Goal: Task Accomplishment & Management: Manage account settings

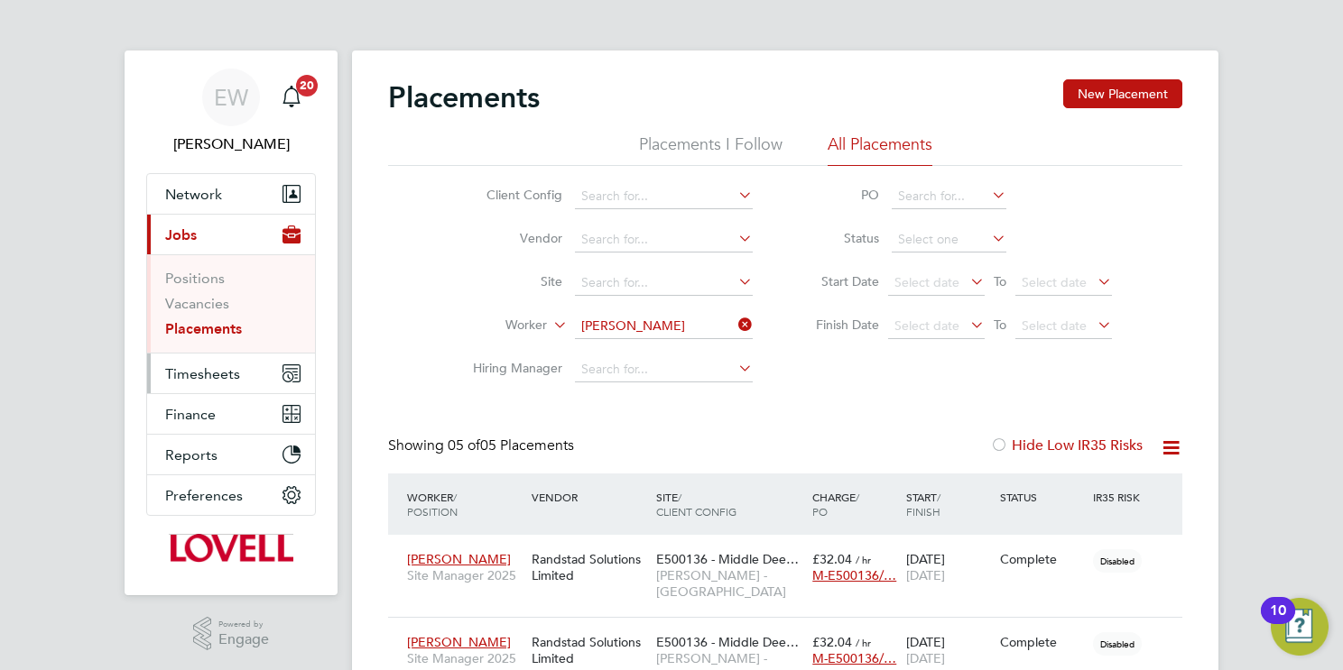
click at [207, 368] on span "Timesheets" at bounding box center [202, 373] width 75 height 17
click at [201, 380] on span "Timesheets" at bounding box center [202, 373] width 75 height 17
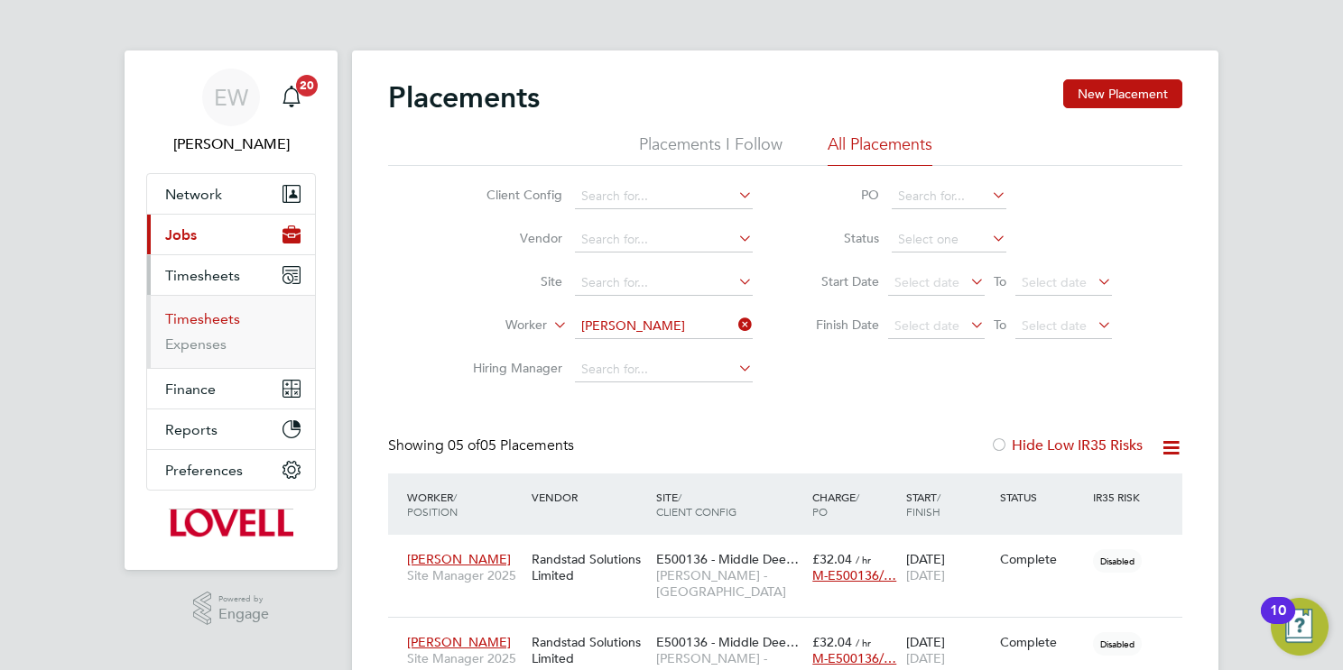
click at [230, 310] on link "Timesheets" at bounding box center [202, 318] width 75 height 17
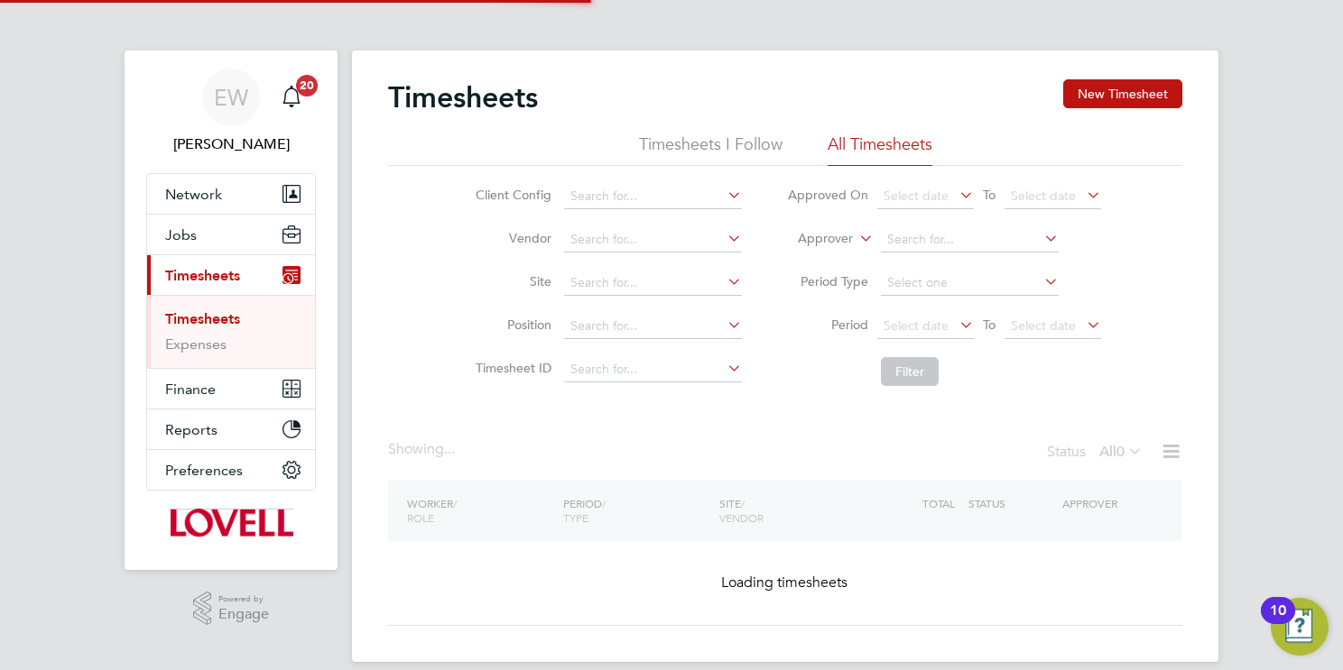
click at [855, 242] on icon at bounding box center [855, 234] width 0 height 16
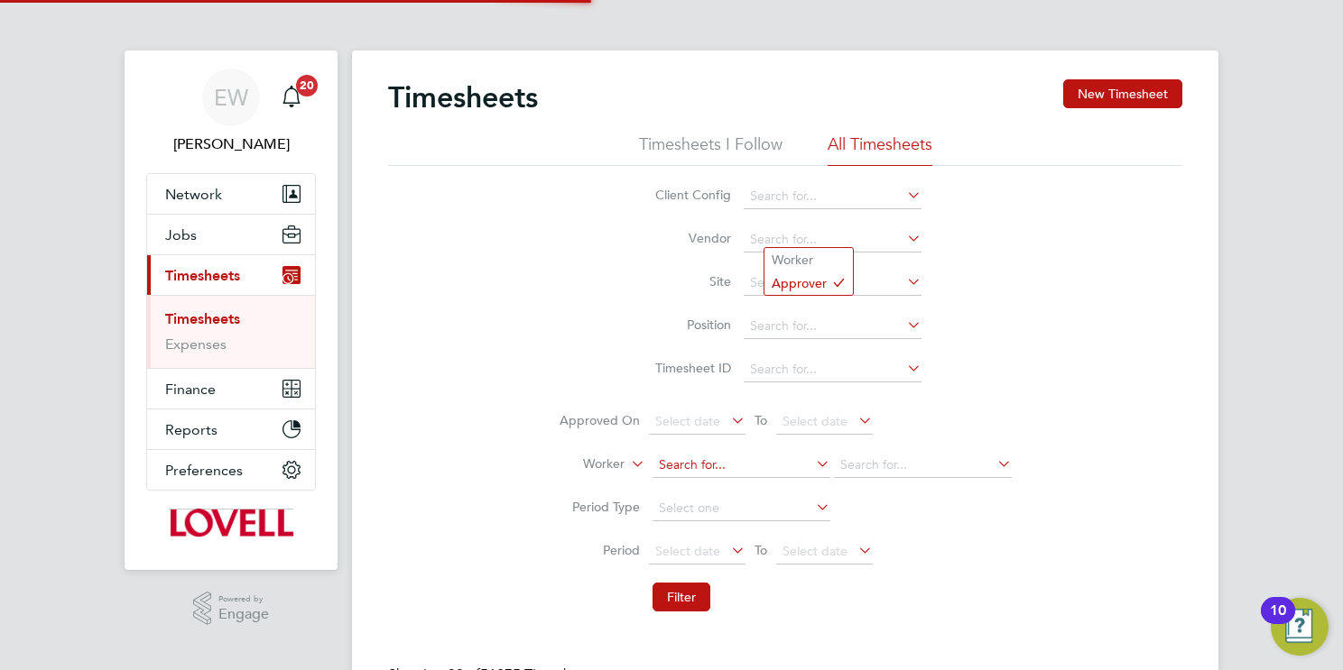
click at [844, 261] on li "Worker" at bounding box center [808, 259] width 88 height 23
click at [830, 453] on input at bounding box center [741, 465] width 178 height 25
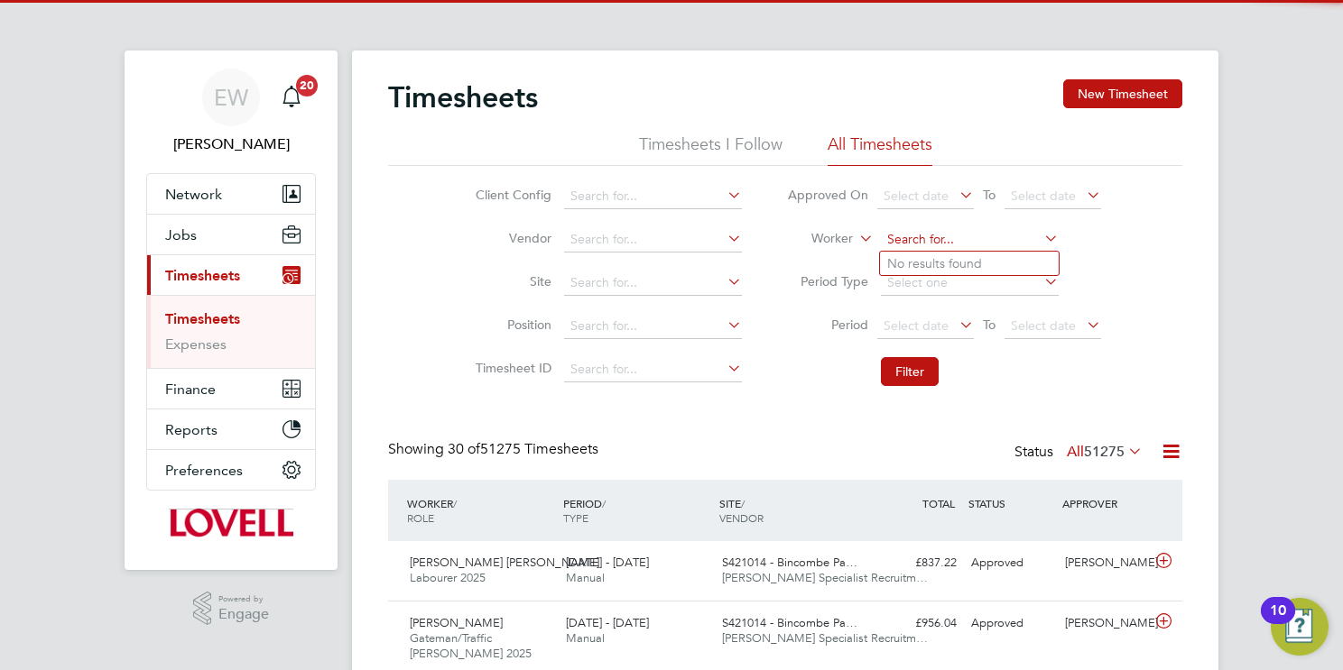
click at [946, 239] on input at bounding box center [970, 239] width 178 height 25
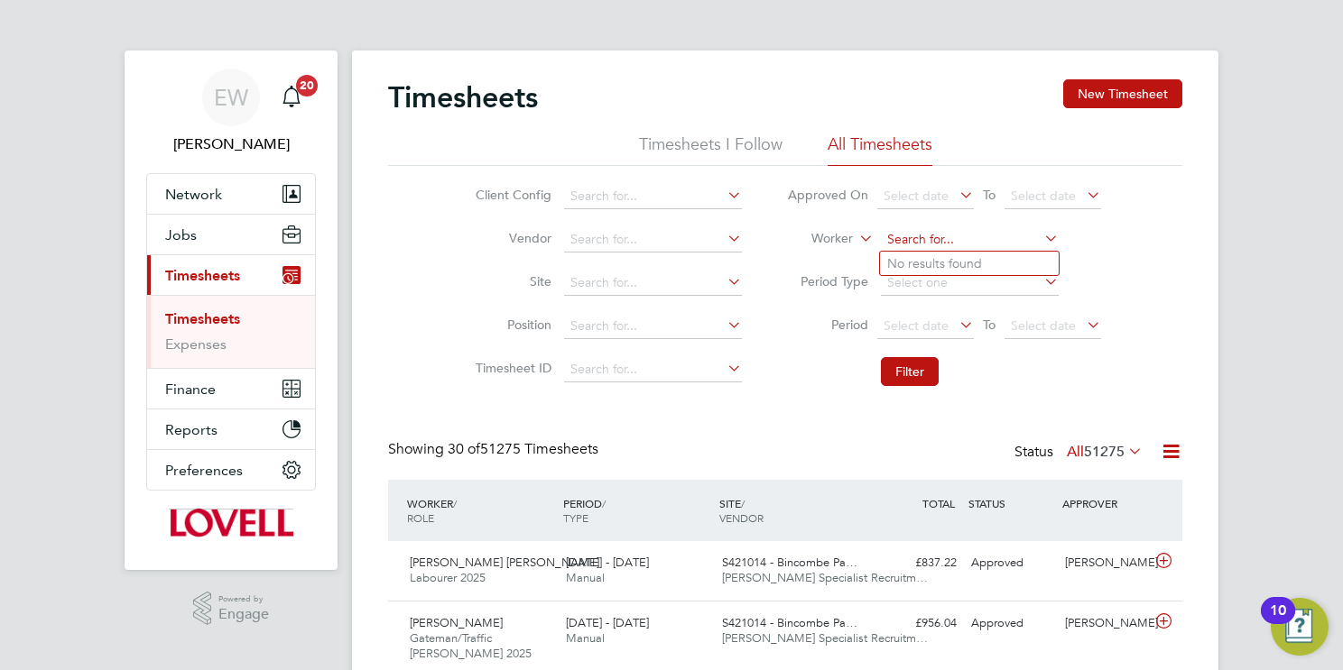
paste input "https://haysonline.sharepoint.com/:x:/r/sites/LabourDeskJobTracker/_layouts/15/…"
type input "https://haysonline.sharepoint.com/:x:/r/sites/LabourDeskJobTracker/_layouts/15/…"
click at [1040, 238] on icon at bounding box center [1040, 238] width 0 height 25
click at [994, 229] on input at bounding box center [970, 239] width 178 height 25
paste input "https://haysonline.sharepoint.com/:x:/r/sites/LabourDeskJobTracker/_layouts/15/…"
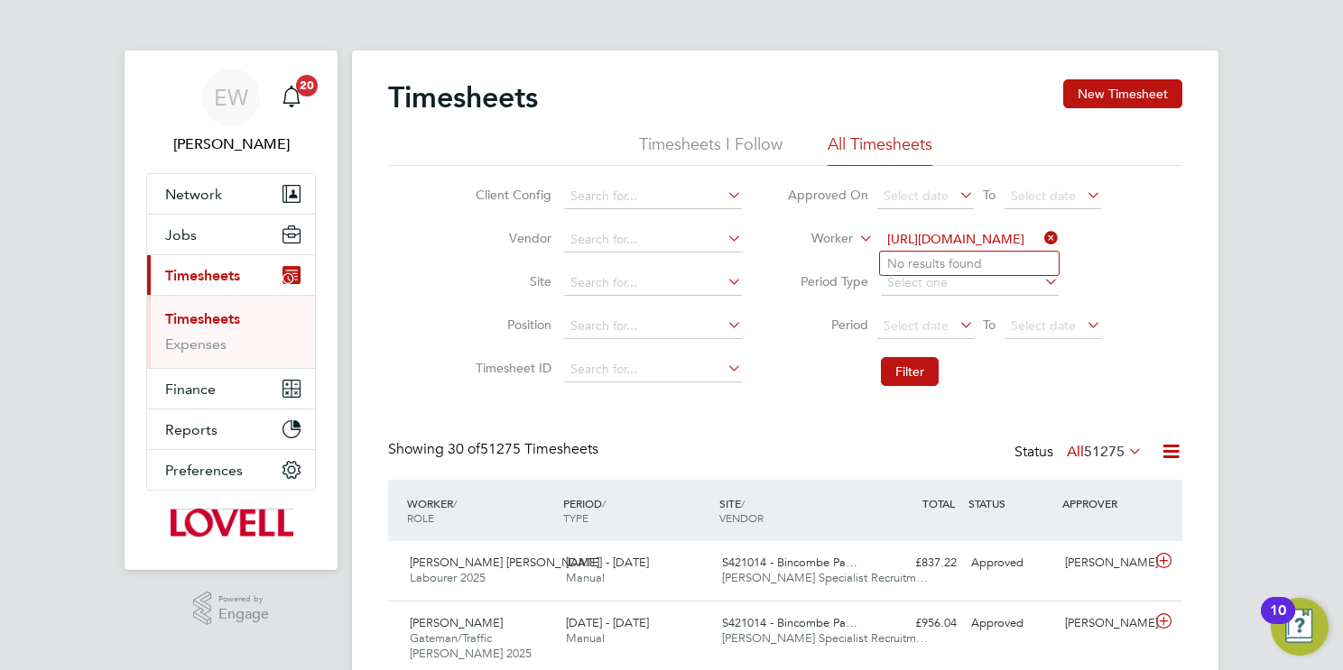
click at [1037, 239] on input "https://haysonline.sharepoint.com/:x:/r/sites/LabourDeskJobTracker/_layouts/15/…" at bounding box center [970, 239] width 178 height 25
type input "https://haysonline.sharepoint.com/:x:/r/sites/LabourDeskJobTracker/_layouts/15/…"
click at [1040, 238] on icon at bounding box center [1040, 238] width 0 height 25
click at [1001, 241] on input at bounding box center [970, 239] width 178 height 25
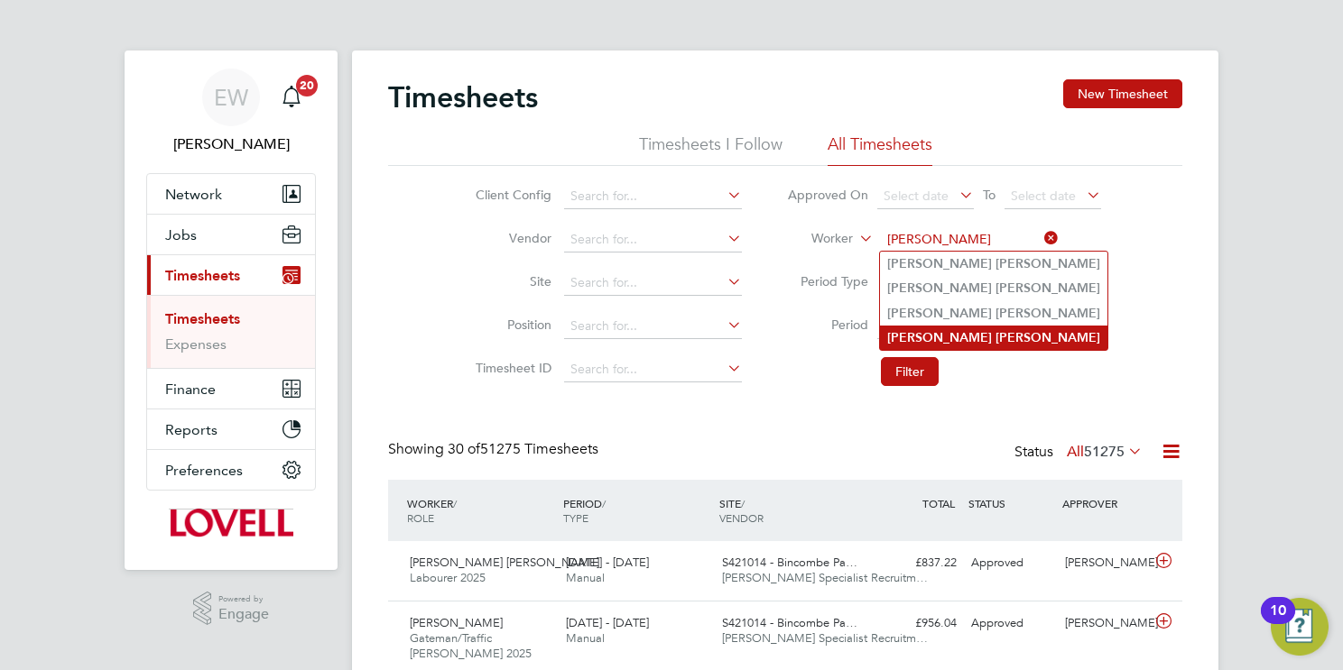
click at [984, 335] on li "Peter Jones" at bounding box center [993, 338] width 227 height 24
type input "Peter Jones"
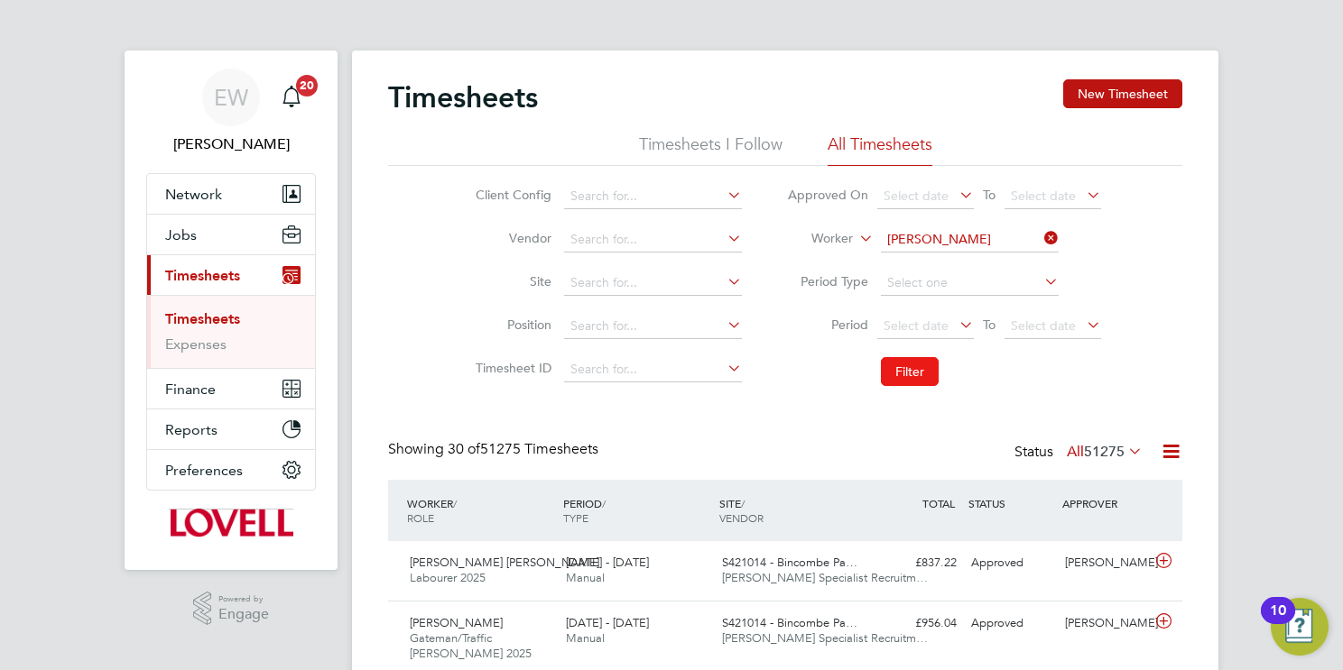
click at [928, 372] on button "Filter" at bounding box center [910, 371] width 58 height 29
click at [958, 236] on input at bounding box center [970, 239] width 178 height 25
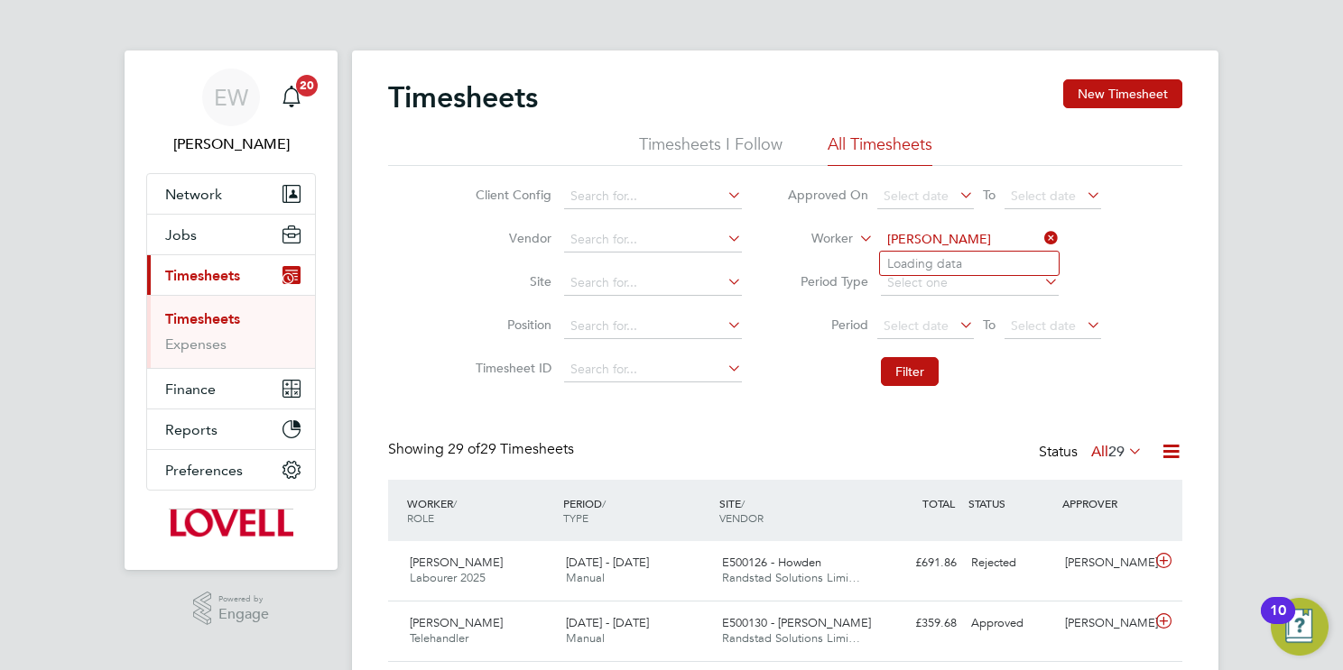
type input "Roland Pelss"
click at [942, 235] on input "Roland Pelss" at bounding box center [970, 239] width 178 height 25
paste input "https://haysonline.sharepoint.com/:x:/r/sites/LabourDeskJobTracker/_layouts/15/…"
type input "https://haysonline.sharepoint.com/:x:/r/sites/LabourDeskJobTracker/_layouts/15/…"
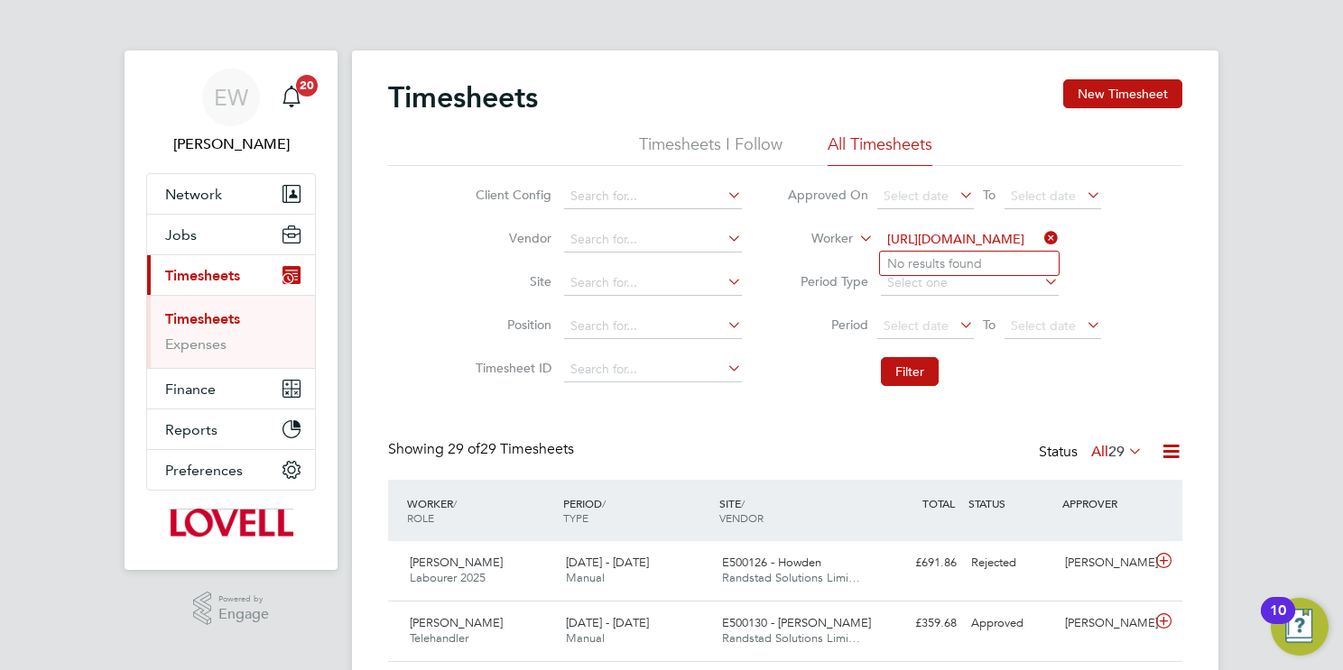
click at [1040, 237] on icon at bounding box center [1040, 238] width 0 height 25
click at [991, 244] on input at bounding box center [970, 239] width 178 height 25
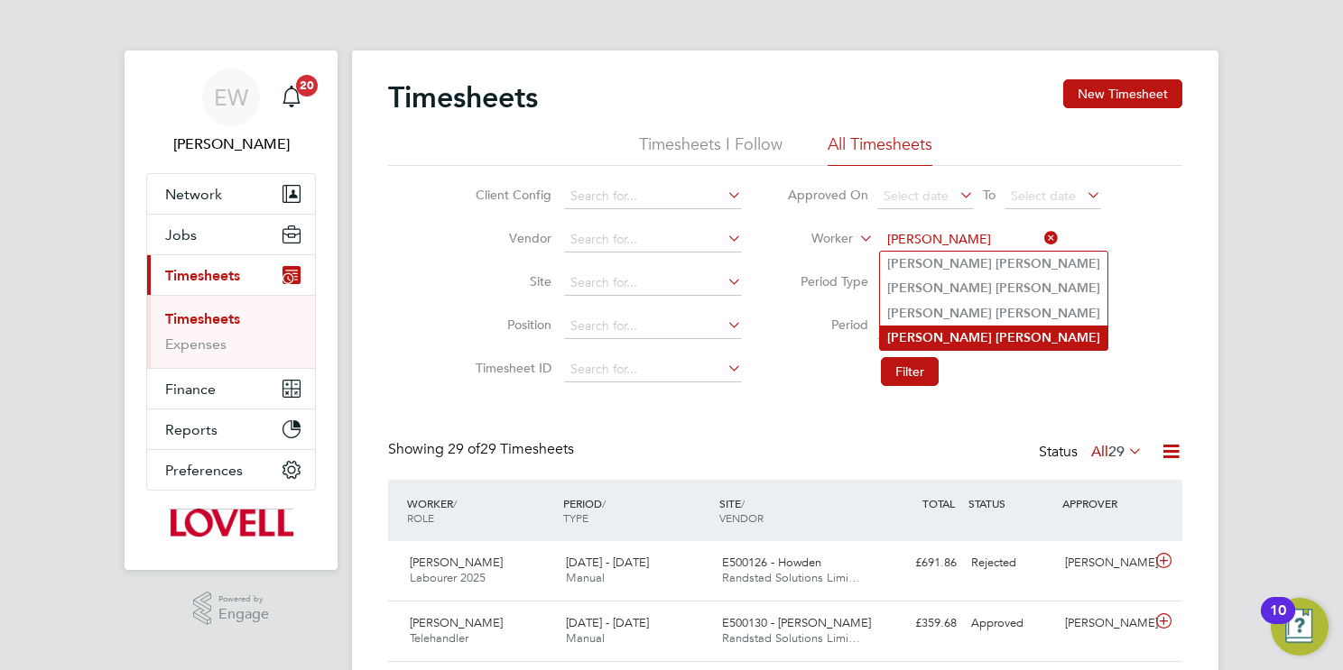
click at [995, 339] on b "Jones" at bounding box center [1047, 337] width 105 height 15
type input "Peter Jones"
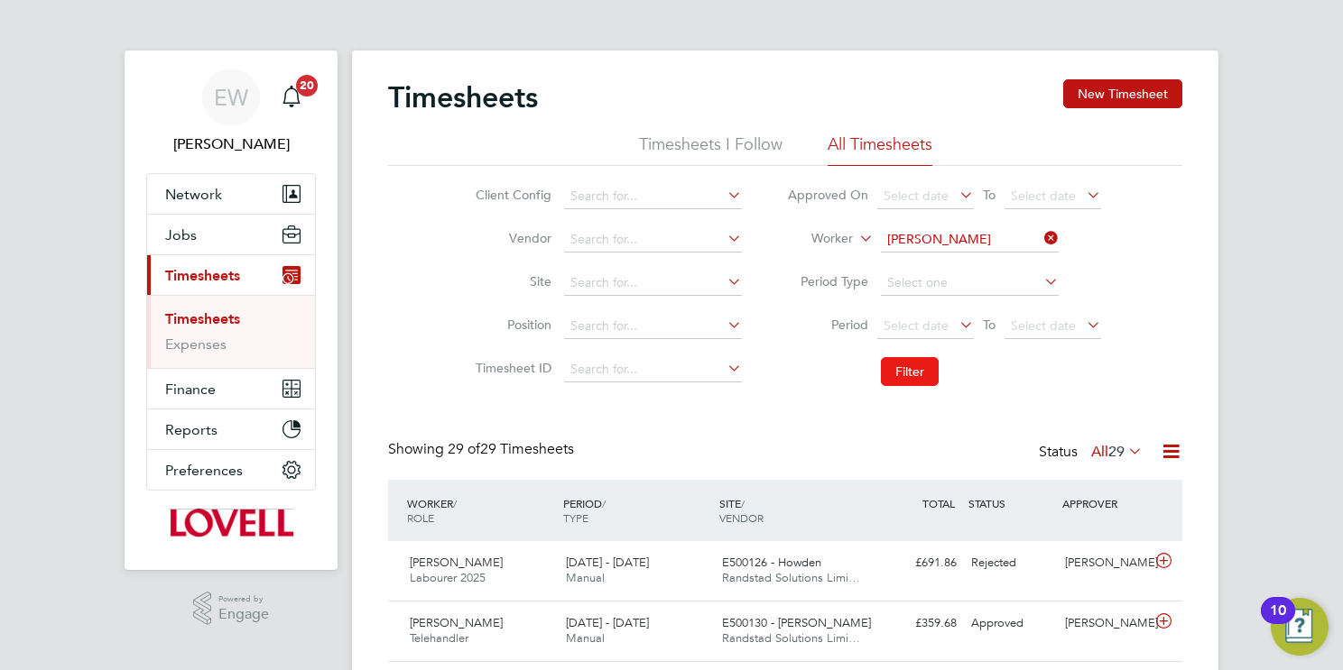
click at [891, 383] on button "Filter" at bounding box center [910, 371] width 58 height 29
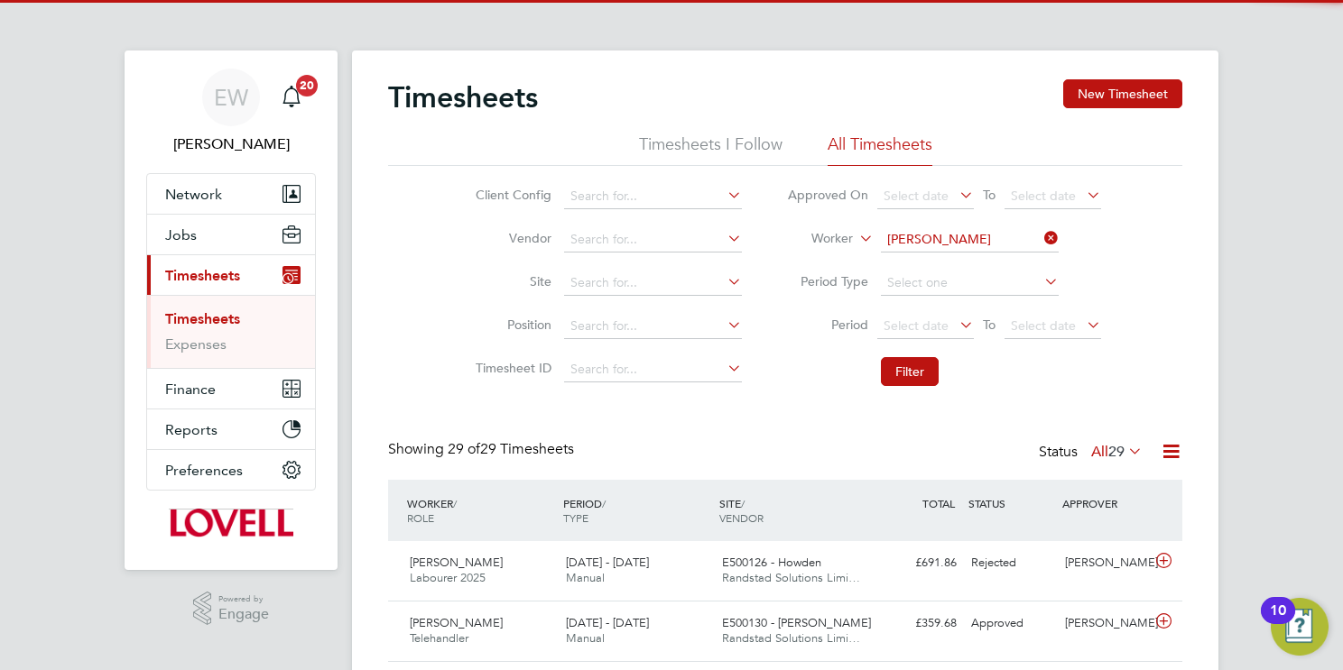
scroll to position [45, 157]
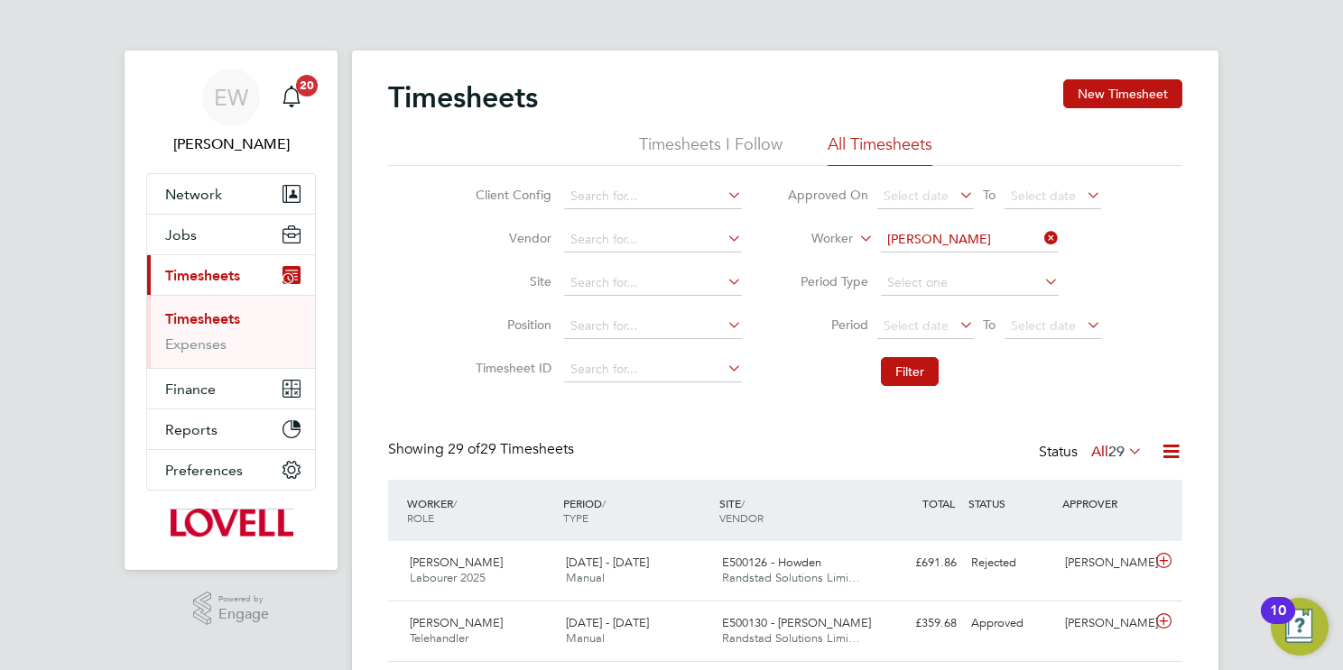
click at [937, 231] on input "Peter Jones" at bounding box center [970, 239] width 178 height 25
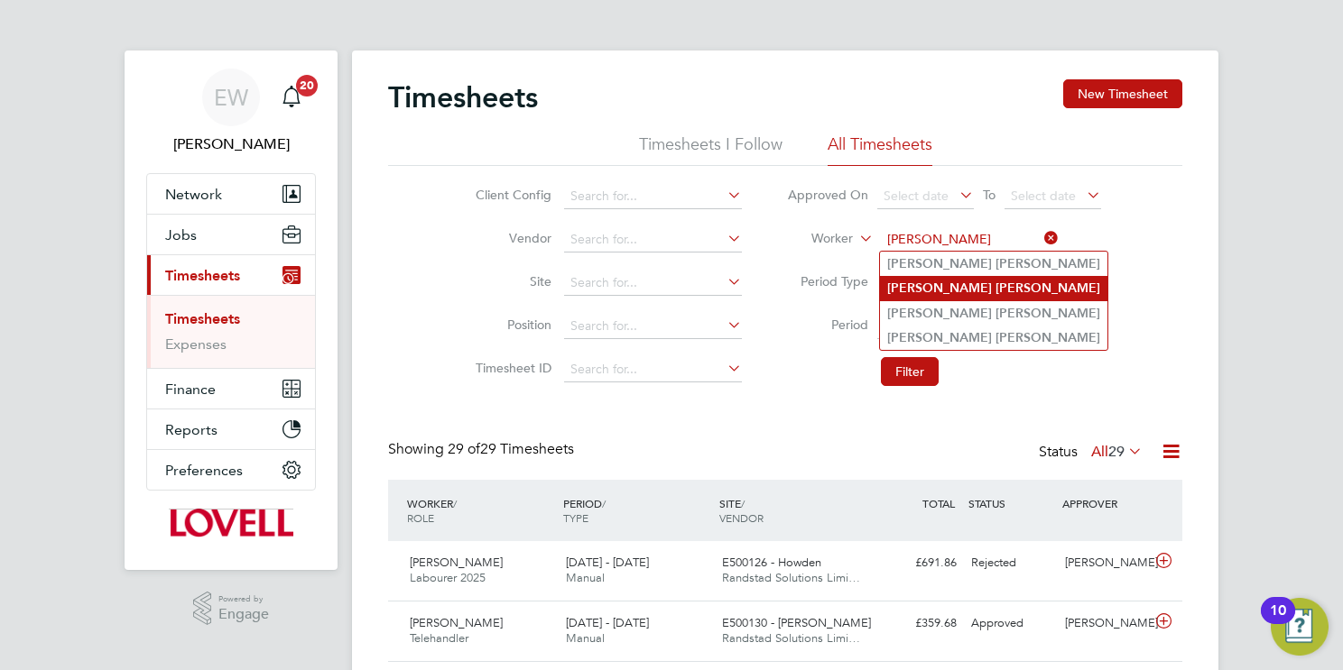
click at [995, 292] on b "Jones" at bounding box center [1047, 288] width 105 height 15
type input "Peter Jones"
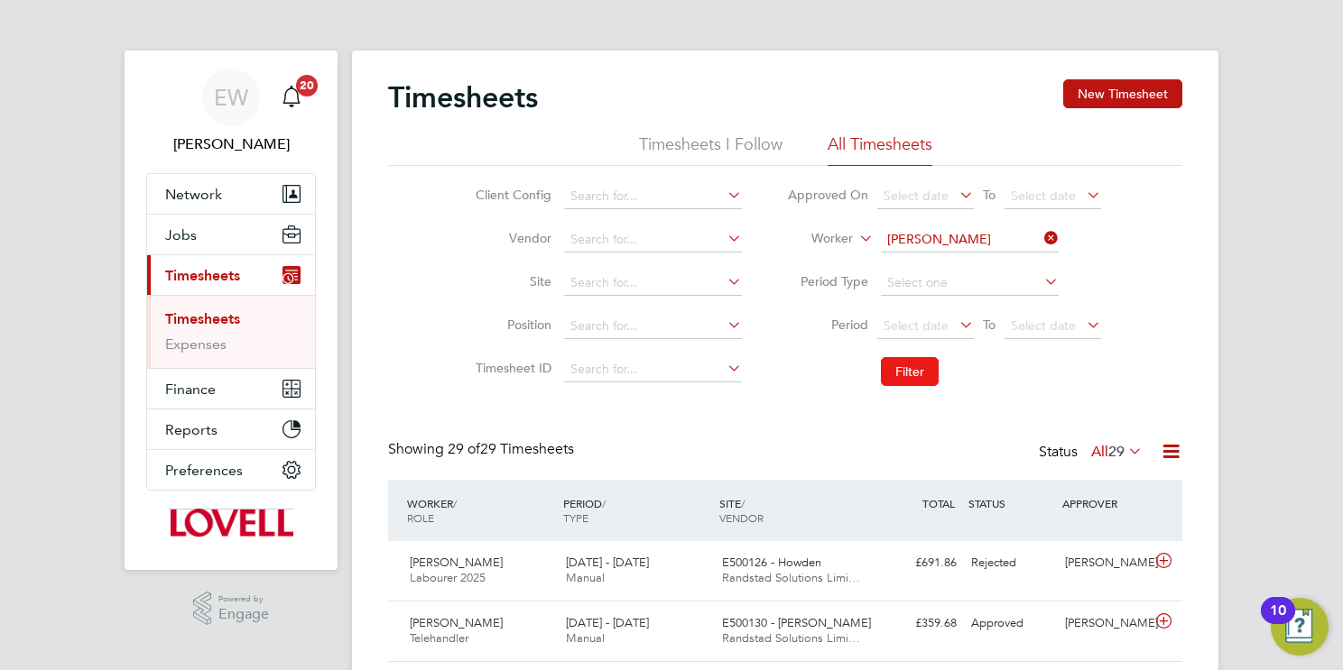
click at [917, 365] on button "Filter" at bounding box center [910, 371] width 58 height 29
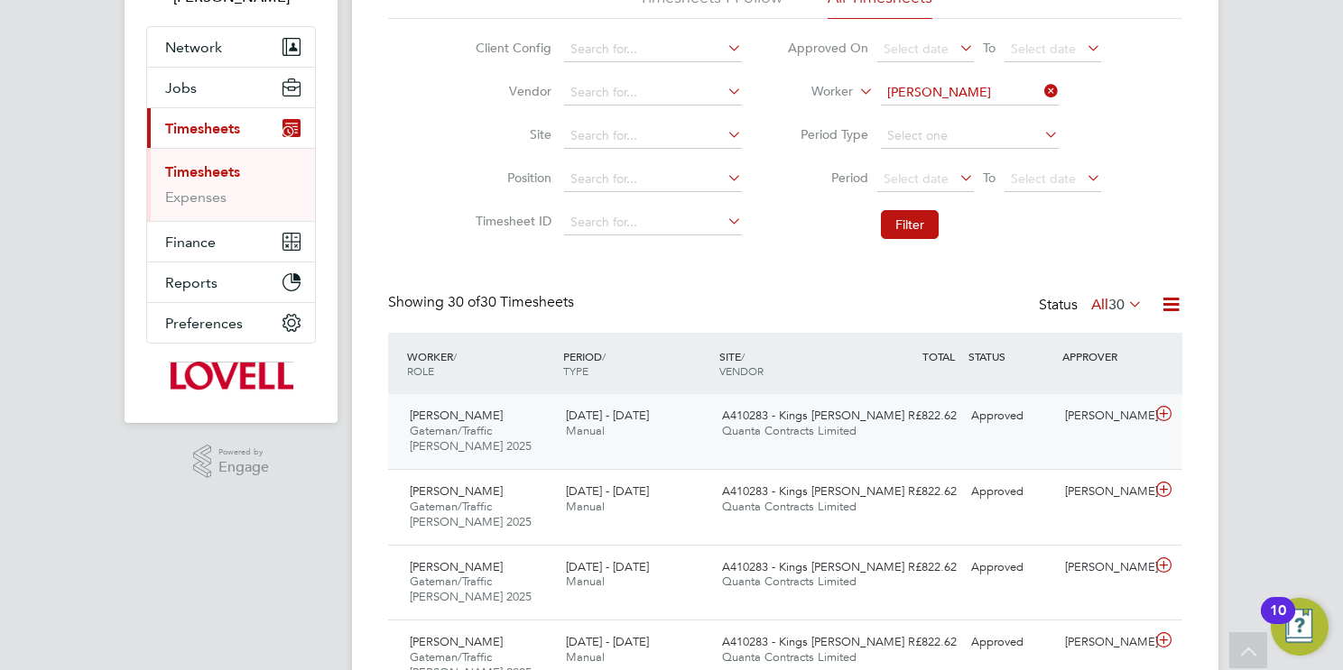
click at [767, 446] on div "Peter Jones Gateman/Traffic Marshall 2025 16 - 22 Aug 2025 16 - 22 Aug 2025 Man…" at bounding box center [785, 431] width 794 height 75
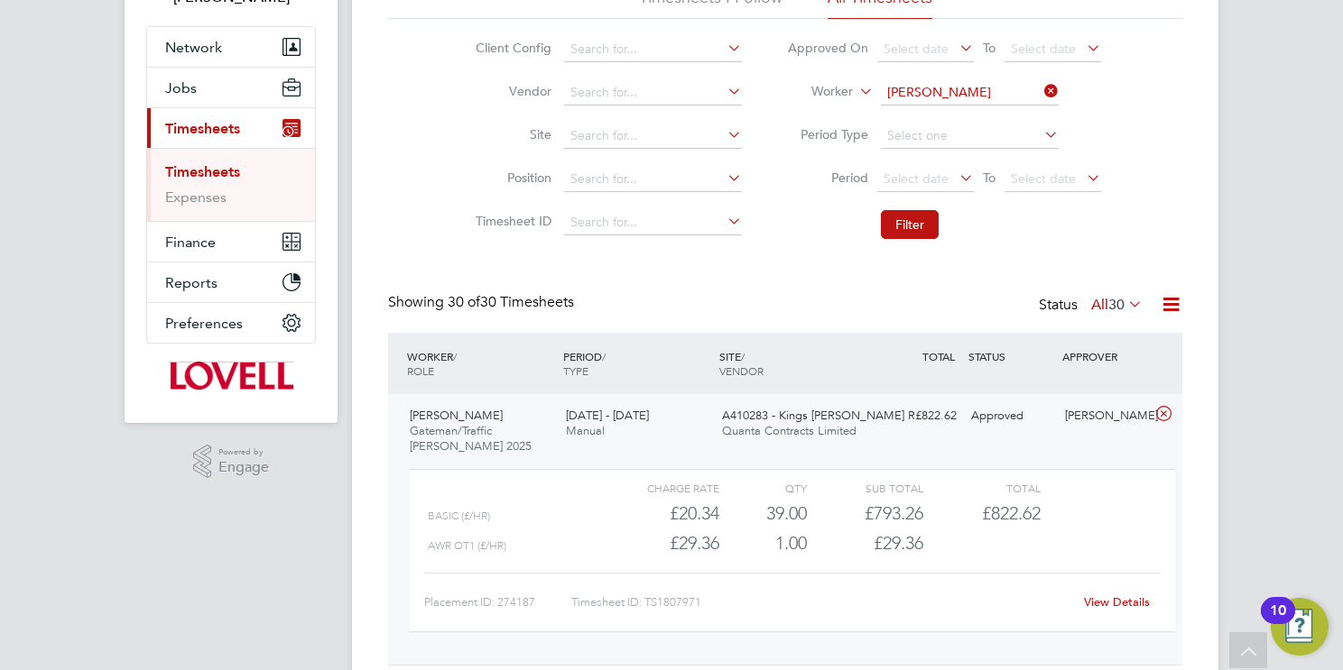
click at [1122, 606] on link "View Details" at bounding box center [1117, 602] width 66 height 15
click at [981, 86] on input "Peter Jones" at bounding box center [970, 92] width 178 height 25
paste input "https://haysonline.sharepoint.com/:x:/r/sites/LabourDeskJobTracker/_layouts/15/…"
type input "https://haysonline.sharepoint.com/:x:/r/sites/LabourDeskJobTracker/_layouts/15/…"
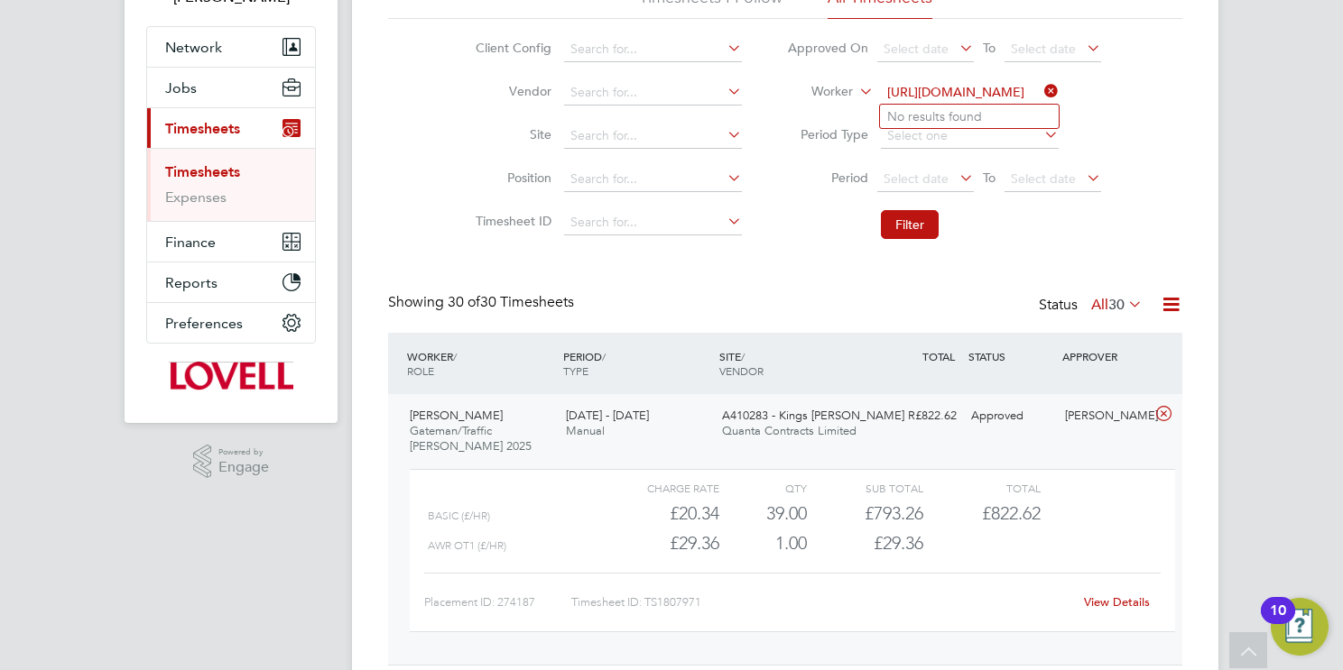
click at [1040, 91] on icon at bounding box center [1040, 90] width 0 height 25
click at [967, 89] on input at bounding box center [970, 92] width 178 height 25
click at [944, 115] on b "Iyanu" at bounding box center [953, 116] width 32 height 15
type input "Ajibade Iyanu"
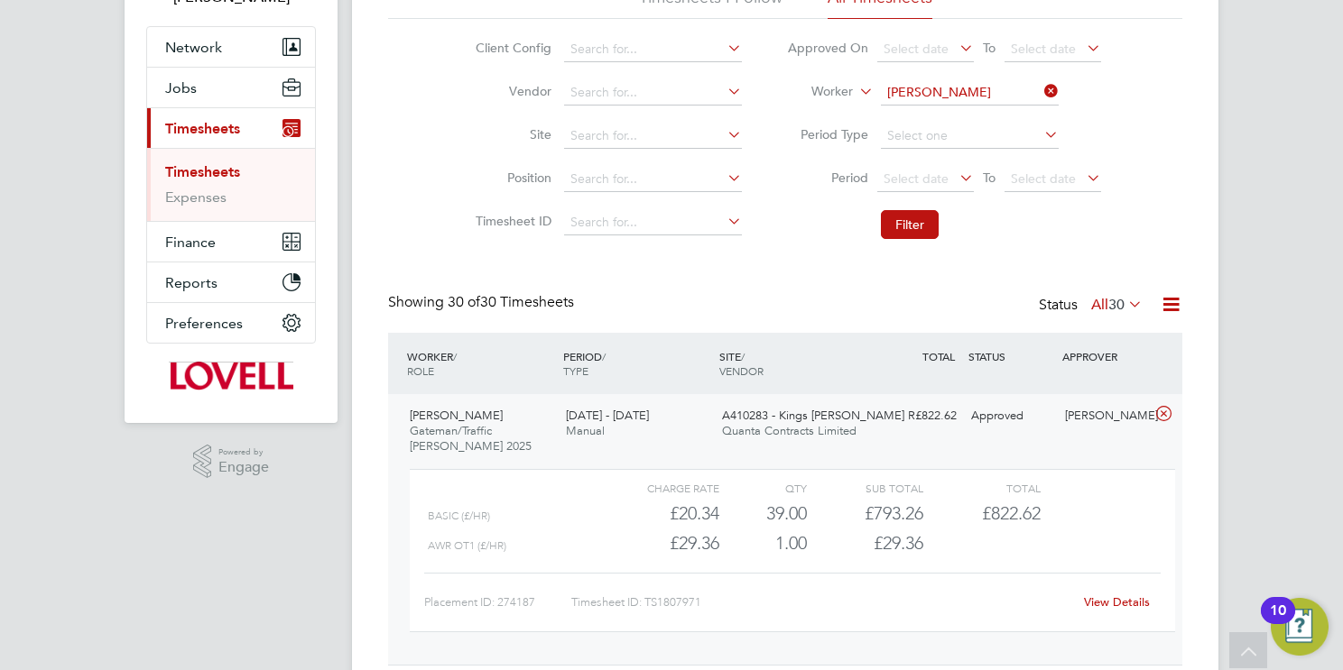
click at [916, 224] on button "Filter" at bounding box center [910, 224] width 58 height 29
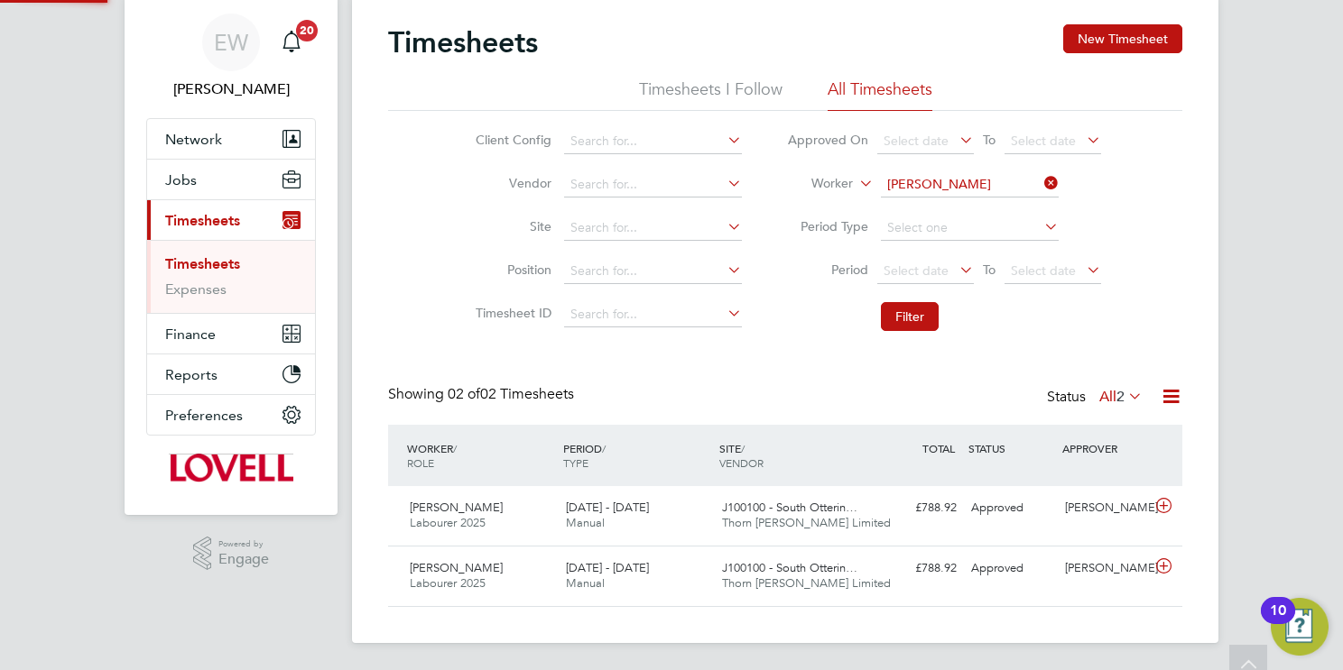
scroll to position [45, 157]
click at [779, 525] on span "Thorn Baker Limited" at bounding box center [806, 522] width 169 height 15
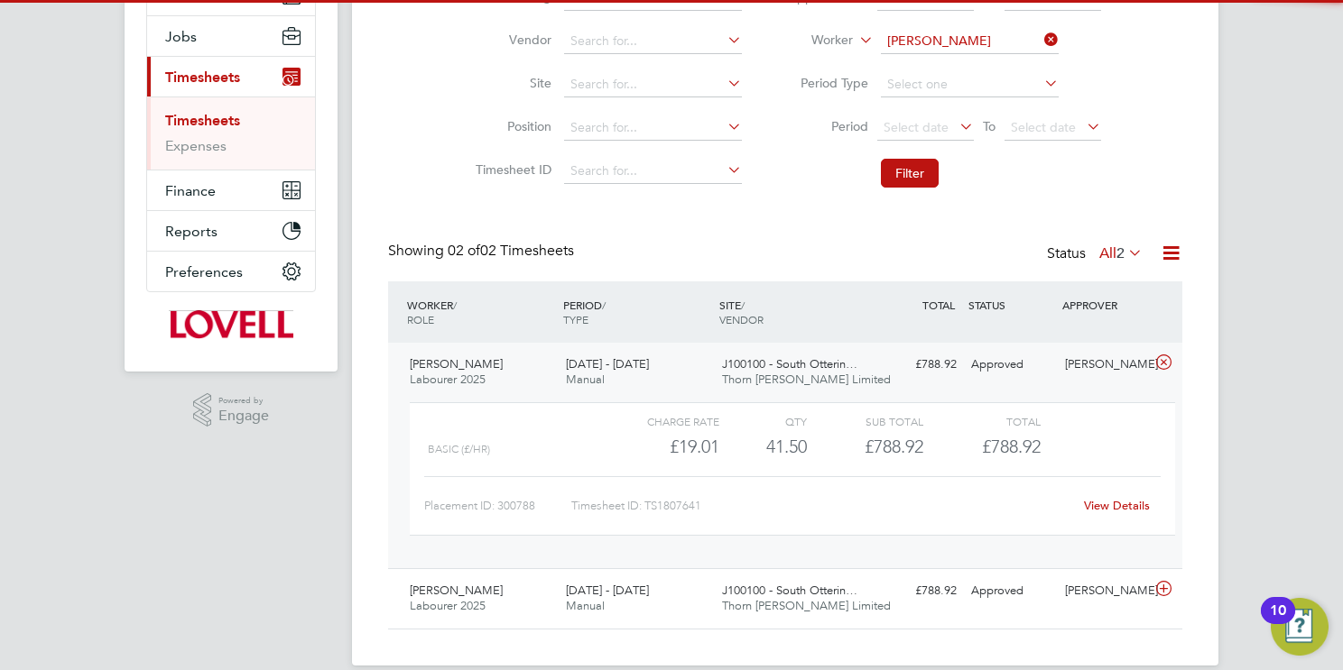
scroll to position [222, 0]
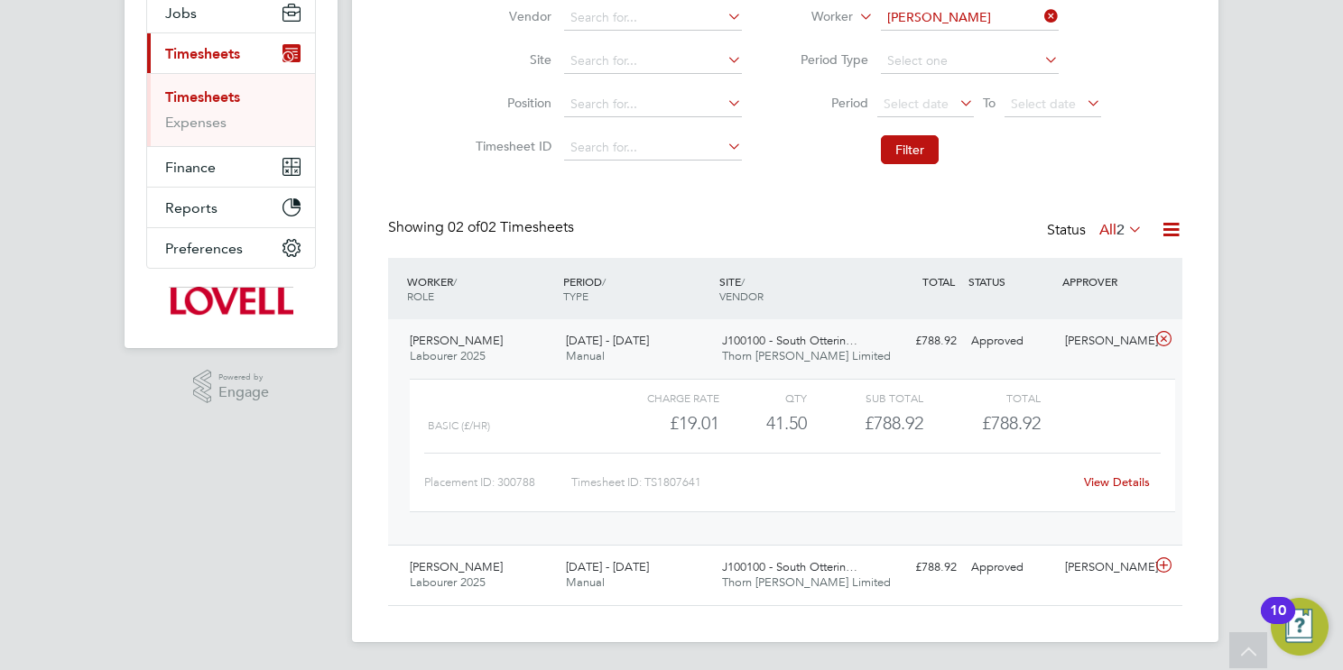
click at [1097, 481] on link "View Details" at bounding box center [1117, 482] width 66 height 15
click at [979, 14] on input "Ajibade Iyanu" at bounding box center [970, 17] width 178 height 25
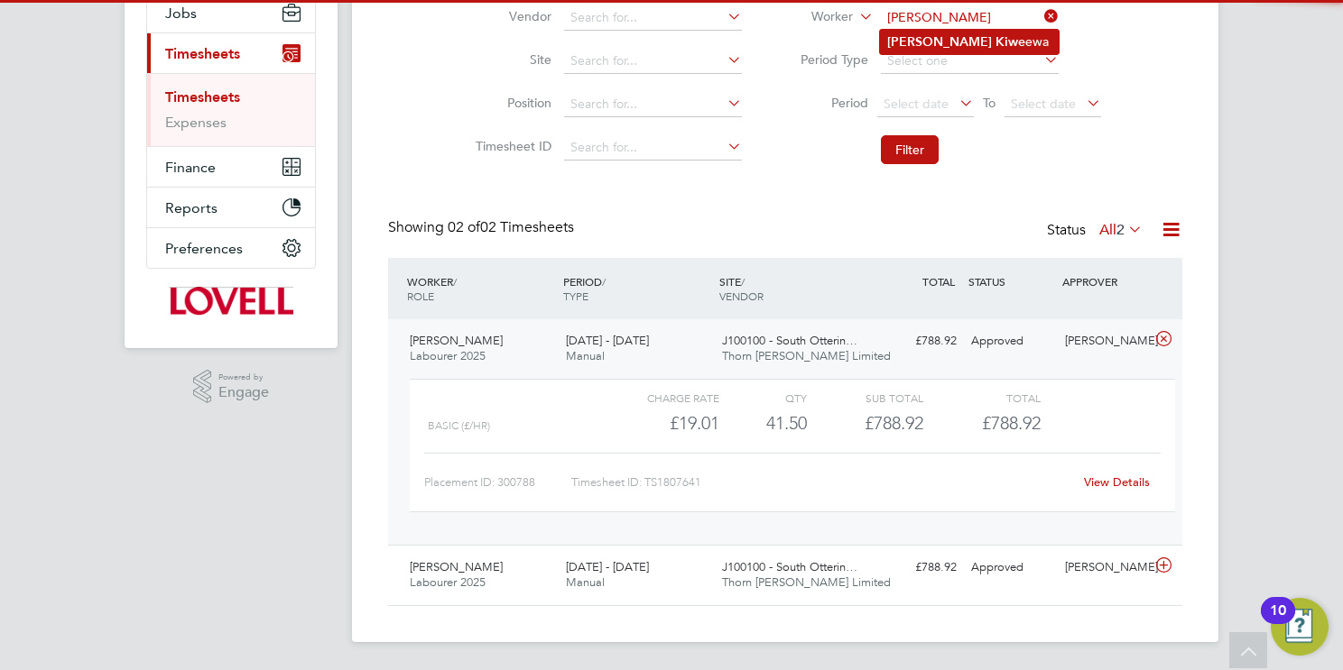
click at [983, 37] on li "John Kiwe ewa" at bounding box center [969, 42] width 179 height 24
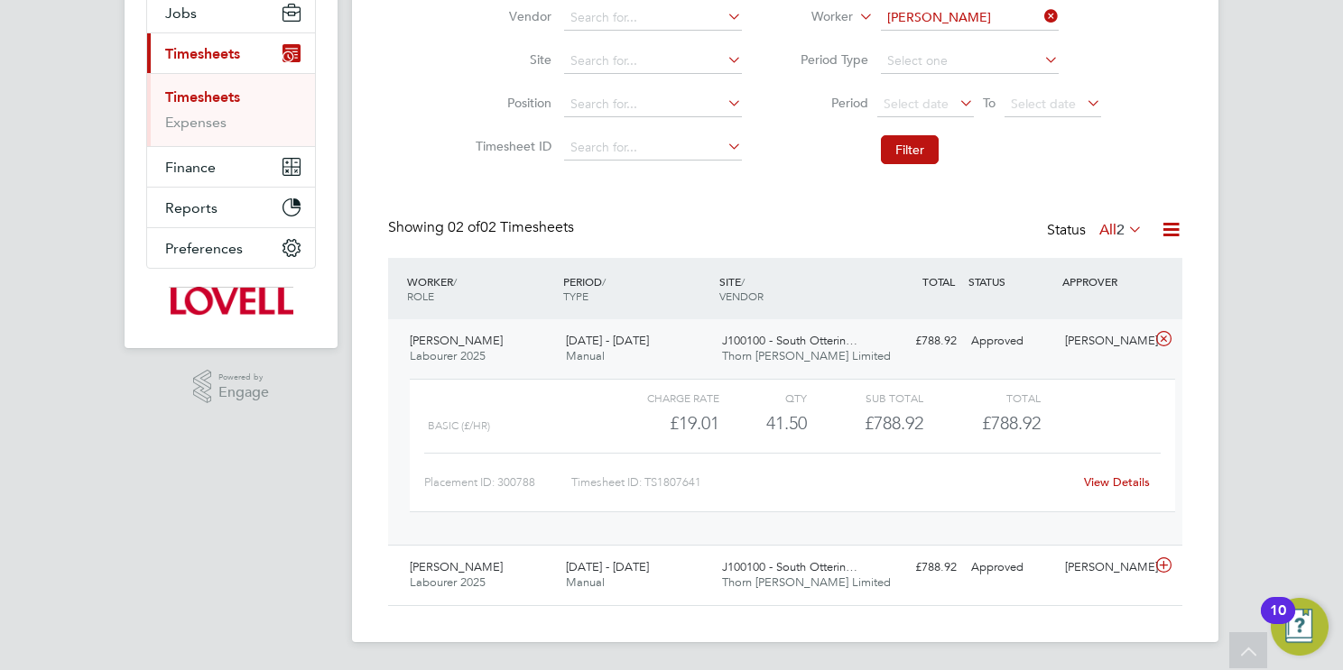
type input "John Kiweewa"
click at [923, 143] on button "Filter" at bounding box center [910, 149] width 58 height 29
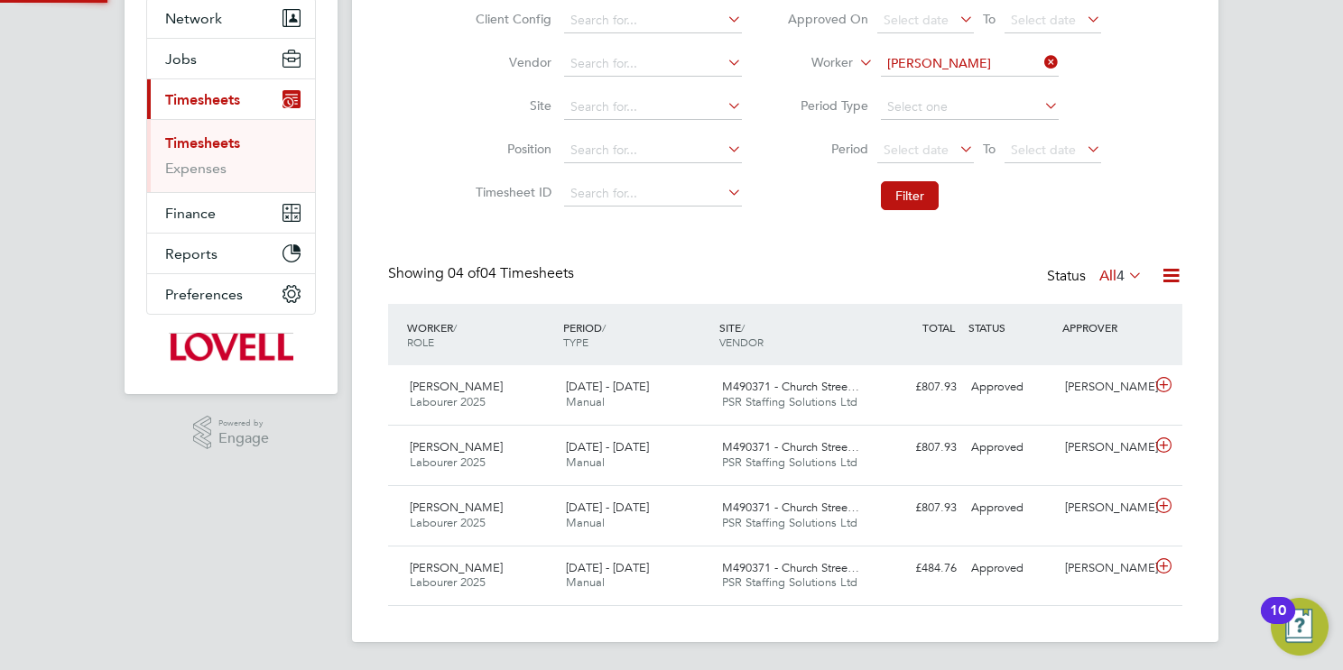
scroll to position [8, 9]
click at [817, 408] on span "PSR Staffing Solutions Ltd" at bounding box center [789, 401] width 135 height 15
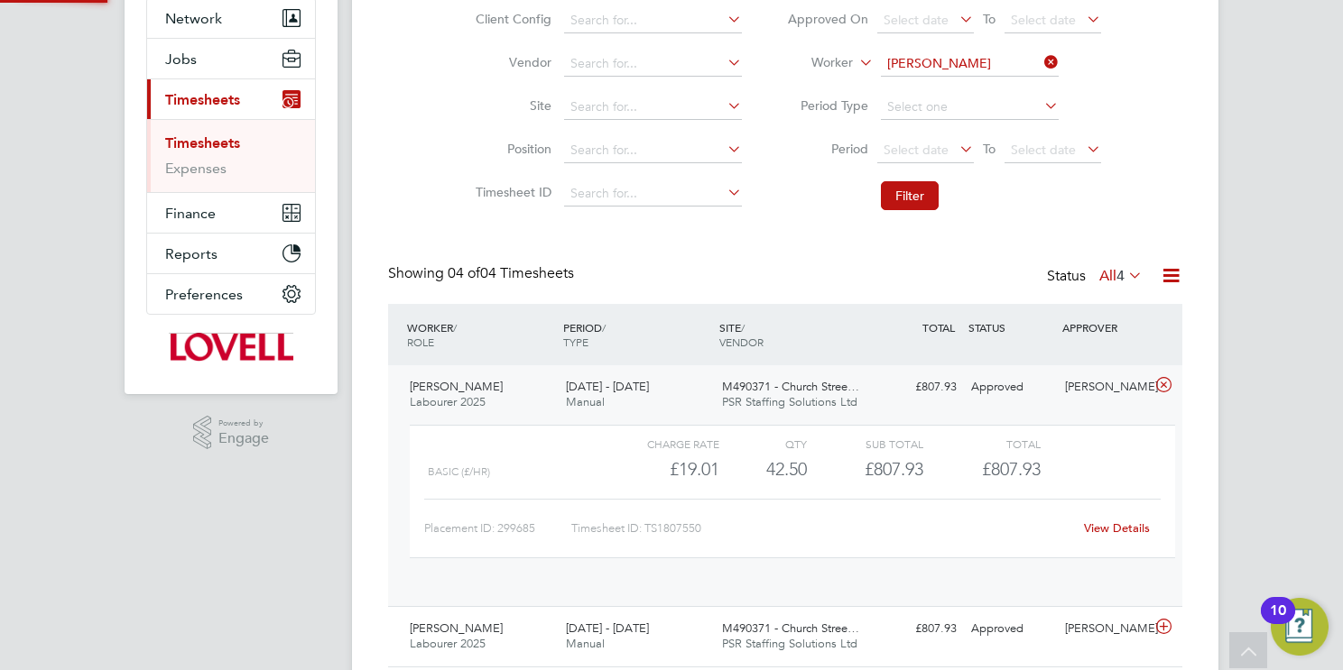
scroll to position [8, 8]
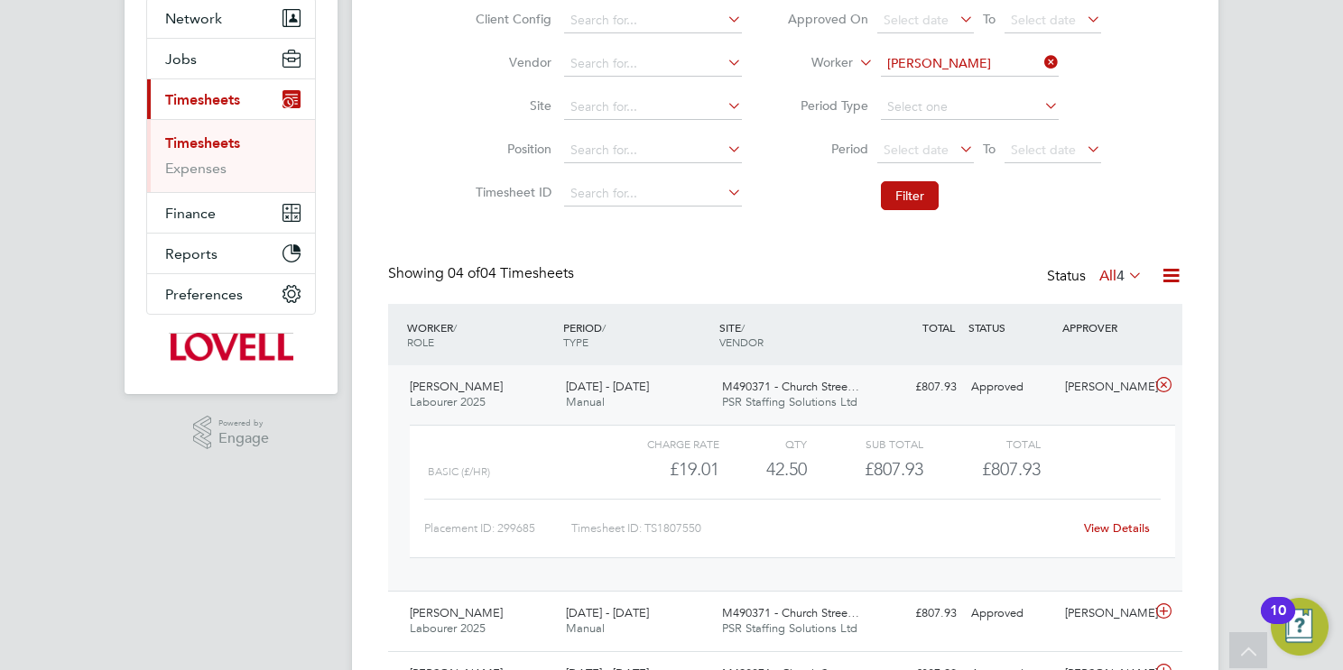
click at [1103, 522] on link "View Details" at bounding box center [1117, 528] width 66 height 15
click at [964, 60] on input "John Kiweewa" at bounding box center [970, 63] width 178 height 25
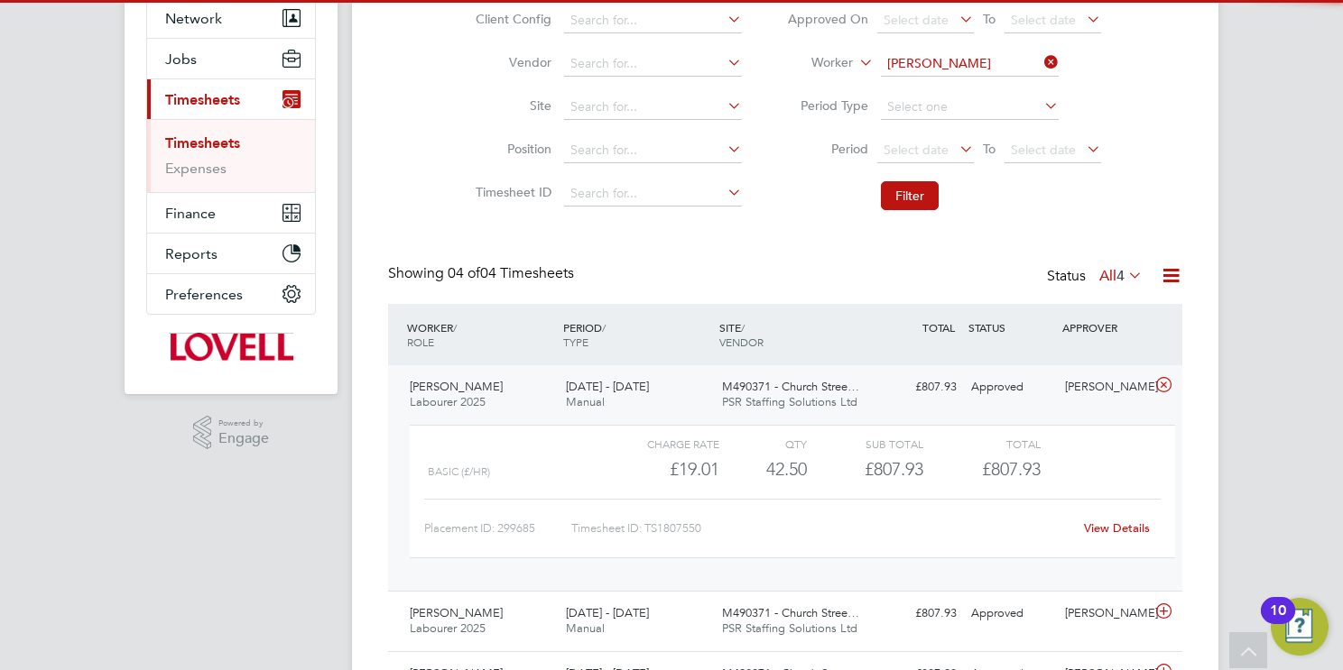
click at [998, 108] on li "Daniel Lew orthy" at bounding box center [1008, 112] width 257 height 24
type input "Daniel Leworthy"
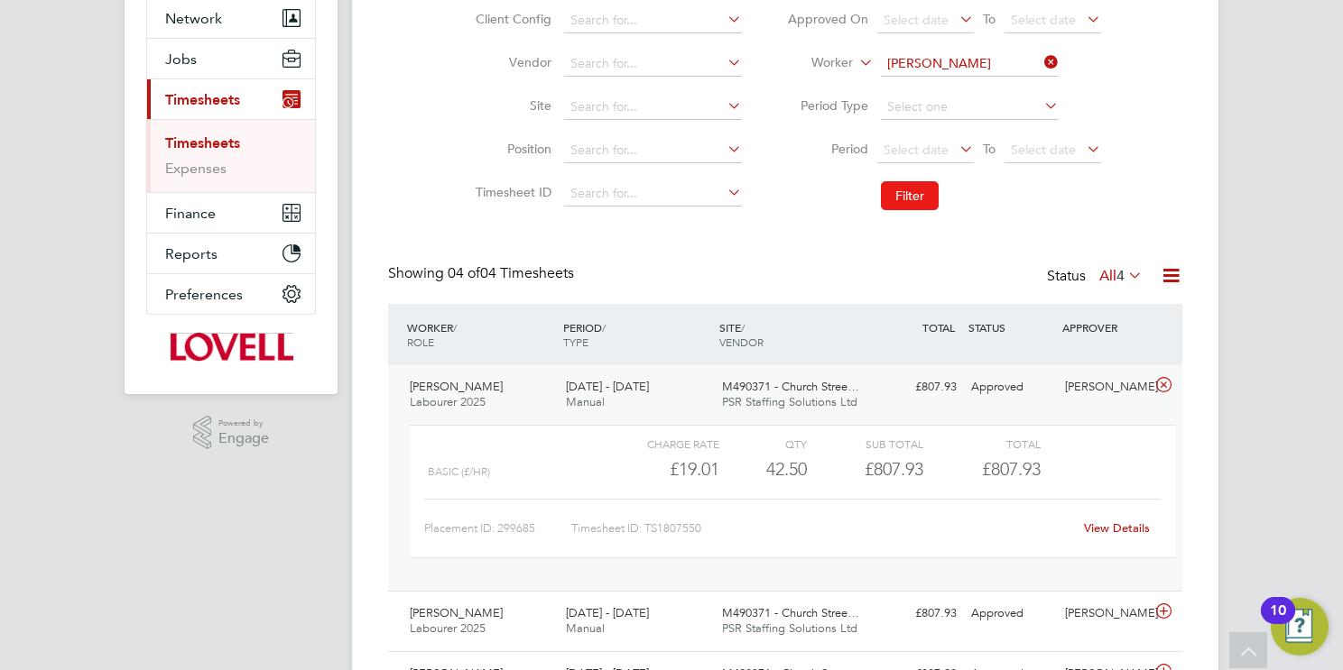
click at [907, 192] on button "Filter" at bounding box center [910, 195] width 58 height 29
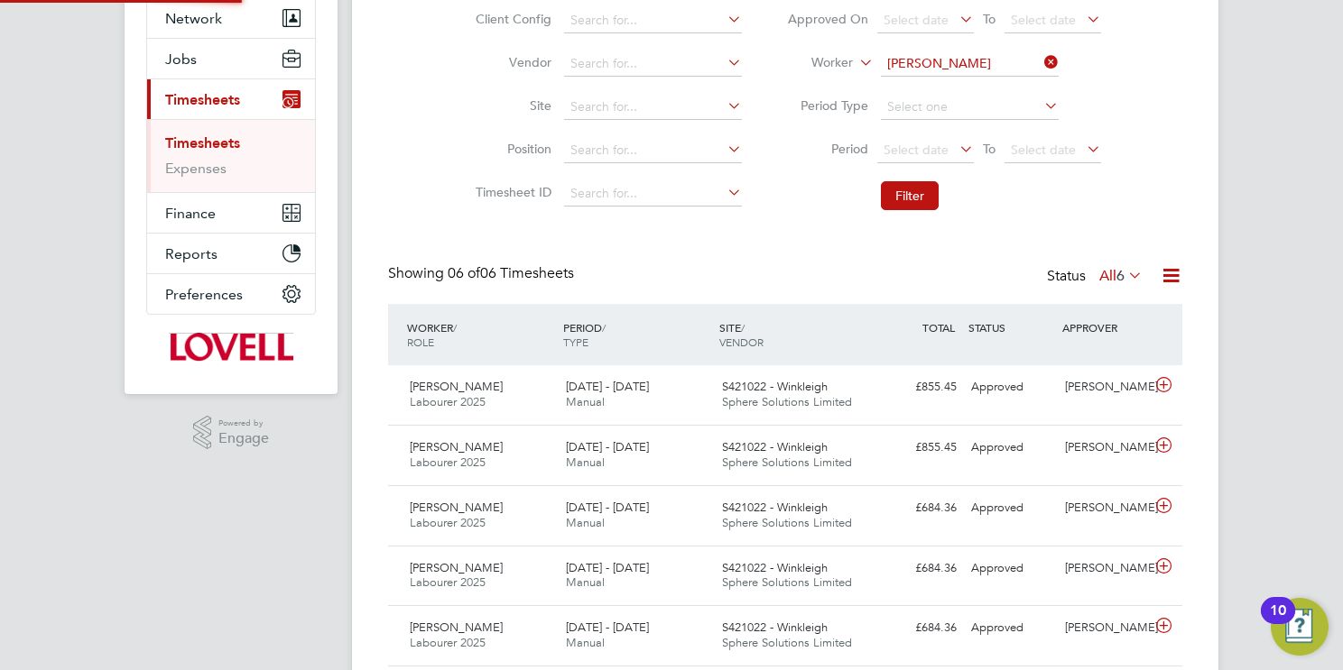
scroll to position [8, 9]
click at [823, 396] on span "Sphere Solutions Limited" at bounding box center [787, 401] width 130 height 15
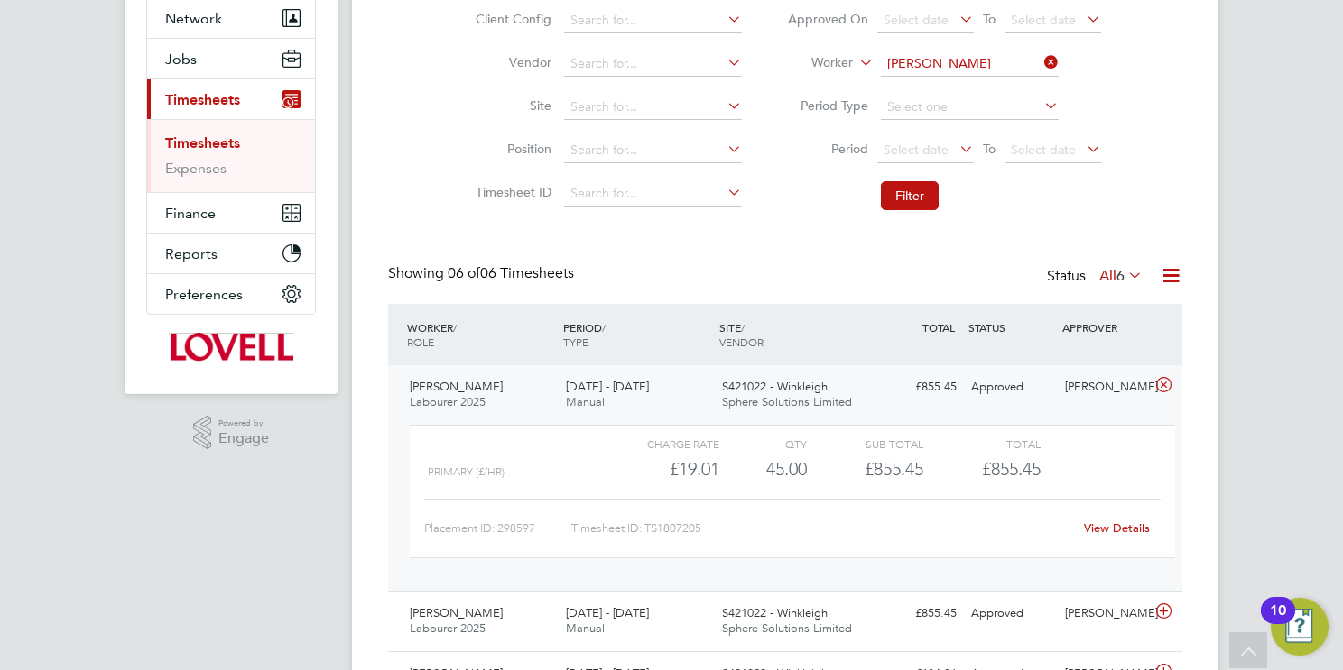
click at [1116, 527] on link "View Details" at bounding box center [1117, 528] width 66 height 15
click at [970, 69] on input at bounding box center [970, 63] width 178 height 25
click at [1003, 89] on li "Nathan Herd" at bounding box center [969, 88] width 179 height 24
type input "Nathan Herd"
click at [916, 205] on button "Filter" at bounding box center [910, 195] width 58 height 29
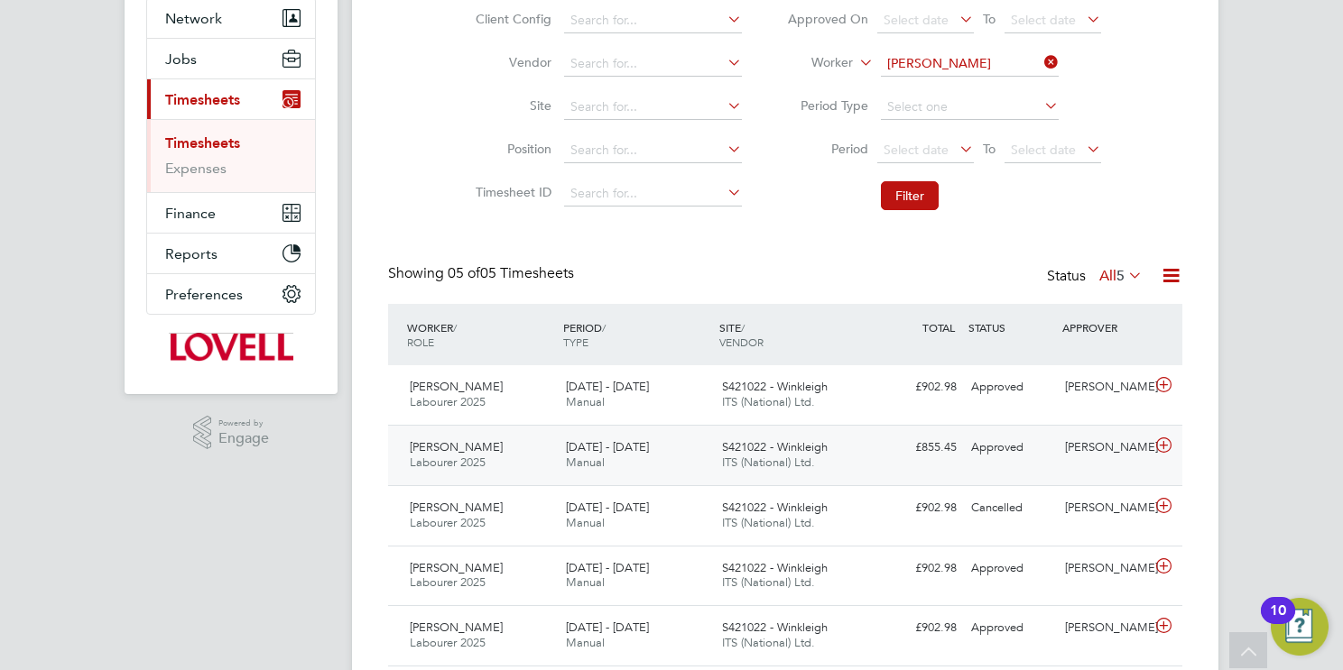
click at [772, 449] on span "S421022 - Winkleigh" at bounding box center [775, 446] width 106 height 15
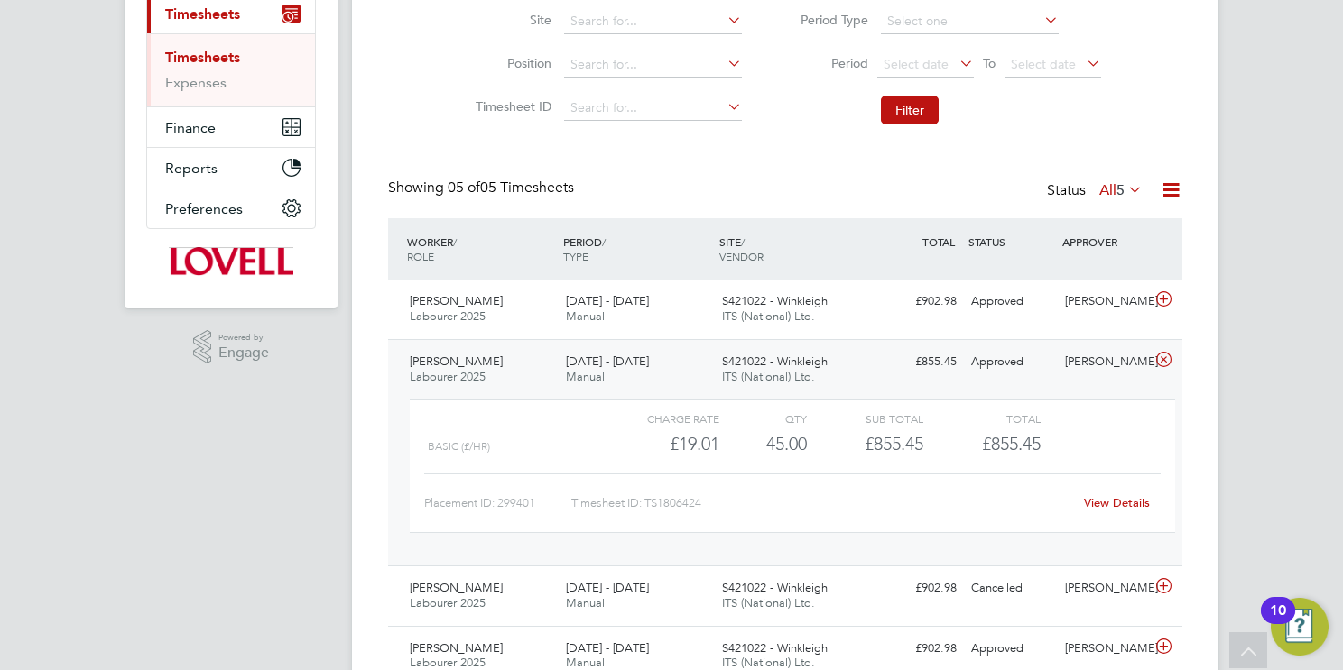
click at [1131, 504] on link "View Details" at bounding box center [1117, 502] width 66 height 15
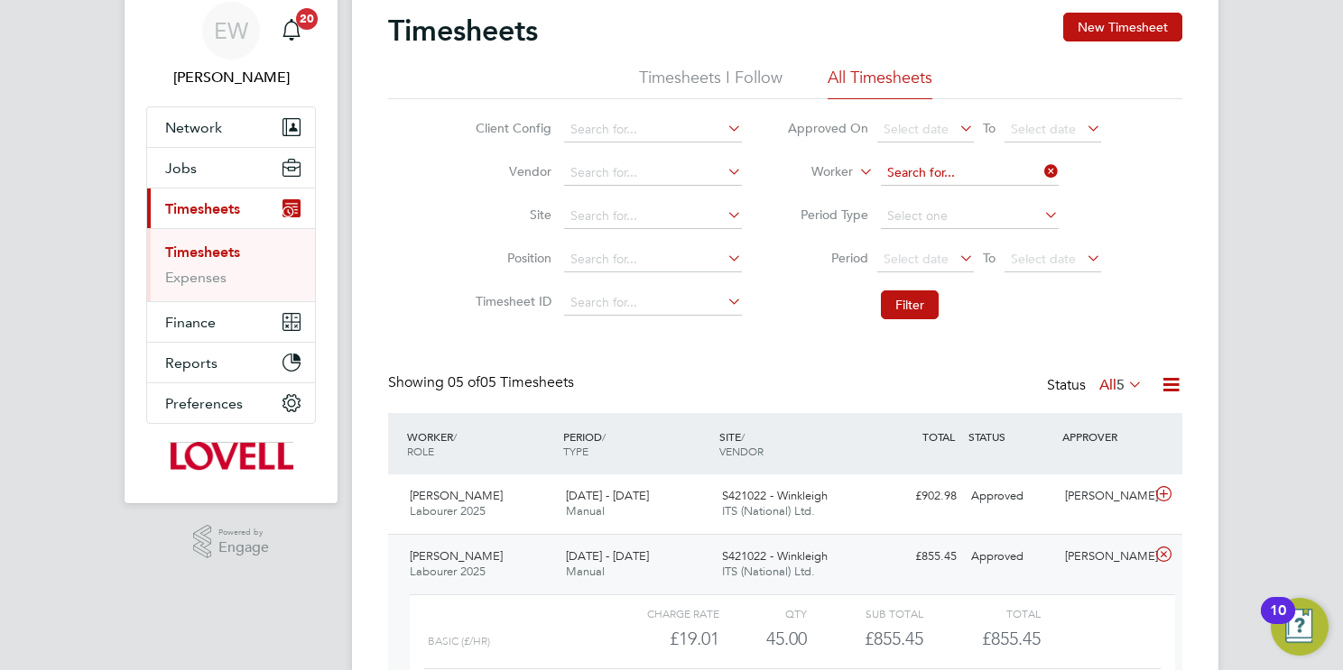
click at [926, 169] on input at bounding box center [970, 173] width 178 height 25
drag, startPoint x: 931, startPoint y: 192, endPoint x: 935, endPoint y: 208, distance: 16.6
click at [931, 192] on b "Nicholas" at bounding box center [939, 196] width 105 height 15
type input "Nicholas Longlands"
click at [925, 302] on button "Filter" at bounding box center [910, 305] width 58 height 29
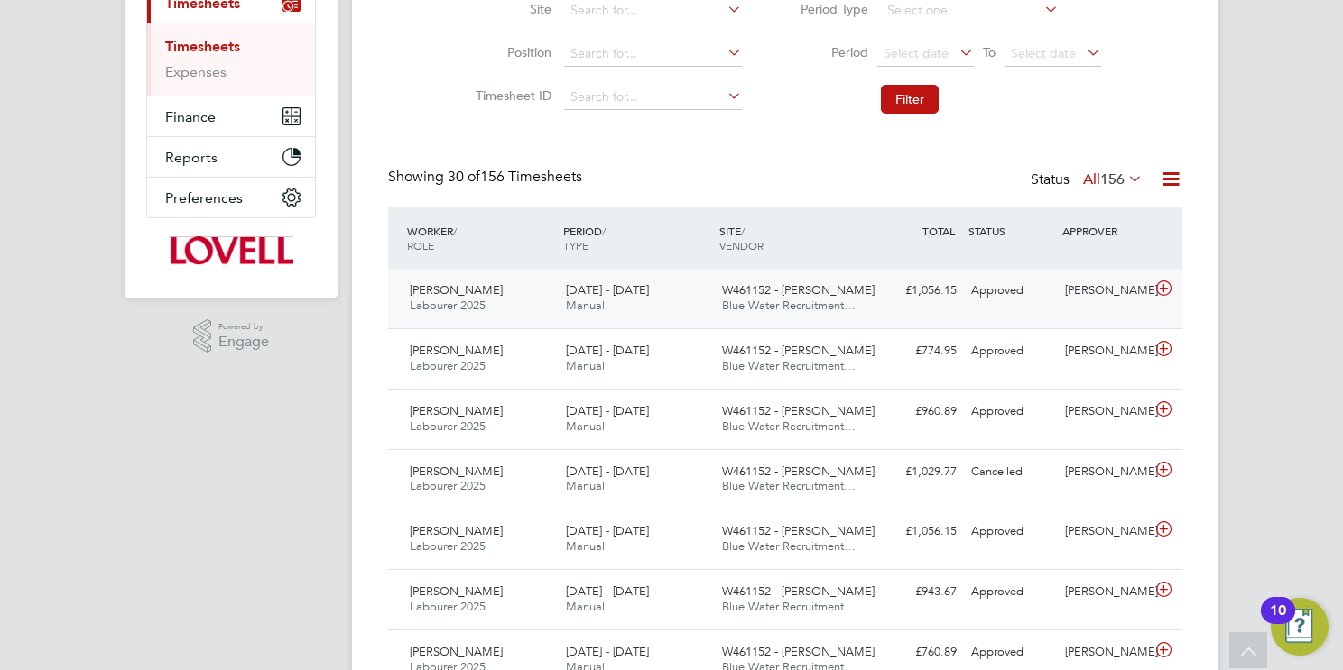
click at [758, 293] on span "W461152 - Glan Llyn" at bounding box center [798, 289] width 152 height 15
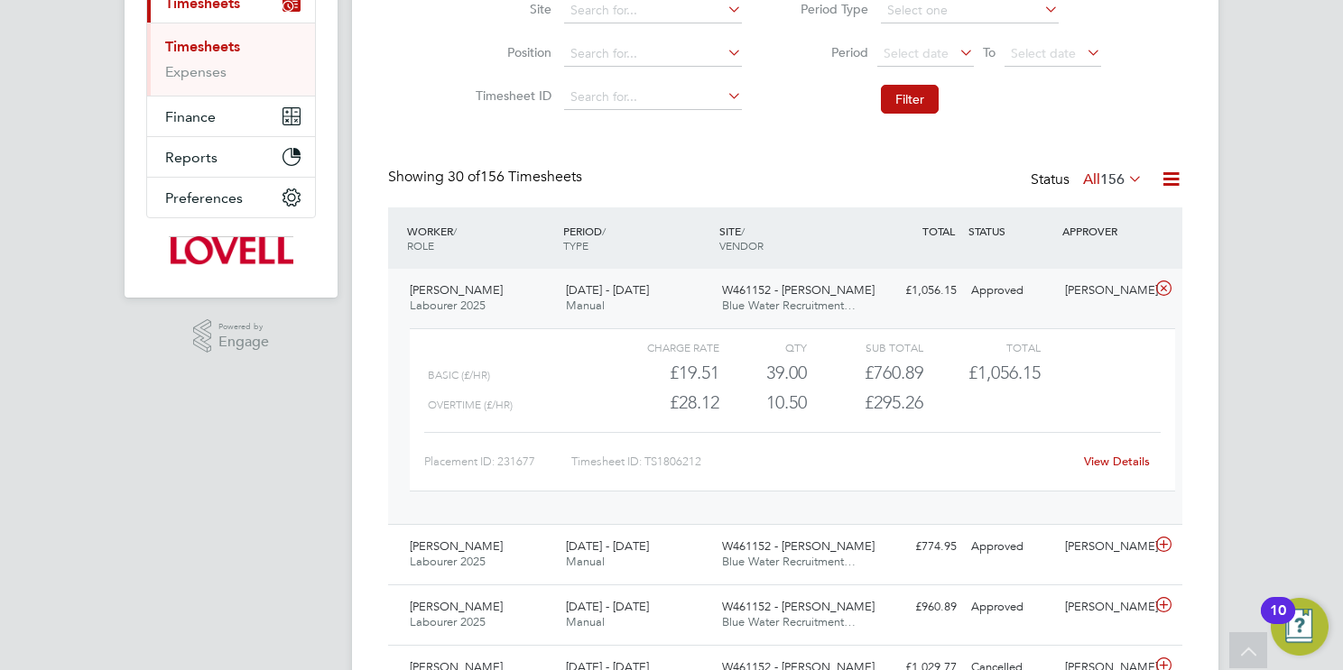
click at [1133, 465] on link "View Details" at bounding box center [1117, 461] width 66 height 15
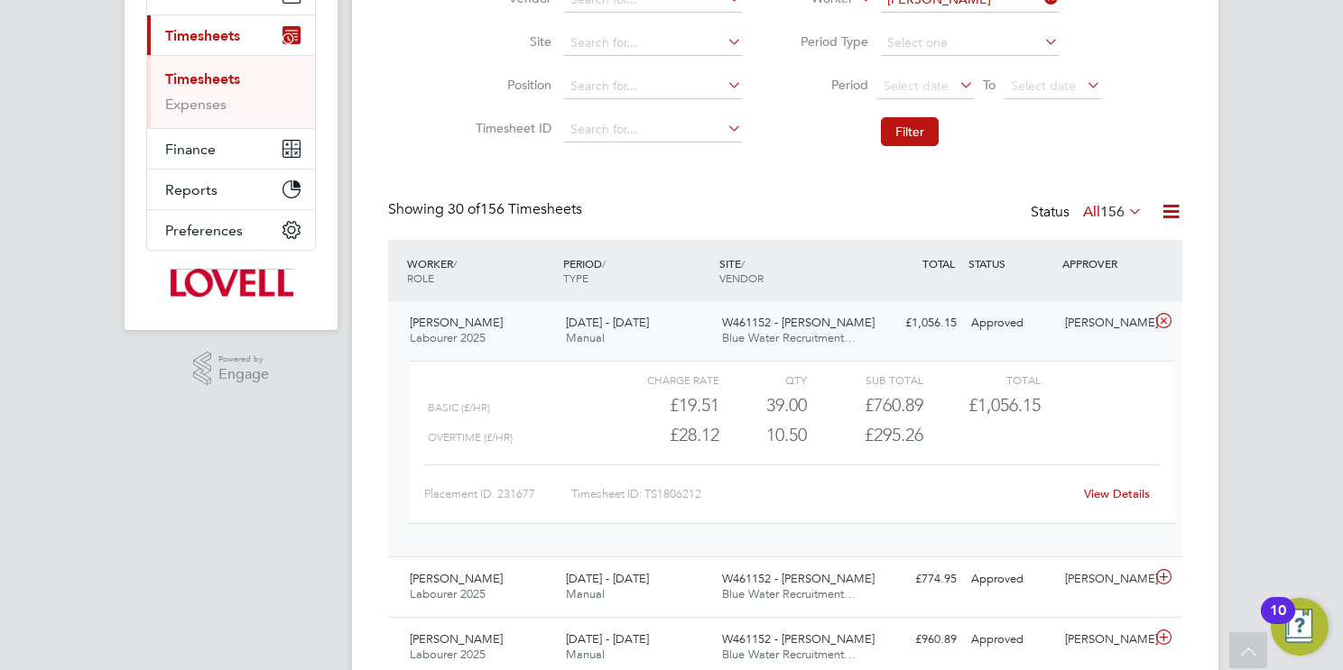
scroll to position [138, 0]
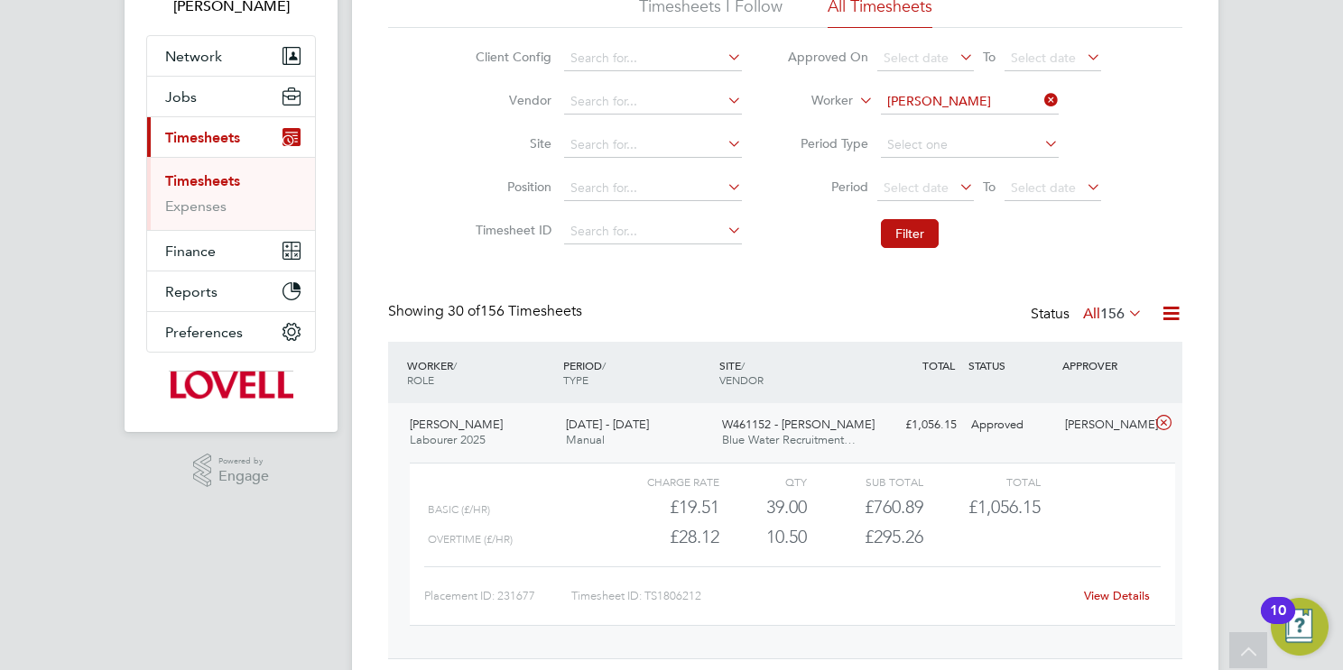
click at [947, 105] on input "Nicholas Longlands" at bounding box center [970, 101] width 178 height 25
paste input "https://haysonline.sharepoint.com/:x:/r/sites/LabourDeskJobTracker/_layouts/15/…"
type input "https://haysonline.sharepoint.com/:x:/r/sites/LabourDeskJobTracker/_layouts/15/…"
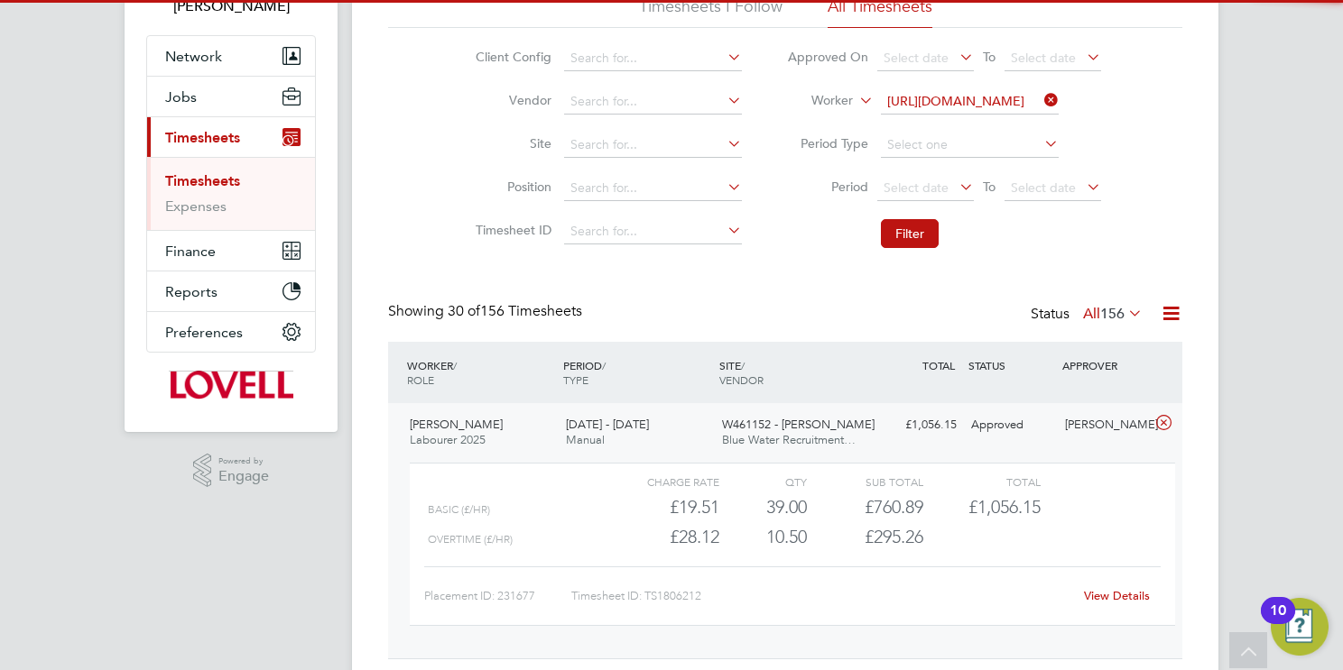
click at [1040, 97] on icon at bounding box center [1040, 100] width 0 height 25
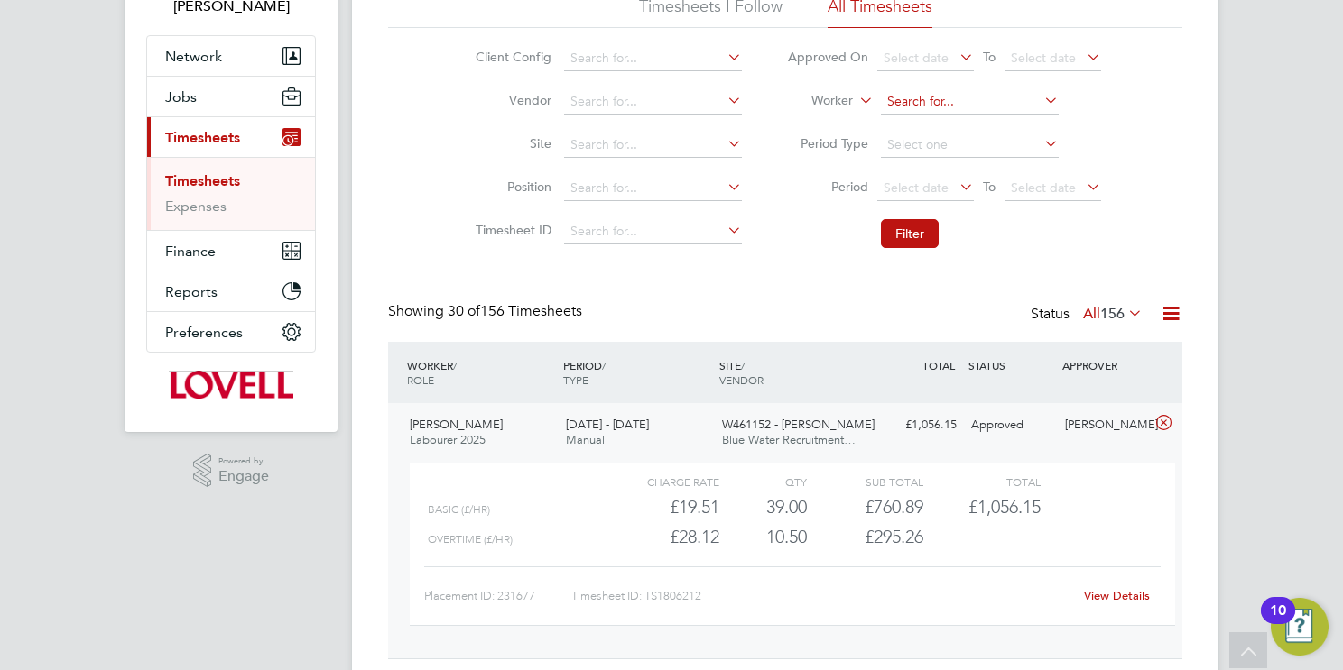
click at [978, 104] on input at bounding box center [970, 101] width 178 height 25
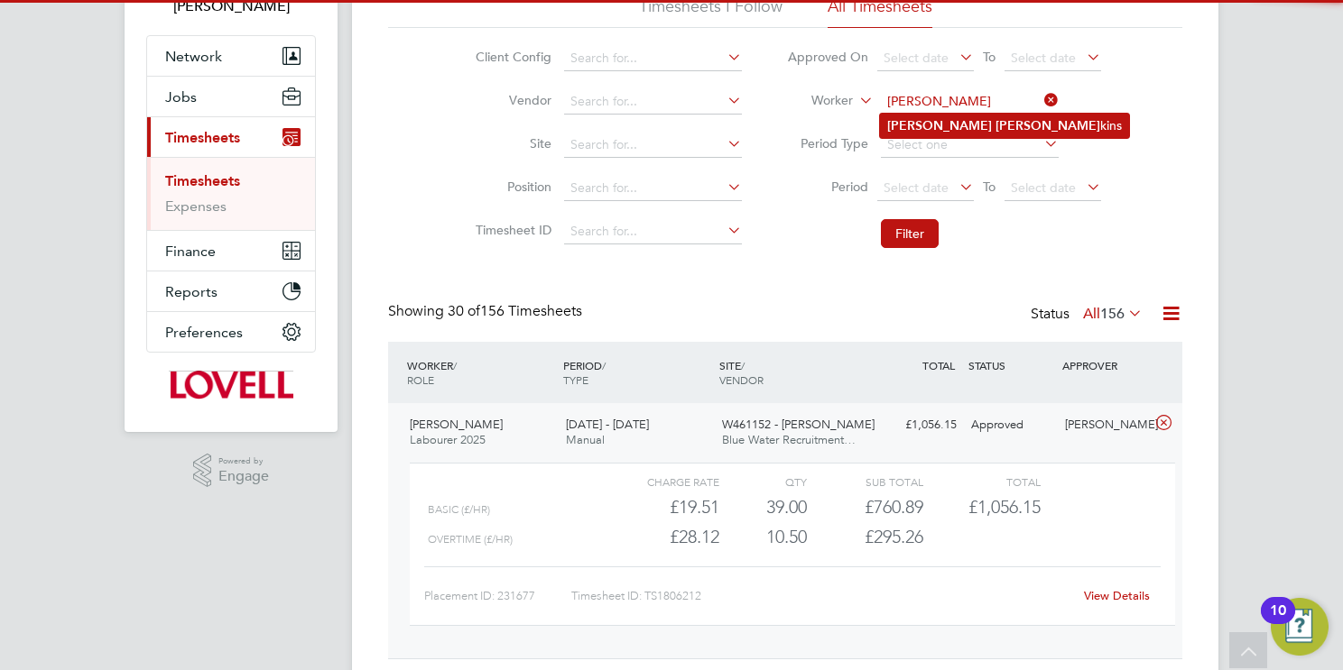
click at [1005, 125] on li "William Jen kins" at bounding box center [1004, 126] width 249 height 24
type input "William Jenkins"
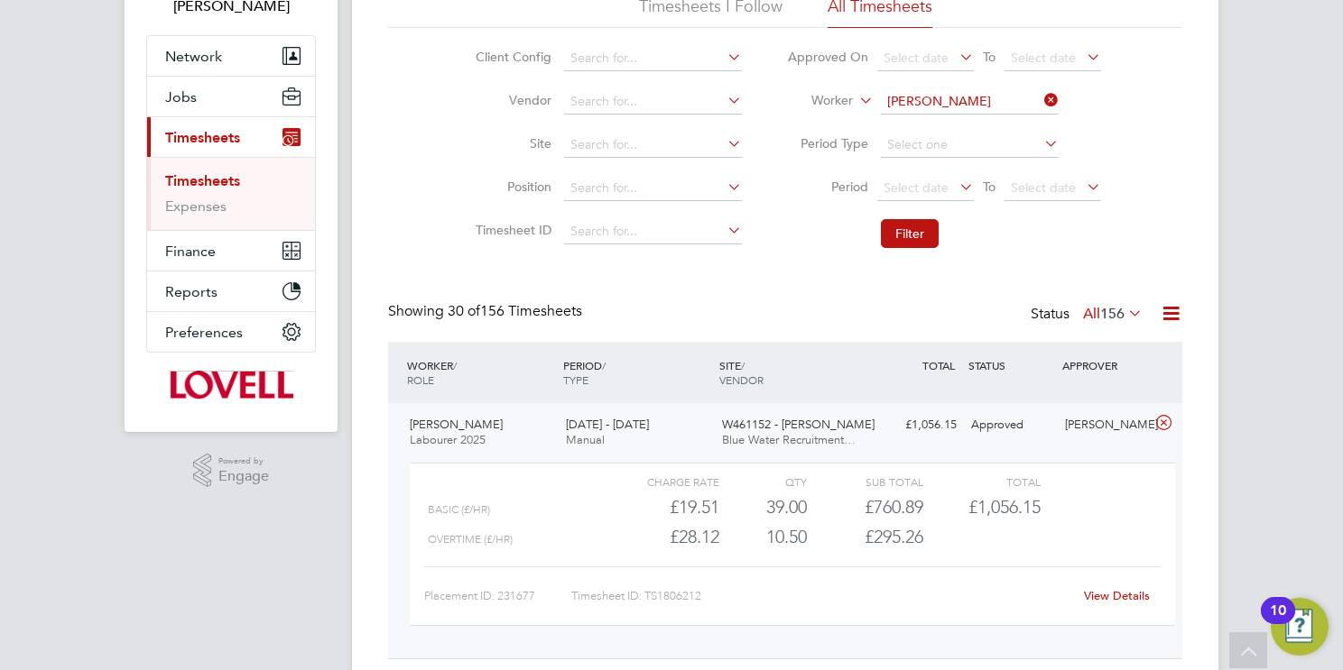
click at [902, 244] on button "Filter" at bounding box center [910, 233] width 58 height 29
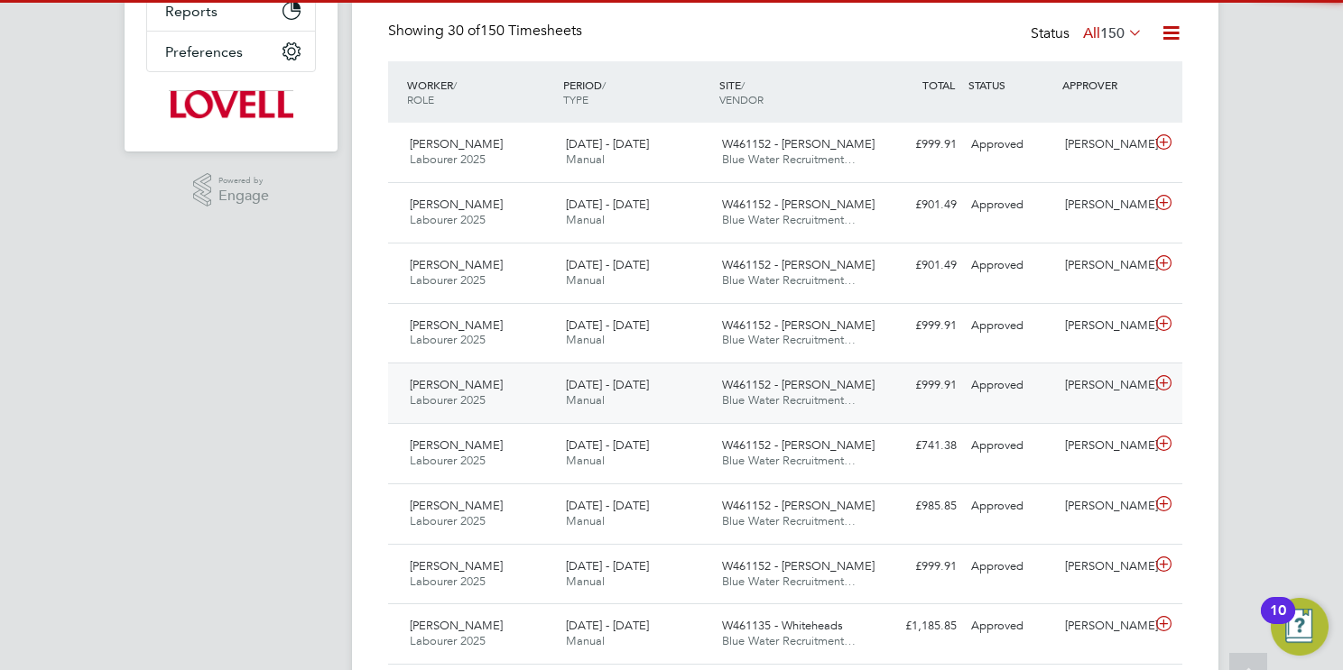
scroll to position [8, 9]
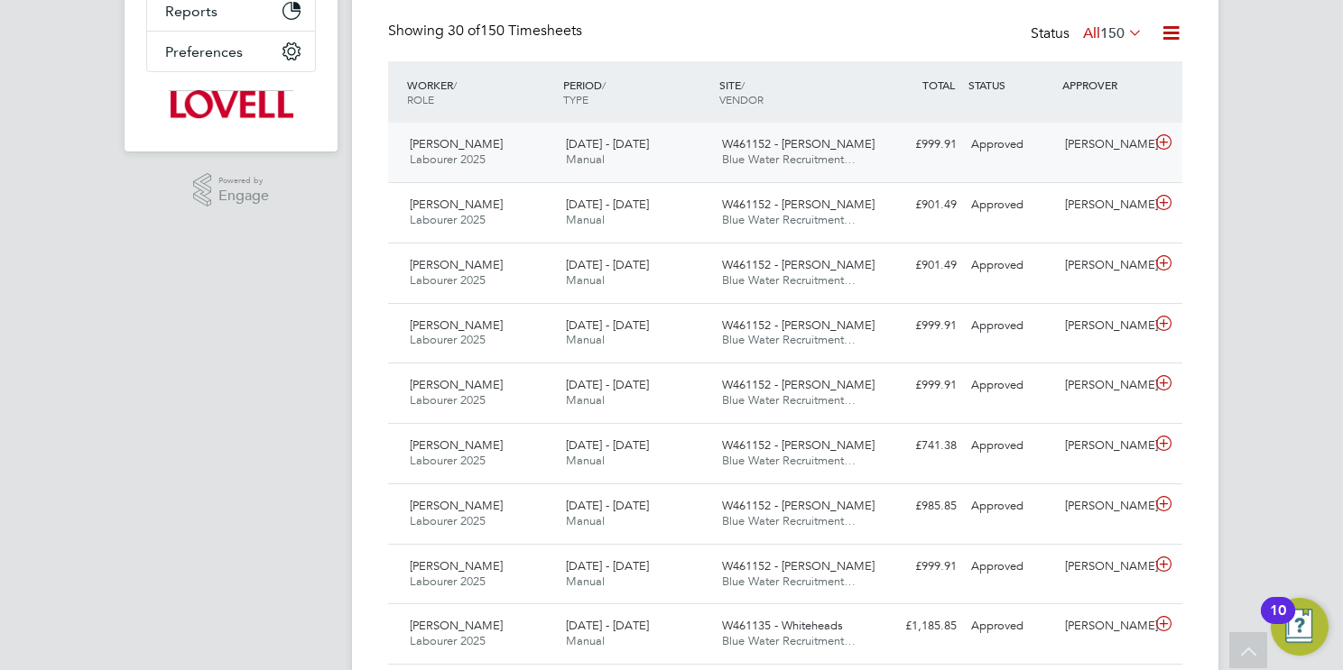
click at [843, 155] on span "Blue Water Recruitment…" at bounding box center [789, 159] width 134 height 15
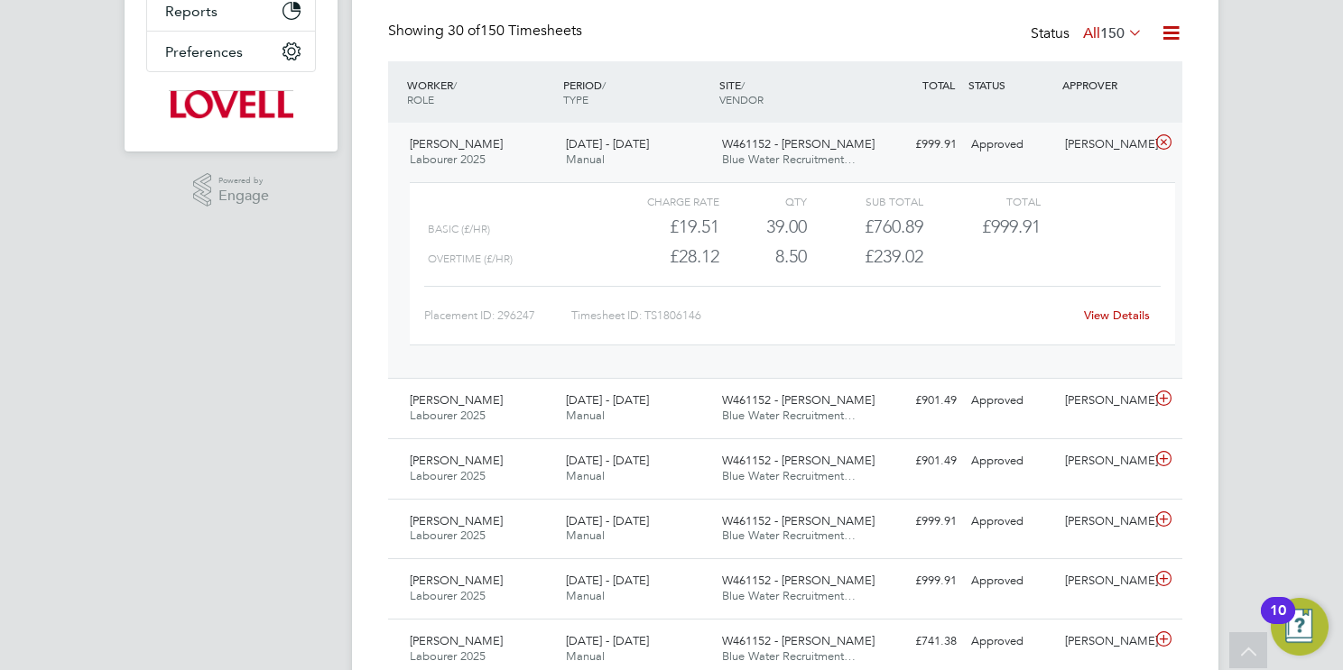
click at [1110, 316] on link "View Details" at bounding box center [1117, 315] width 66 height 15
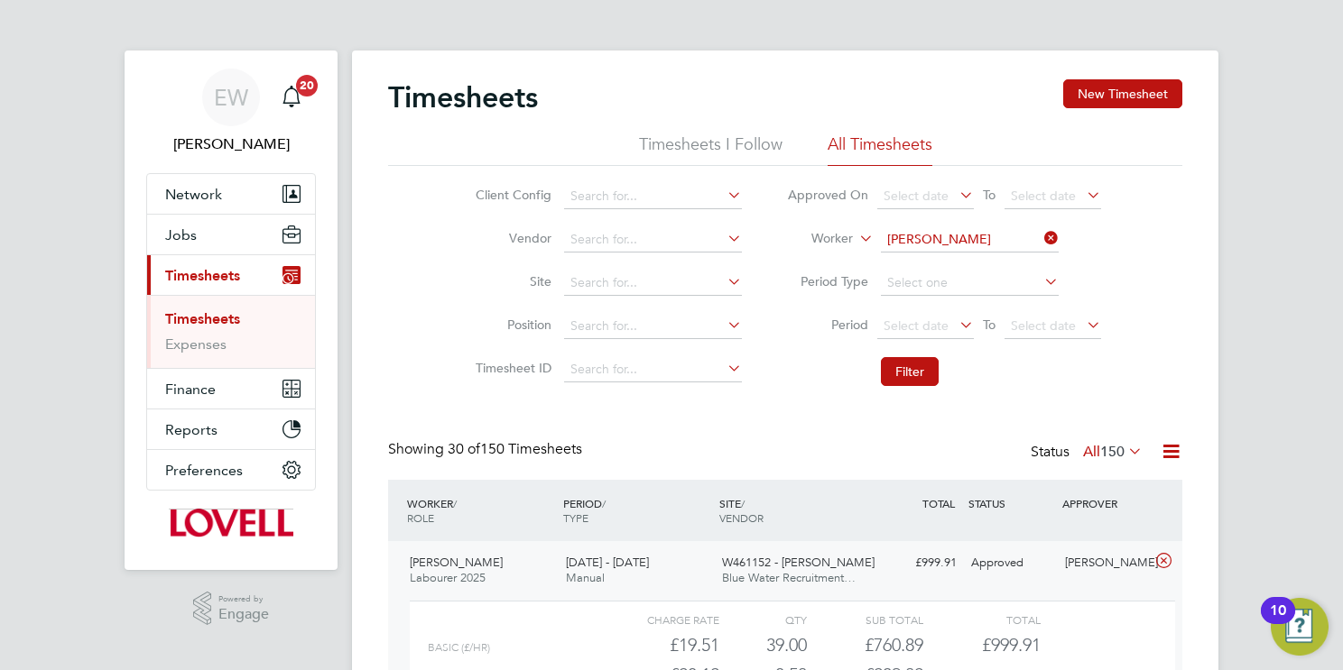
click at [944, 235] on input "William Jenkins" at bounding box center [970, 239] width 178 height 25
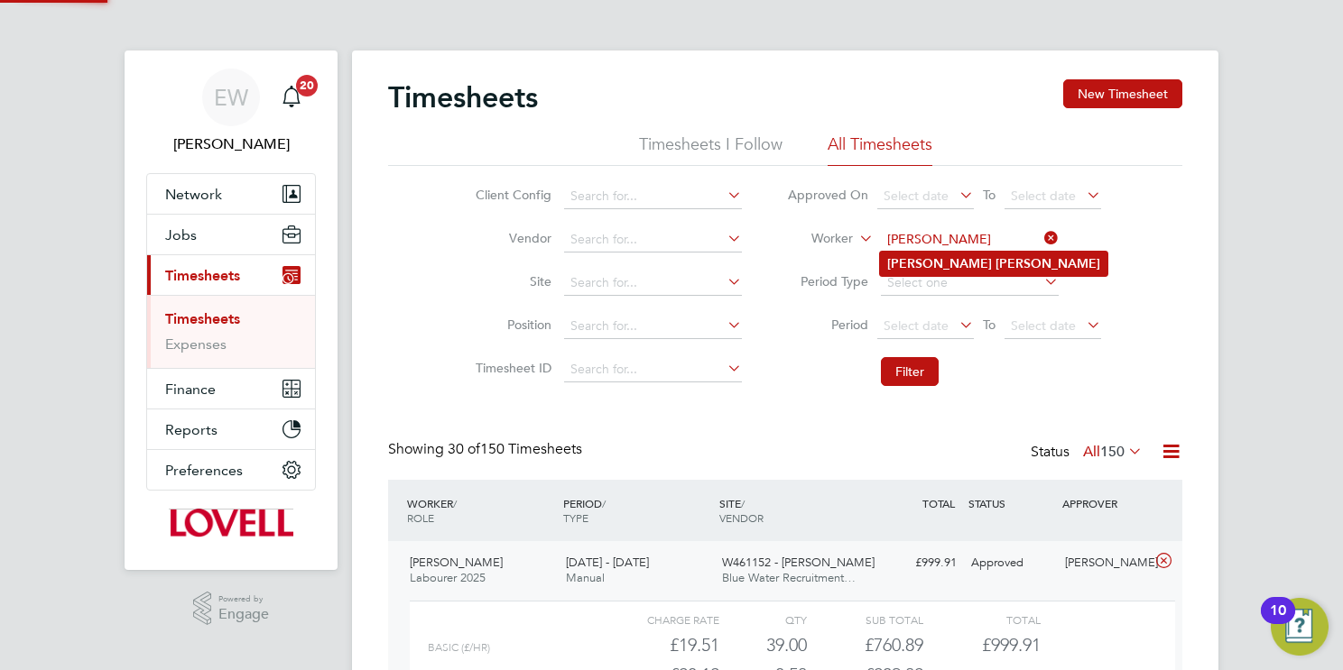
click at [995, 262] on b "Davies" at bounding box center [1047, 263] width 105 height 15
type input "Bernard Davies"
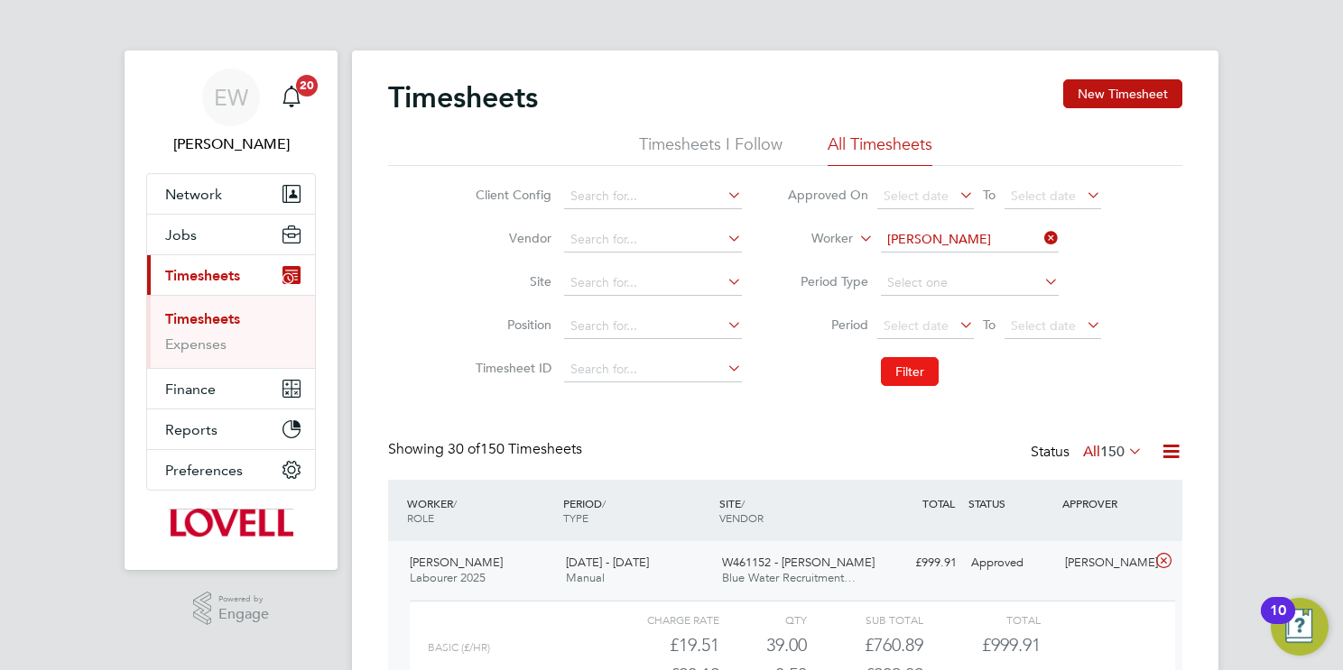
click at [914, 376] on button "Filter" at bounding box center [910, 371] width 58 height 29
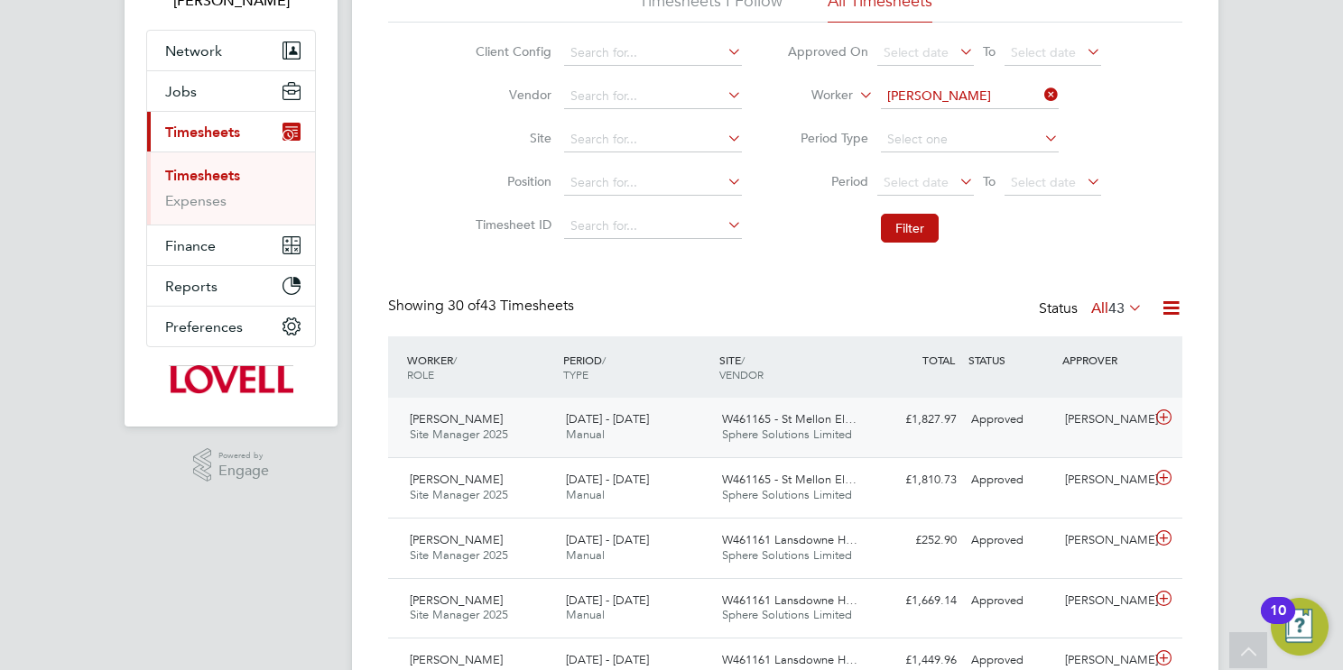
click at [811, 427] on span "Sphere Solutions Limited" at bounding box center [787, 434] width 130 height 15
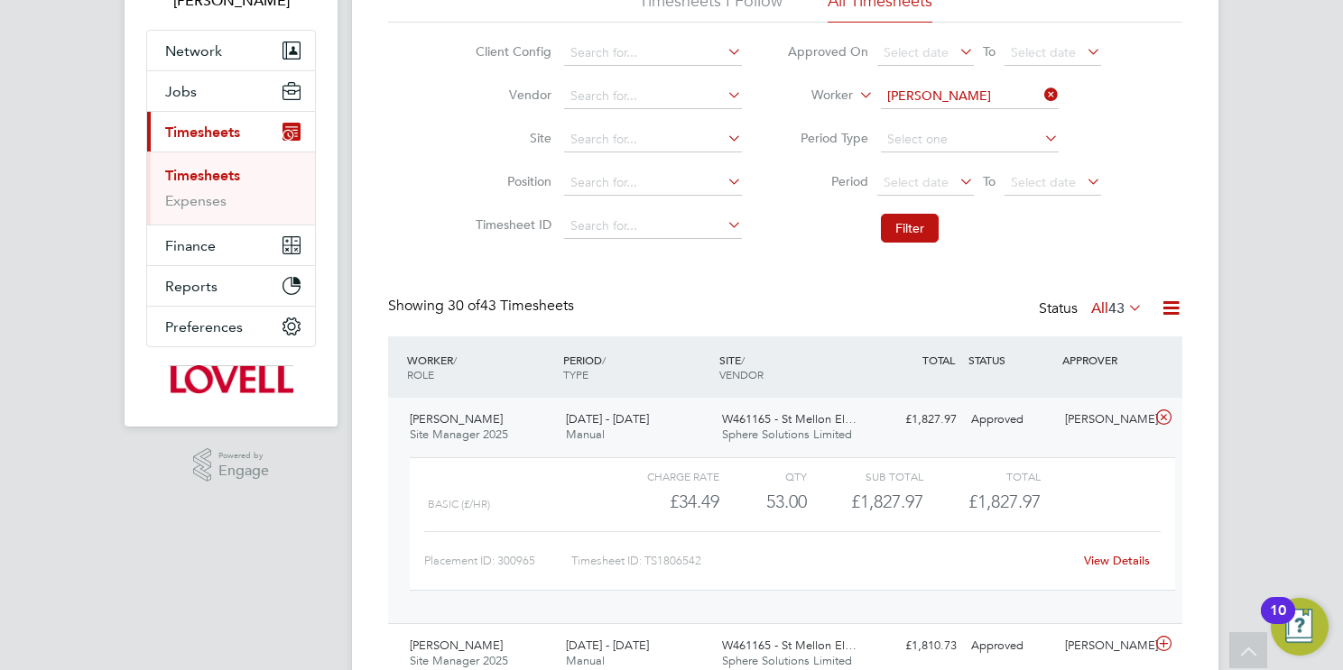
click at [1130, 565] on link "View Details" at bounding box center [1117, 560] width 66 height 15
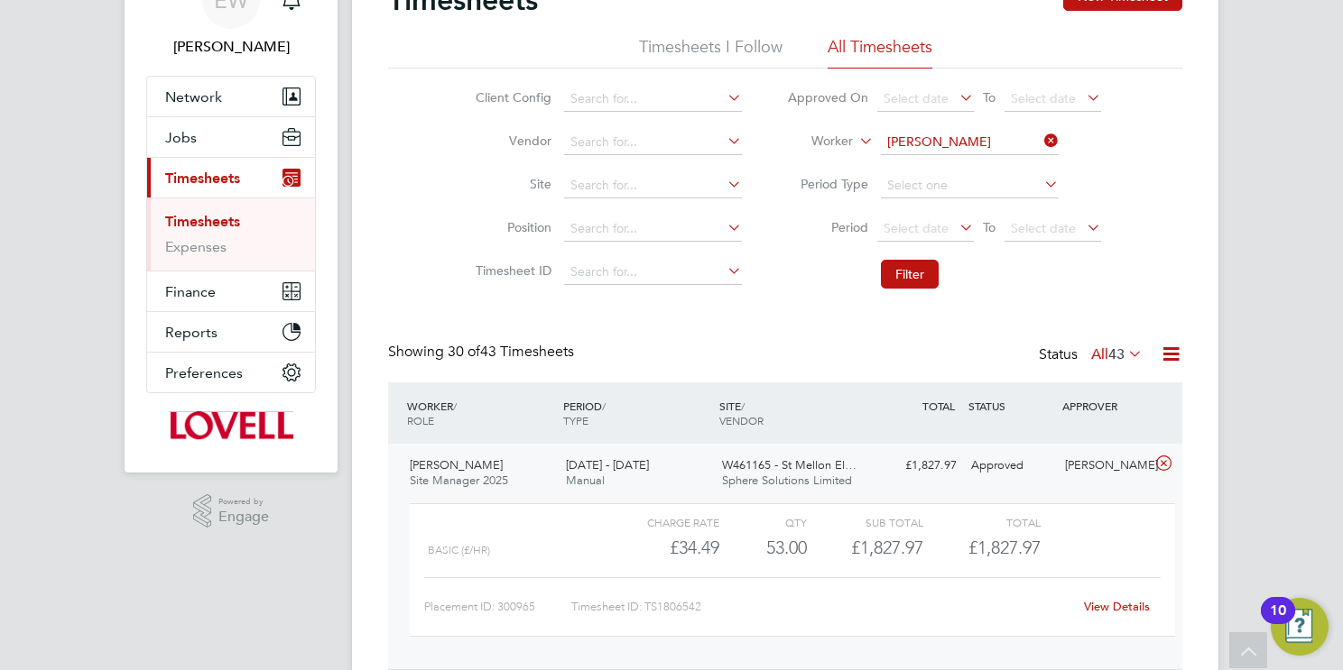
scroll to position [0, 0]
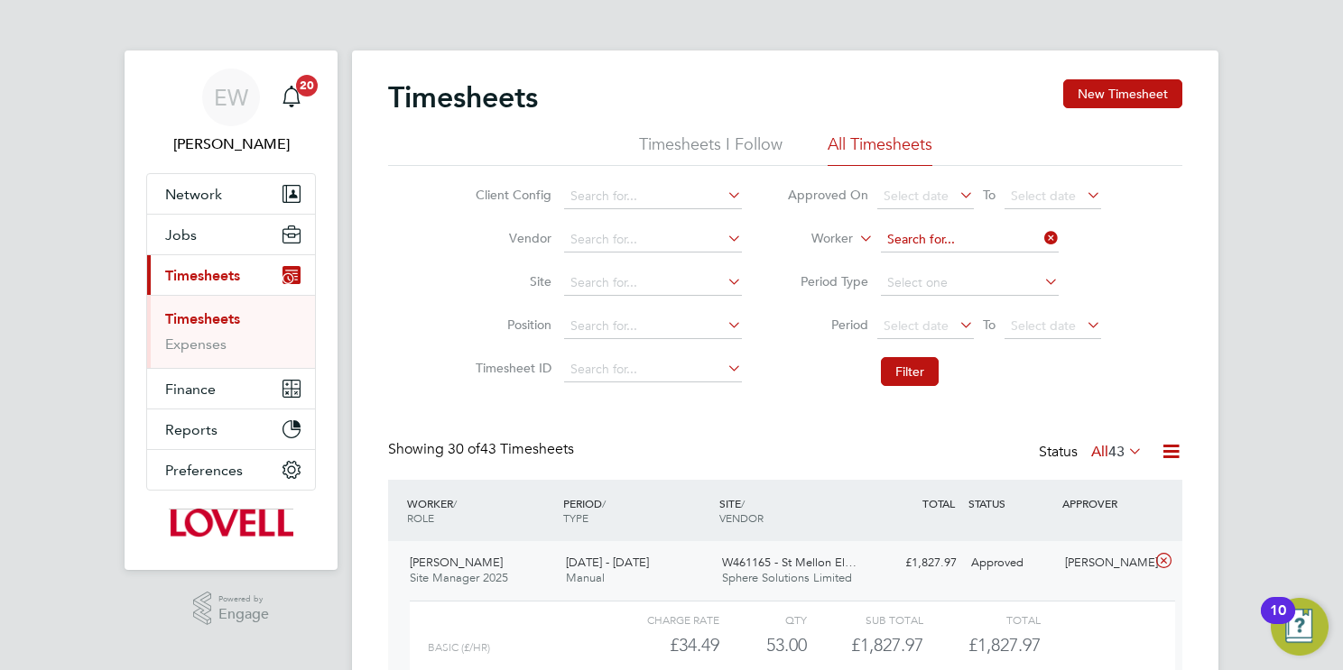
click at [956, 238] on input at bounding box center [970, 239] width 178 height 25
click at [995, 266] on b "Grama" at bounding box center [1015, 263] width 40 height 15
type input "Daniel Grama"
click at [910, 374] on button "Filter" at bounding box center [910, 371] width 58 height 29
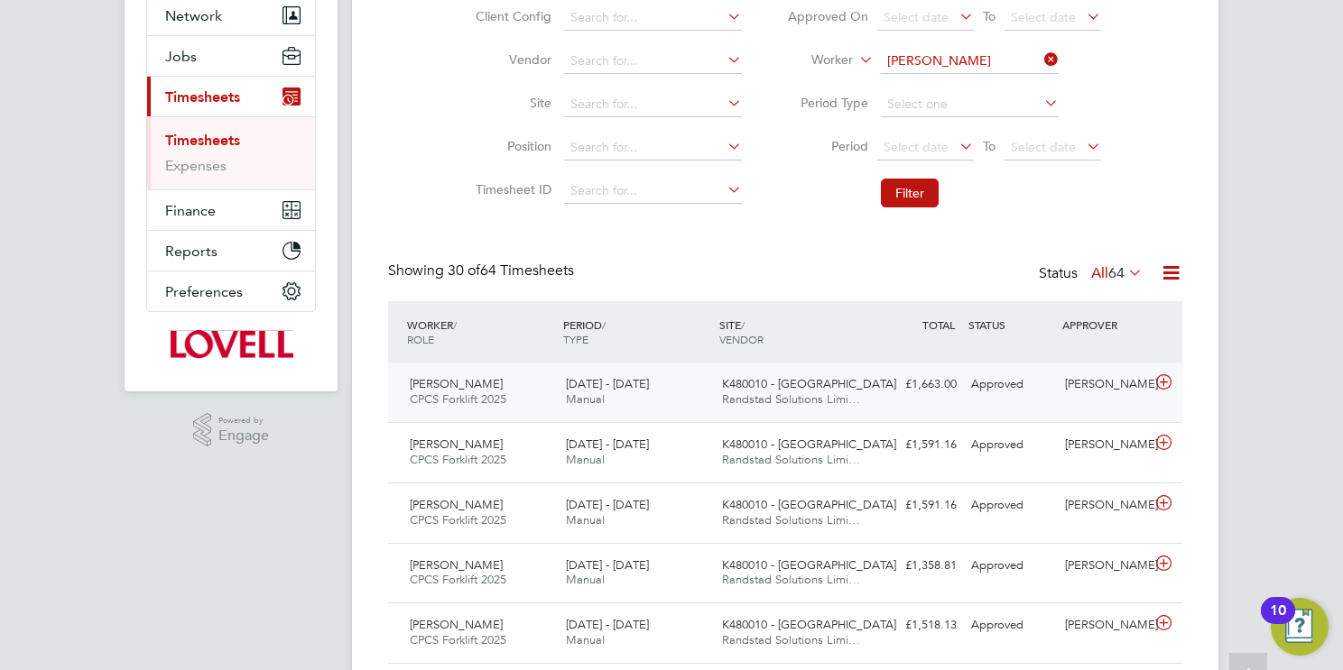
scroll to position [8, 9]
click at [833, 397] on span "Randstad Solutions Limi…" at bounding box center [791, 399] width 138 height 15
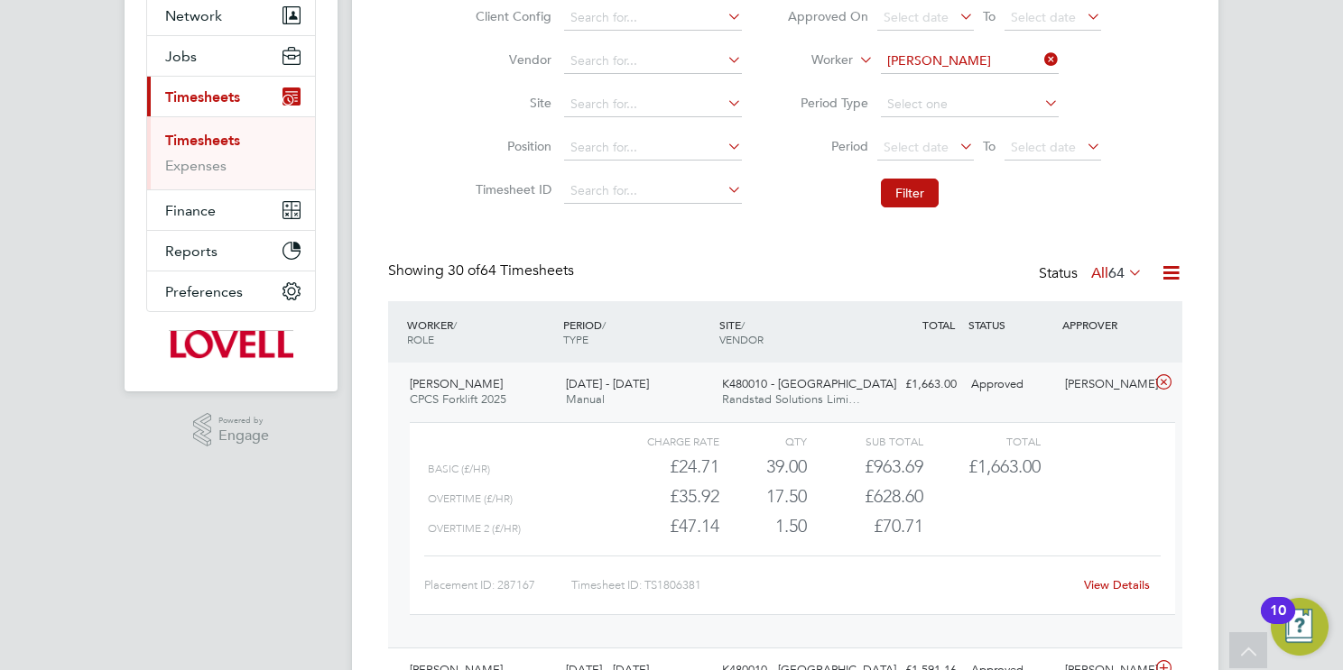
click at [1109, 585] on link "View Details" at bounding box center [1117, 584] width 66 height 15
click at [919, 69] on input at bounding box center [970, 61] width 178 height 25
click at [925, 81] on b "Nathan" at bounding box center [939, 85] width 105 height 15
type input "Nathan Day"
click at [900, 185] on button "Filter" at bounding box center [910, 193] width 58 height 29
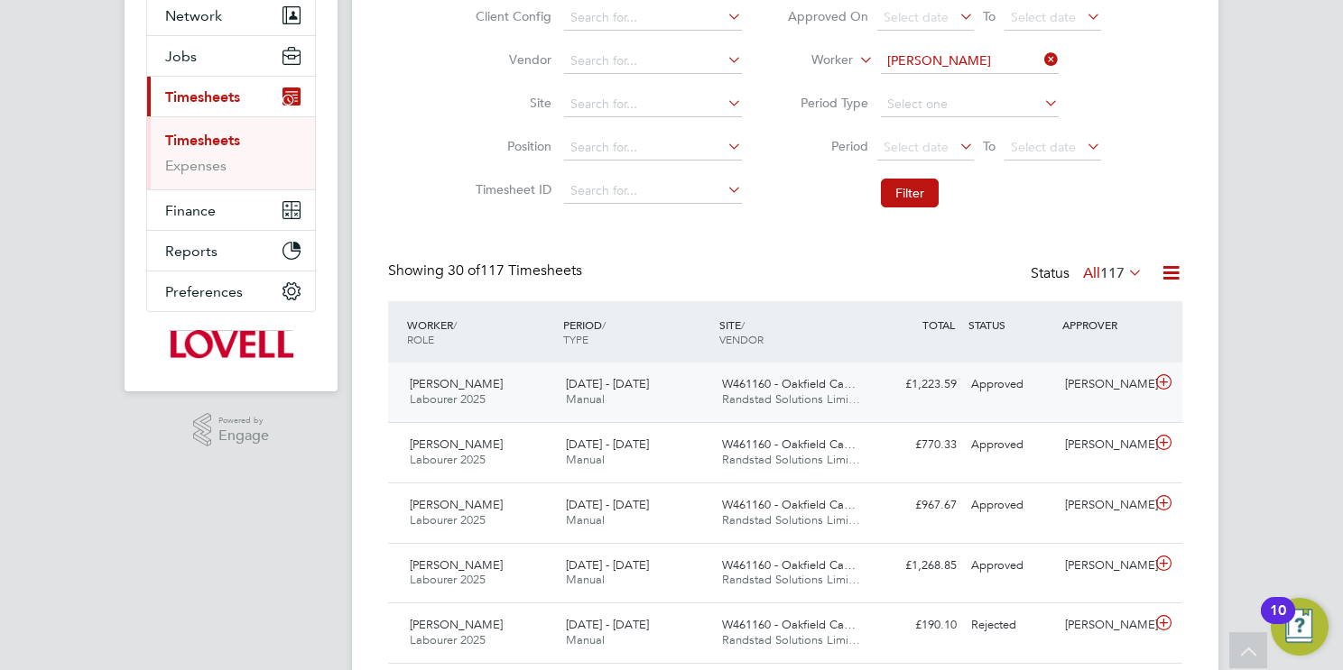
click at [740, 395] on span "Randstad Solutions Limi…" at bounding box center [791, 399] width 138 height 15
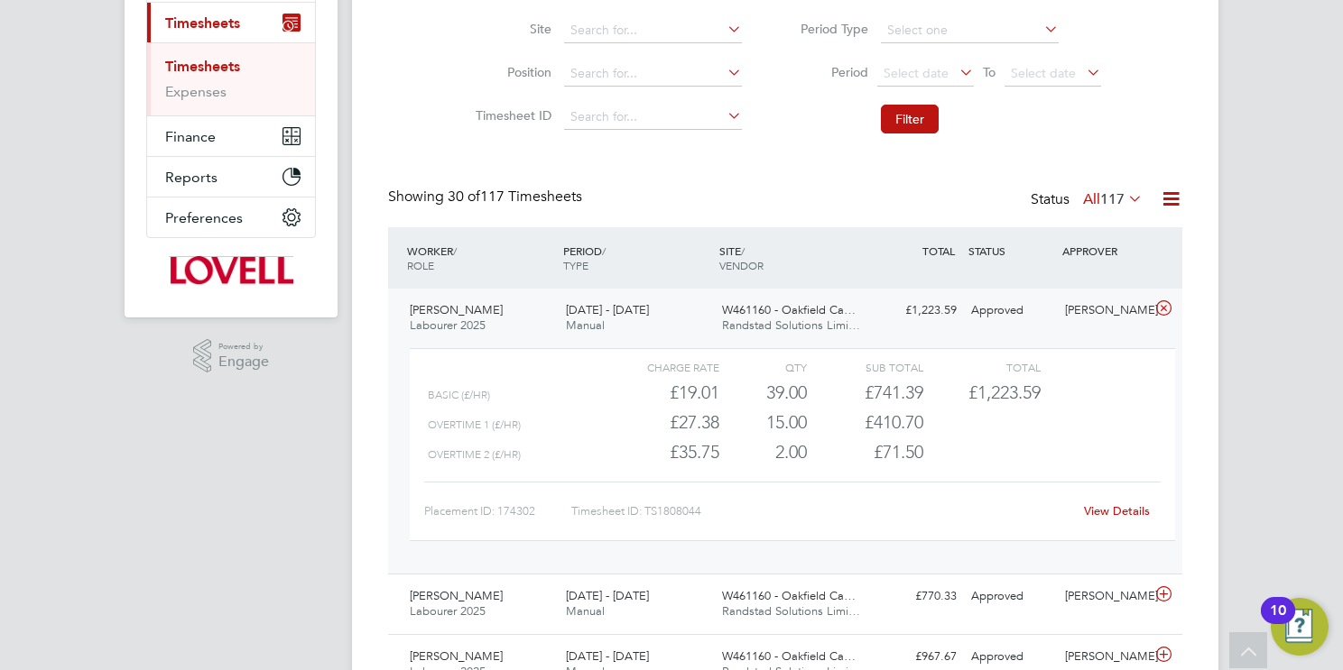
click at [1108, 507] on link "View Details" at bounding box center [1117, 510] width 66 height 15
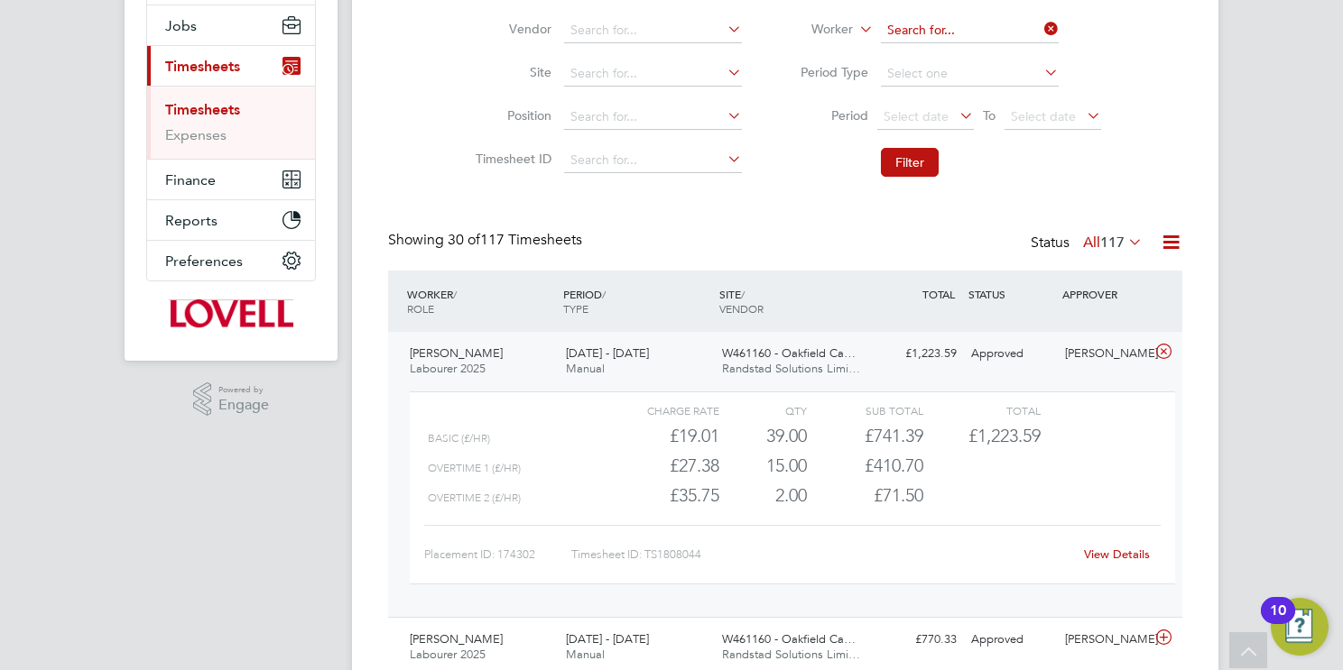
click at [947, 30] on input at bounding box center [970, 30] width 178 height 25
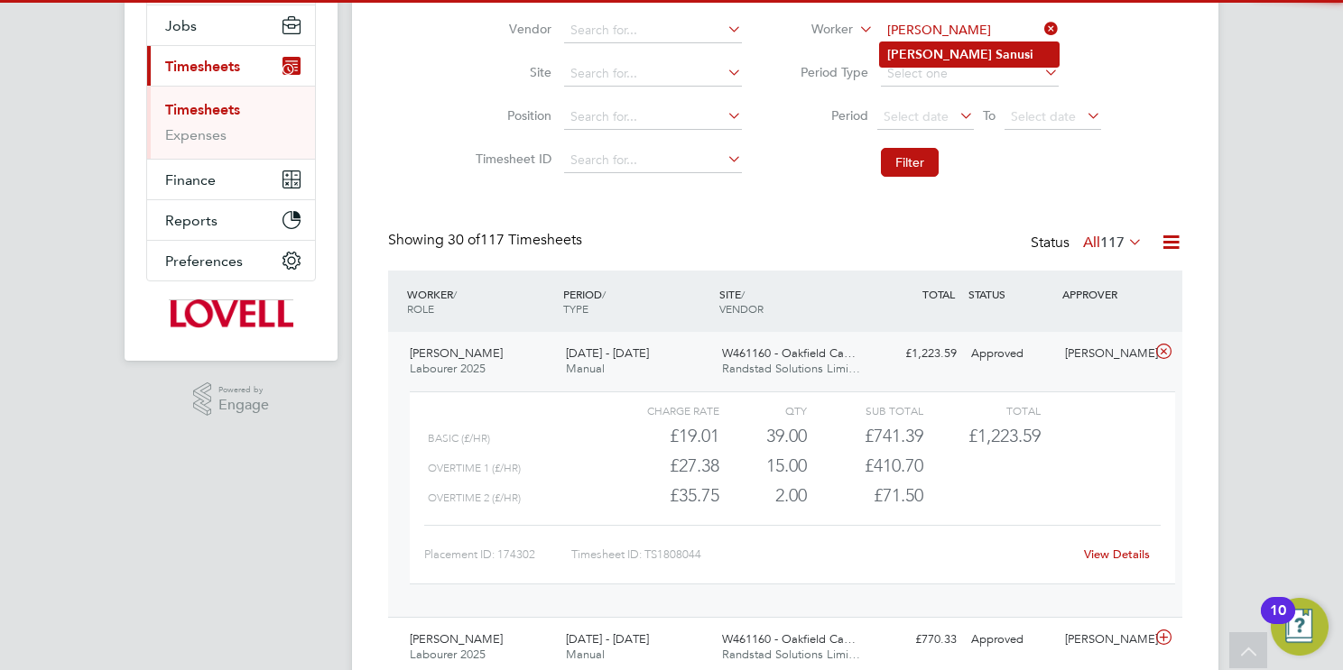
click at [1029, 47] on li "Raymon Sanusi" at bounding box center [969, 54] width 179 height 24
type input "Raymon Sanusi"
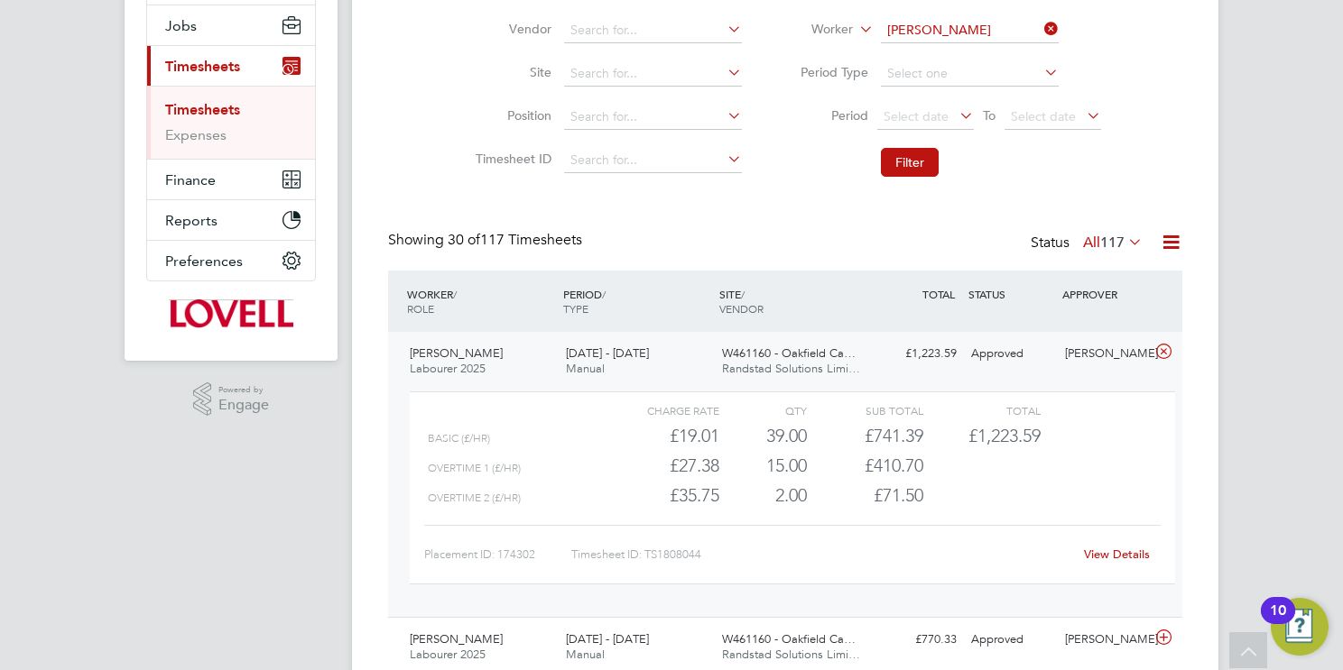
drag, startPoint x: 917, startPoint y: 155, endPoint x: 900, endPoint y: 164, distance: 19.4
click at [916, 155] on button "Filter" at bounding box center [910, 162] width 58 height 29
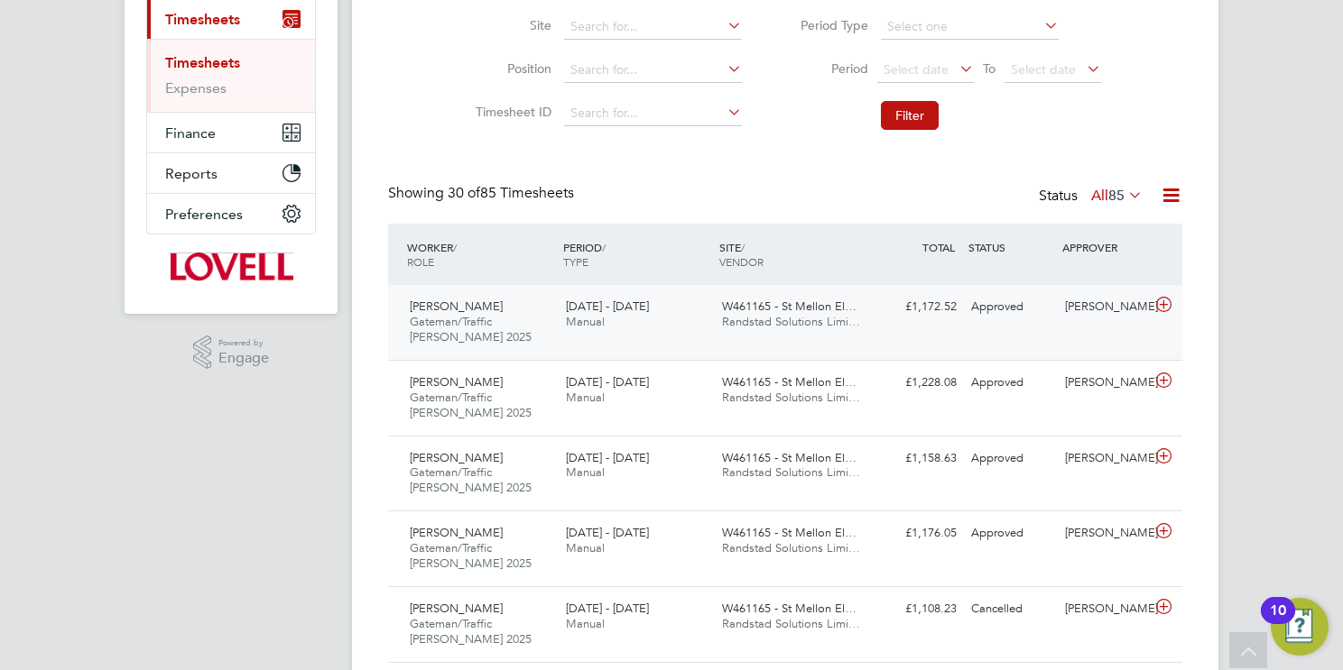
click at [816, 330] on div "W461165 - St Mellon El… Randstad Solutions Limi…" at bounding box center [793, 314] width 156 height 45
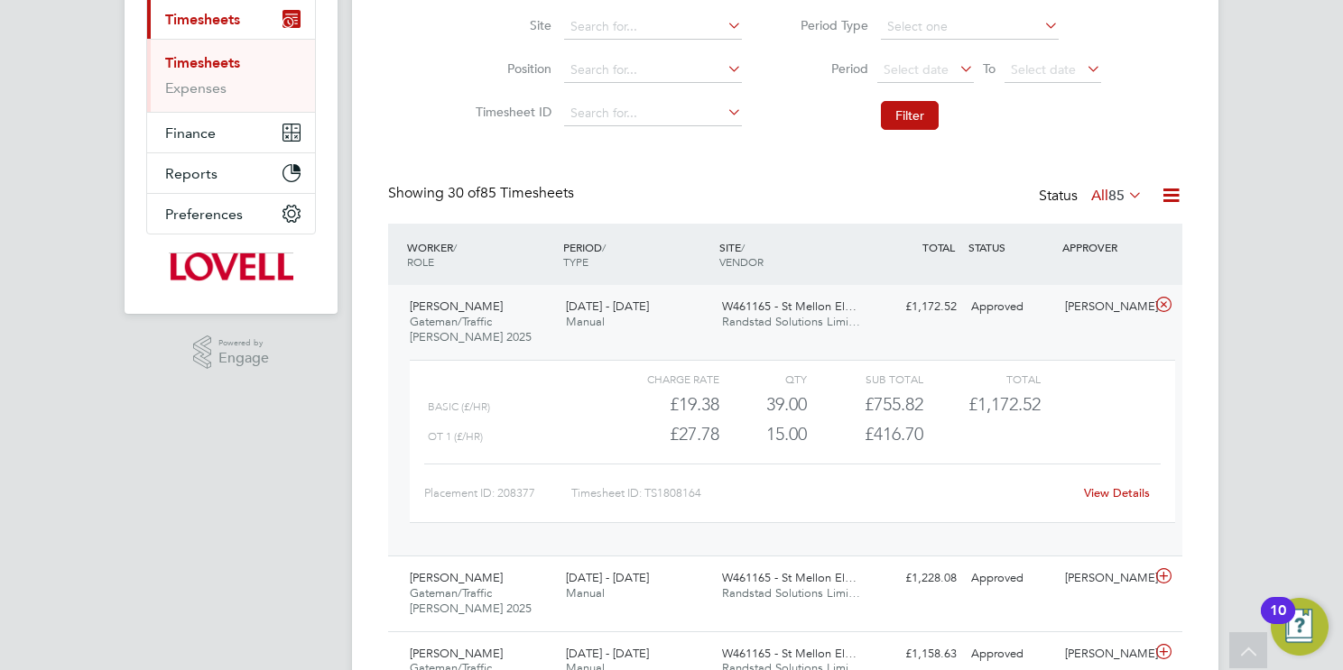
click at [1122, 492] on link "View Details" at bounding box center [1117, 492] width 66 height 15
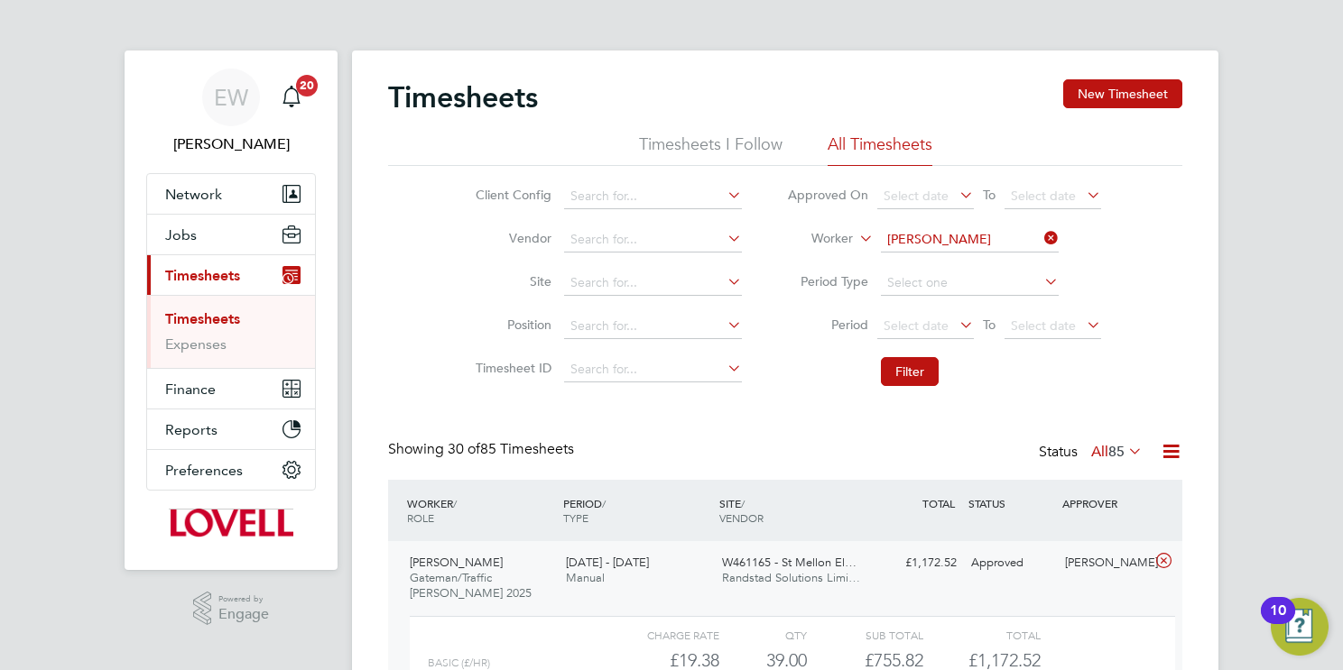
click at [928, 236] on input "Raymon Sanusi" at bounding box center [970, 239] width 178 height 25
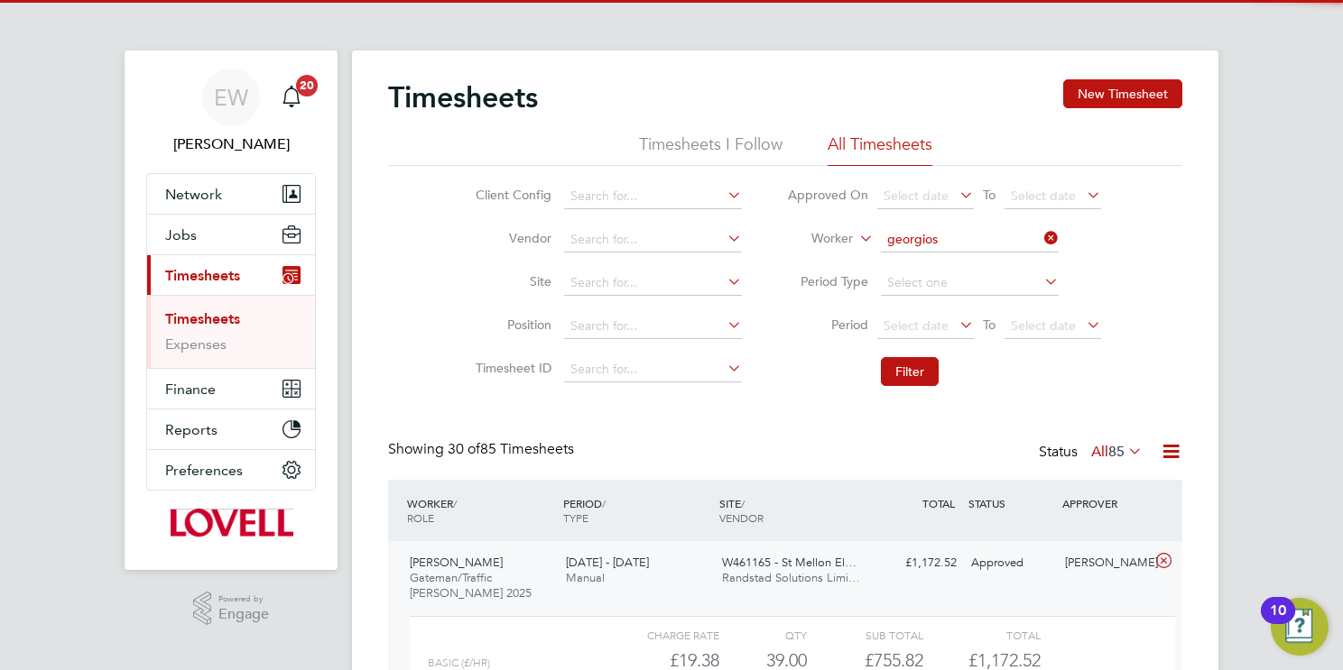
click at [955, 262] on li "Georgios Tsakalos Tsakalos" at bounding box center [969, 264] width 179 height 24
type input "Georgios Tsakalos Tsakalos"
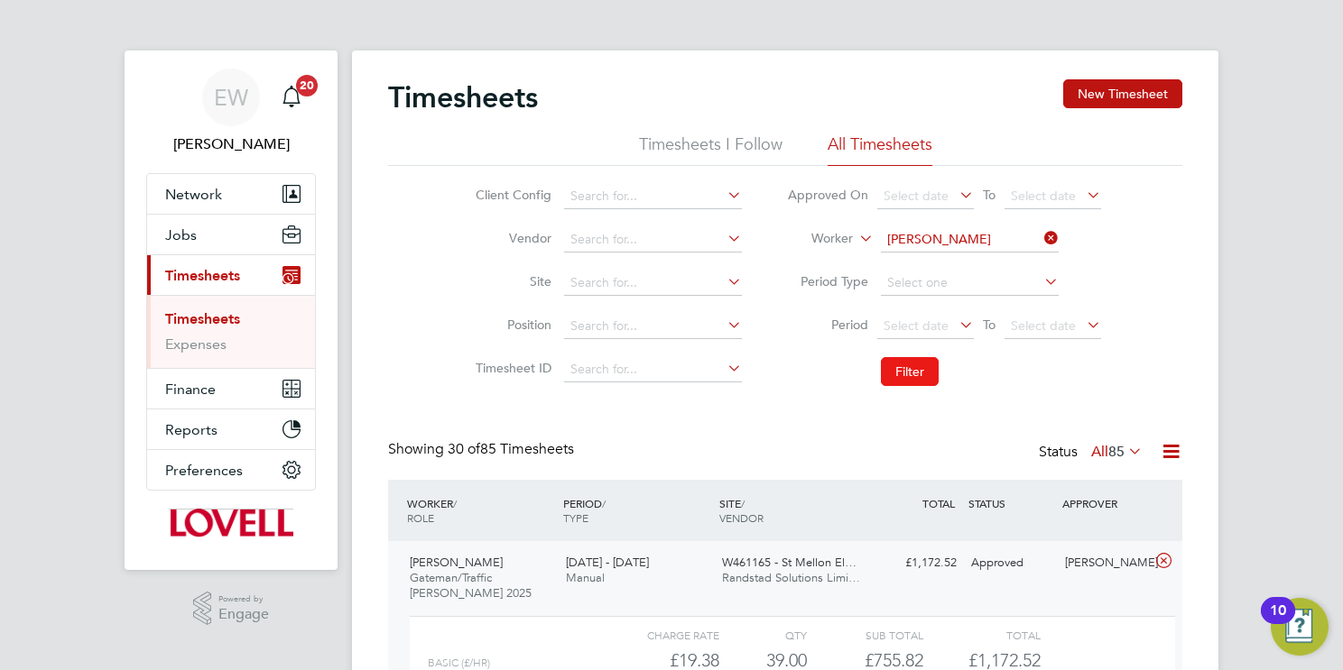
click at [921, 370] on button "Filter" at bounding box center [910, 371] width 58 height 29
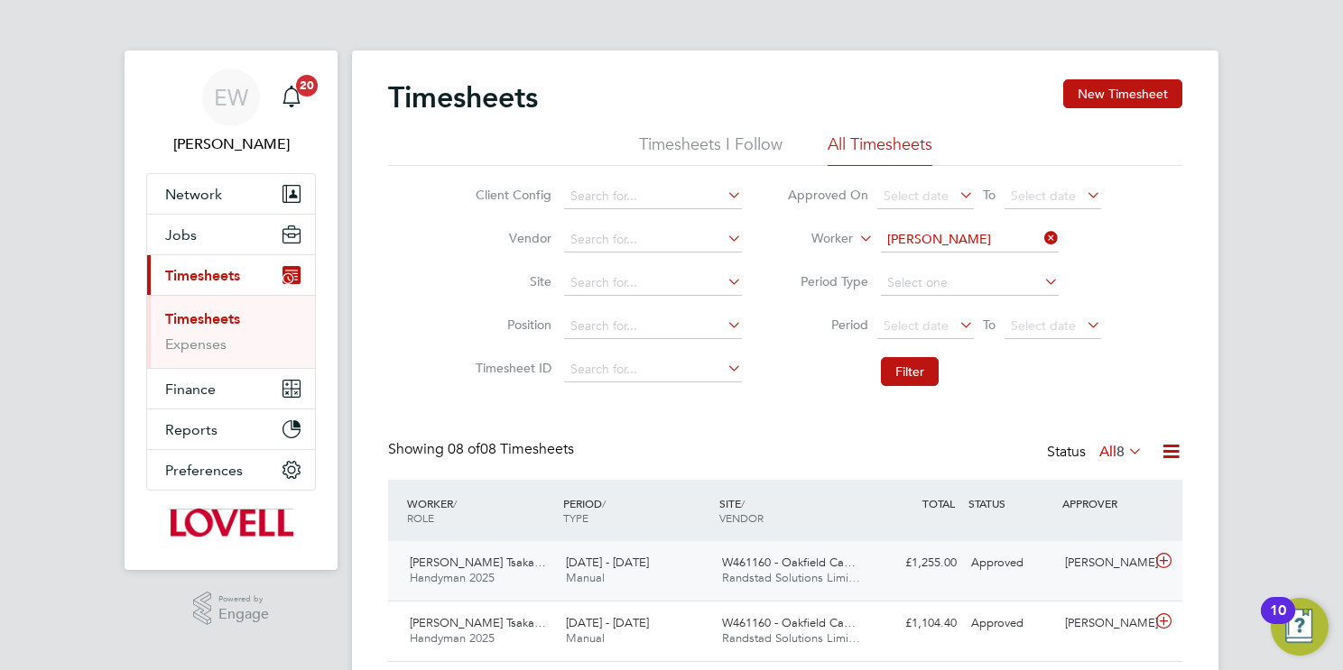
click at [780, 573] on span "Randstad Solutions Limi…" at bounding box center [791, 577] width 138 height 15
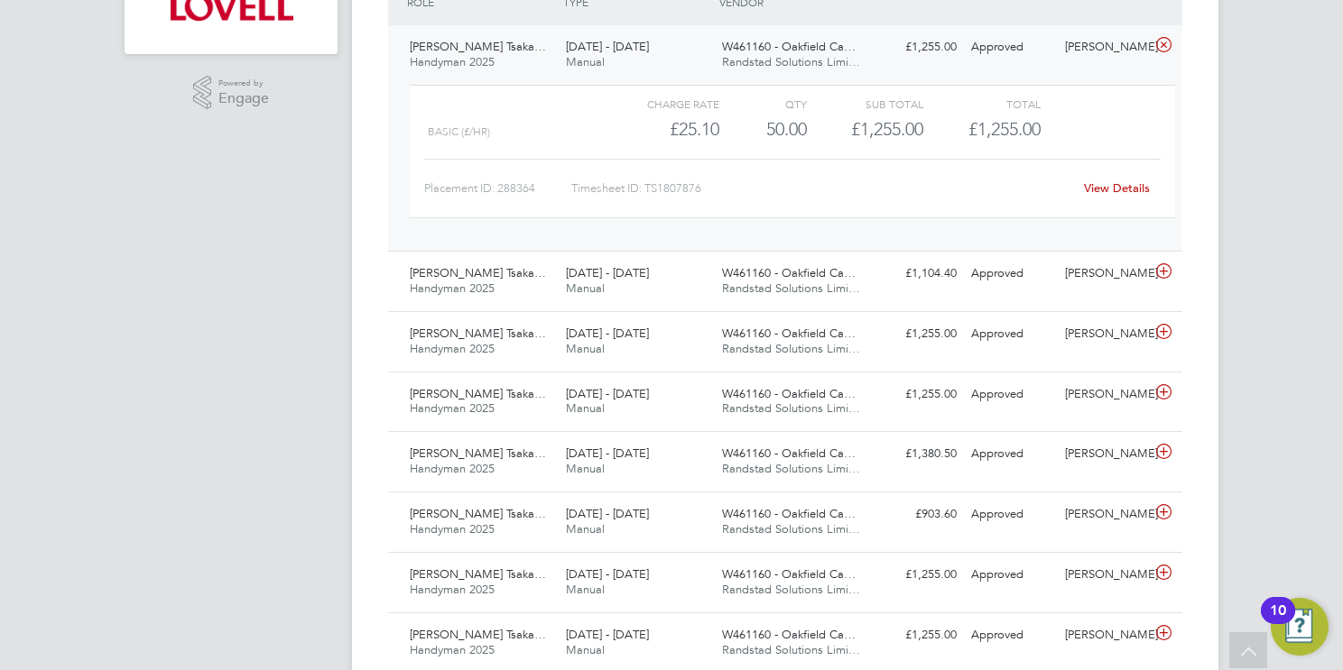
click at [1129, 184] on link "View Details" at bounding box center [1117, 187] width 66 height 15
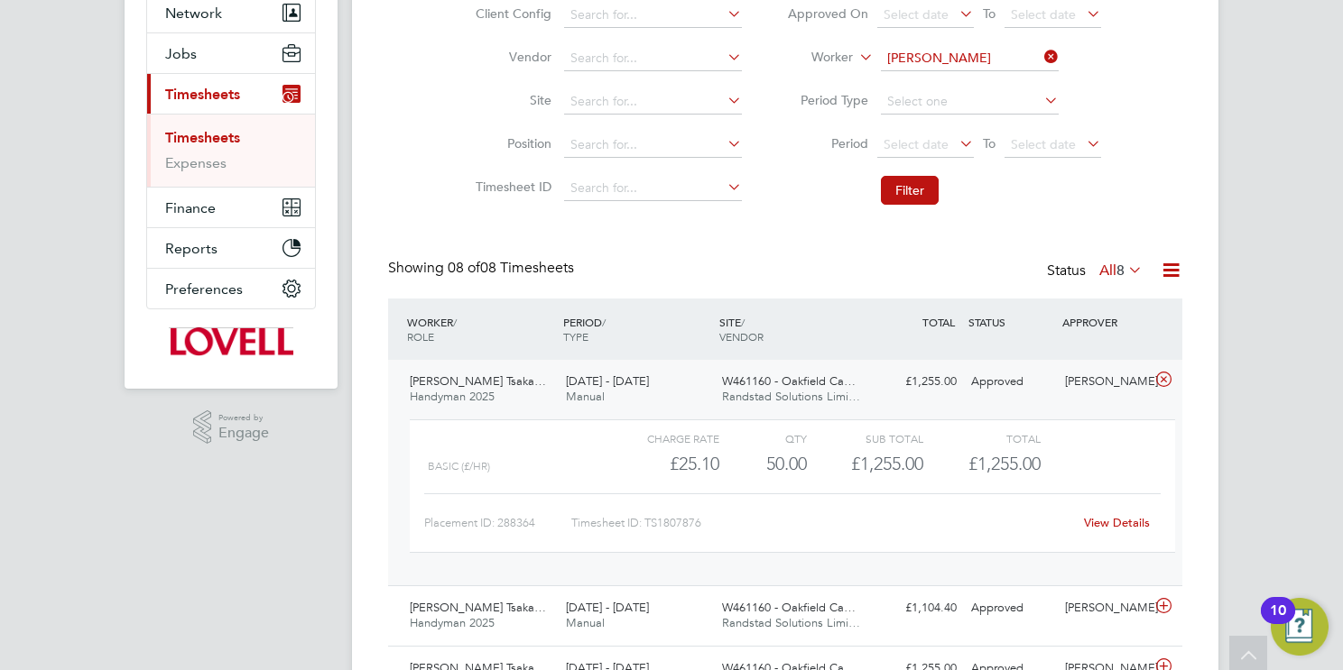
scroll to position [5, 0]
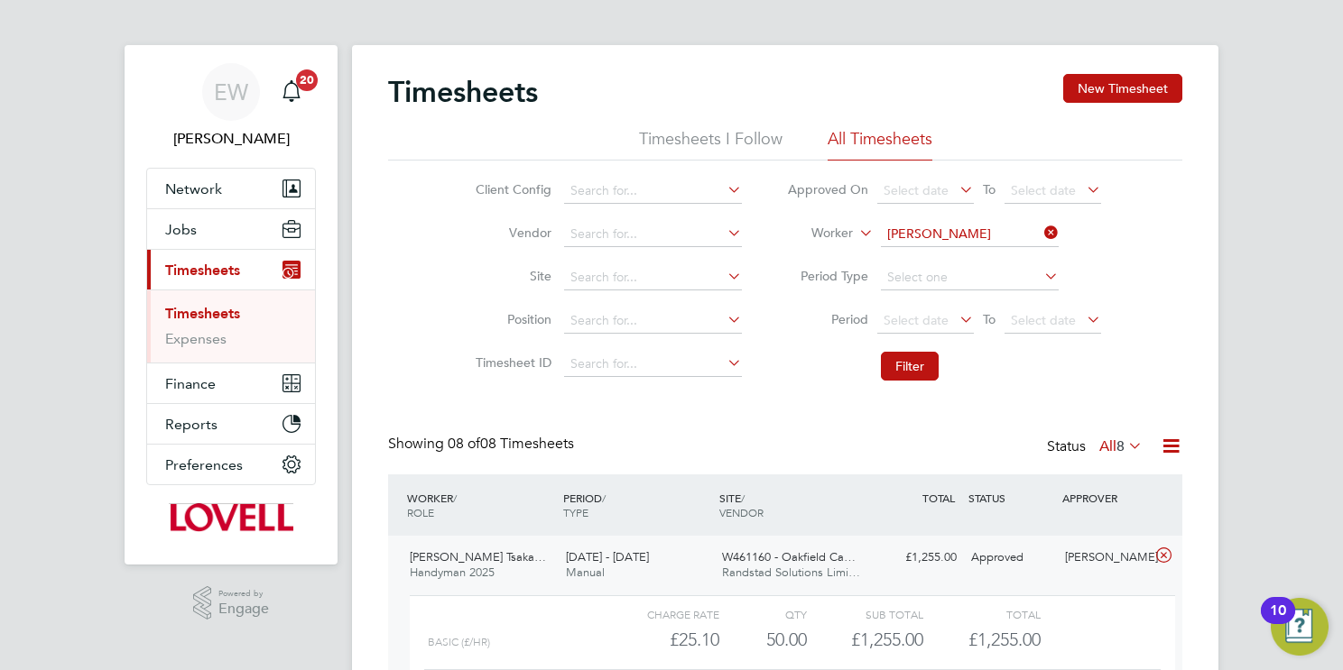
click at [994, 229] on input "Georgios Tsakalos Tsakalos" at bounding box center [970, 234] width 178 height 25
click at [949, 253] on li "Mark Ll oyd" at bounding box center [969, 258] width 179 height 24
type input "Mark Lloyd"
click at [913, 357] on button "Filter" at bounding box center [910, 366] width 58 height 29
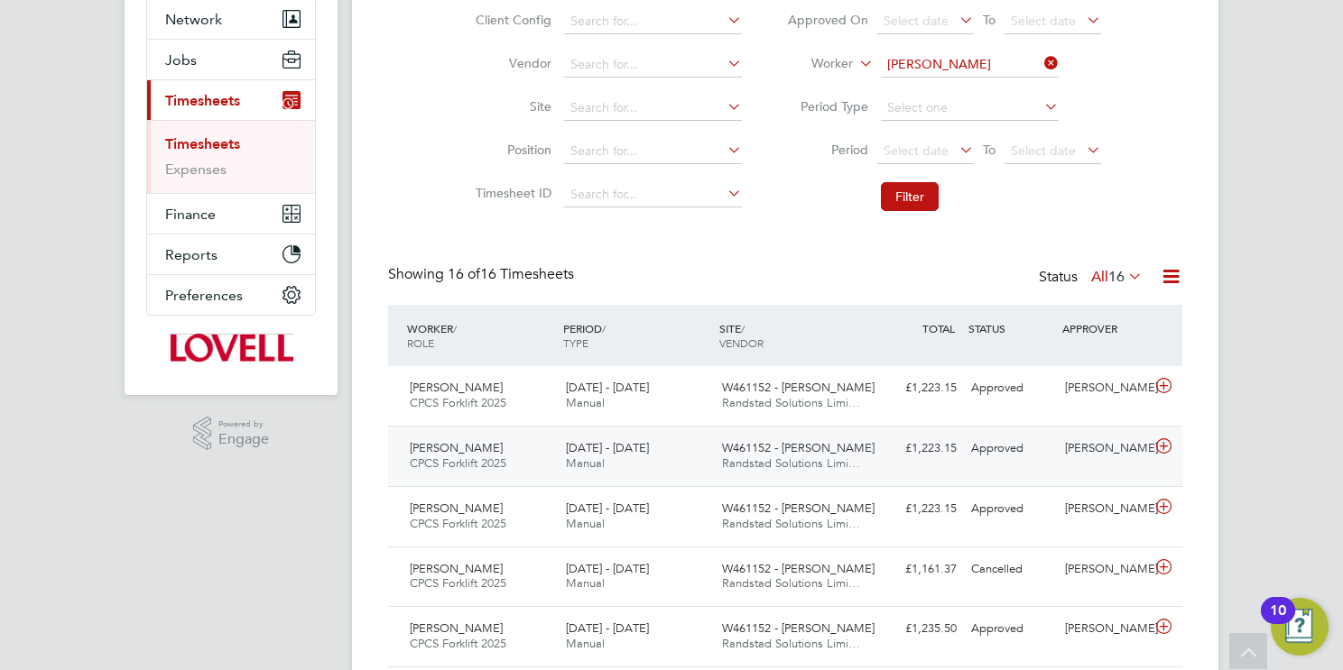
scroll to position [176, 0]
click at [825, 403] on span "Randstad Solutions Limi…" at bounding box center [791, 401] width 138 height 15
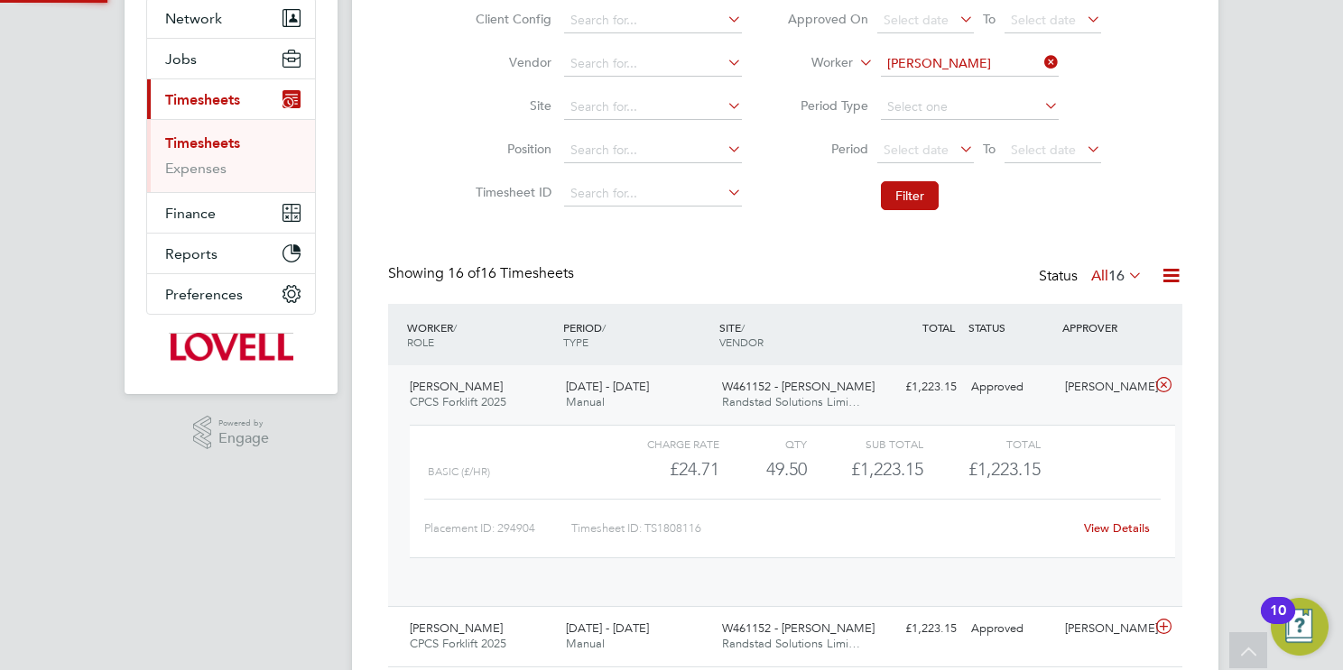
scroll to position [30, 175]
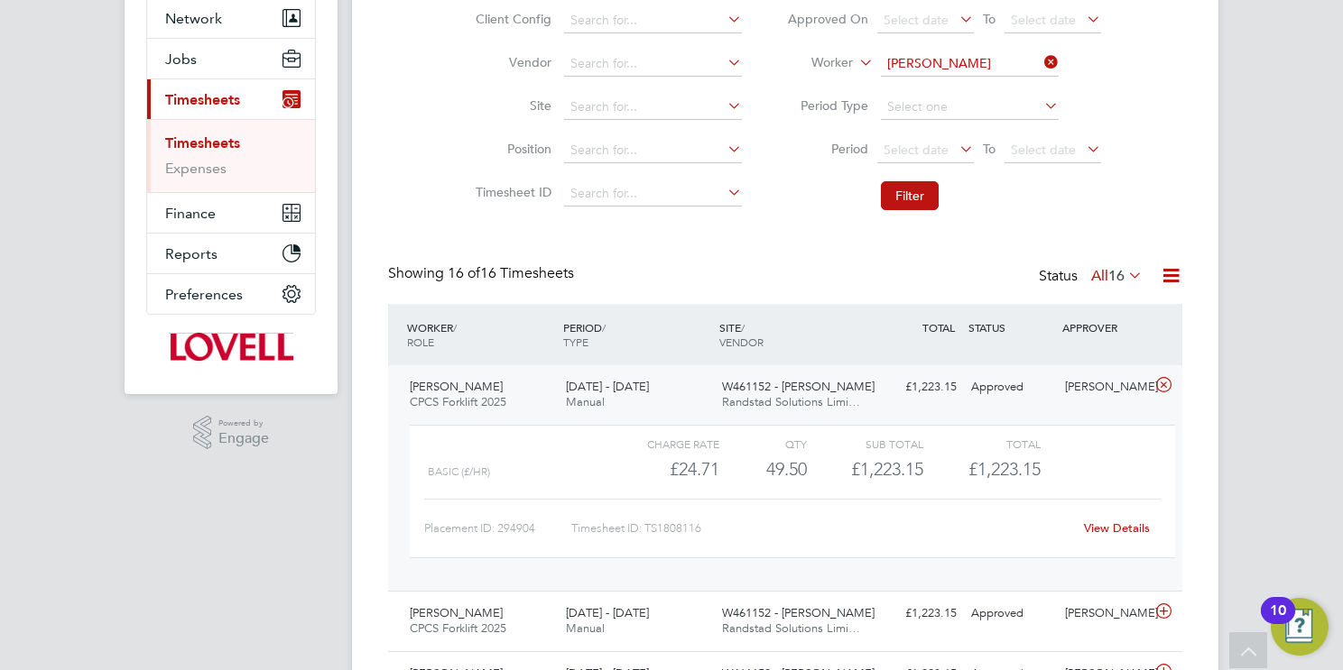
click at [1131, 530] on link "View Details" at bounding box center [1117, 528] width 66 height 15
click at [974, 55] on input "Mark Lloyd" at bounding box center [970, 63] width 178 height 25
click at [1010, 81] on li "James Tre agust" at bounding box center [969, 88] width 179 height 24
type input "James Treagust"
click at [908, 201] on button "Filter" at bounding box center [910, 195] width 58 height 29
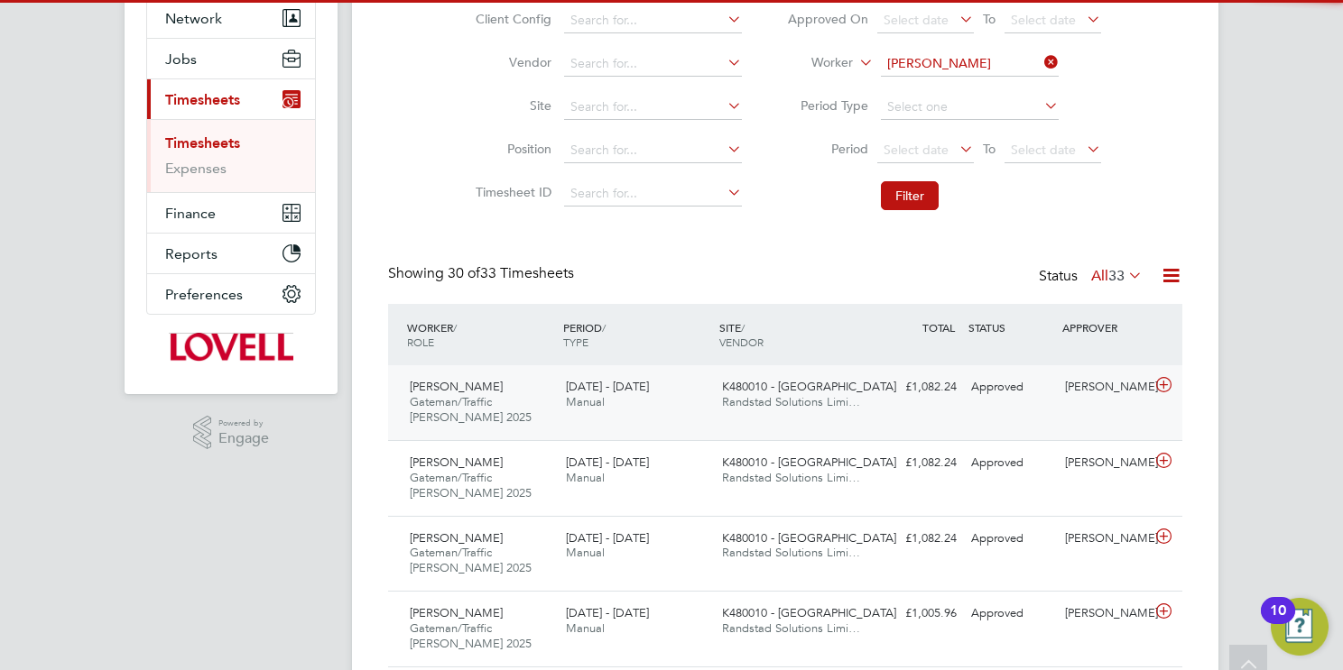
scroll to position [9, 9]
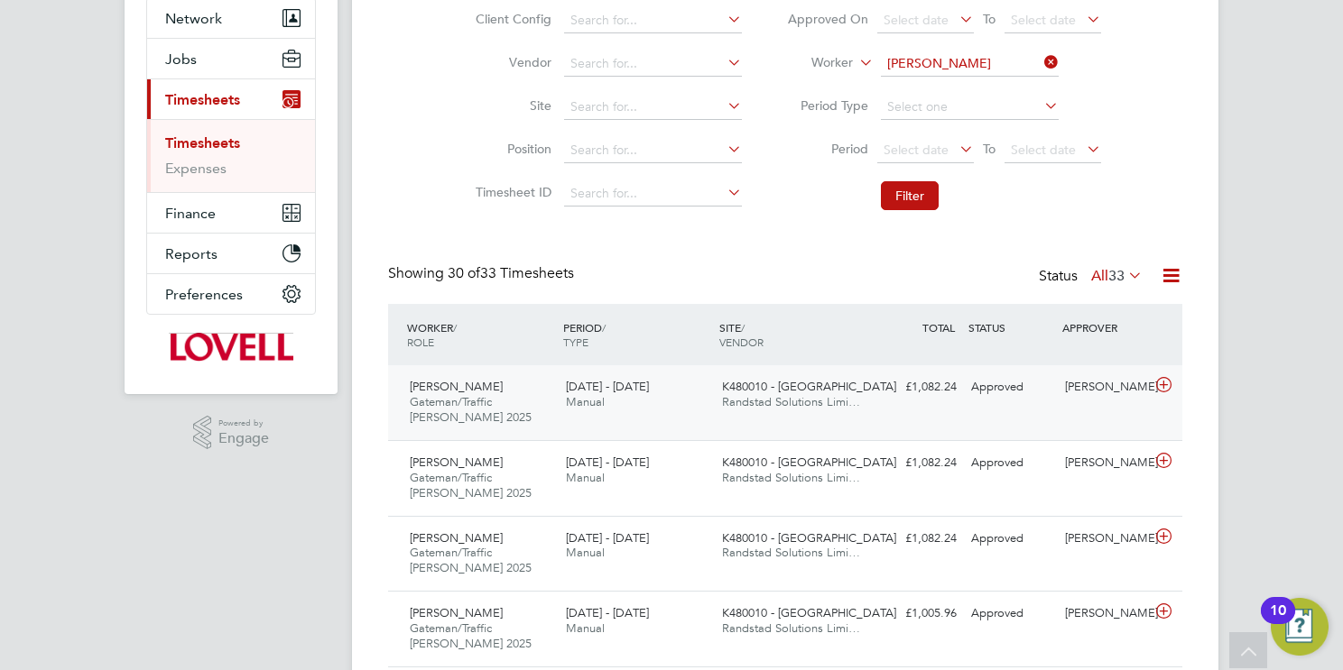
click at [807, 407] on span "Randstad Solutions Limi…" at bounding box center [791, 401] width 138 height 15
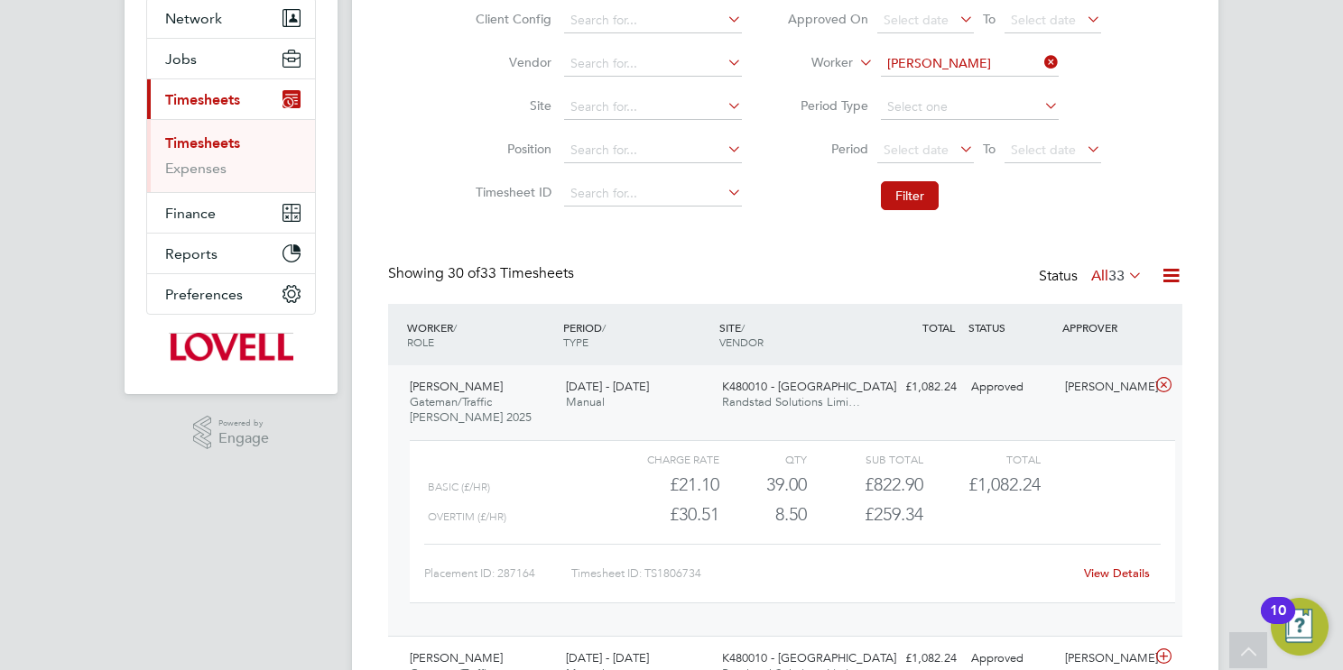
click at [1117, 574] on link "View Details" at bounding box center [1117, 573] width 66 height 15
click at [902, 194] on button "Filter" at bounding box center [910, 195] width 58 height 29
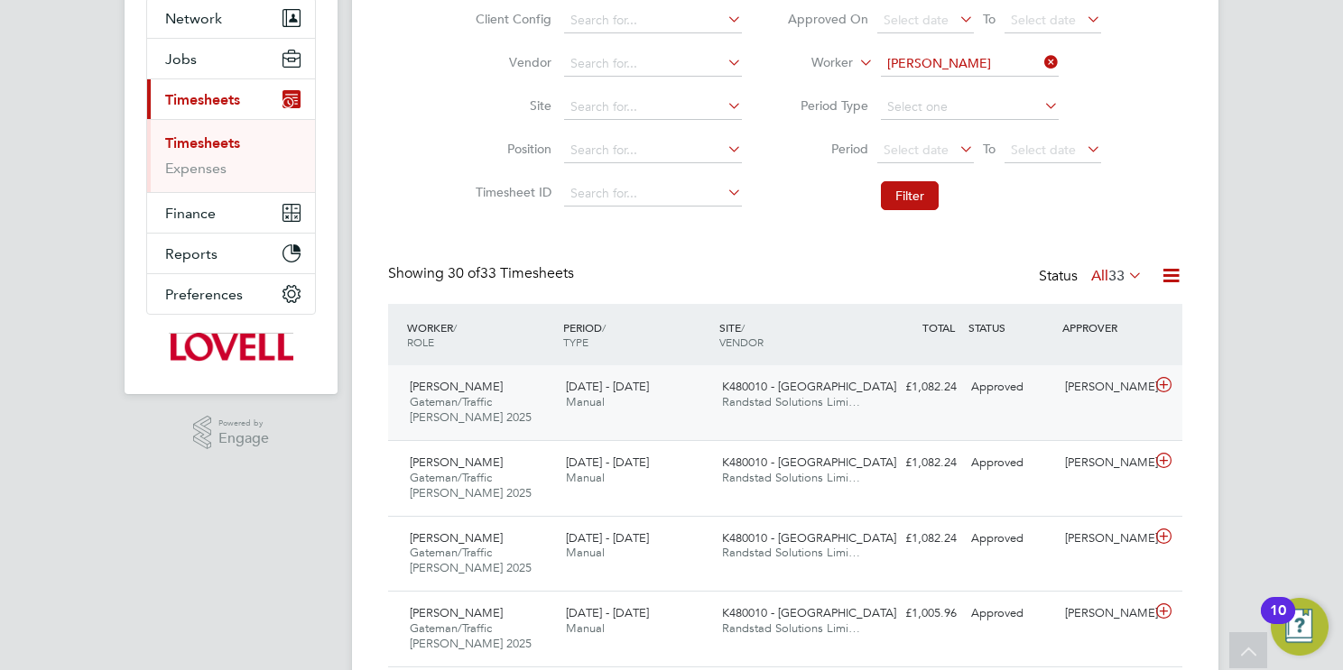
click at [850, 398] on span "Randstad Solutions Limi…" at bounding box center [791, 401] width 138 height 15
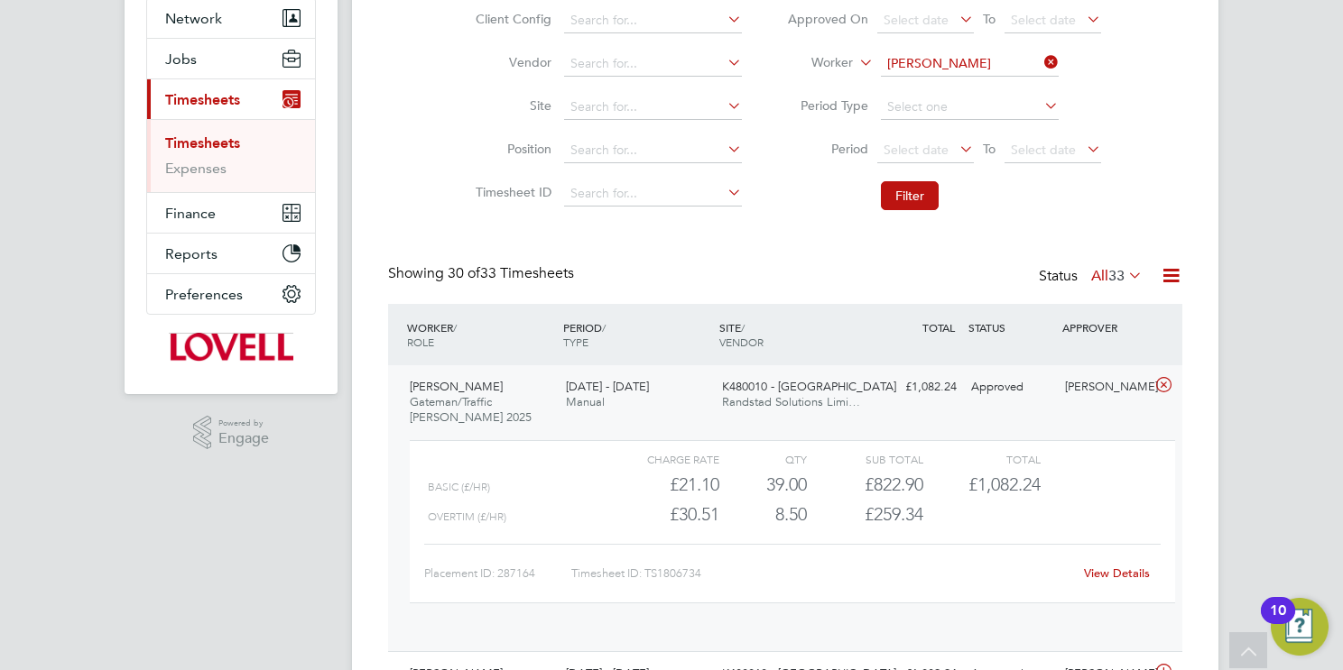
scroll to position [60, 157]
click at [1113, 578] on link "View Details" at bounding box center [1117, 573] width 66 height 15
click at [930, 60] on input "James Treagust" at bounding box center [970, 63] width 178 height 25
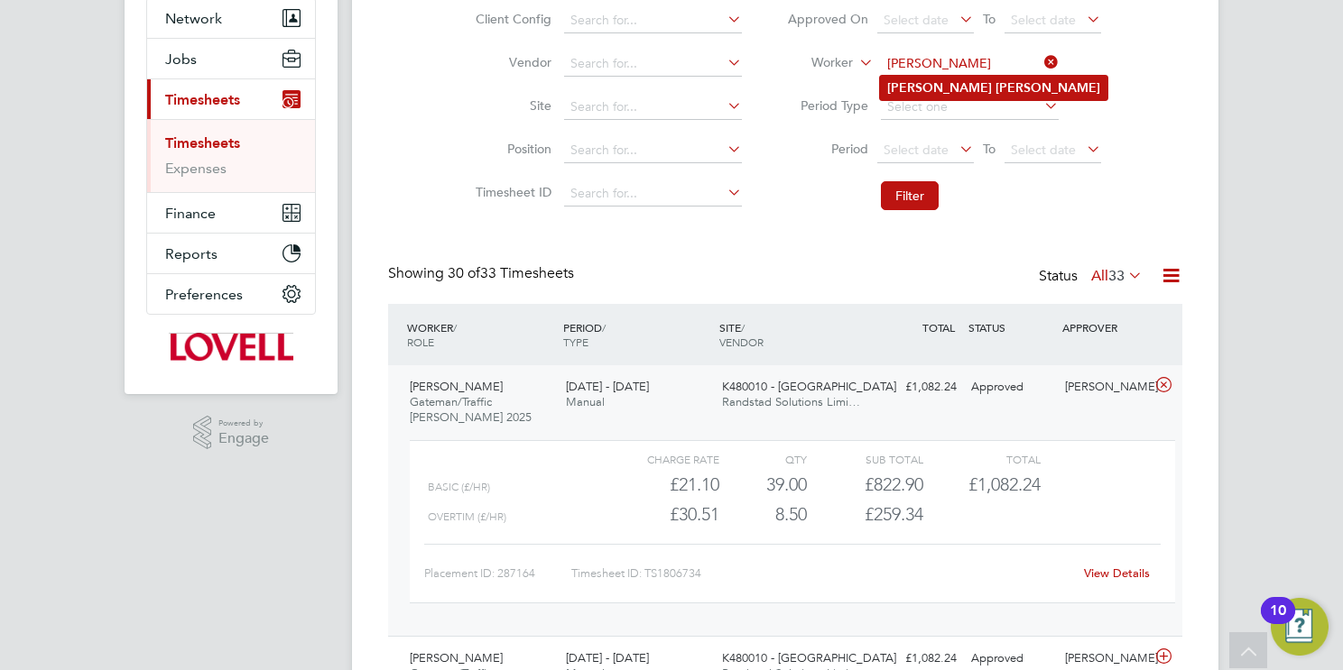
click at [987, 79] on li "Lee Davies" at bounding box center [993, 88] width 227 height 24
type input "Lee Davies"
click at [901, 193] on button "Filter" at bounding box center [910, 195] width 58 height 29
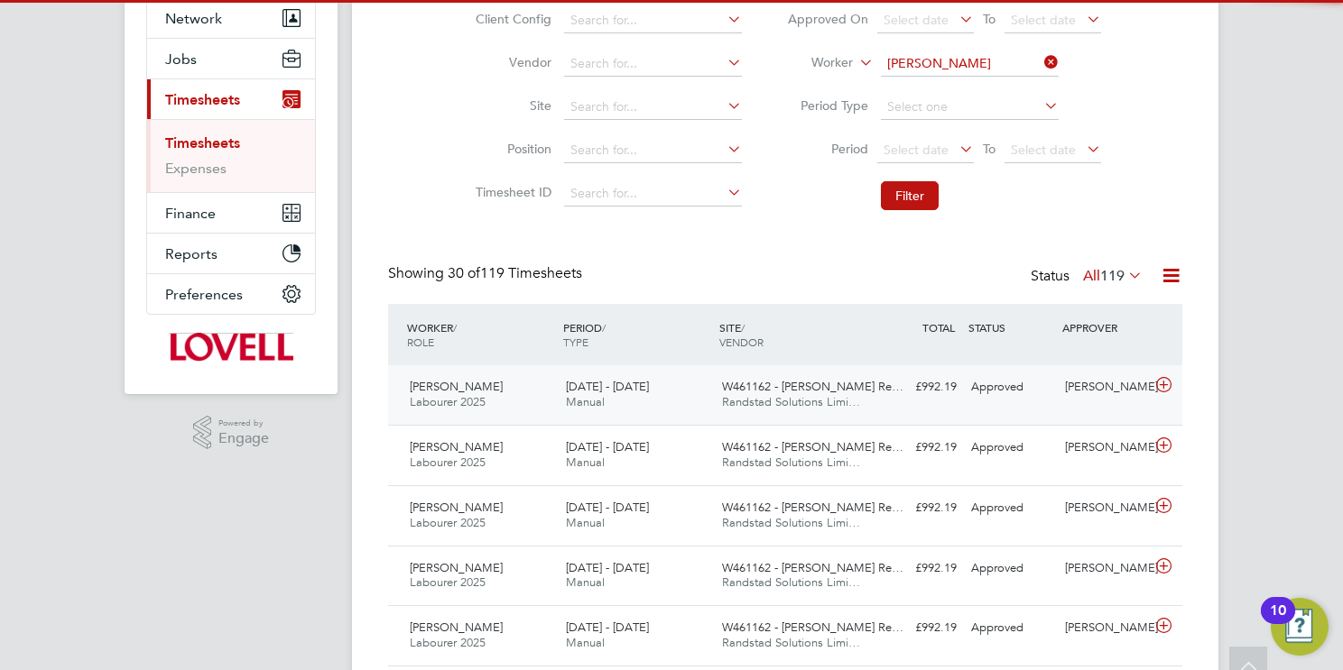
click at [820, 395] on span "Randstad Solutions Limi…" at bounding box center [791, 401] width 138 height 15
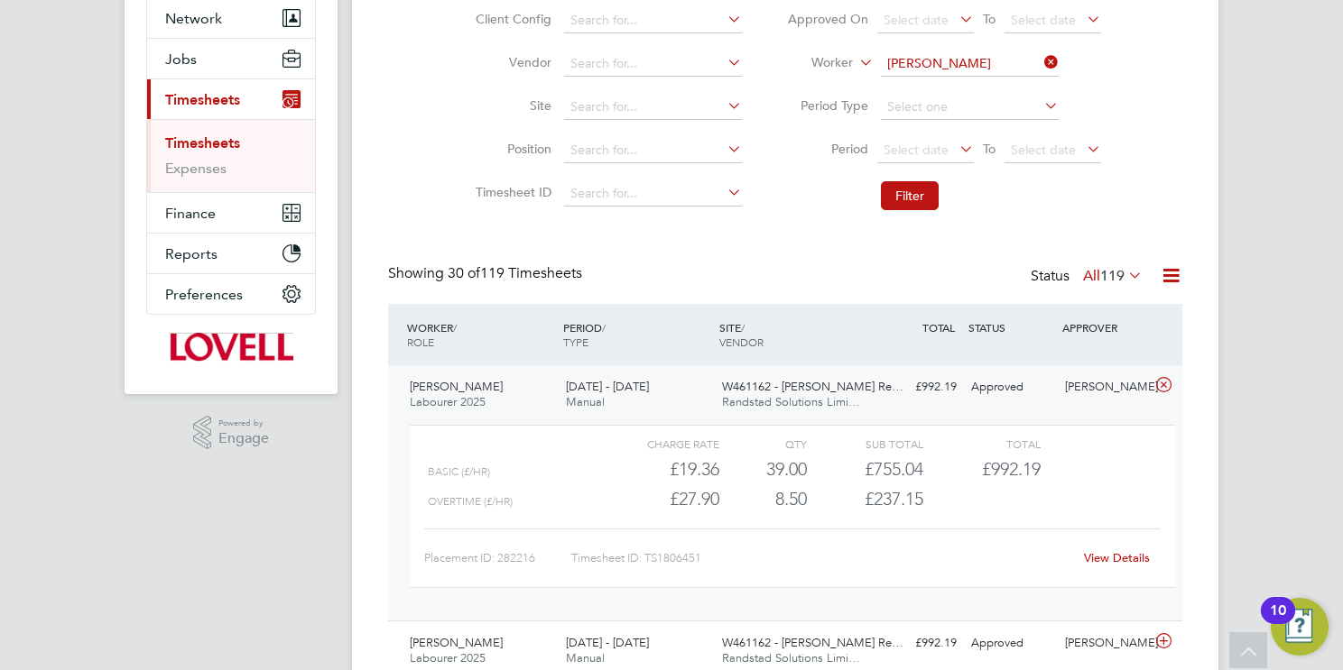
click at [1113, 554] on link "View Details" at bounding box center [1117, 557] width 66 height 15
click at [964, 62] on input "Lee Davies" at bounding box center [970, 63] width 178 height 25
click at [995, 93] on b "John" at bounding box center [1047, 87] width 105 height 15
type input "Michael John"
click at [915, 202] on button "Filter" at bounding box center [910, 195] width 58 height 29
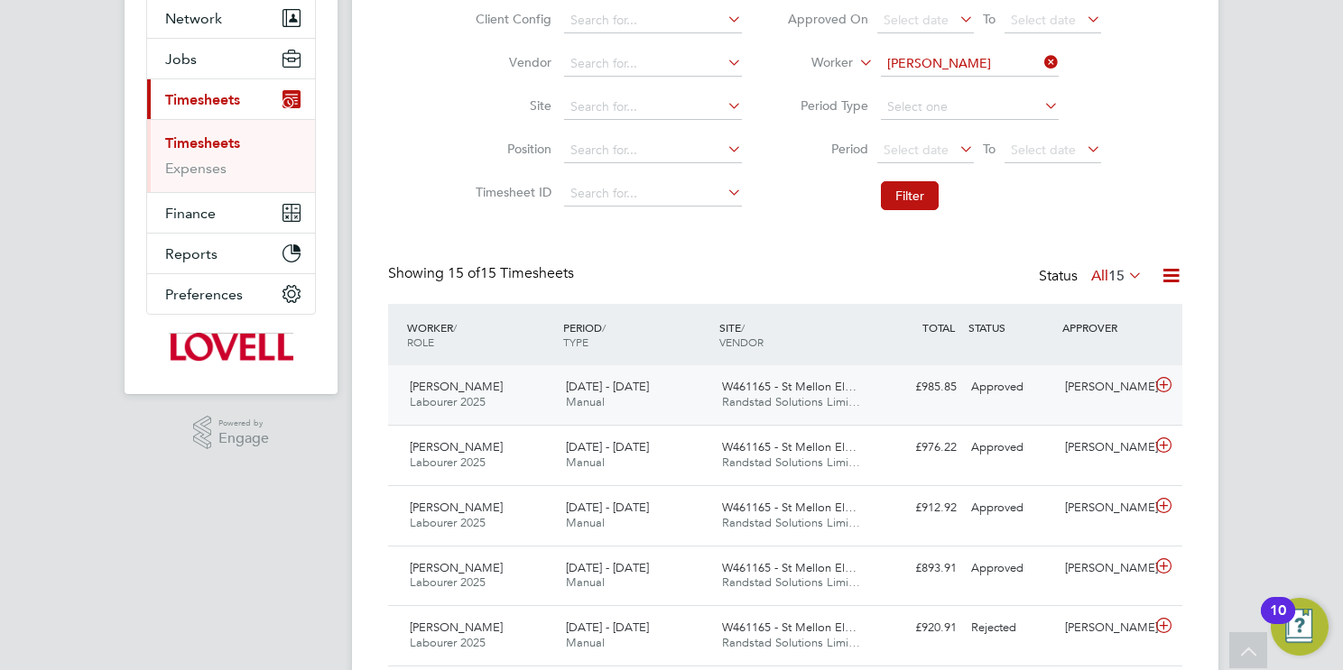
click at [690, 412] on div "16 - 22 Aug 2025 Manual" at bounding box center [637, 395] width 156 height 45
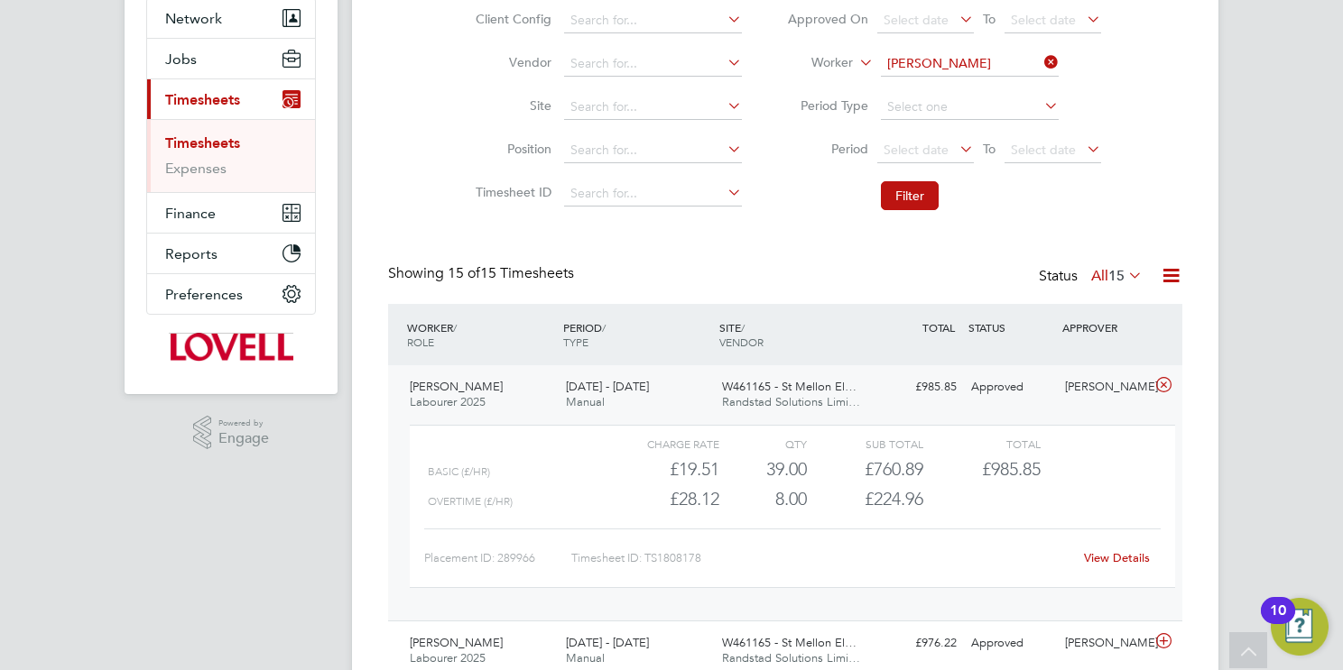
click at [1139, 558] on link "View Details" at bounding box center [1117, 557] width 66 height 15
click at [978, 60] on input "Michael John" at bounding box center [970, 63] width 178 height 25
paste input "https://haysonline.sharepoint.com/:x:/r/sites/LabourDeskJobTracker/_layouts/15/…"
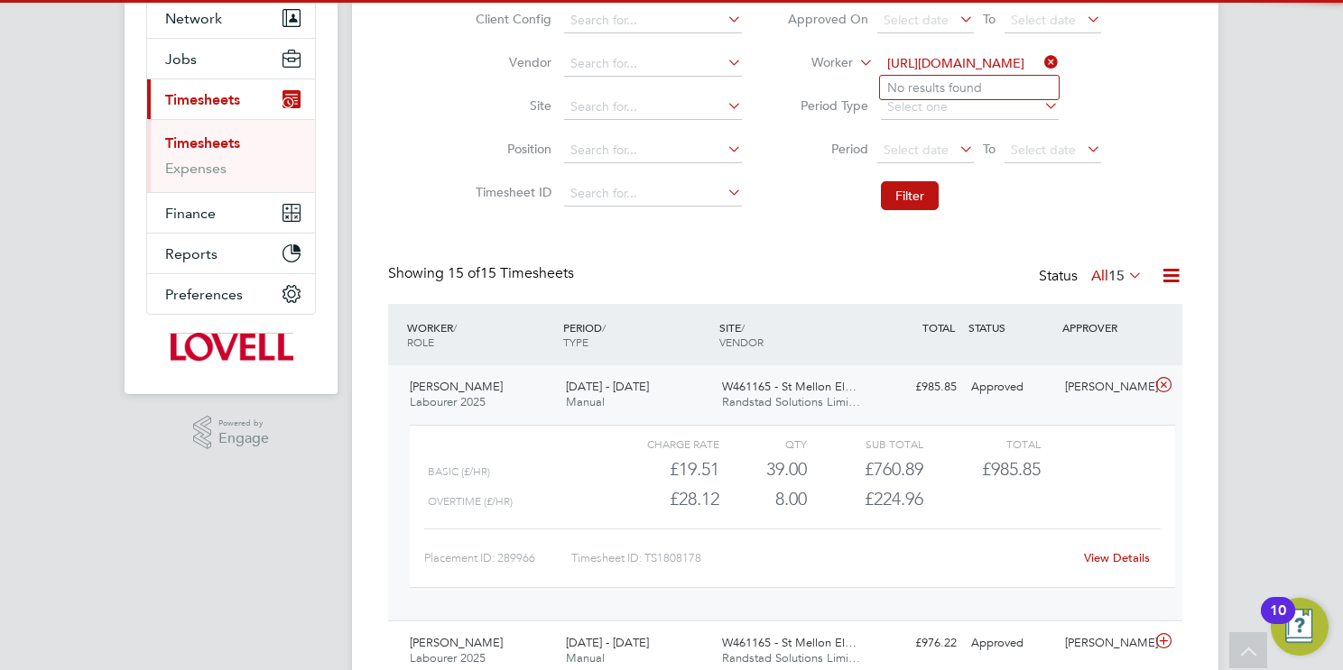
type input "https://haysonline.sharepoint.com/:x:/r/sites/LabourDeskJobTracker/_layouts/15/…"
click at [1040, 57] on icon at bounding box center [1040, 62] width 0 height 25
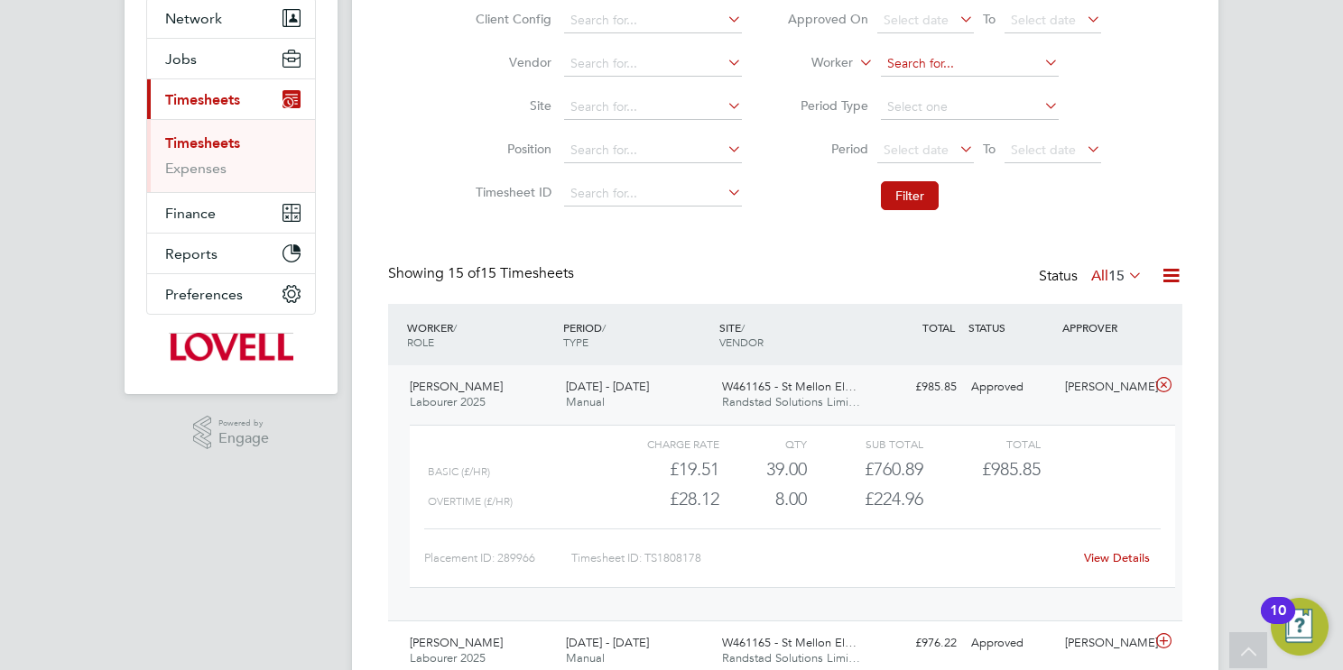
scroll to position [0, 0]
click at [963, 68] on input at bounding box center [970, 63] width 178 height 25
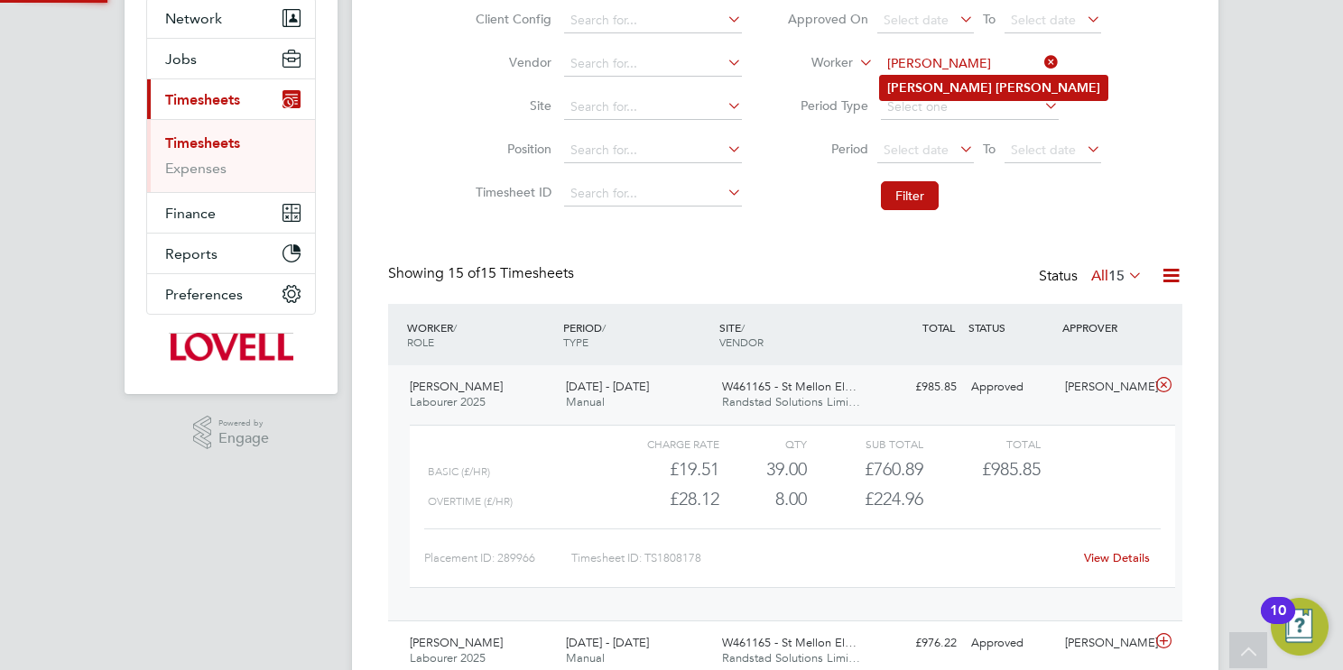
click at [1005, 96] on li "Adam Beard" at bounding box center [993, 88] width 227 height 24
type input "Adam Beard"
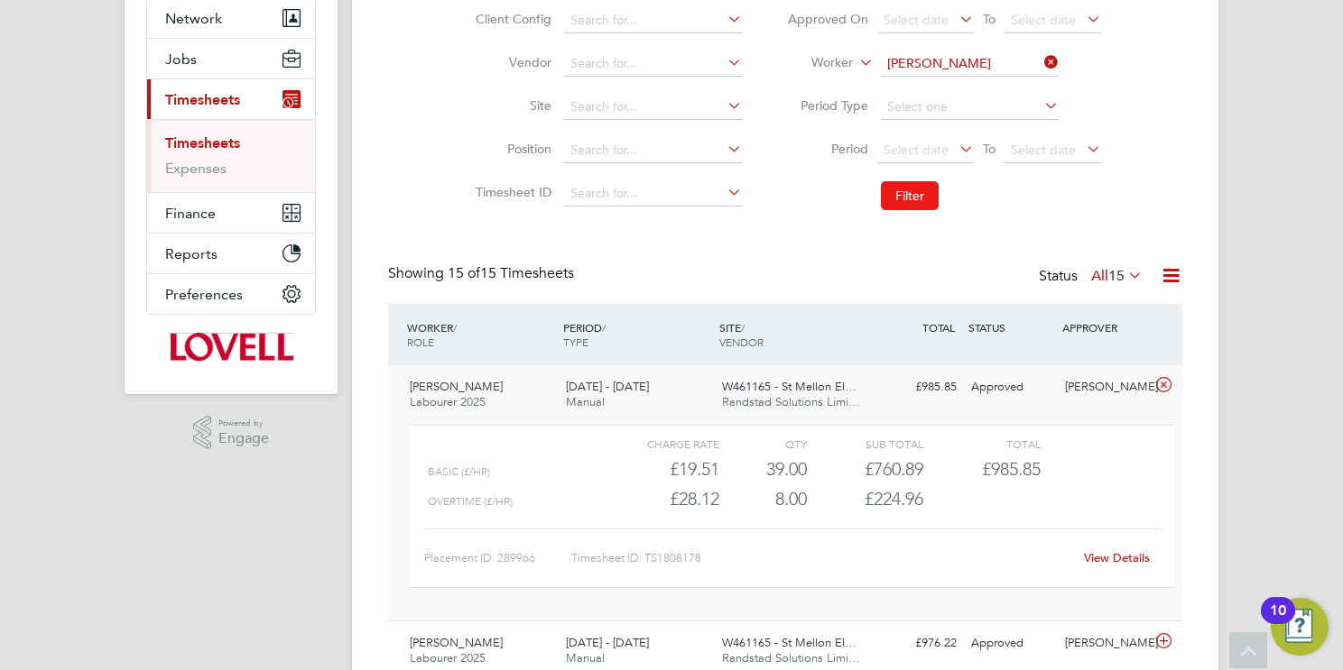
click at [930, 193] on button "Filter" at bounding box center [910, 195] width 58 height 29
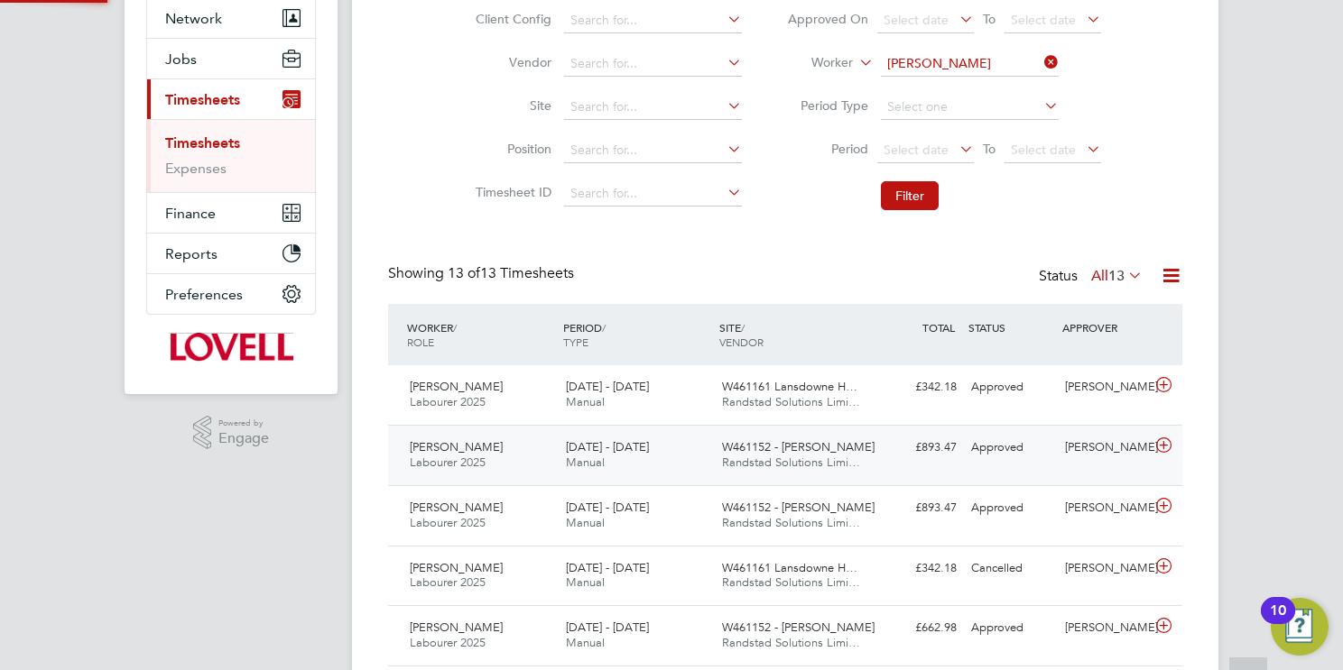
scroll to position [8, 9]
click at [802, 455] on span "Randstad Solutions Limi…" at bounding box center [791, 462] width 138 height 15
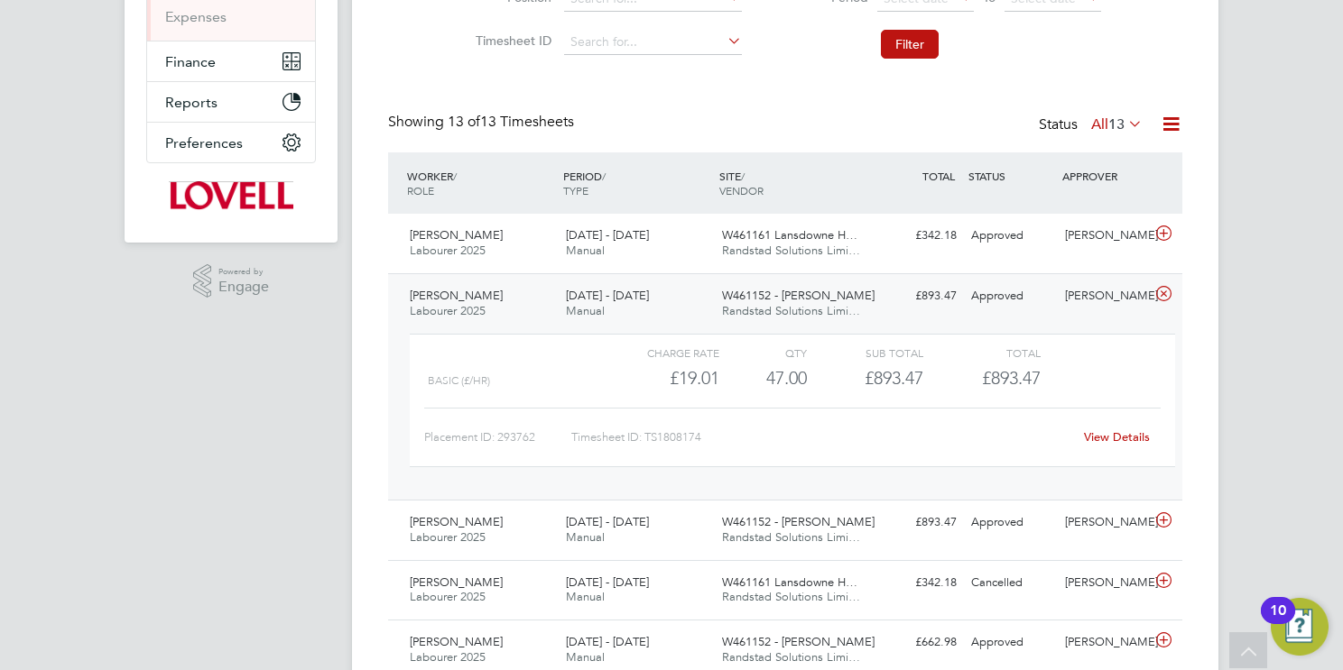
click at [1126, 439] on link "View Details" at bounding box center [1117, 436] width 66 height 15
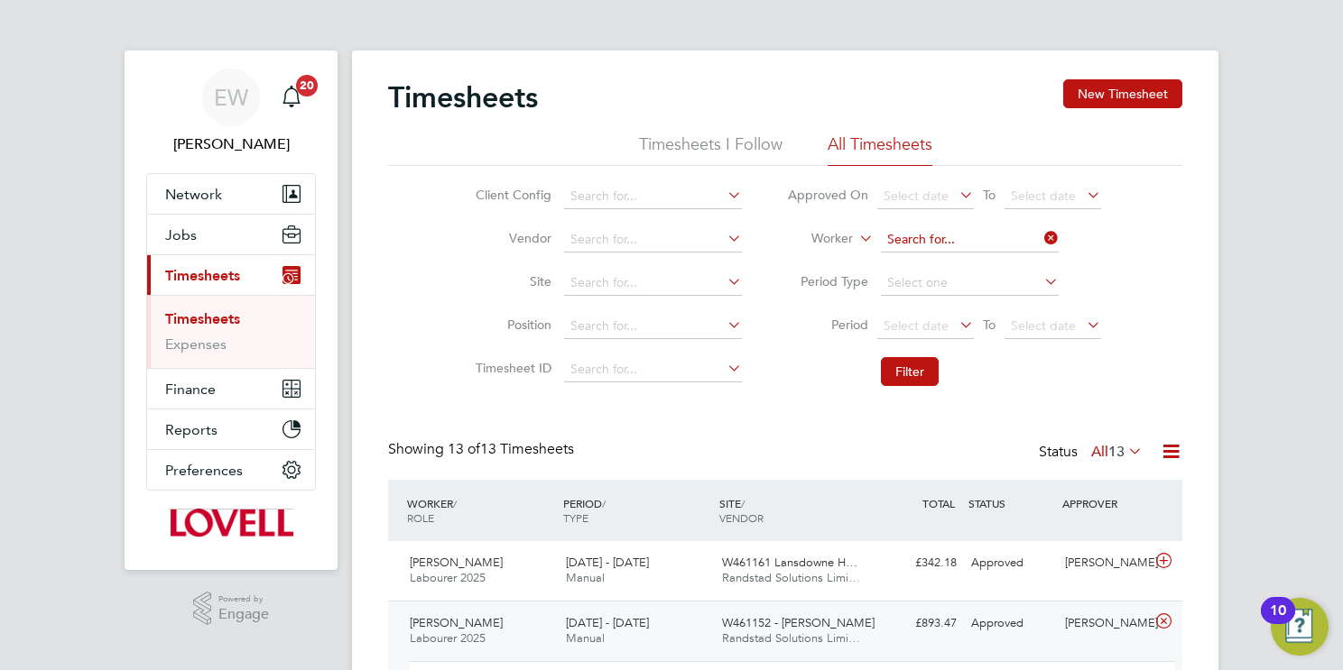
click at [954, 243] on input at bounding box center [970, 239] width 178 height 25
click at [976, 272] on li "Mikail Sadiq" at bounding box center [969, 264] width 179 height 24
type input "Mikail Sadiq"
click at [893, 370] on button "Filter" at bounding box center [910, 371] width 58 height 29
click at [909, 377] on button "Filter" at bounding box center [910, 371] width 58 height 29
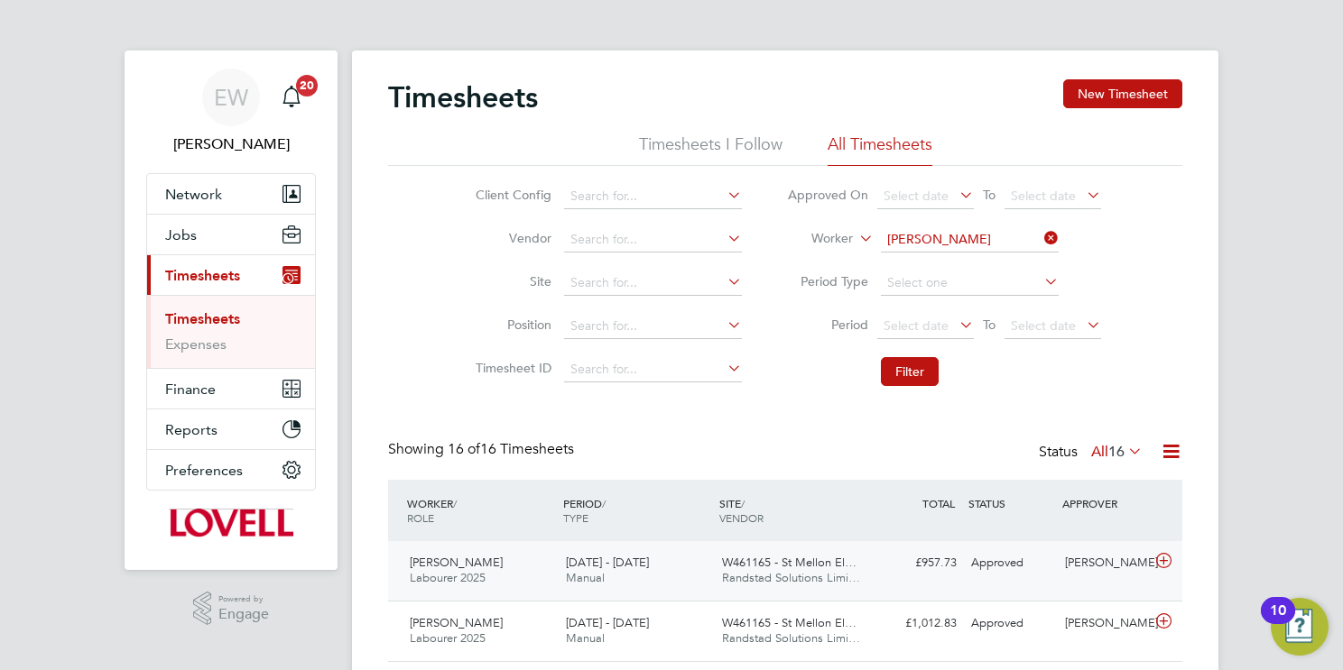
click at [790, 565] on span "W461165 - St Mellon El…" at bounding box center [789, 562] width 134 height 15
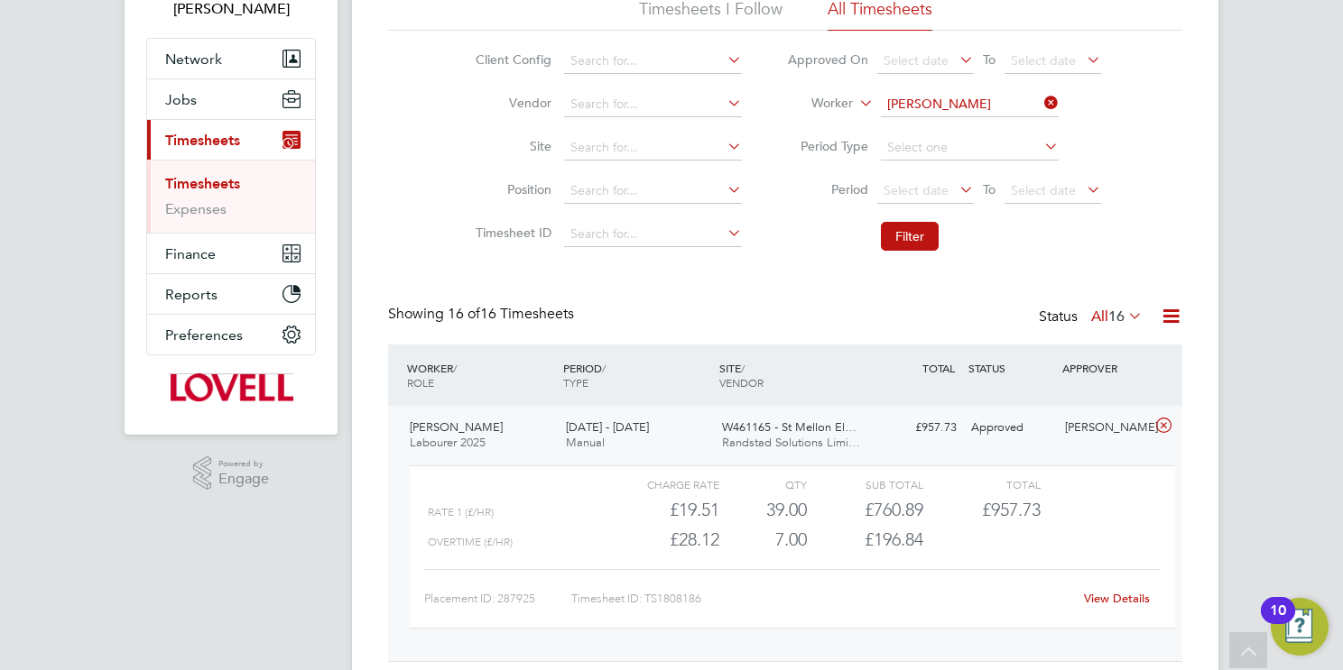
click at [1094, 591] on link "View Details" at bounding box center [1117, 598] width 66 height 15
click at [922, 102] on input "Mikail Sadiq" at bounding box center [970, 104] width 178 height 25
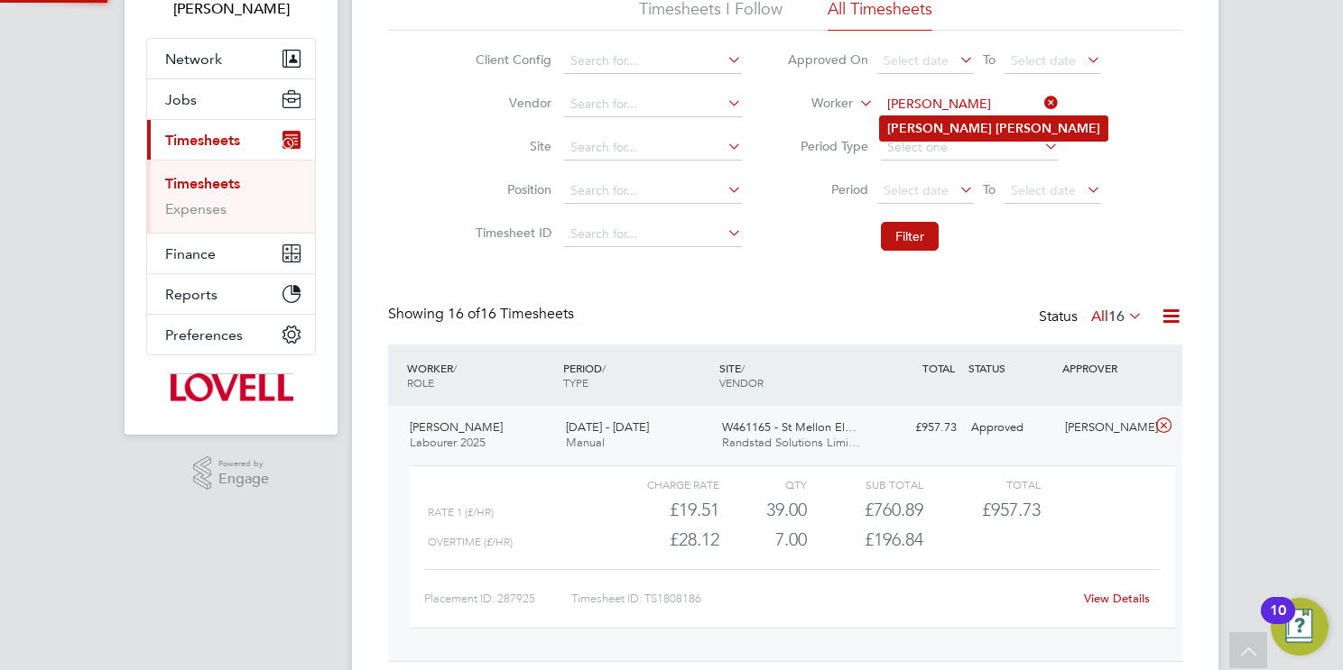
click at [995, 132] on b "Manso" at bounding box center [1047, 128] width 105 height 15
type input "Sandra Manso"
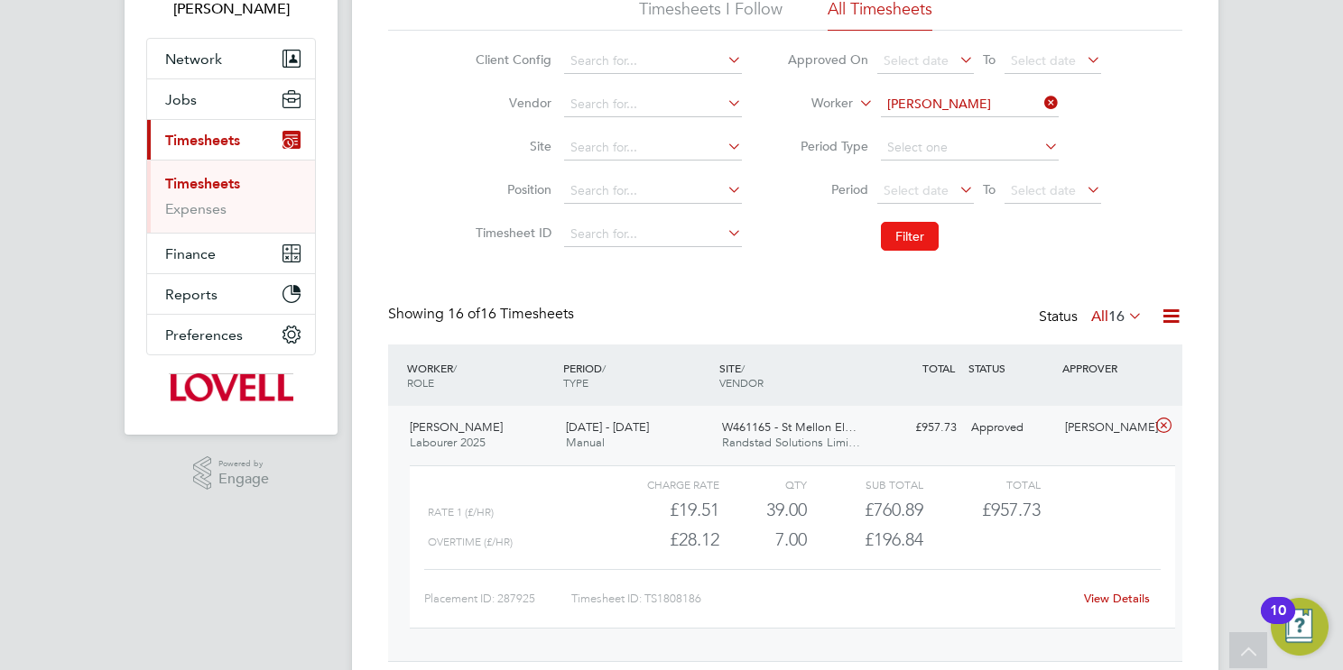
click at [921, 239] on button "Filter" at bounding box center [910, 236] width 58 height 29
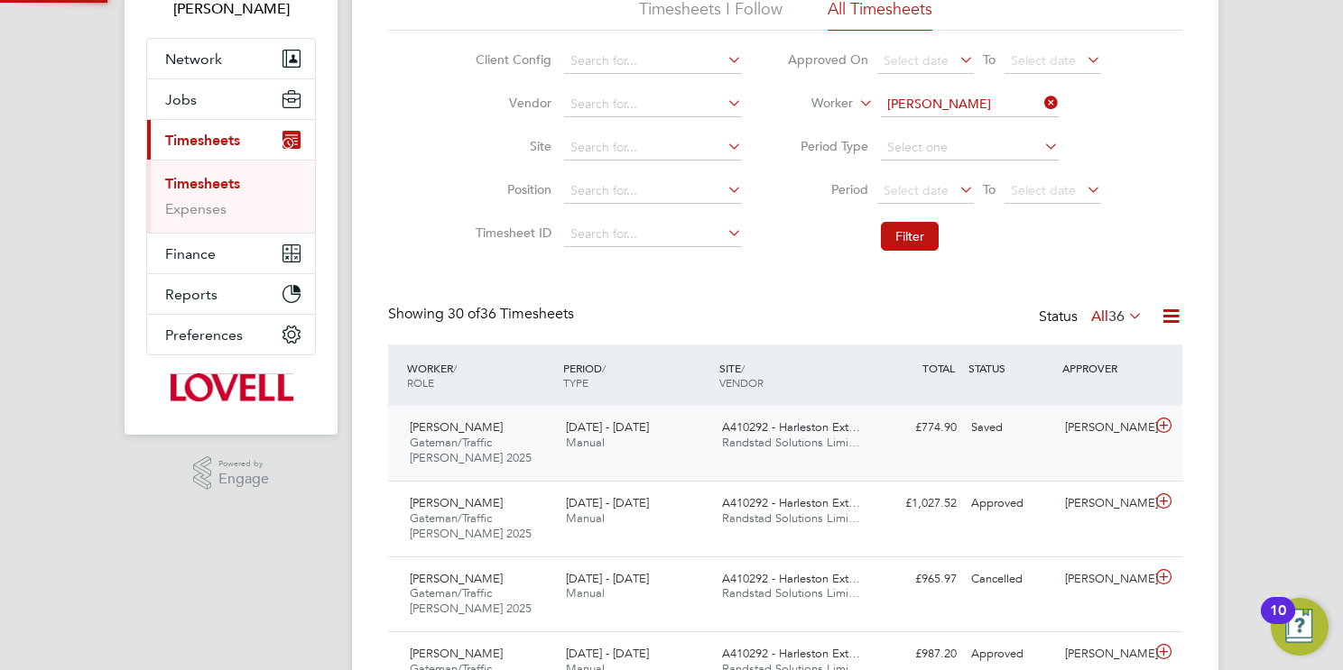
click at [801, 444] on span "Randstad Solutions Limi…" at bounding box center [791, 442] width 138 height 15
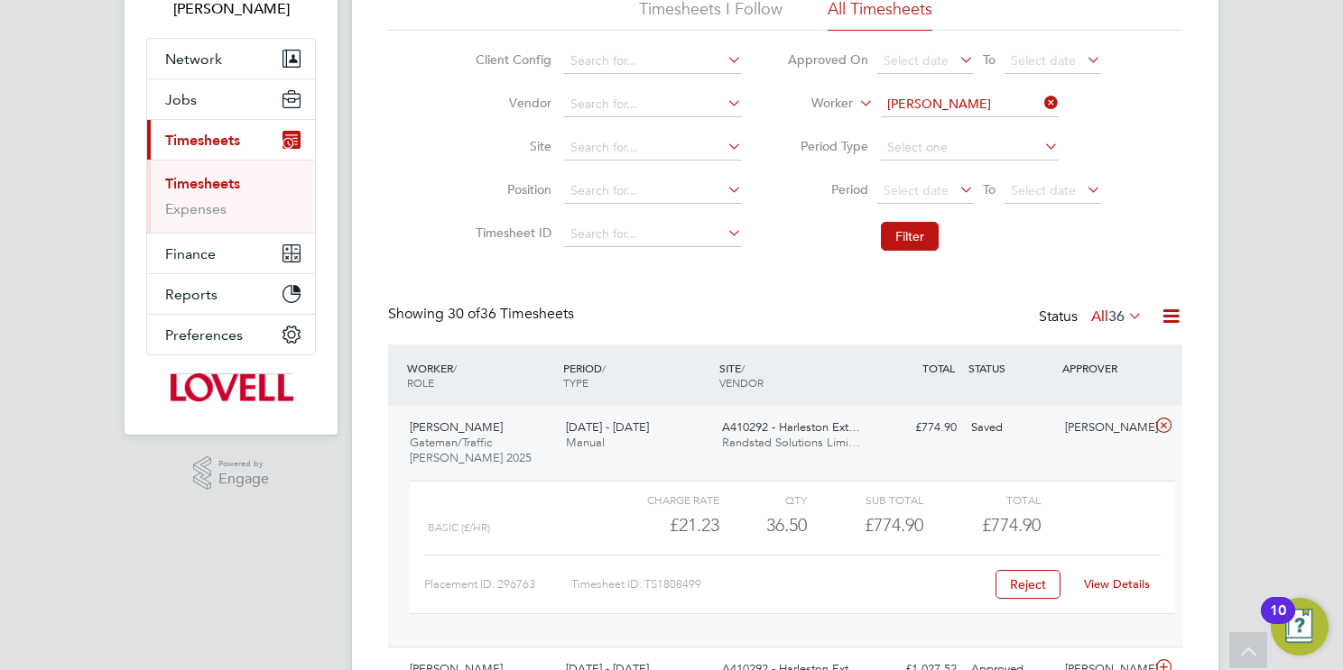
click at [801, 444] on span "Randstad Solutions Limi…" at bounding box center [791, 442] width 138 height 15
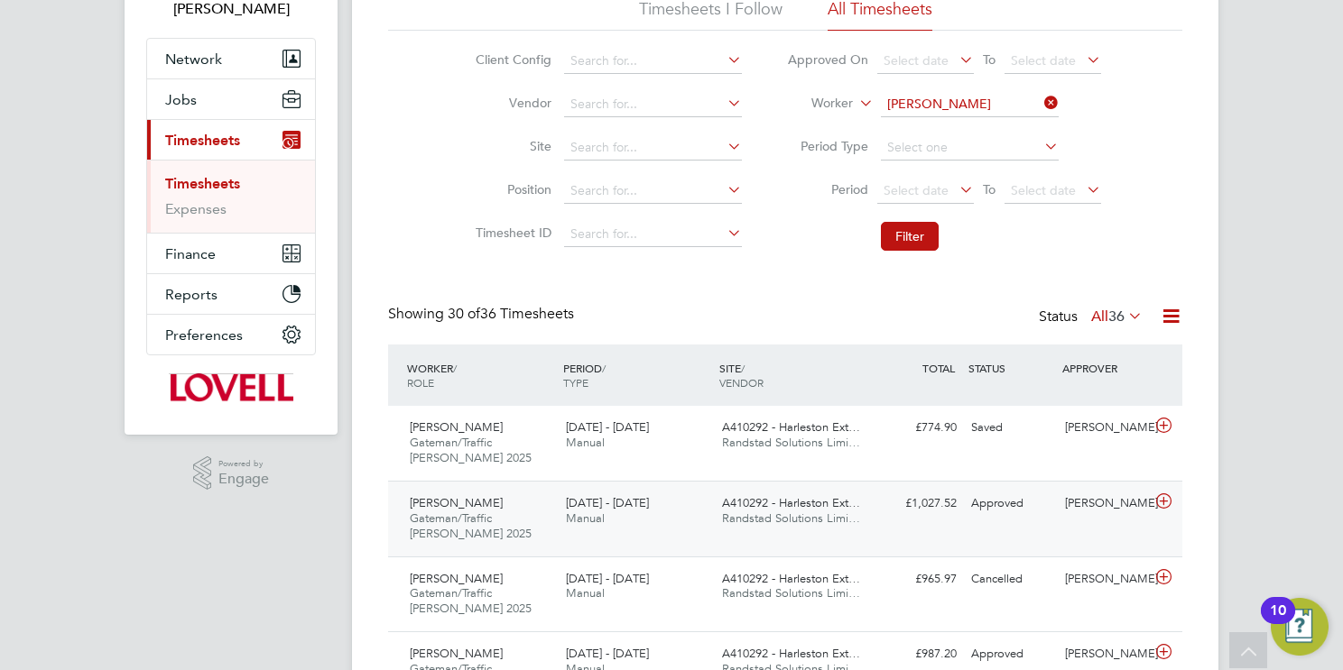
click at [792, 514] on span "Randstad Solutions Limi…" at bounding box center [791, 518] width 138 height 15
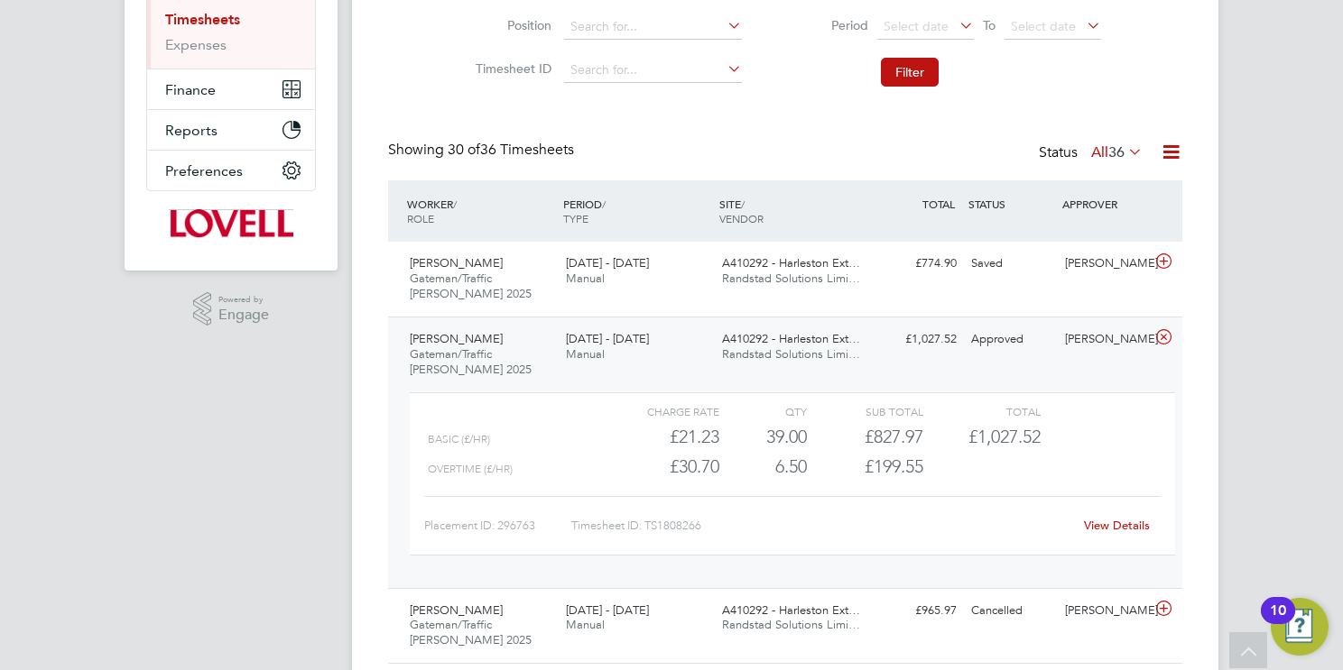
click at [1132, 527] on link "View Details" at bounding box center [1117, 525] width 66 height 15
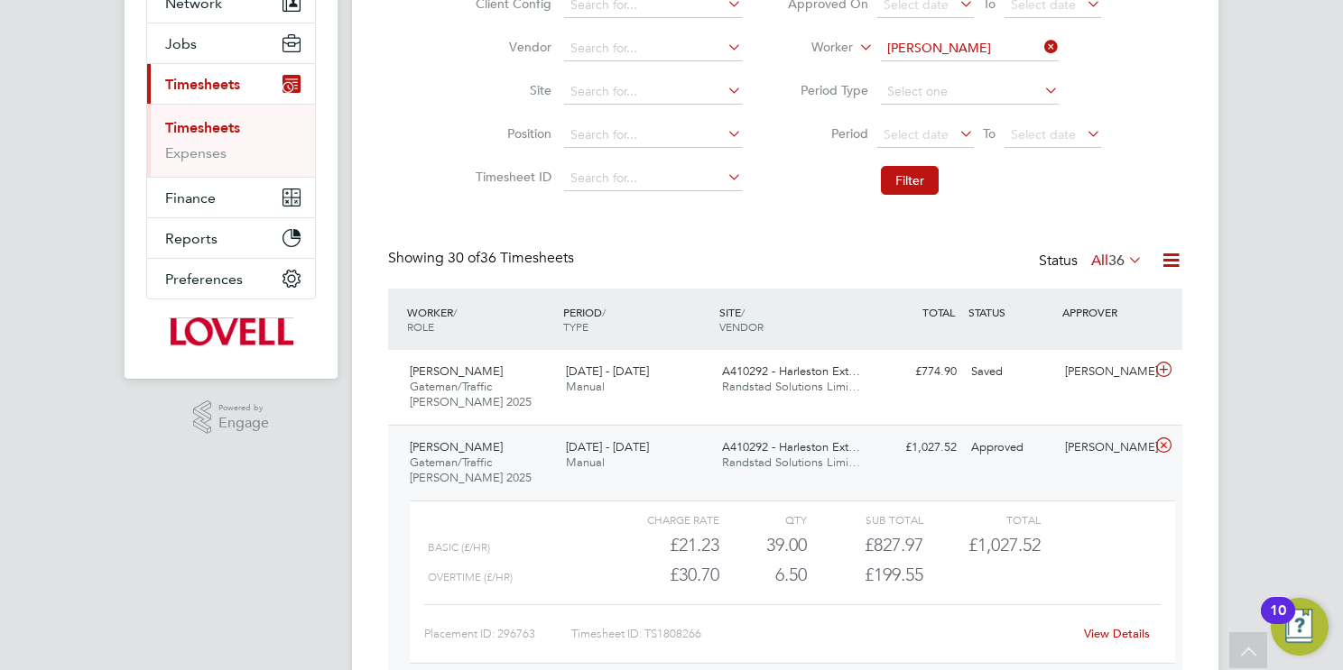
scroll to position [0, 0]
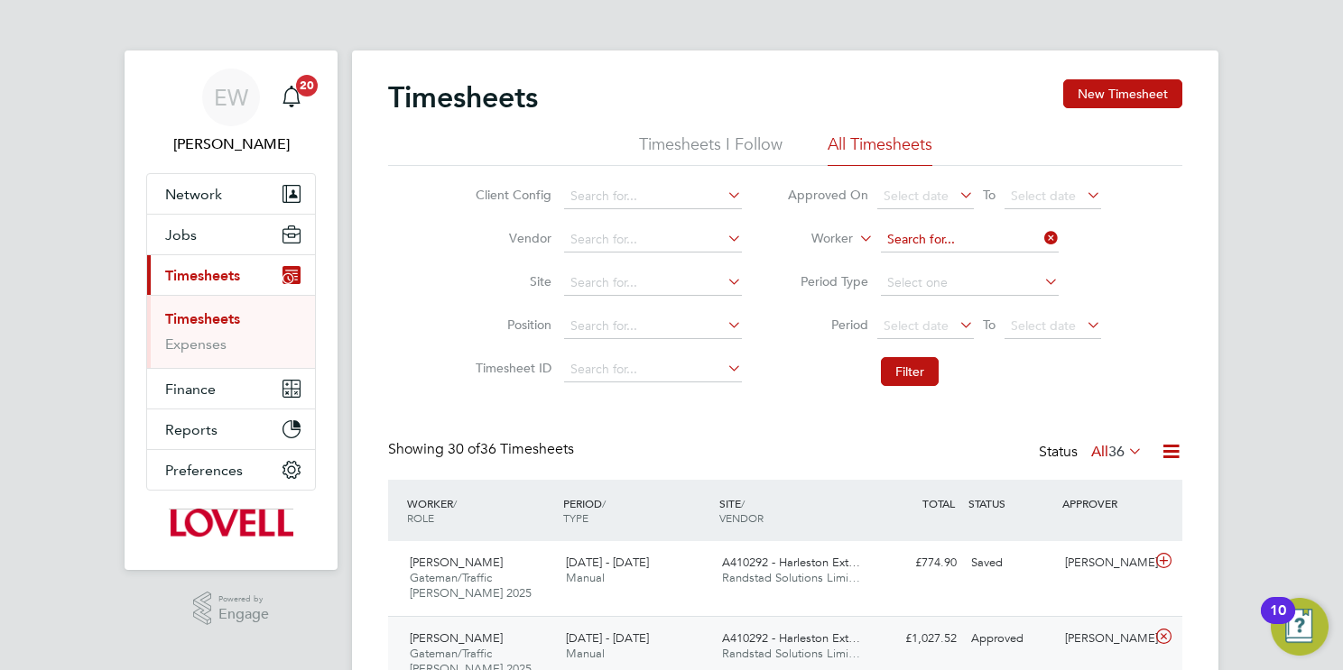
click at [926, 240] on input at bounding box center [970, 239] width 178 height 25
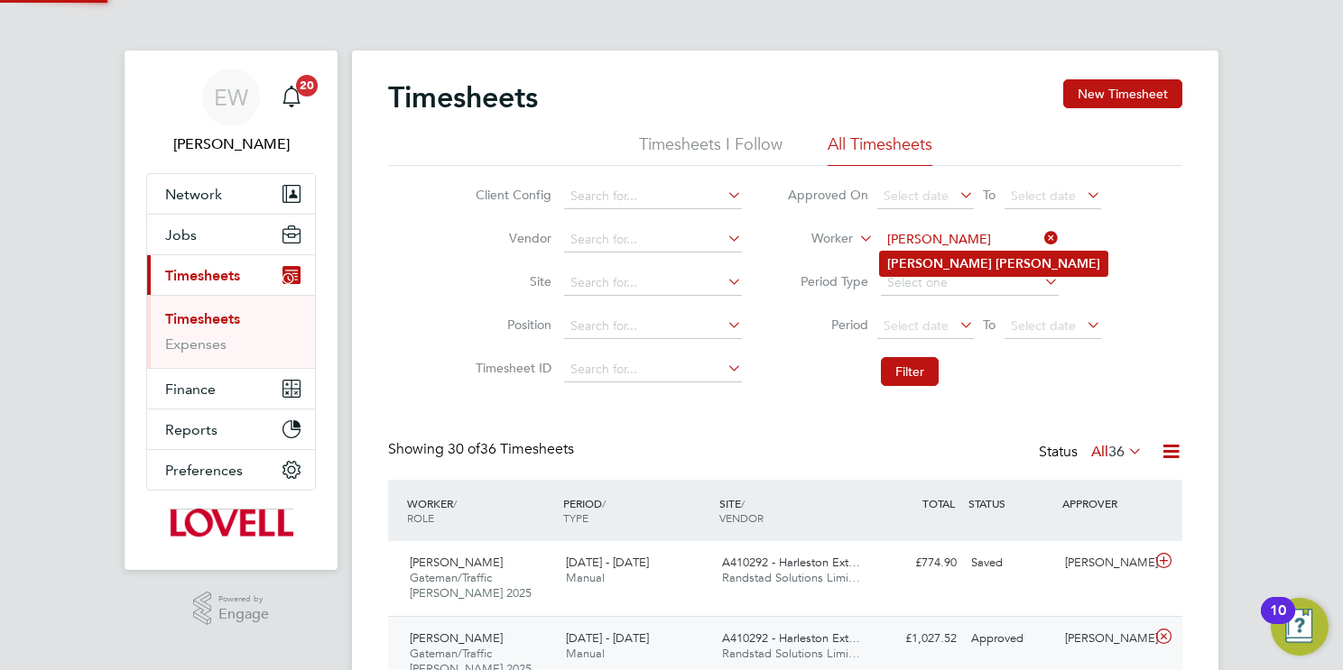
click at [937, 269] on li "Timothy David" at bounding box center [993, 264] width 227 height 24
type input "Timothy David"
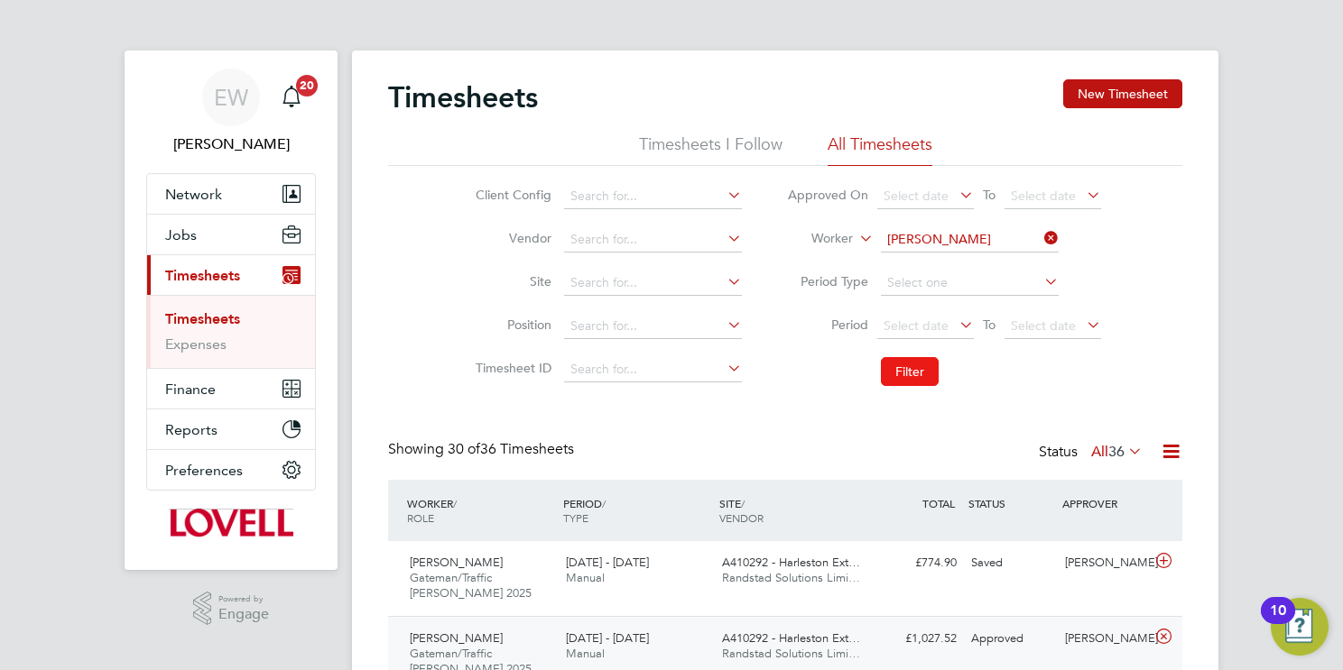
click at [919, 371] on button "Filter" at bounding box center [910, 371] width 58 height 29
click at [754, 585] on div "M490370 - Bishops Cle… Randstad Solutions Limi…" at bounding box center [793, 571] width 156 height 45
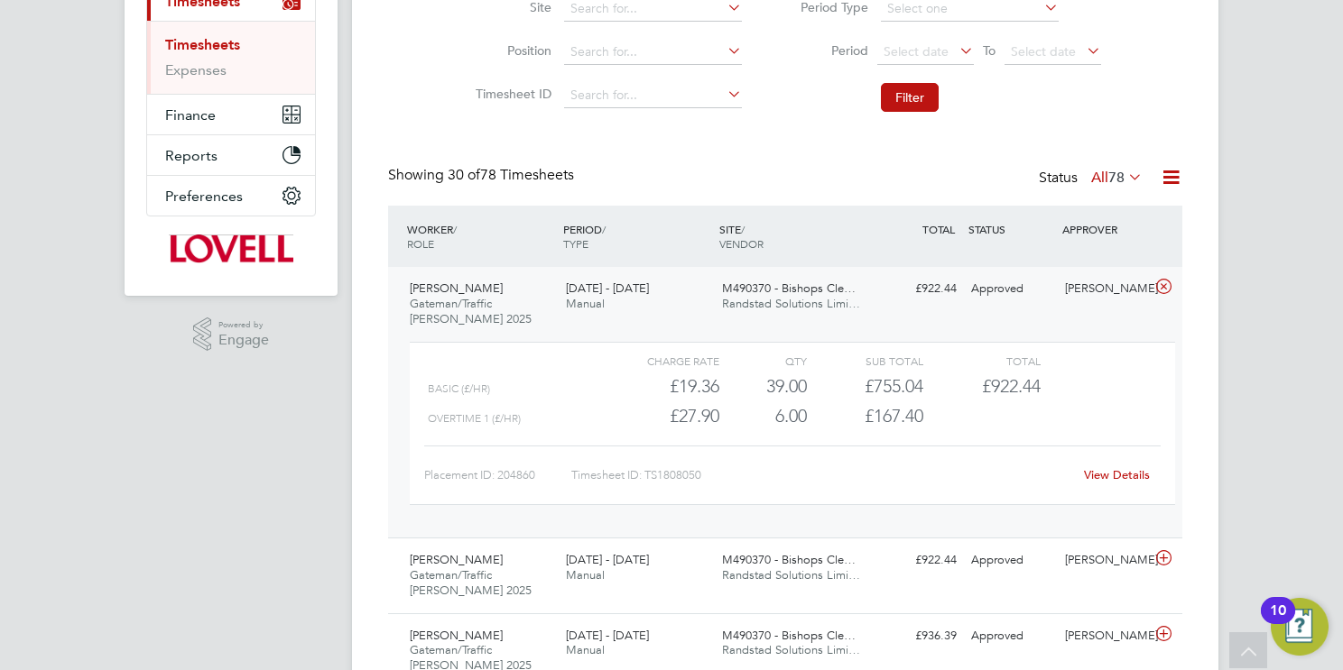
click at [1106, 471] on link "View Details" at bounding box center [1117, 474] width 66 height 15
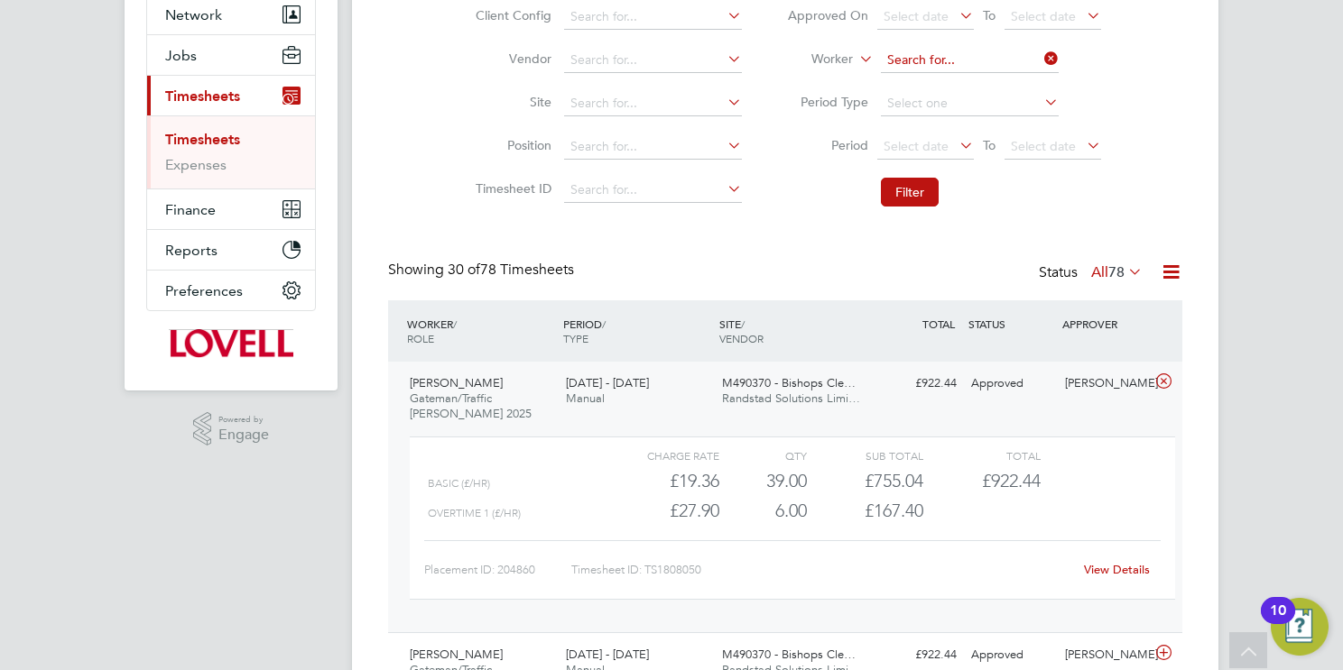
click at [933, 60] on input at bounding box center [970, 60] width 178 height 25
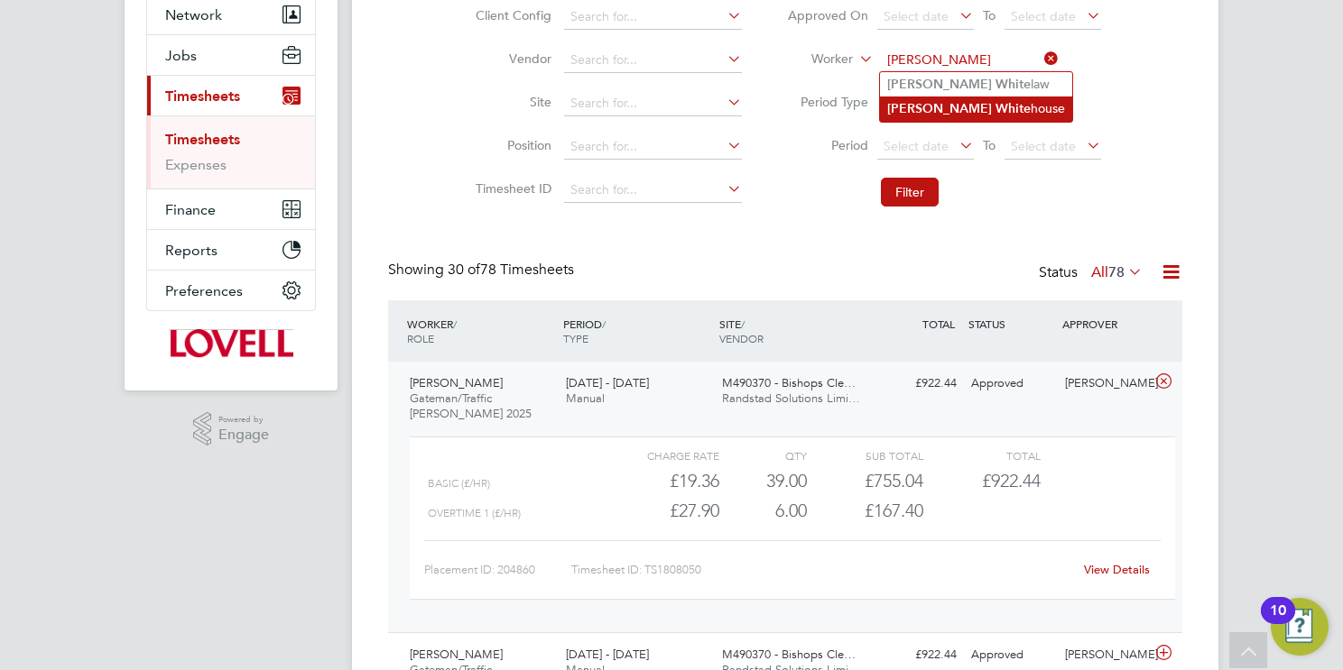
type input "Robert Whitehouse"
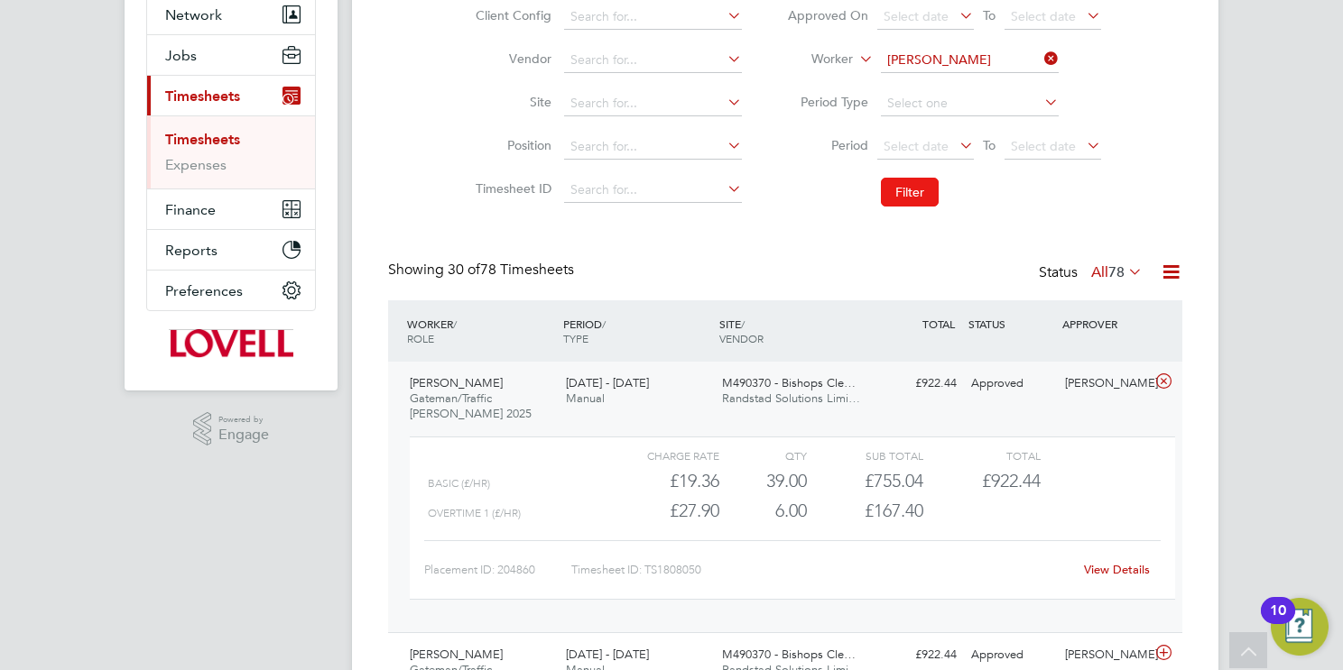
click at [892, 194] on button "Filter" at bounding box center [910, 192] width 58 height 29
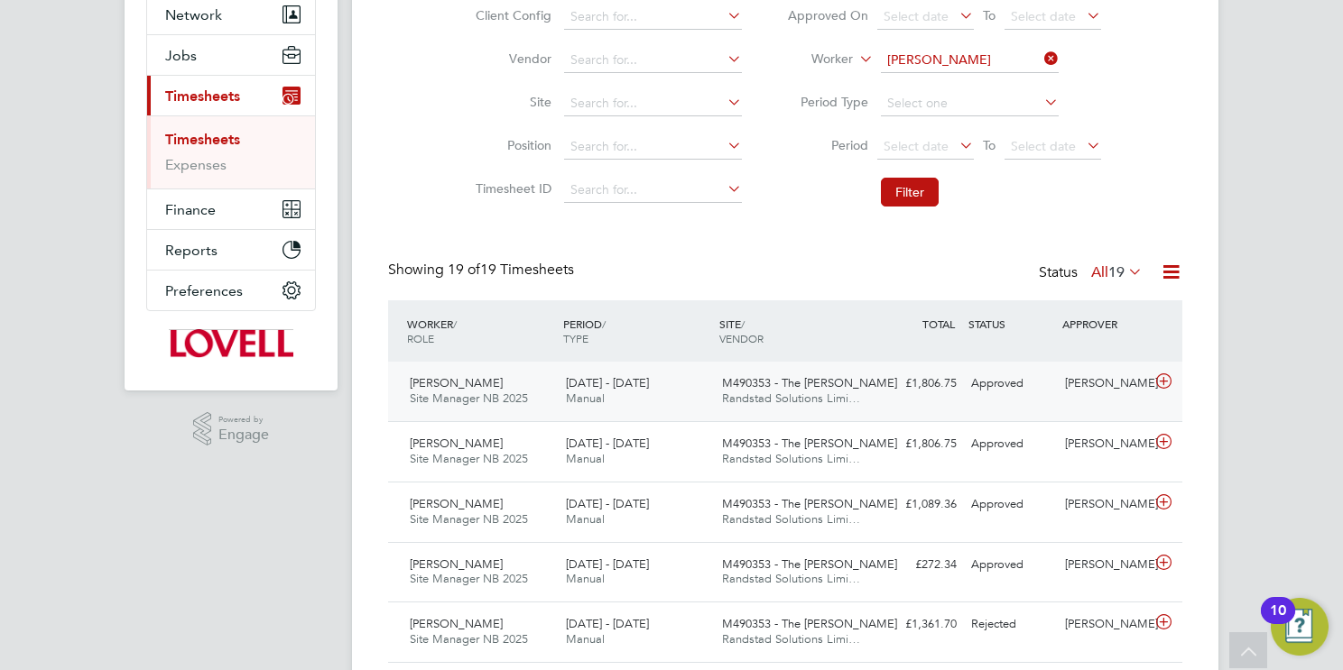
click at [817, 391] on span "Randstad Solutions Limi…" at bounding box center [791, 398] width 138 height 15
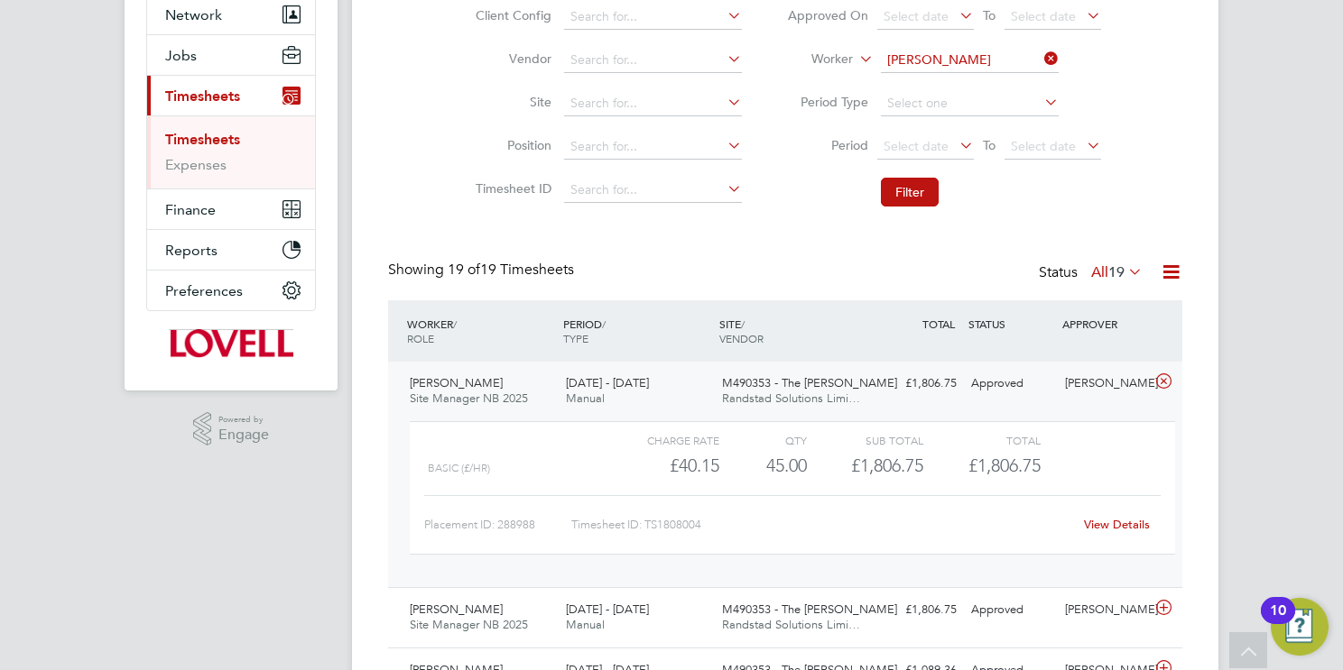
click at [1116, 523] on link "View Details" at bounding box center [1117, 524] width 66 height 15
click at [923, 66] on input at bounding box center [970, 60] width 178 height 25
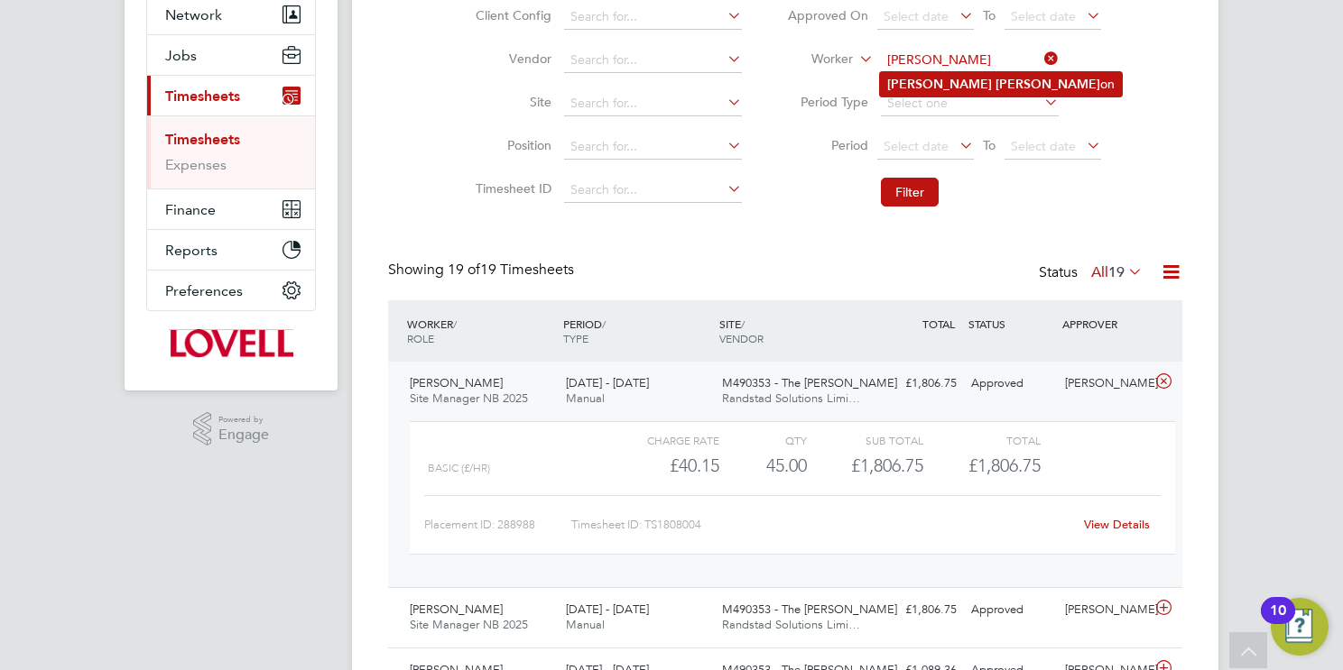
click at [973, 88] on li "Stuart Thoms on" at bounding box center [1001, 84] width 242 height 24
type input "Stuart Thomson"
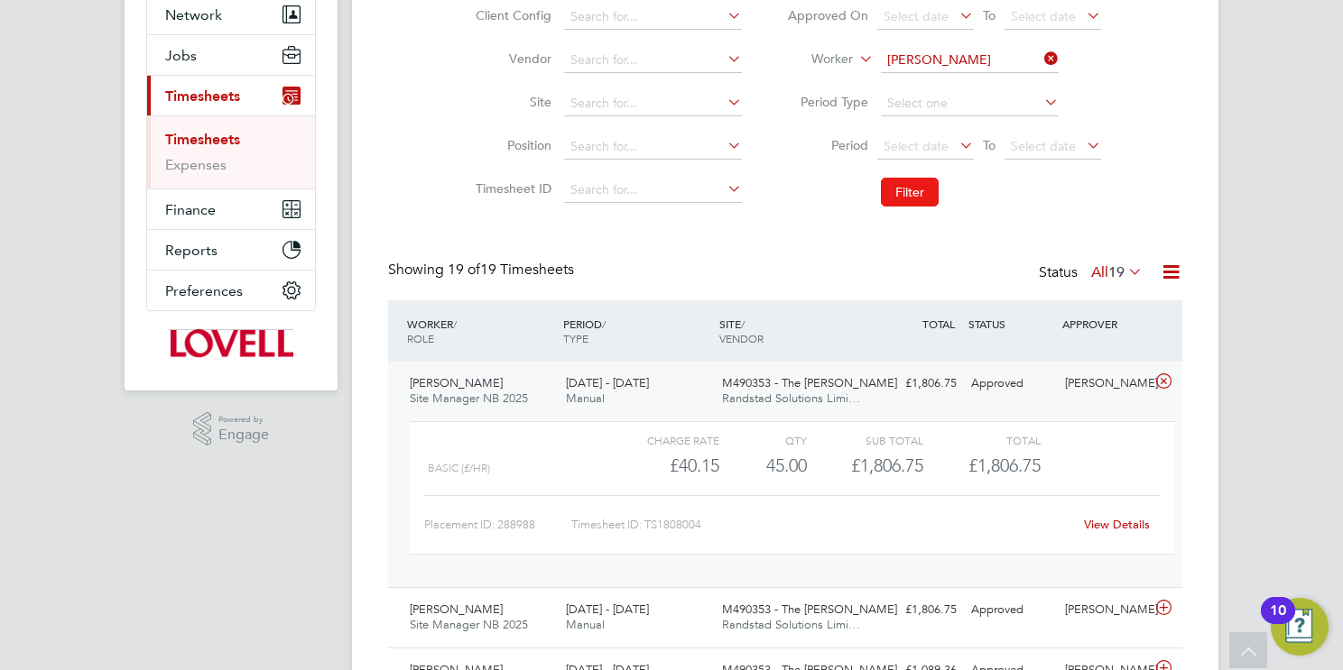
click at [910, 189] on button "Filter" at bounding box center [910, 192] width 58 height 29
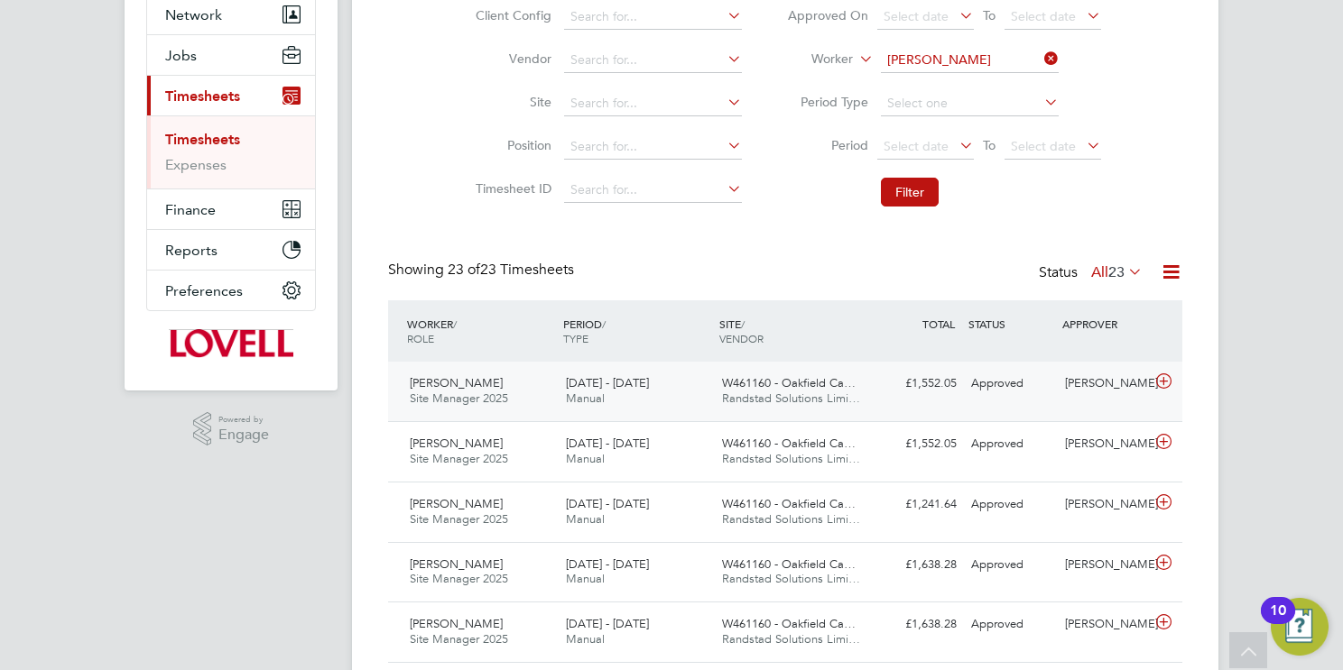
click at [772, 390] on span "W461160 - Oakfield Ca…" at bounding box center [789, 382] width 134 height 15
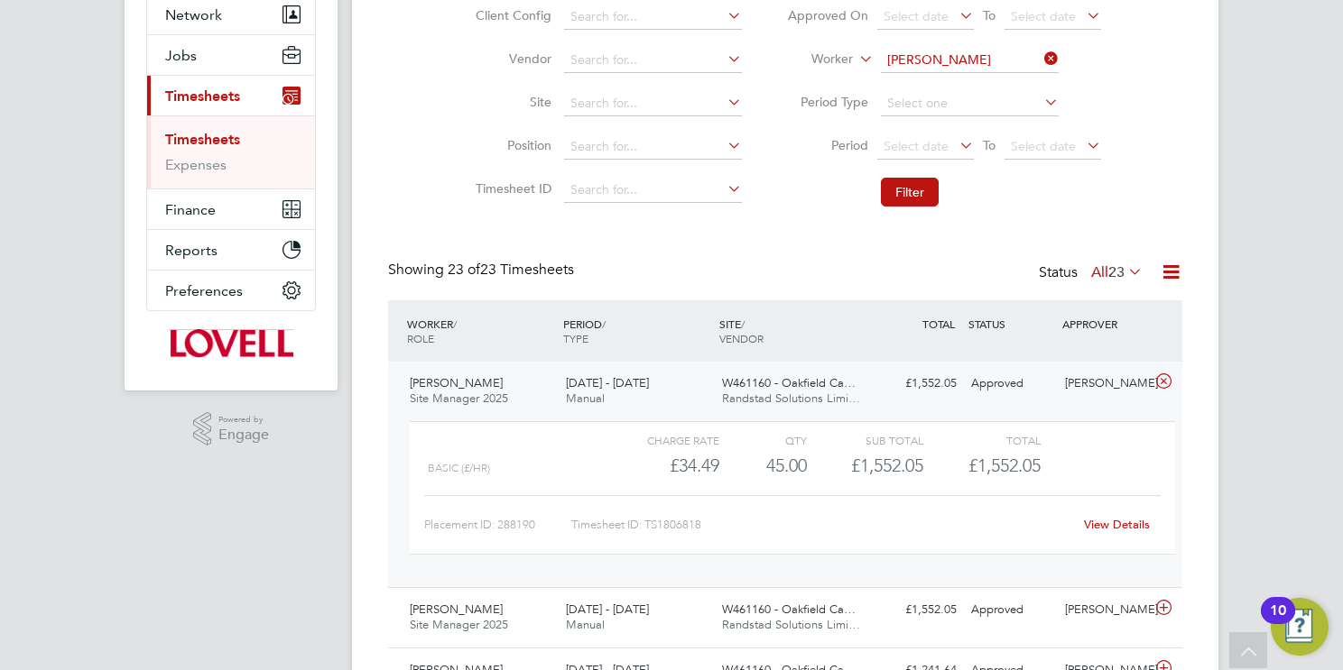
click at [1127, 524] on link "View Details" at bounding box center [1117, 524] width 66 height 15
click at [970, 63] on input at bounding box center [970, 60] width 178 height 25
click at [1010, 82] on li "Bruno Po utena" at bounding box center [969, 84] width 179 height 24
type input "Bruno Poutena"
click at [922, 190] on button "Filter" at bounding box center [910, 192] width 58 height 29
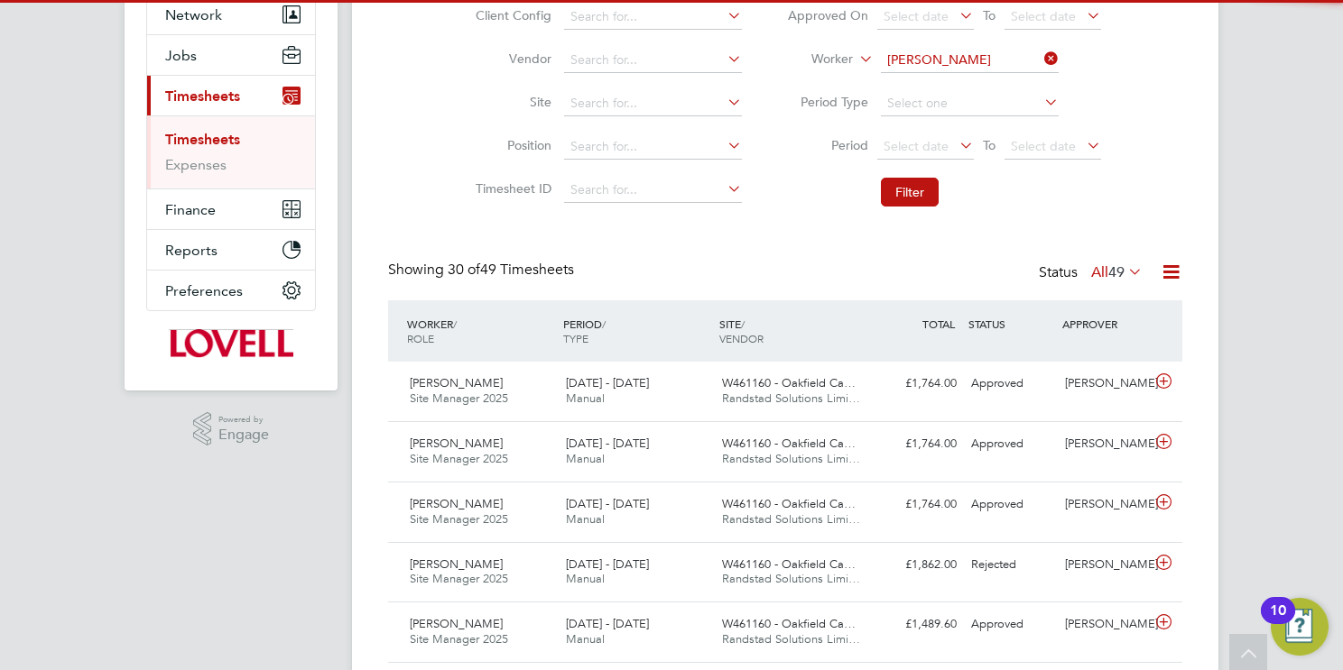
click at [751, 389] on span "W461160 - Oakfield Ca…" at bounding box center [789, 382] width 134 height 15
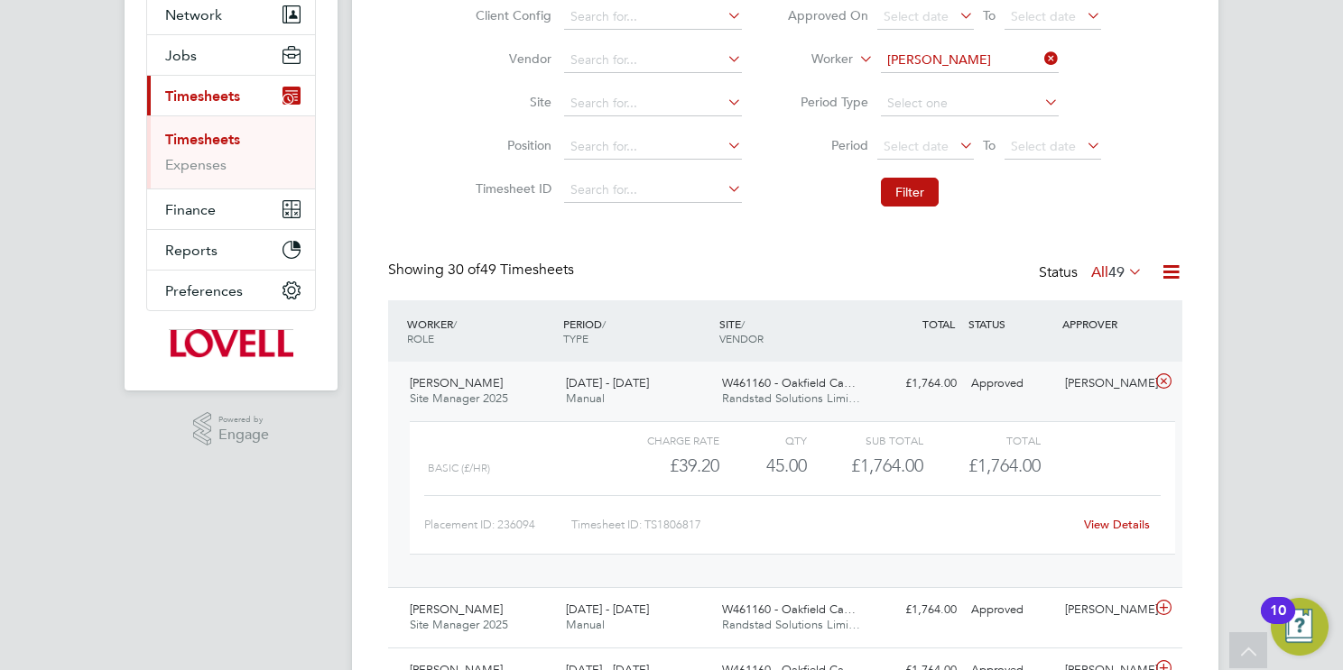
click at [1128, 520] on link "View Details" at bounding box center [1117, 524] width 66 height 15
click at [944, 61] on input "Bruno Poutena" at bounding box center [970, 60] width 178 height 25
click at [983, 75] on li "Nigel Gough" at bounding box center [993, 84] width 227 height 24
type input "Nigel Gough"
drag, startPoint x: 931, startPoint y: 184, endPoint x: 866, endPoint y: 390, distance: 215.7
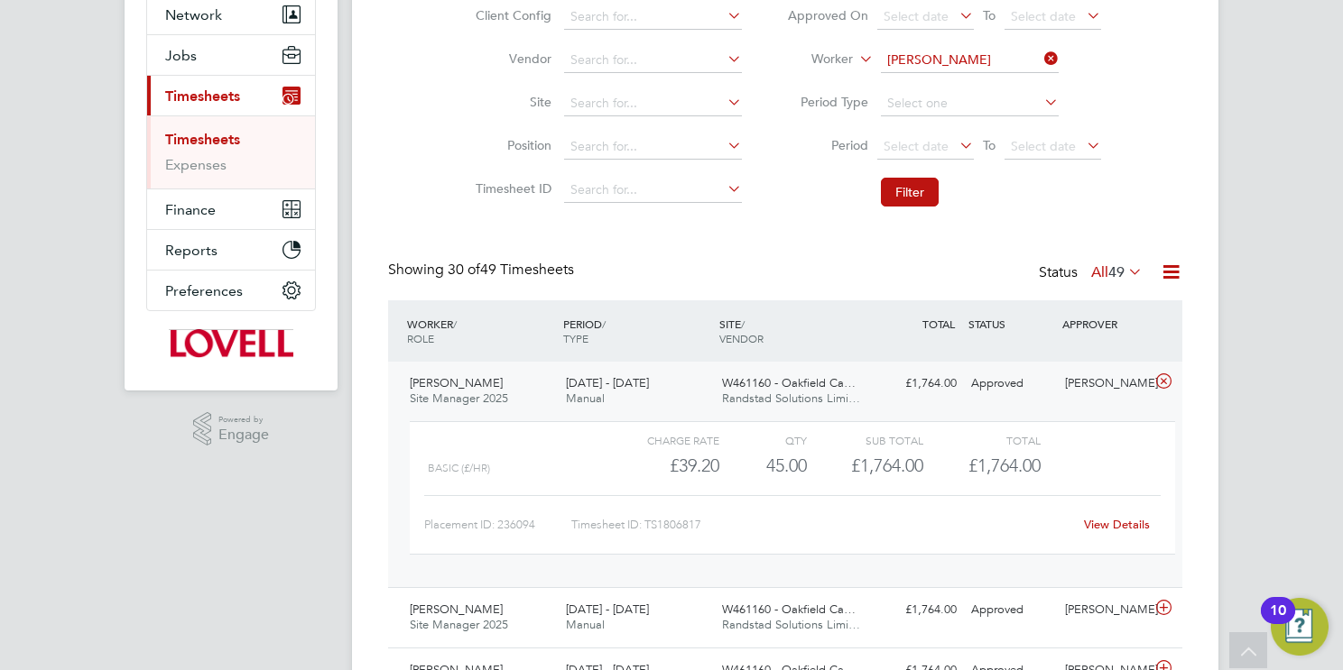
click at [931, 184] on button "Filter" at bounding box center [910, 192] width 58 height 29
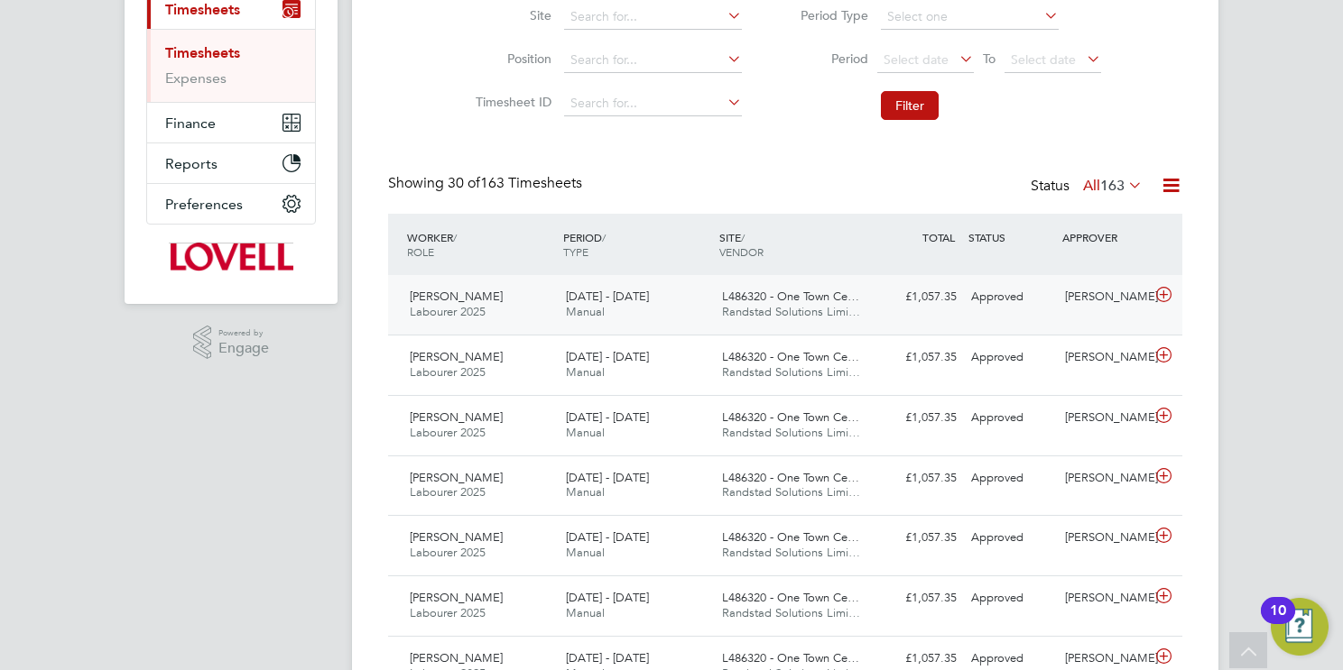
click at [795, 317] on span "Randstad Solutions Limi…" at bounding box center [791, 311] width 138 height 15
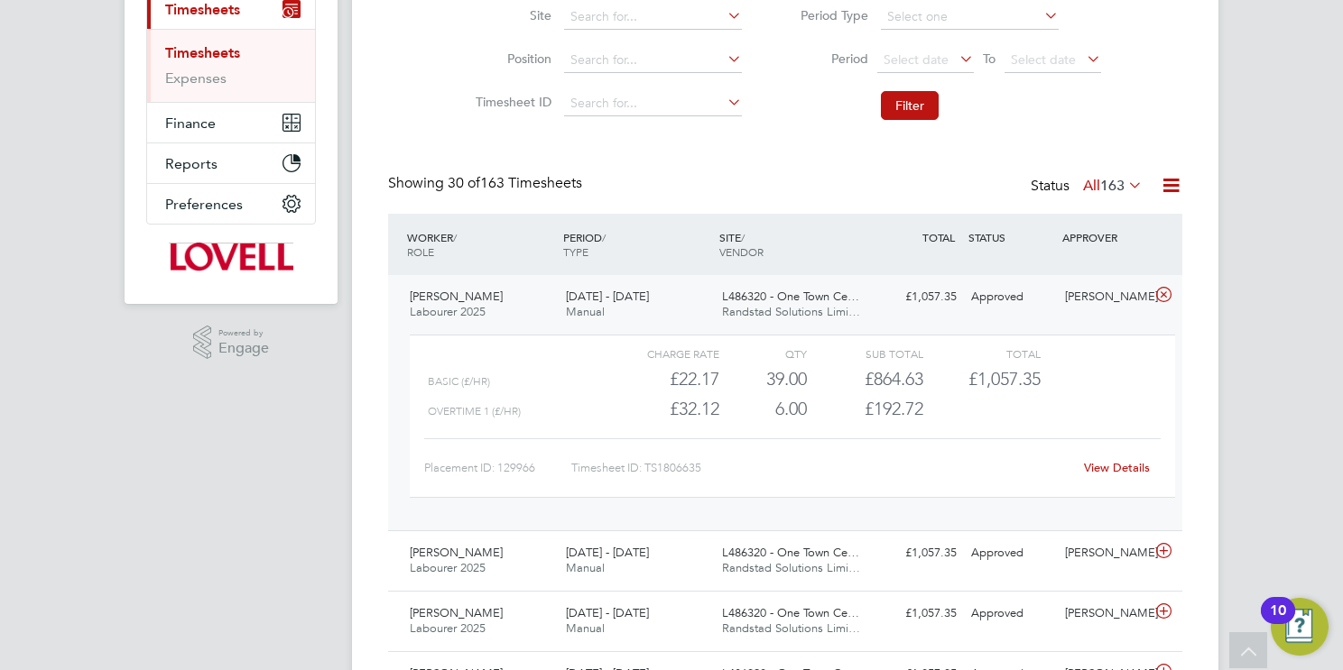
click at [1120, 471] on link "View Details" at bounding box center [1117, 467] width 66 height 15
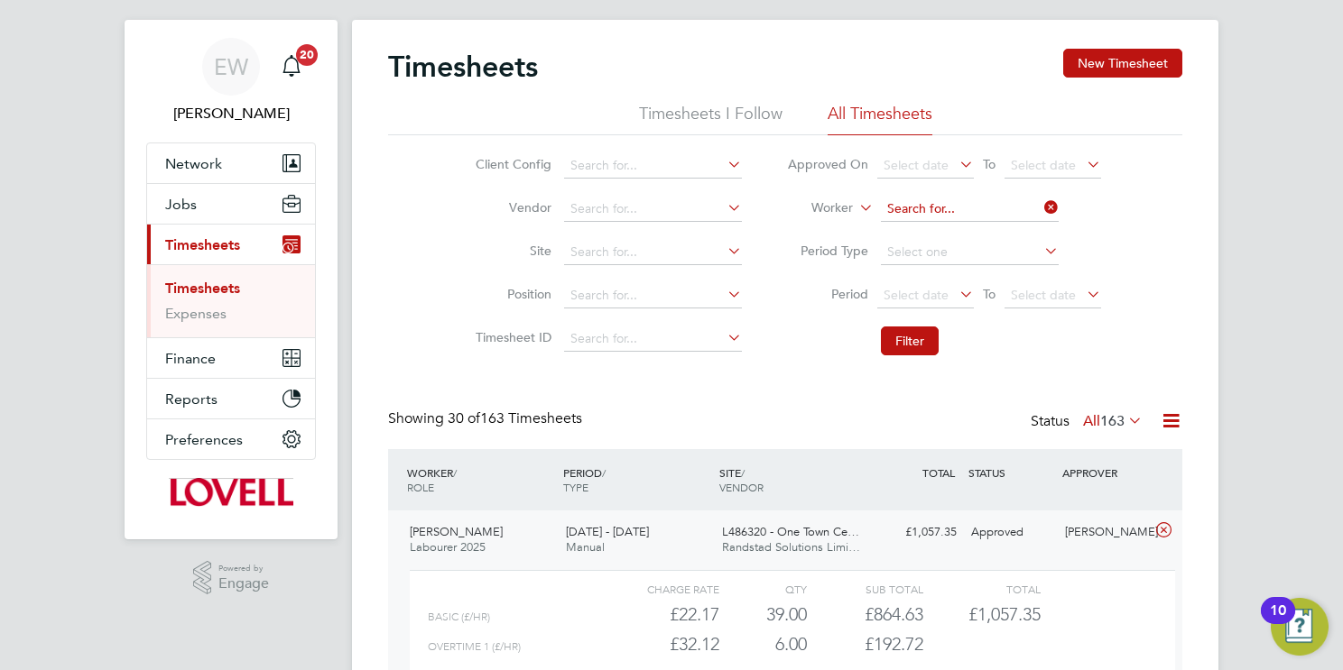
click at [928, 210] on input at bounding box center [970, 209] width 178 height 25
click at [995, 226] on b "Isti" at bounding box center [1003, 233] width 17 height 15
type input "Augustin Istina"
click at [913, 347] on button "Filter" at bounding box center [910, 341] width 58 height 29
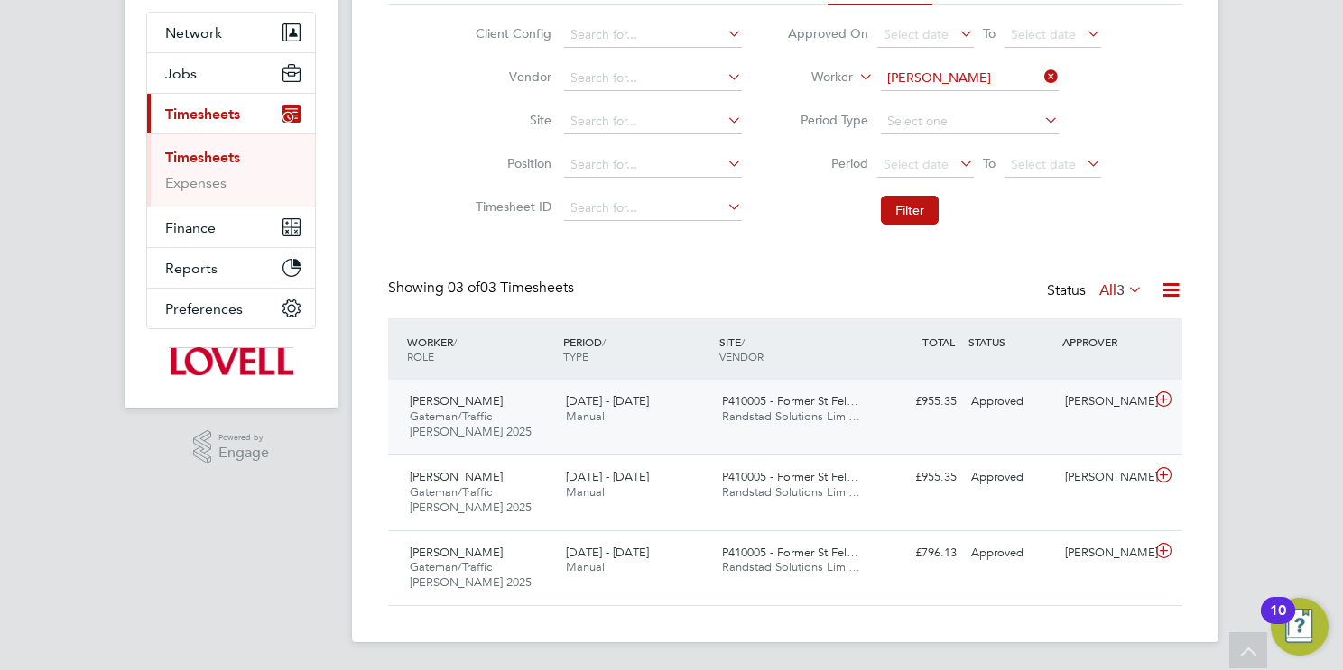
click at [789, 402] on span "P410005 - Former St Fel…" at bounding box center [790, 400] width 136 height 15
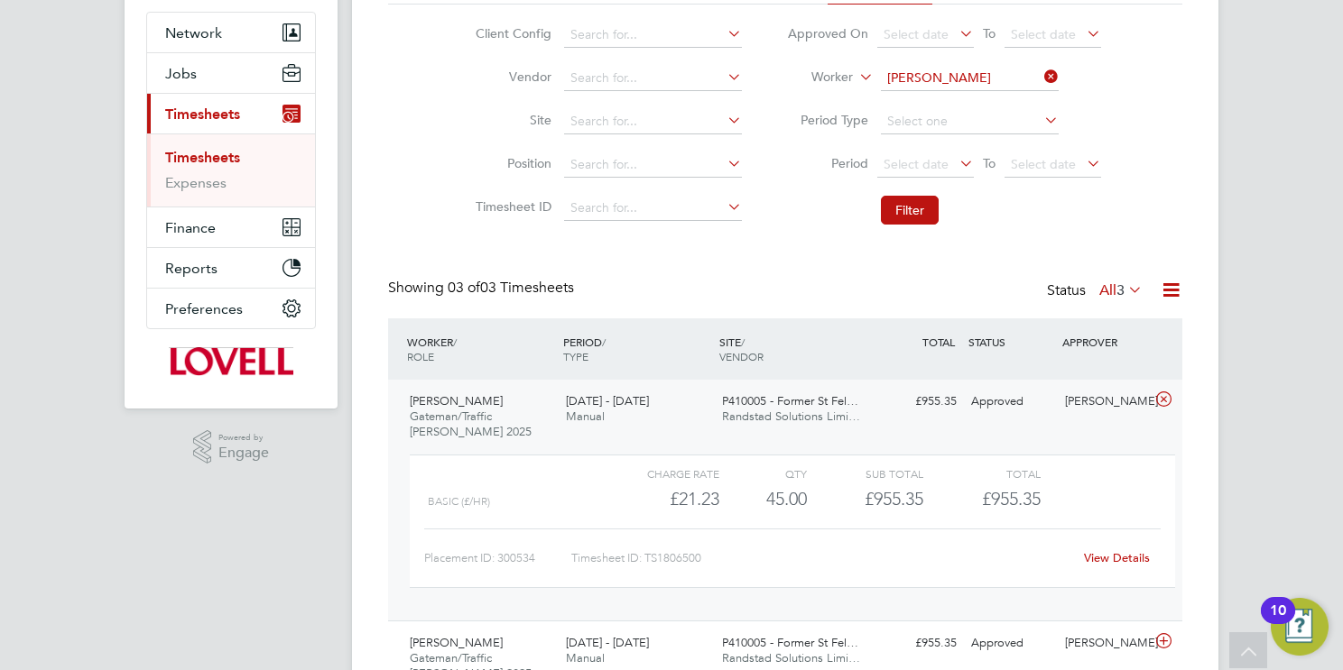
click at [1150, 552] on div "View Details" at bounding box center [1116, 558] width 88 height 29
click at [1138, 555] on link "View Details" at bounding box center [1117, 557] width 66 height 15
click at [932, 74] on input "Augustin Istina" at bounding box center [970, 78] width 178 height 25
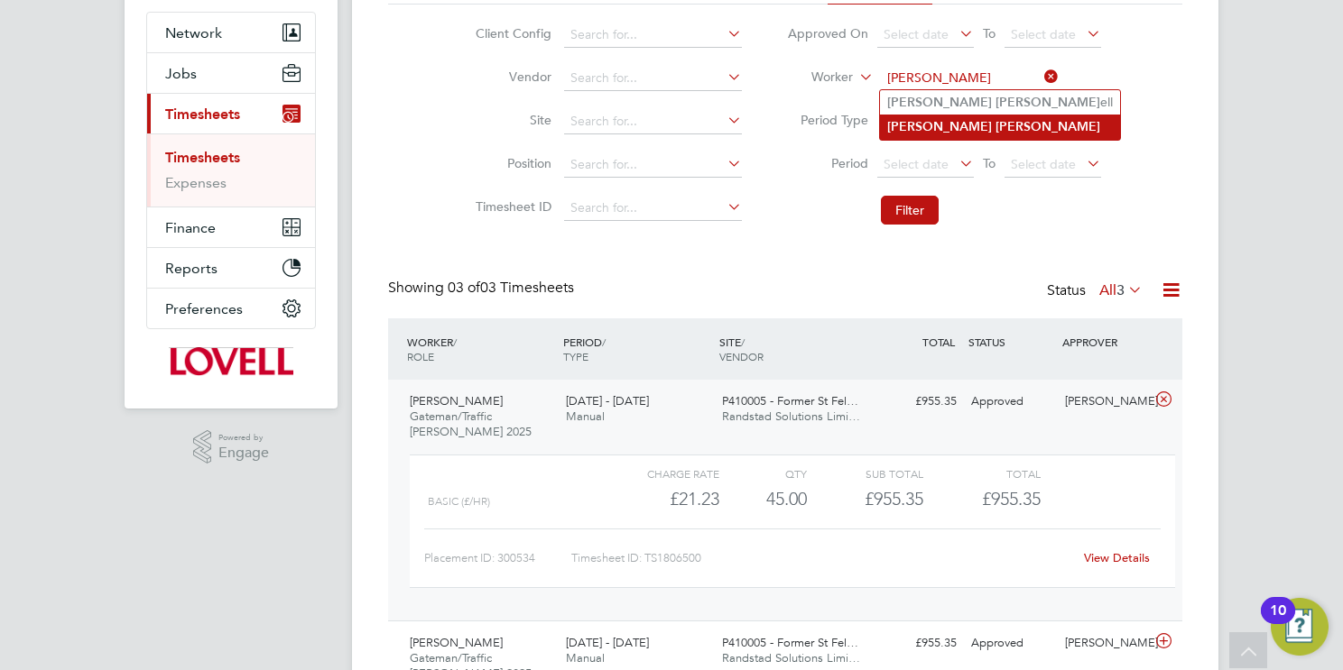
click at [903, 132] on b "Archie" at bounding box center [939, 126] width 105 height 15
type input "Archie Mitch"
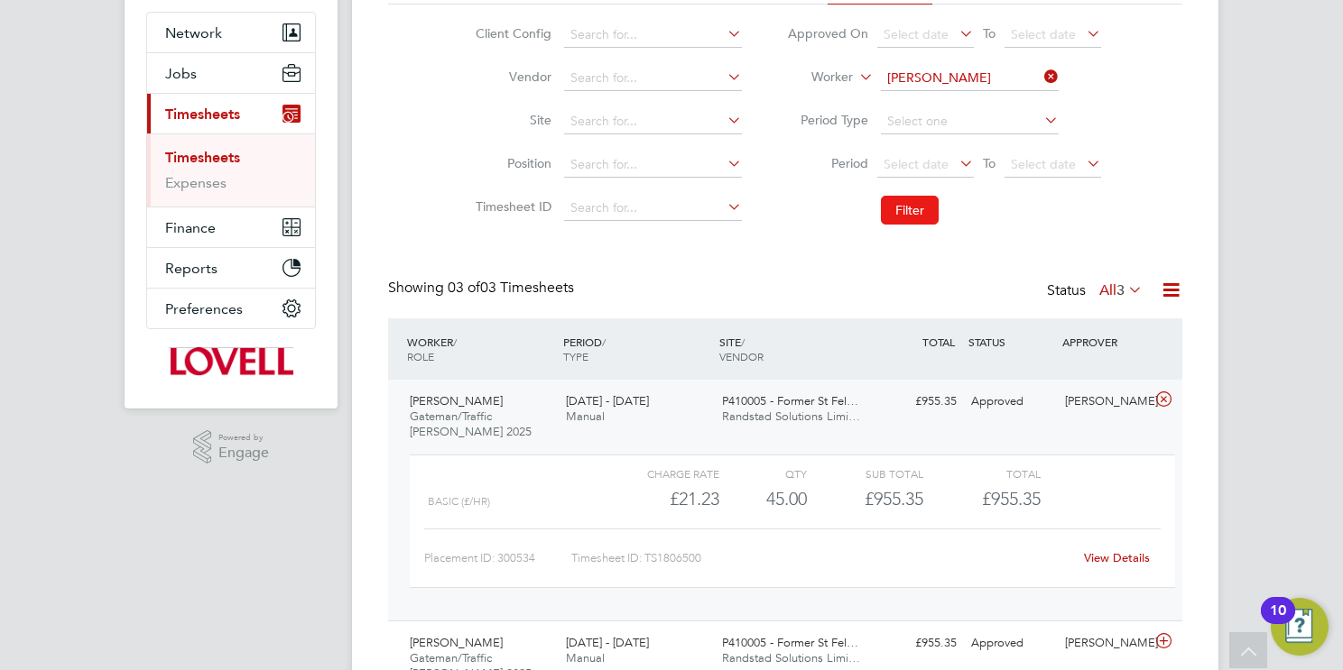
click at [914, 226] on li "Filter" at bounding box center [943, 210] width 359 height 47
click at [911, 209] on button "Filter" at bounding box center [910, 210] width 58 height 29
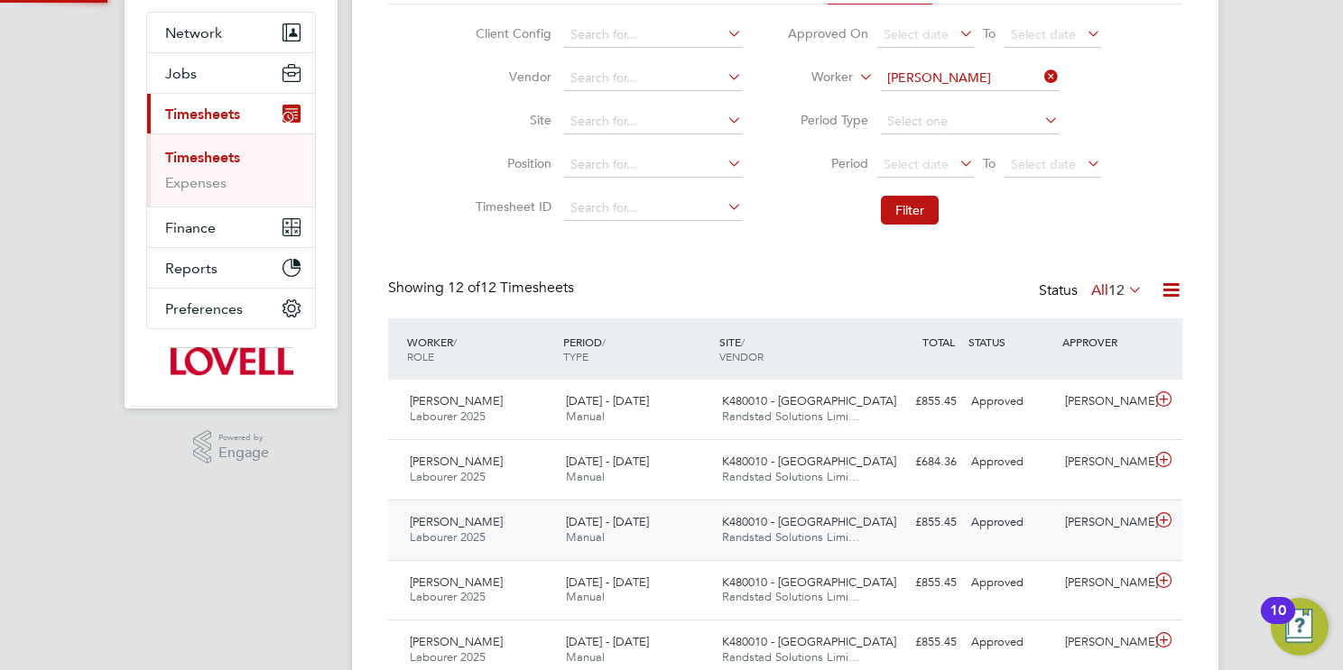
scroll to position [8, 9]
click at [786, 418] on span "Randstad Solutions Limi…" at bounding box center [791, 416] width 138 height 15
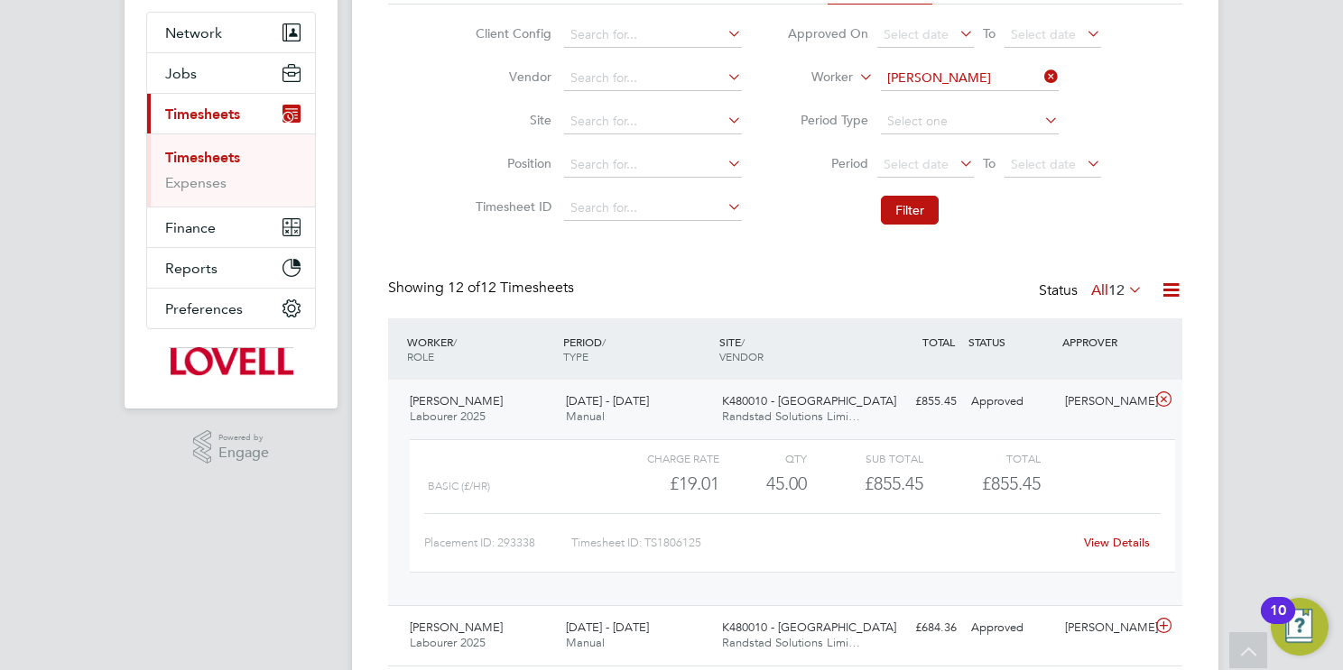
click at [1120, 541] on link "View Details" at bounding box center [1117, 542] width 66 height 15
click at [954, 78] on input "Archie Mitch" at bounding box center [970, 78] width 178 height 25
click at [1038, 99] on li "Antony Deek s" at bounding box center [969, 102] width 179 height 24
type input "Antony Deeks"
click at [925, 203] on button "Filter" at bounding box center [910, 210] width 58 height 29
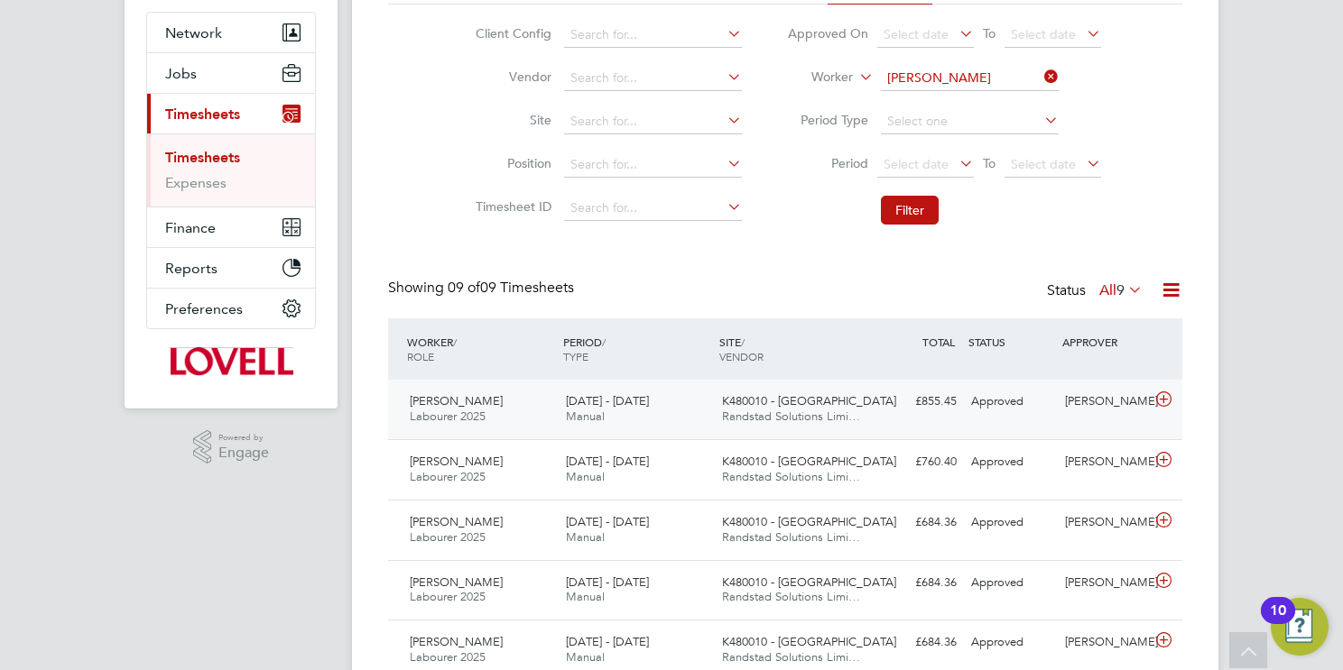
click at [792, 412] on span "Randstad Solutions Limi…" at bounding box center [791, 416] width 138 height 15
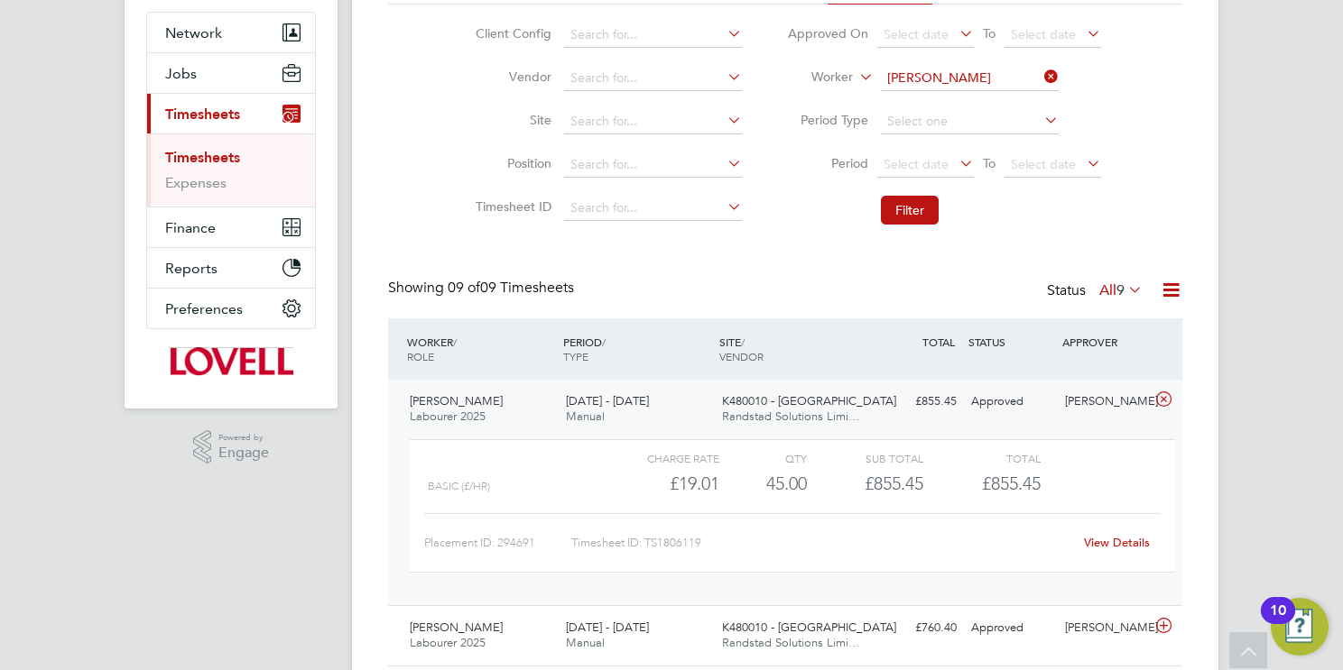
click at [1116, 537] on link "View Details" at bounding box center [1117, 542] width 66 height 15
click at [920, 70] on input at bounding box center [970, 78] width 178 height 25
paste input "https://haysonline.sharepoint.com/:x:/r/sites/LabourDeskJobTracker/_layouts/15/…"
type input "https://haysonline.sharepoint.com/:x:/r/sites/LabourDeskJobTracker/_layouts/15/…"
click at [1040, 78] on icon at bounding box center [1040, 76] width 0 height 25
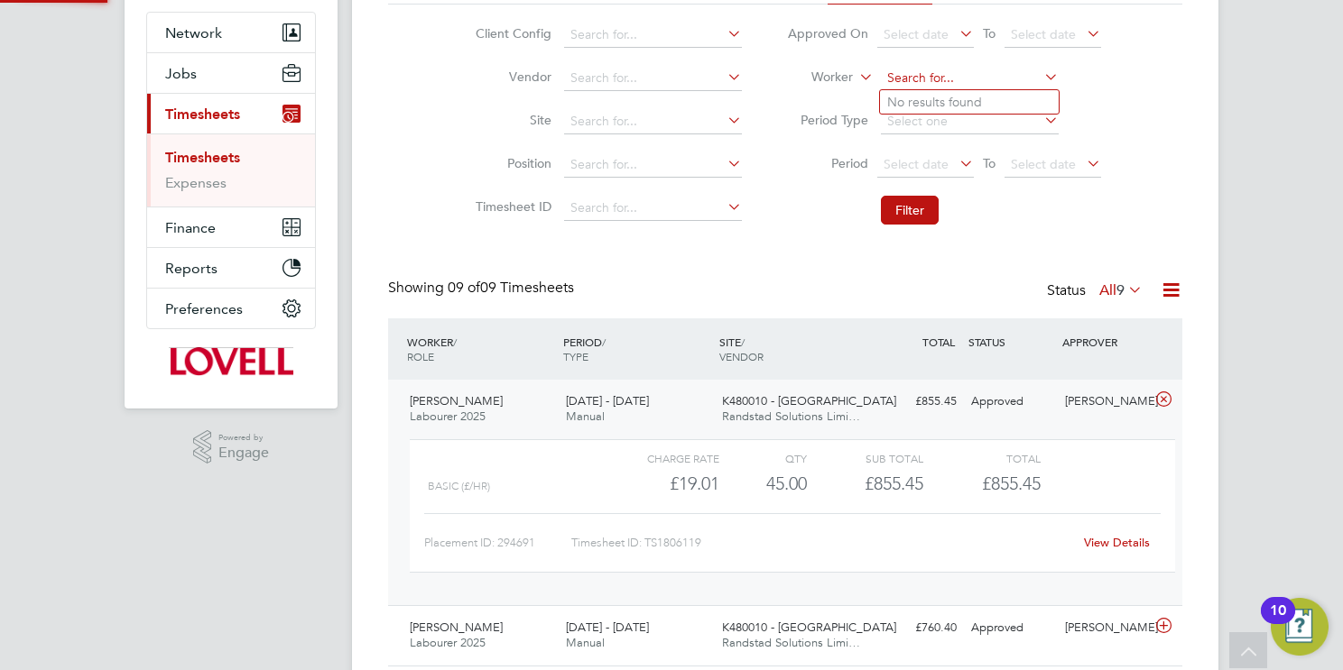
click at [1002, 77] on input at bounding box center [970, 78] width 178 height 25
type input "a"
click at [995, 97] on li "Mikiele Hadush Lilay" at bounding box center [969, 102] width 179 height 24
type input "Mikiele Hadush Lilay"
click at [916, 202] on button "Filter" at bounding box center [910, 210] width 58 height 29
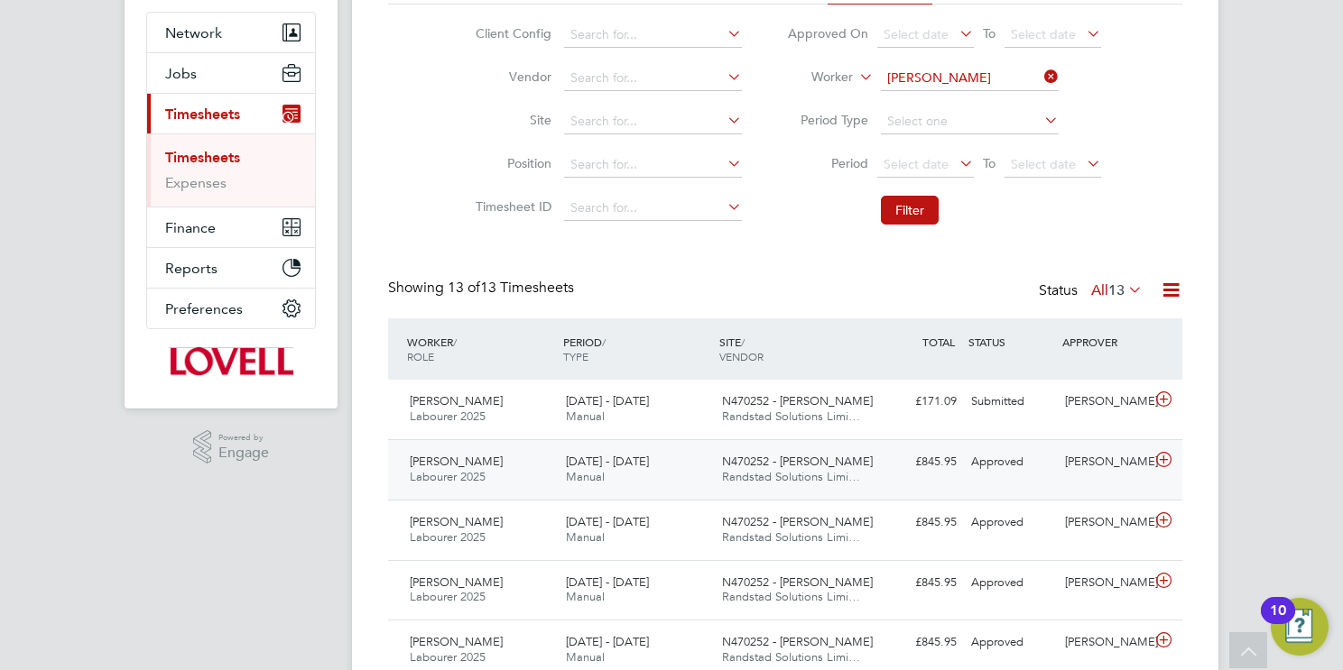
click at [789, 472] on span "Randstad Solutions Limi…" at bounding box center [791, 476] width 138 height 15
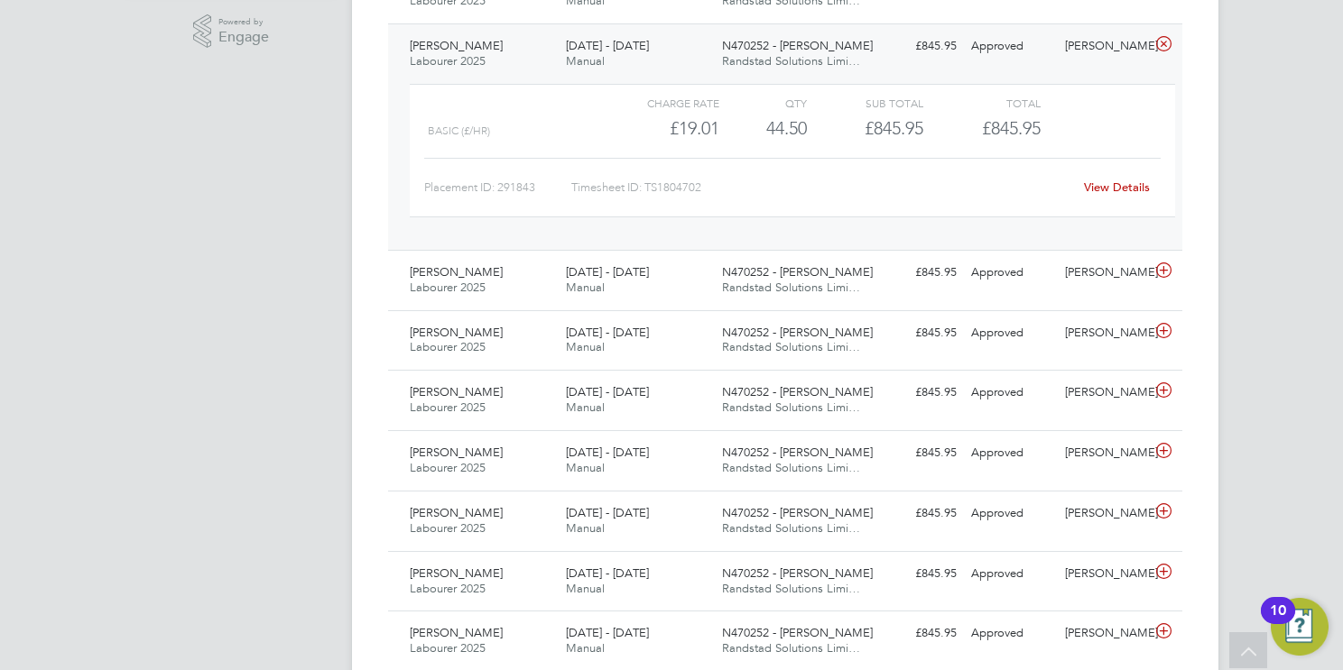
click at [1098, 185] on link "View Details" at bounding box center [1117, 187] width 66 height 15
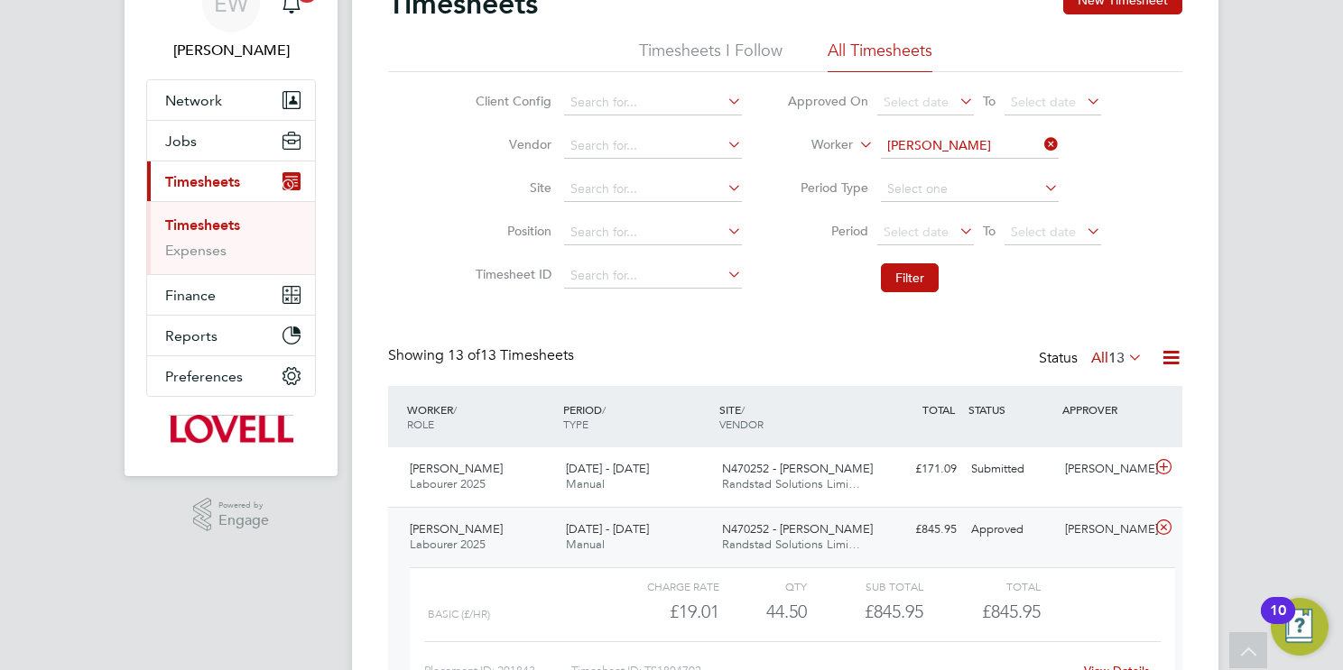
scroll to position [93, 0]
click at [1000, 141] on input "Mikiele Hadush Lilay" at bounding box center [970, 146] width 178 height 25
paste input "https://haysonline.sharepoint.com/:x:/r/sites/LabourDeskJobTracker/_layouts/15/…"
type input "https://haysonline.sharepoint.com/:x:/r/sites/LabourDeskJobTracker/_layouts/15/…"
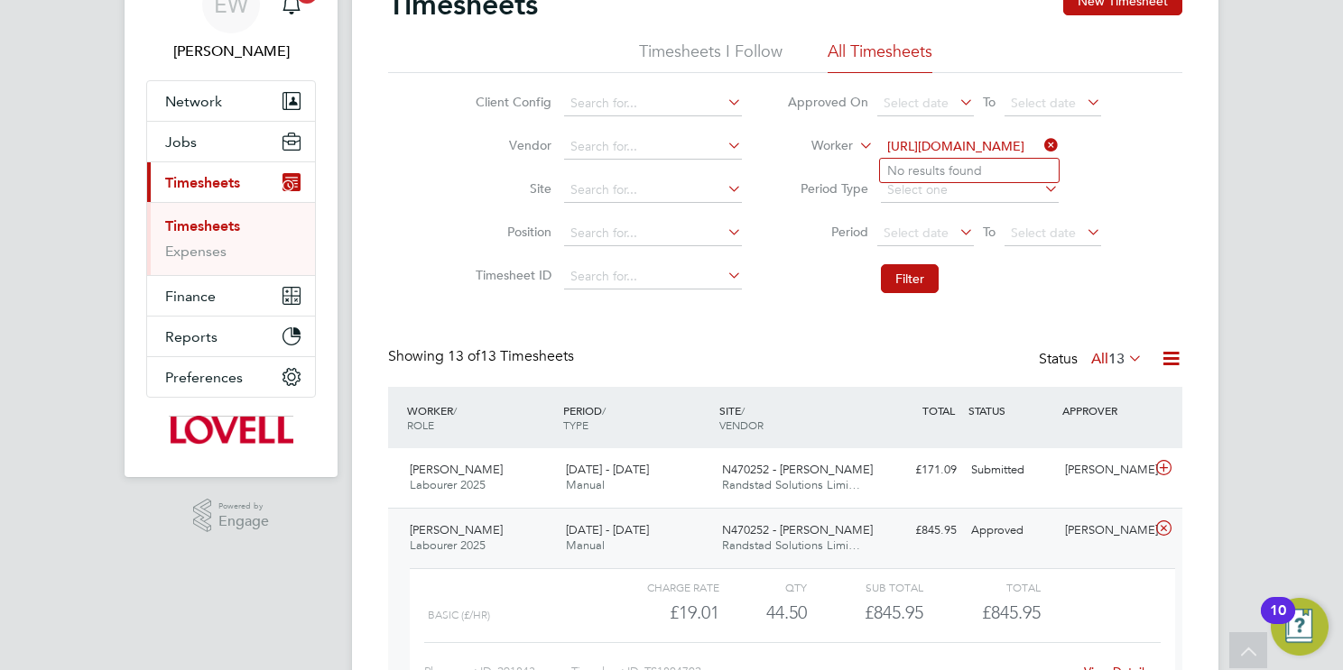
click at [1040, 141] on icon at bounding box center [1040, 145] width 0 height 25
click at [966, 143] on input at bounding box center [970, 146] width 178 height 25
click at [950, 165] on li "Jay Naylor" at bounding box center [993, 171] width 227 height 24
type input "Jay Naylor"
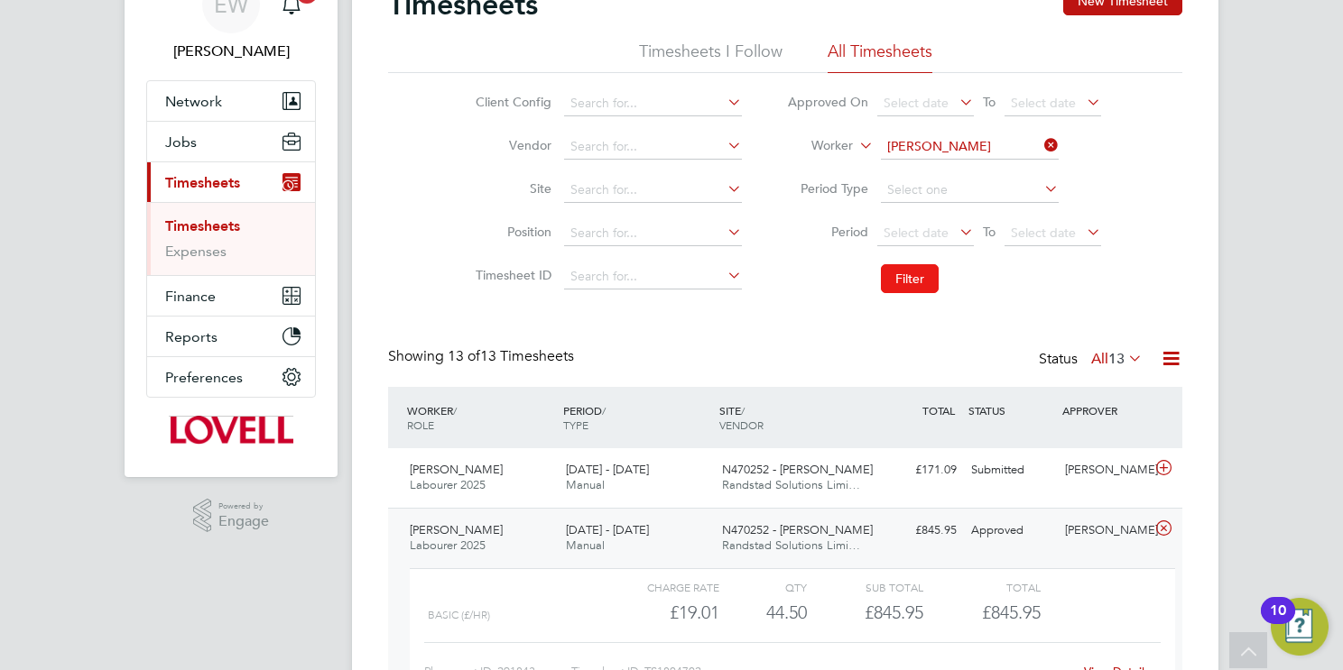
click at [898, 274] on button "Filter" at bounding box center [910, 278] width 58 height 29
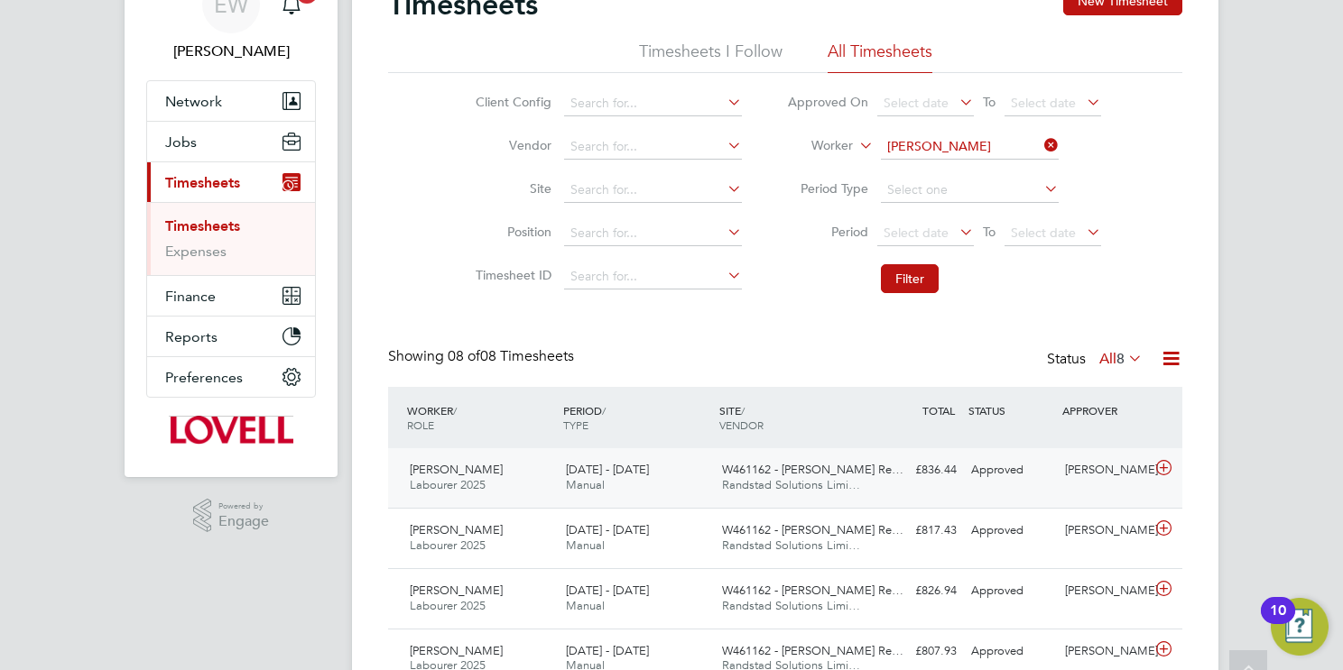
scroll to position [8, 9]
click at [729, 474] on span "W461162 - Ringland Re…" at bounding box center [812, 469] width 181 height 15
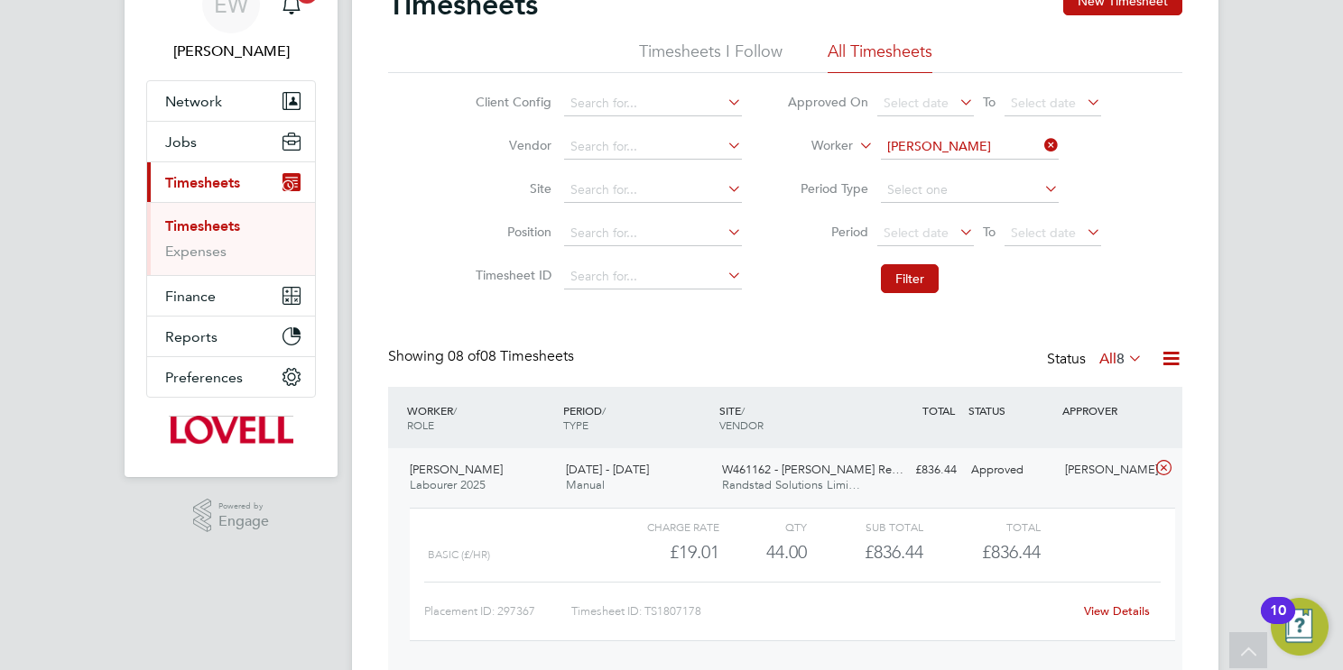
click at [1132, 606] on link "View Details" at bounding box center [1117, 611] width 66 height 15
click at [982, 151] on input "Jay Naylor" at bounding box center [970, 146] width 178 height 25
click at [999, 167] on li "Levan Broderick" at bounding box center [991, 171] width 223 height 24
type input "Levan Broderick"
click at [907, 283] on button "Filter" at bounding box center [910, 278] width 58 height 29
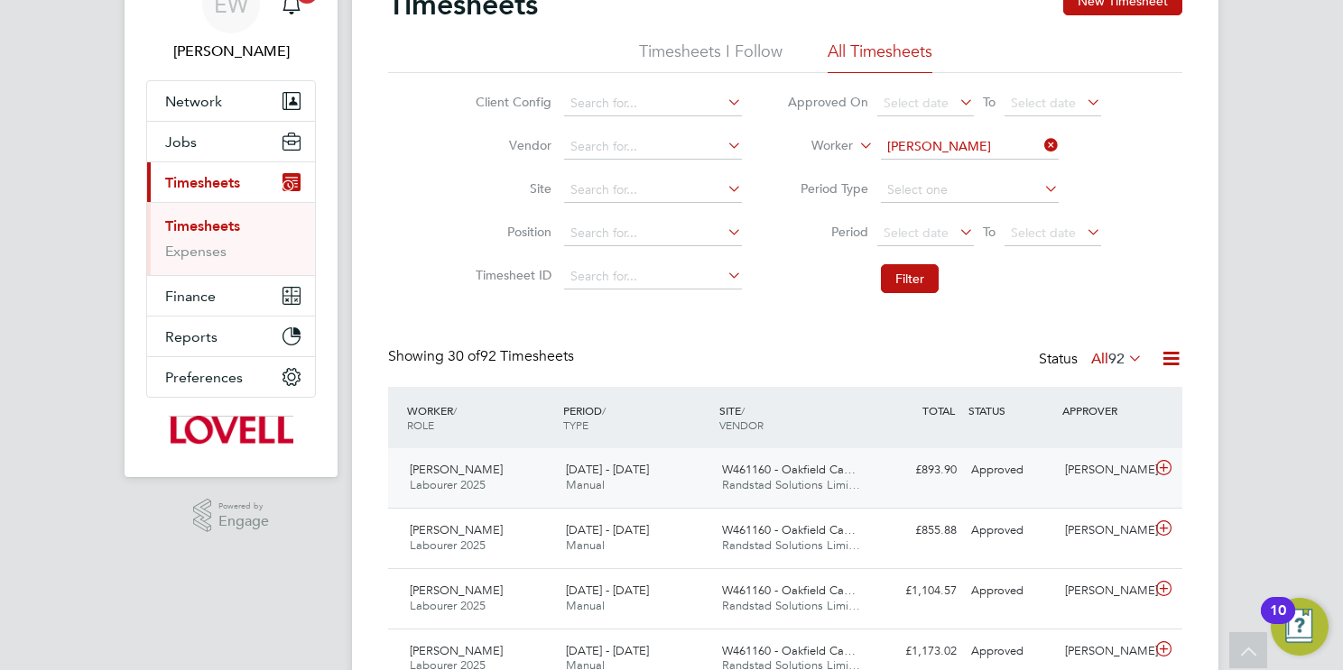
click at [812, 479] on span "Randstad Solutions Limi…" at bounding box center [791, 484] width 138 height 15
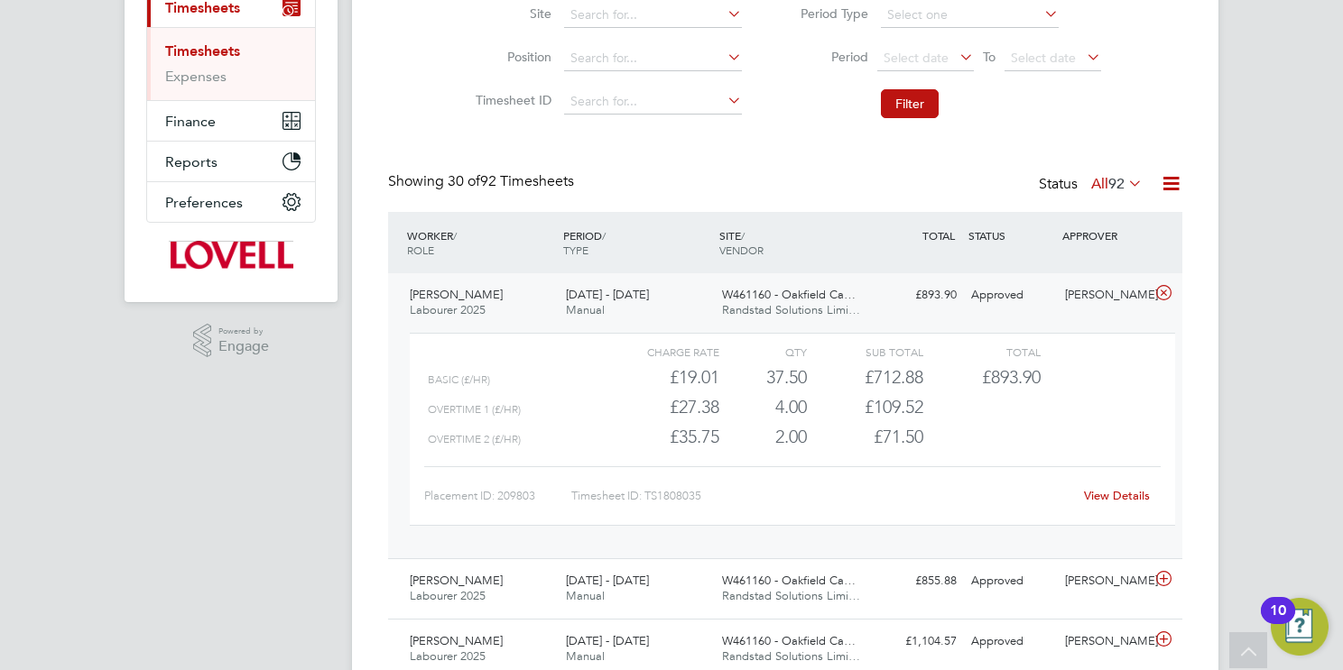
click at [1123, 493] on link "View Details" at bounding box center [1117, 495] width 66 height 15
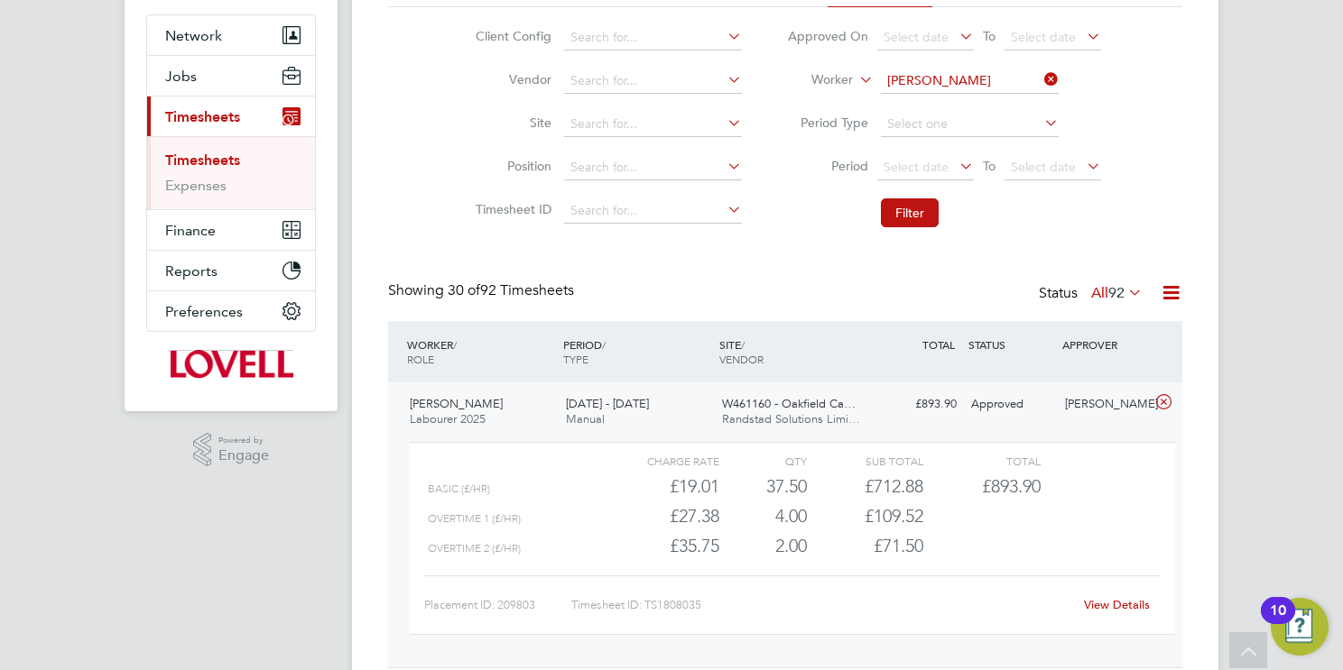
scroll to position [156, 0]
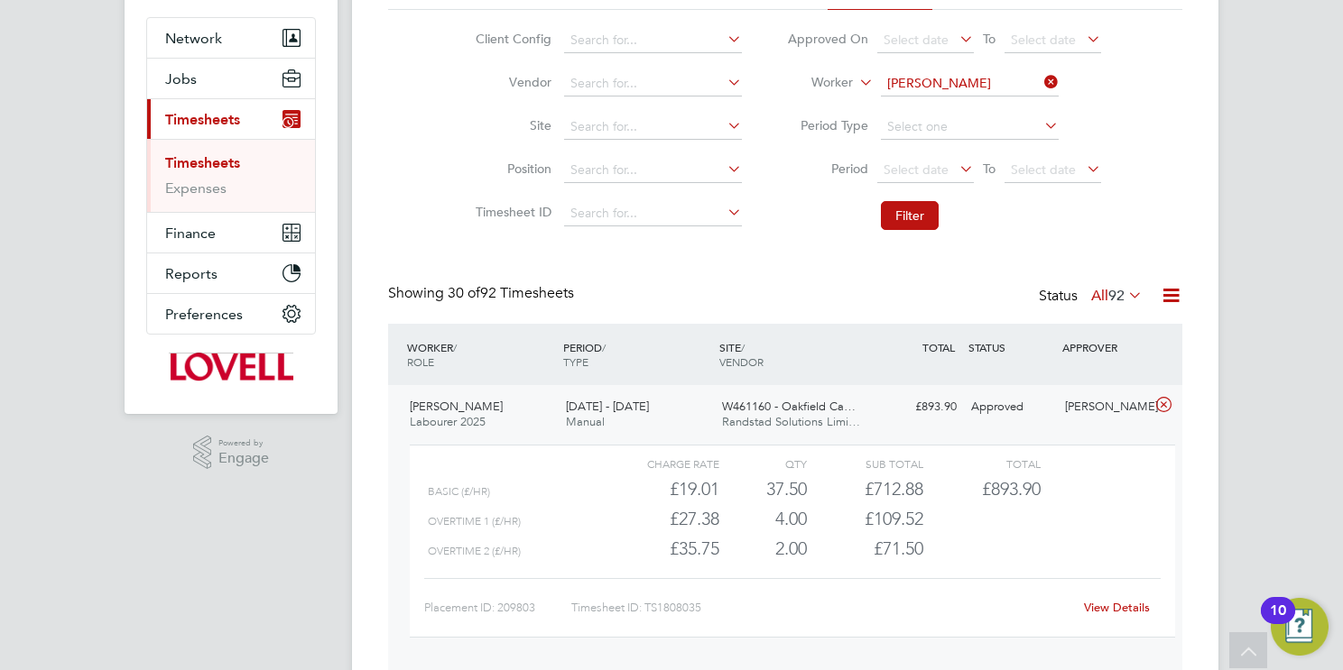
click at [945, 76] on input "Levan Broderick" at bounding box center [970, 83] width 178 height 25
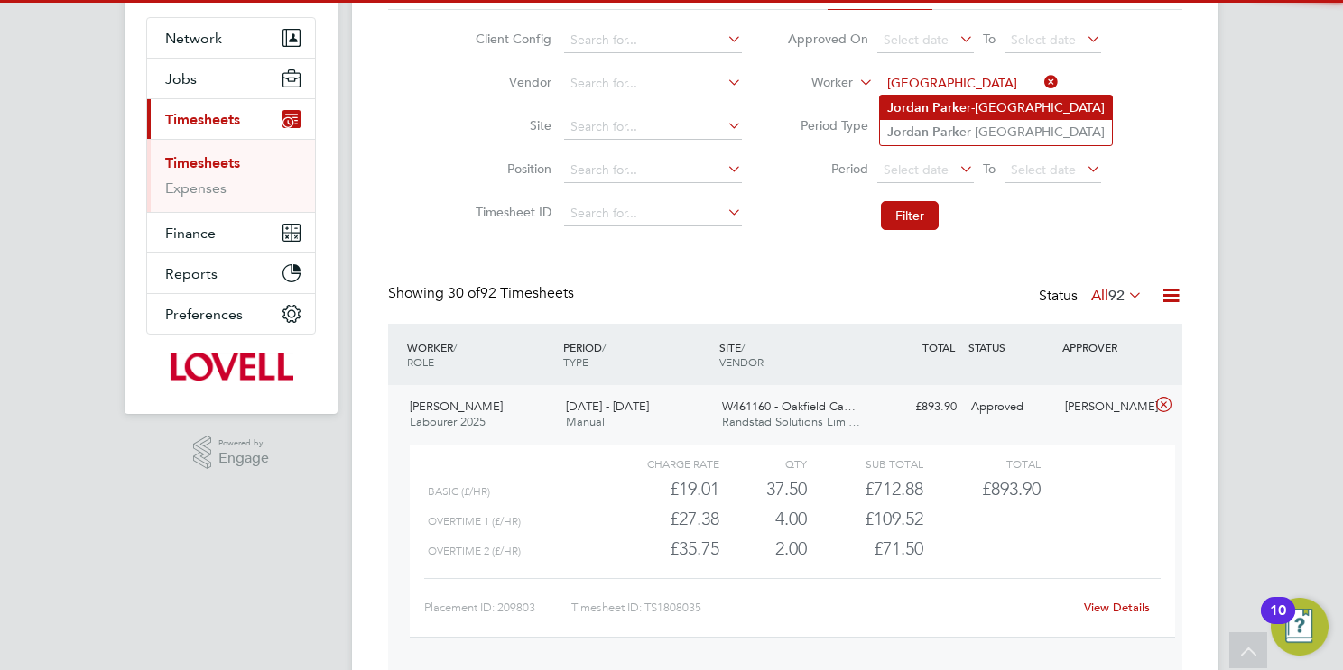
click at [959, 98] on li "Jordan Park er-Hamilton" at bounding box center [996, 108] width 232 height 24
type input "Jordan Parker-Hamilton"
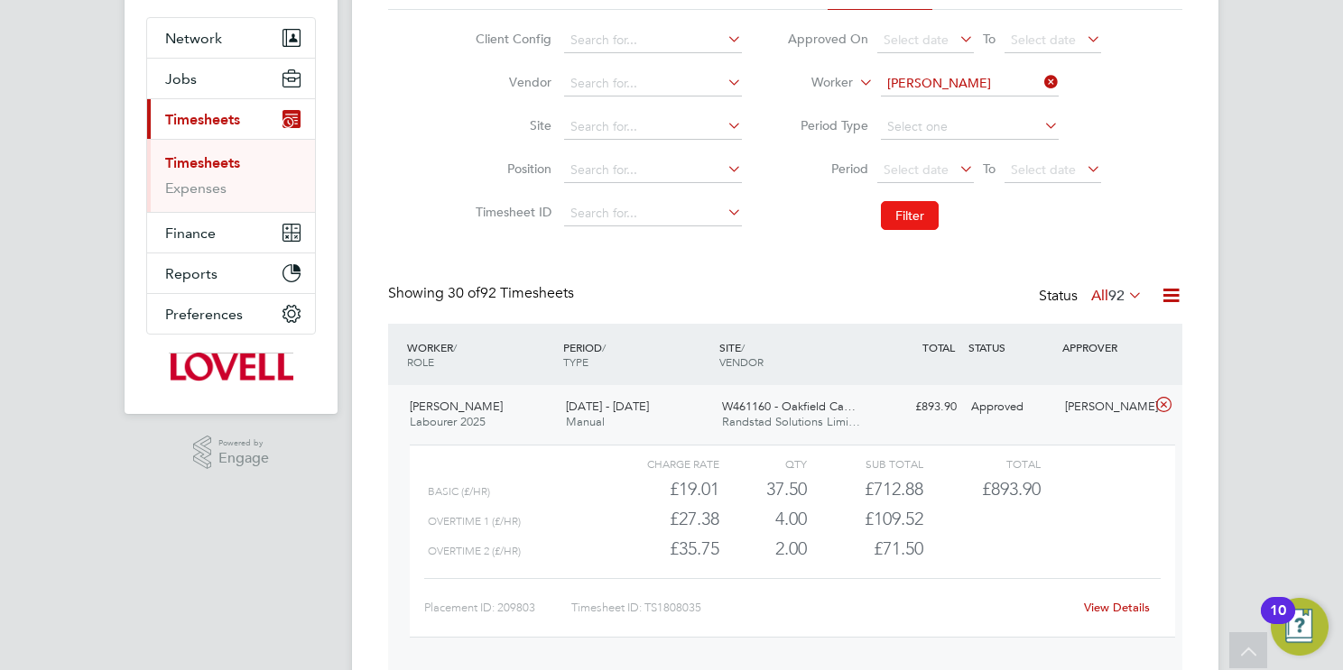
click at [894, 209] on button "Filter" at bounding box center [910, 215] width 58 height 29
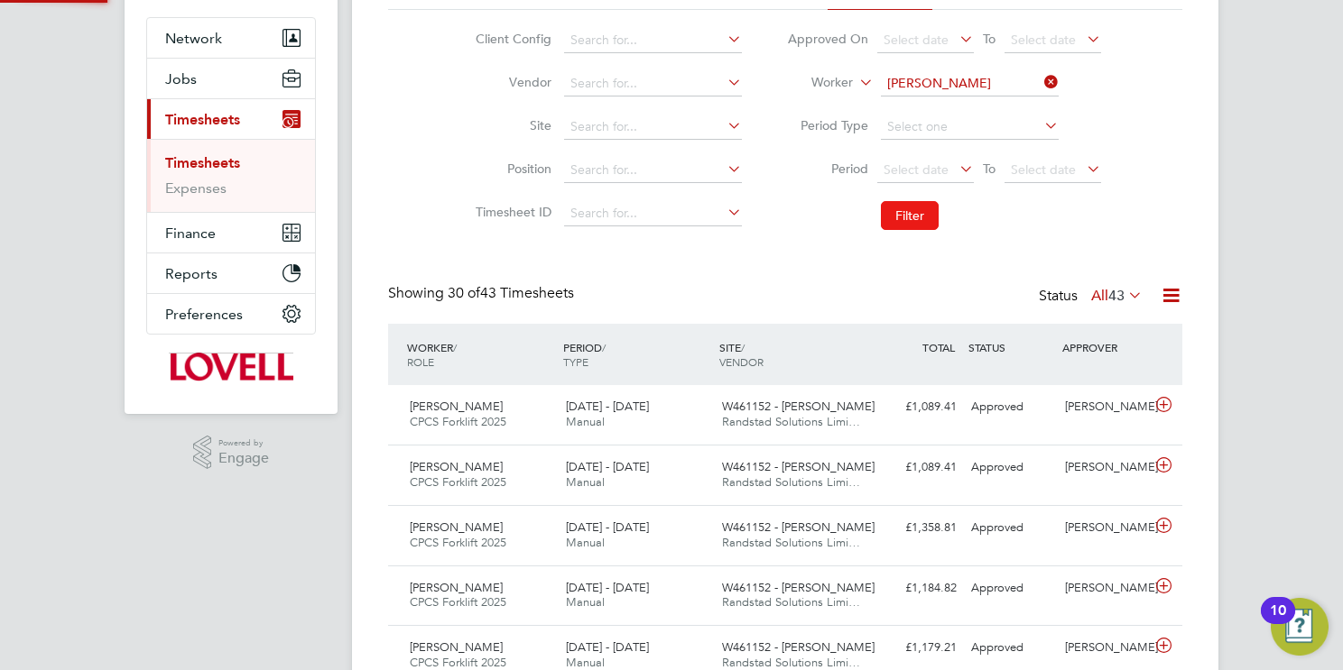
scroll to position [8, 9]
click at [821, 429] on div "W461152 - Glan Llyn Randstad Solutions Limi…" at bounding box center [793, 414] width 156 height 45
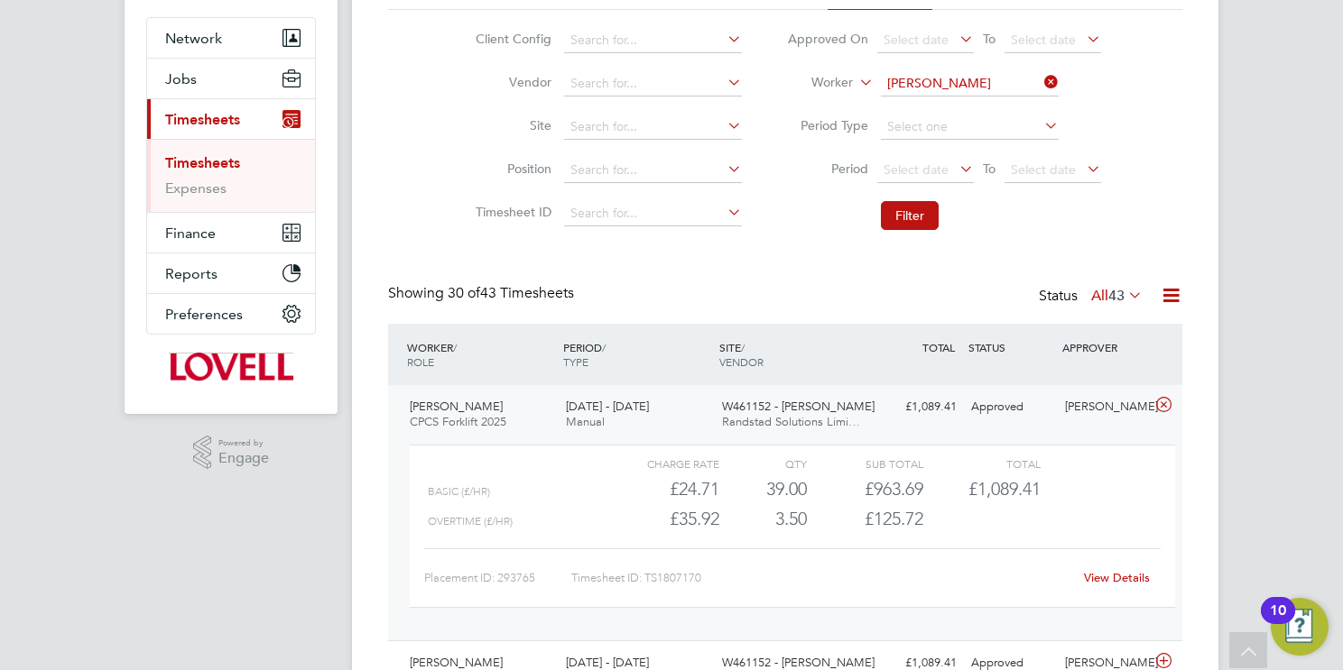
click at [1123, 575] on link "View Details" at bounding box center [1117, 577] width 66 height 15
click at [964, 75] on input "Jordan Parker-Hamilton" at bounding box center [970, 83] width 178 height 25
type input "steven glover"
click at [976, 111] on li "No results found" at bounding box center [969, 107] width 179 height 23
click at [976, 87] on input at bounding box center [970, 83] width 178 height 25
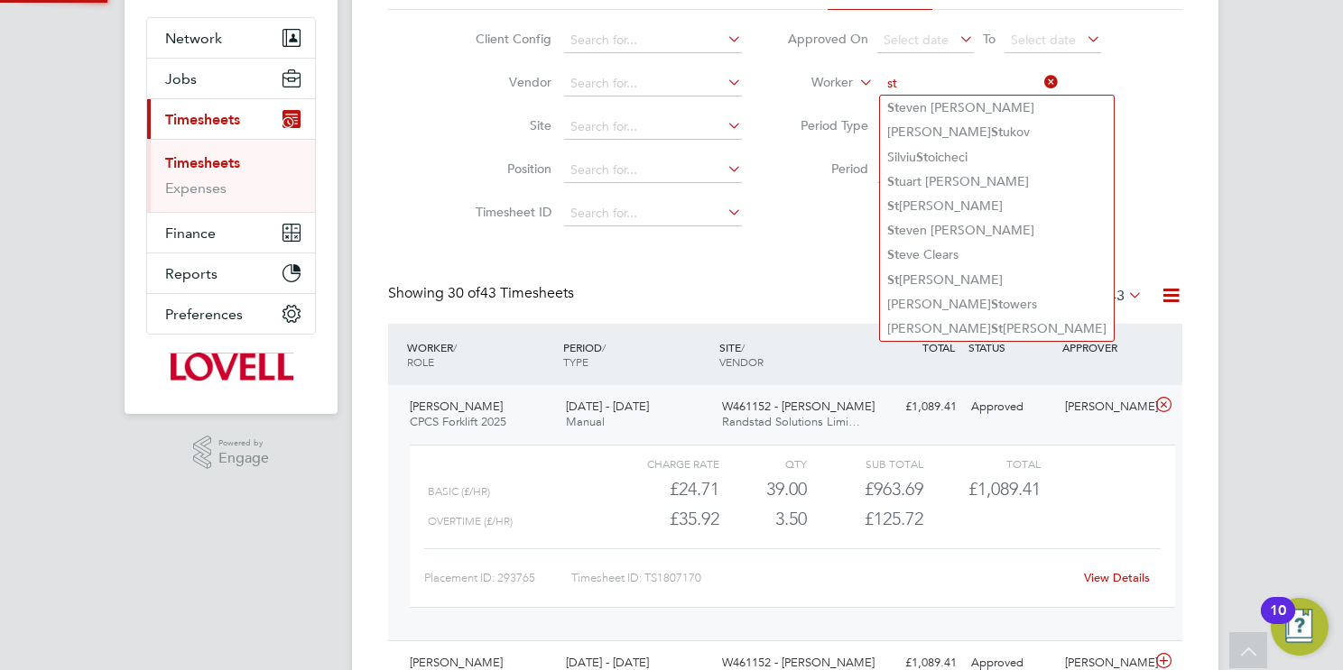
type input "s"
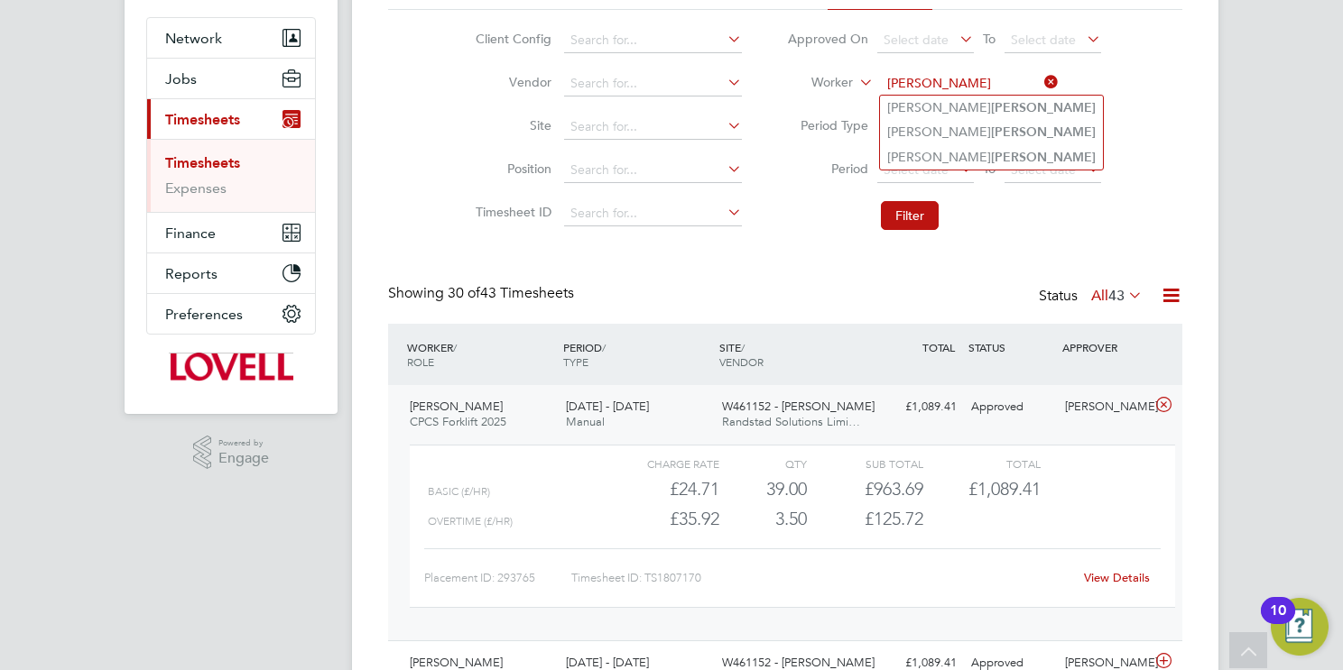
drag, startPoint x: 972, startPoint y: 87, endPoint x: 811, endPoint y: 93, distance: 160.7
click at [793, 93] on li "Worker glover" at bounding box center [943, 83] width 359 height 43
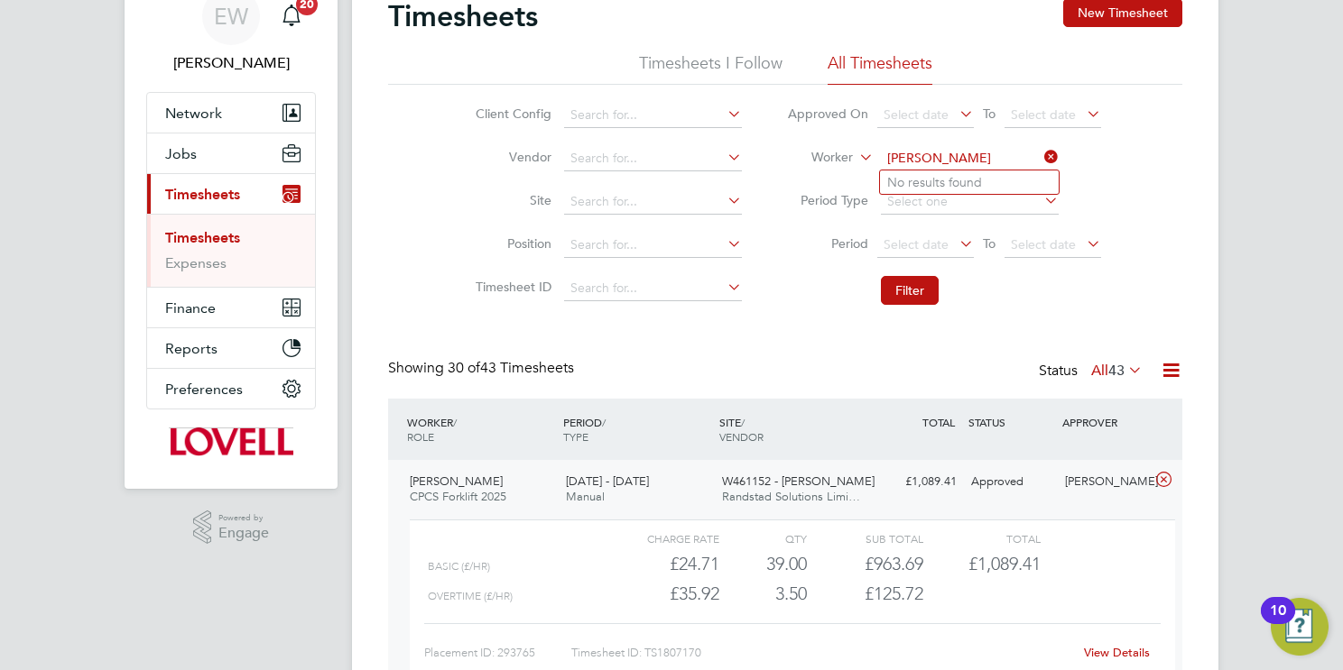
click at [944, 159] on input "stephen glover" at bounding box center [970, 158] width 178 height 25
drag, startPoint x: 987, startPoint y: 154, endPoint x: 861, endPoint y: 155, distance: 126.3
click at [861, 155] on li "Worker stephen clover" at bounding box center [943, 158] width 359 height 43
click at [910, 178] on b "Steven" at bounding box center [939, 182] width 105 height 15
type input "Steven Clover"
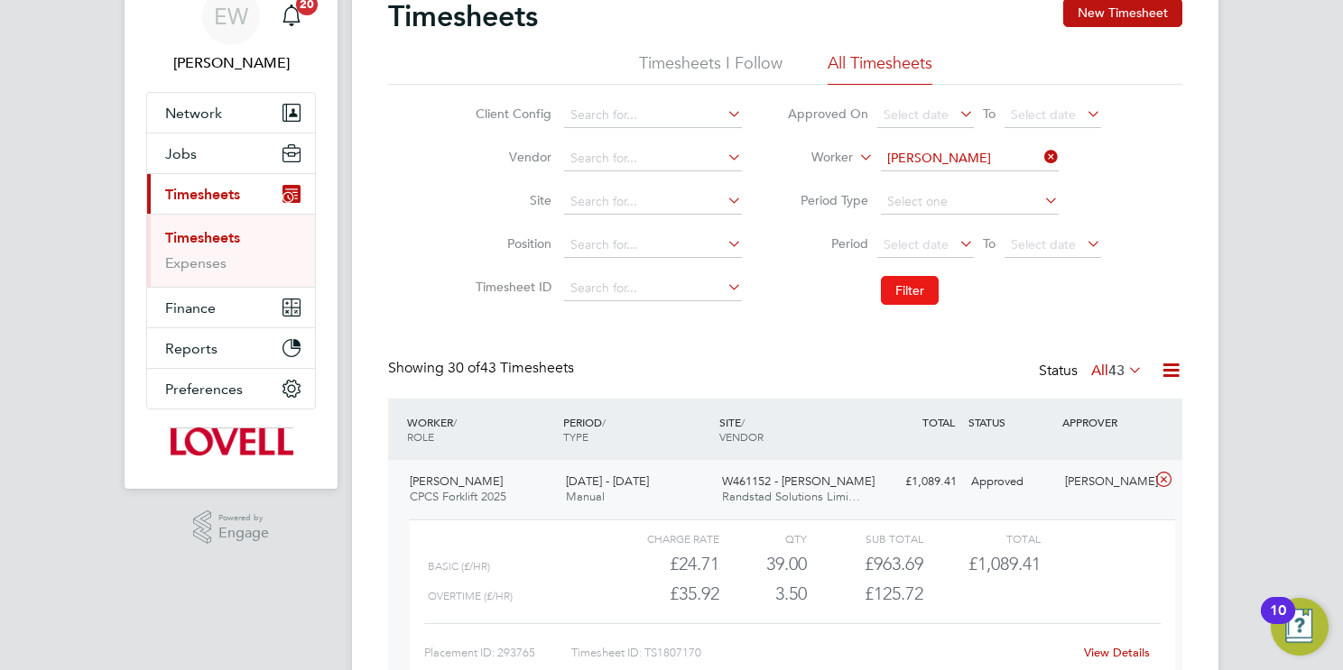
click at [913, 287] on button "Filter" at bounding box center [910, 290] width 58 height 29
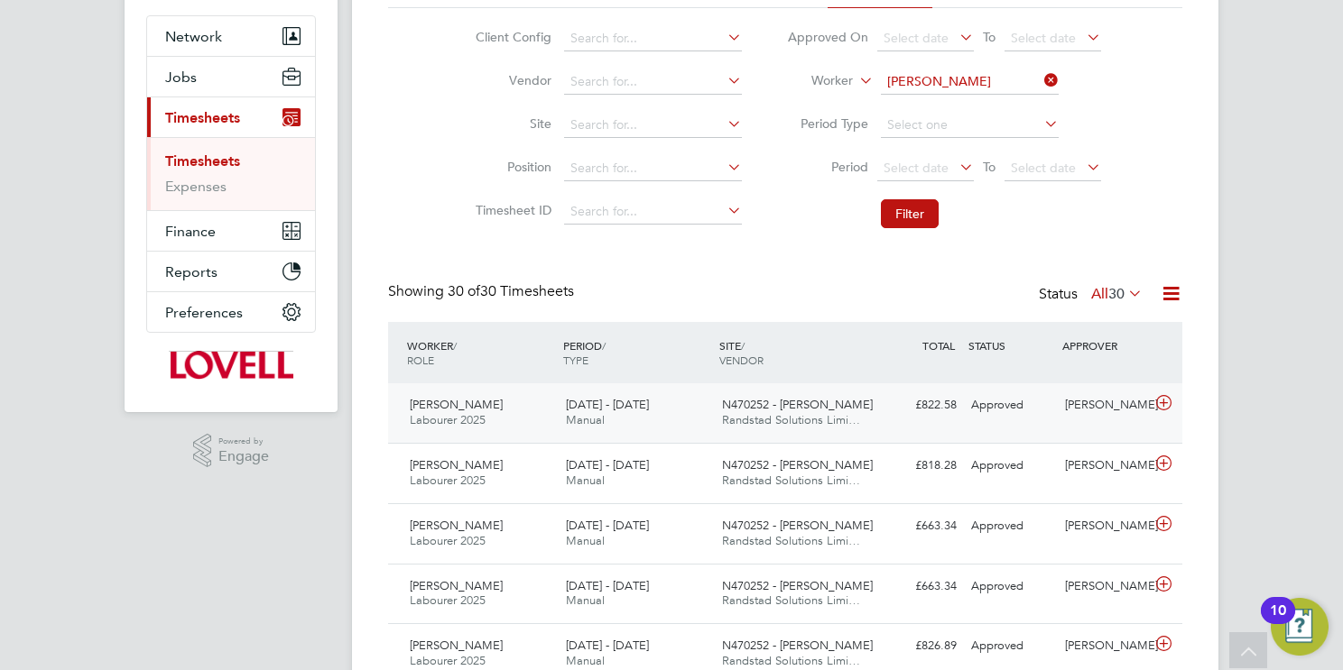
click at [793, 413] on span "Randstad Solutions Limi…" at bounding box center [791, 419] width 138 height 15
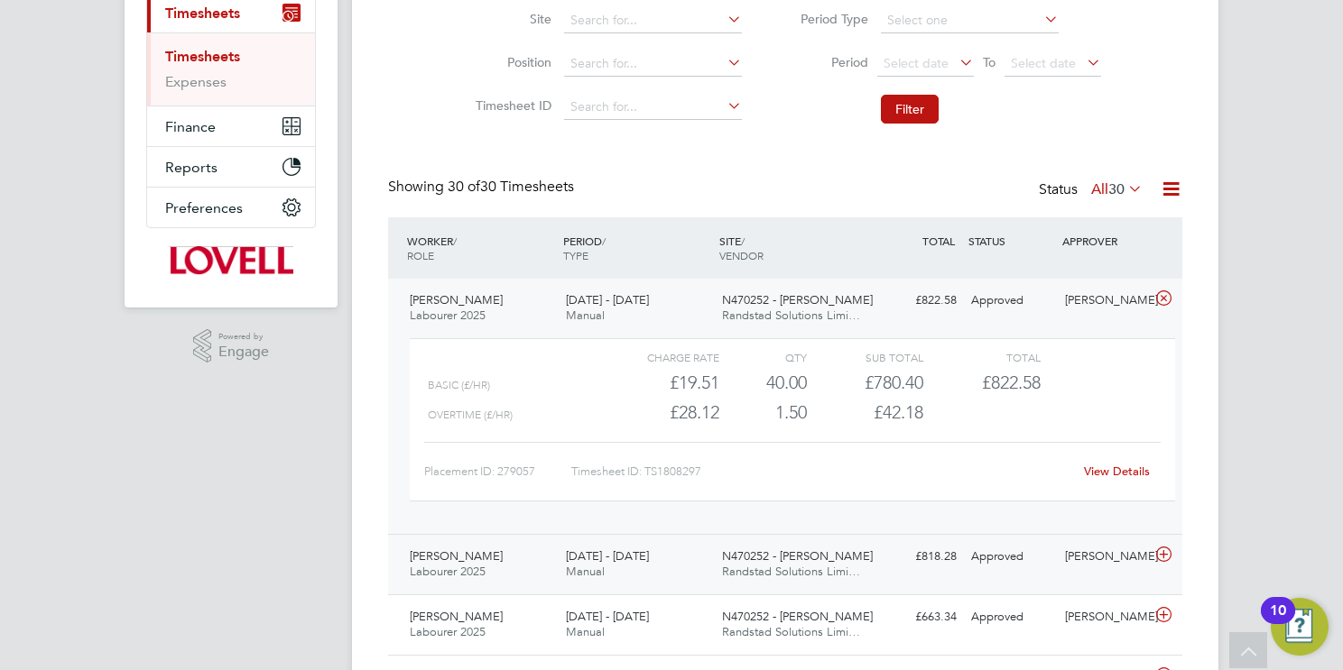
click at [841, 567] on span "Randstad Solutions Limi…" at bounding box center [791, 571] width 138 height 15
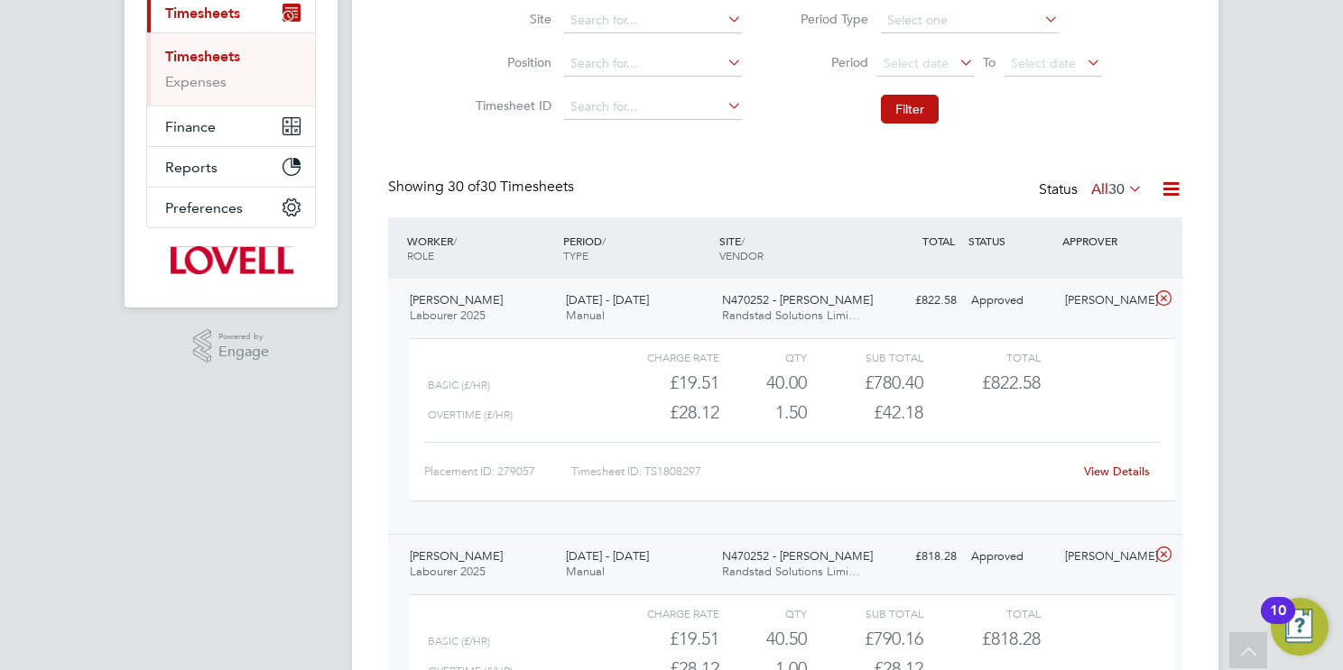
click at [841, 567] on span "Randstad Solutions Limi…" at bounding box center [791, 571] width 138 height 15
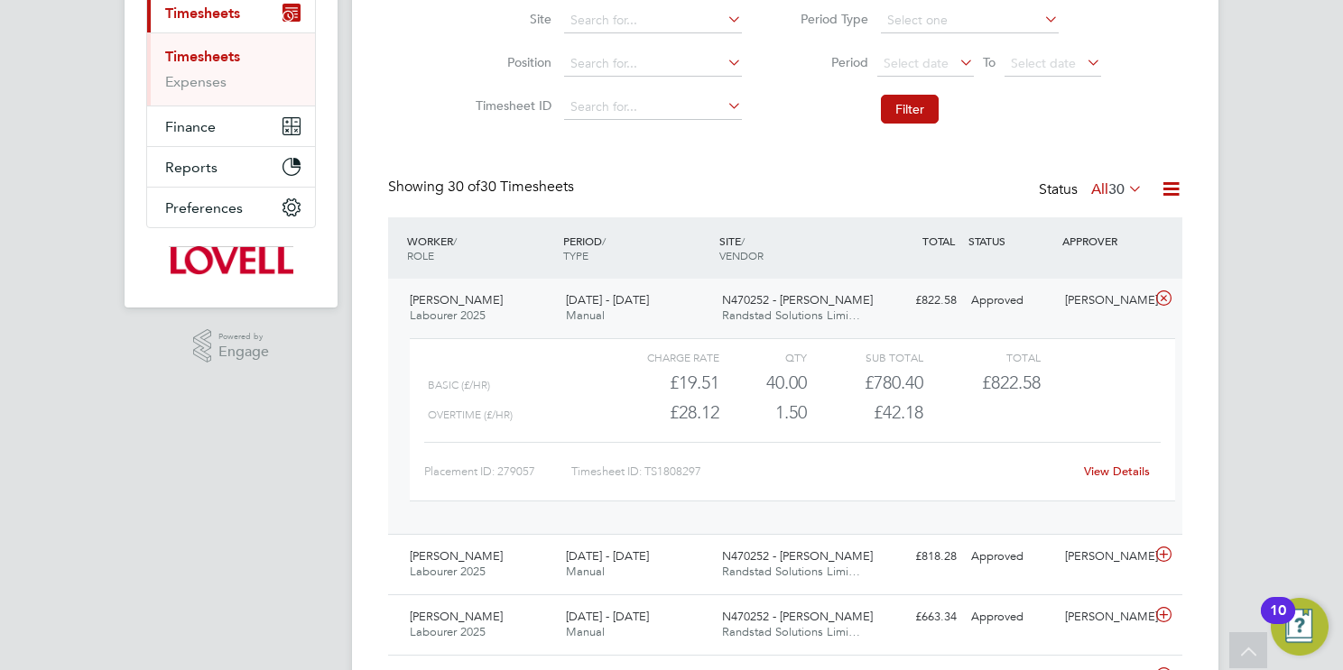
click at [1119, 473] on link "View Details" at bounding box center [1117, 471] width 66 height 15
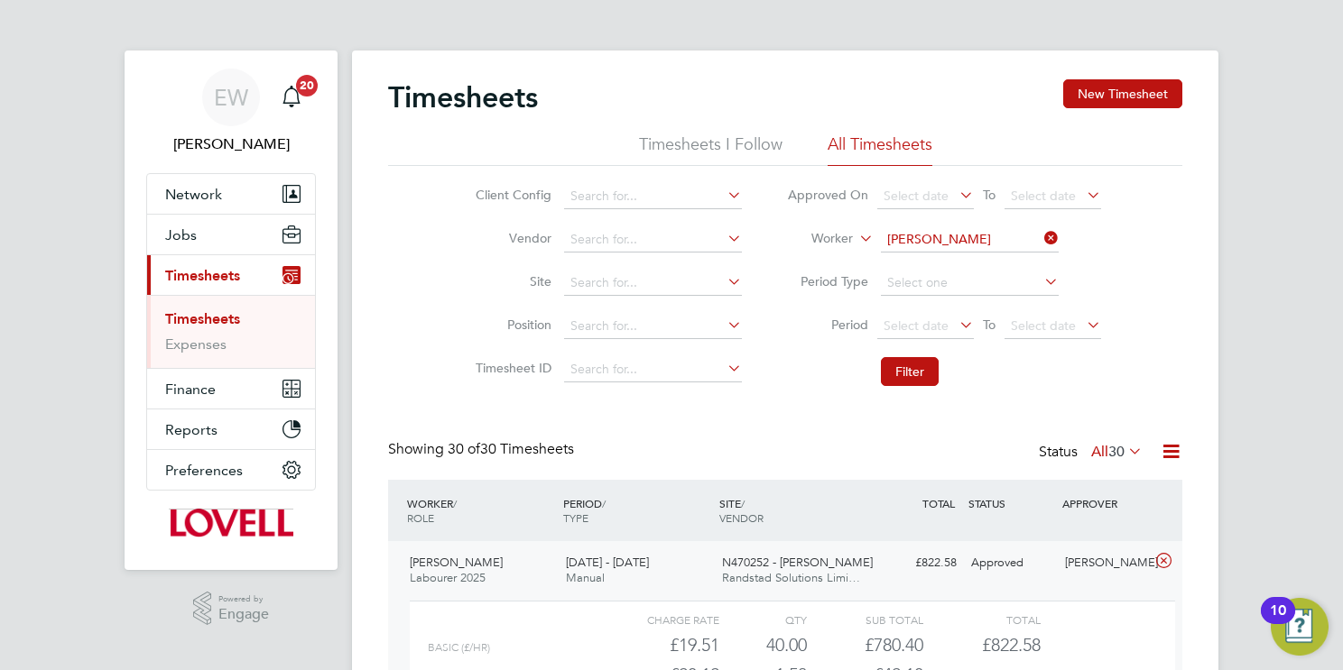
click at [925, 237] on input "Steven Clover" at bounding box center [970, 239] width 178 height 25
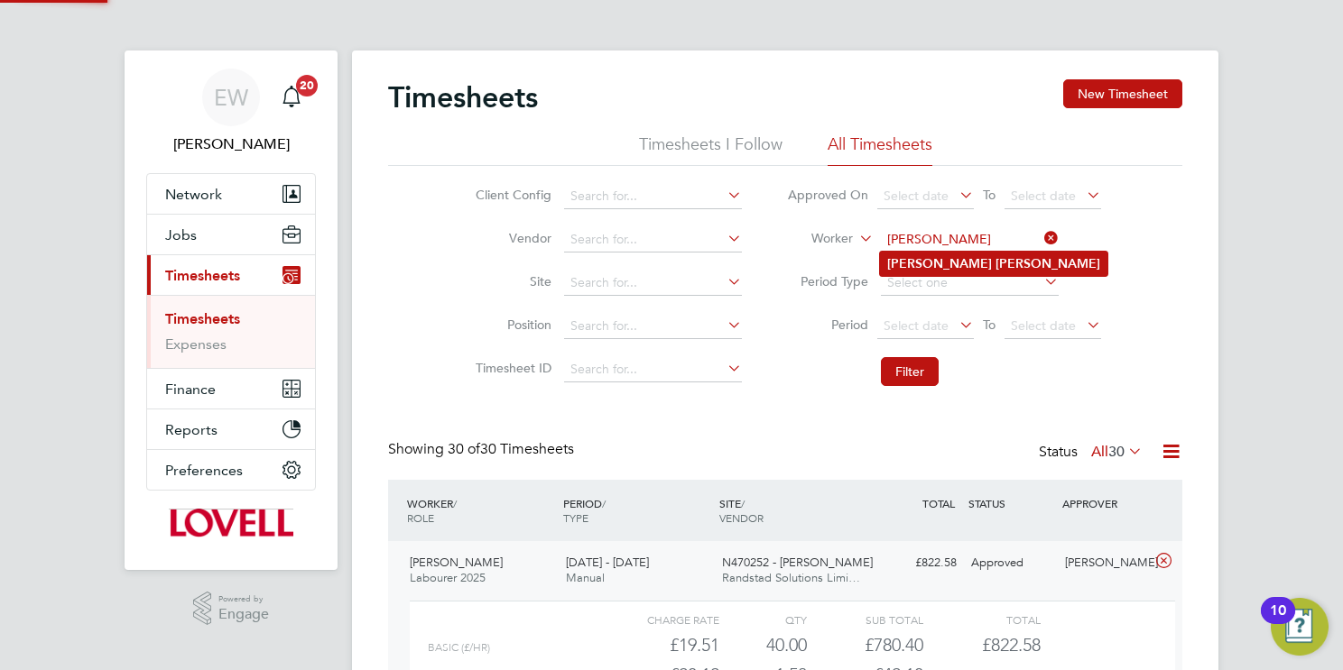
click at [995, 269] on b "Hawes" at bounding box center [1047, 263] width 105 height 15
type input "Stephen Hawes"
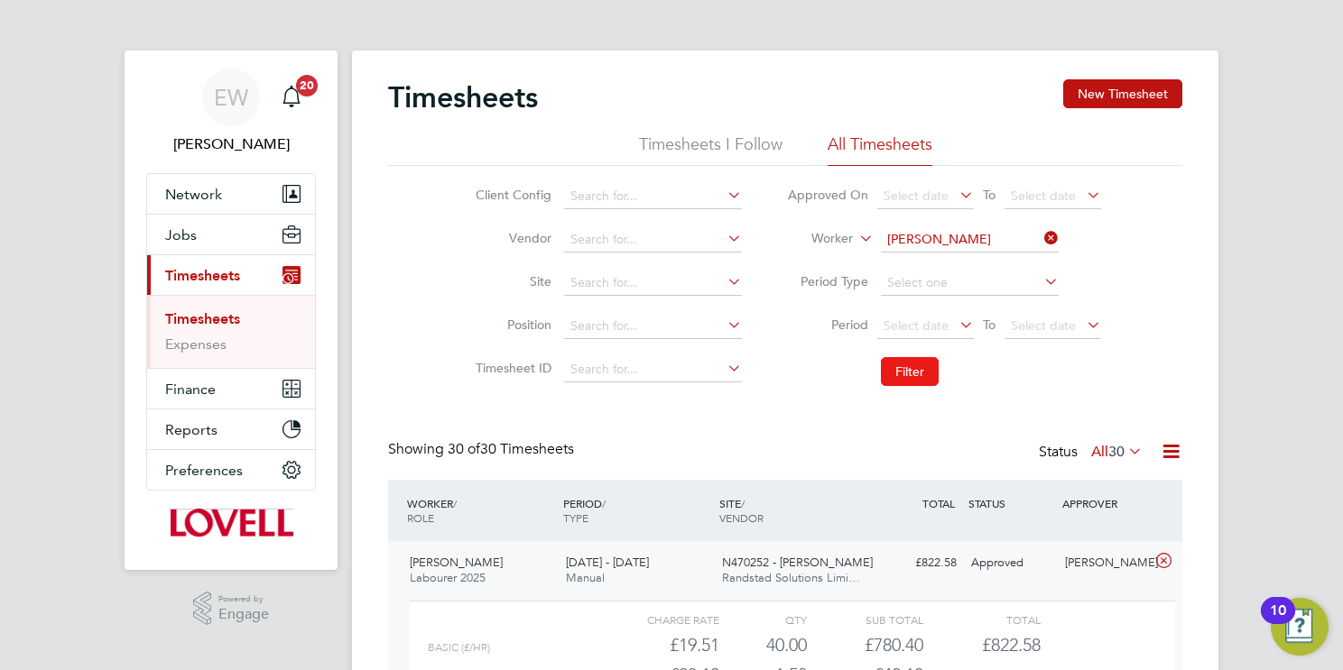
click at [913, 381] on button "Filter" at bounding box center [910, 371] width 58 height 29
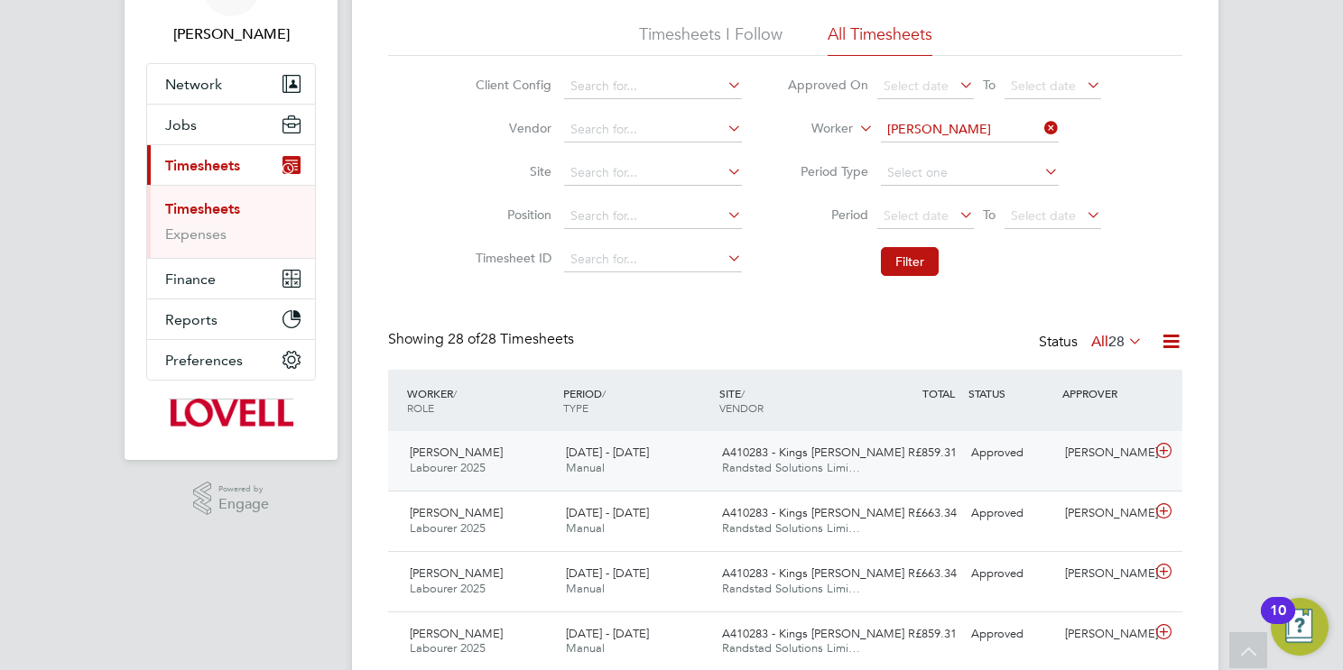
click at [799, 472] on span "Randstad Solutions Limi…" at bounding box center [791, 467] width 138 height 15
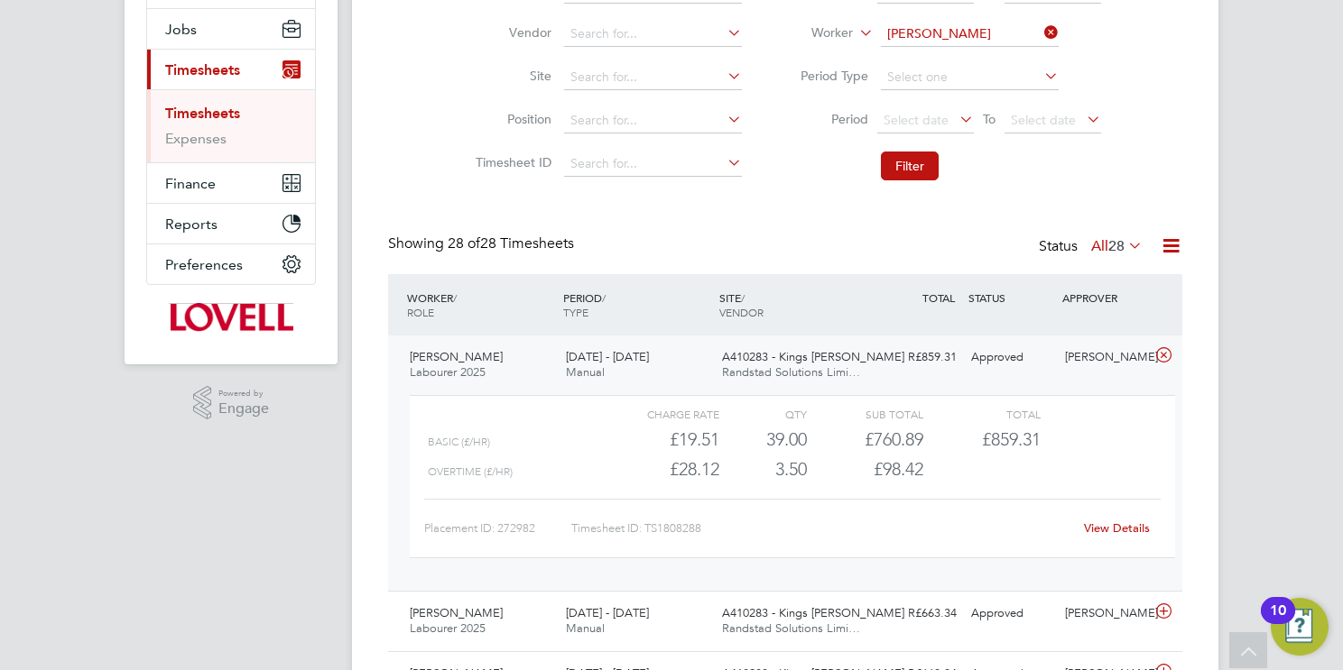
drag, startPoint x: 1111, startPoint y: 530, endPoint x: 1103, endPoint y: 515, distance: 16.1
click at [1110, 530] on link "View Details" at bounding box center [1117, 528] width 66 height 15
click at [984, 41] on input at bounding box center [970, 34] width 178 height 25
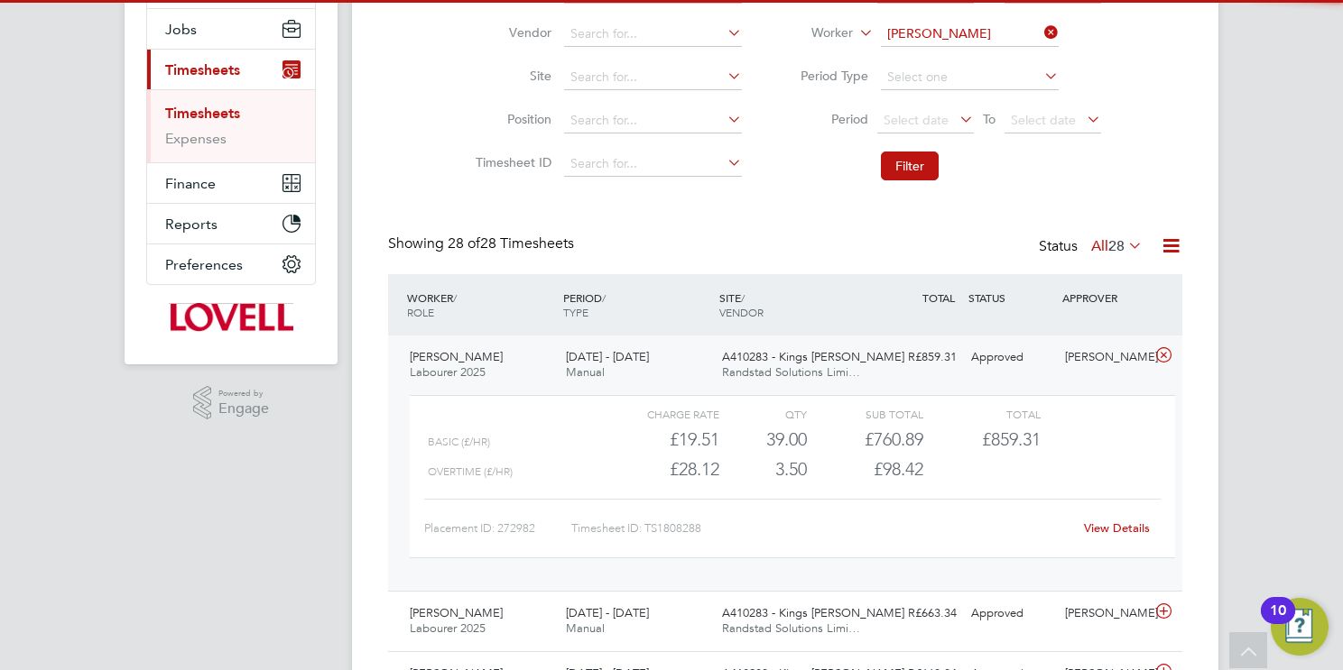
click at [990, 56] on li "Howard Goo dge" at bounding box center [969, 58] width 179 height 24
type input "Howard Goodge"
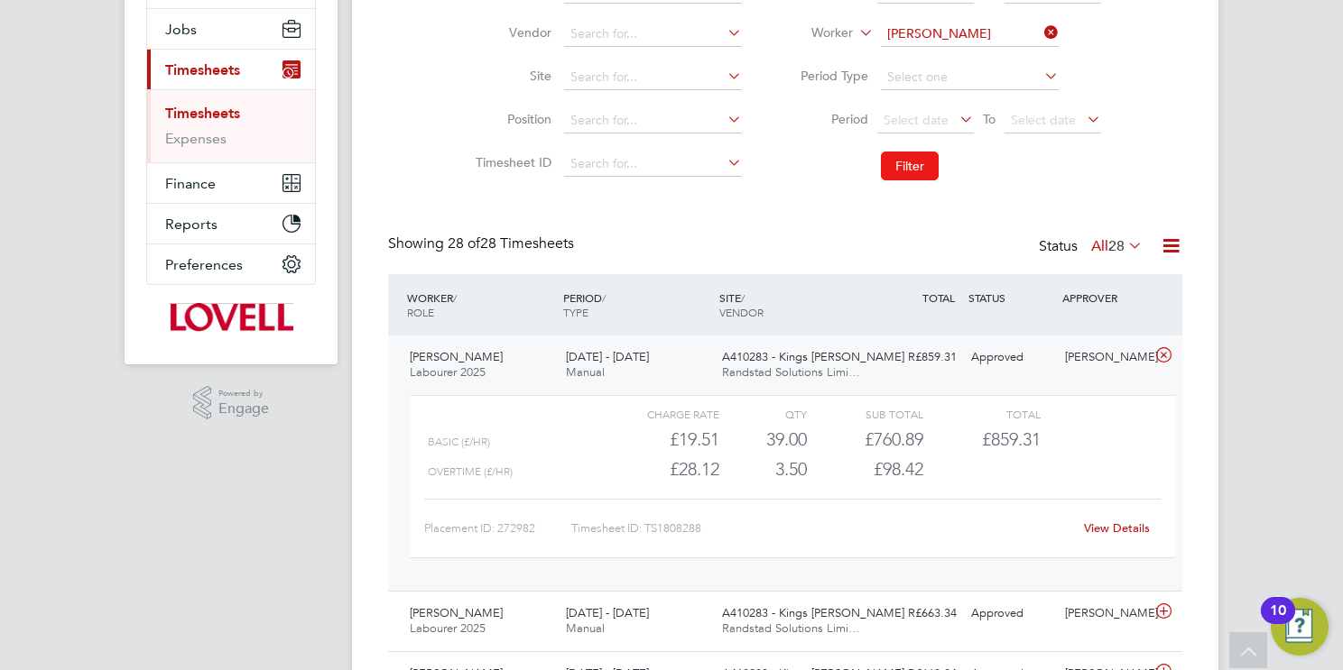
click at [909, 162] on button "Filter" at bounding box center [910, 166] width 58 height 29
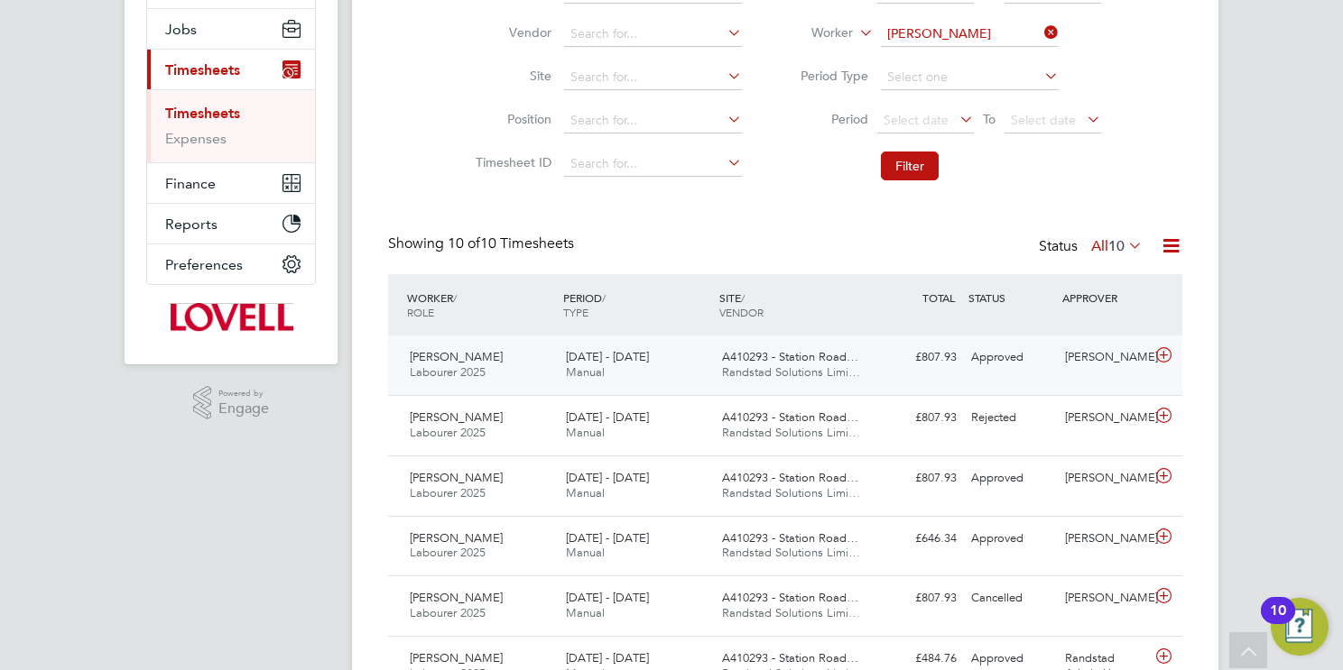
click at [824, 367] on span "Randstad Solutions Limi…" at bounding box center [791, 372] width 138 height 15
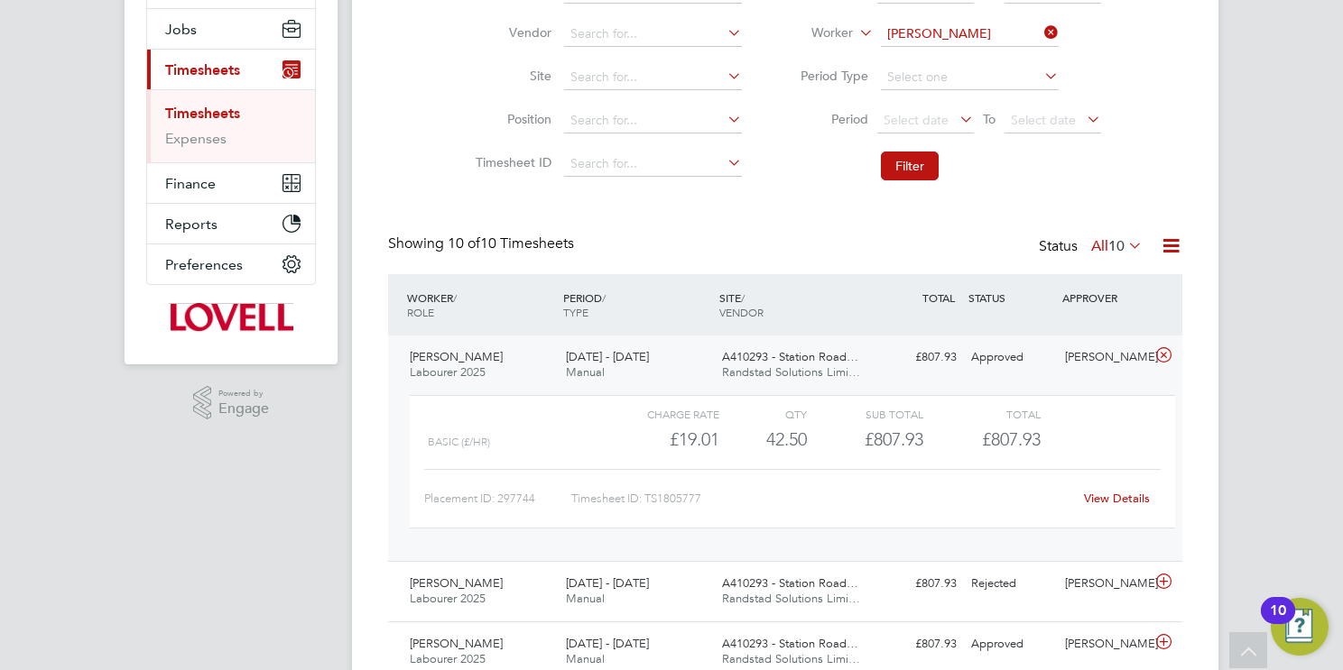
click at [1109, 500] on link "View Details" at bounding box center [1117, 498] width 66 height 15
click at [962, 36] on input at bounding box center [970, 34] width 178 height 25
click at [995, 63] on b "French" at bounding box center [1015, 58] width 40 height 15
type input "David French"
click at [913, 179] on button "Filter" at bounding box center [910, 166] width 58 height 29
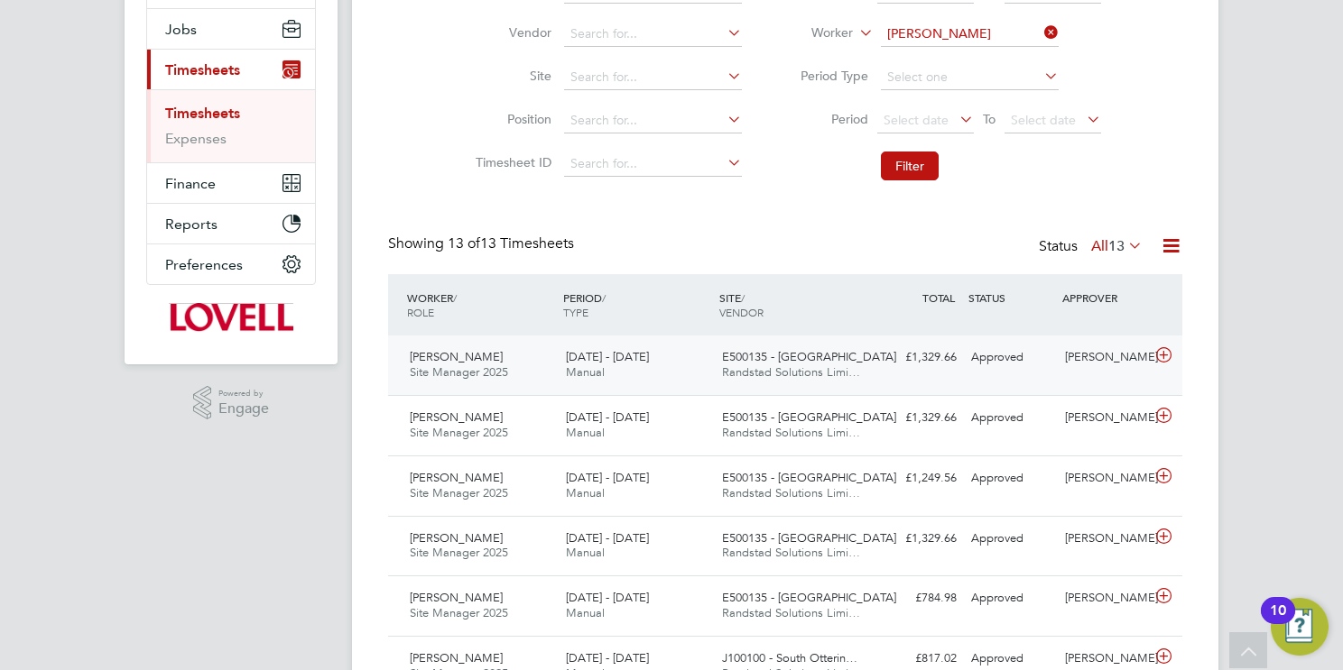
click at [783, 367] on span "Randstad Solutions Limi…" at bounding box center [791, 372] width 138 height 15
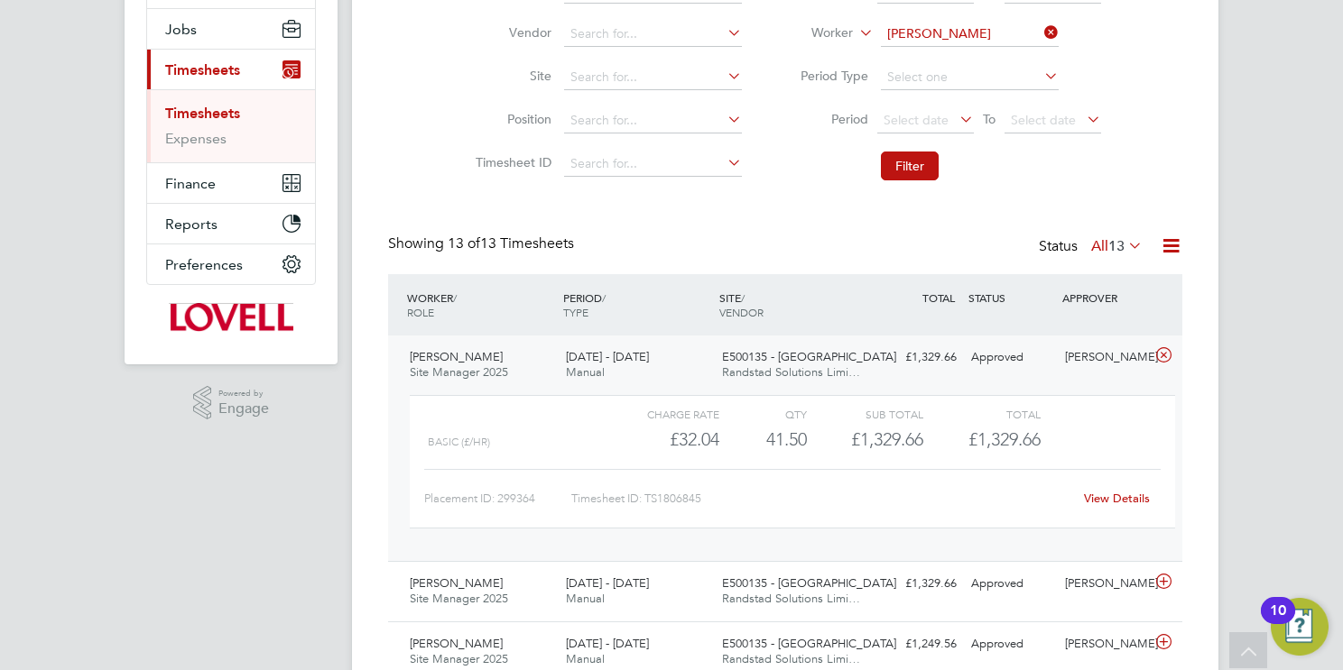
click at [1122, 496] on link "View Details" at bounding box center [1117, 498] width 66 height 15
click at [956, 31] on input at bounding box center [970, 34] width 178 height 25
click at [984, 52] on li "Alan Wilson" at bounding box center [993, 58] width 227 height 24
type input "Alan Wilson"
click at [927, 168] on button "Filter" at bounding box center [910, 166] width 58 height 29
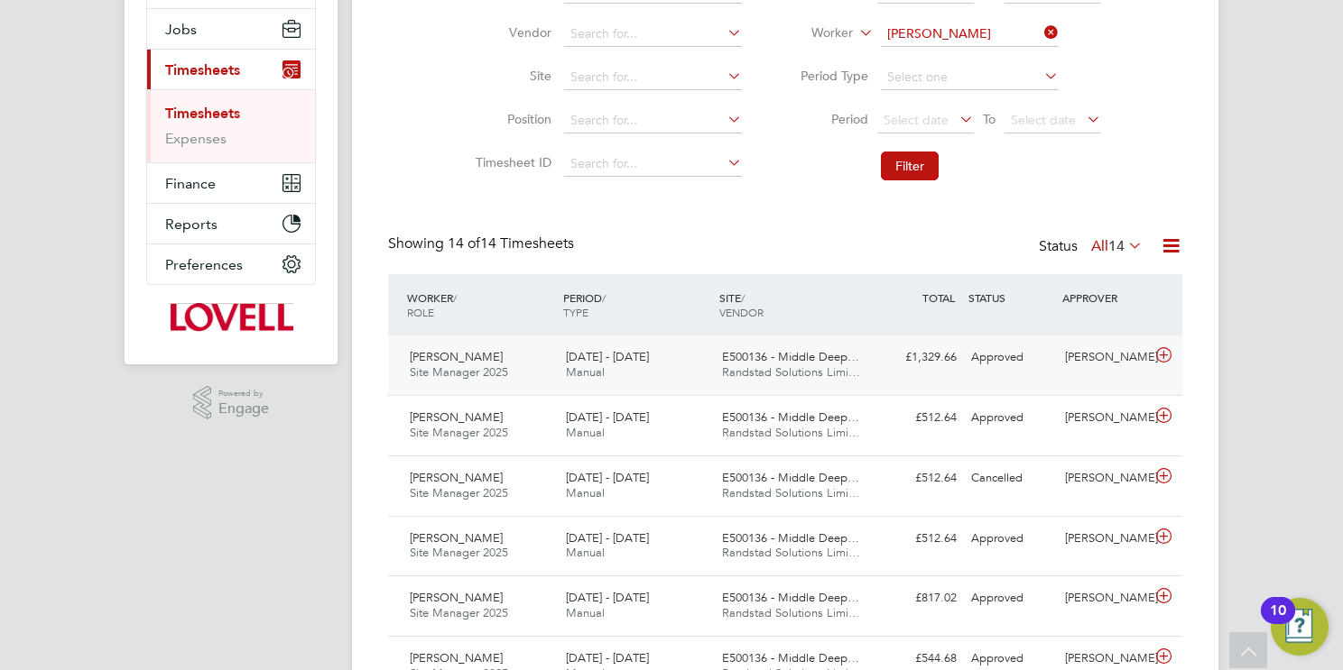
click at [830, 358] on span "E500136 - Middle Deep…" at bounding box center [790, 356] width 137 height 15
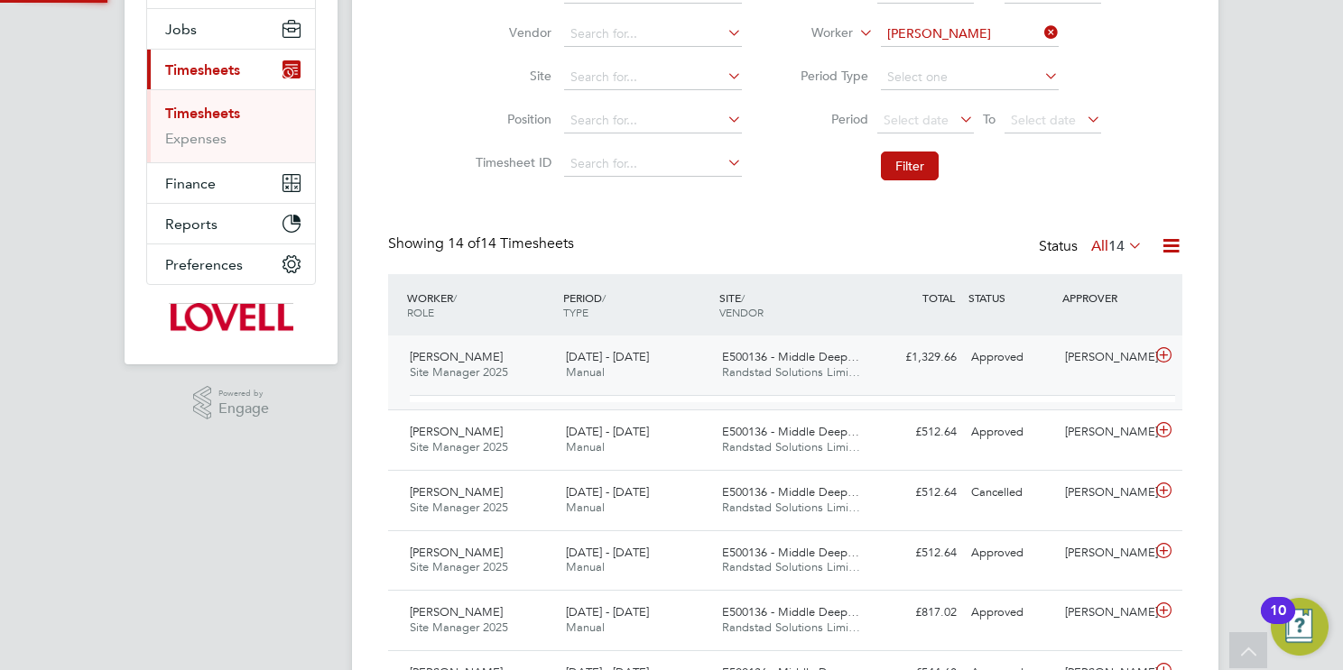
scroll to position [30, 175]
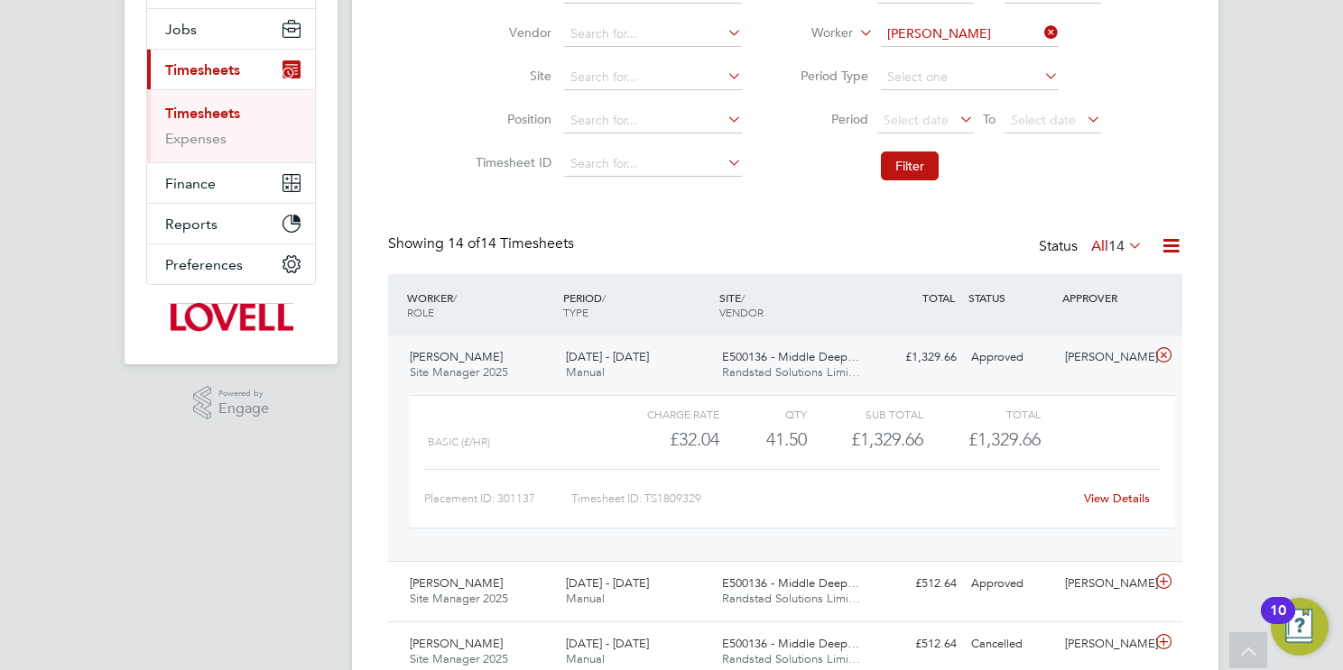
click at [1112, 494] on link "View Details" at bounding box center [1117, 498] width 66 height 15
click at [953, 34] on input "Alan Wilson" at bounding box center [970, 34] width 178 height 25
click at [995, 56] on b "Green" at bounding box center [1013, 58] width 36 height 15
type input "Martin Green"
click at [900, 171] on button "Filter" at bounding box center [910, 166] width 58 height 29
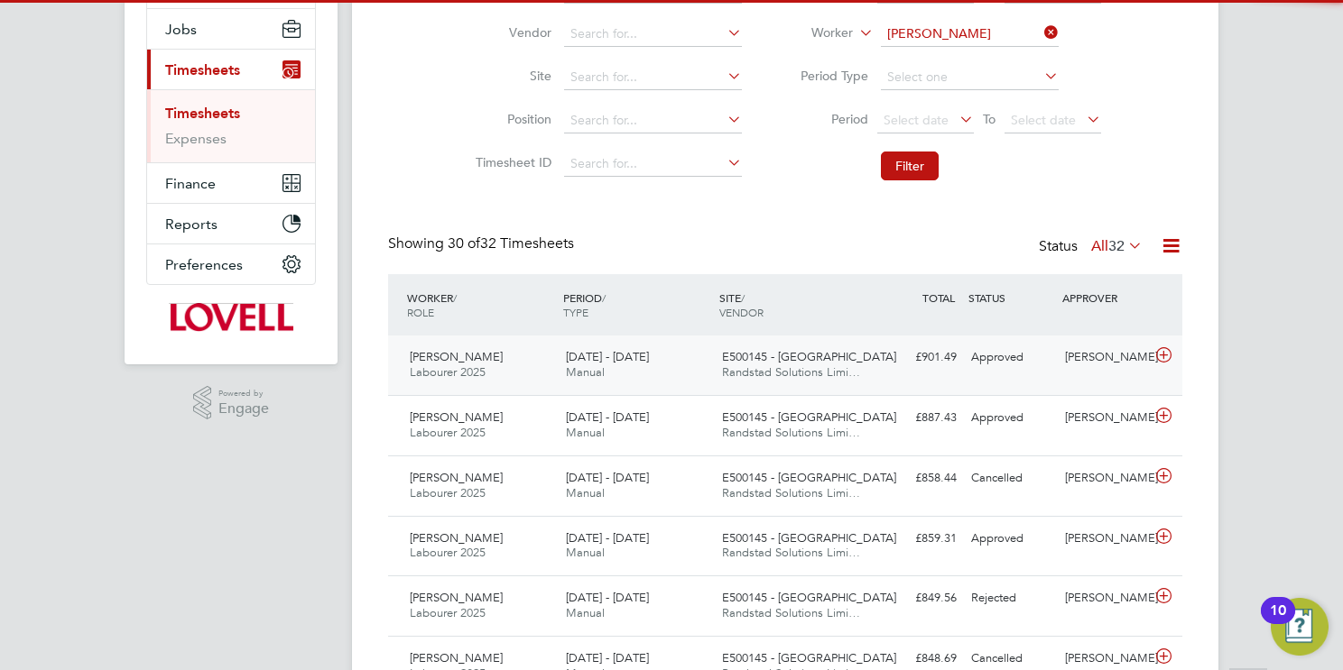
scroll to position [8, 9]
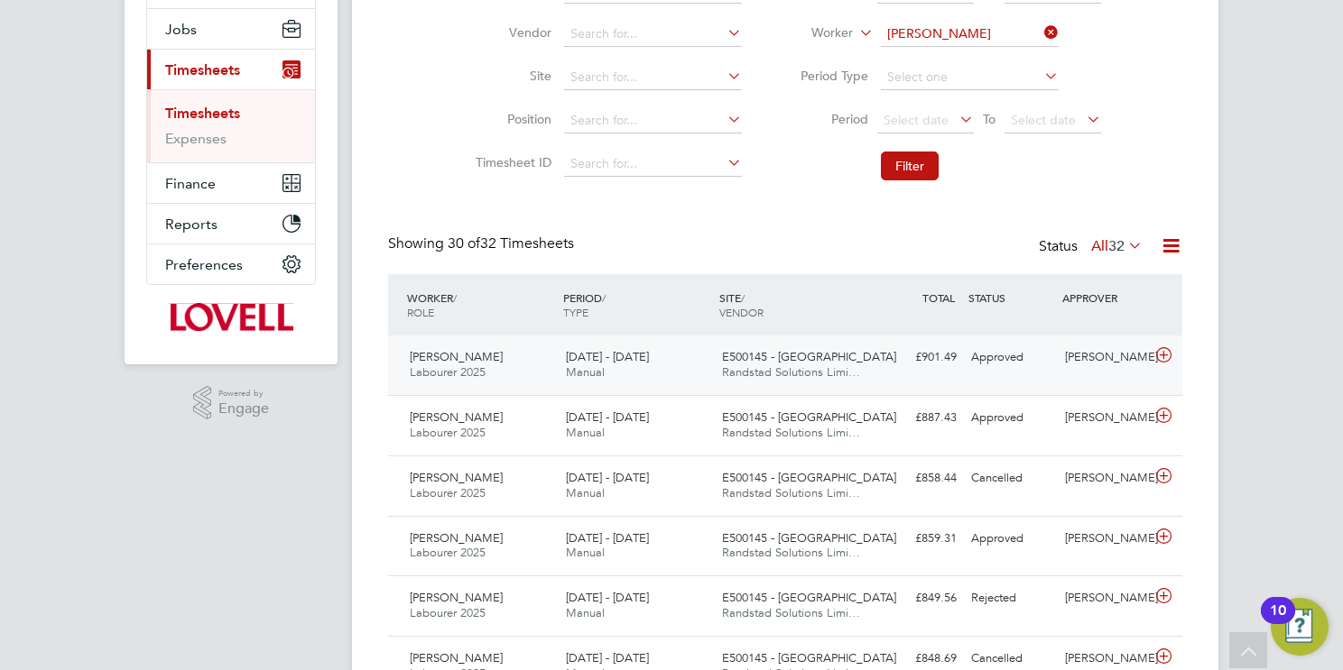
click at [723, 367] on span "Randstad Solutions Limi…" at bounding box center [791, 372] width 138 height 15
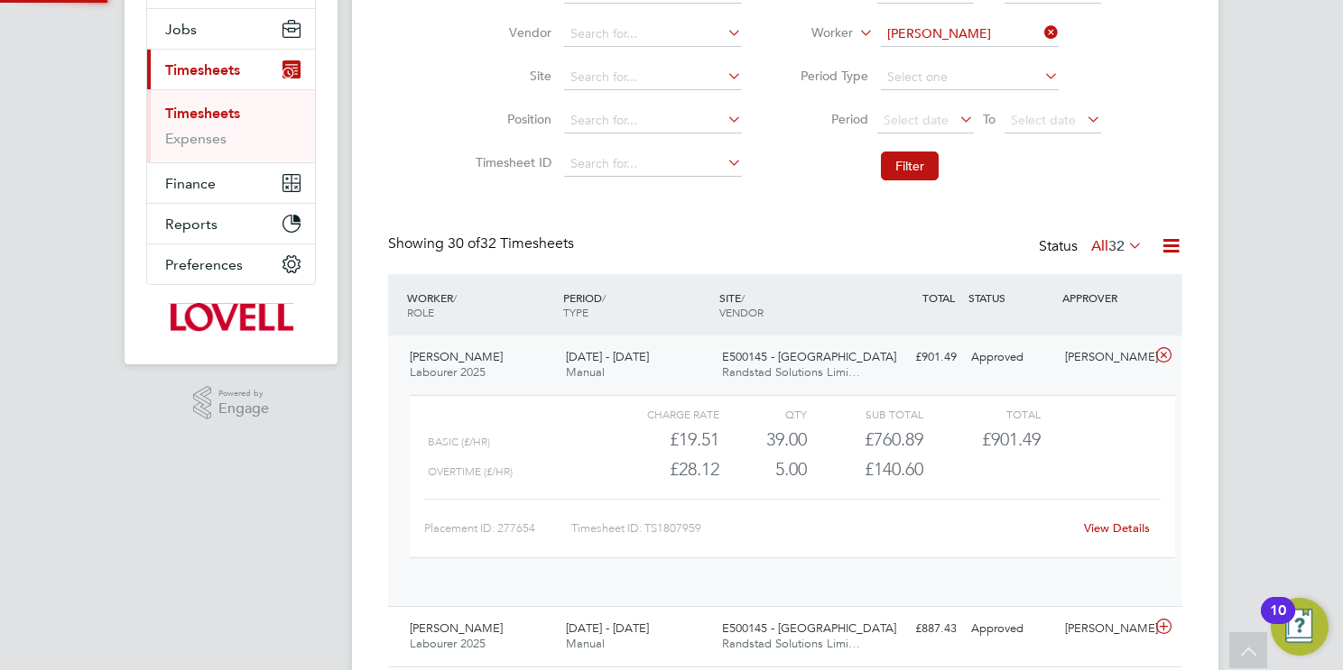
click at [723, 367] on span "Randstad Solutions Limi…" at bounding box center [791, 372] width 138 height 15
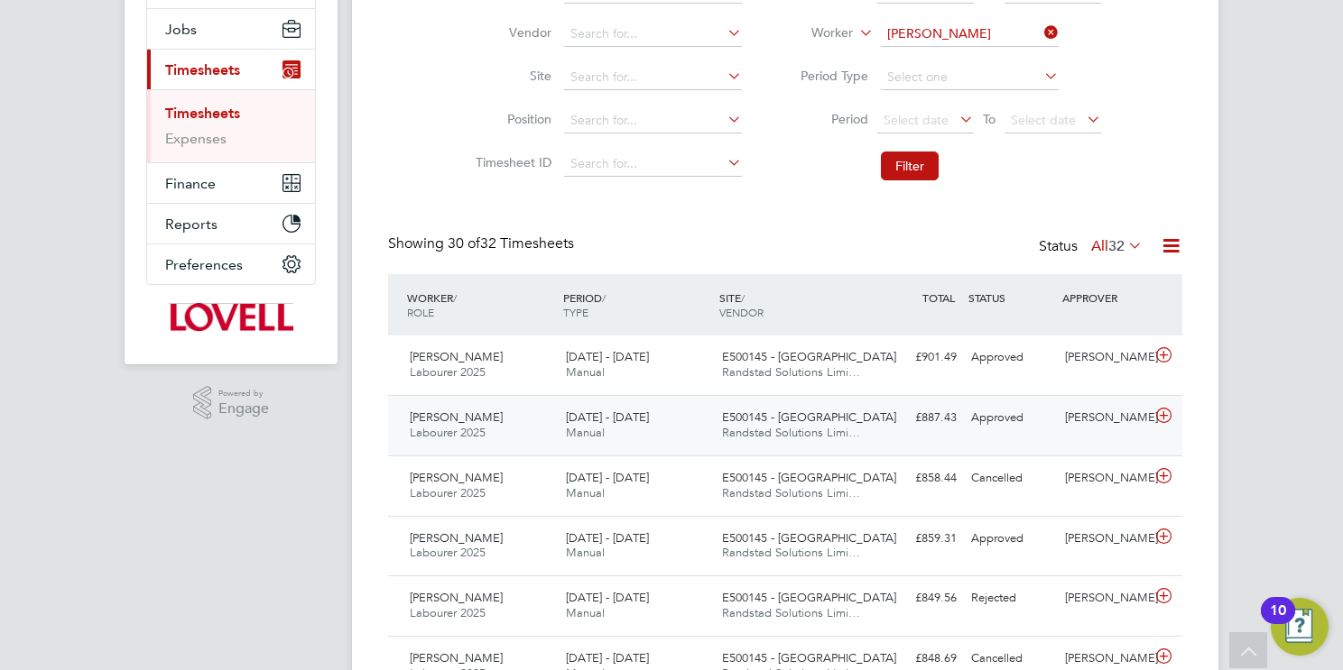
click at [754, 426] on span "Randstad Solutions Limi…" at bounding box center [791, 432] width 138 height 15
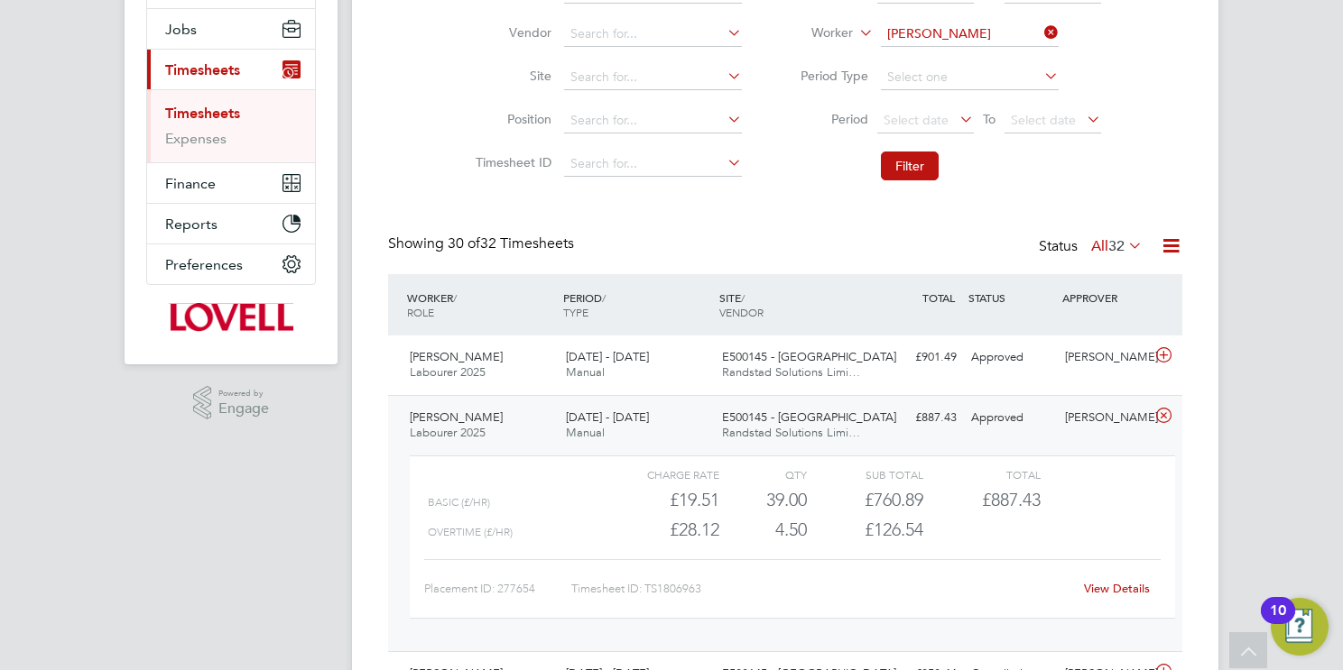
click at [1119, 581] on link "View Details" at bounding box center [1117, 588] width 66 height 15
click at [895, 40] on input at bounding box center [970, 34] width 178 height 25
click at [995, 51] on b "Sharp" at bounding box center [1012, 58] width 34 height 15
type input "Stephen Sharp"
click at [918, 170] on button "Filter" at bounding box center [910, 166] width 58 height 29
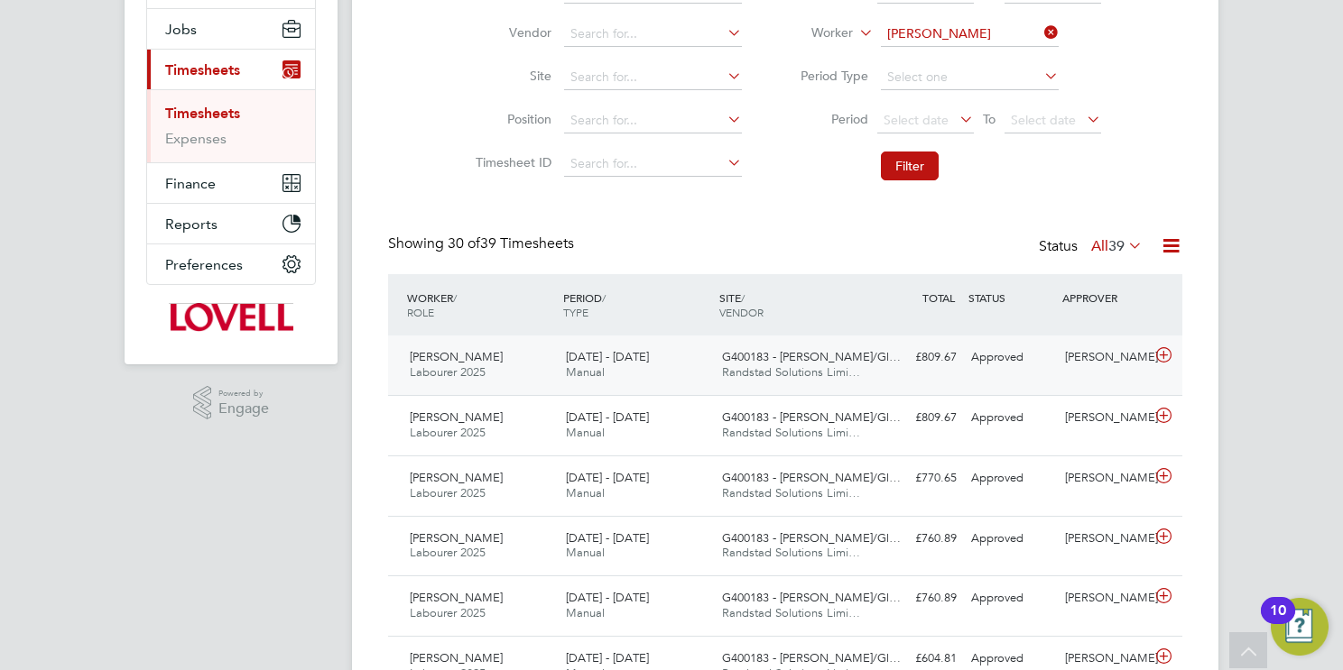
click at [798, 359] on span "G400183 - Hamilton/Gl…" at bounding box center [811, 356] width 179 height 15
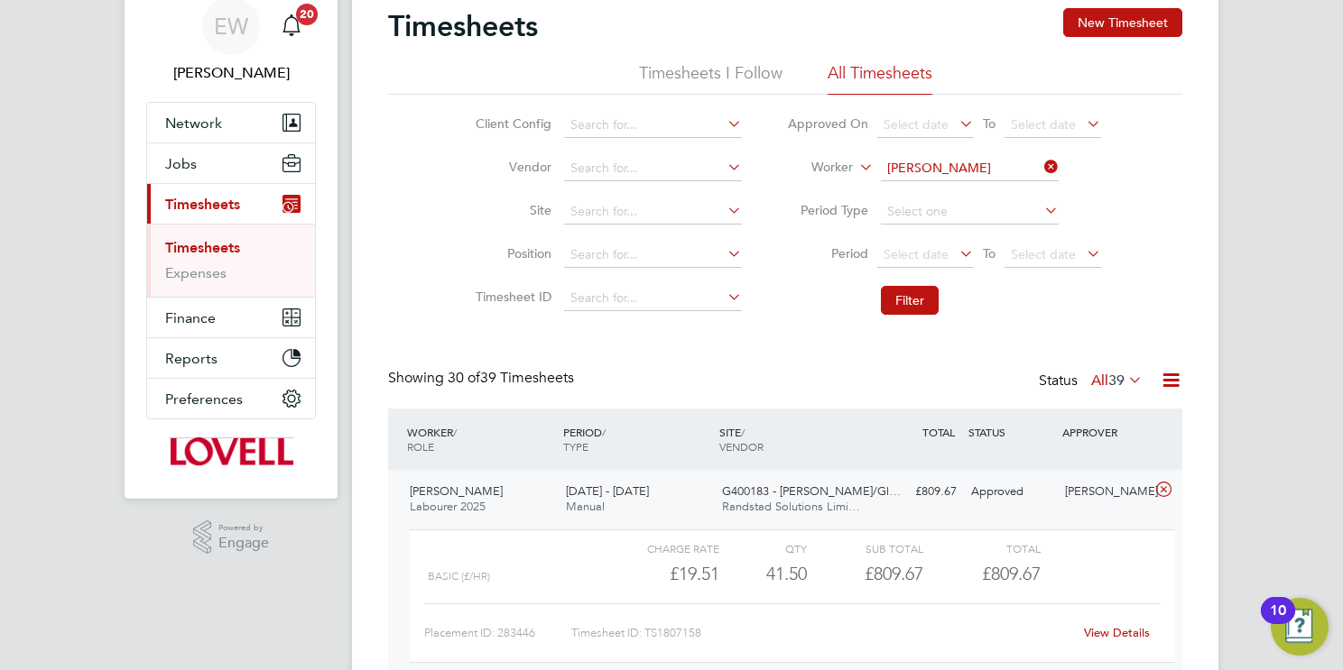
click at [794, 500] on span "Randstad Solutions Limi…" at bounding box center [791, 506] width 138 height 15
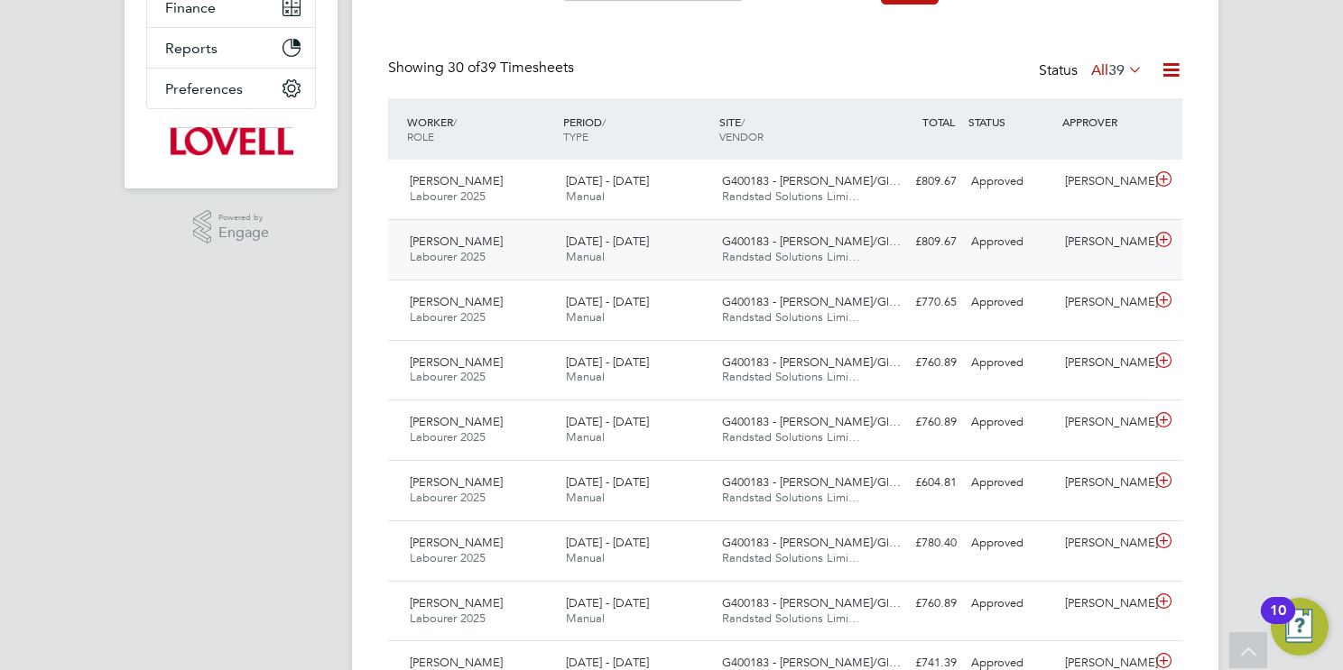
click at [788, 254] on span "Randstad Solutions Limi…" at bounding box center [791, 256] width 138 height 15
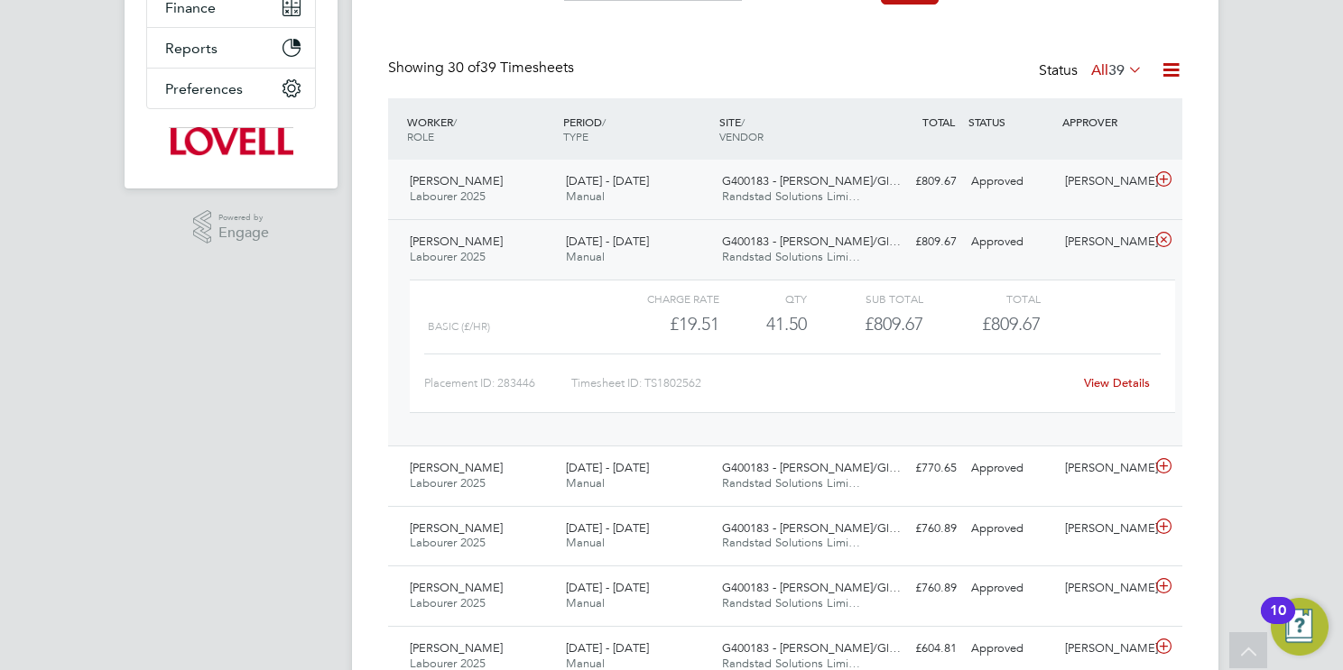
click at [805, 191] on span "Randstad Solutions Limi…" at bounding box center [791, 196] width 138 height 15
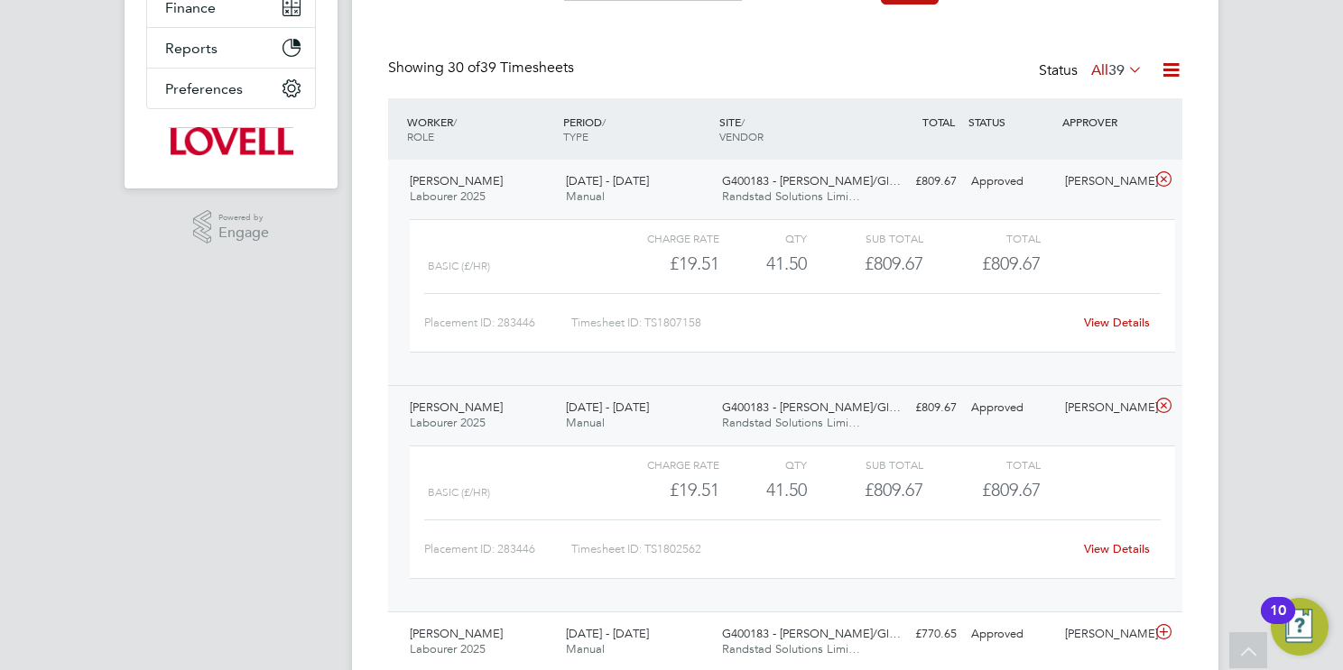
click at [1112, 321] on link "View Details" at bounding box center [1117, 322] width 66 height 15
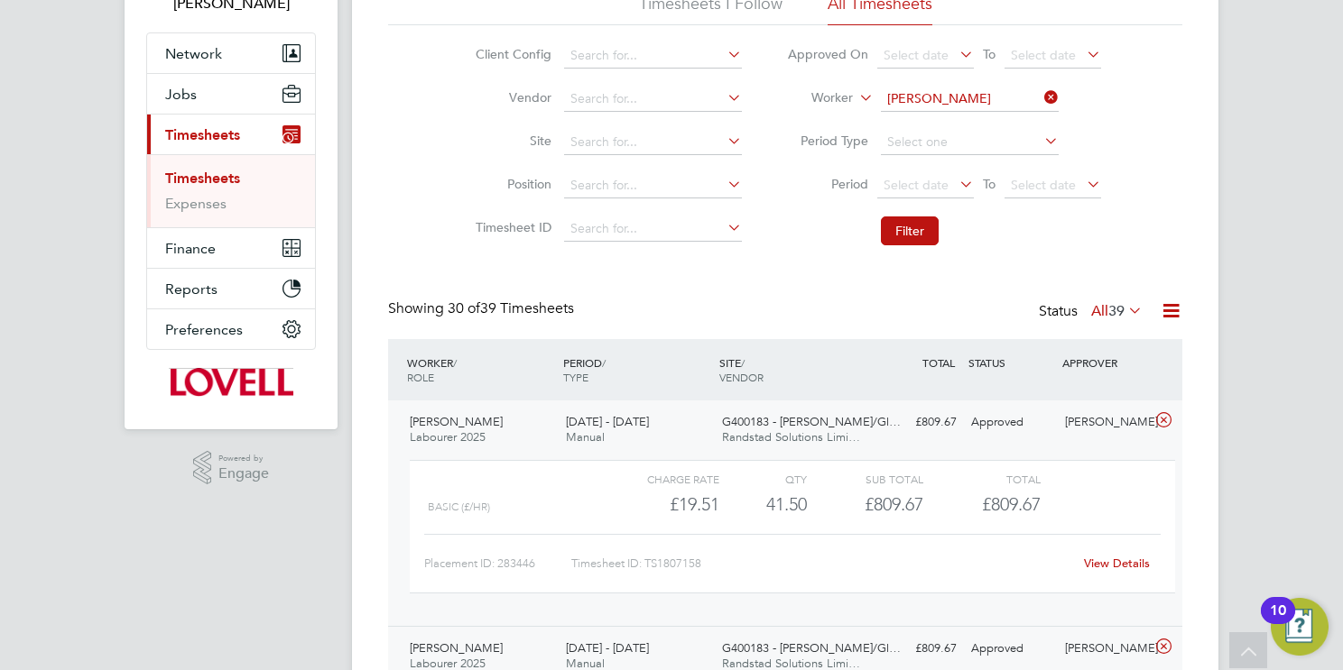
scroll to position [7, 0]
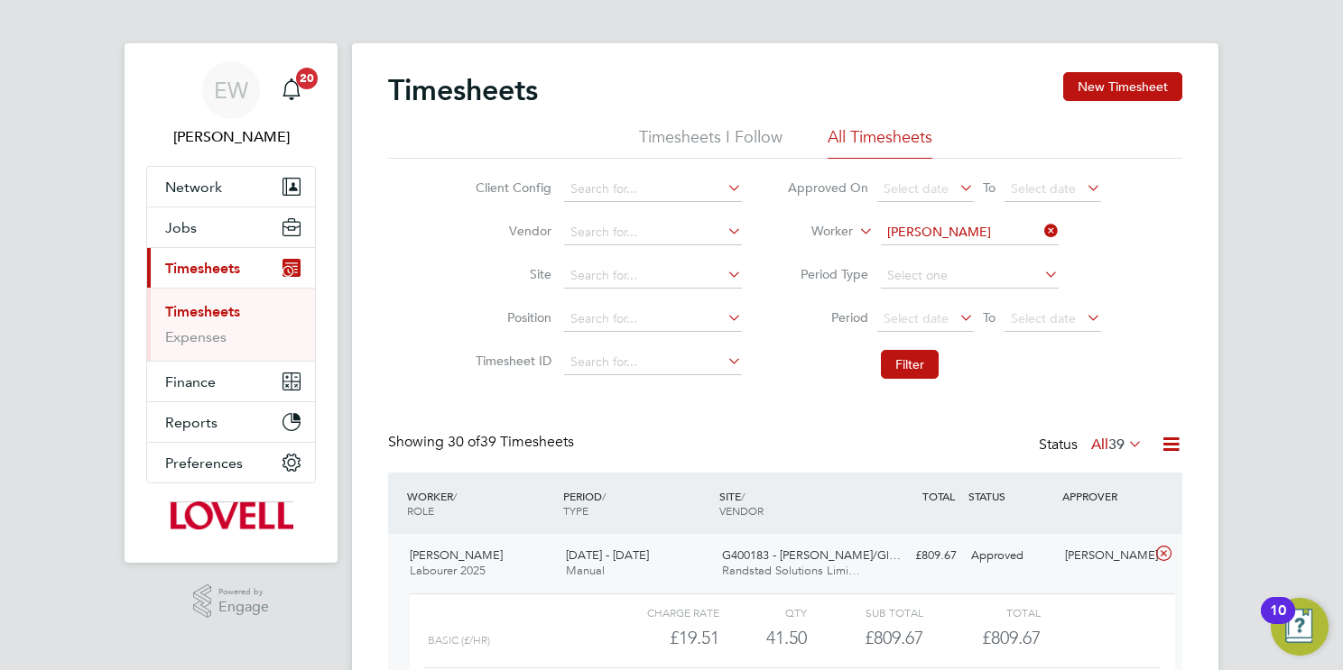
click at [919, 231] on input "Stephen Sharp" at bounding box center [970, 232] width 178 height 25
click at [954, 261] on li "Paul Deel ey" at bounding box center [1000, 257] width 241 height 24
type input "Paul Deeley"
click at [915, 348] on li "Filter" at bounding box center [943, 364] width 359 height 47
click at [908, 365] on button "Filter" at bounding box center [910, 364] width 58 height 29
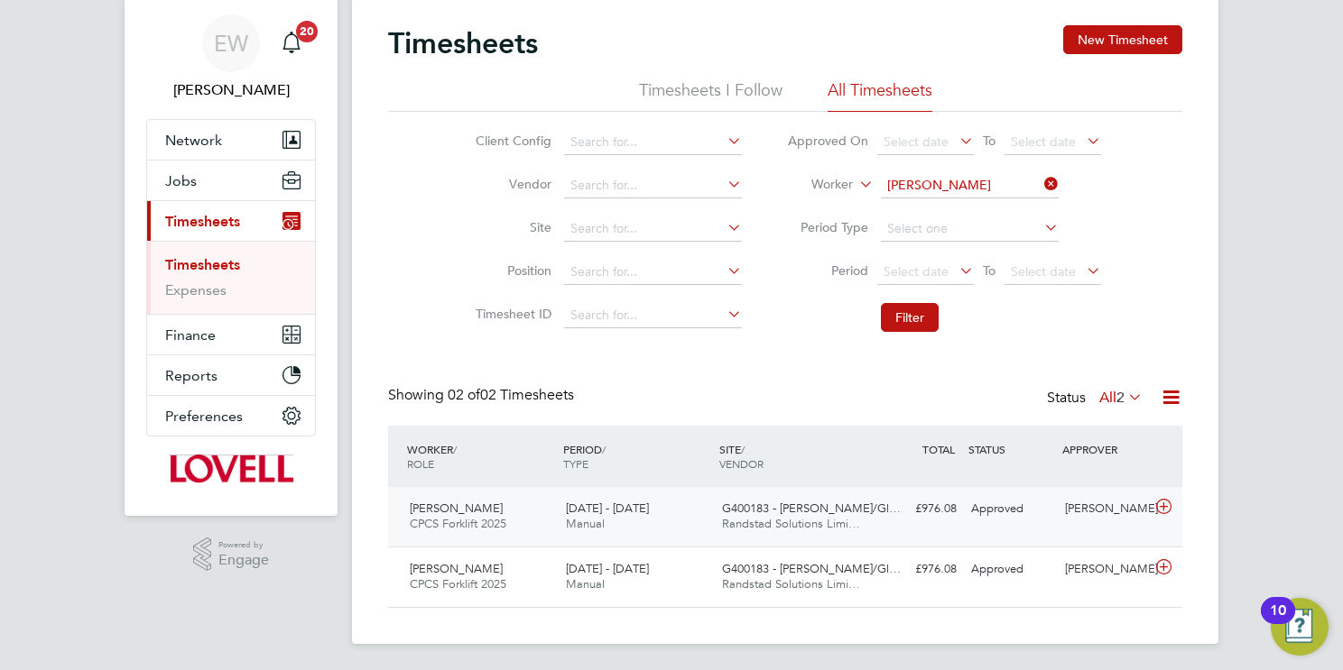
scroll to position [55, 0]
click at [781, 516] on span "Randstad Solutions Limi…" at bounding box center [791, 522] width 138 height 15
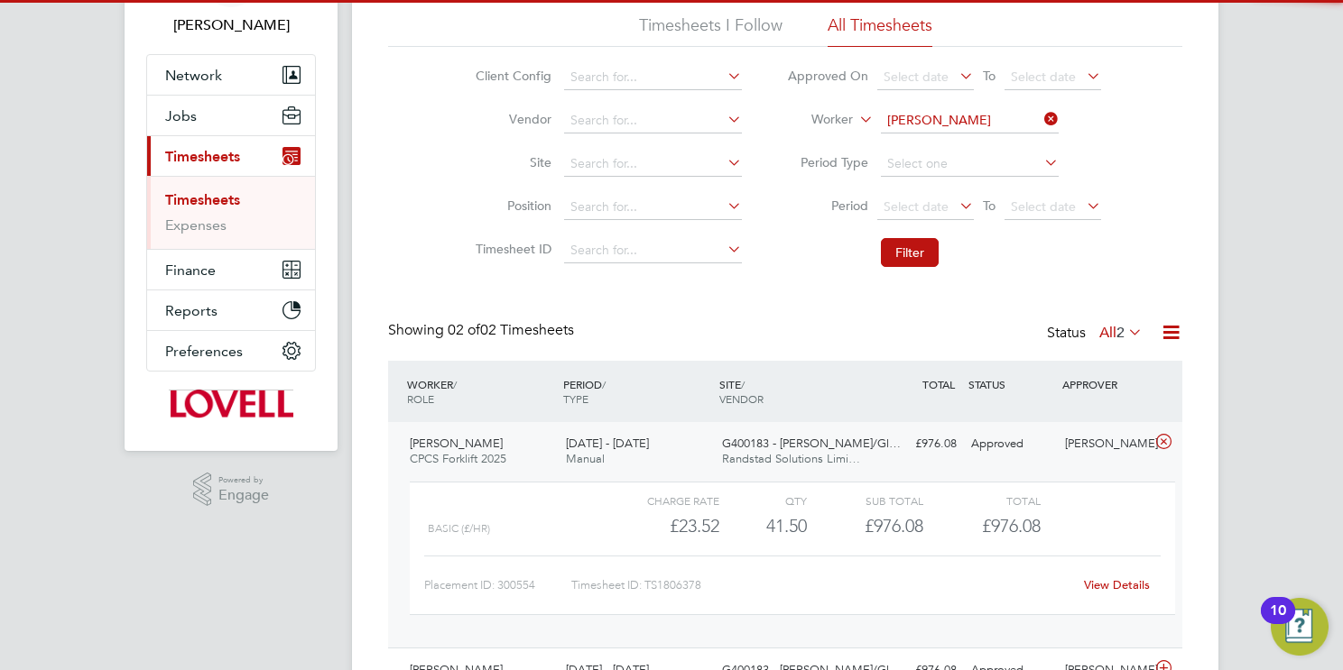
scroll to position [131, 0]
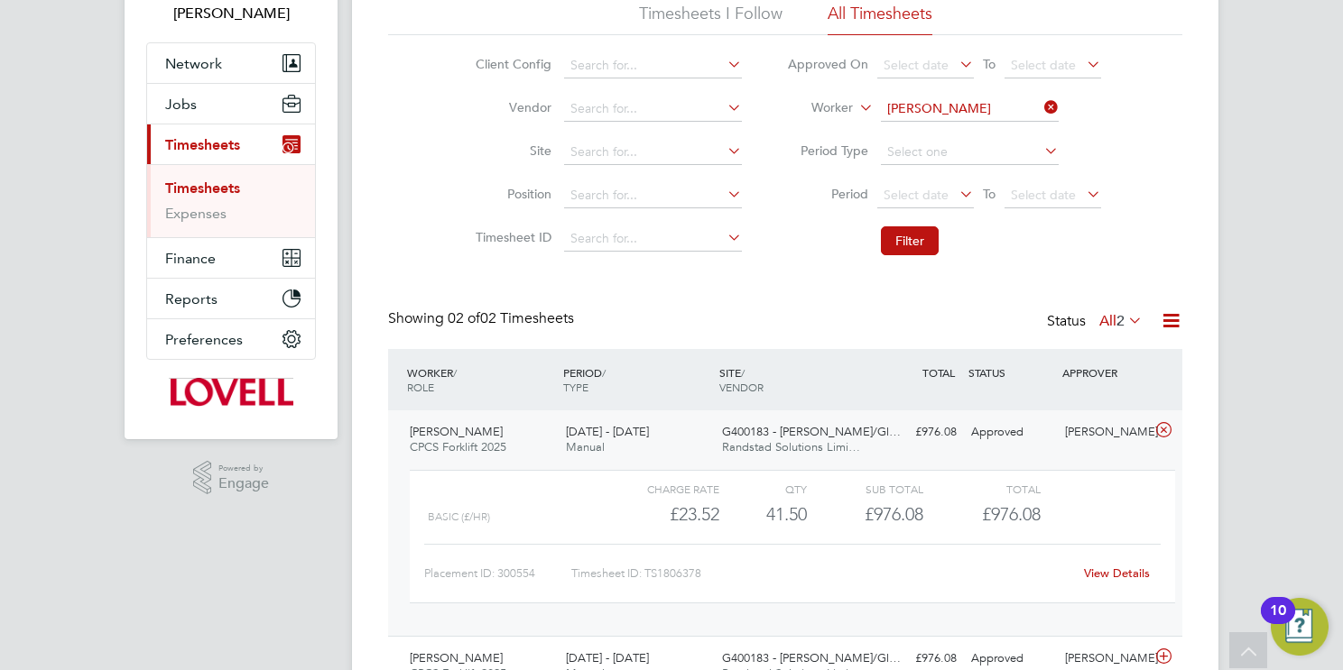
click at [1120, 570] on link "View Details" at bounding box center [1117, 573] width 66 height 15
click at [942, 106] on input "Paul Deeley" at bounding box center [970, 109] width 178 height 25
type input "m"
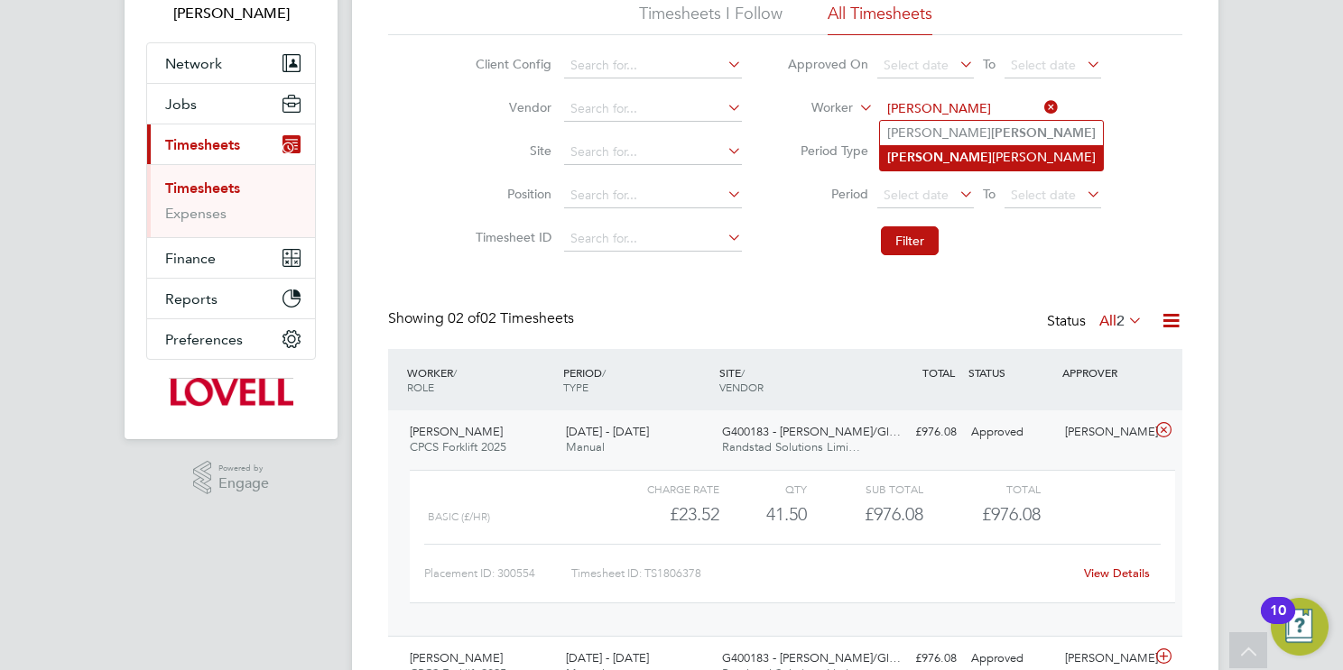
click at [994, 163] on li "Neill Fairgrieve" at bounding box center [991, 157] width 223 height 24
type input "Neill Fairgrieve"
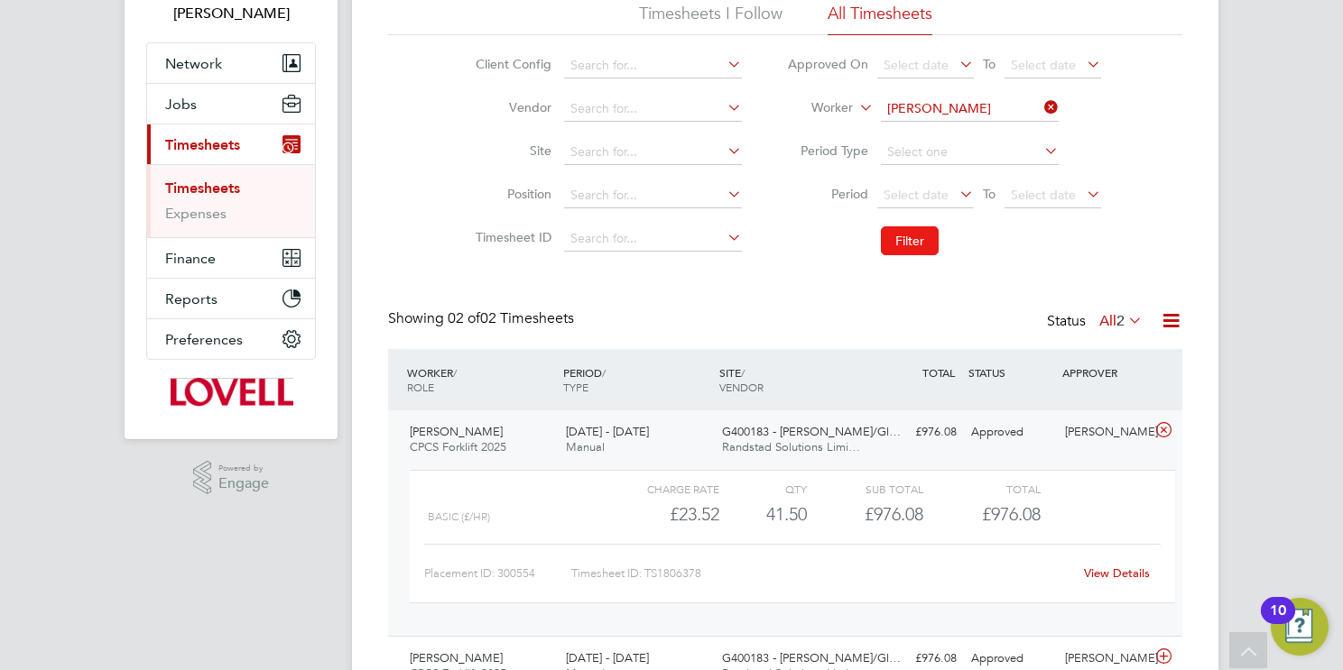
click at [898, 242] on button "Filter" at bounding box center [910, 240] width 58 height 29
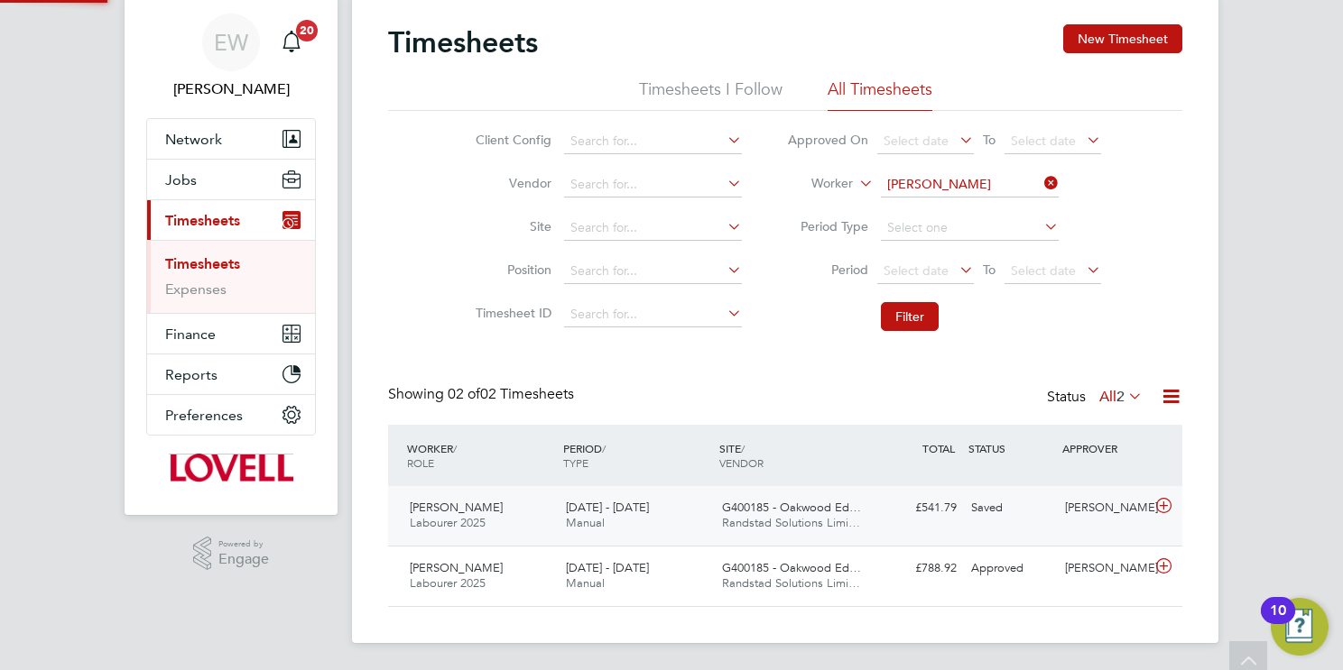
scroll to position [45, 157]
click at [774, 579] on span "Randstad Solutions Limi…" at bounding box center [791, 583] width 138 height 15
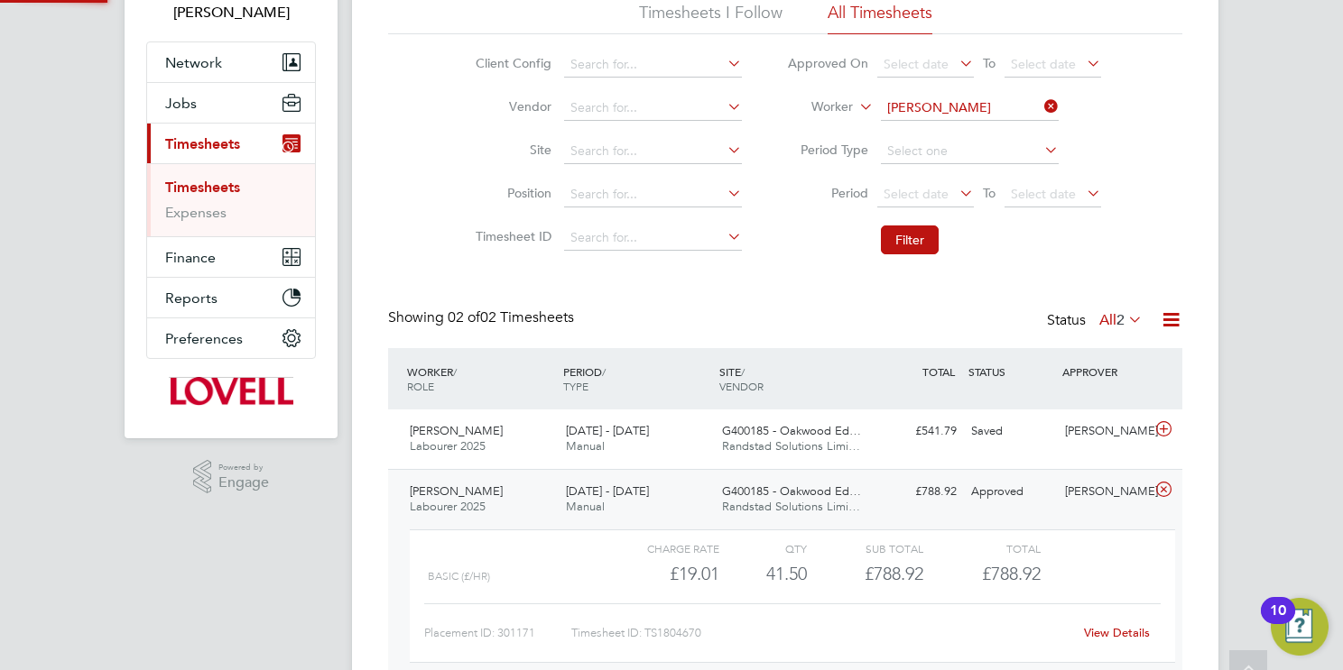
scroll to position [144, 0]
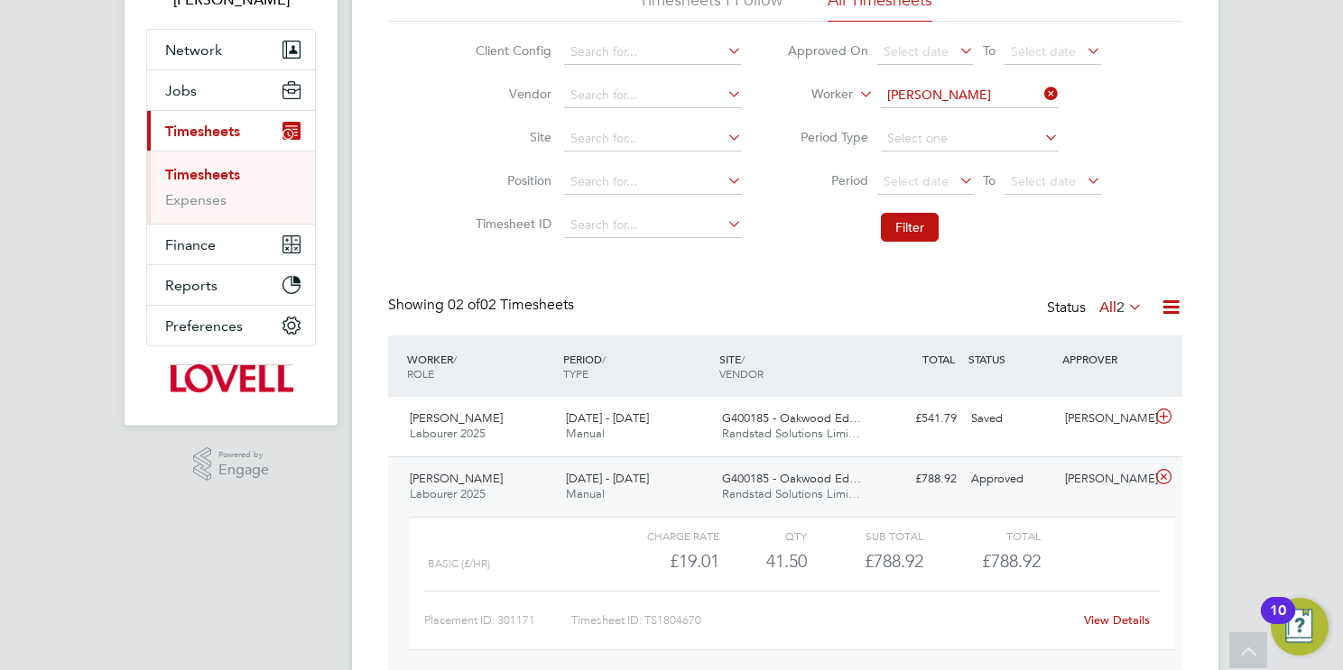
click at [1105, 618] on link "View Details" at bounding box center [1117, 620] width 66 height 15
click at [976, 94] on input at bounding box center [970, 95] width 178 height 25
click at [998, 120] on li "Liam Ellio tt" at bounding box center [969, 119] width 179 height 24
type input "Liam Elliott"
click at [913, 231] on button "Filter" at bounding box center [910, 227] width 58 height 29
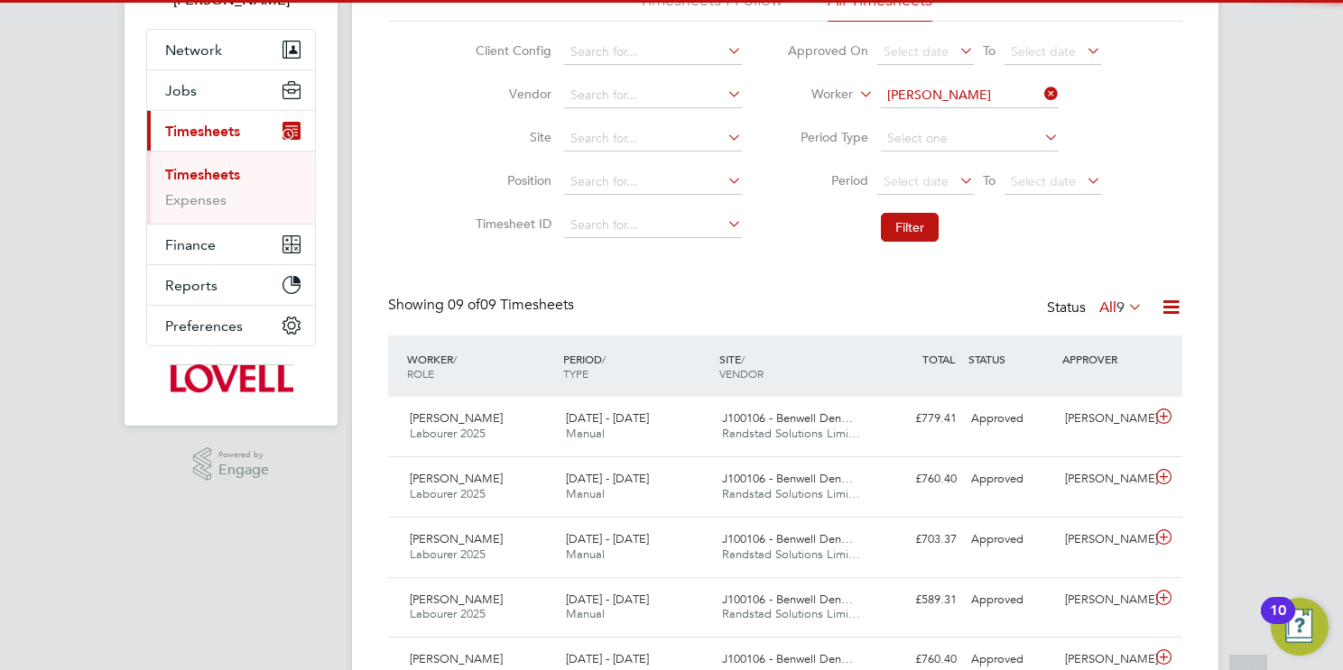
scroll to position [8, 9]
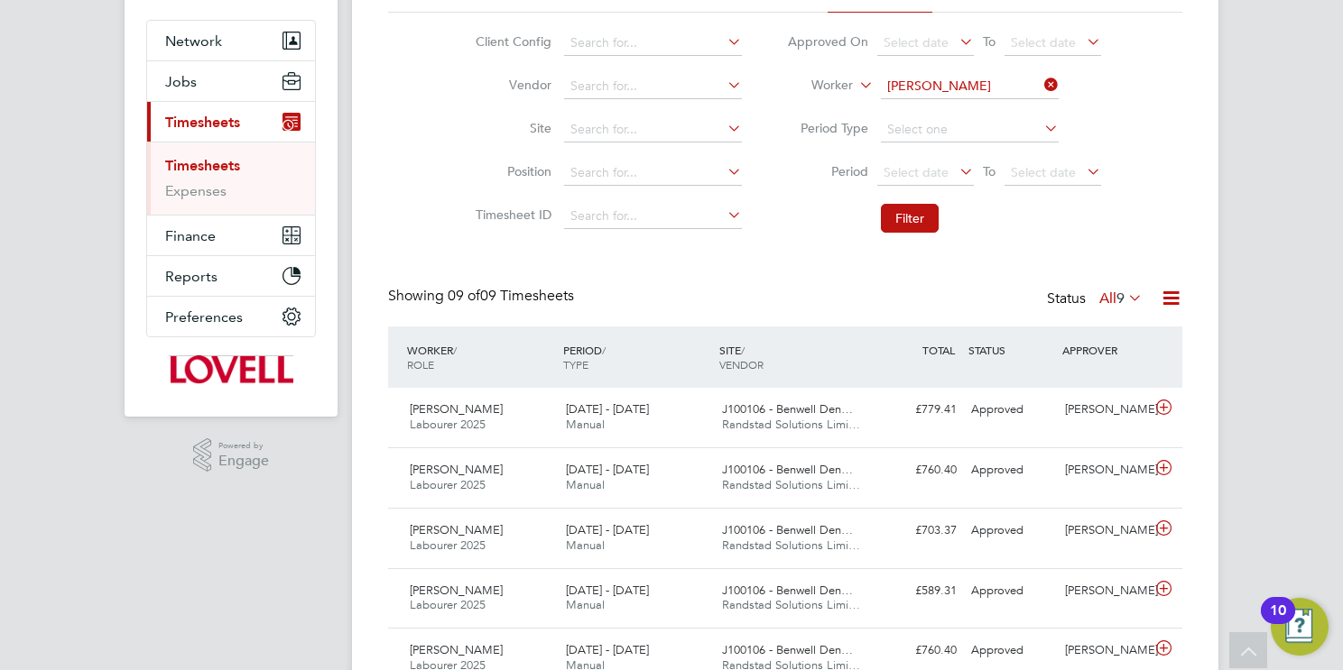
click at [833, 408] on span "J100106 - Benwell Den…" at bounding box center [787, 409] width 131 height 15
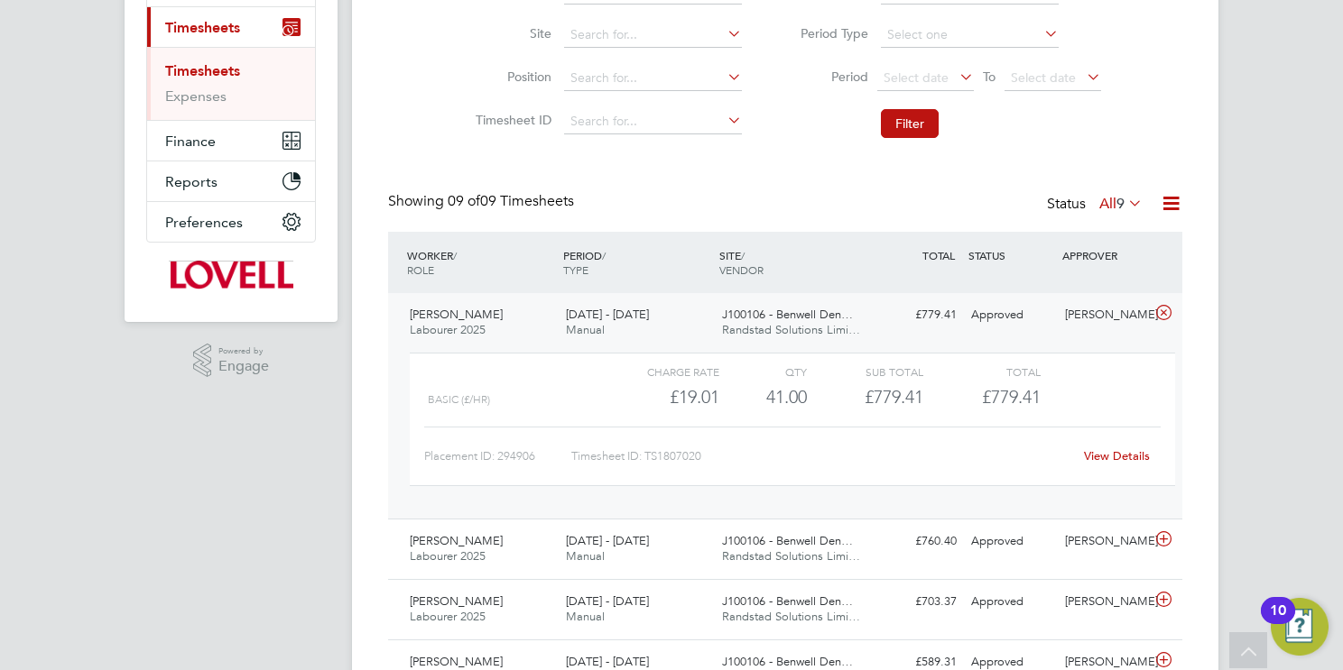
click at [1127, 456] on link "View Details" at bounding box center [1117, 455] width 66 height 15
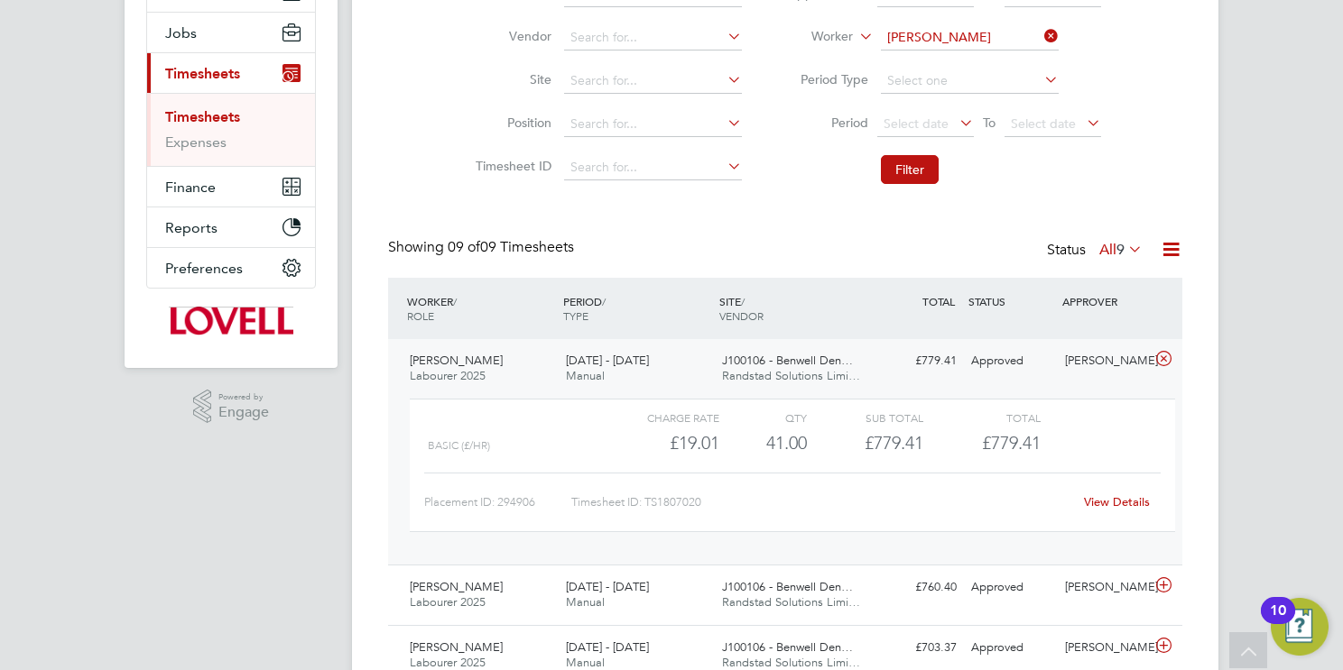
click at [910, 41] on input "Liam Elliott" at bounding box center [970, 37] width 178 height 25
click at [995, 58] on b "Hollan" at bounding box center [1047, 61] width 105 height 15
type input "Albert Holland"
click at [920, 167] on button "Filter" at bounding box center [910, 169] width 58 height 29
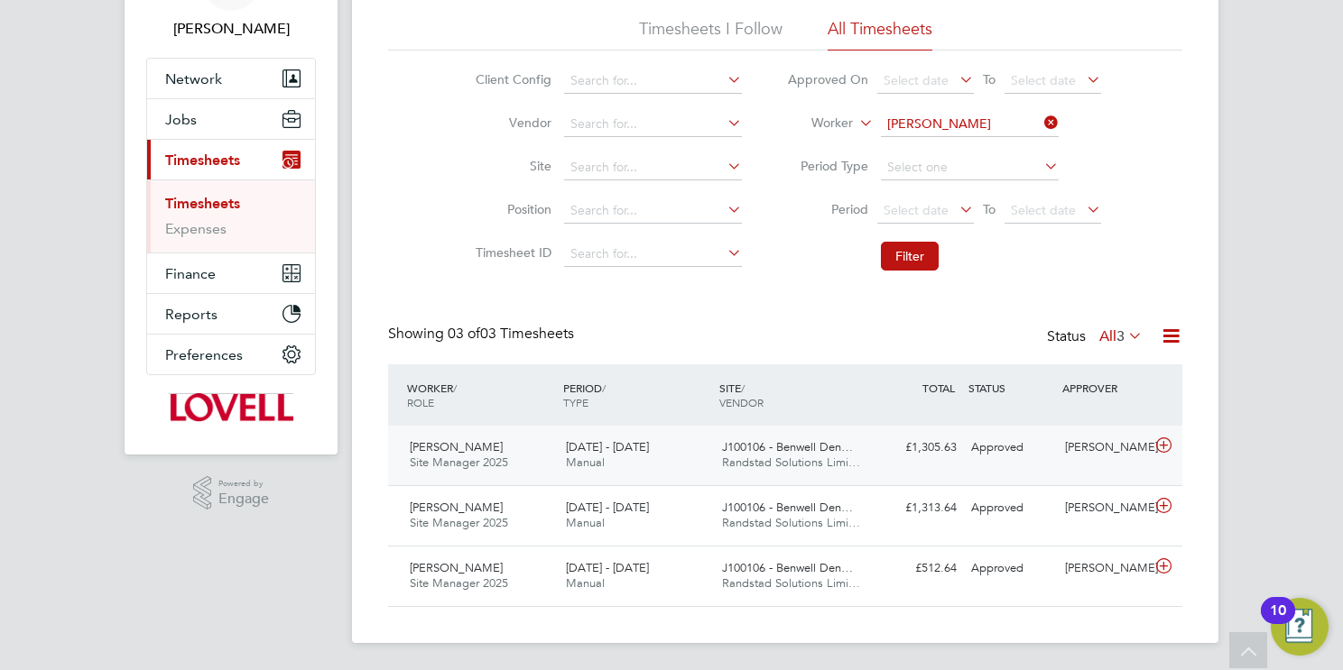
click at [789, 455] on span "Randstad Solutions Limi…" at bounding box center [791, 462] width 138 height 15
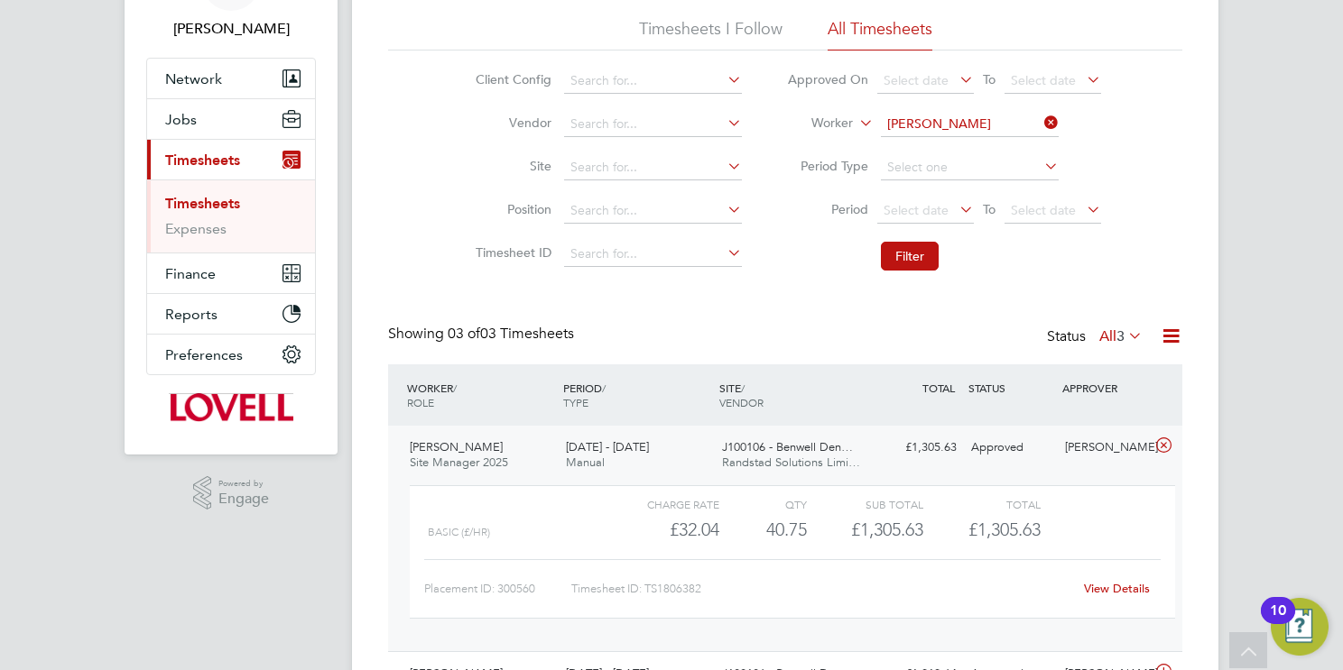
click at [1126, 586] on link "View Details" at bounding box center [1117, 588] width 66 height 15
click at [945, 130] on input "Albert Holland" at bounding box center [970, 124] width 178 height 25
click at [948, 151] on li "Col Hunt" at bounding box center [969, 148] width 179 height 24
type input "Col Hunt"
click at [919, 251] on button "Filter" at bounding box center [910, 256] width 58 height 29
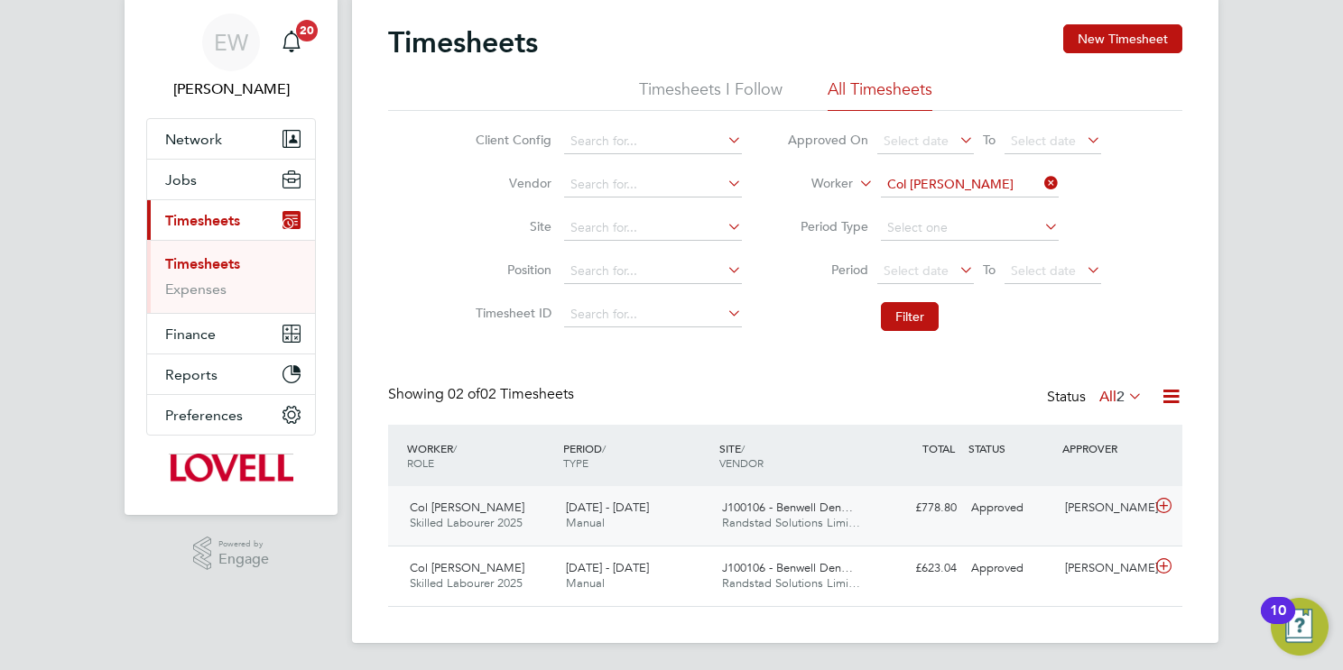
click at [779, 515] on span "Randstad Solutions Limi…" at bounding box center [791, 522] width 138 height 15
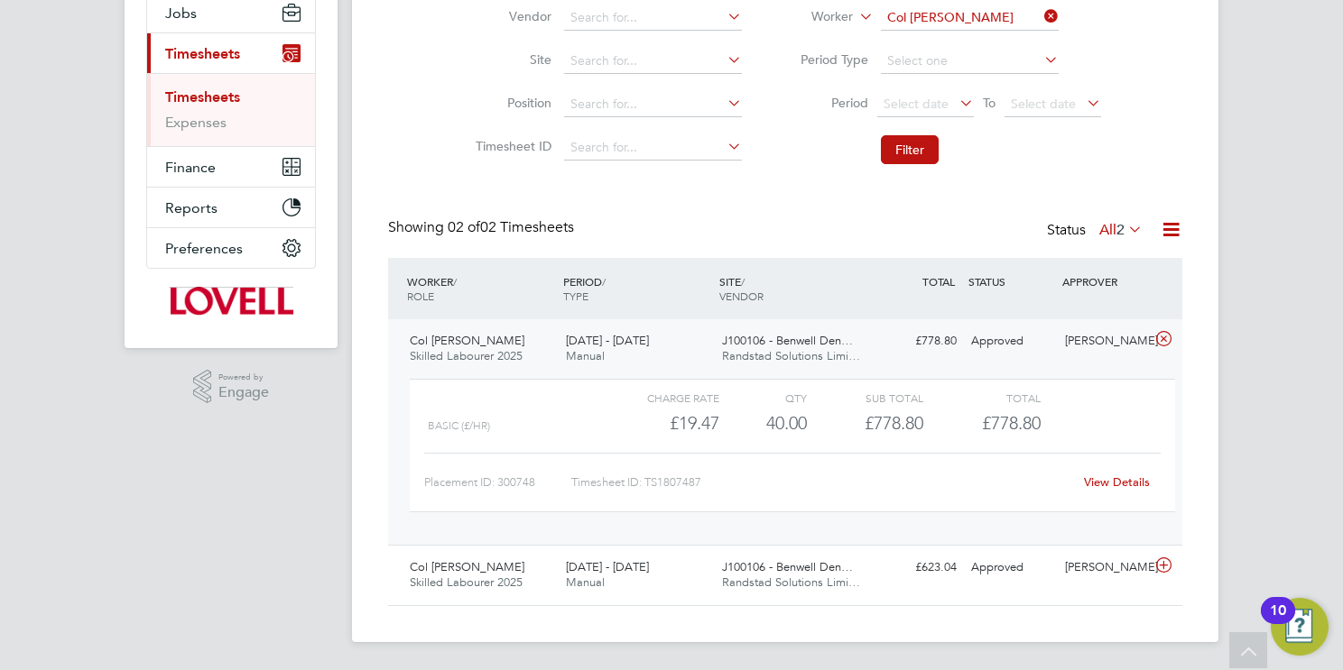
click at [1116, 485] on link "View Details" at bounding box center [1117, 482] width 66 height 15
click at [959, 22] on input at bounding box center [970, 17] width 178 height 25
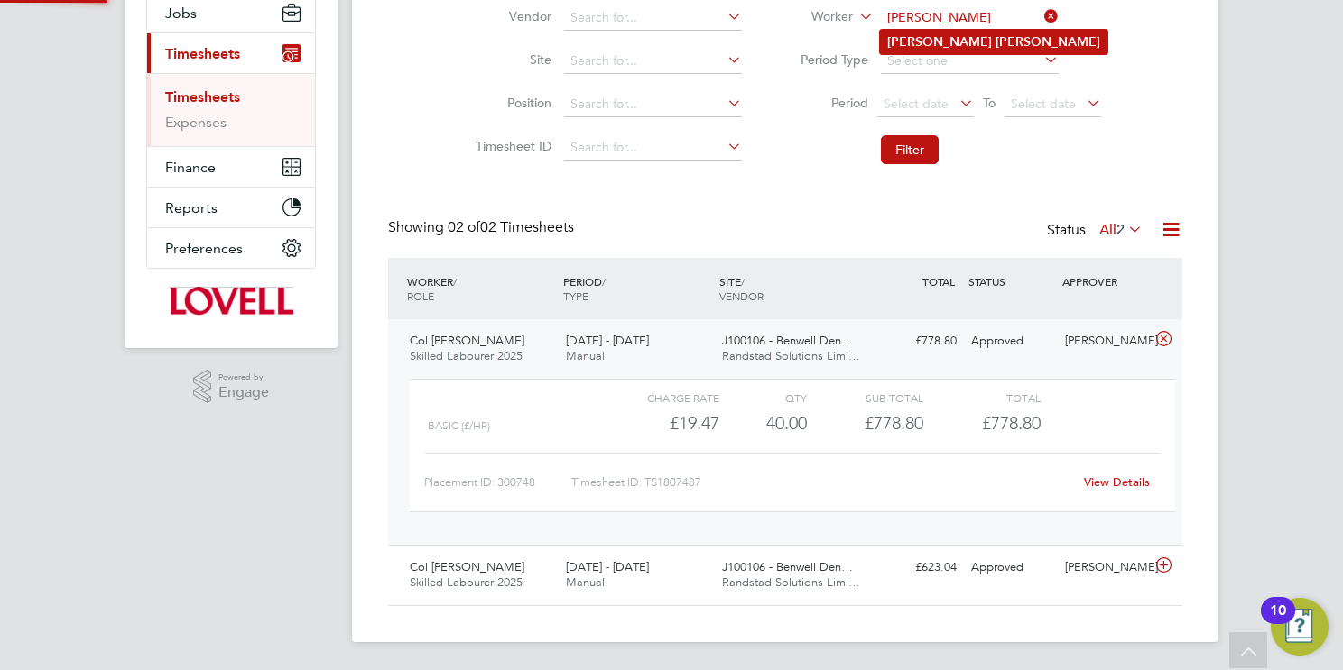
click at [971, 42] on li "Marlon James" at bounding box center [993, 42] width 227 height 24
type input "Marlon James"
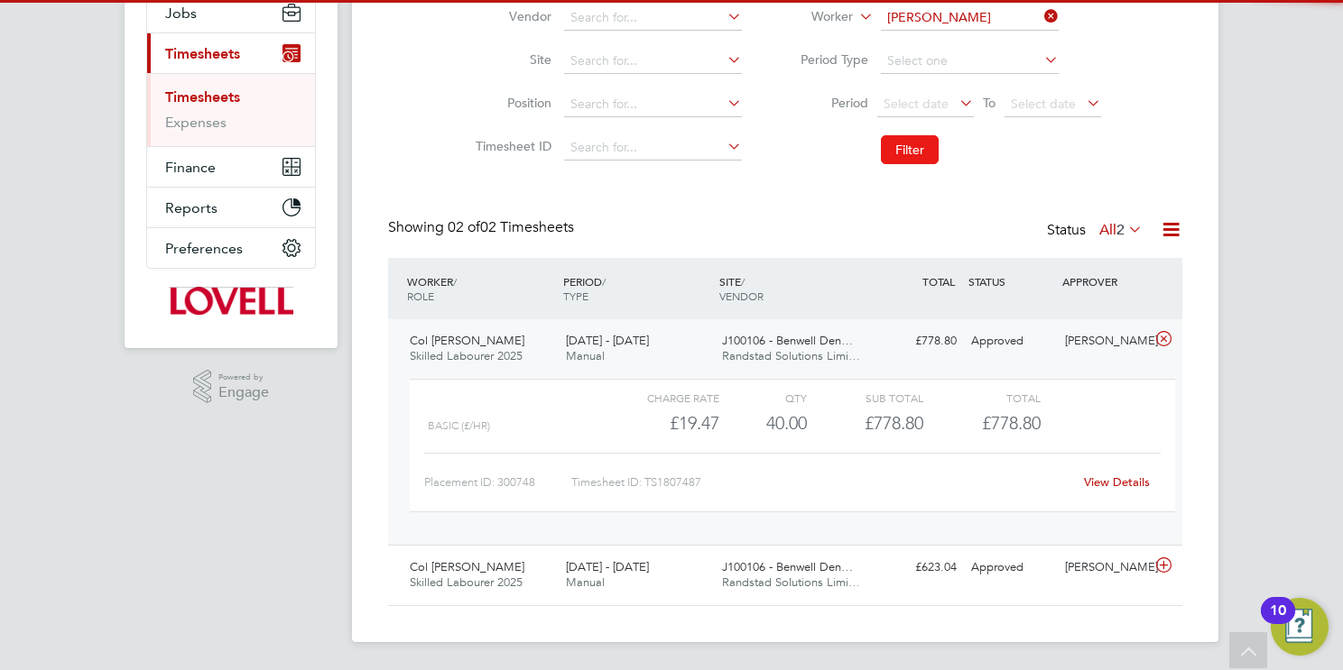
click at [916, 136] on button "Filter" at bounding box center [910, 149] width 58 height 29
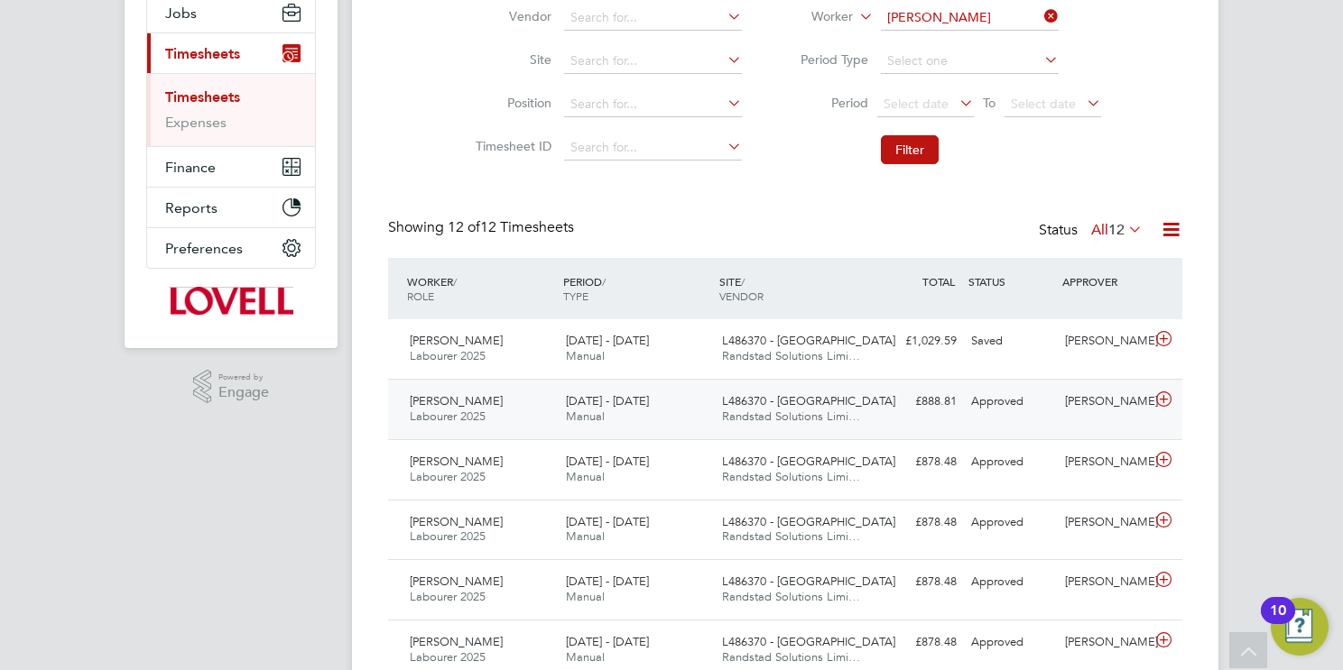
click at [828, 419] on span "Randstad Solutions Limi…" at bounding box center [791, 416] width 138 height 15
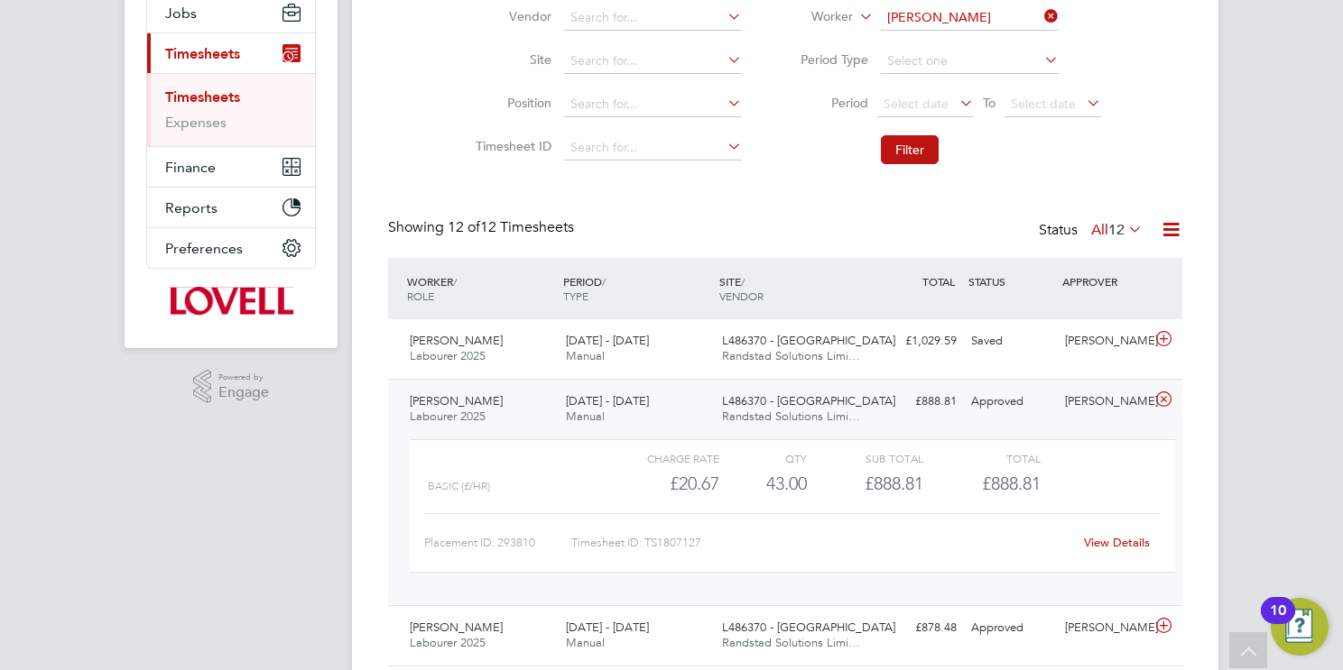
click at [1110, 524] on div "Placement ID: 293810 Timesheet ID: TS1807127 View Details" at bounding box center [792, 535] width 736 height 44
click at [1118, 544] on link "View Details" at bounding box center [1117, 542] width 66 height 15
click at [972, 15] on input "Marlon James" at bounding box center [970, 17] width 178 height 25
click at [989, 42] on li "Lewis Sok hi" at bounding box center [969, 42] width 179 height 24
type input "Lewis Sokhi"
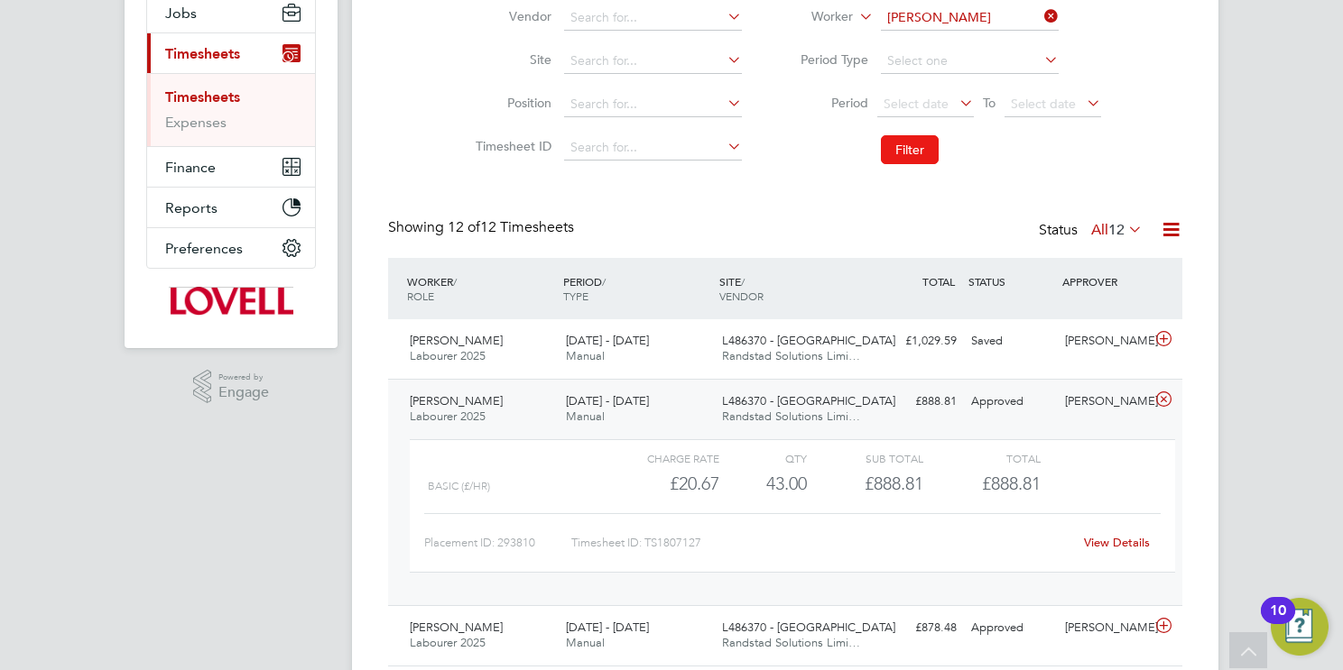
click at [919, 153] on button "Filter" at bounding box center [910, 149] width 58 height 29
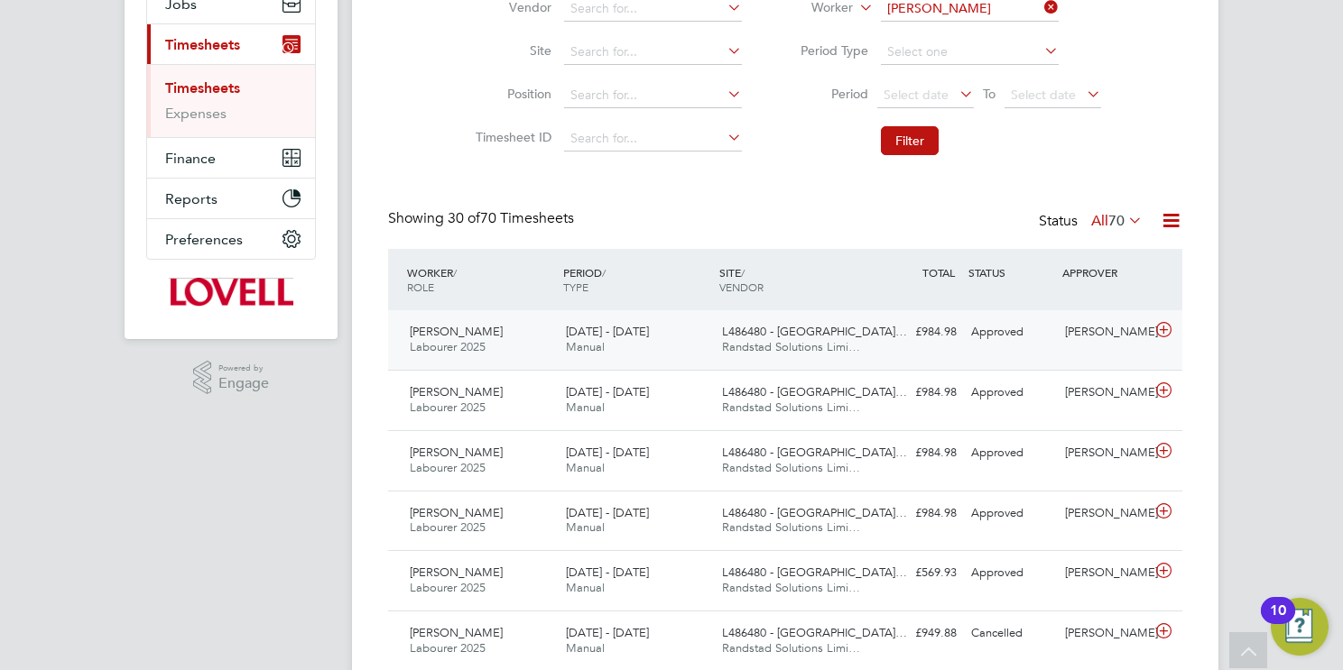
click at [787, 352] on span "Randstad Solutions Limi…" at bounding box center [791, 346] width 138 height 15
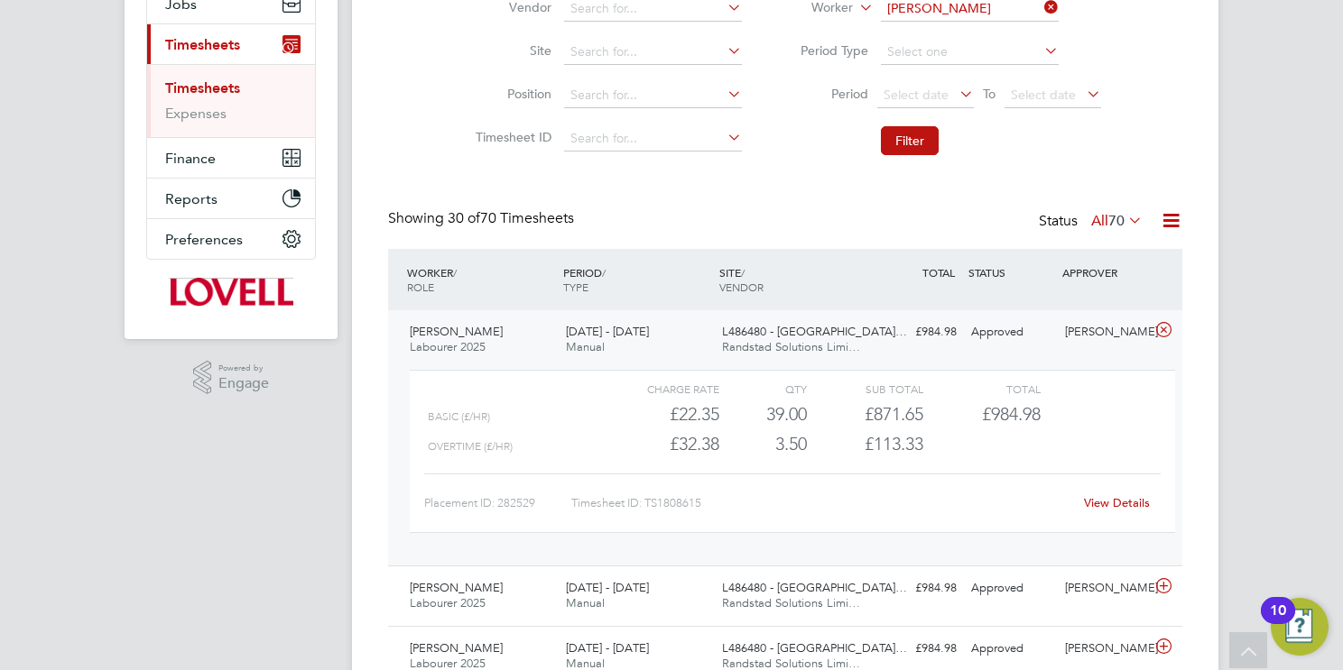
click at [1131, 503] on link "View Details" at bounding box center [1117, 502] width 66 height 15
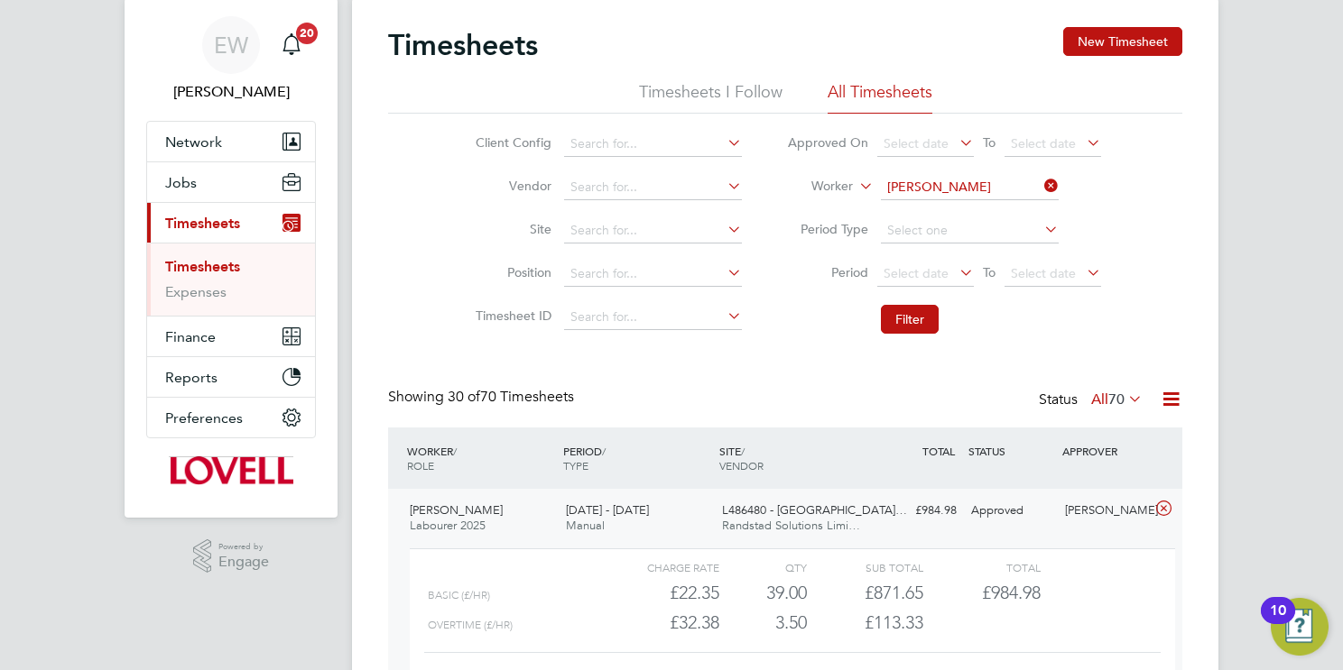
click at [925, 187] on input "Lewis Sokhi" at bounding box center [970, 187] width 178 height 25
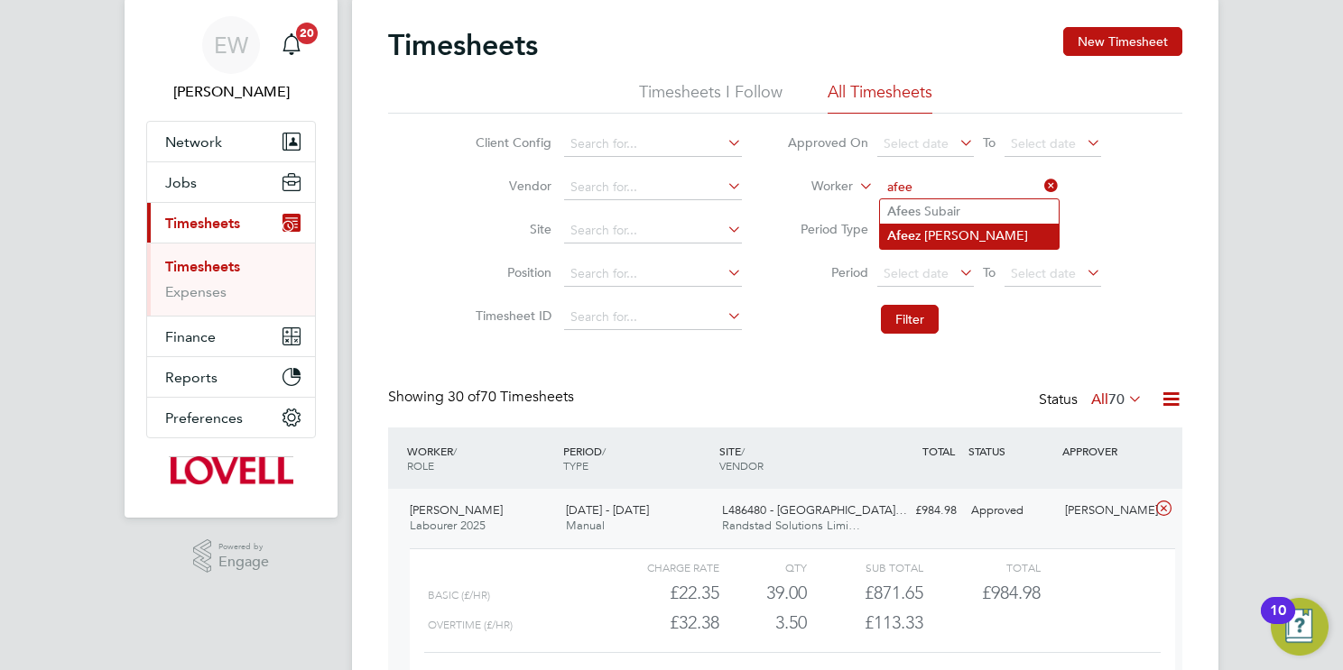
click at [959, 235] on li "Afee z Ishola Alade" at bounding box center [969, 236] width 179 height 24
type input "Afeez Ishola Alade"
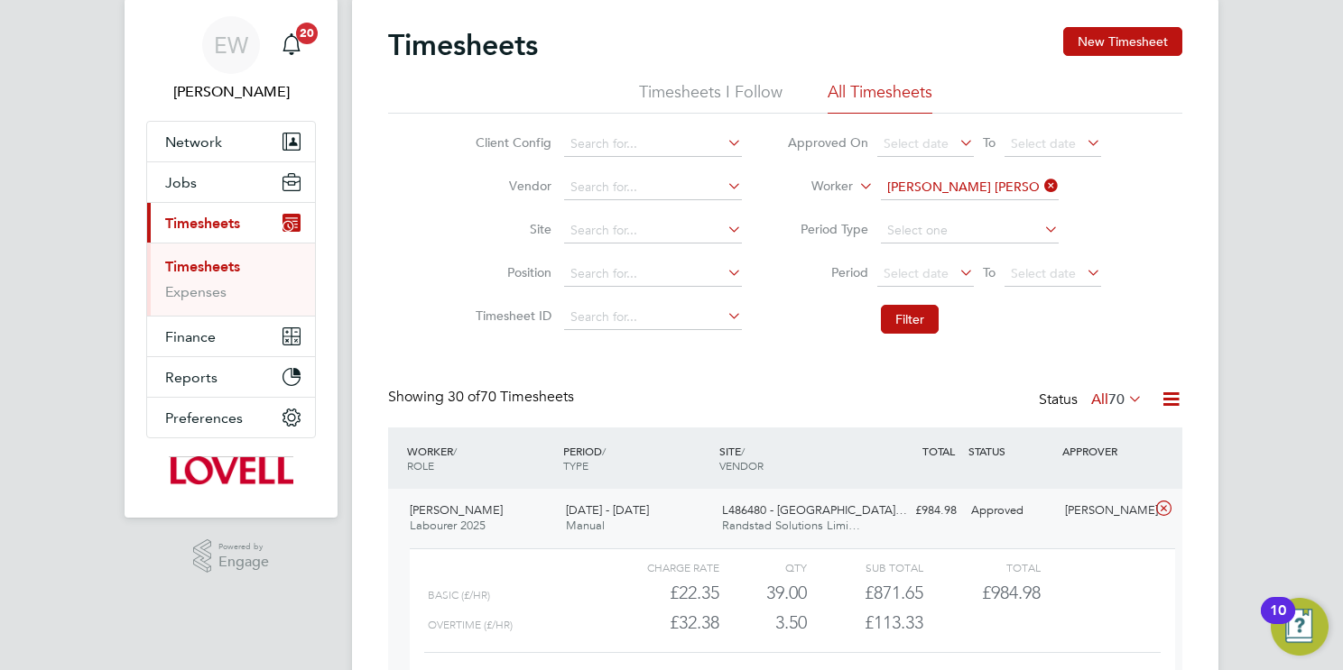
click at [904, 321] on button "Filter" at bounding box center [910, 319] width 58 height 29
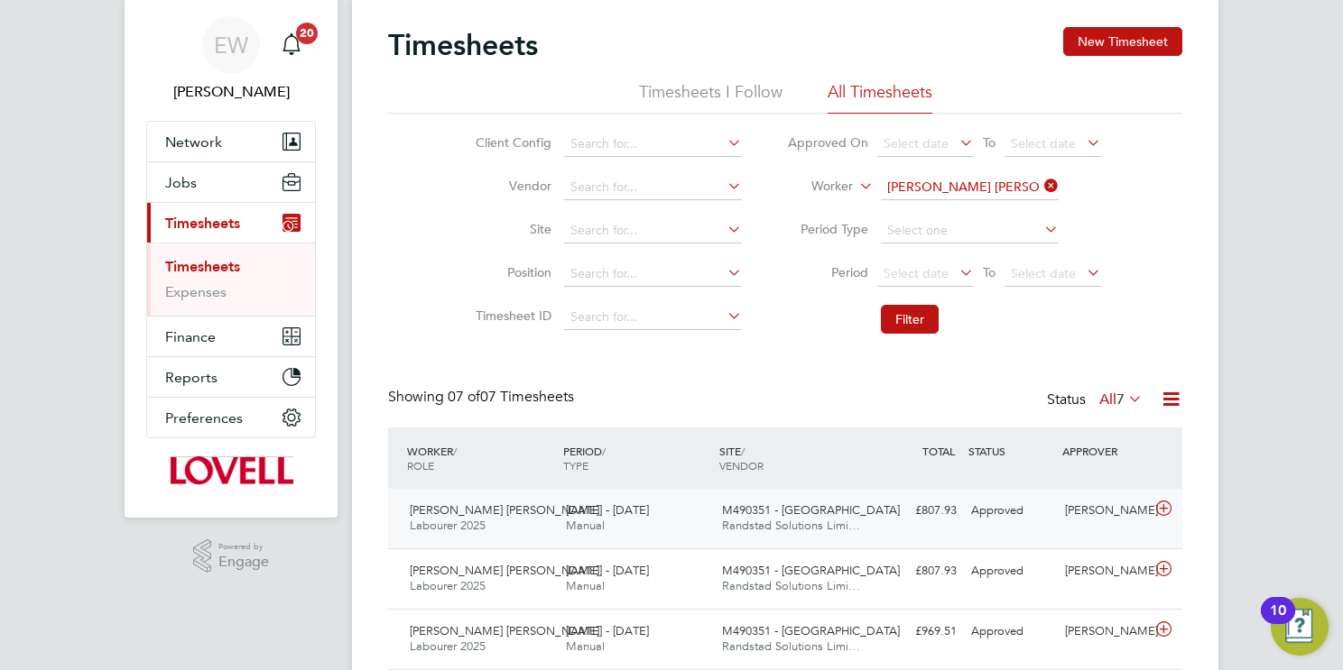
click at [822, 516] on span "M490351 - Glebe Street" at bounding box center [811, 510] width 178 height 15
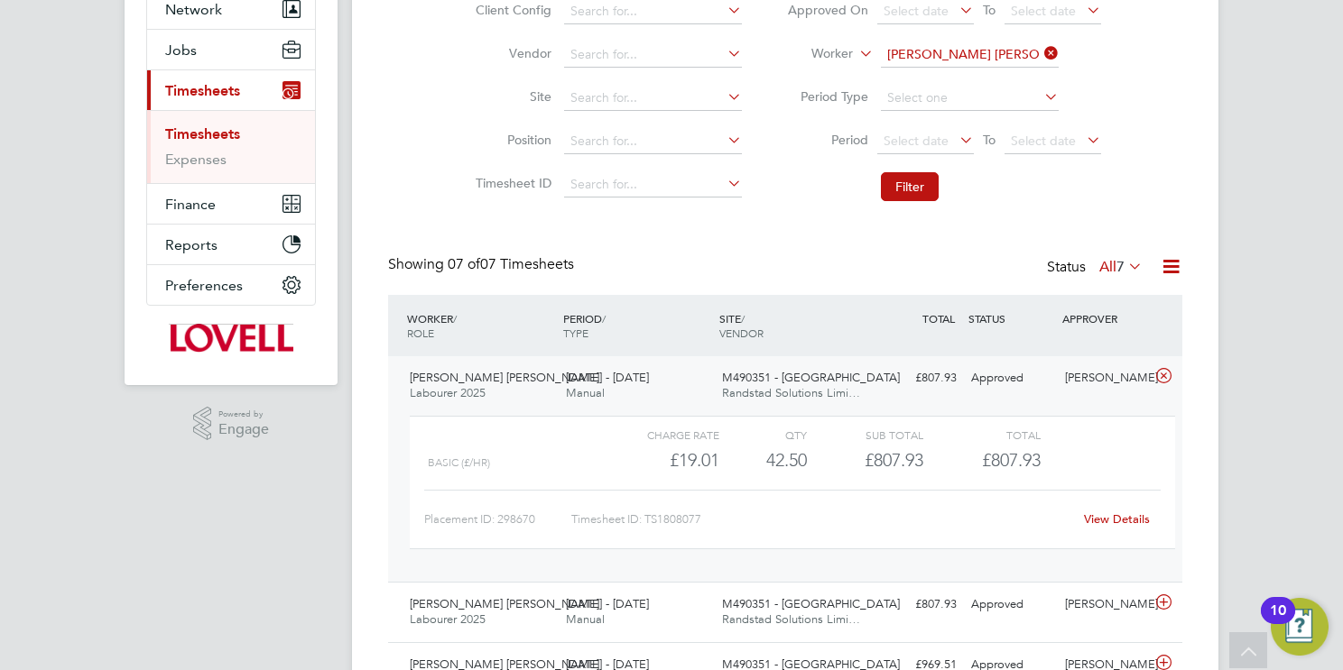
click at [1122, 519] on link "View Details" at bounding box center [1117, 519] width 66 height 15
drag, startPoint x: 975, startPoint y: 50, endPoint x: 933, endPoint y: 63, distance: 44.5
click at [974, 51] on input "Afeez Ishola Alade" at bounding box center [970, 54] width 178 height 25
click at [1095, 79] on b "Nn" at bounding box center [1103, 78] width 17 height 15
type input "Peter Frederick Nnabuike"
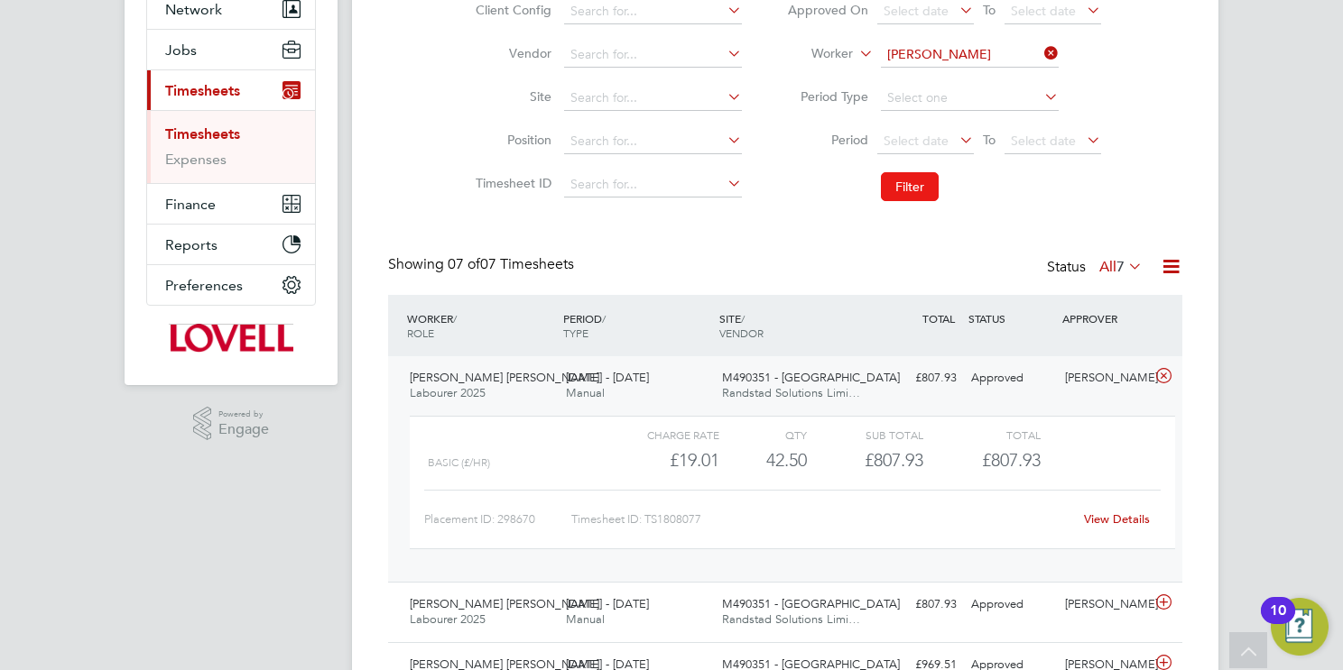
click at [928, 188] on button "Filter" at bounding box center [910, 186] width 58 height 29
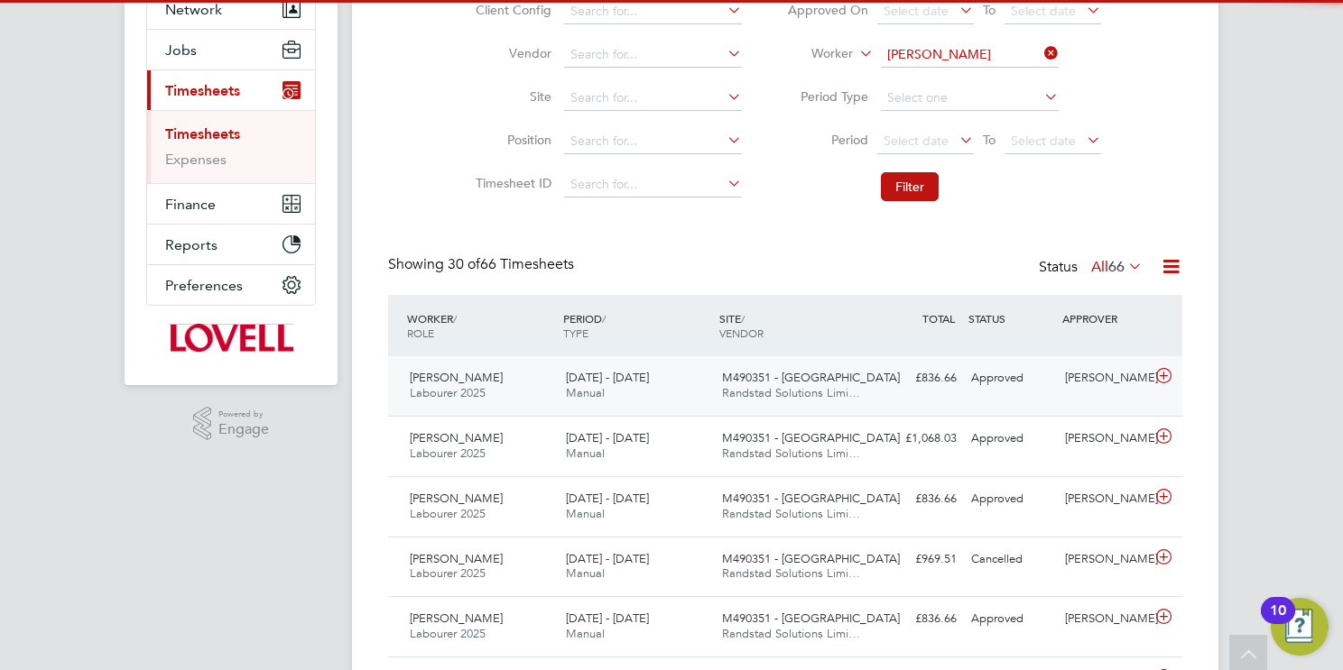
click at [789, 379] on span "M490351 - Glebe Street" at bounding box center [811, 377] width 178 height 15
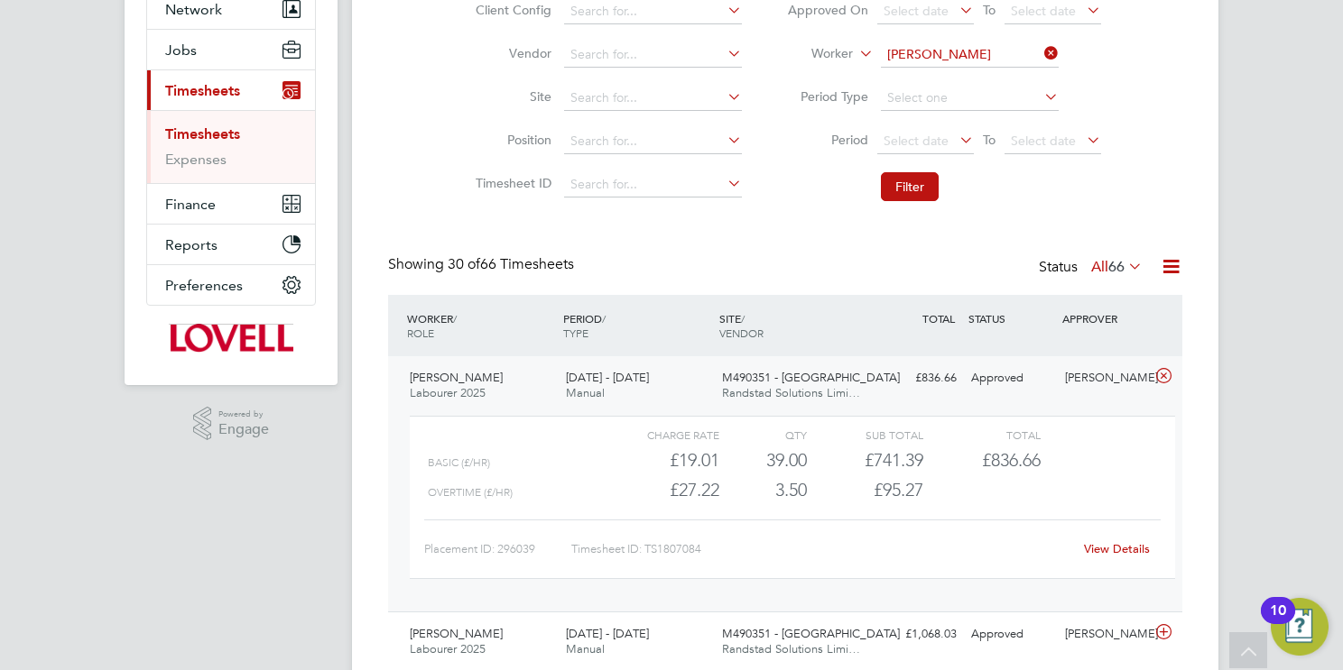
click at [1120, 550] on link "View Details" at bounding box center [1117, 548] width 66 height 15
click at [956, 51] on input "Peter Frederick Nnabuike" at bounding box center [970, 54] width 178 height 25
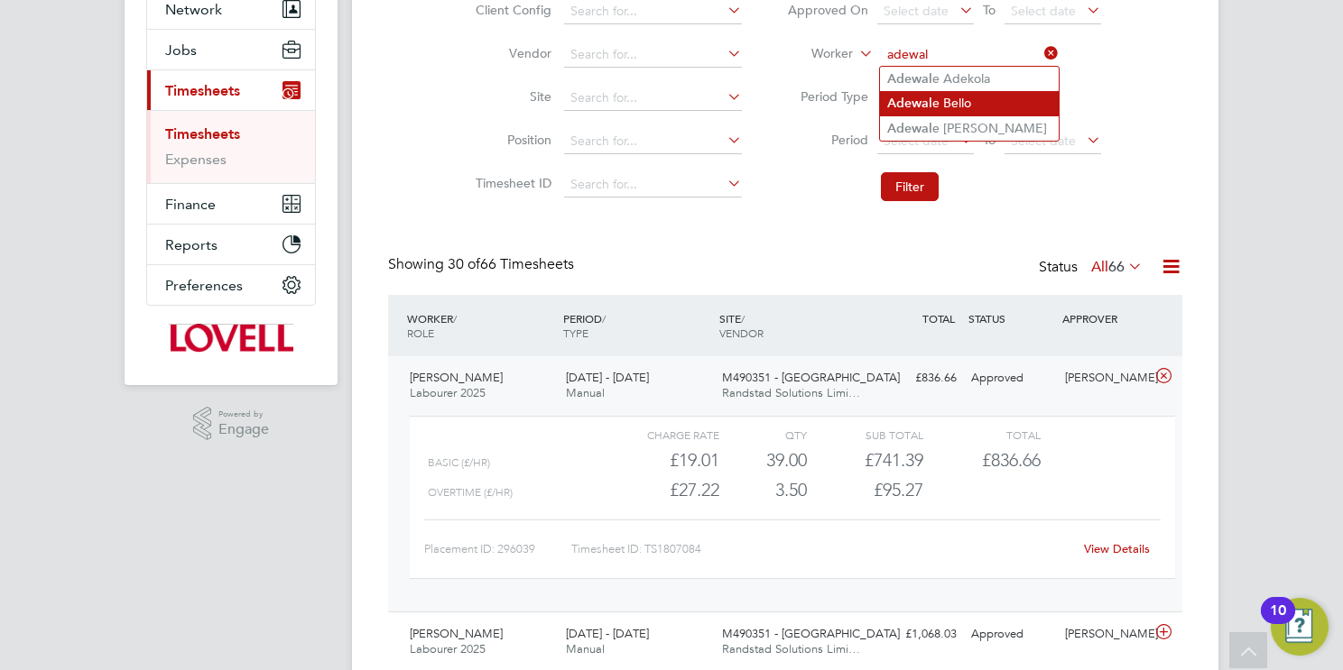
click at [1011, 102] on li "Adewal e Bello" at bounding box center [969, 103] width 179 height 24
type input "Adewale Bello"
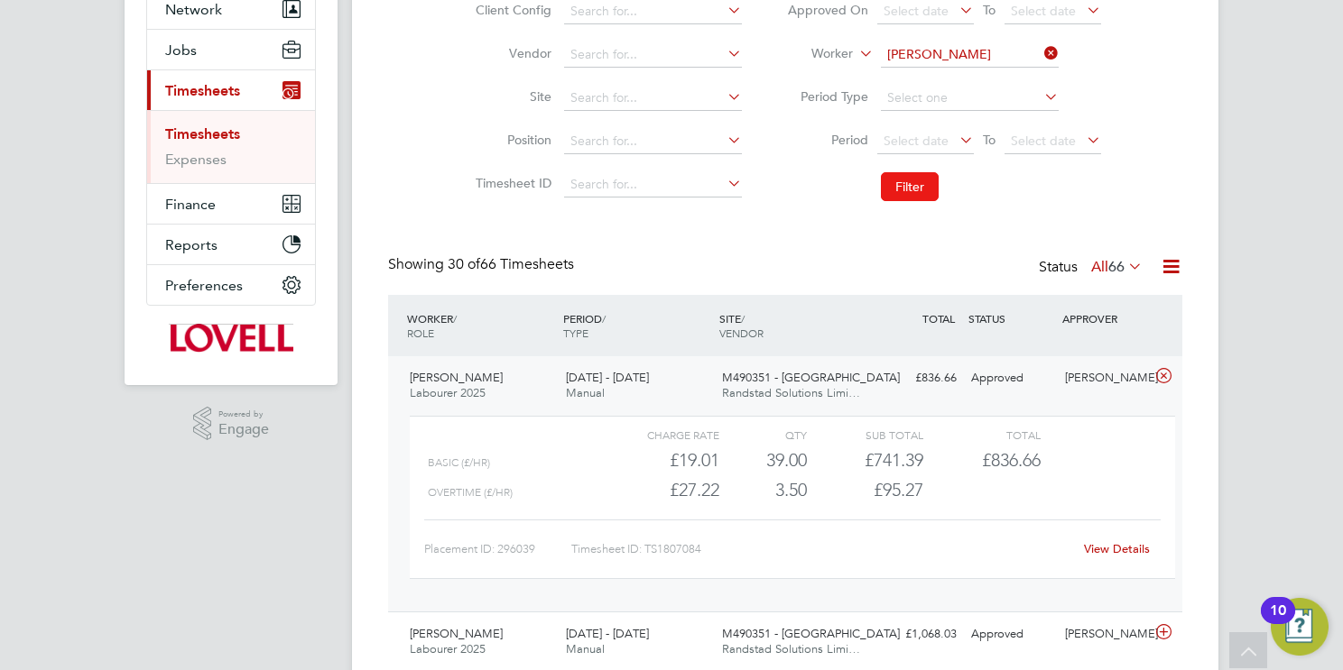
click at [915, 187] on button "Filter" at bounding box center [910, 186] width 58 height 29
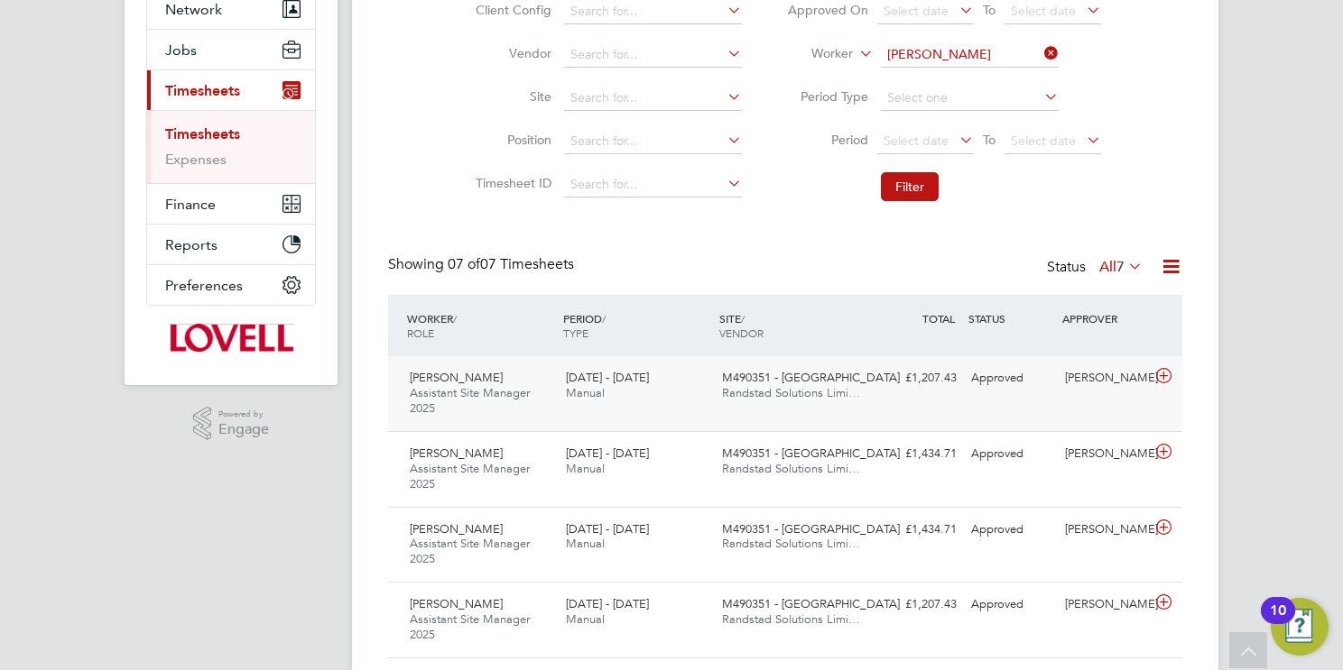
click at [815, 394] on span "Randstad Solutions Limi…" at bounding box center [791, 392] width 138 height 15
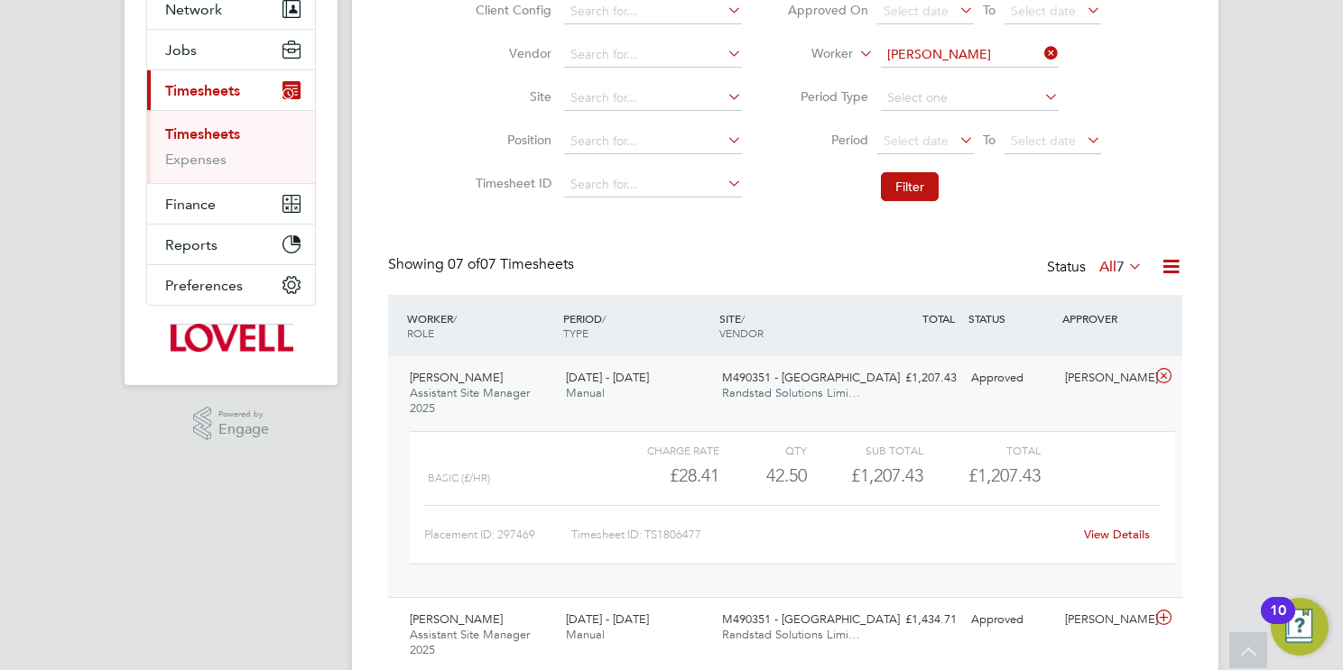
click at [1124, 535] on link "View Details" at bounding box center [1117, 534] width 66 height 15
click at [953, 56] on input "Adewale Bello" at bounding box center [970, 54] width 178 height 25
click at [963, 78] on li "Martin Kabb ath" at bounding box center [969, 79] width 179 height 24
type input "Martin Kabbath"
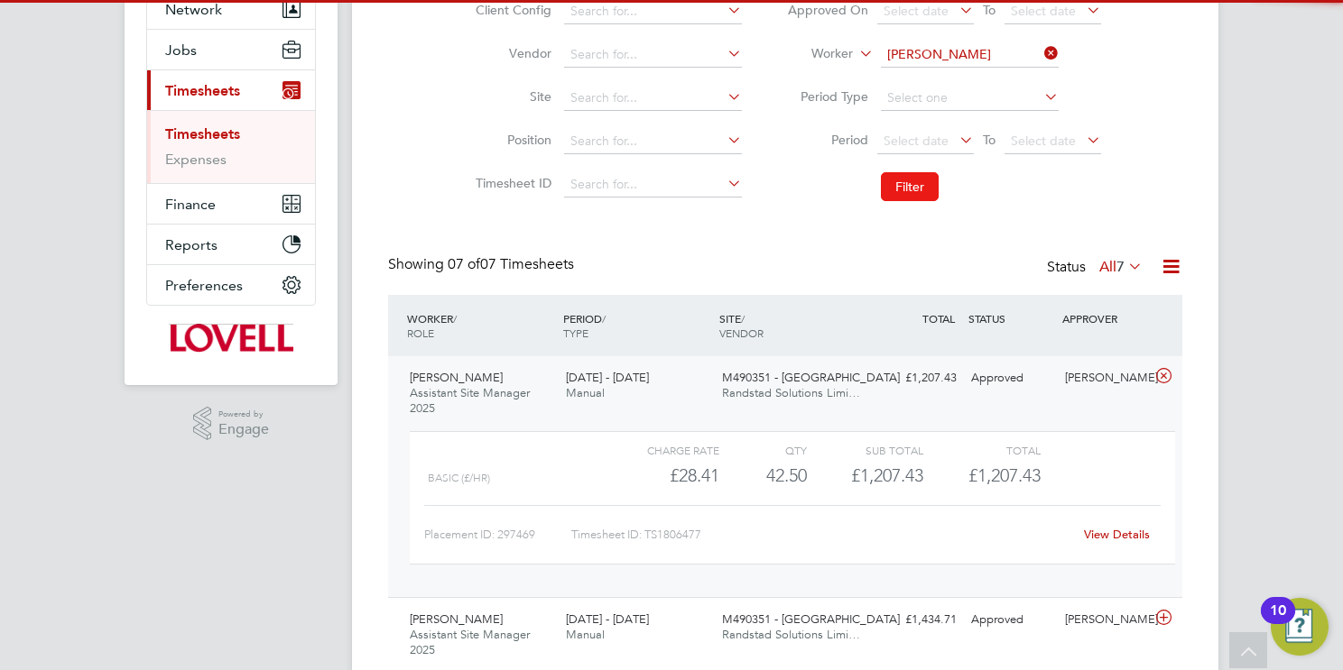
click at [905, 175] on button "Filter" at bounding box center [910, 186] width 58 height 29
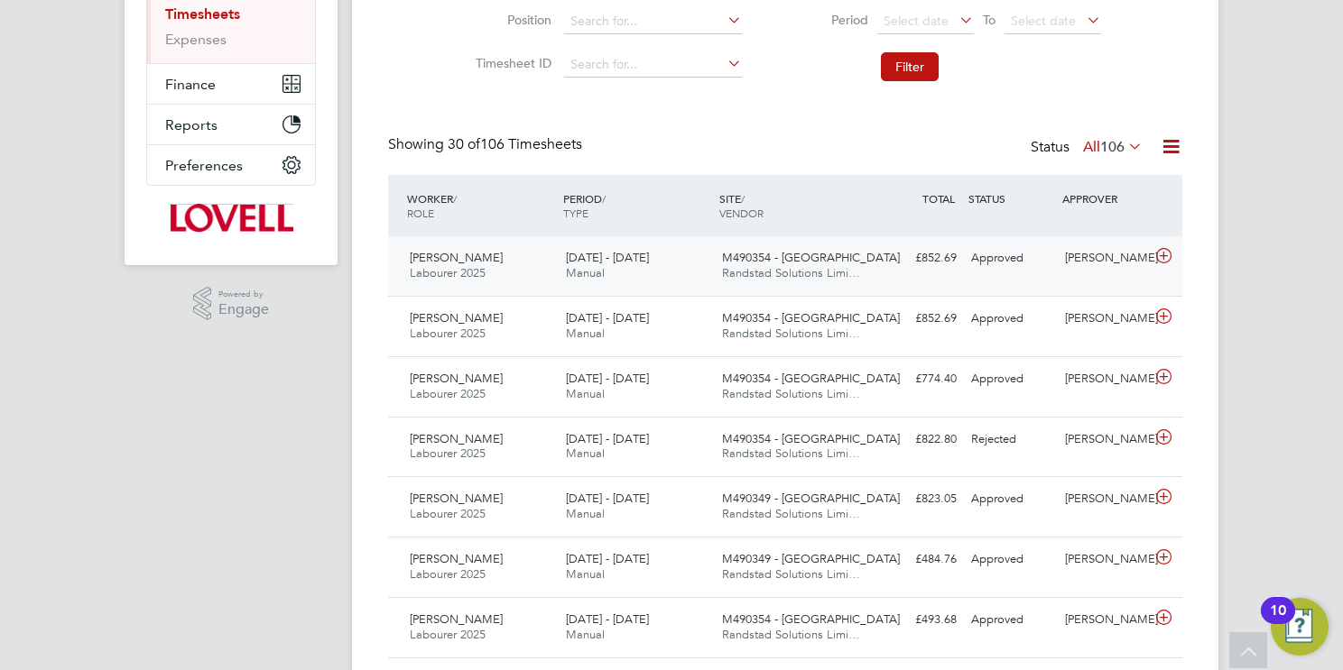
click at [733, 273] on span "Randstad Solutions Limi…" at bounding box center [791, 272] width 138 height 15
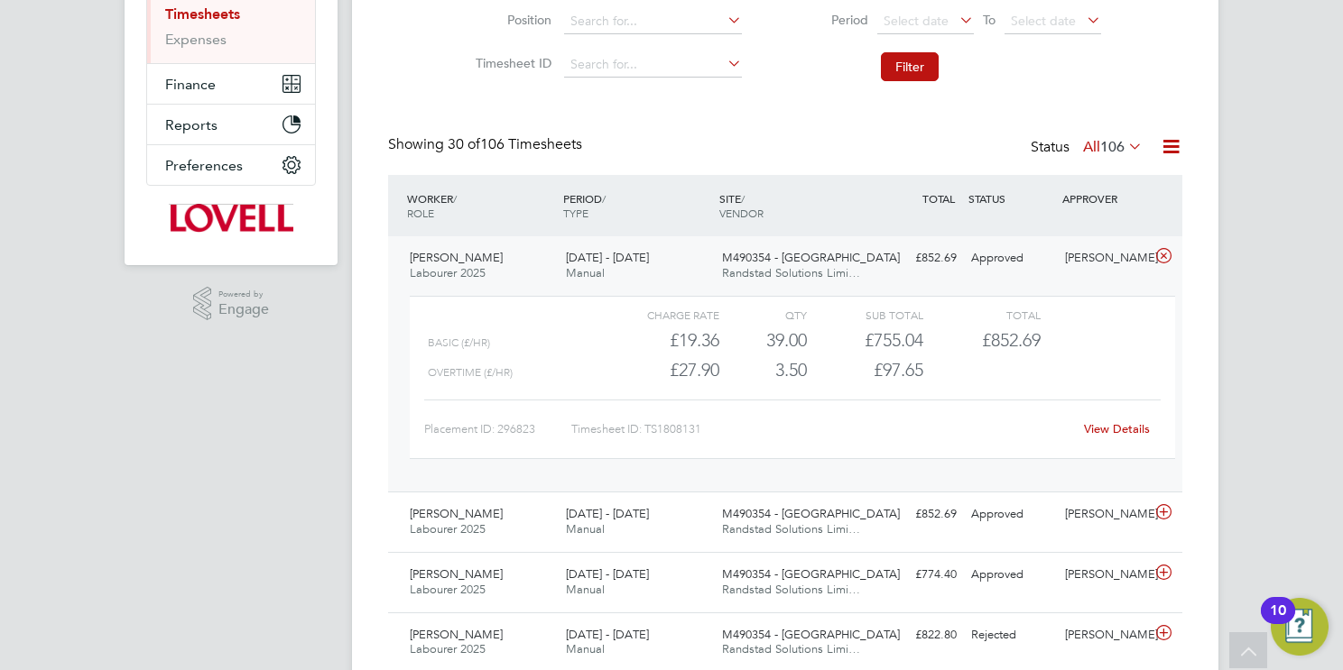
click at [1123, 424] on link "View Details" at bounding box center [1117, 428] width 66 height 15
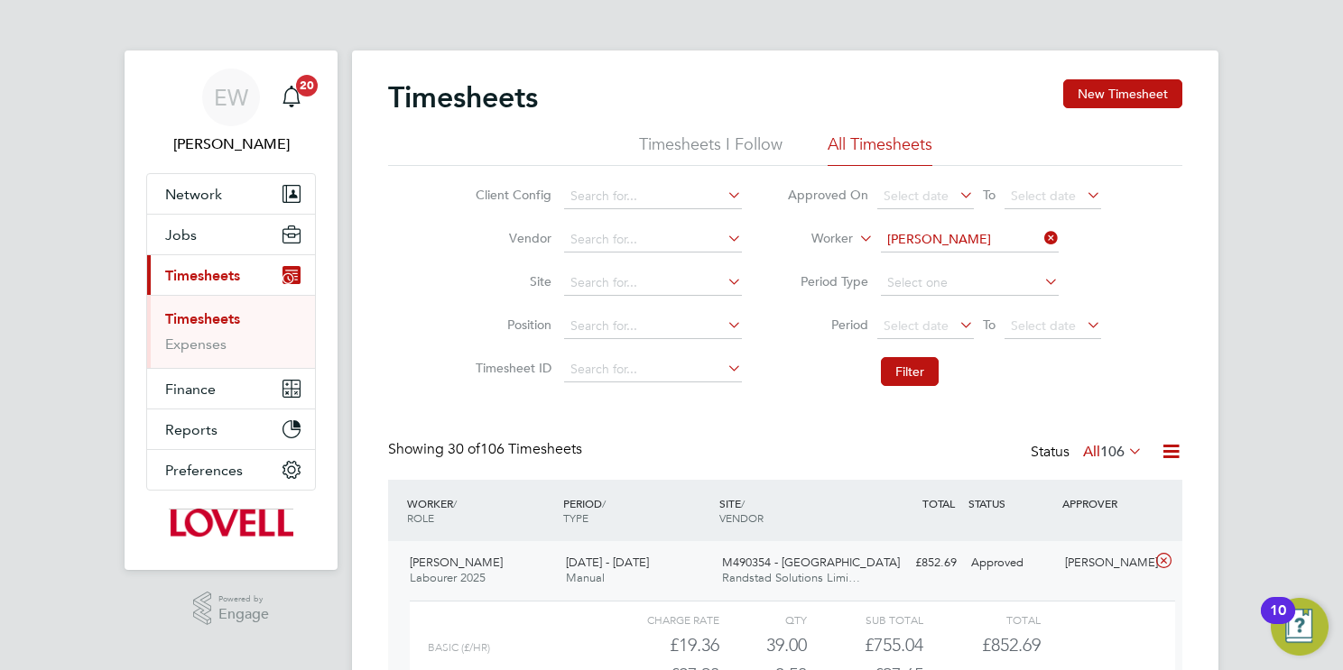
click at [962, 233] on input "Martin Kabbath" at bounding box center [970, 239] width 178 height 25
click at [995, 263] on b "Clingham" at bounding box center [1023, 263] width 57 height 15
type input "Martin Clingham"
click at [909, 371] on button "Filter" at bounding box center [910, 371] width 58 height 29
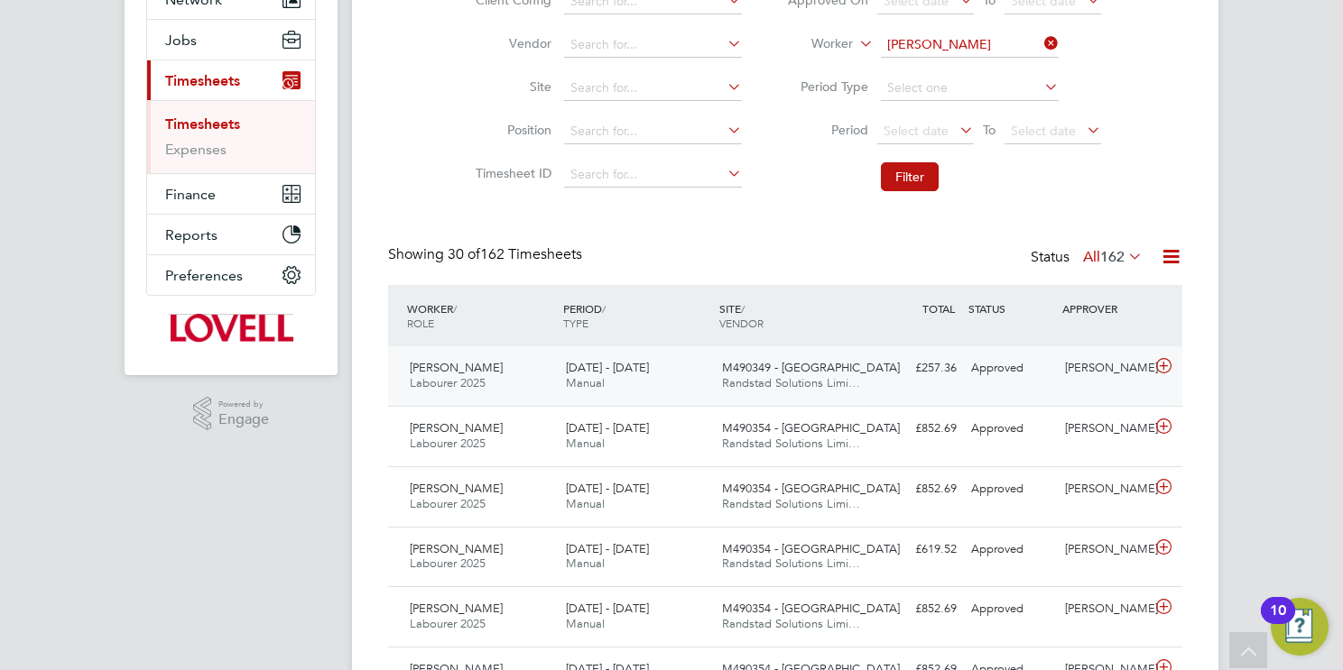
click at [700, 377] on div "16 - 22 Aug 2025 Manual" at bounding box center [637, 376] width 156 height 45
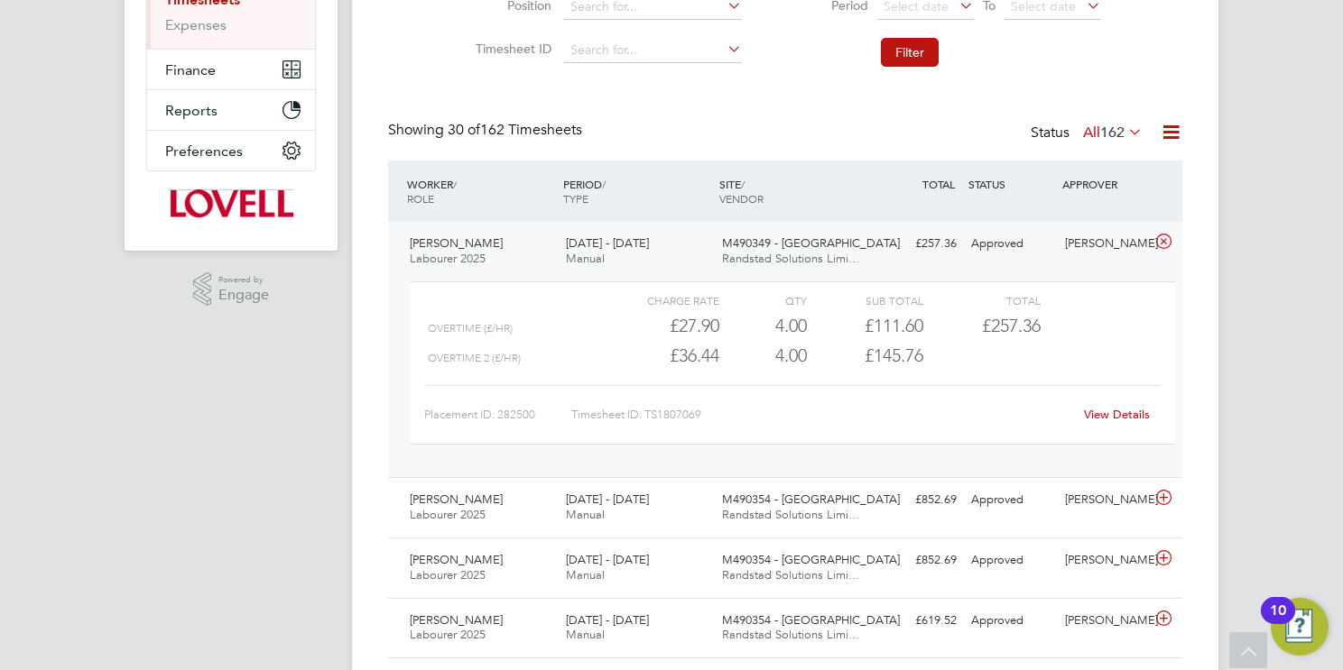
click at [1129, 417] on link "View Details" at bounding box center [1117, 414] width 66 height 15
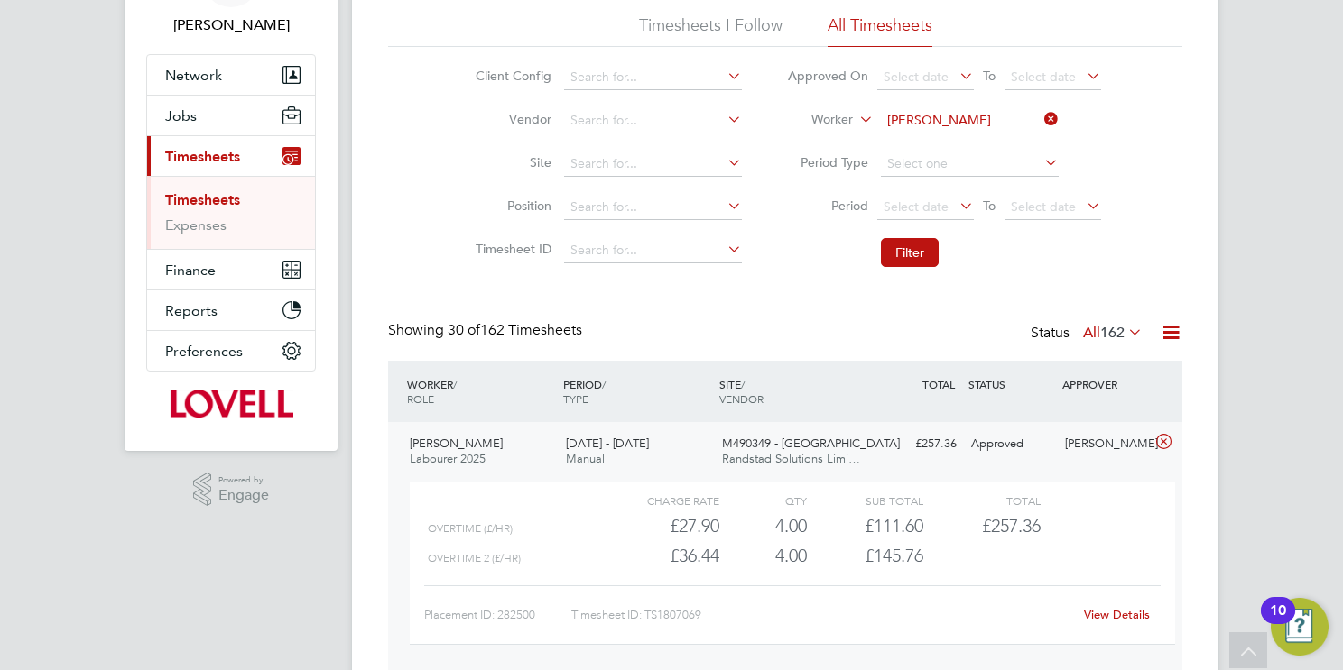
drag, startPoint x: 969, startPoint y: 120, endPoint x: 947, endPoint y: 132, distance: 24.6
click at [968, 120] on input "Martin Clingham" at bounding box center [970, 120] width 178 height 25
click at [1012, 141] on li "Anthony Anu augwo" at bounding box center [972, 145] width 185 height 24
type input "Anthony Anuaugwo"
click at [914, 261] on button "Filter" at bounding box center [910, 252] width 58 height 29
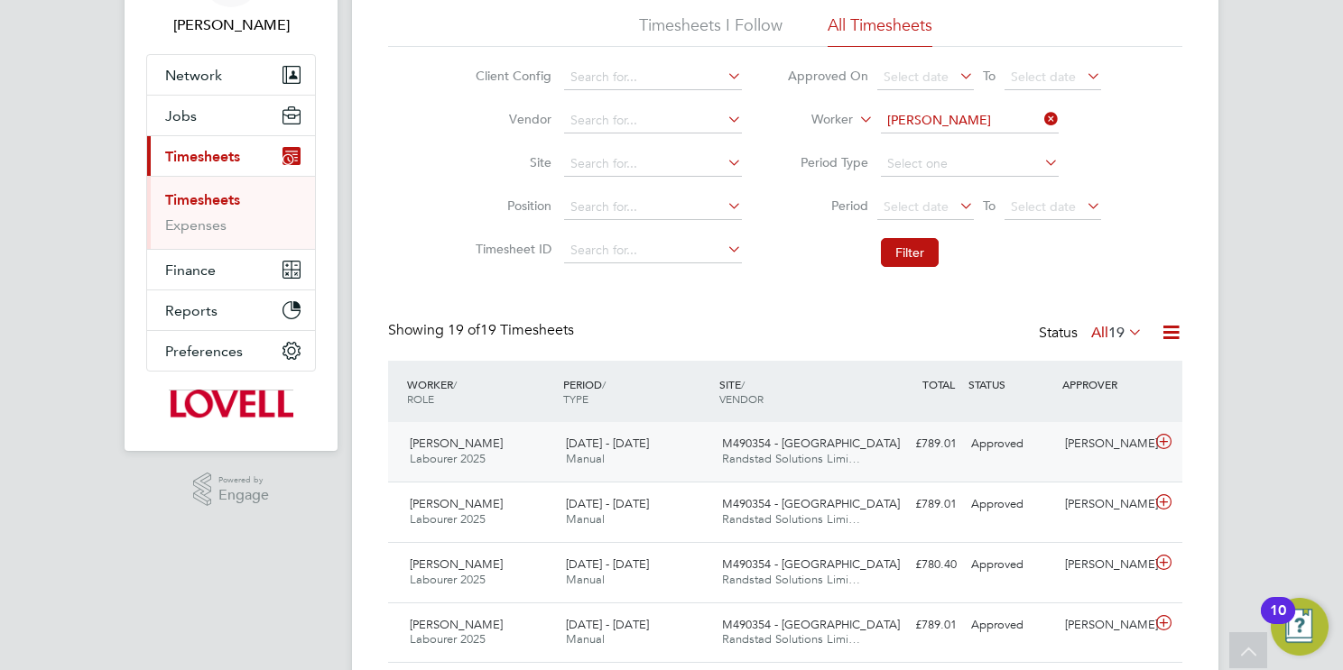
click at [773, 448] on span "M490354 - New College" at bounding box center [811, 443] width 178 height 15
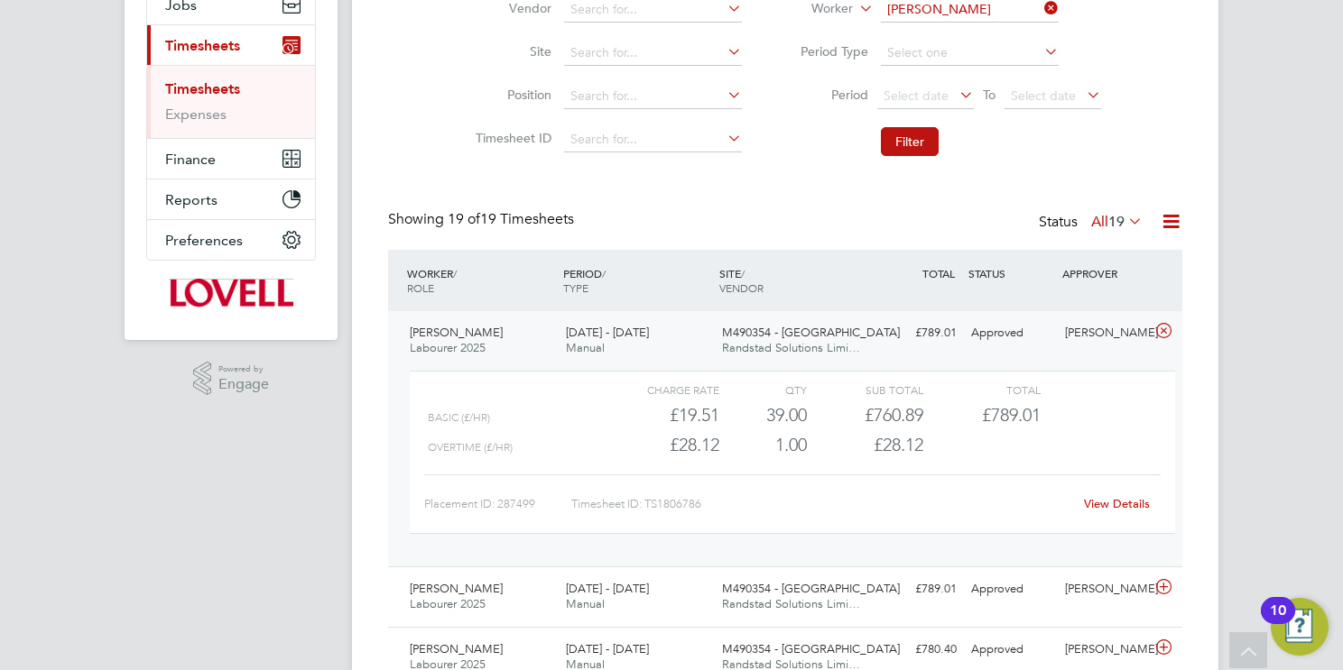
click at [1111, 496] on link "View Details" at bounding box center [1117, 503] width 66 height 15
click at [926, 12] on input "Anthony Anuaugwo" at bounding box center [970, 9] width 178 height 25
click at [995, 37] on b "Cockbu" at bounding box center [1018, 33] width 46 height 15
type input "James Cockburn"
click at [917, 133] on button "Filter" at bounding box center [910, 141] width 58 height 29
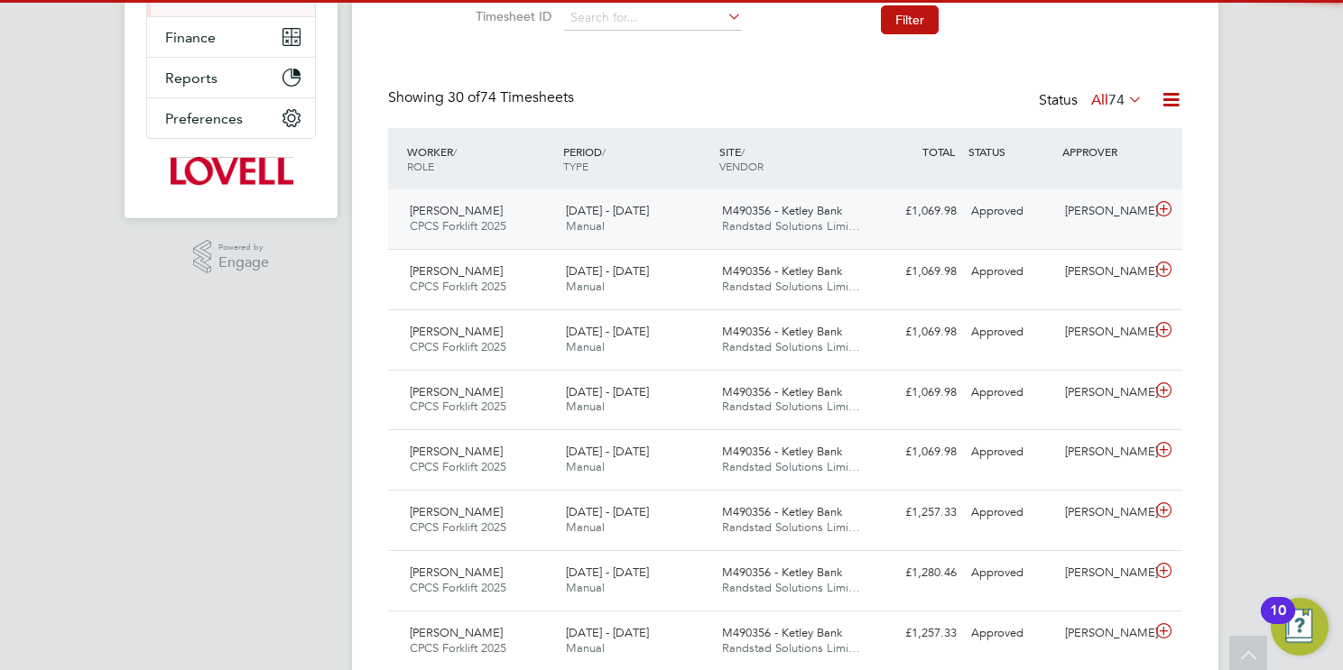
click at [801, 223] on span "Randstad Solutions Limi…" at bounding box center [791, 225] width 138 height 15
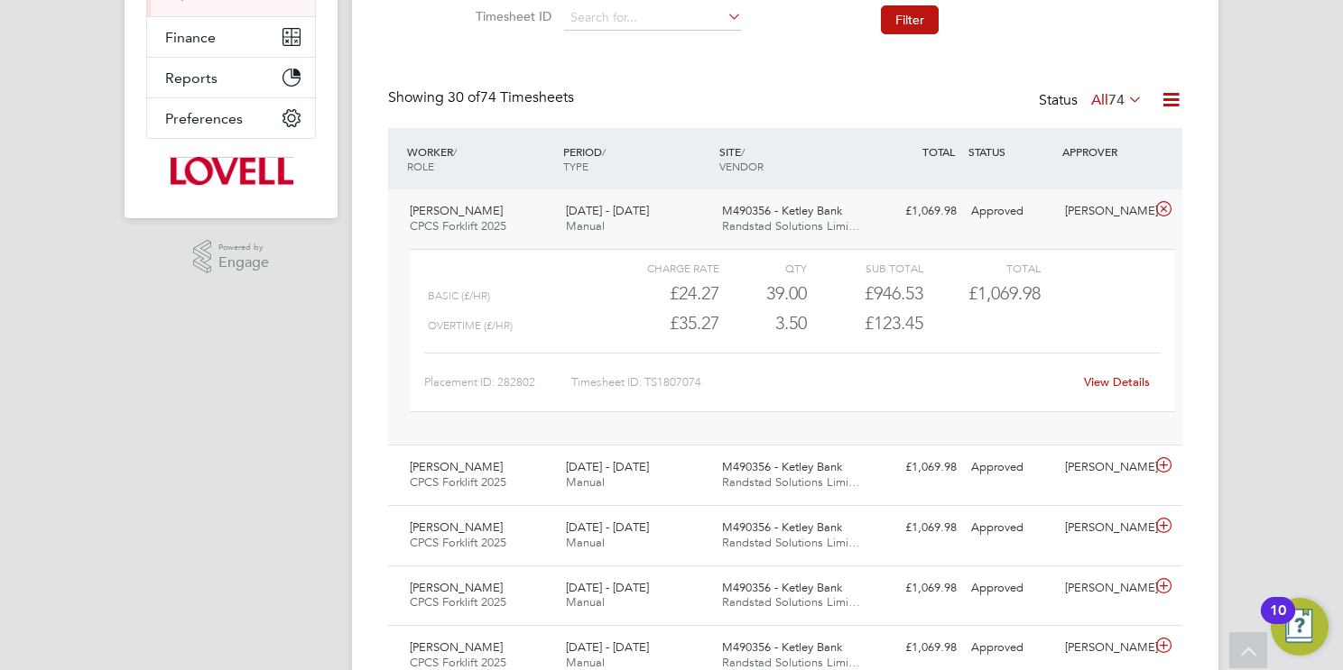
click at [1127, 376] on link "View Details" at bounding box center [1117, 381] width 66 height 15
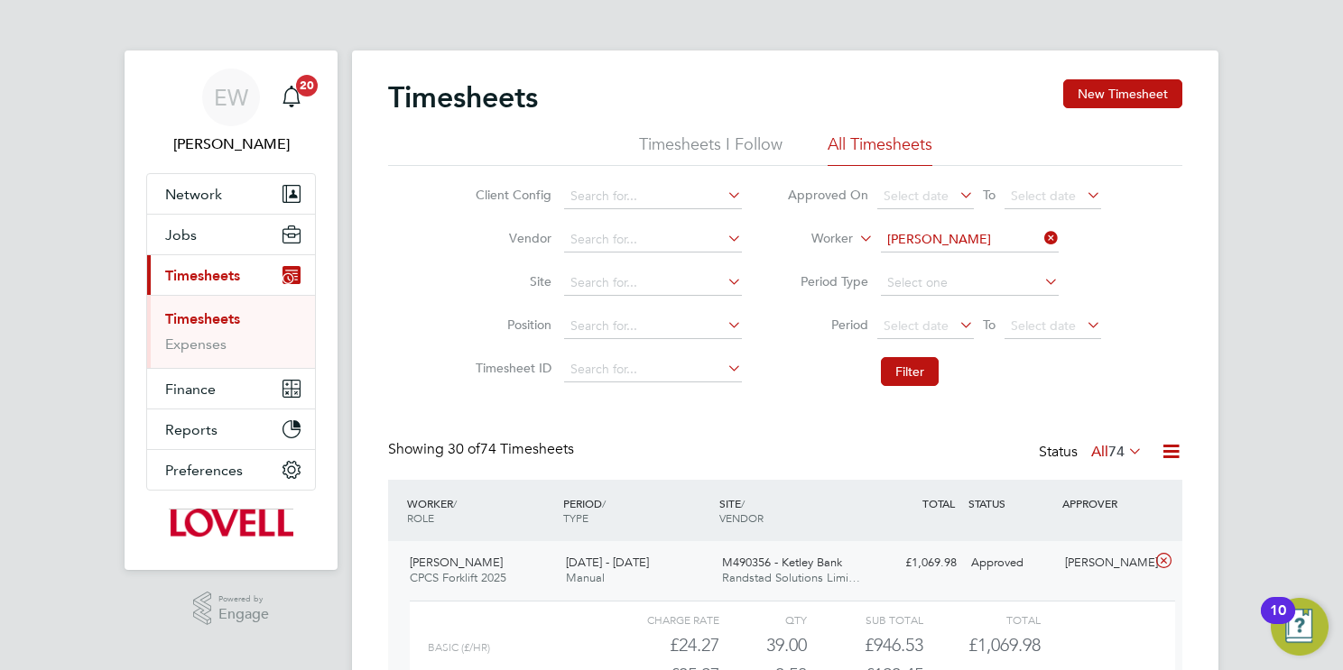
click at [926, 243] on input "James Cockburn" at bounding box center [970, 239] width 178 height 25
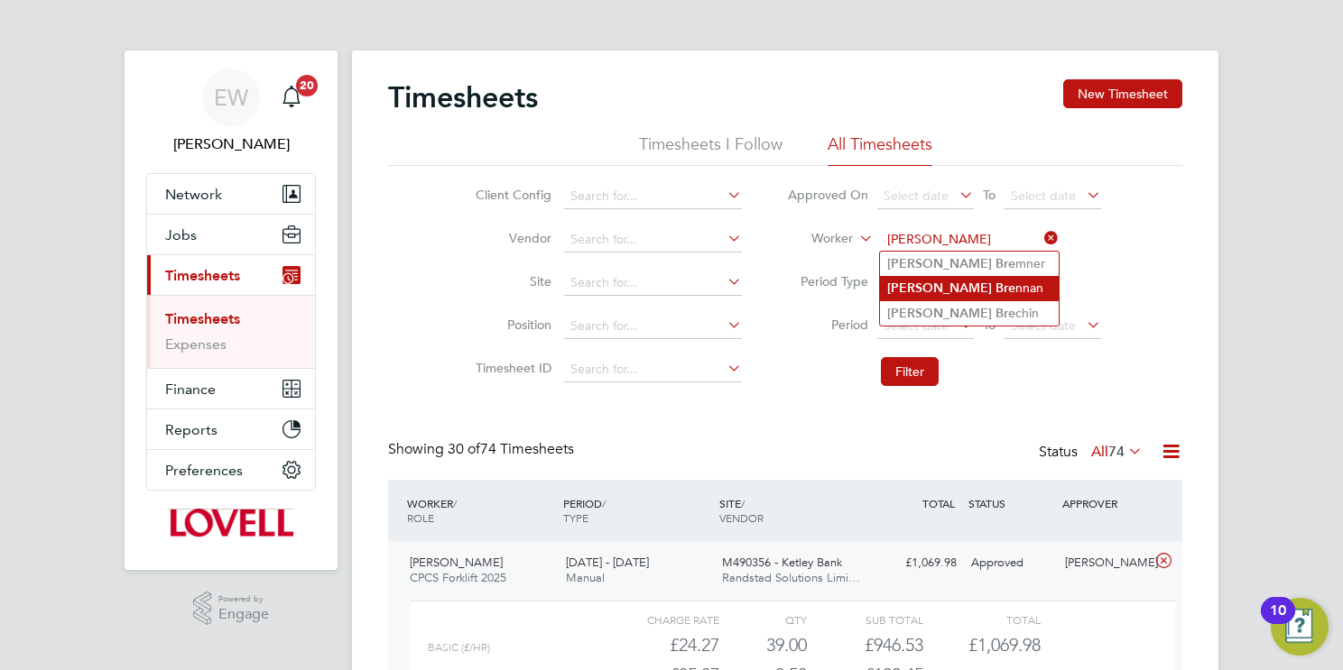
click at [962, 285] on li "John Bre nnan" at bounding box center [969, 288] width 179 height 24
type input "John Brennan"
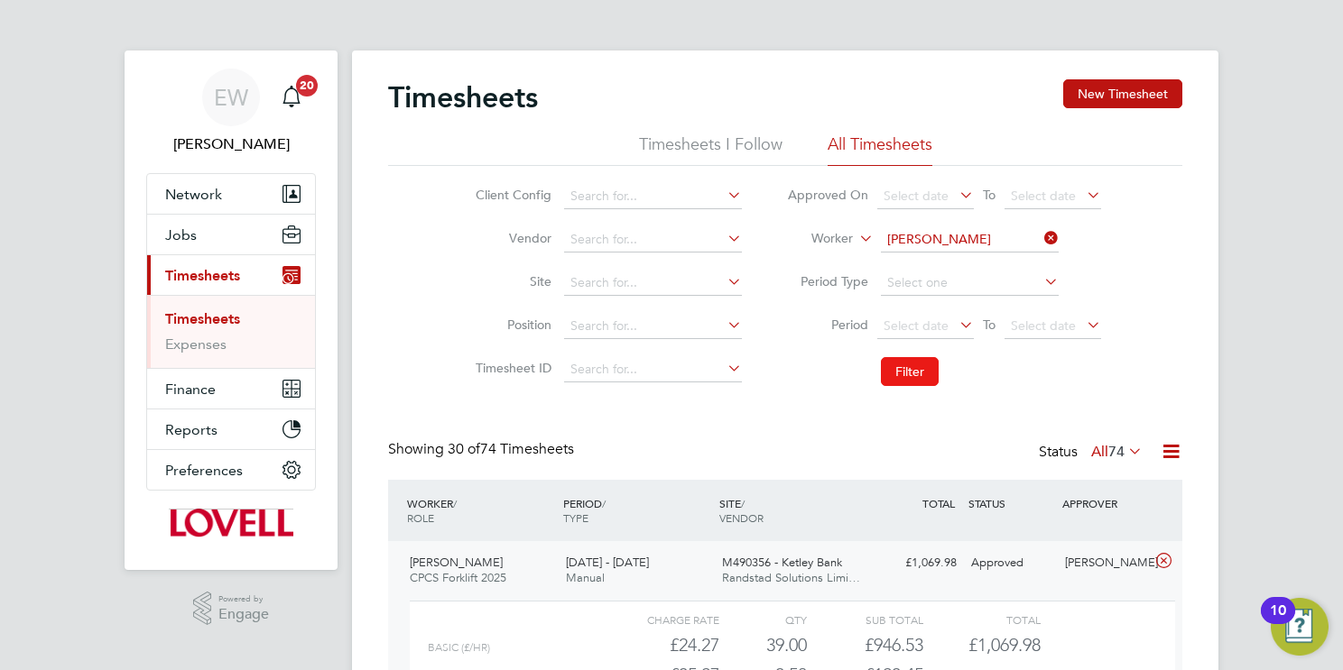
click at [909, 365] on button "Filter" at bounding box center [910, 371] width 58 height 29
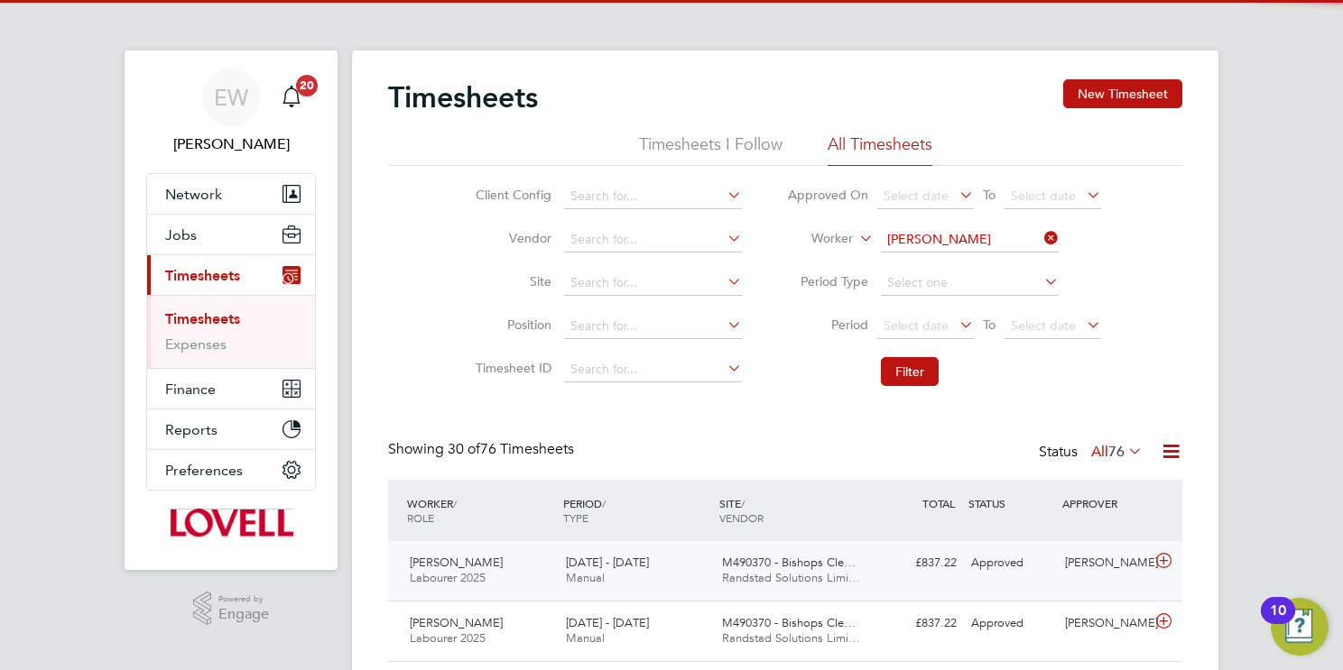
click at [789, 561] on span "M490370 - Bishops Cle…" at bounding box center [789, 562] width 134 height 15
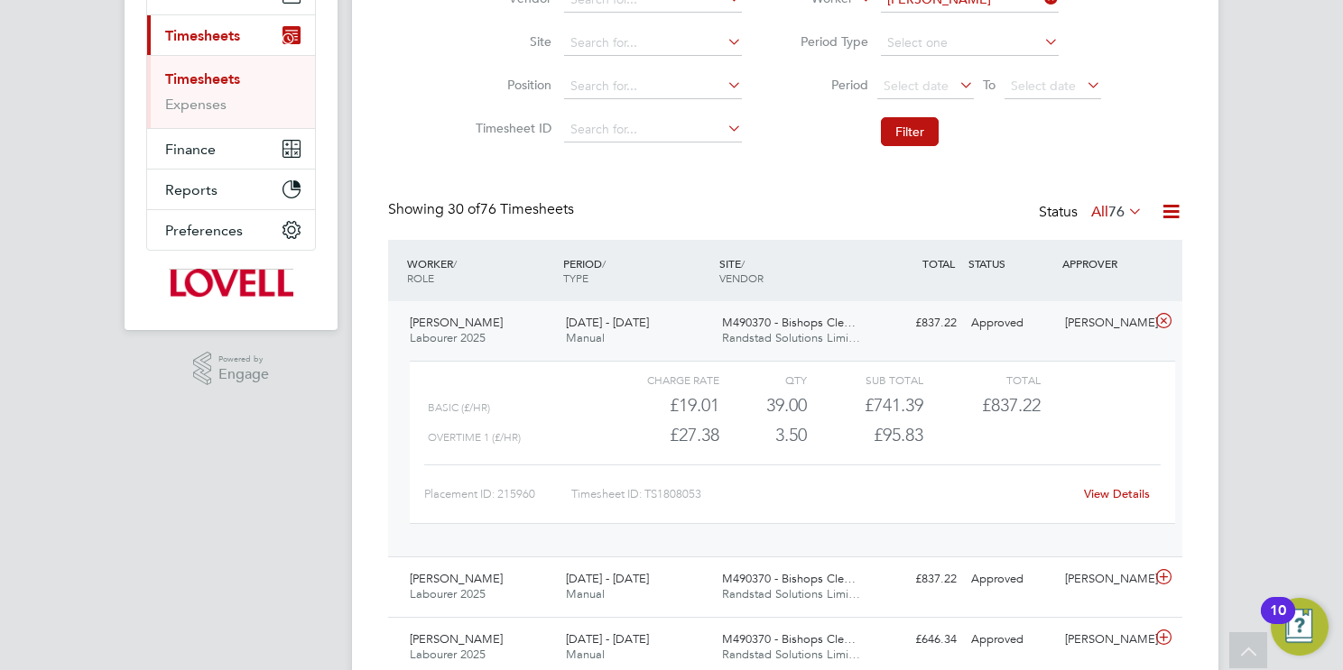
click at [1121, 493] on link "View Details" at bounding box center [1117, 493] width 66 height 15
click at [965, 5] on input at bounding box center [970, -1] width 178 height 25
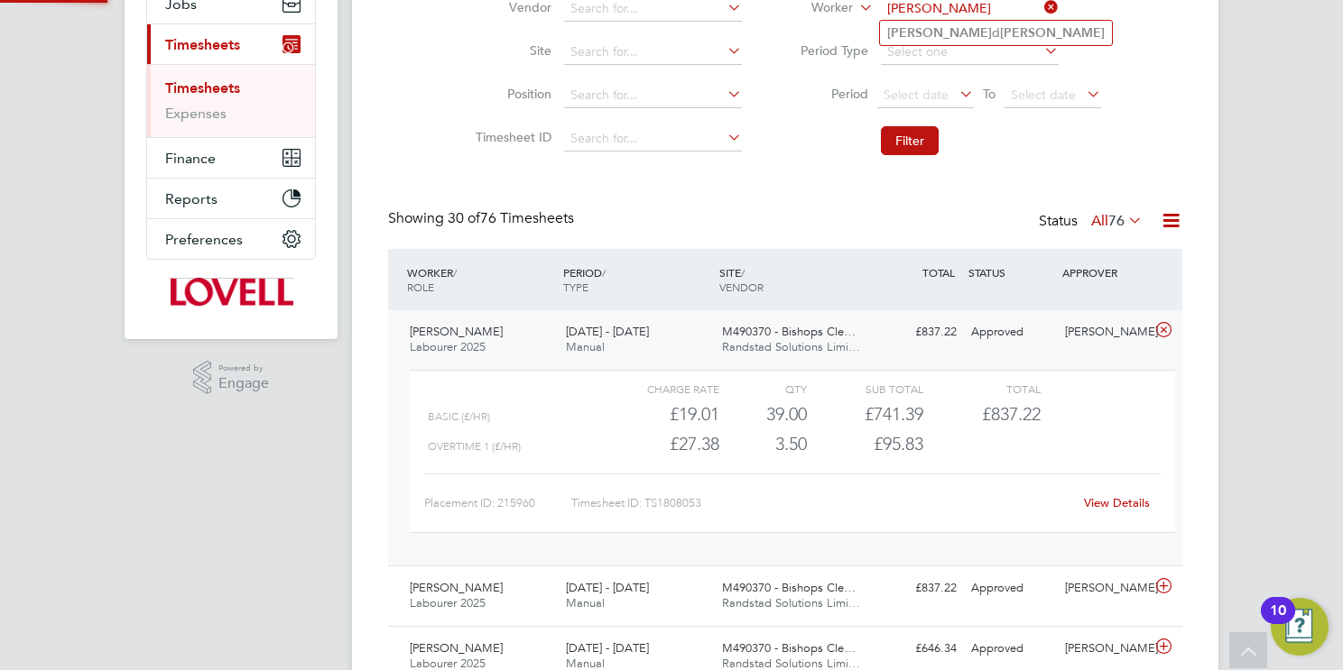
click at [1000, 36] on b "Thompson" at bounding box center [1052, 32] width 105 height 15
type input "Raymond Thompson"
click at [916, 135] on button "Filter" at bounding box center [910, 140] width 58 height 29
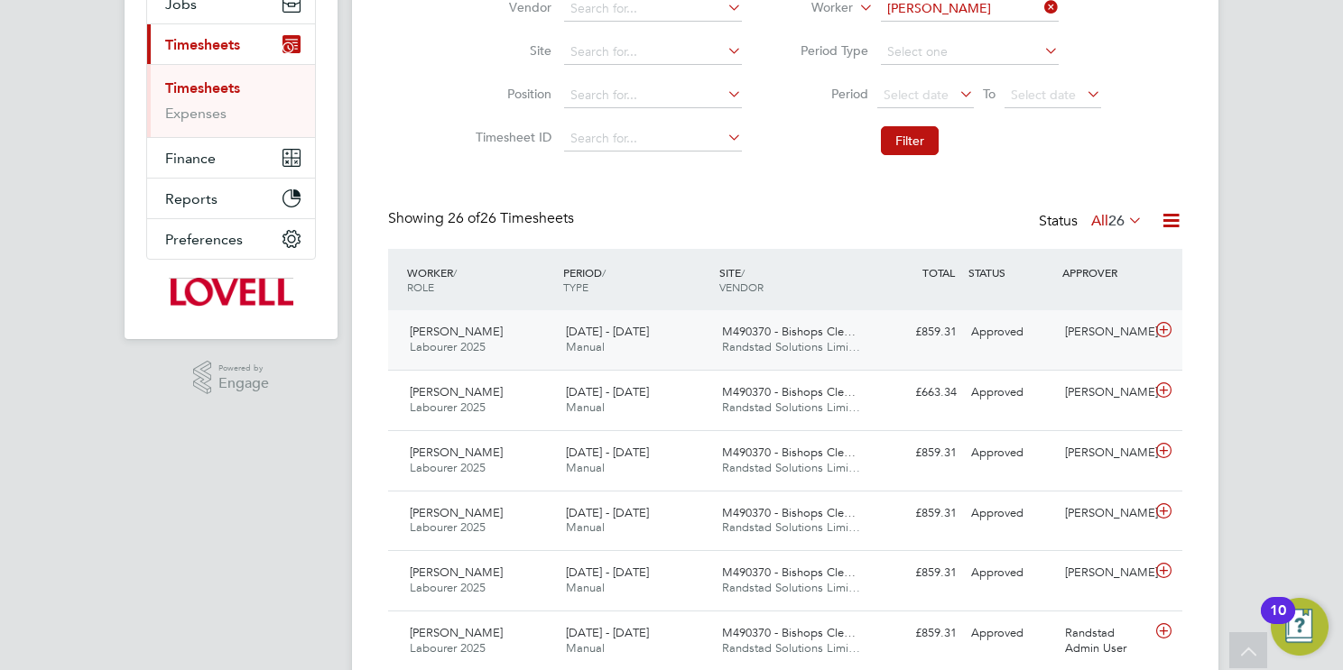
click at [795, 337] on span "M490370 - Bishops Cle…" at bounding box center [789, 331] width 134 height 15
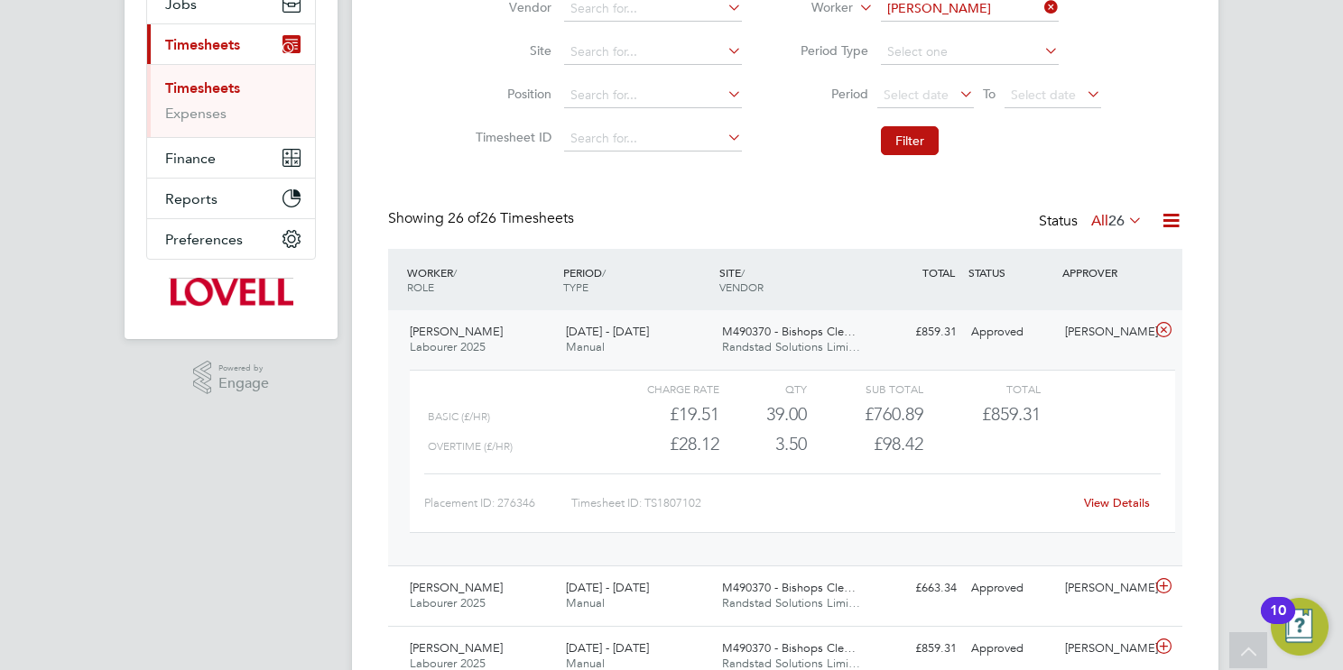
click at [1106, 502] on link "View Details" at bounding box center [1117, 502] width 66 height 15
click at [934, 12] on input "Raymond Thompson" at bounding box center [970, 8] width 178 height 25
click at [912, 28] on li "Jack Weldon" at bounding box center [969, 33] width 179 height 24
type input "Jack Weldon"
click at [909, 136] on button "Filter" at bounding box center [910, 140] width 58 height 29
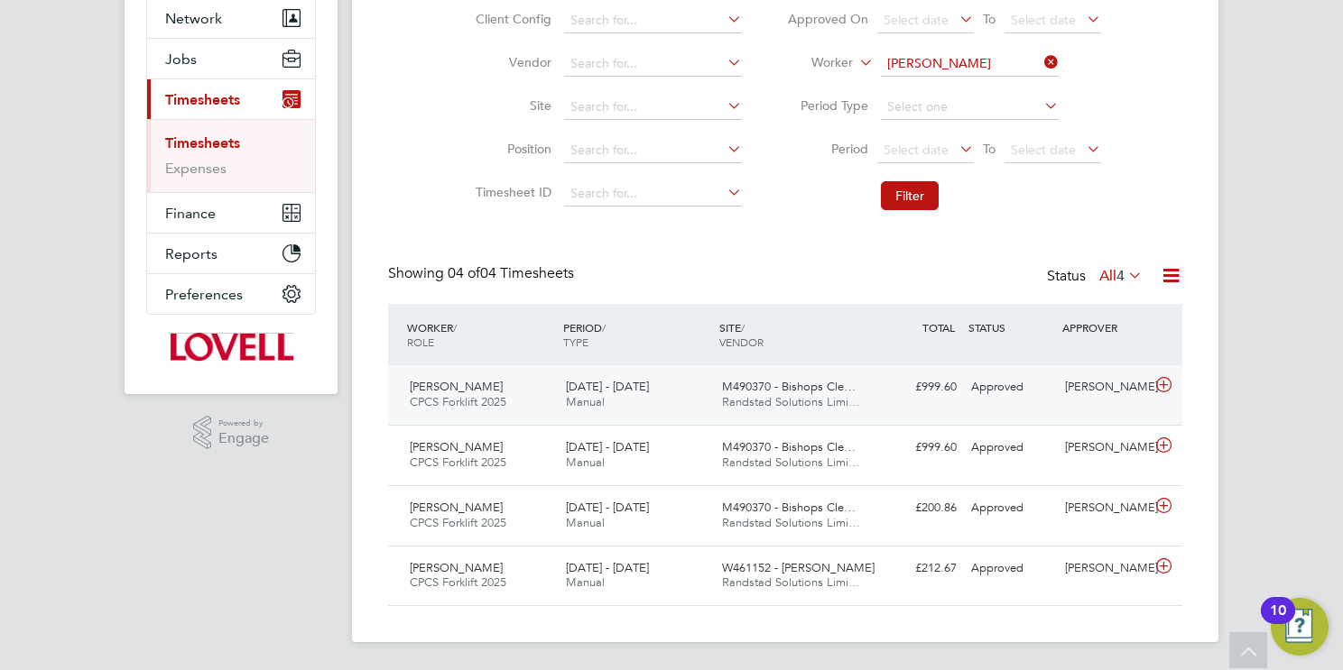
click at [845, 395] on span "Randstad Solutions Limi…" at bounding box center [791, 401] width 138 height 15
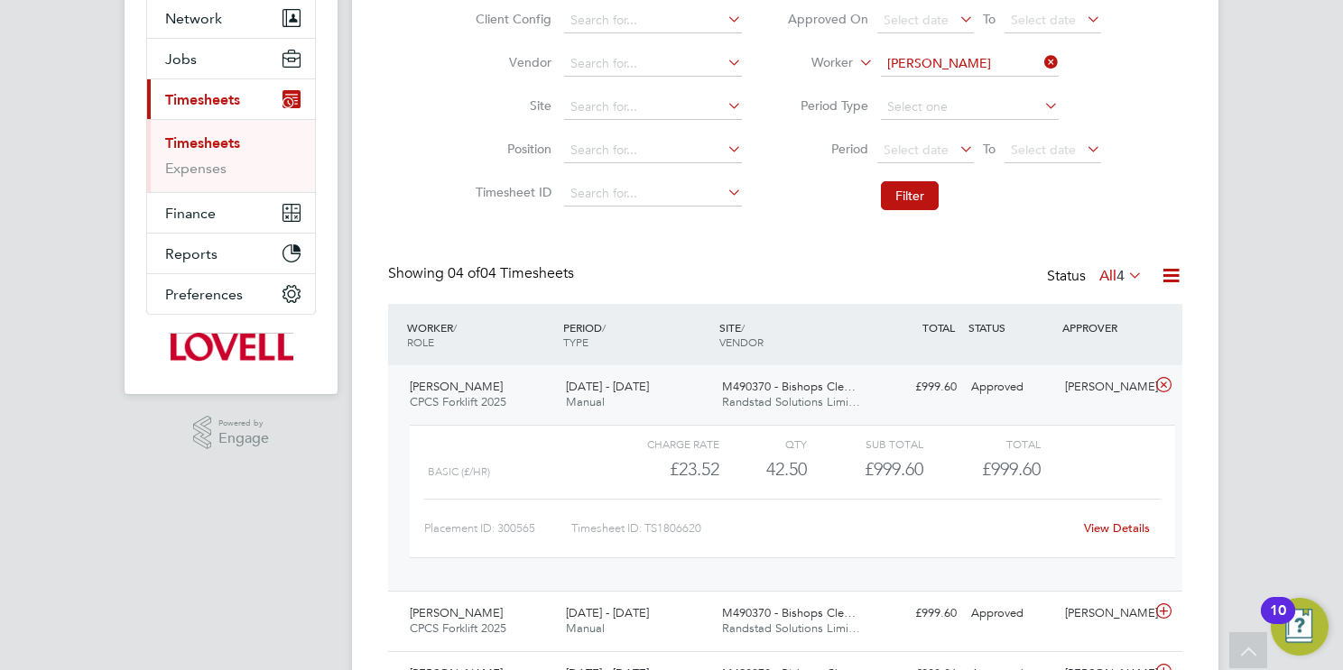
click at [1113, 525] on link "View Details" at bounding box center [1117, 528] width 66 height 15
drag, startPoint x: 911, startPoint y: 60, endPoint x: 902, endPoint y: 63, distance: 9.7
click at [910, 60] on input at bounding box center [970, 63] width 178 height 25
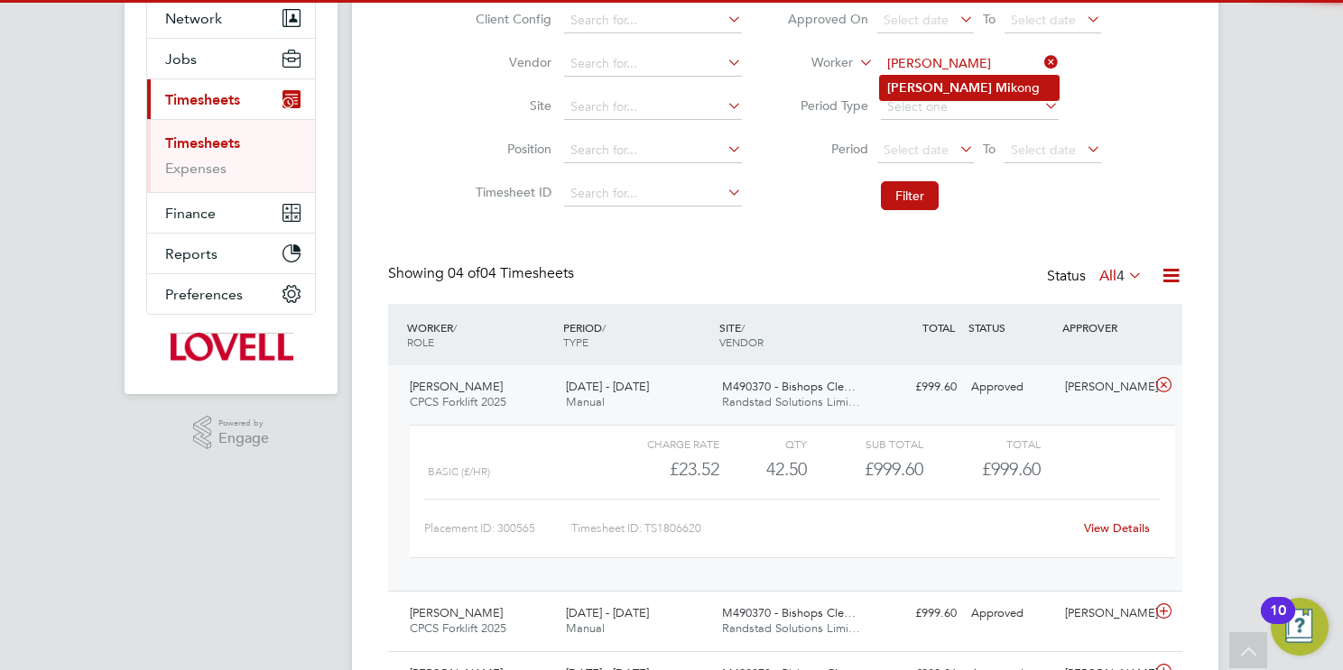
click at [960, 94] on li "Patrice Mi kong" at bounding box center [969, 88] width 179 height 24
type input "Patrice Mikong"
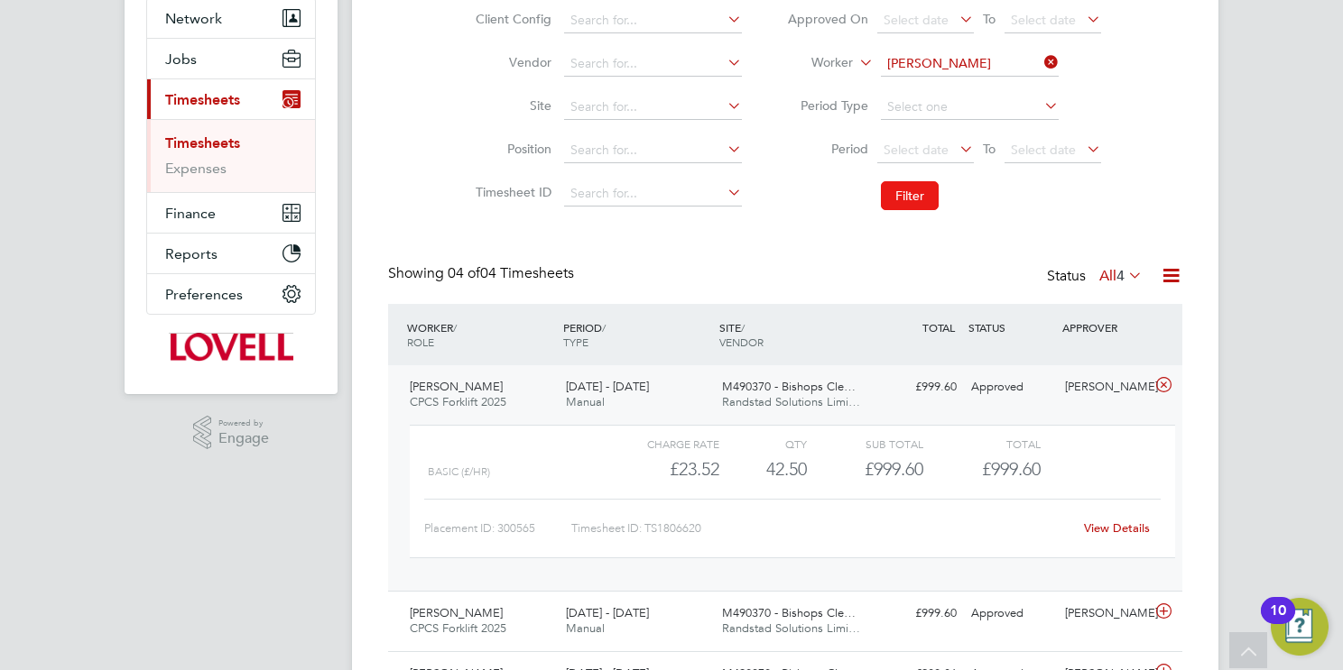
click at [919, 186] on button "Filter" at bounding box center [910, 195] width 58 height 29
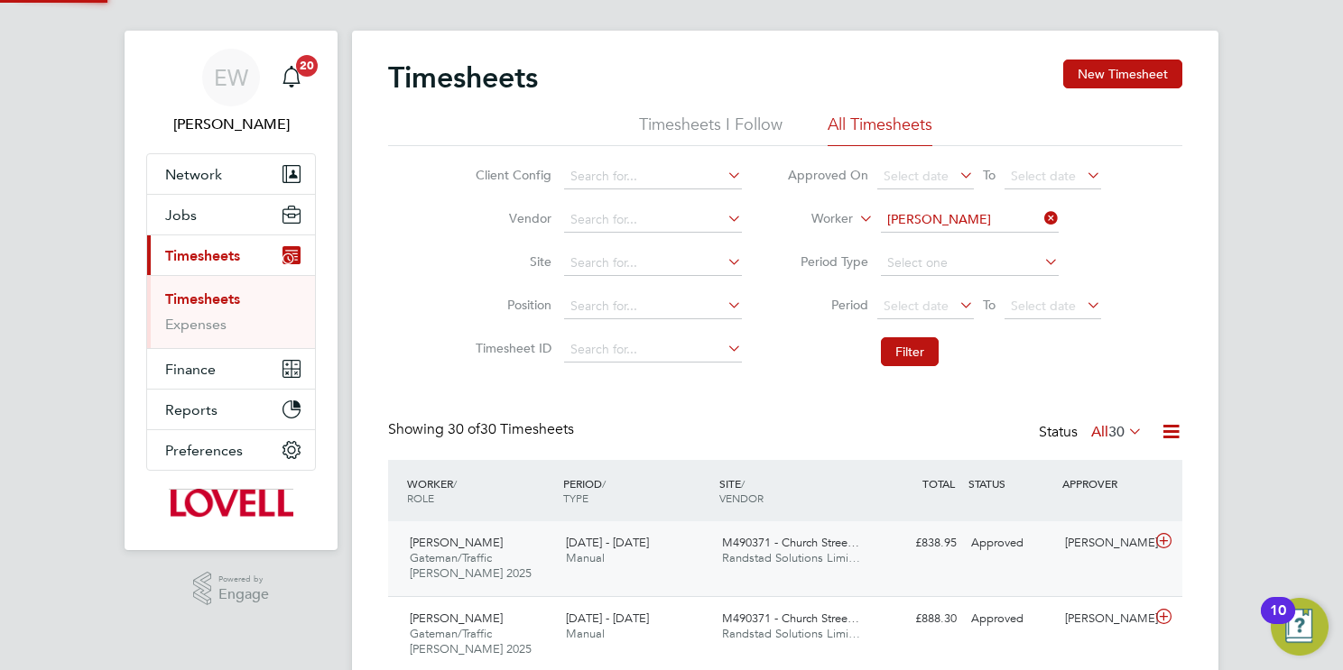
click at [756, 550] on span "Randstad Solutions Limi…" at bounding box center [791, 557] width 138 height 15
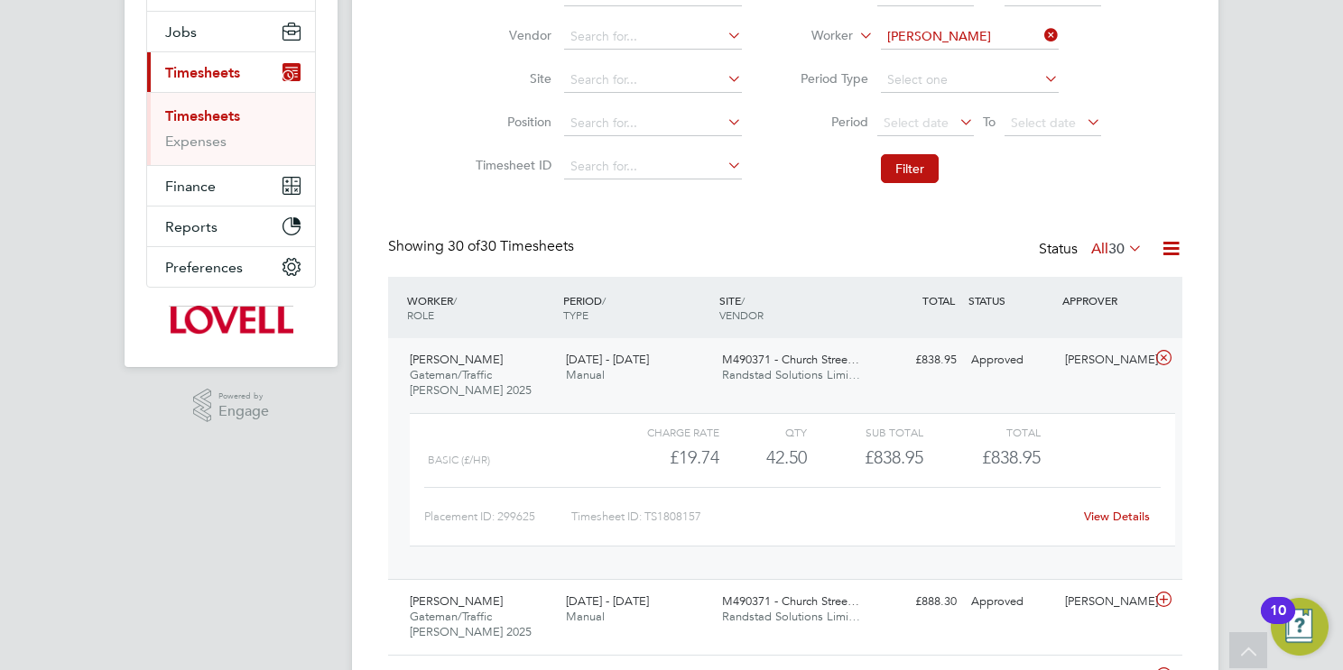
click at [1109, 518] on link "View Details" at bounding box center [1117, 516] width 66 height 15
click at [956, 34] on input "Patrice Mikong" at bounding box center [970, 36] width 178 height 25
click at [988, 51] on li "Narinder Singh" at bounding box center [993, 61] width 227 height 24
type input "Narinder Singh"
click at [919, 170] on button "Filter" at bounding box center [910, 168] width 58 height 29
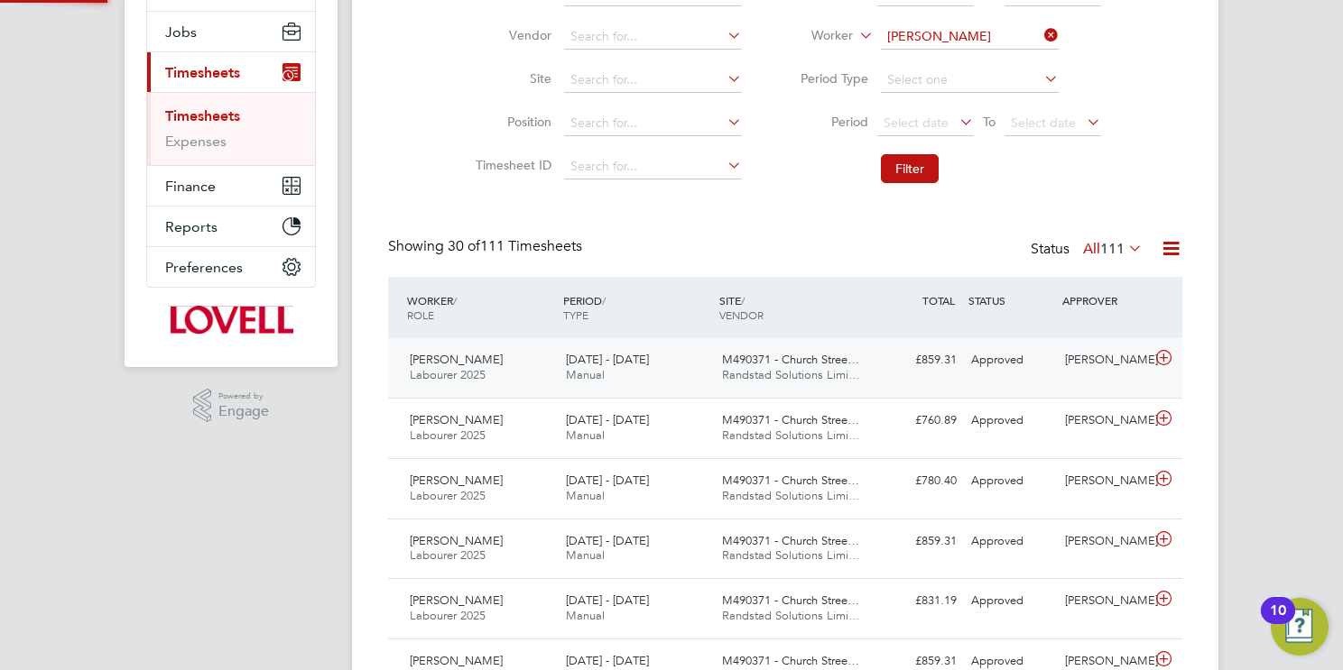
click at [798, 367] on span "Randstad Solutions Limi…" at bounding box center [791, 374] width 138 height 15
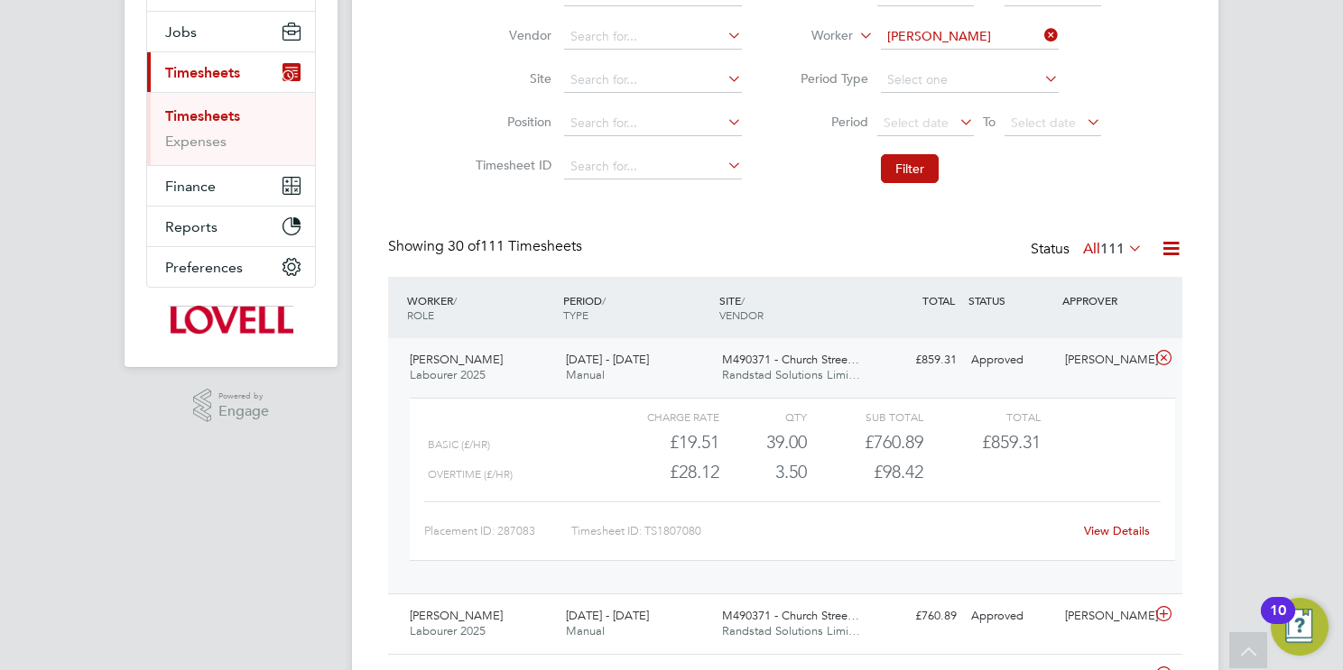
click at [1094, 523] on link "View Details" at bounding box center [1117, 530] width 66 height 15
click at [944, 34] on input "Narinder Singh" at bounding box center [970, 36] width 178 height 25
type input "g"
click at [933, 62] on b "Anthony" at bounding box center [939, 60] width 105 height 15
type input "Anthony Graham"
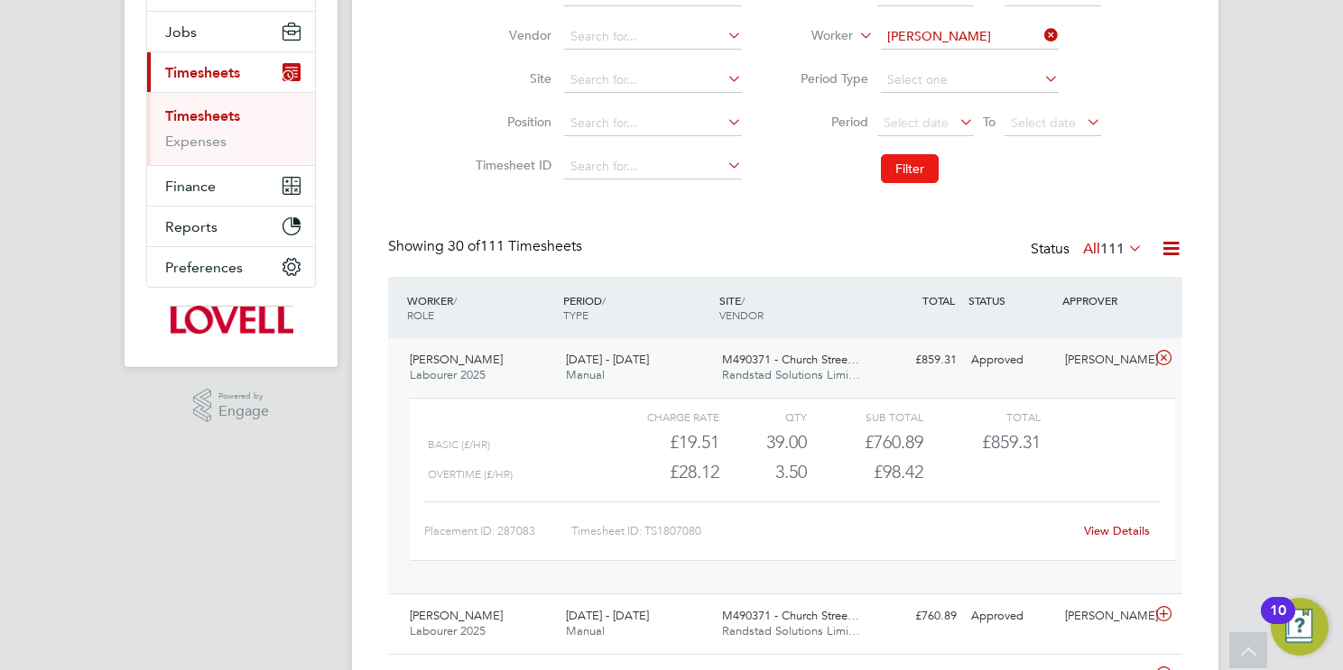
click at [911, 168] on button "Filter" at bounding box center [910, 168] width 58 height 29
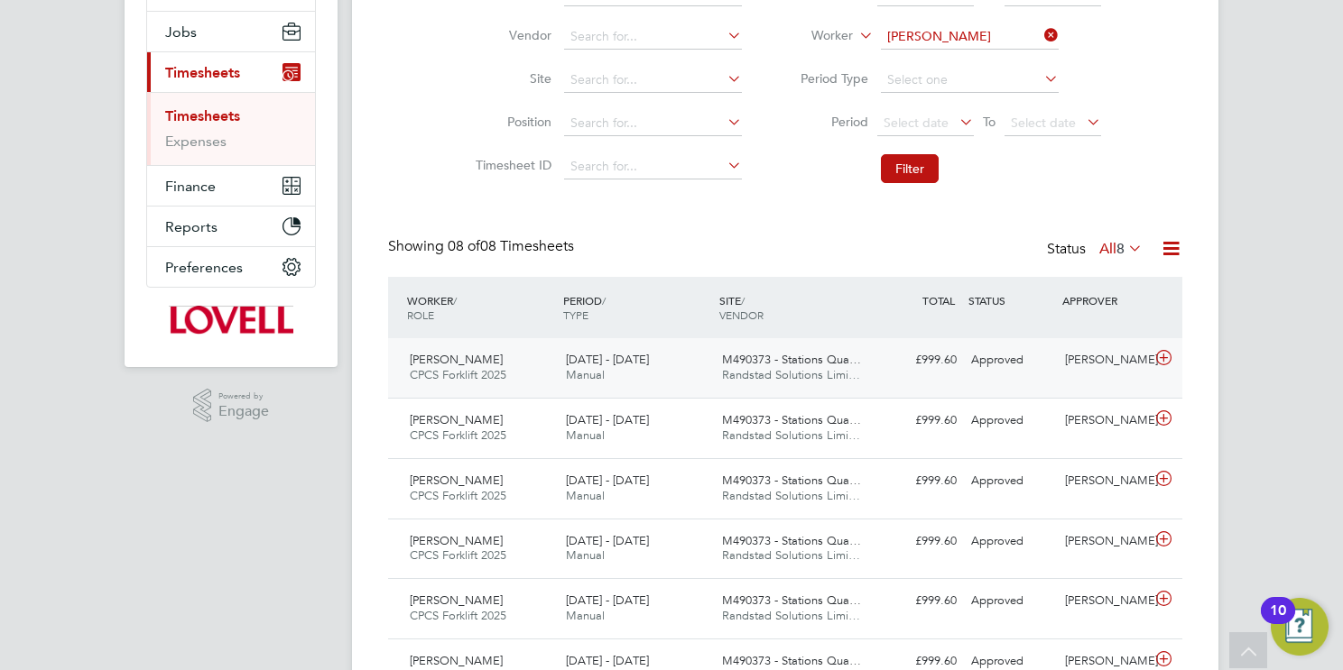
click at [808, 373] on span "Randstad Solutions Limi…" at bounding box center [791, 374] width 138 height 15
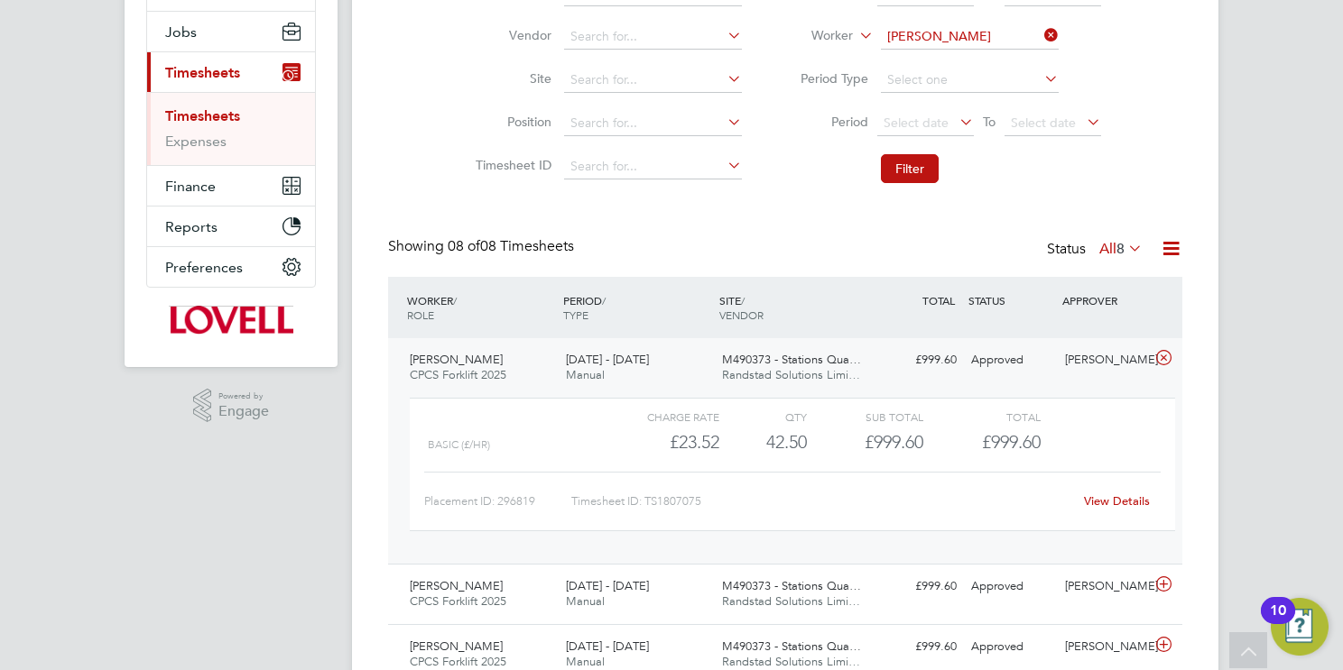
click at [1120, 496] on link "View Details" at bounding box center [1117, 501] width 66 height 15
click at [920, 25] on input "Anthony Graham" at bounding box center [970, 36] width 178 height 25
click at [923, 59] on b "Darren" at bounding box center [939, 60] width 105 height 15
type input "Darren Turner"
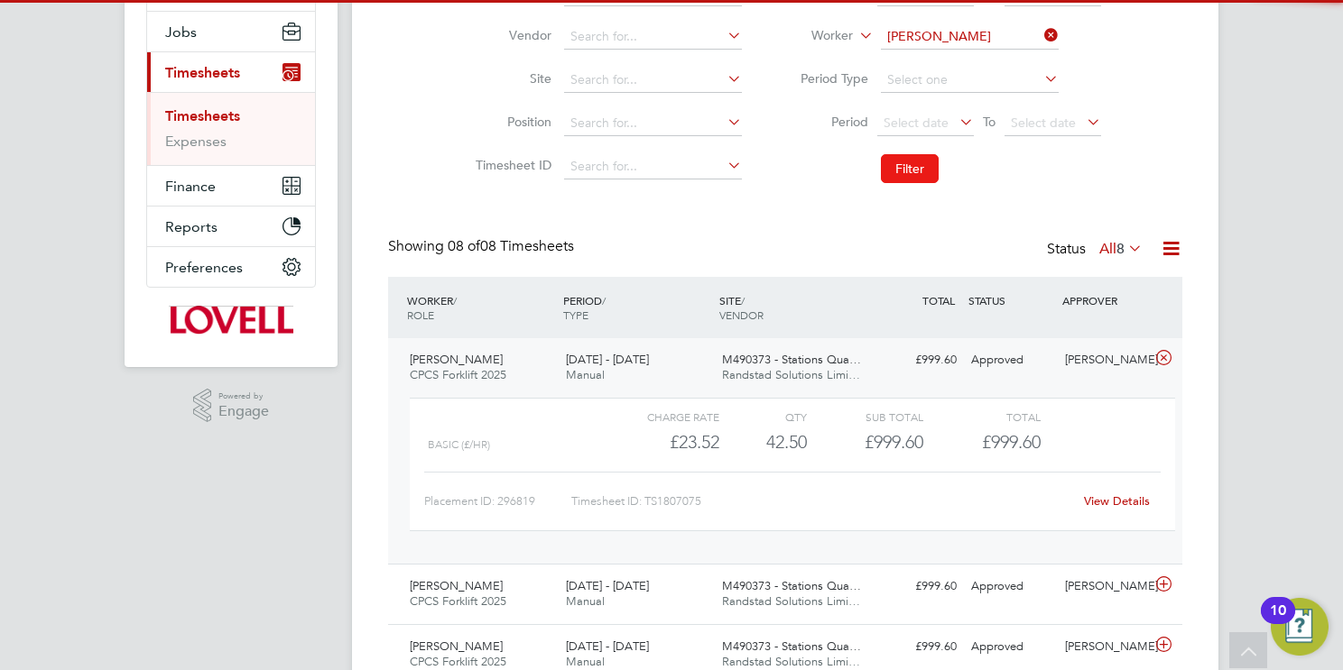
click at [901, 167] on button "Filter" at bounding box center [910, 168] width 58 height 29
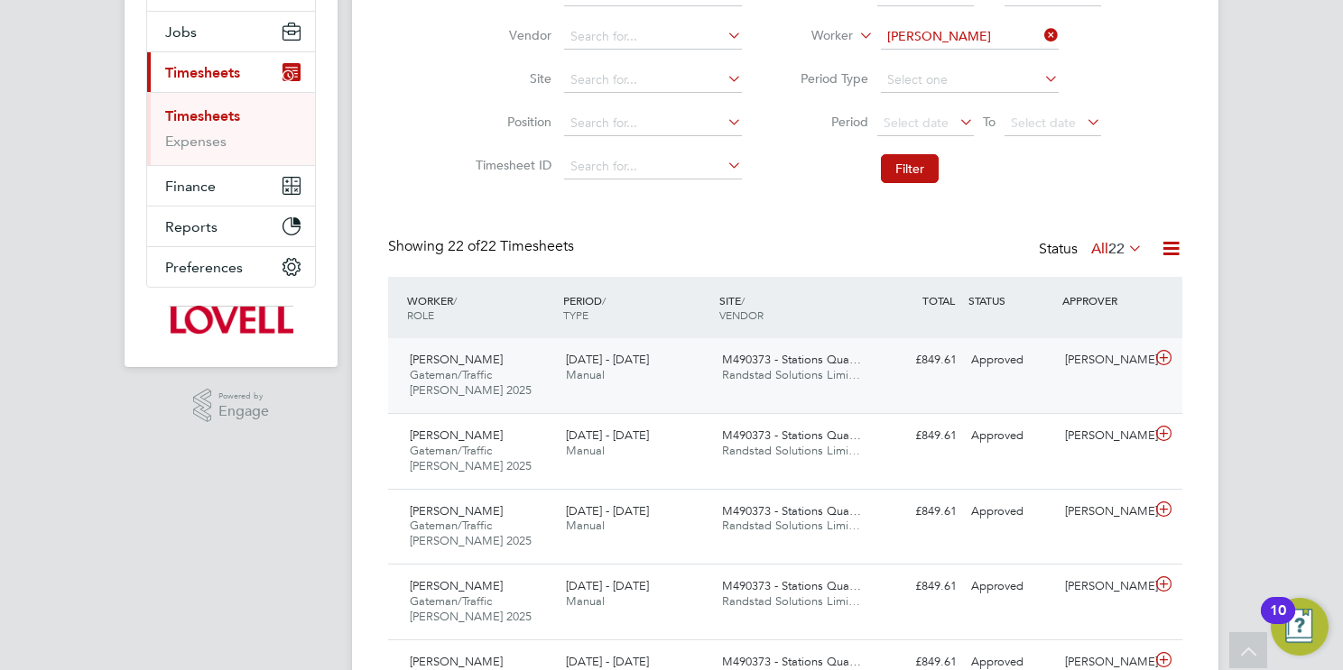
click at [811, 375] on span "Randstad Solutions Limi…" at bounding box center [791, 374] width 138 height 15
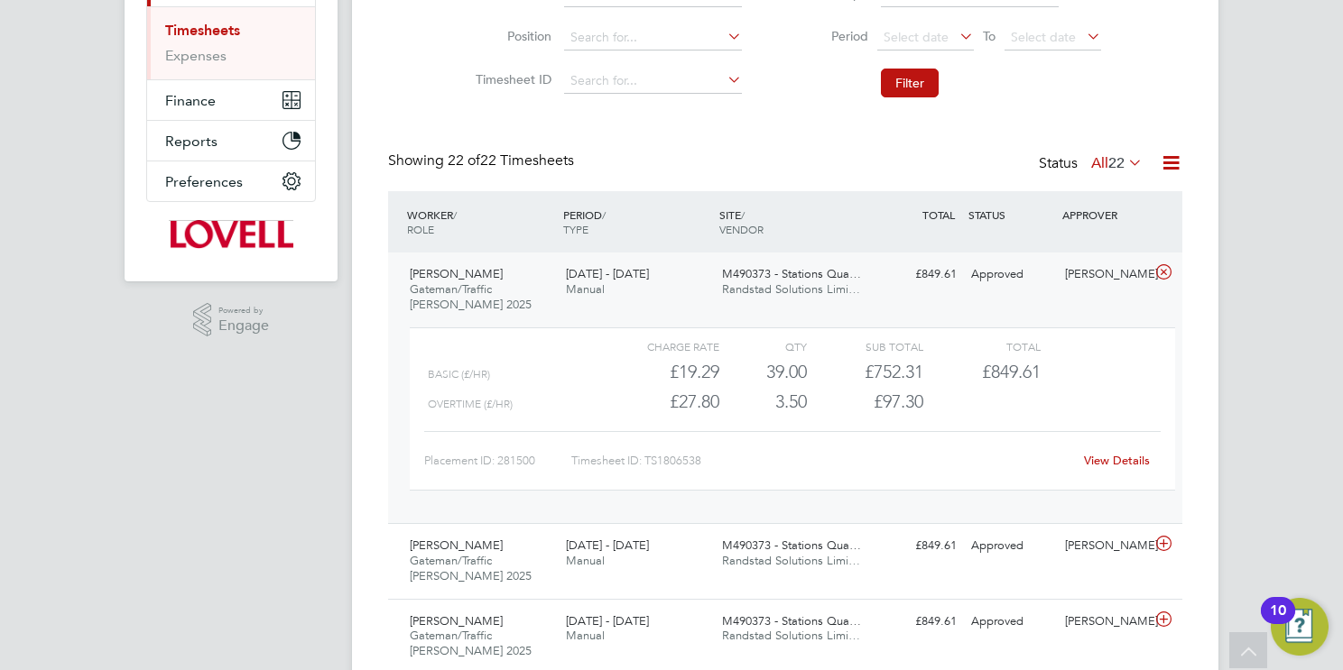
click at [1117, 459] on link "View Details" at bounding box center [1117, 460] width 66 height 15
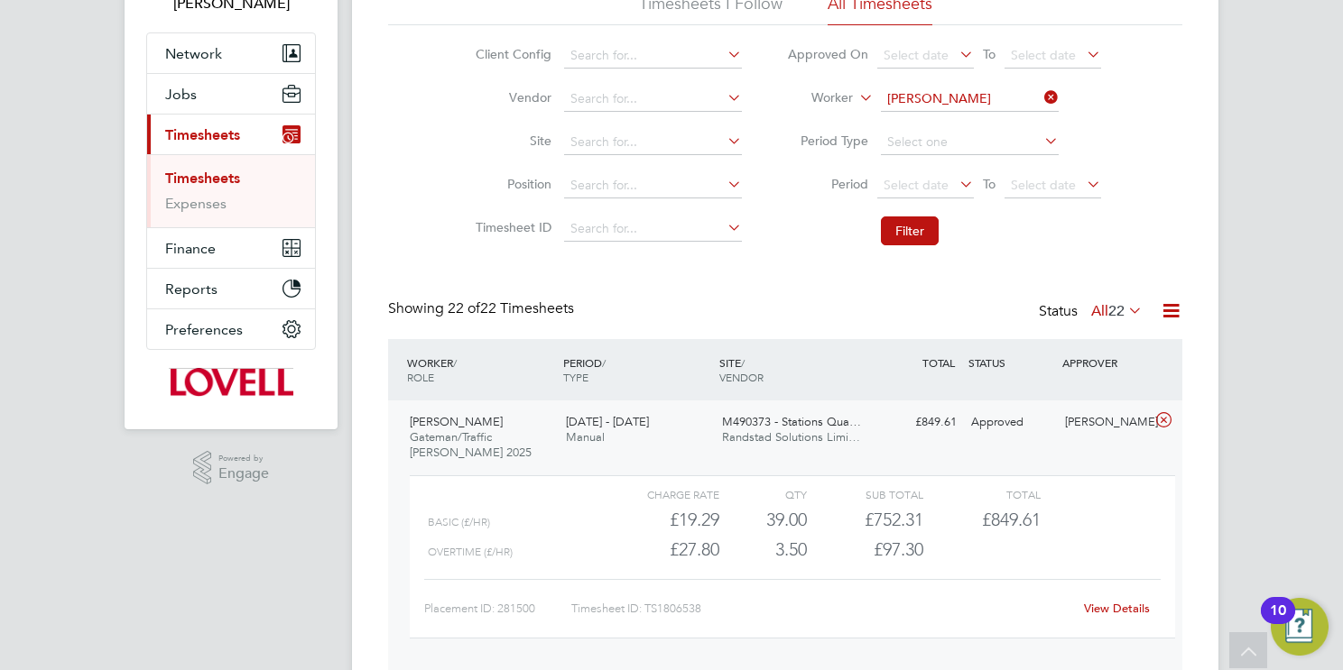
click at [946, 97] on input "Darren Turner" at bounding box center [970, 99] width 178 height 25
drag, startPoint x: 978, startPoint y: 132, endPoint x: 927, endPoint y: 171, distance: 65.0
click at [977, 132] on li "Alimamy Kamara" at bounding box center [991, 123] width 223 height 24
type input "Alimamy Kamara"
click at [921, 228] on button "Filter" at bounding box center [910, 231] width 58 height 29
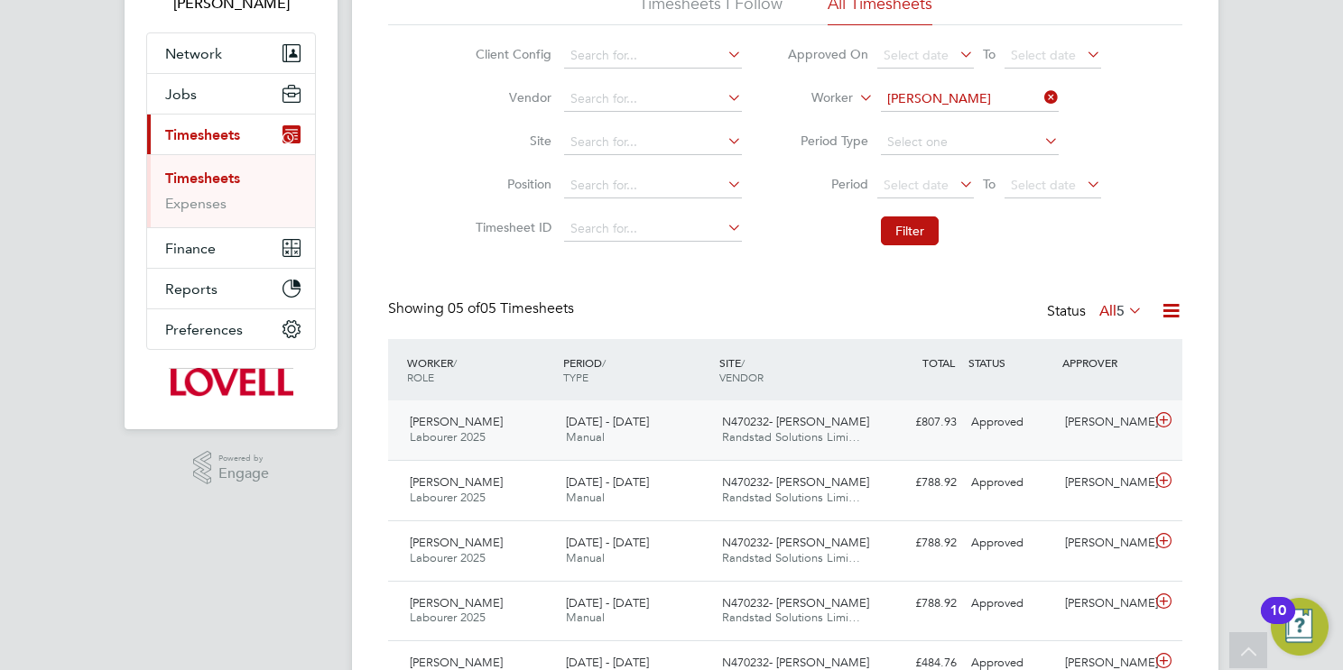
click at [800, 429] on span "Randstad Solutions Limi…" at bounding box center [791, 436] width 138 height 15
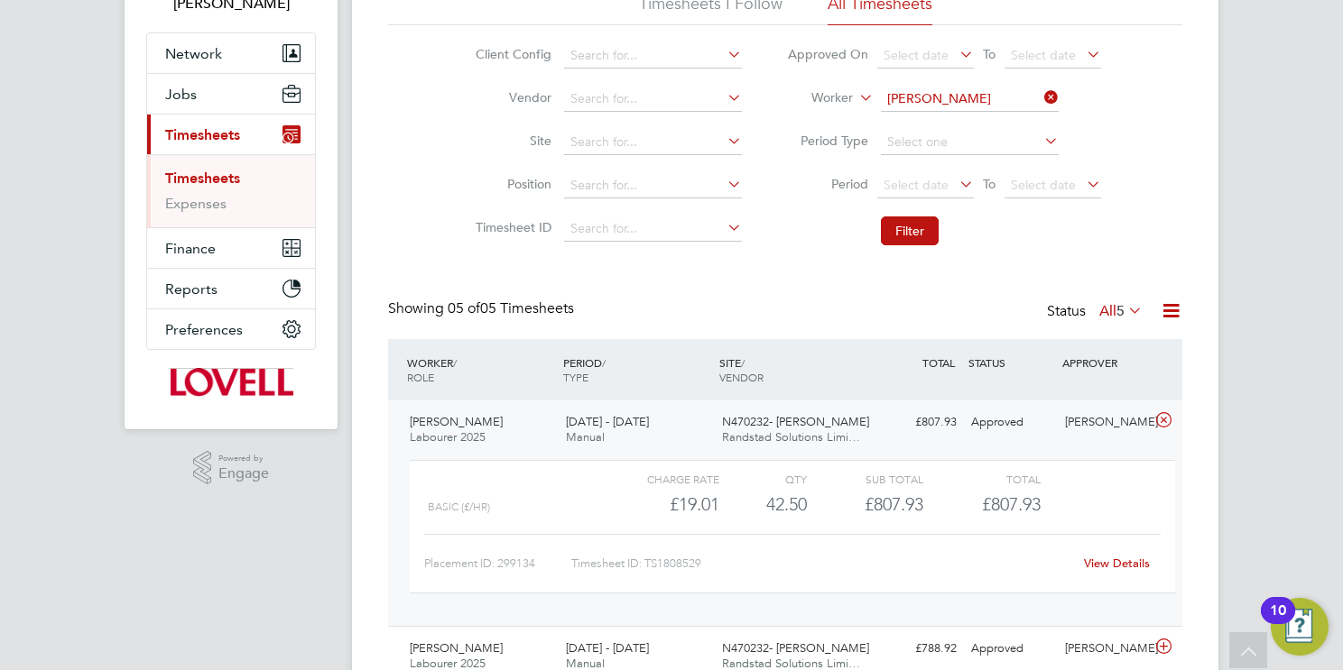
click at [1131, 565] on link "View Details" at bounding box center [1117, 563] width 66 height 15
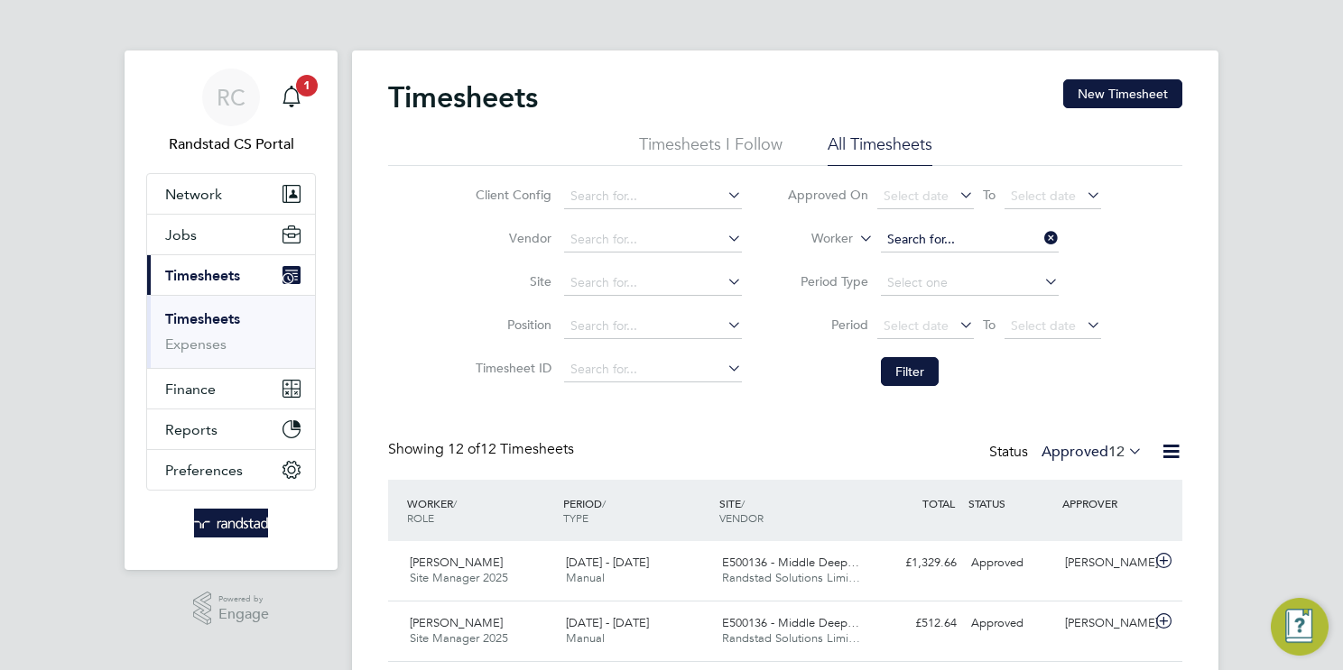
click at [965, 245] on input at bounding box center [970, 239] width 178 height 25
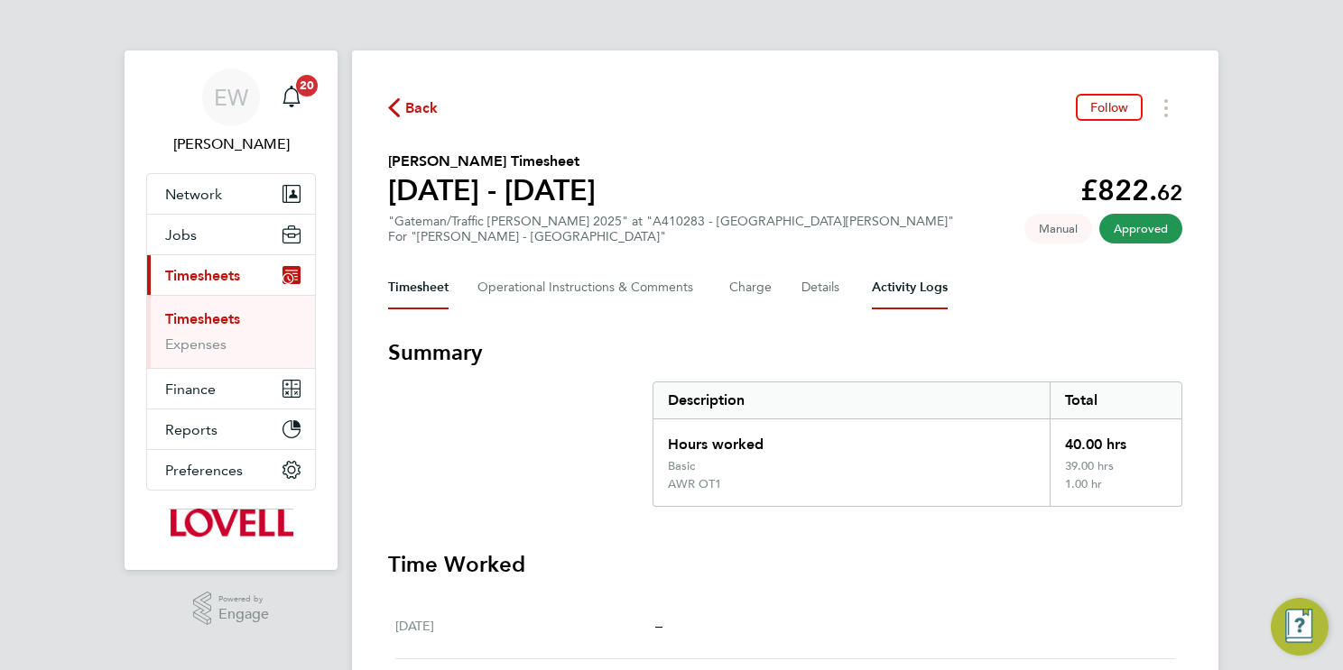
click at [934, 287] on Logs-tab "Activity Logs" at bounding box center [910, 287] width 76 height 43
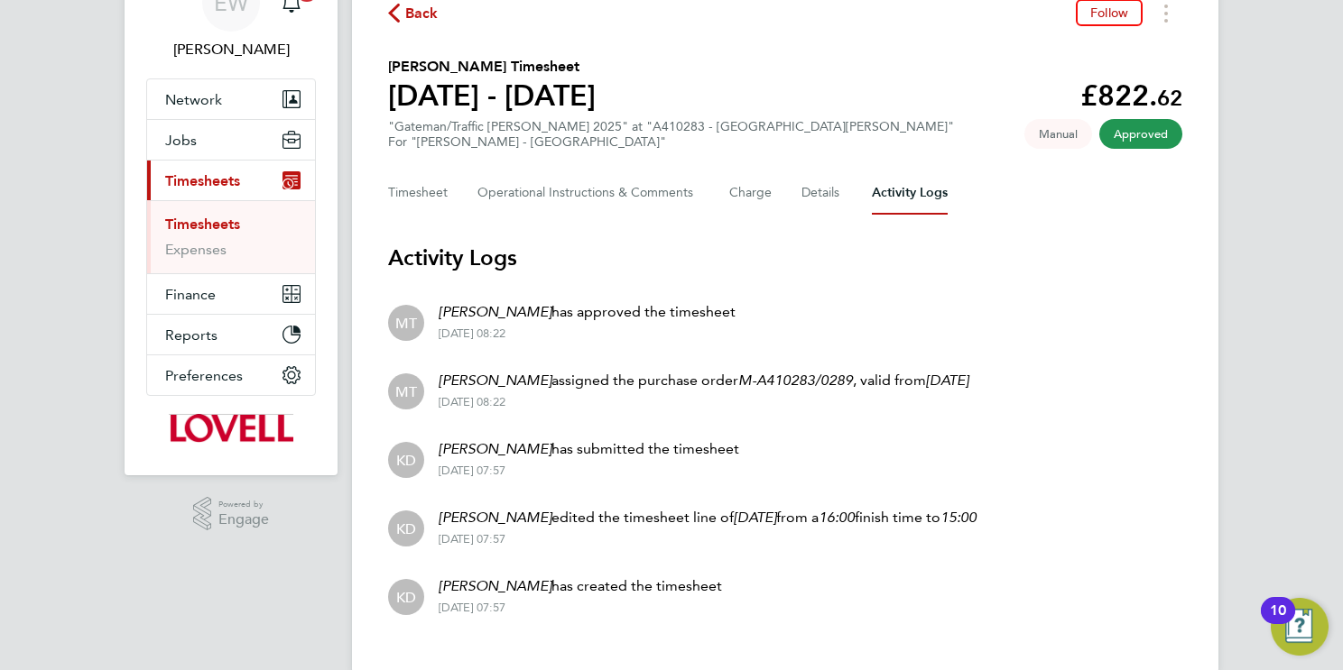
scroll to position [125, 0]
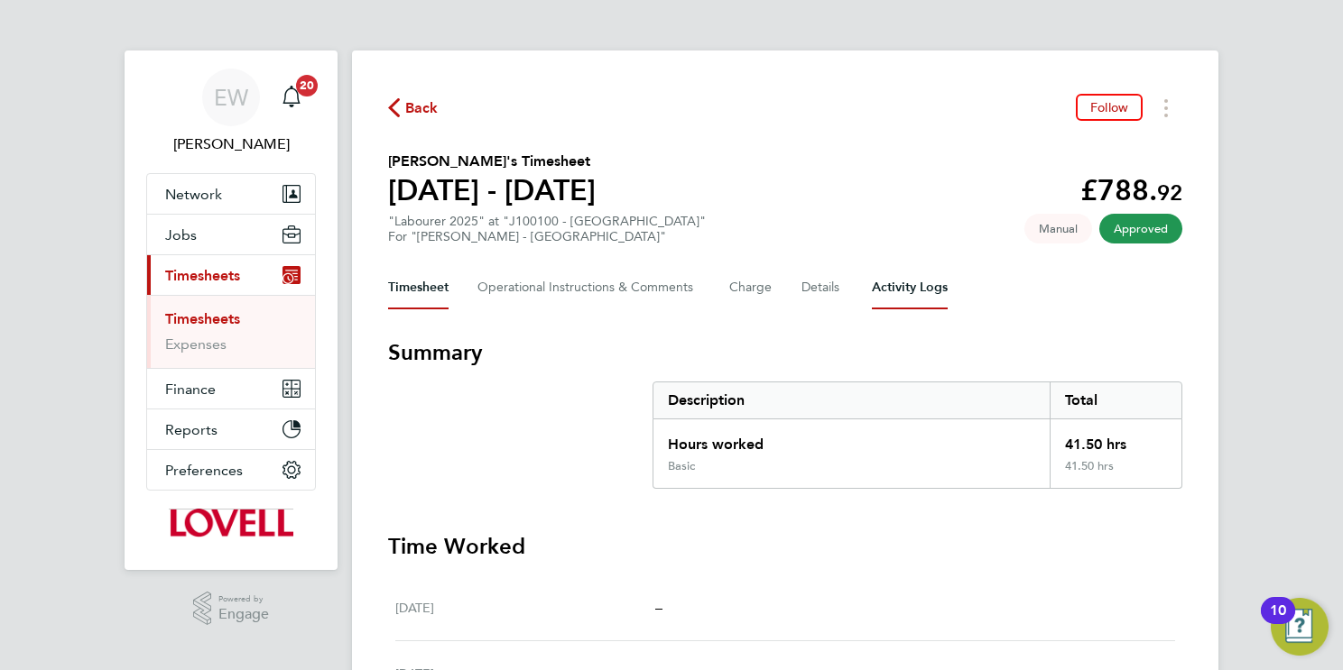
click at [909, 288] on Logs-tab "Activity Logs" at bounding box center [910, 287] width 76 height 43
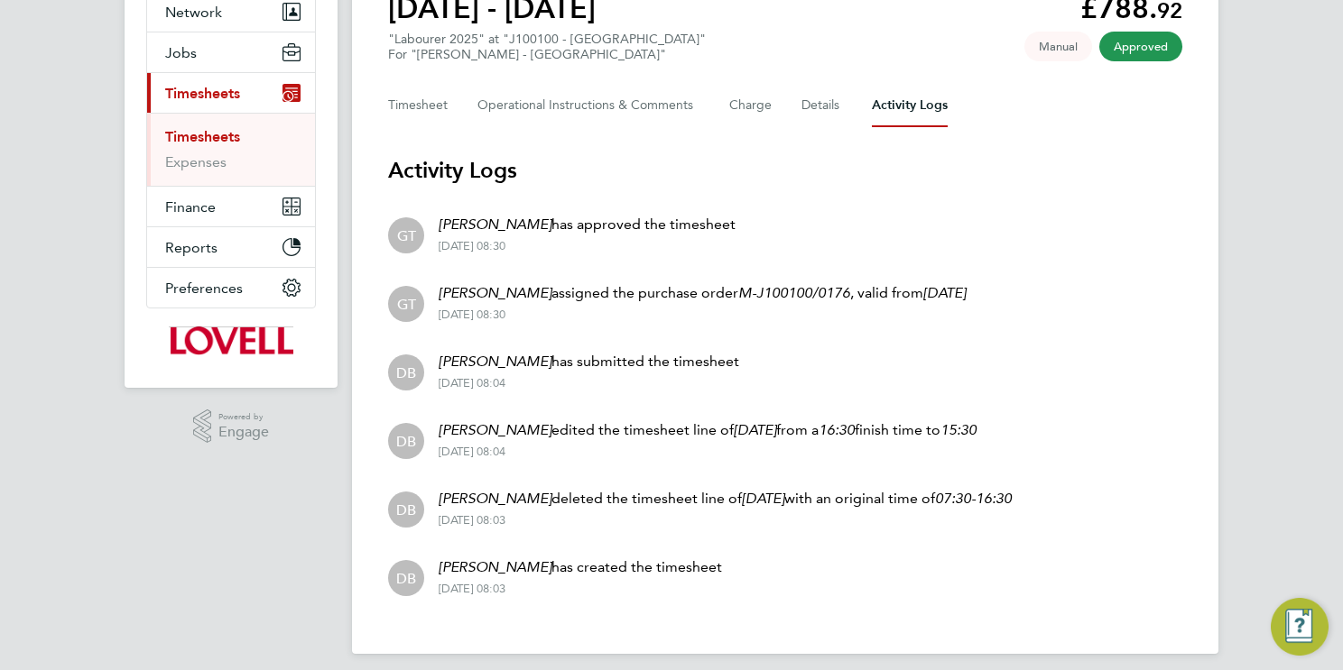
scroll to position [193, 0]
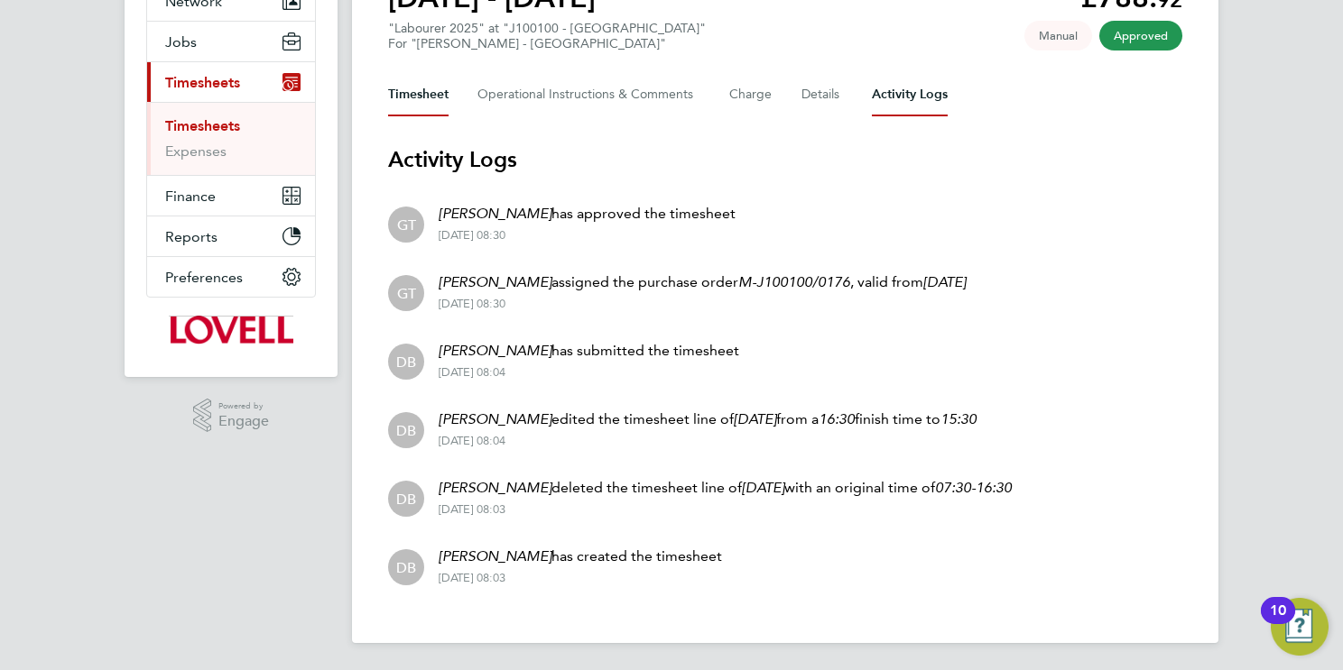
click at [426, 99] on button "Timesheet" at bounding box center [418, 94] width 60 height 43
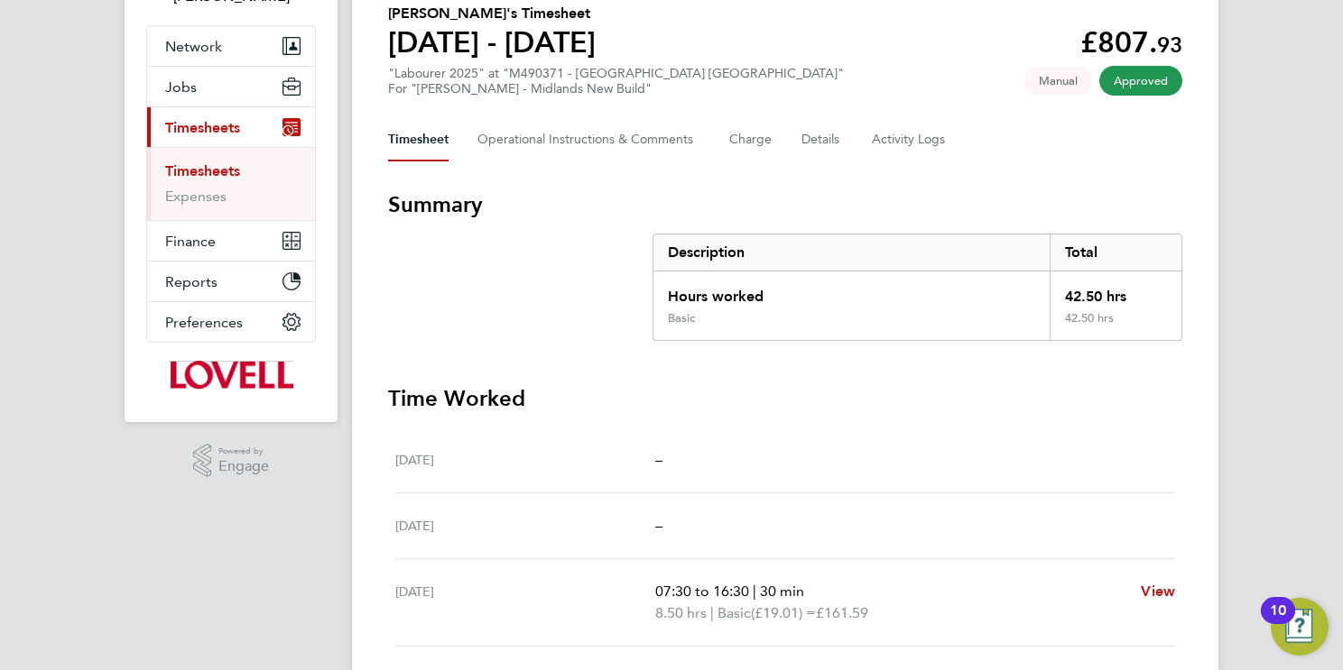
scroll to position [137, 0]
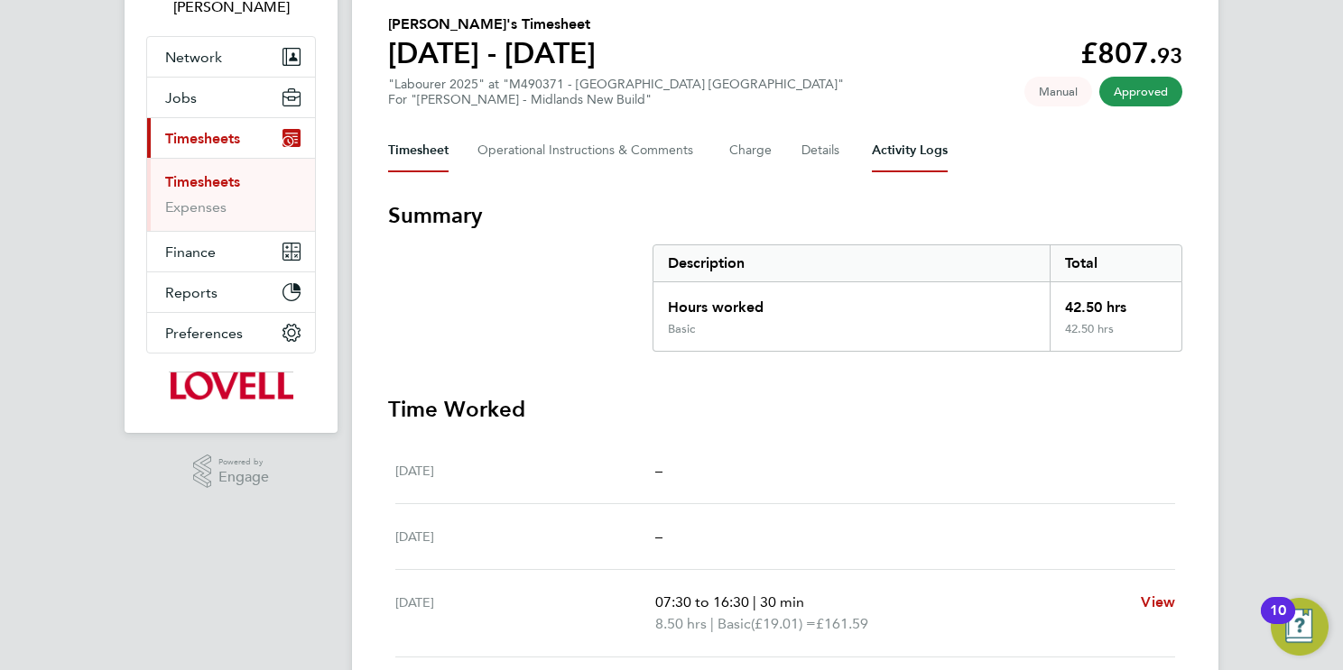
click at [922, 147] on Logs-tab "Activity Logs" at bounding box center [910, 150] width 76 height 43
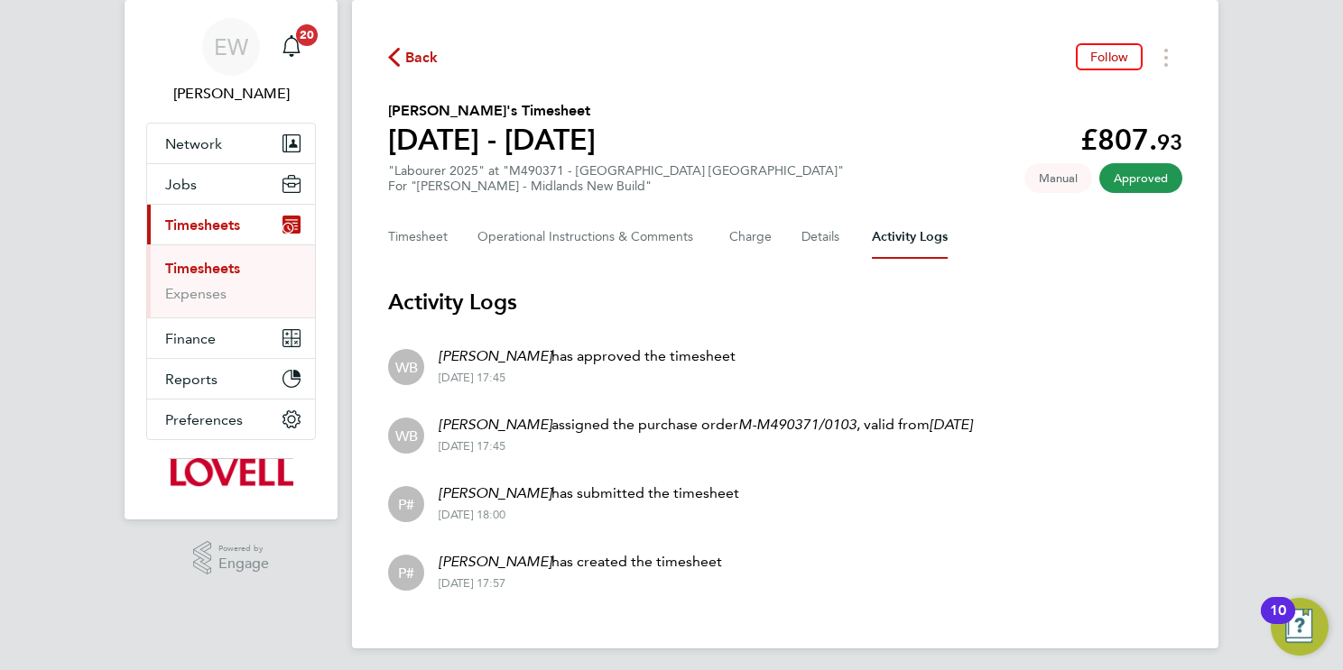
scroll to position [56, 0]
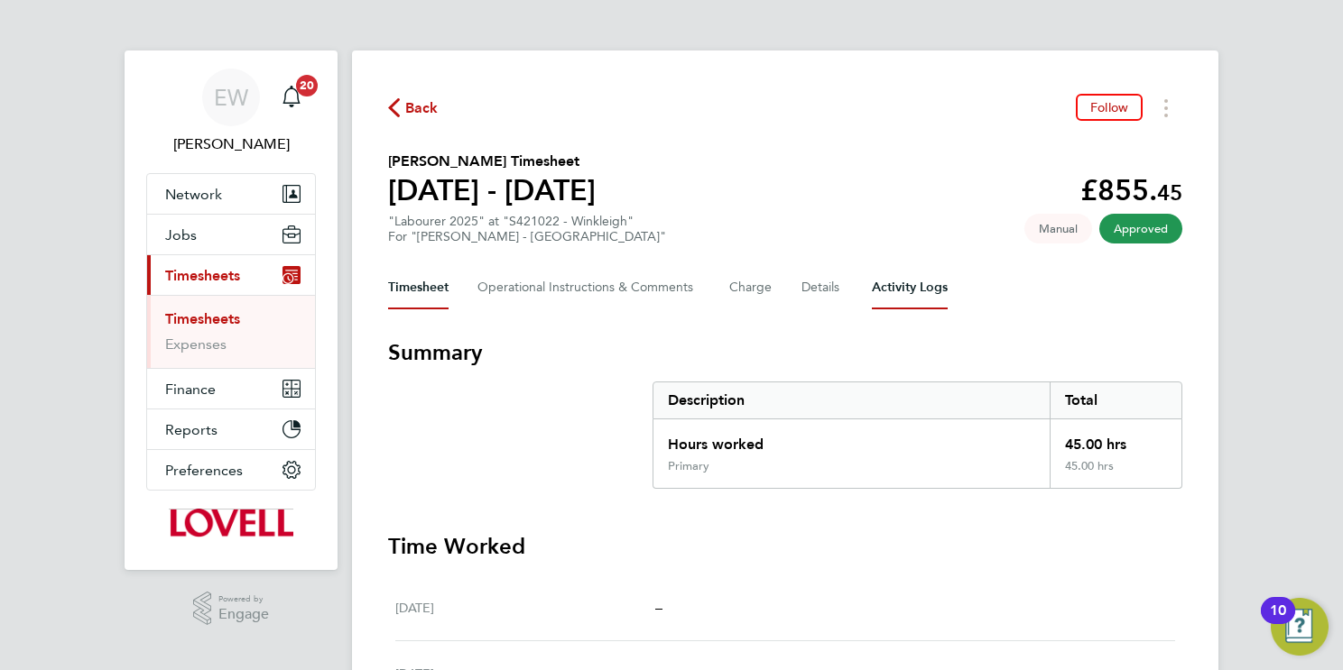
click at [899, 294] on Logs-tab "Activity Logs" at bounding box center [910, 287] width 76 height 43
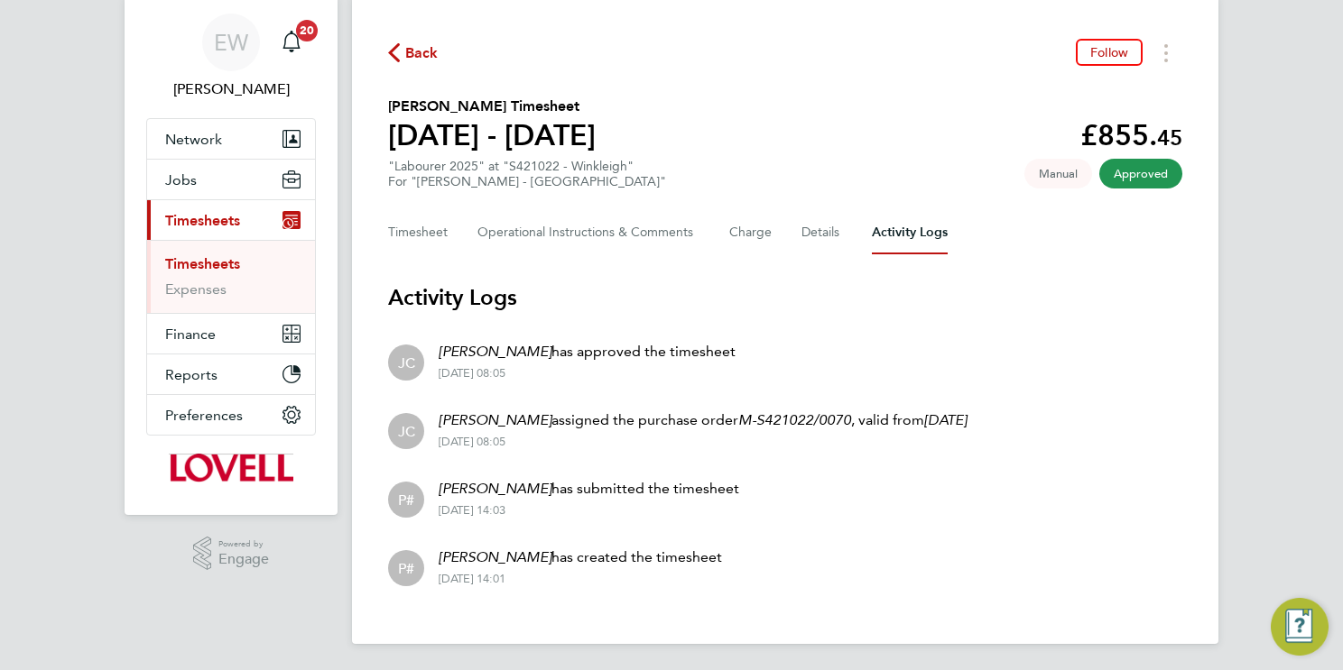
scroll to position [56, 0]
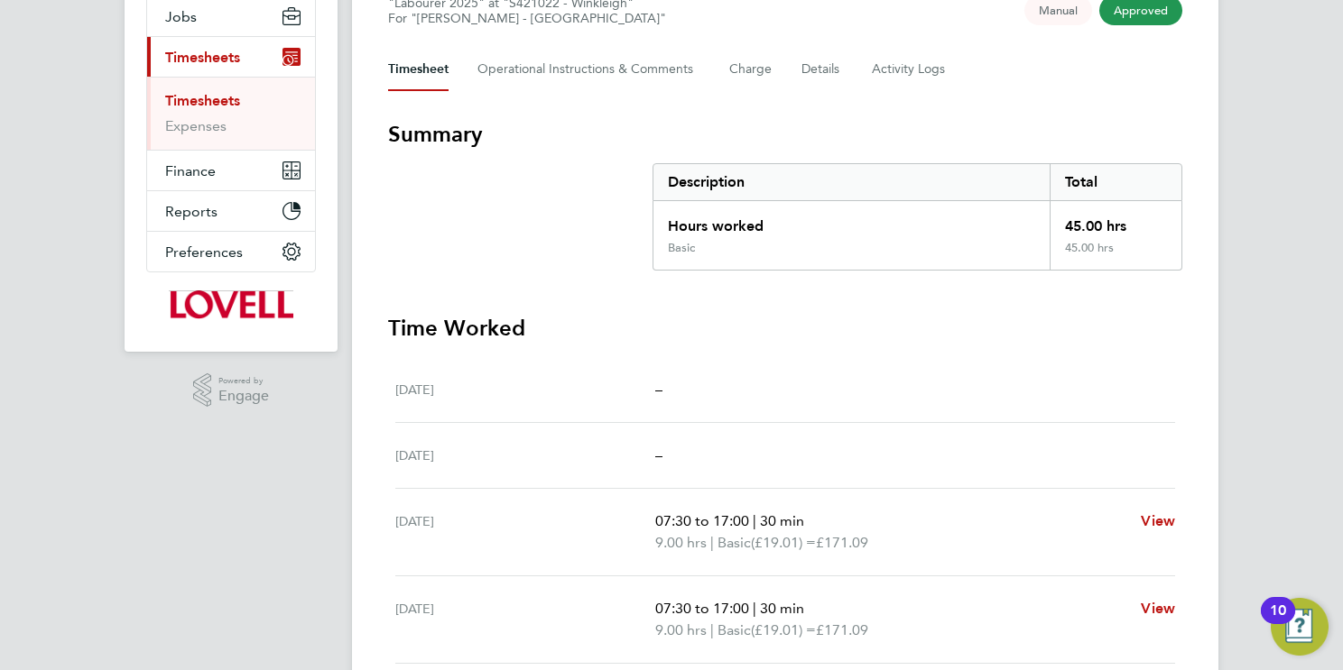
scroll to position [72, 0]
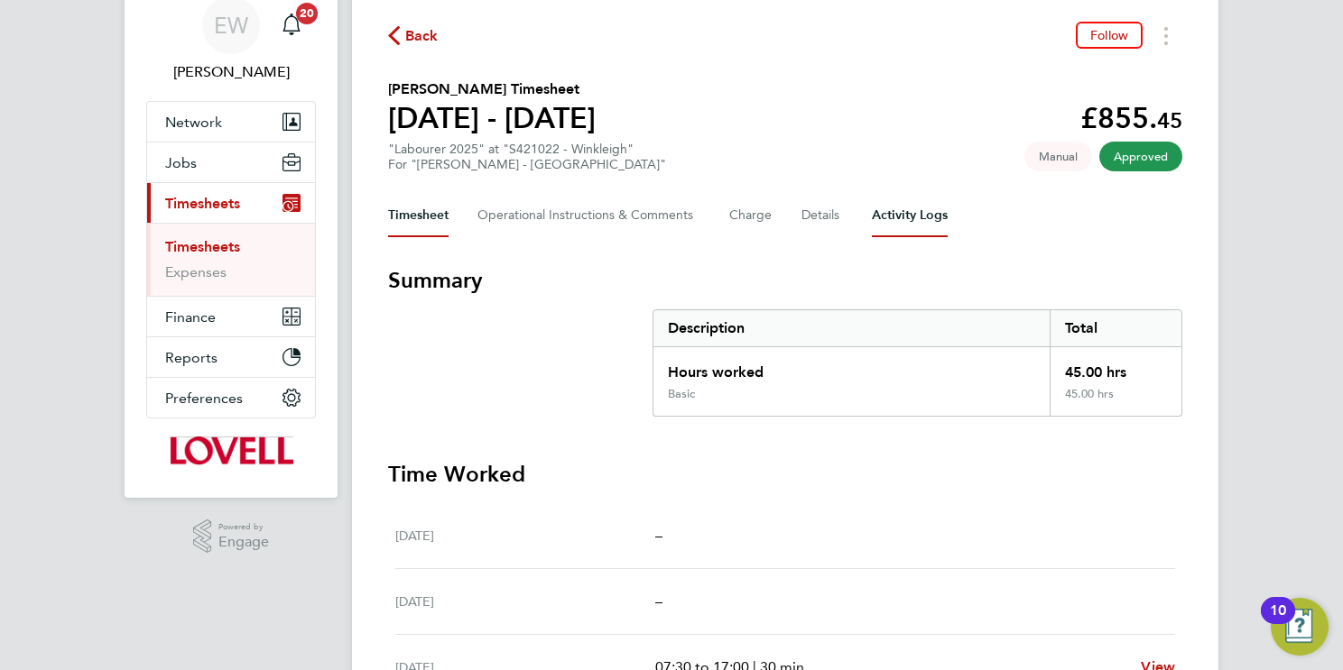
click at [914, 211] on Logs-tab "Activity Logs" at bounding box center [910, 215] width 76 height 43
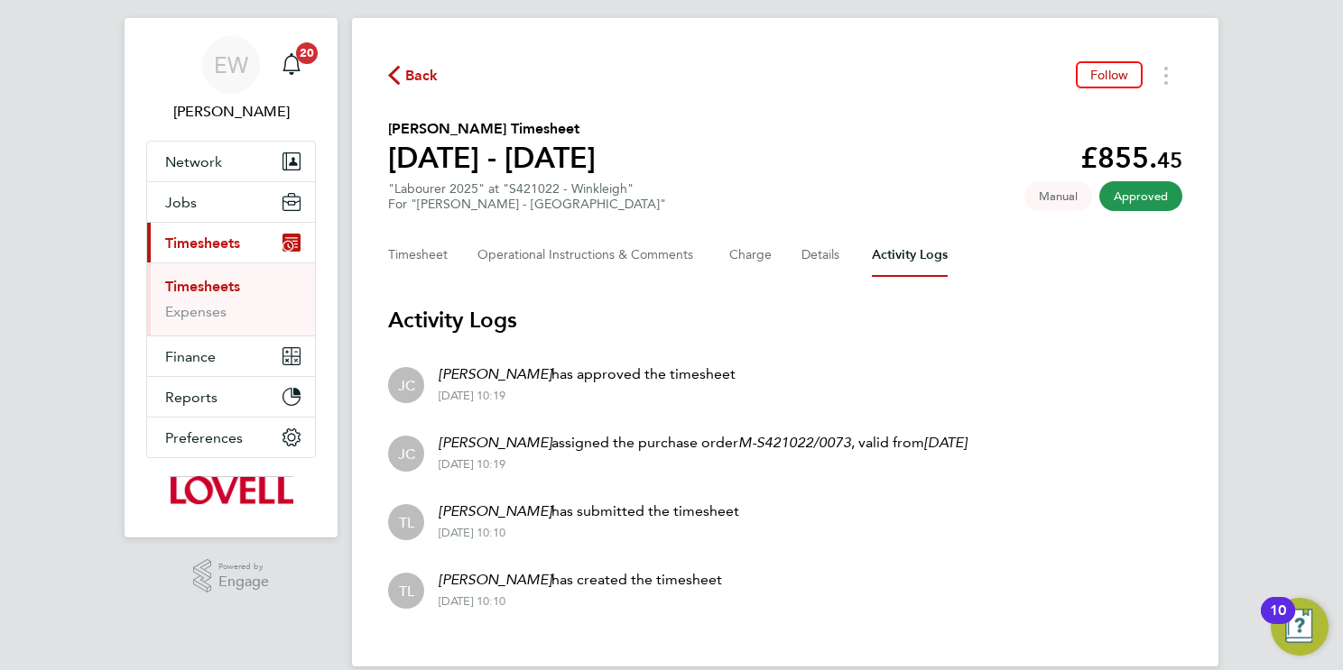
scroll to position [56, 0]
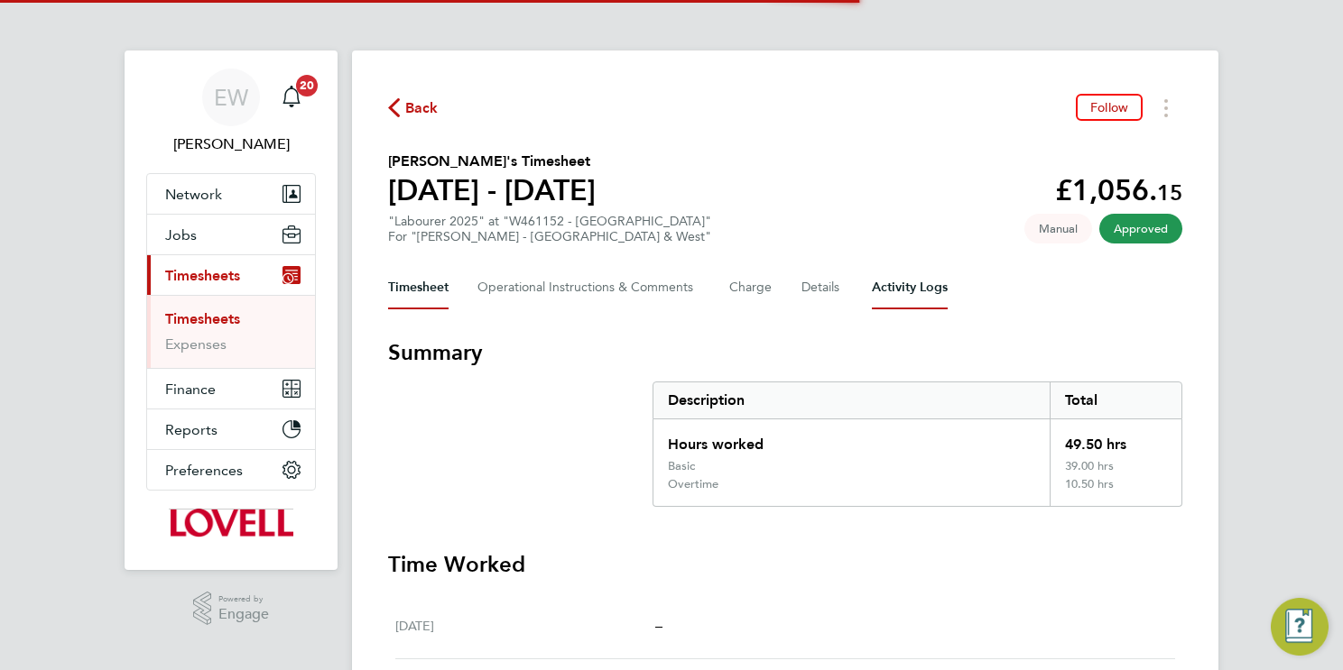
click at [893, 291] on Logs-tab "Activity Logs" at bounding box center [910, 287] width 76 height 43
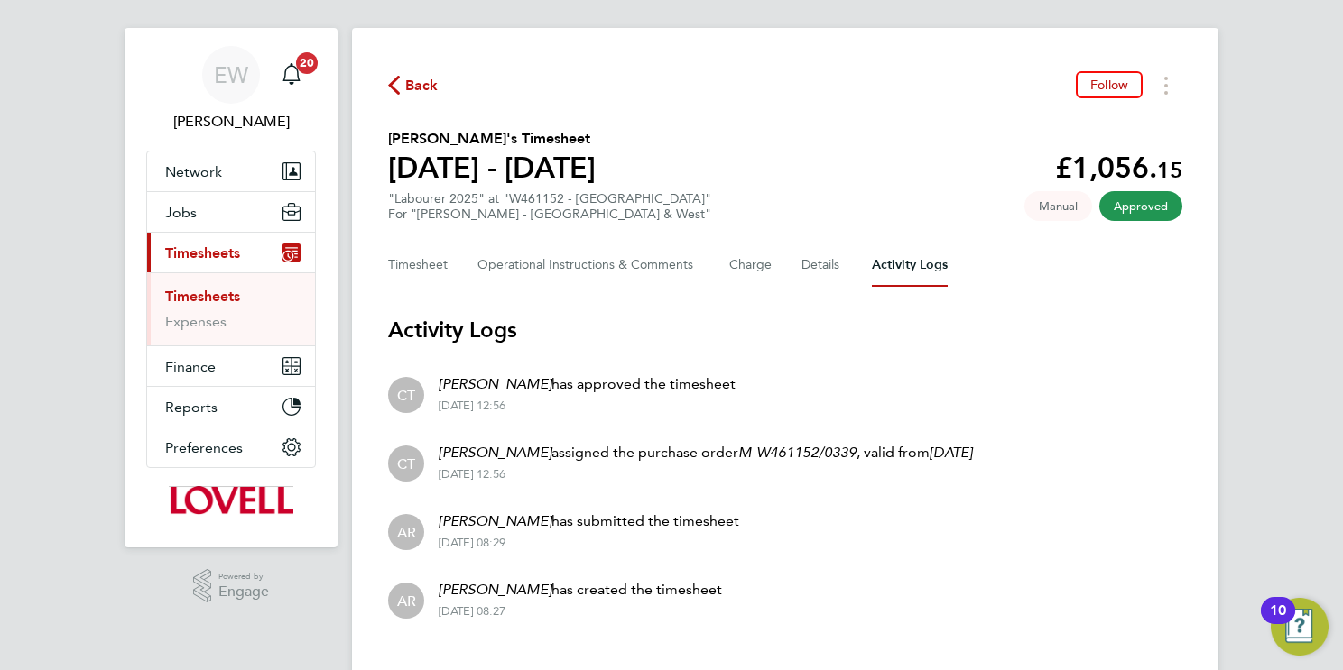
scroll to position [56, 0]
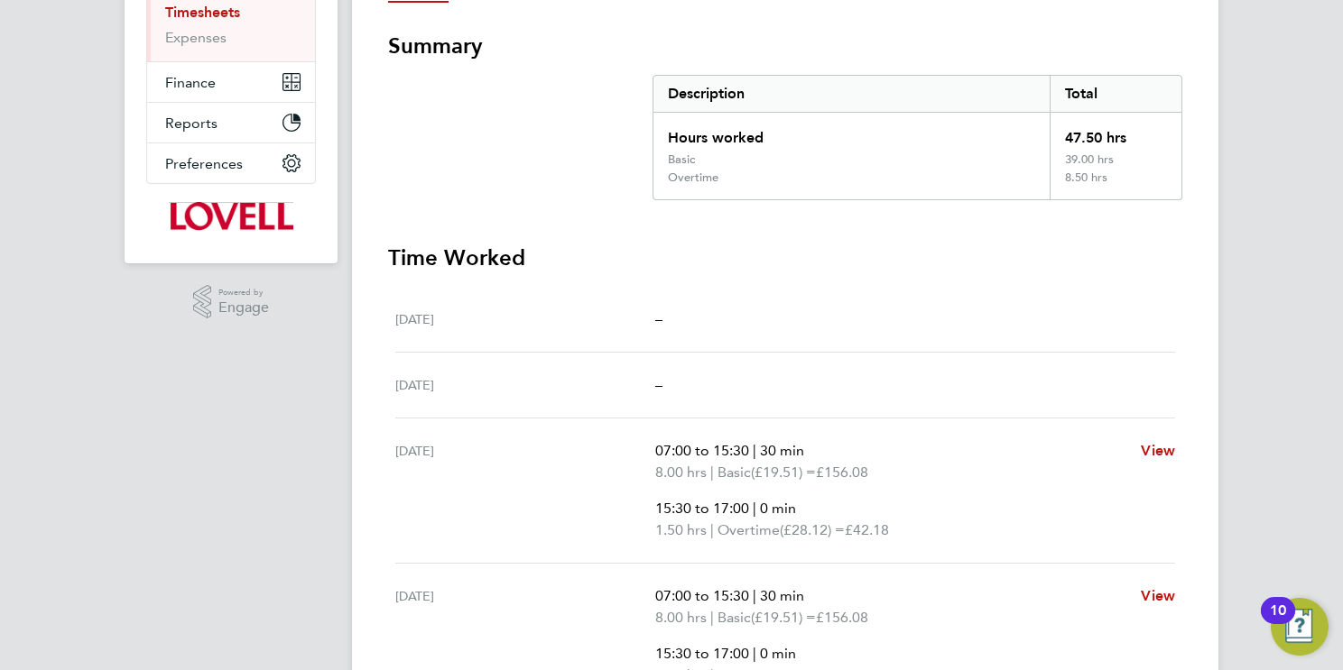
scroll to position [107, 0]
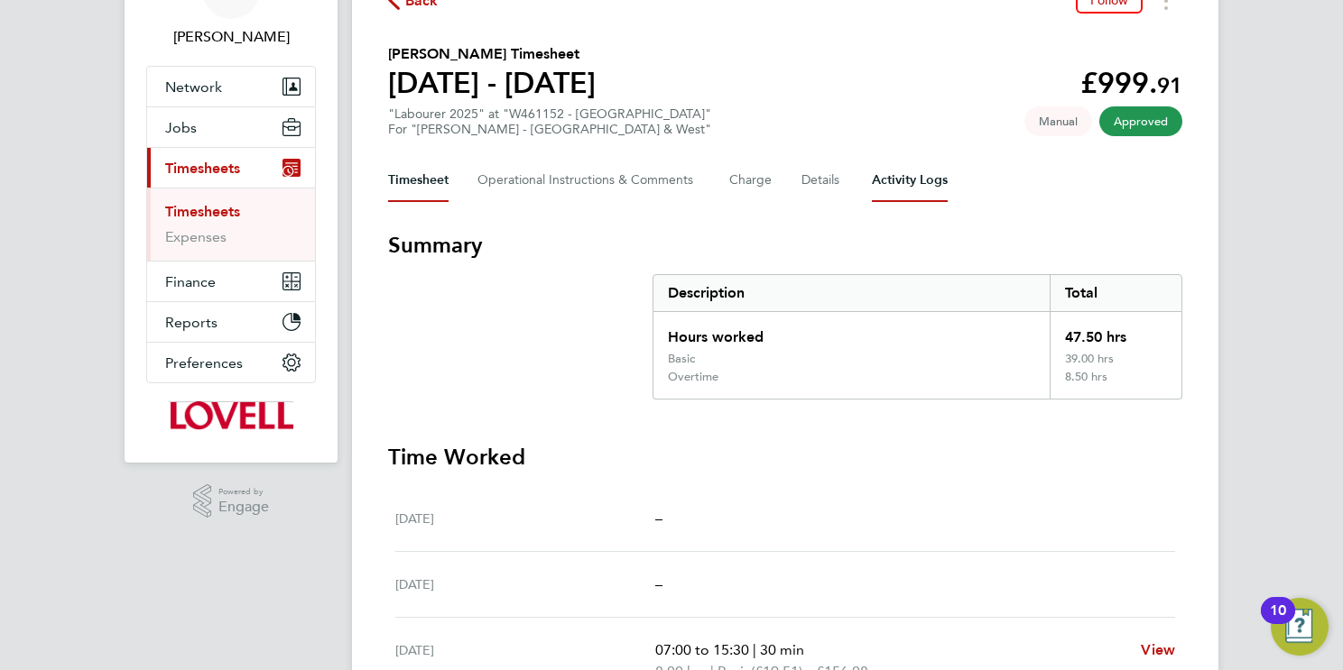
click at [906, 189] on Logs-tab "Activity Logs" at bounding box center [910, 180] width 76 height 43
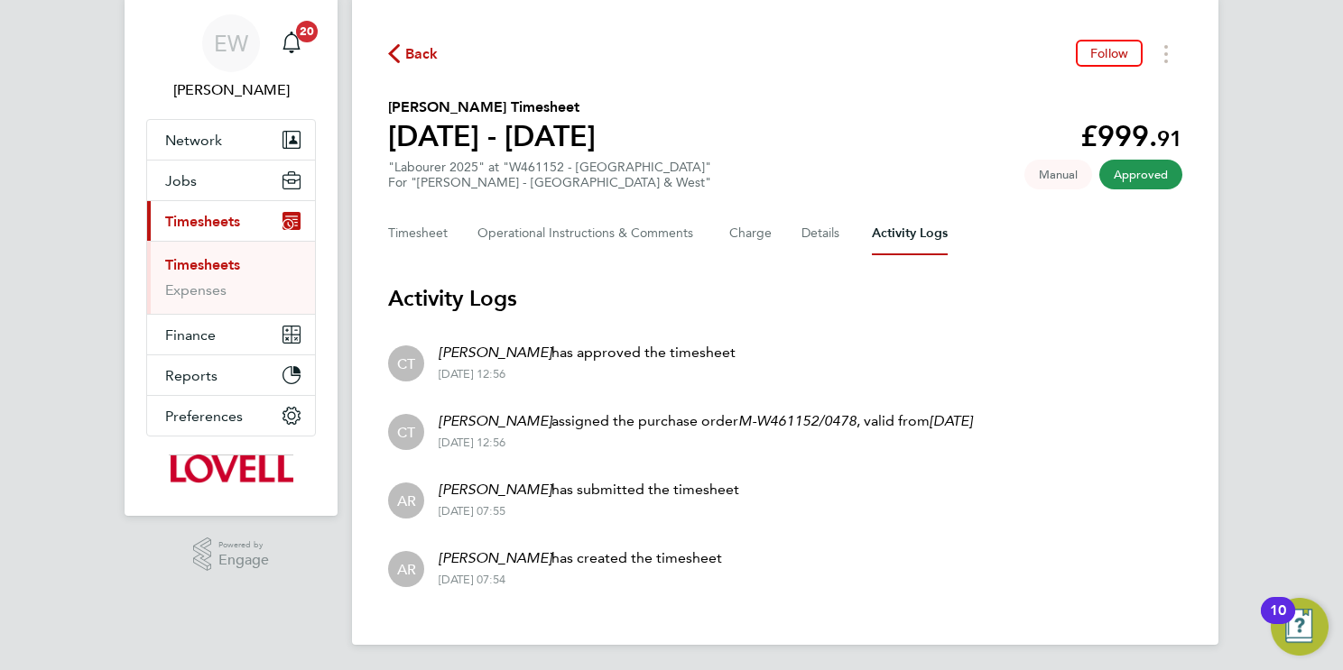
scroll to position [56, 0]
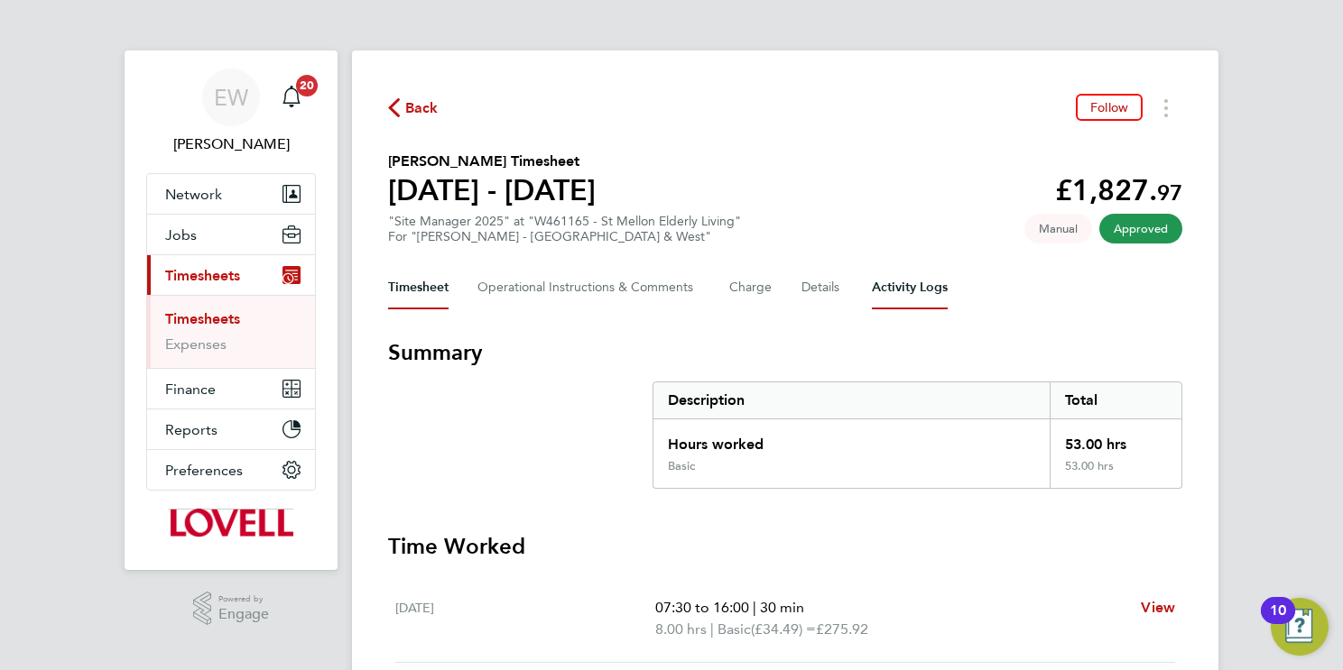
click at [917, 291] on Logs-tab "Activity Logs" at bounding box center [910, 287] width 76 height 43
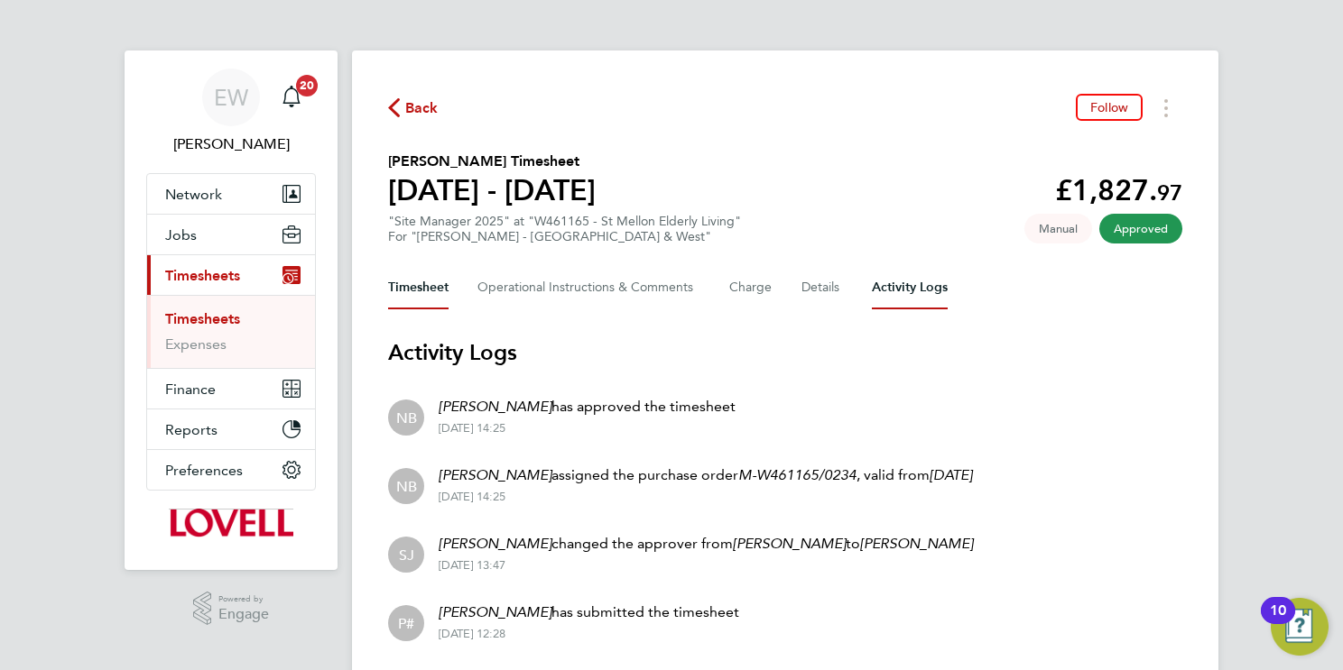
click at [388, 282] on button "Timesheet" at bounding box center [418, 287] width 60 height 43
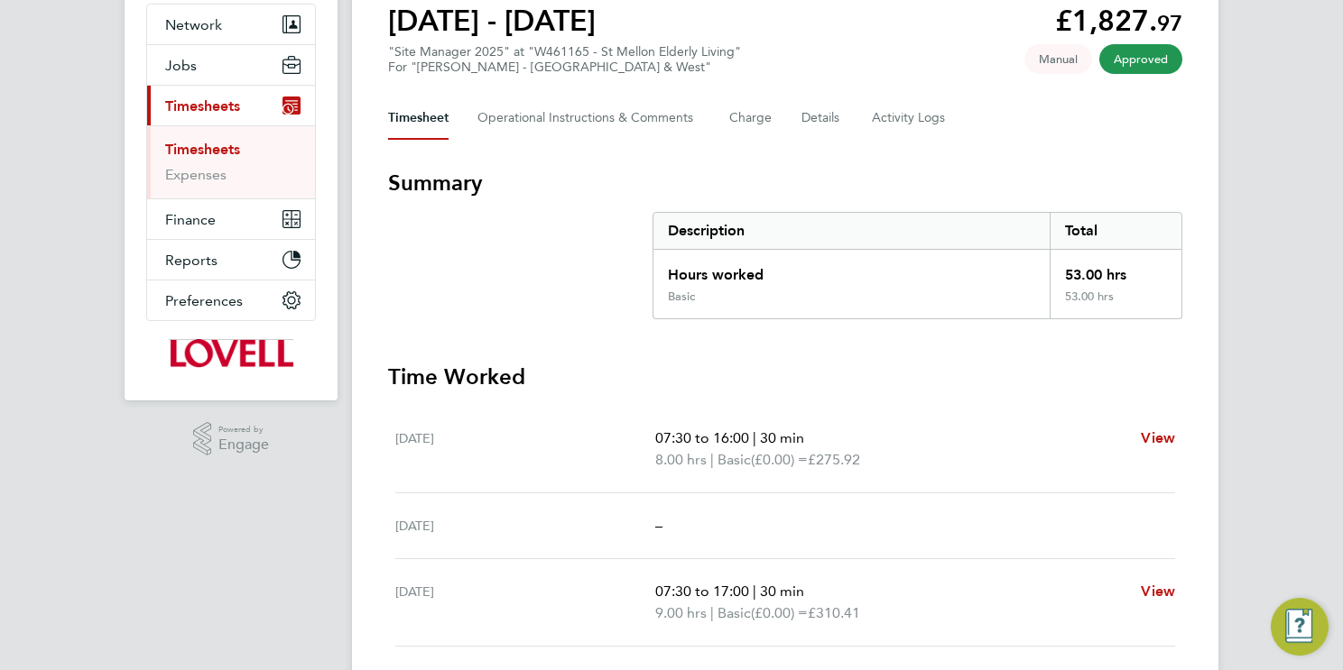
scroll to position [480, 0]
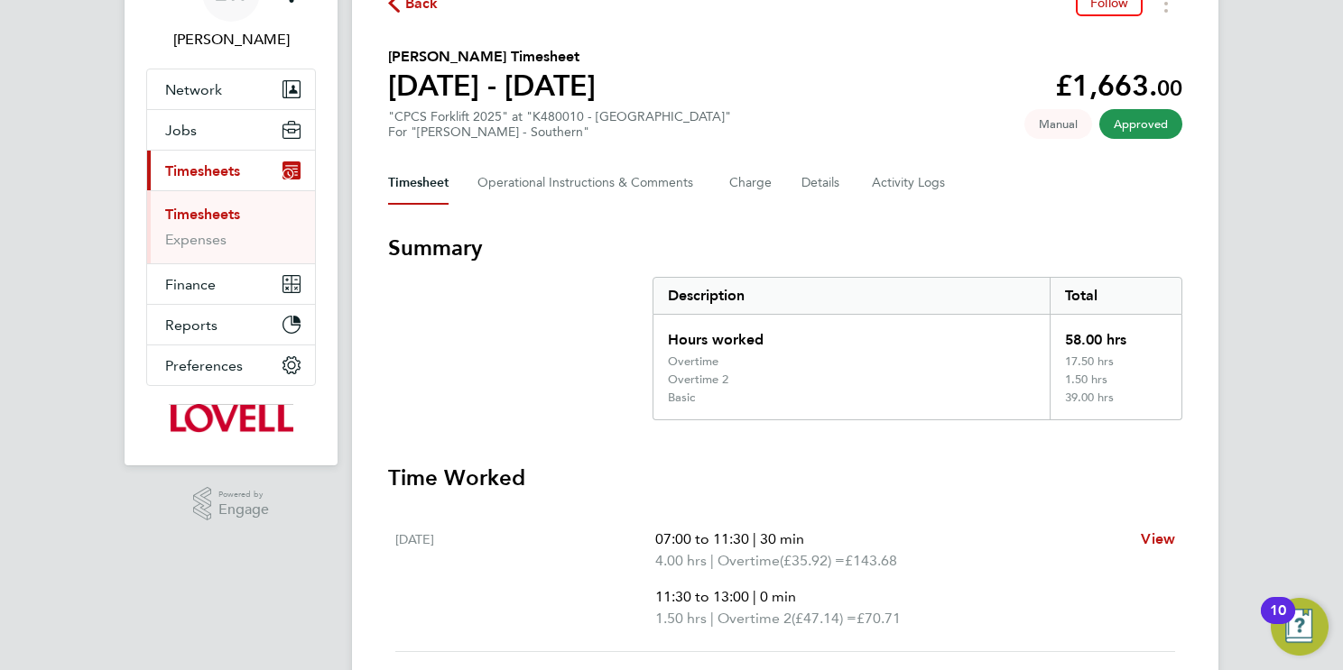
scroll to position [90, 0]
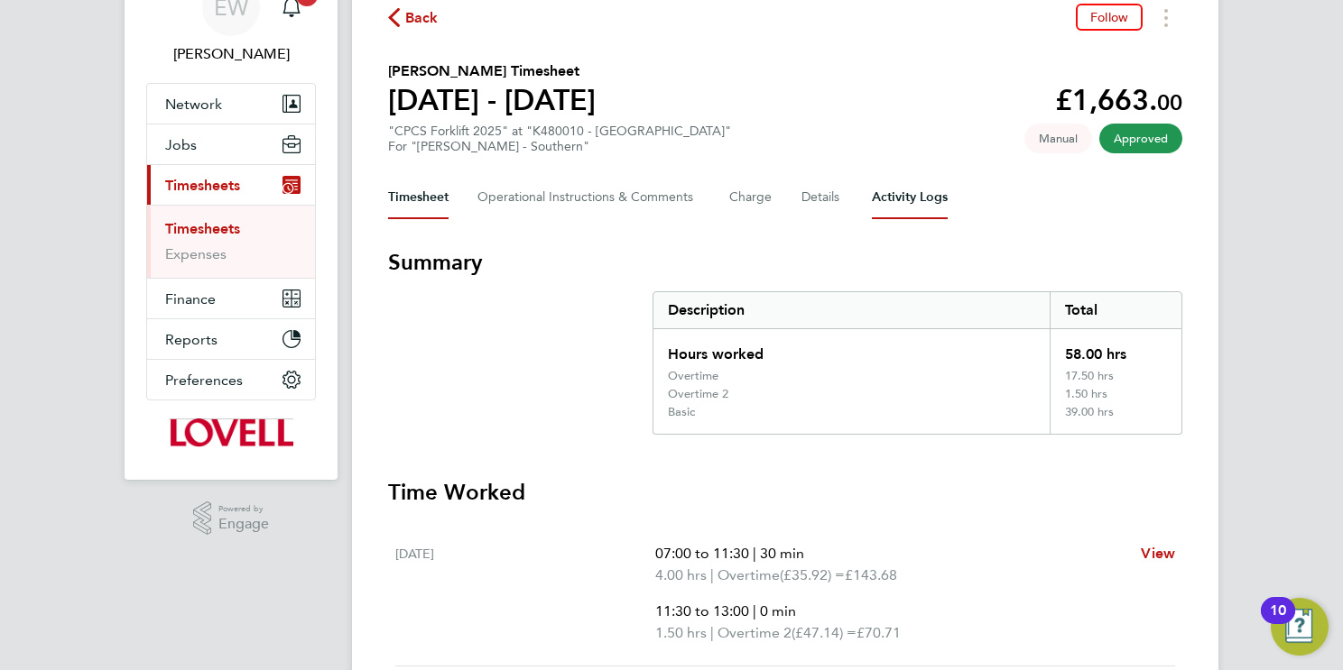
drag, startPoint x: 905, startPoint y: 193, endPoint x: 871, endPoint y: 217, distance: 42.1
click at [906, 193] on Logs-tab "Activity Logs" at bounding box center [910, 197] width 76 height 43
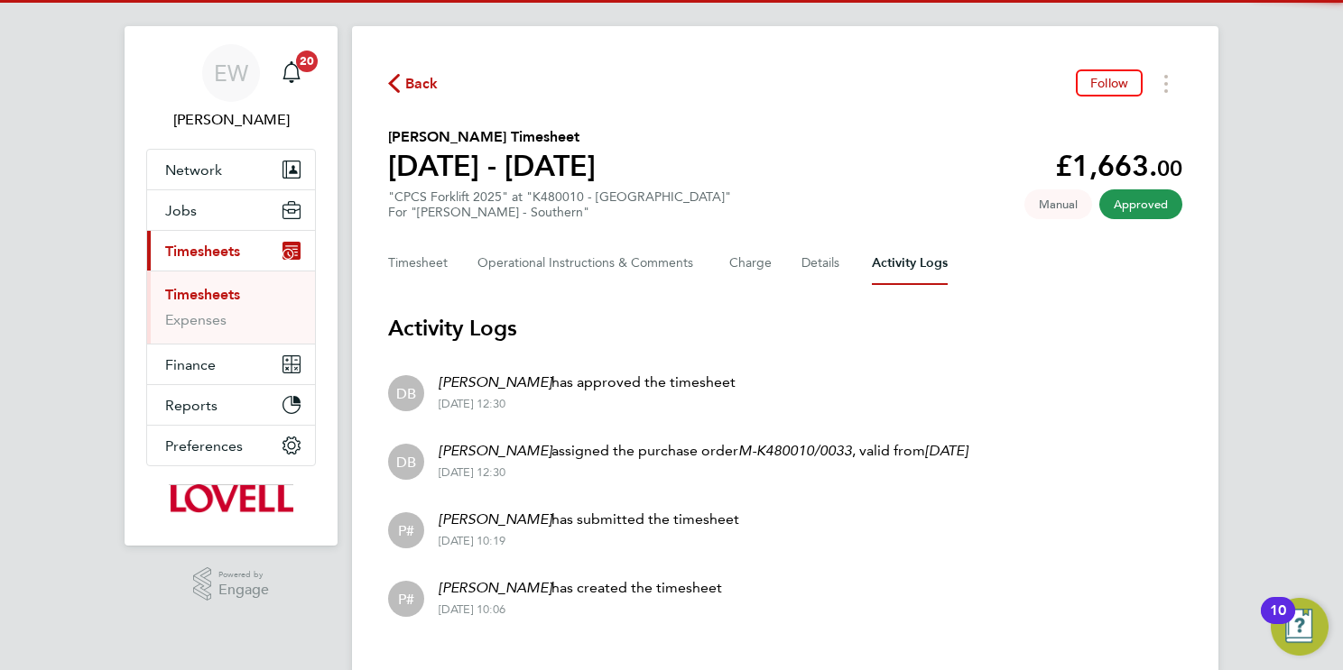
scroll to position [56, 0]
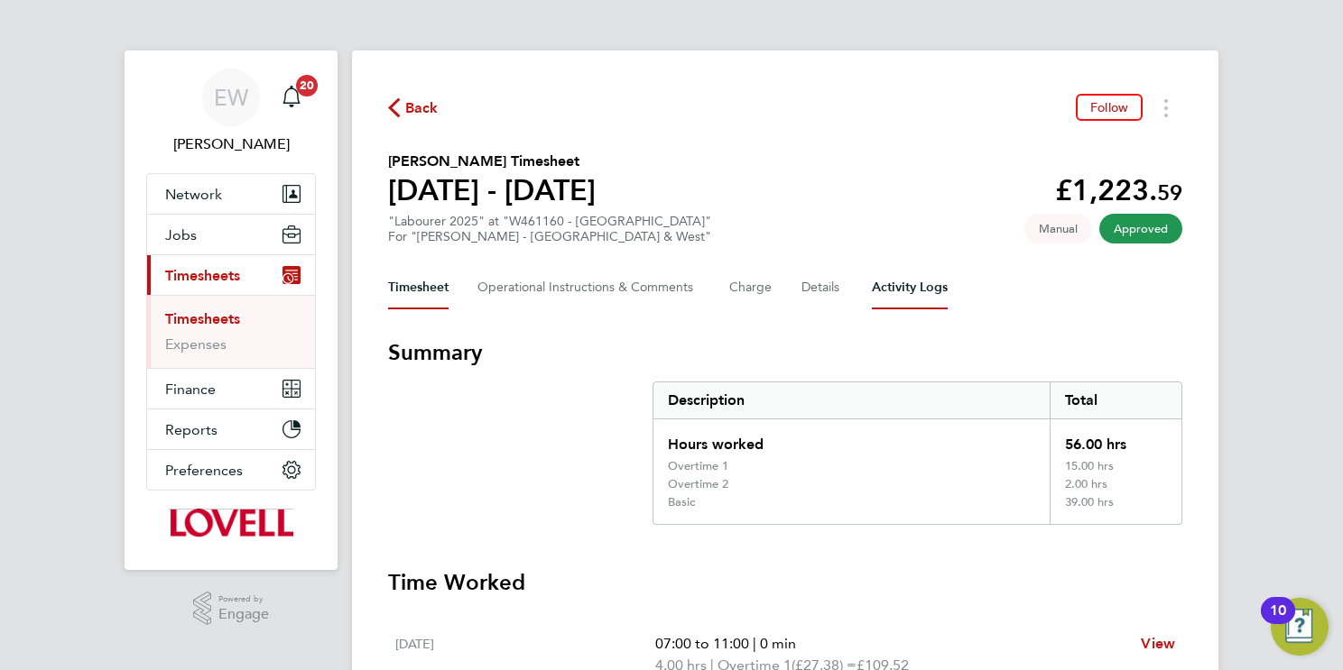
click at [903, 282] on Logs-tab "Activity Logs" at bounding box center [910, 287] width 76 height 43
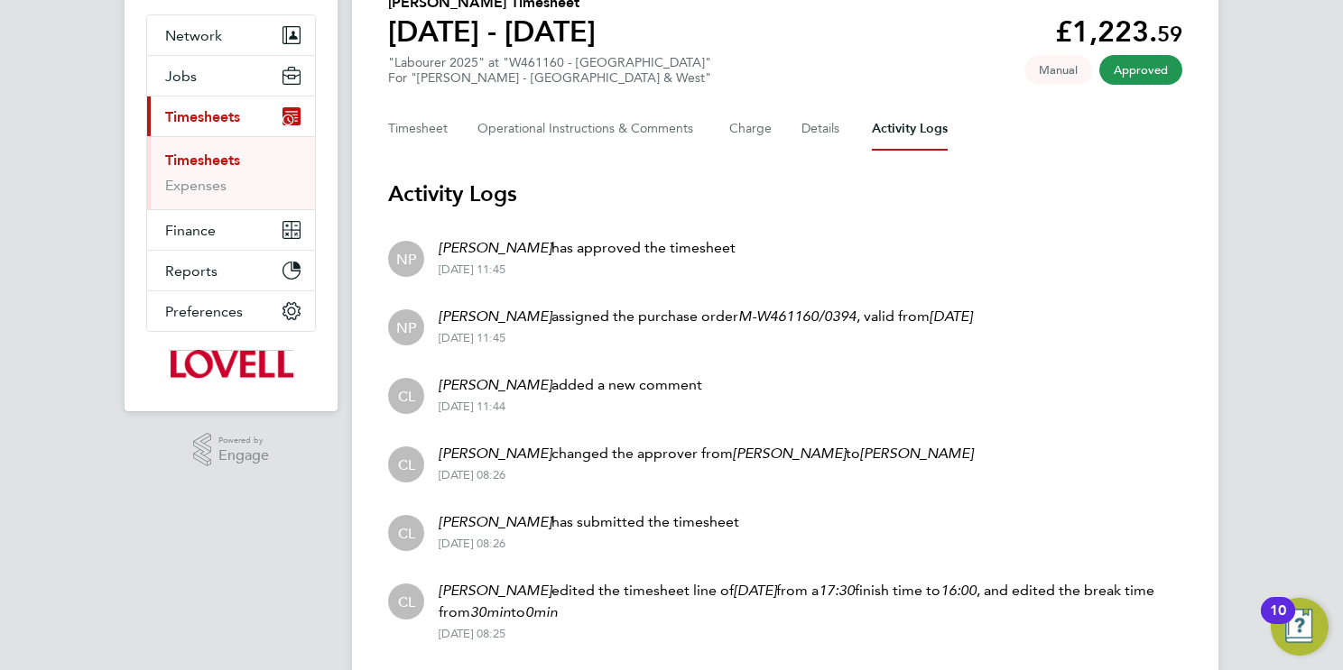
scroll to position [283, 0]
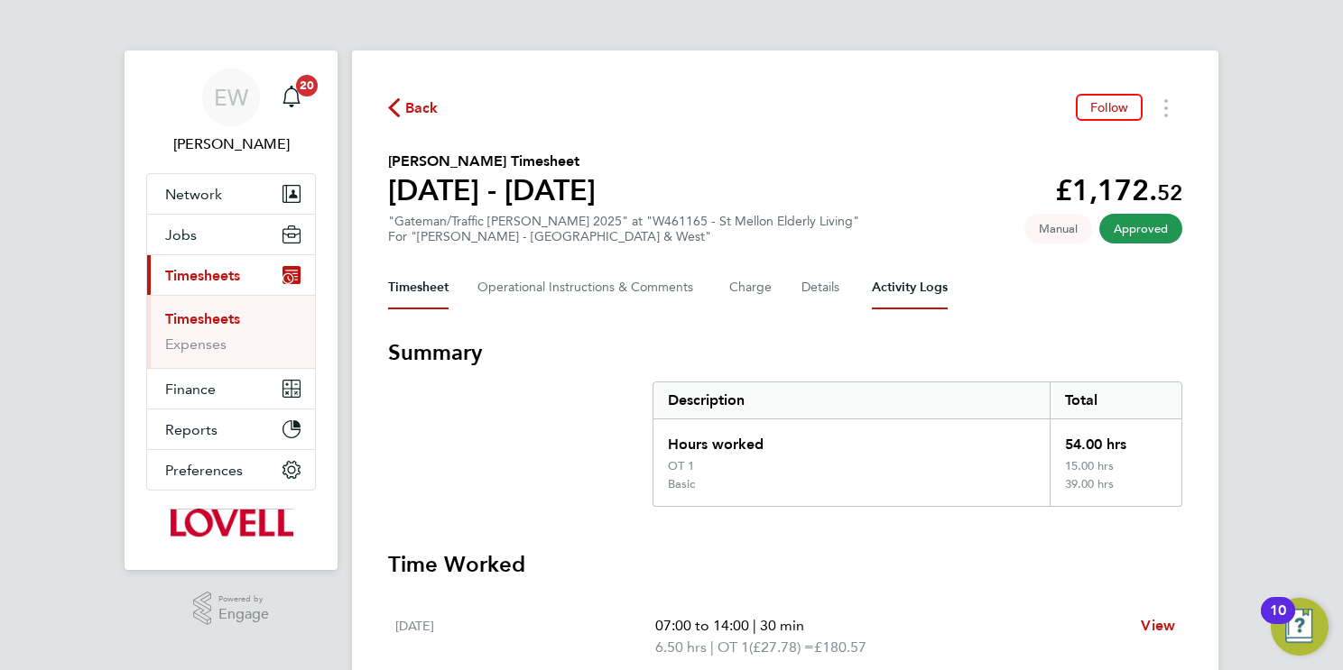
click at [926, 286] on Logs-tab "Activity Logs" at bounding box center [910, 287] width 76 height 43
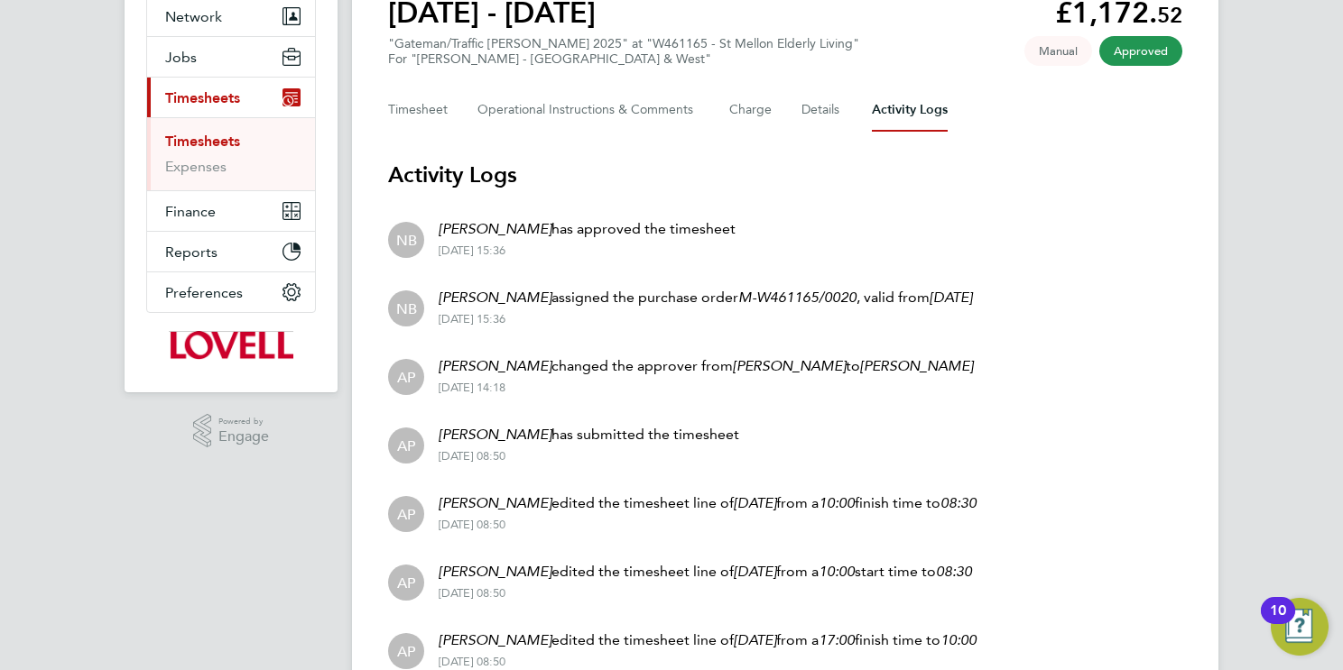
scroll to position [330, 0]
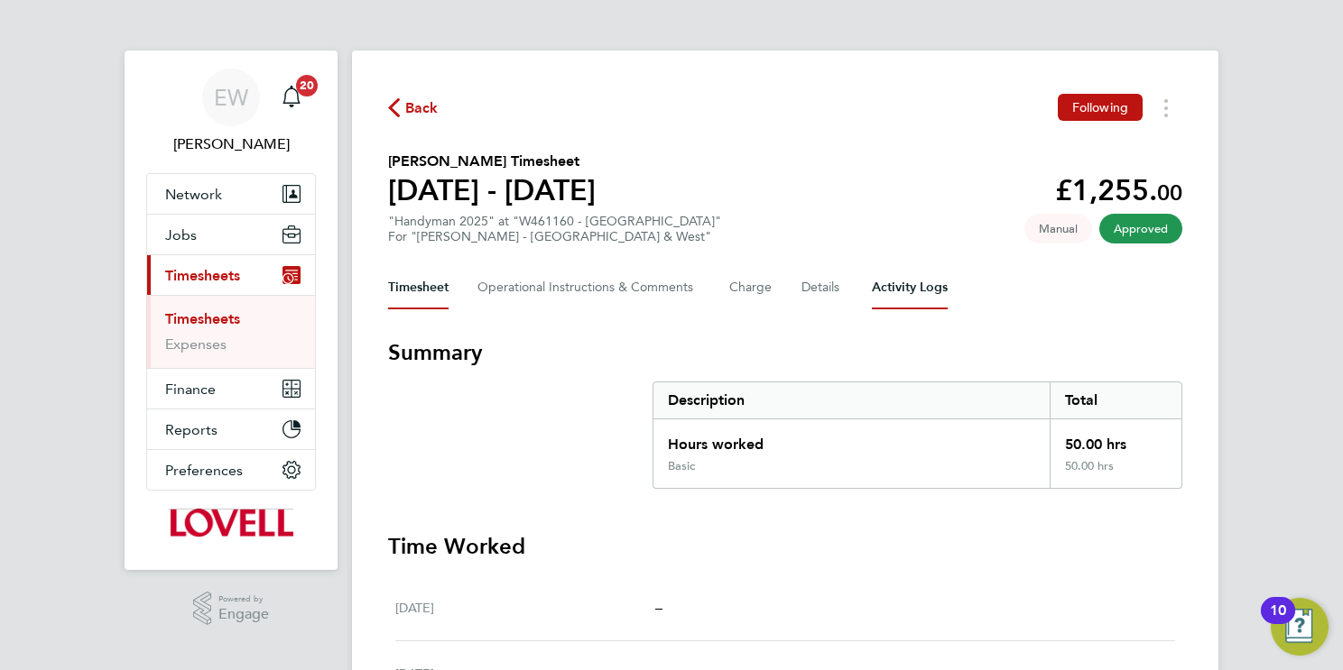
click at [907, 296] on Logs-tab "Activity Logs" at bounding box center [910, 287] width 76 height 43
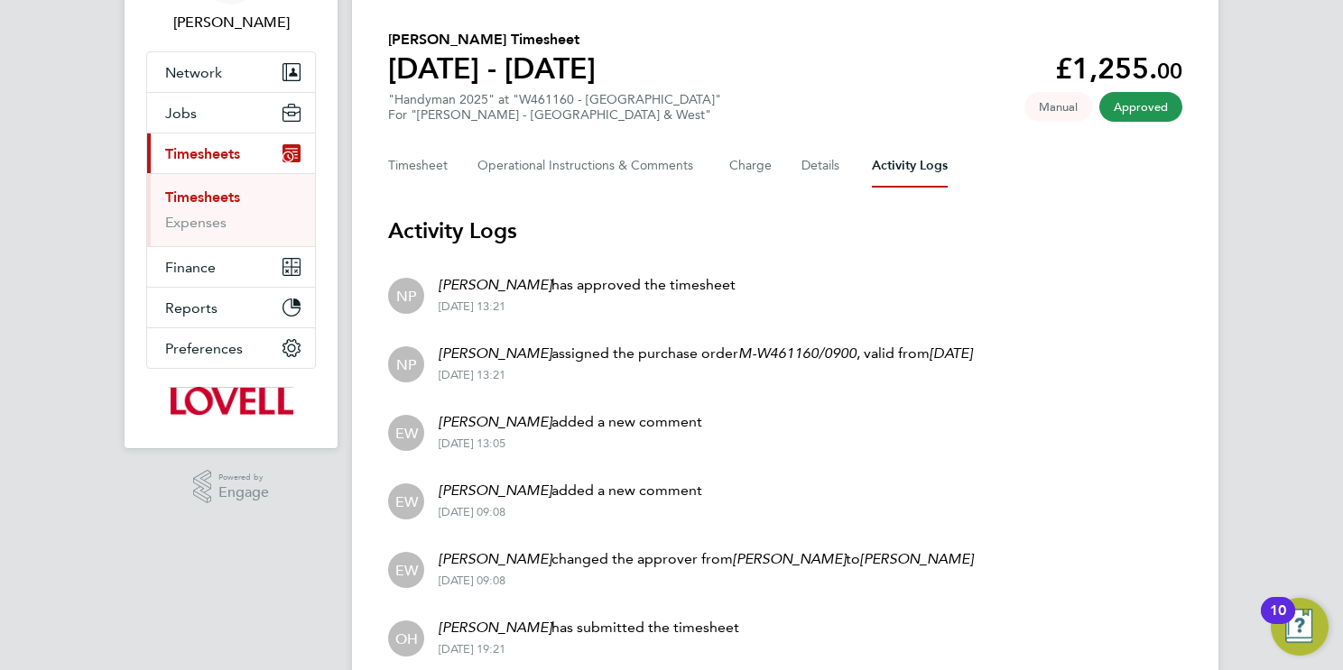
scroll to position [262, 0]
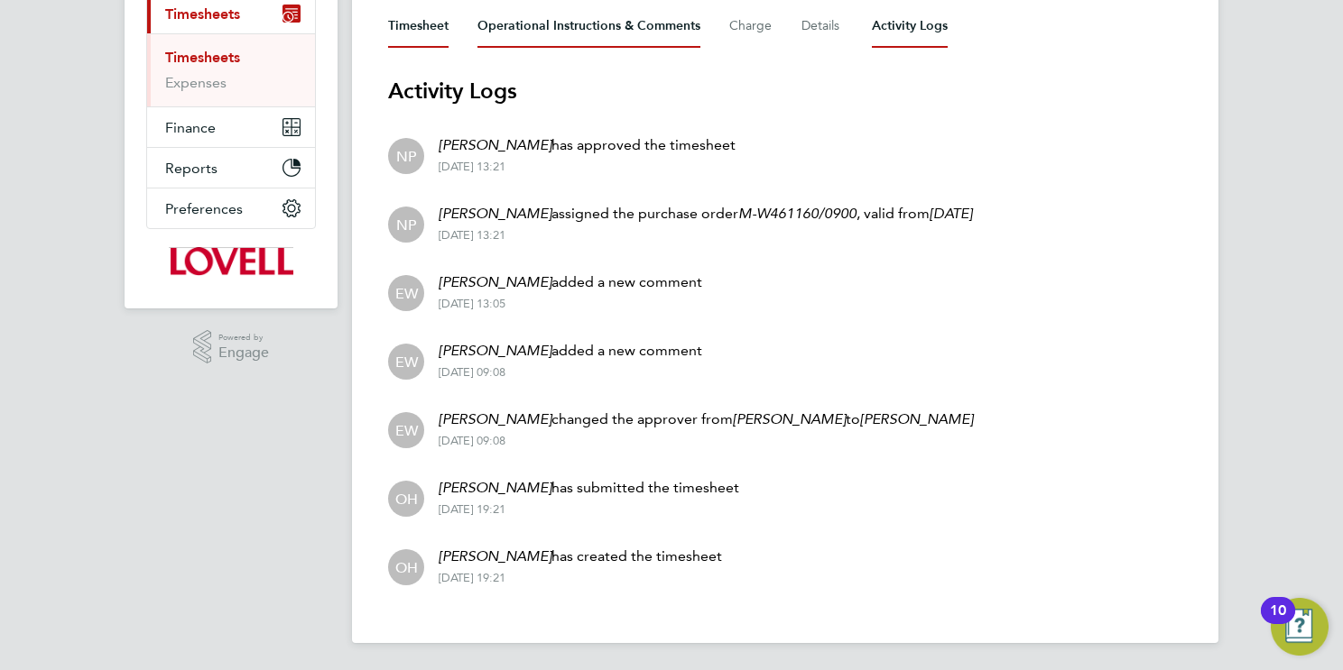
click at [402, 23] on button "Timesheet" at bounding box center [418, 26] width 60 height 43
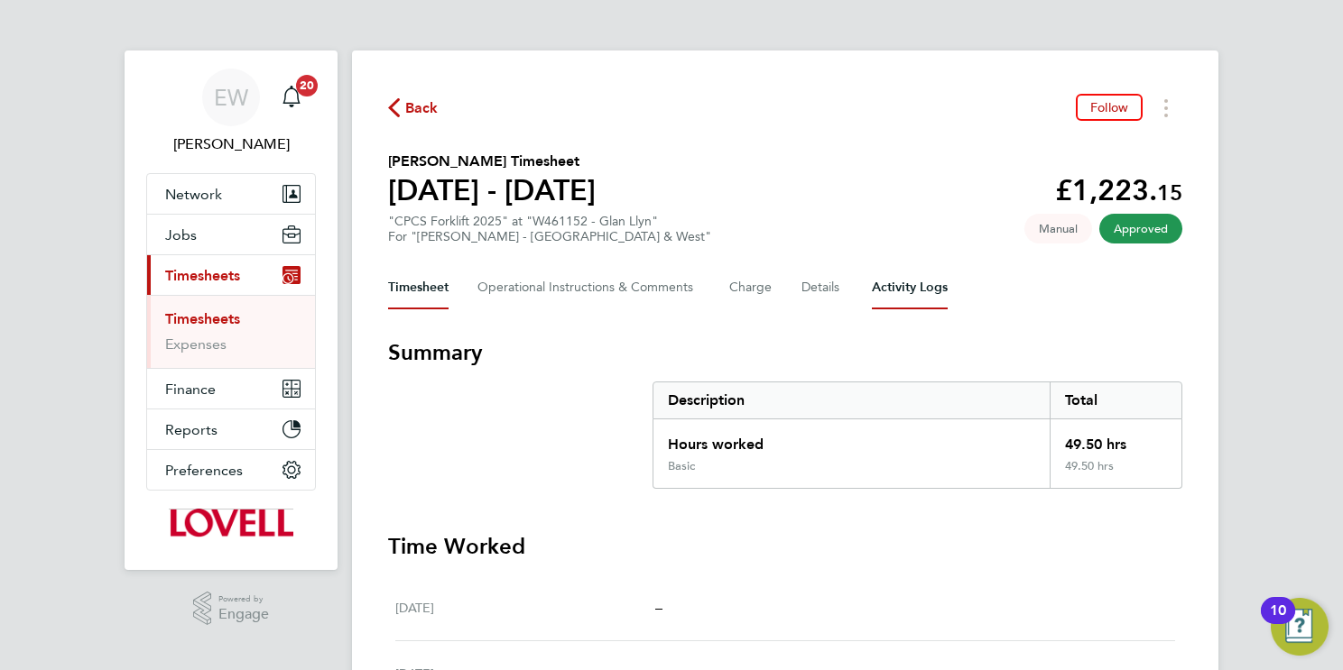
click at [891, 284] on Logs-tab "Activity Logs" at bounding box center [910, 287] width 76 height 43
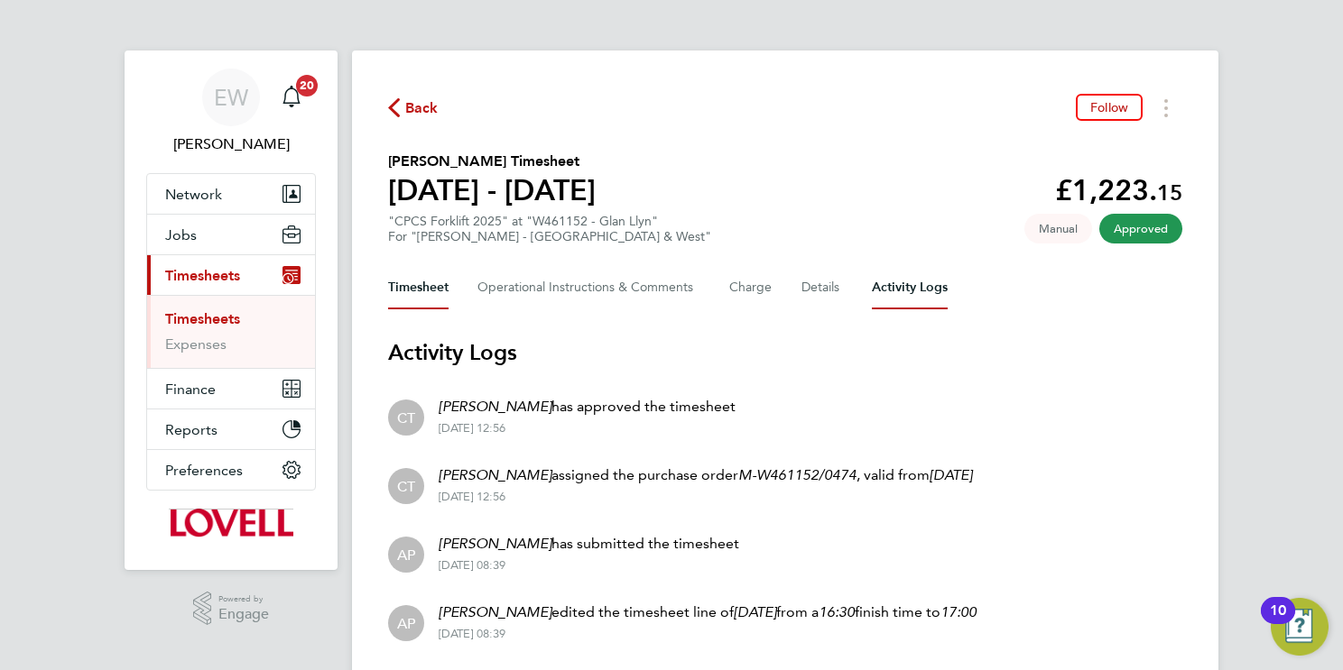
click at [412, 291] on button "Timesheet" at bounding box center [418, 287] width 60 height 43
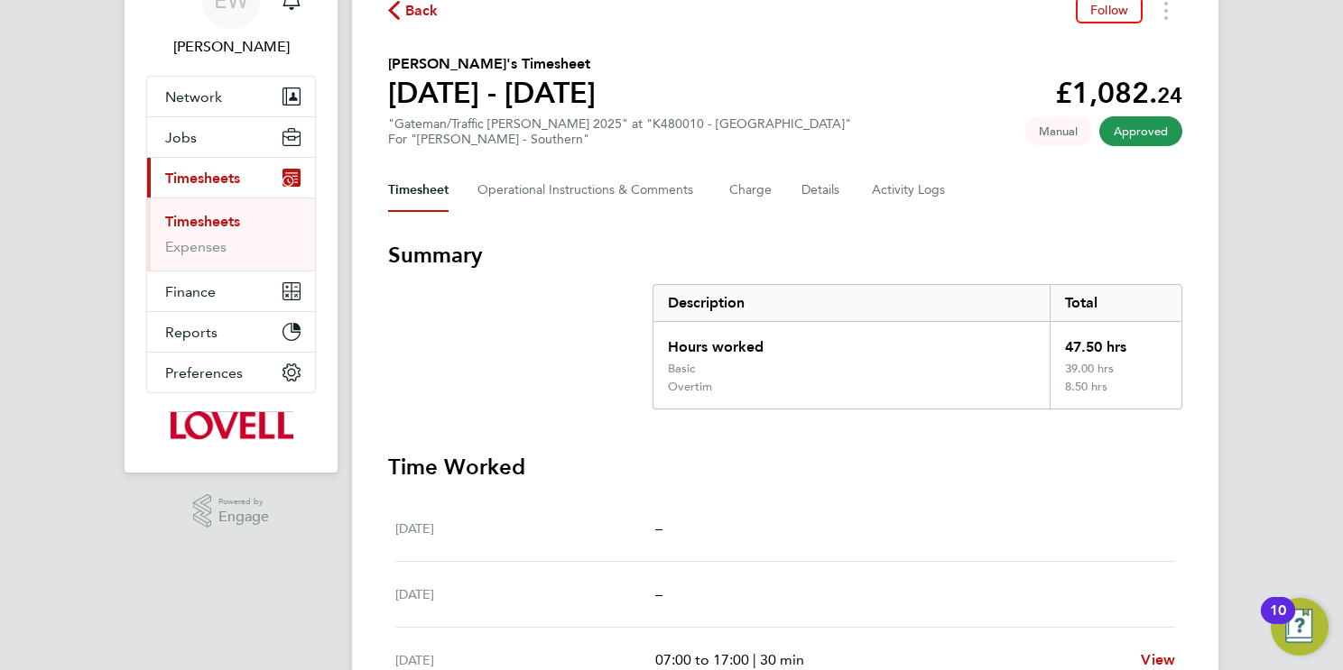
scroll to position [57, 0]
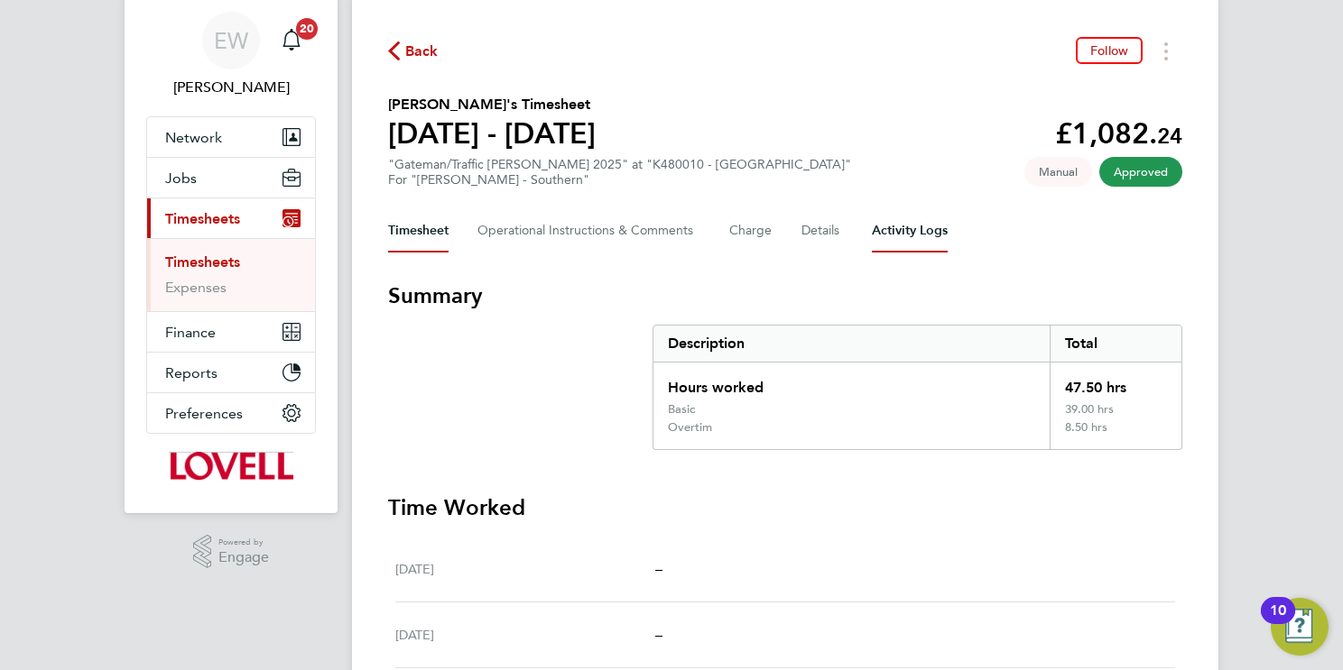
click at [919, 234] on Logs-tab "Activity Logs" at bounding box center [910, 230] width 76 height 43
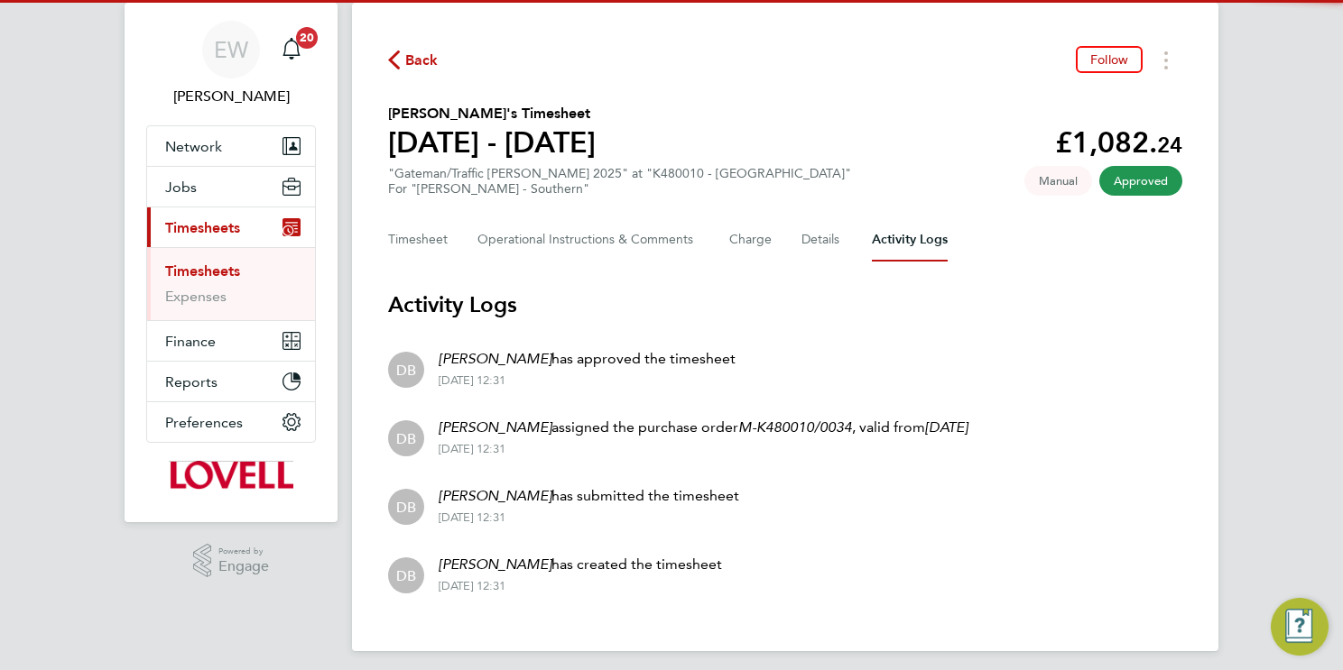
scroll to position [56, 0]
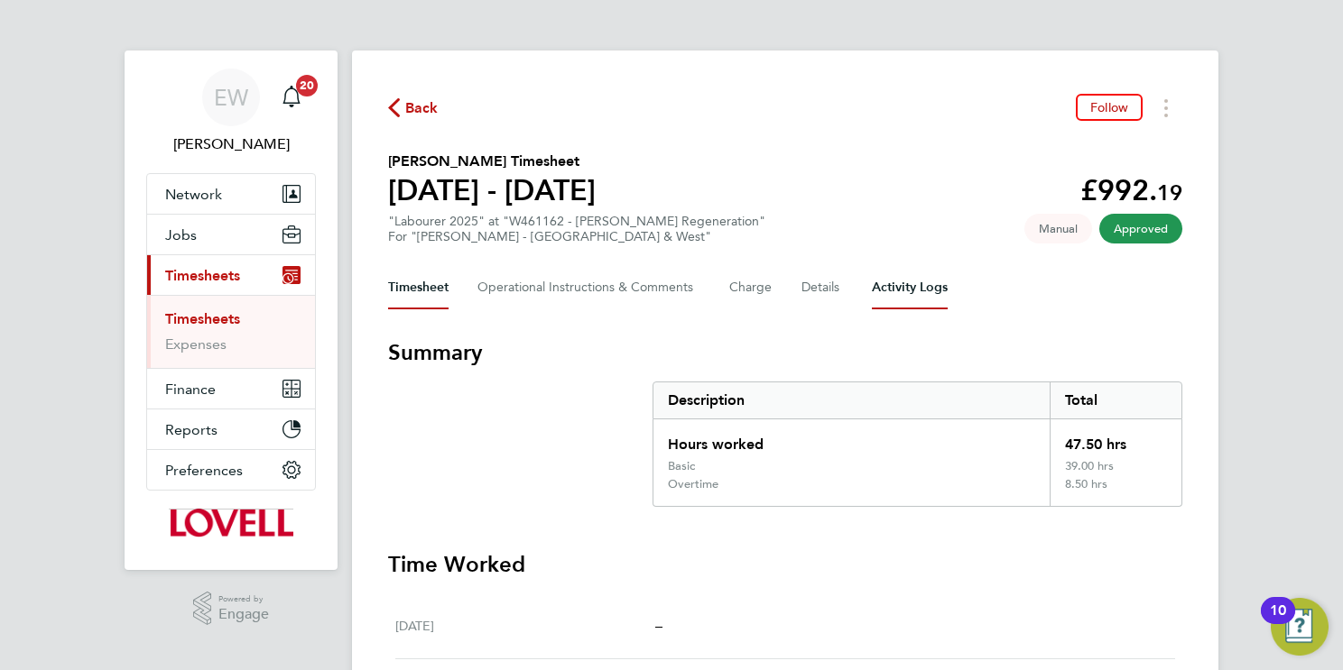
click at [894, 284] on Logs-tab "Activity Logs" at bounding box center [910, 287] width 76 height 43
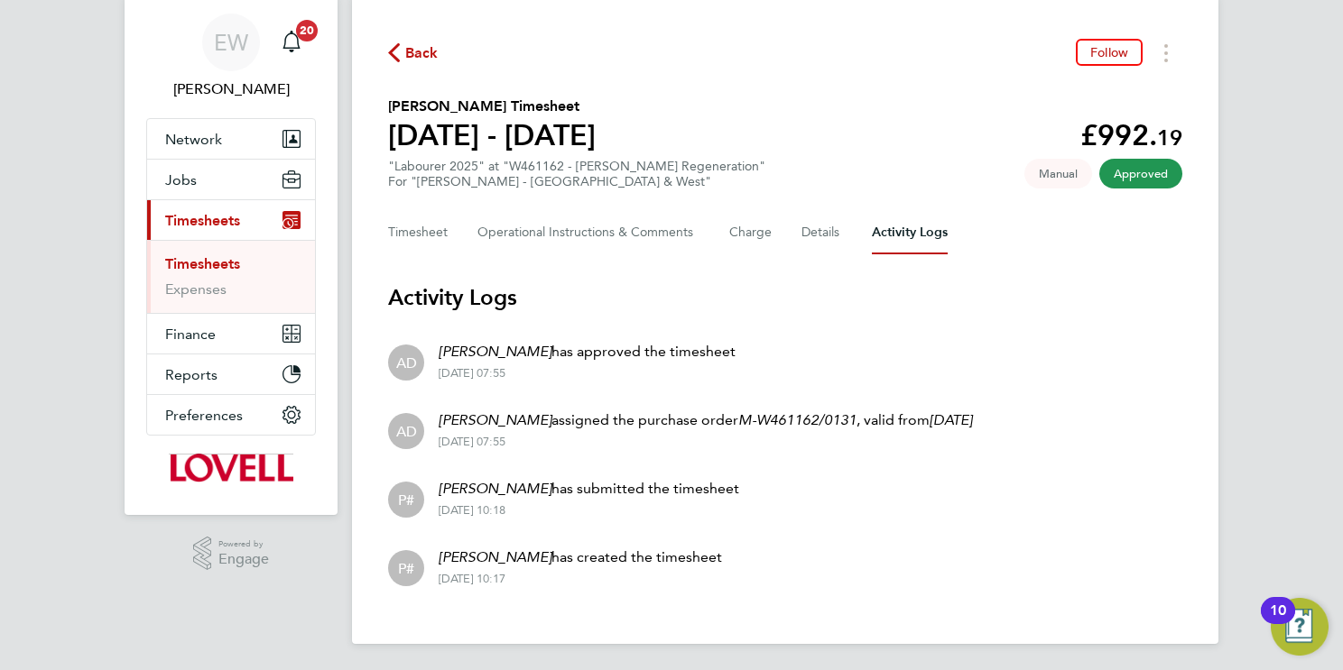
scroll to position [56, 0]
click at [612, 237] on Comments-tab "Operational Instructions & Comments" at bounding box center [588, 231] width 223 height 43
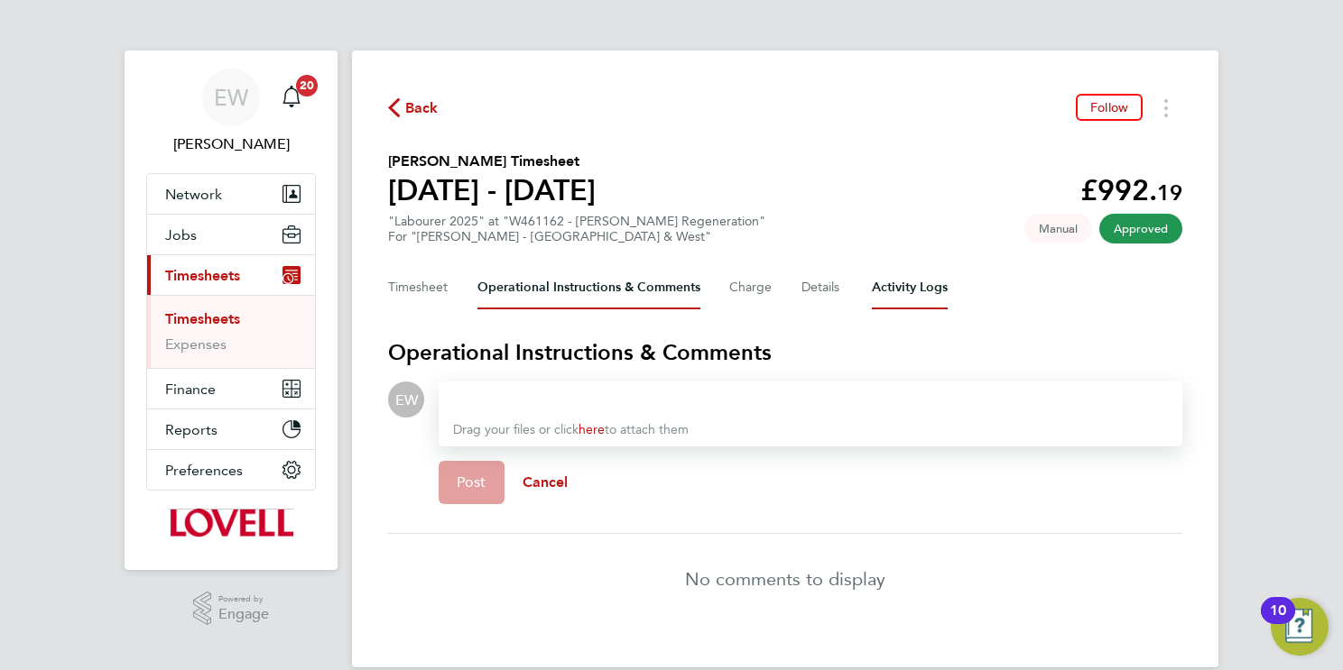
click at [921, 293] on Logs-tab "Activity Logs" at bounding box center [910, 287] width 76 height 43
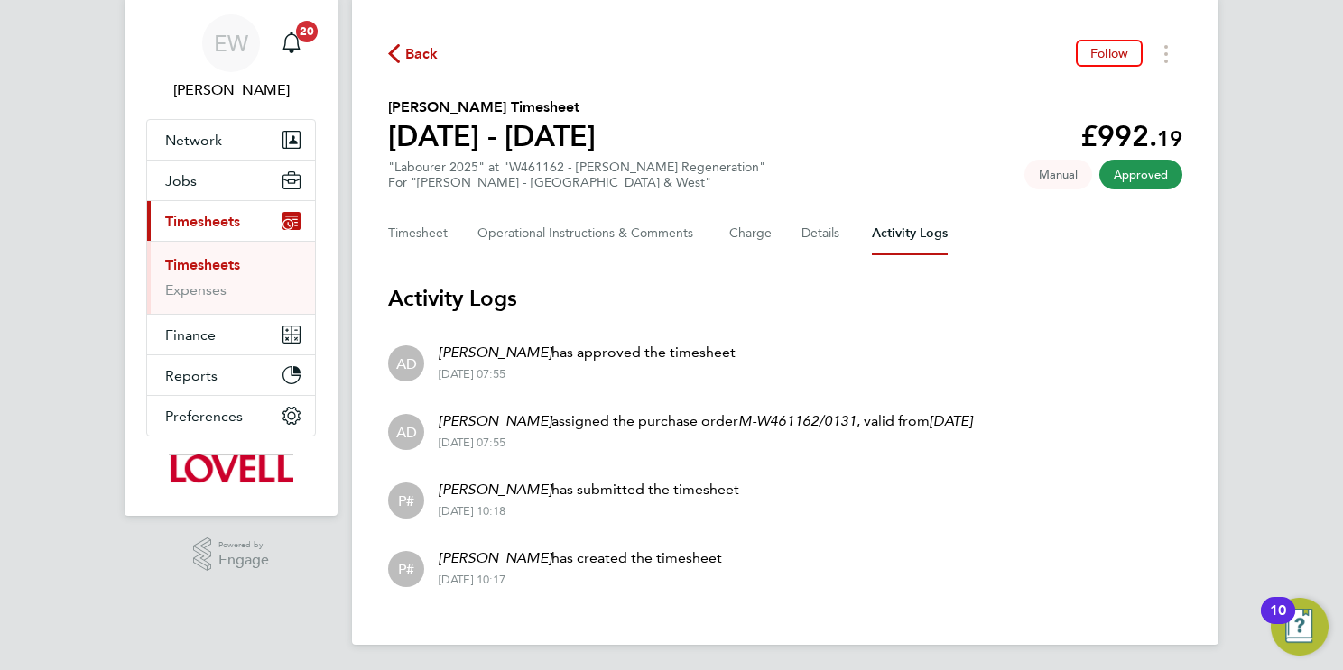
scroll to position [56, 0]
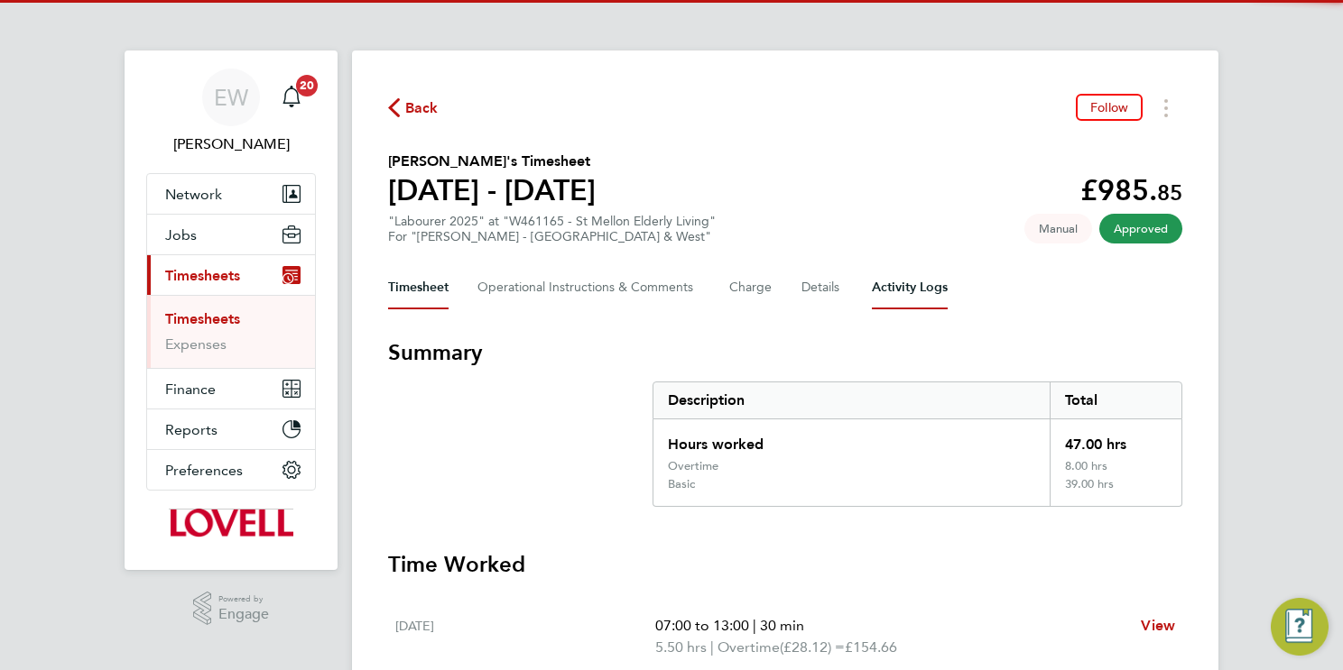
click at [900, 288] on Logs-tab "Activity Logs" at bounding box center [910, 287] width 76 height 43
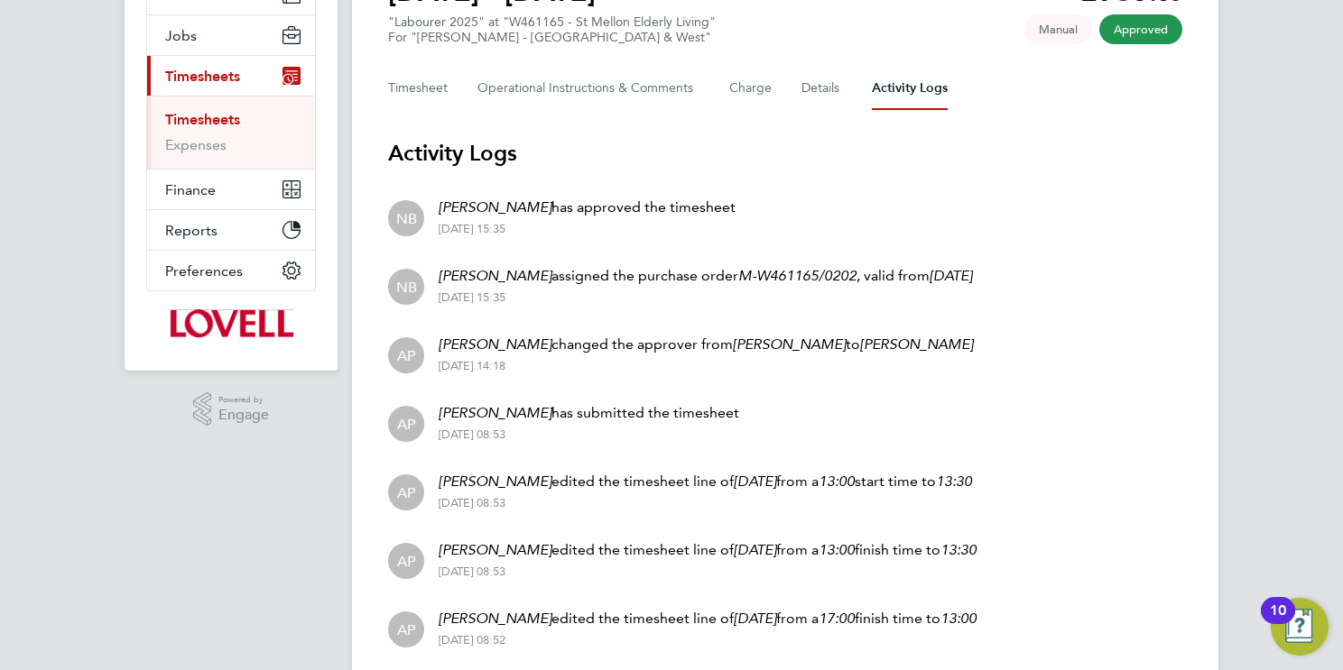
scroll to position [88, 0]
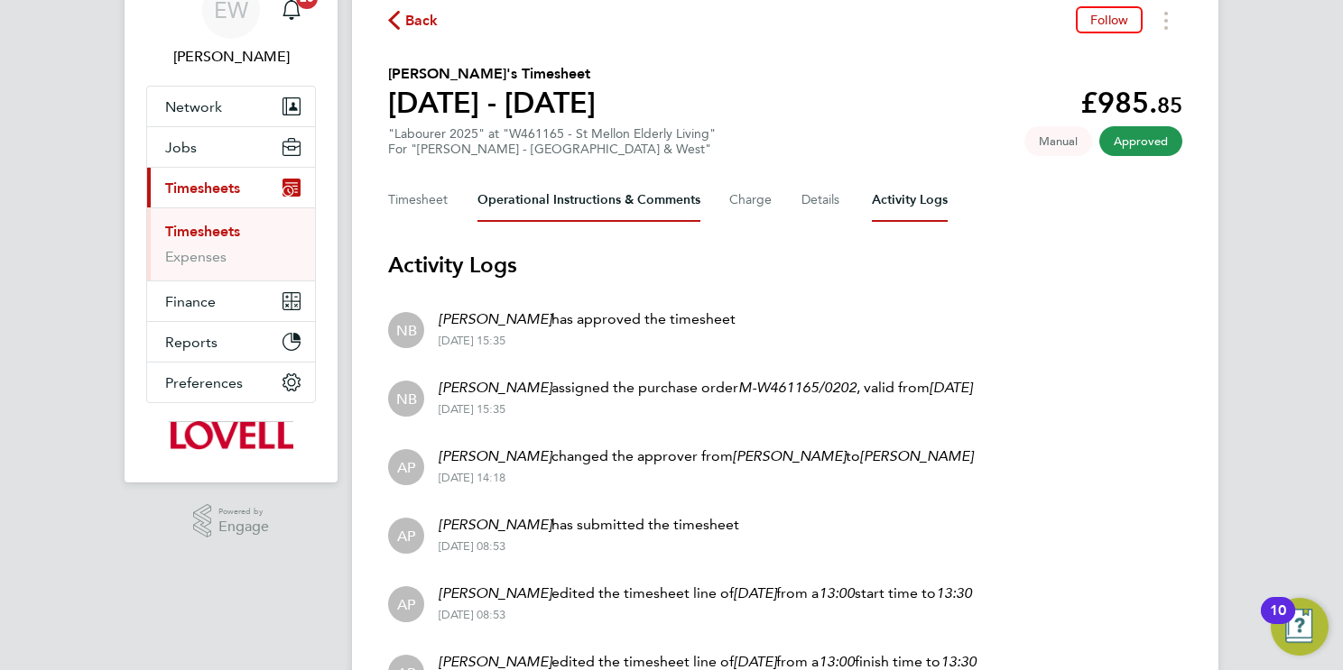
click at [579, 196] on Comments-tab "Operational Instructions & Comments" at bounding box center [588, 200] width 223 height 43
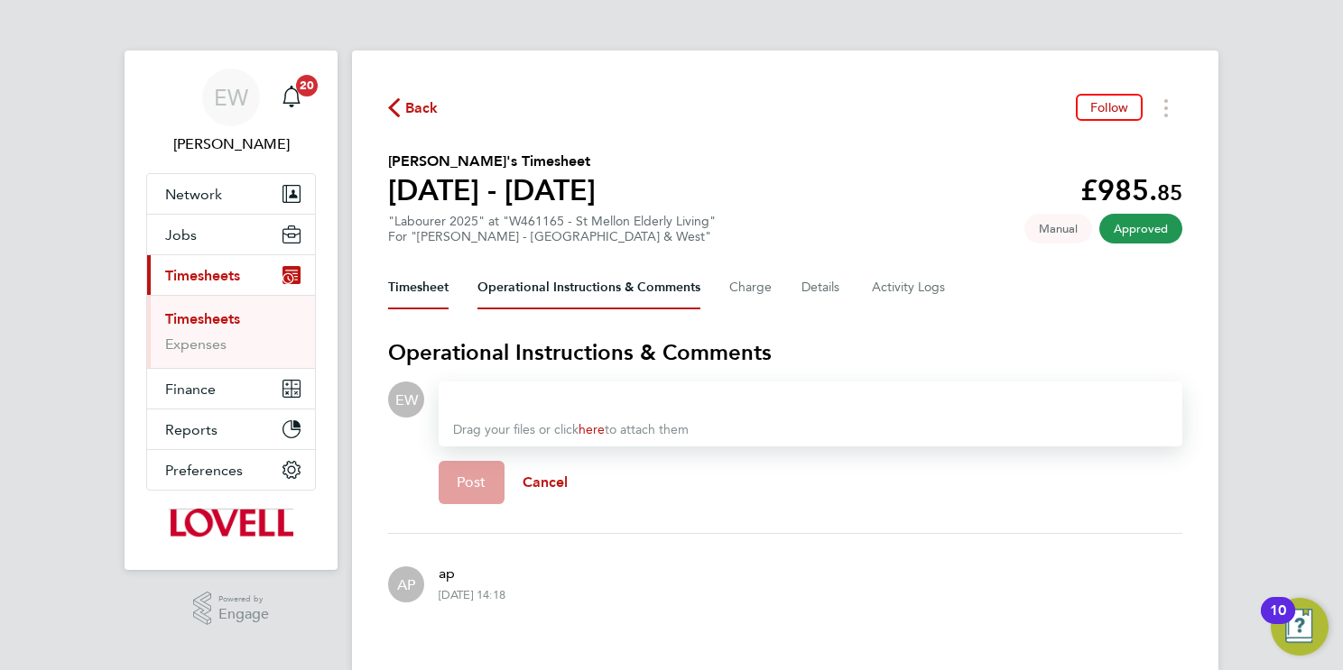
click at [442, 287] on button "Timesheet" at bounding box center [418, 287] width 60 height 43
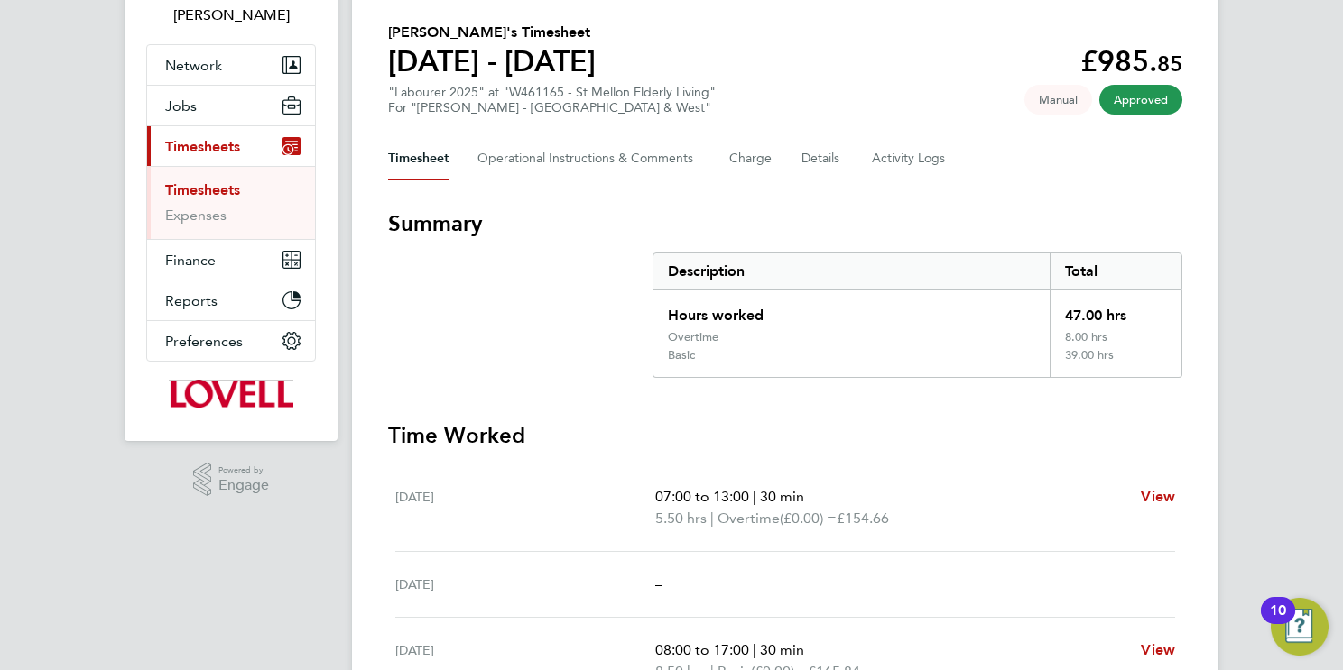
scroll to position [117, 0]
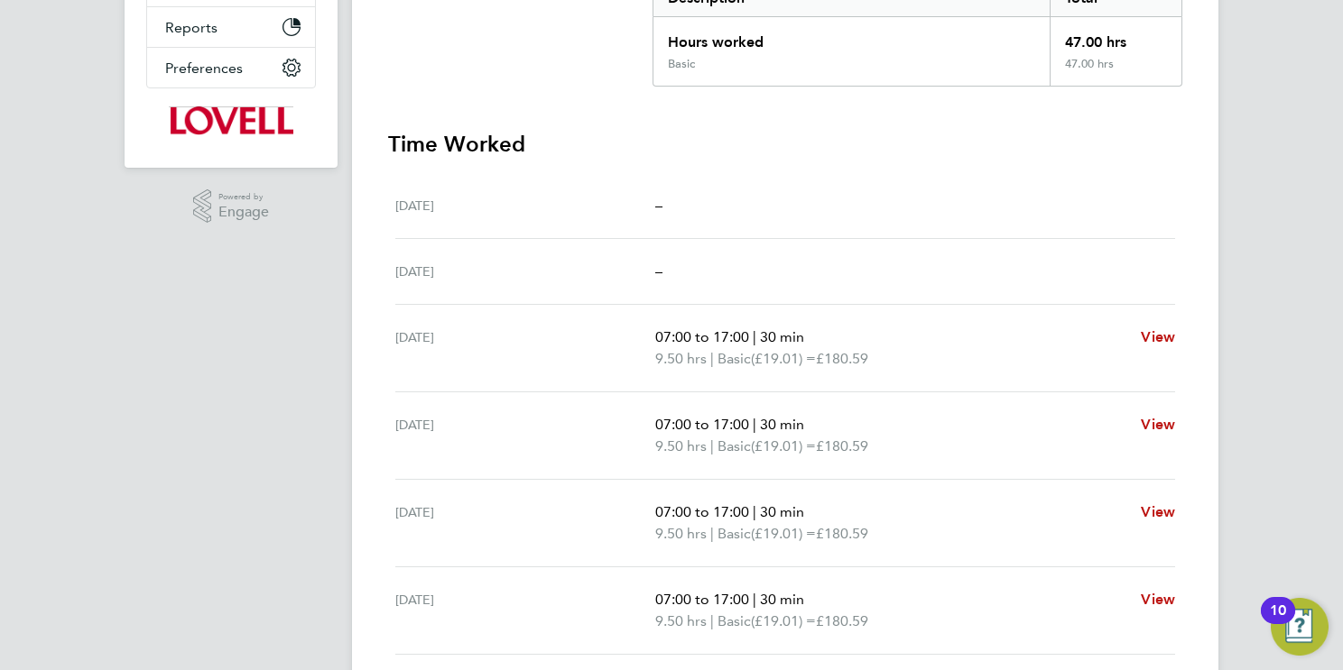
scroll to position [209, 0]
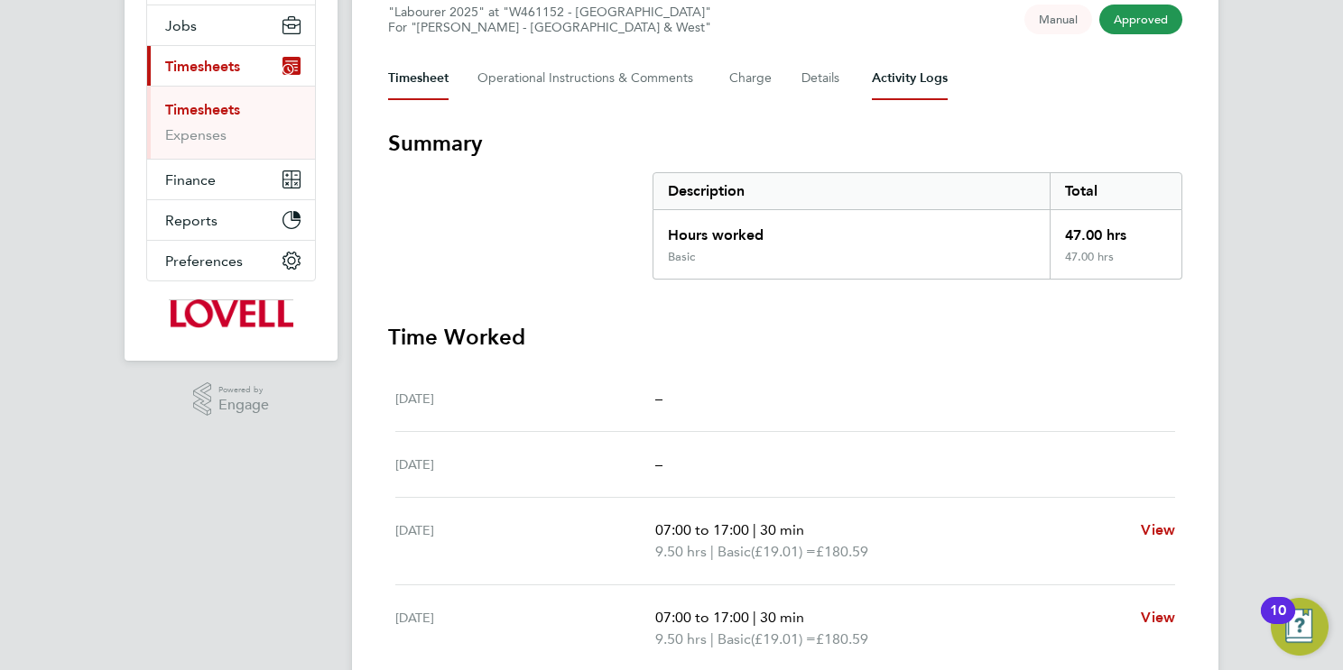
click at [914, 80] on Logs-tab "Activity Logs" at bounding box center [910, 78] width 76 height 43
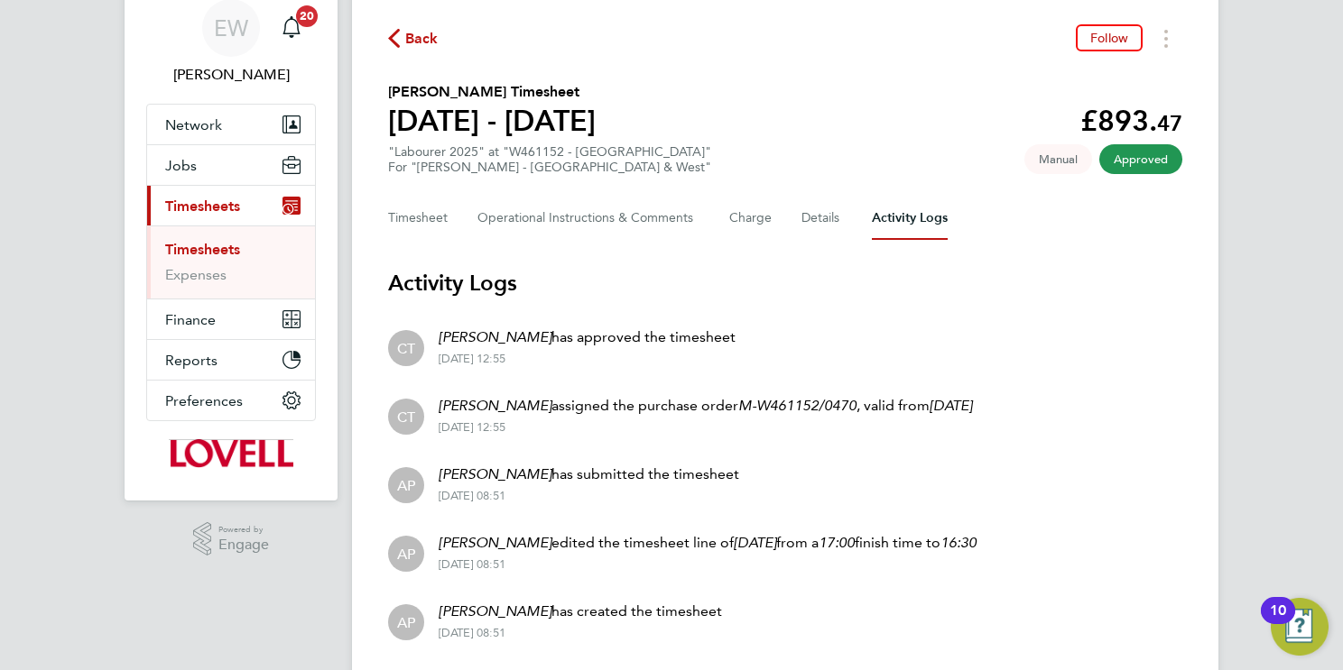
scroll to position [125, 0]
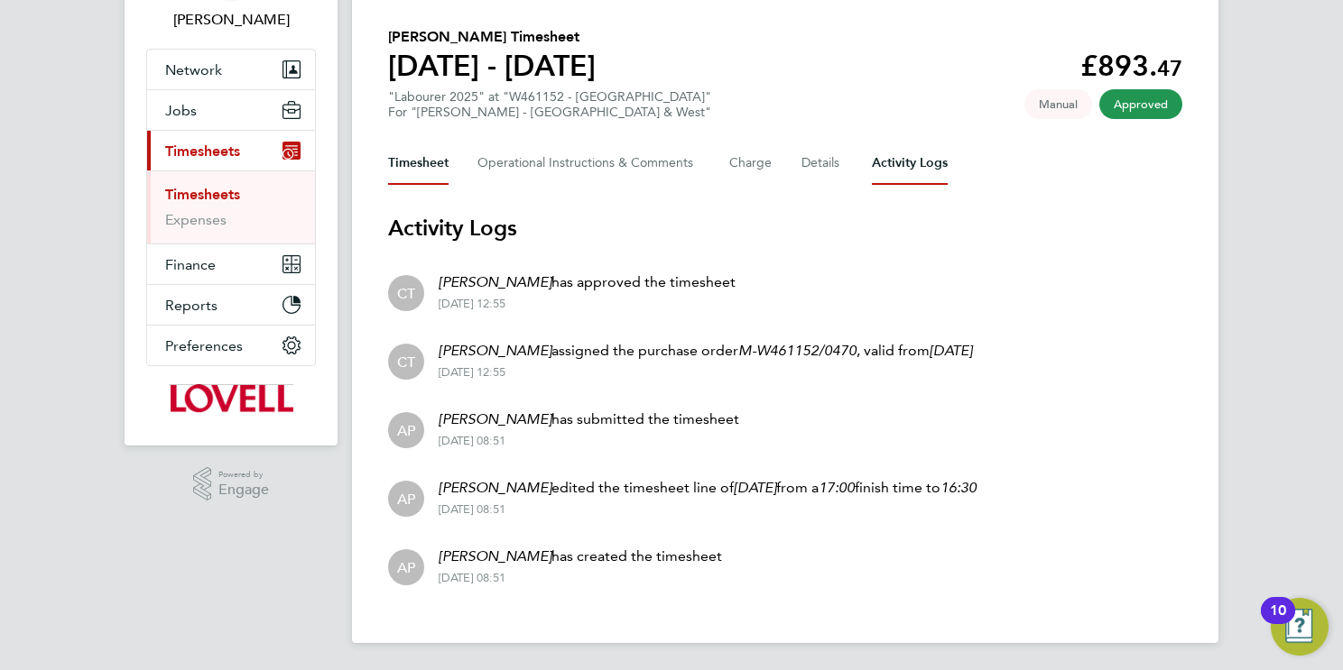
click at [447, 158] on button "Timesheet" at bounding box center [418, 163] width 60 height 43
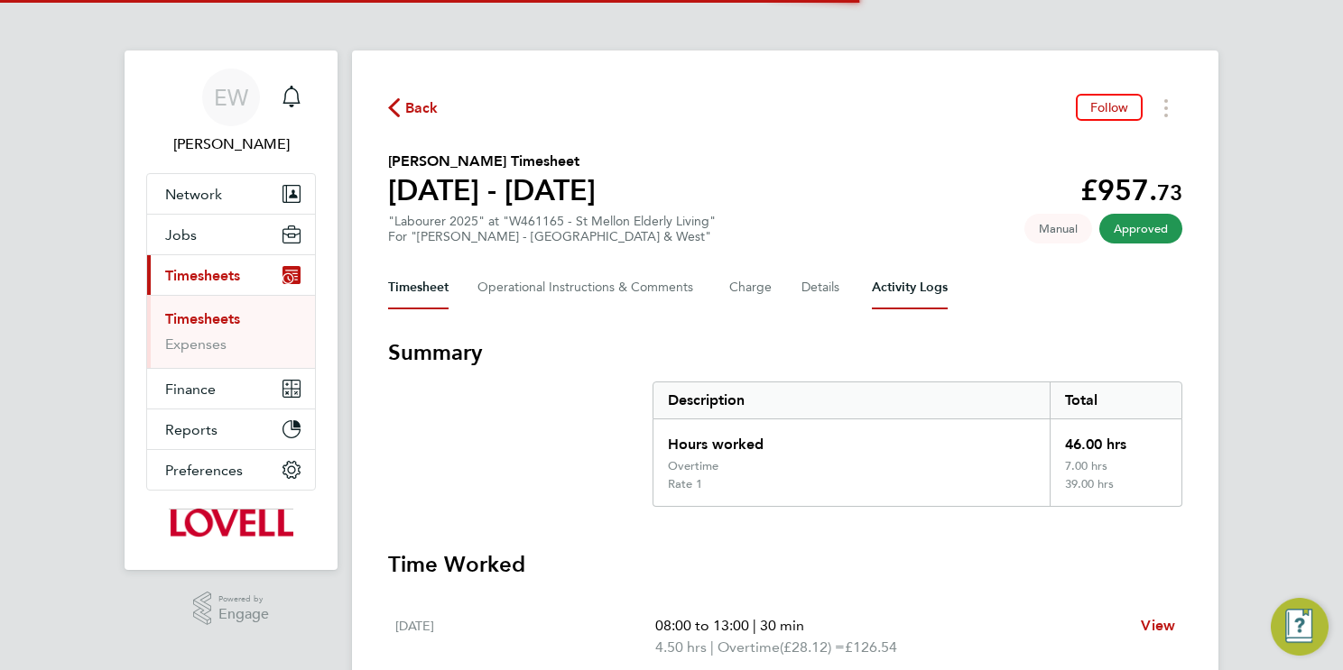
click at [917, 292] on Logs-tab "Activity Logs" at bounding box center [910, 287] width 76 height 43
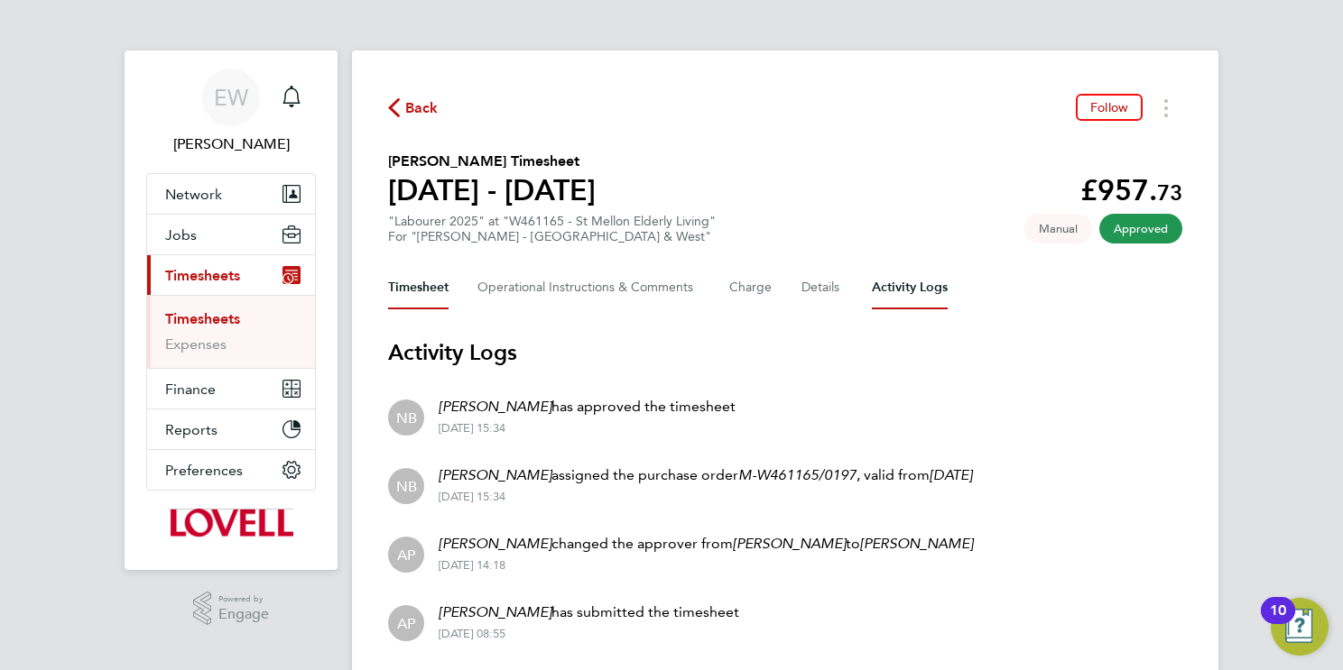
click at [402, 290] on button "Timesheet" at bounding box center [418, 287] width 60 height 43
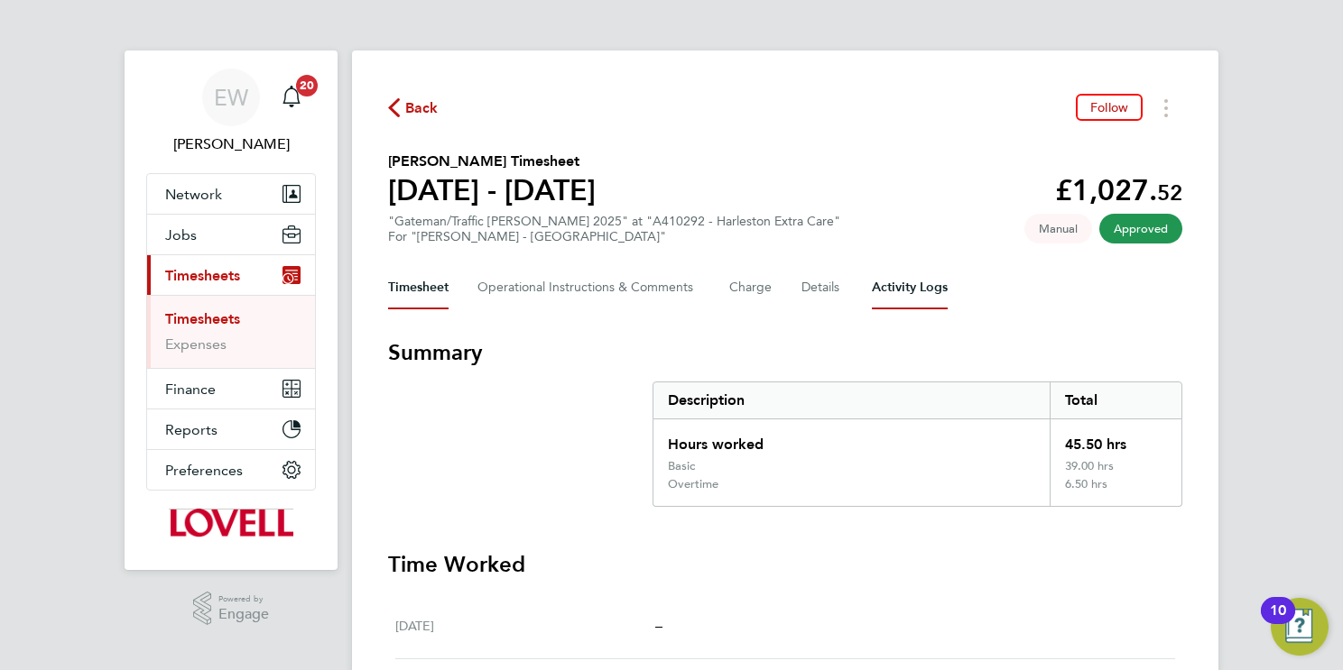
drag, startPoint x: 911, startPoint y: 292, endPoint x: 985, endPoint y: 6, distance: 295.4
click at [911, 292] on Logs-tab "Activity Logs" at bounding box center [910, 287] width 76 height 43
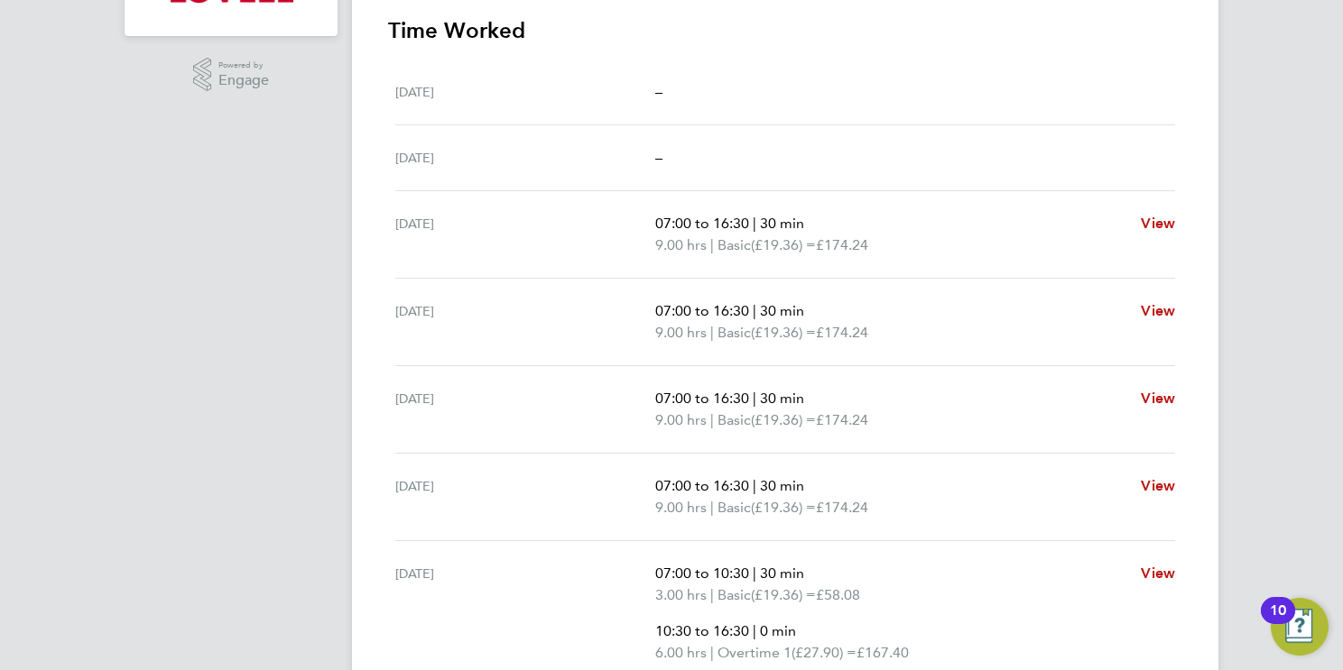
scroll to position [267, 0]
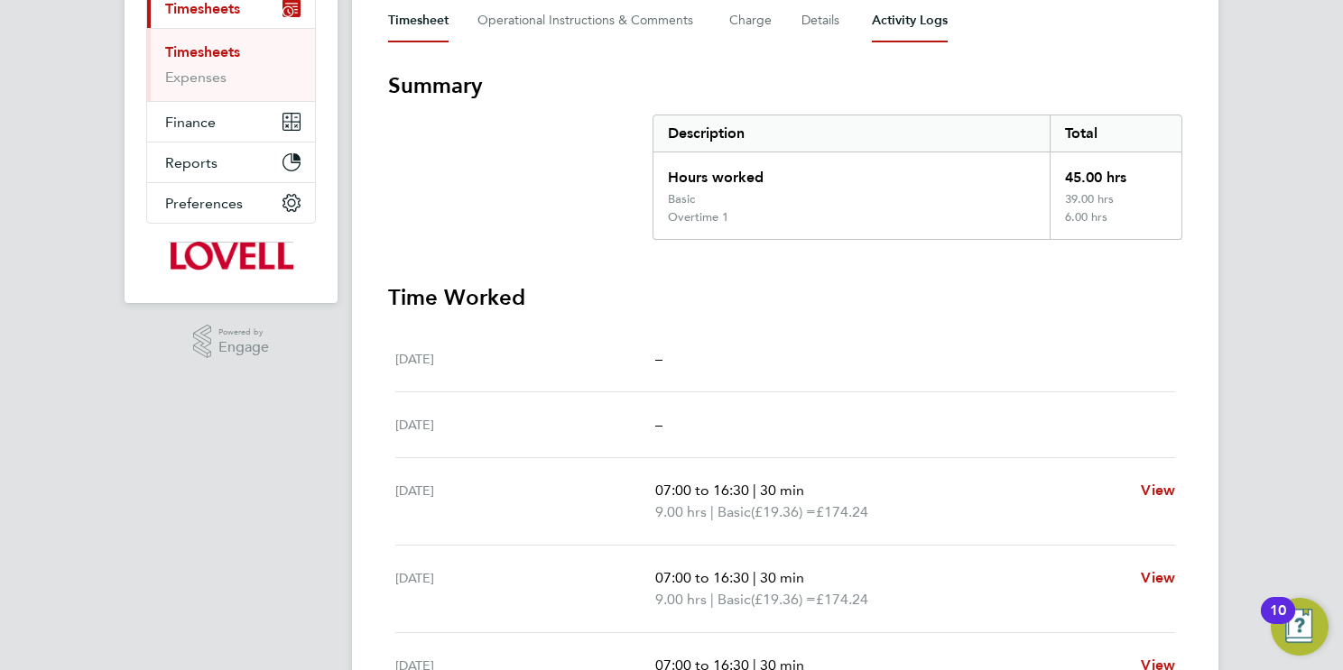
click at [909, 16] on Logs-tab "Activity Logs" at bounding box center [910, 20] width 76 height 43
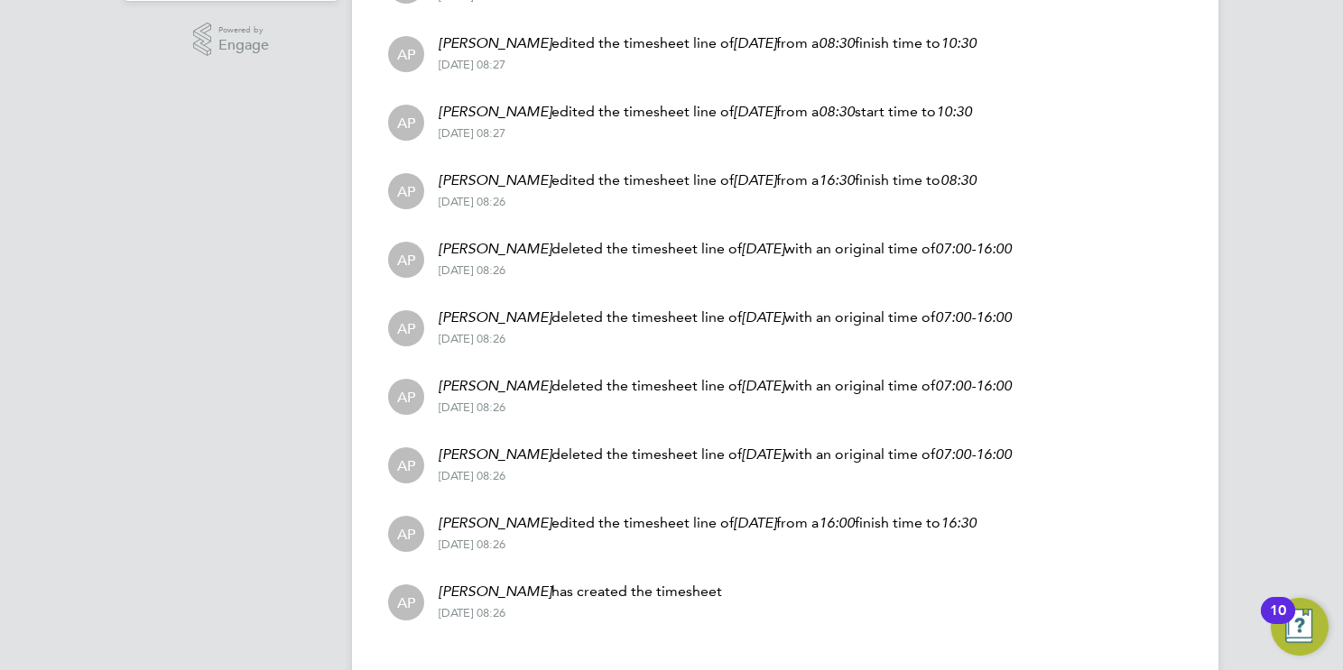
scroll to position [605, 0]
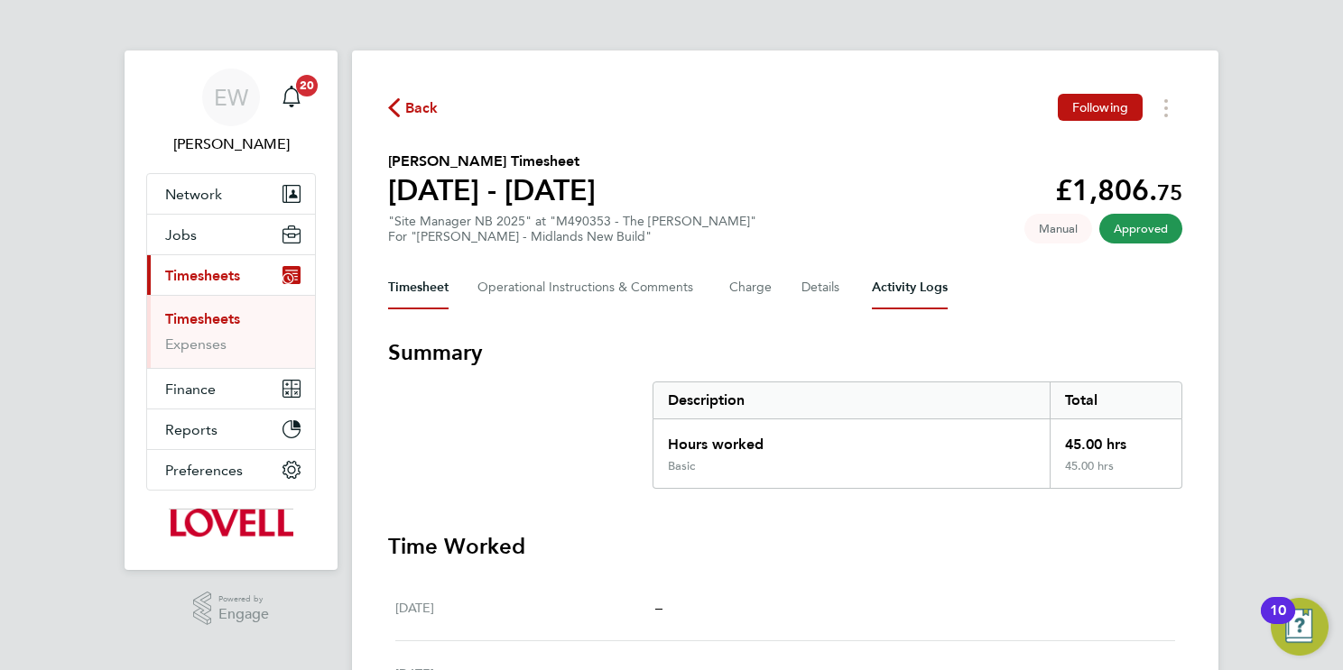
click at [915, 280] on Logs-tab "Activity Logs" at bounding box center [910, 287] width 76 height 43
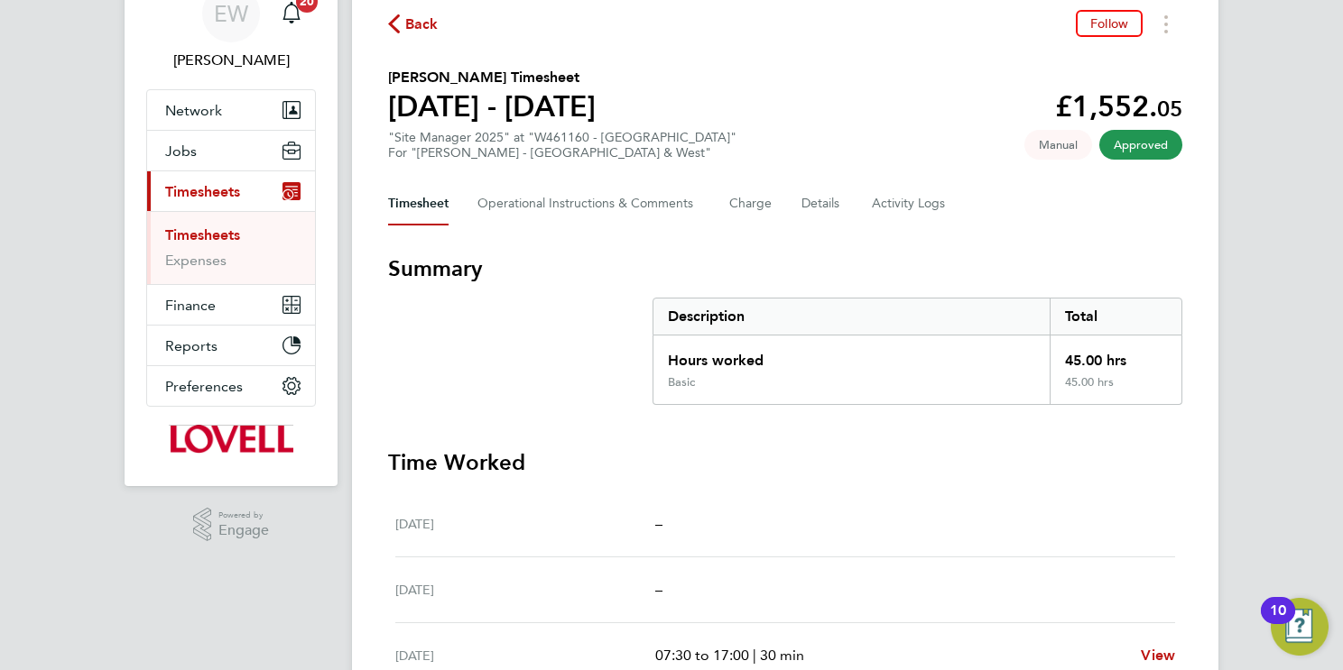
scroll to position [5, 0]
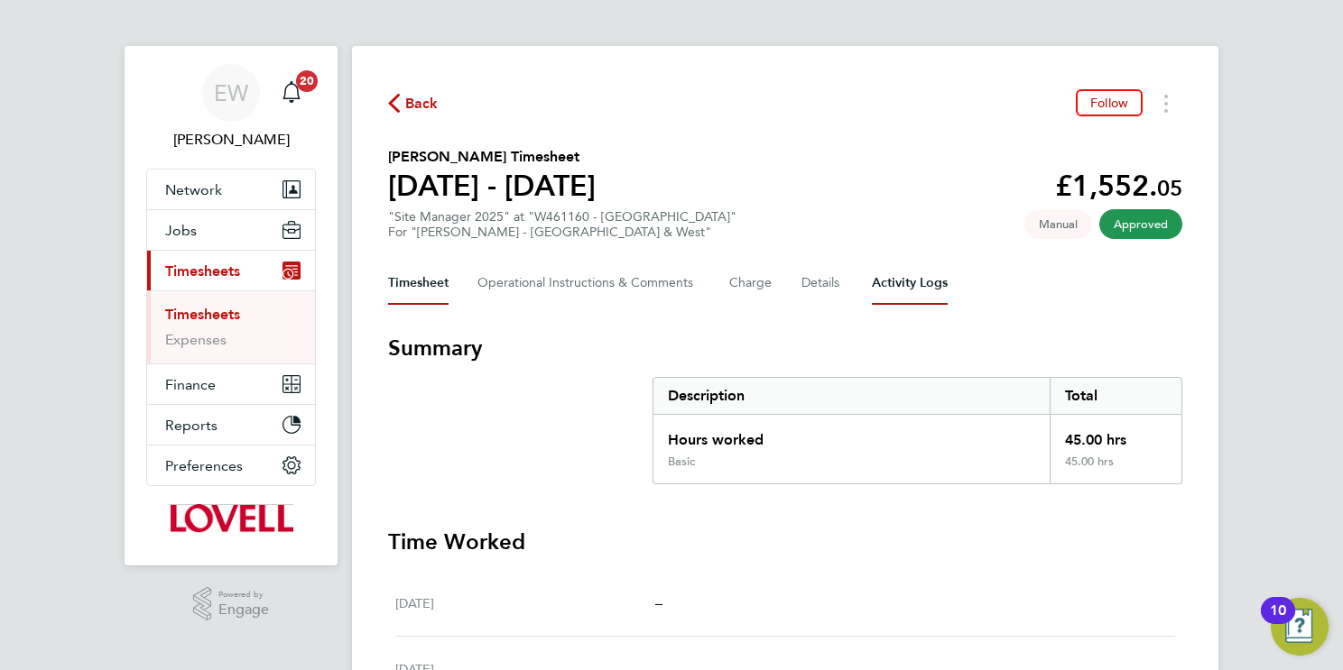
click at [914, 277] on Logs-tab "Activity Logs" at bounding box center [910, 283] width 76 height 43
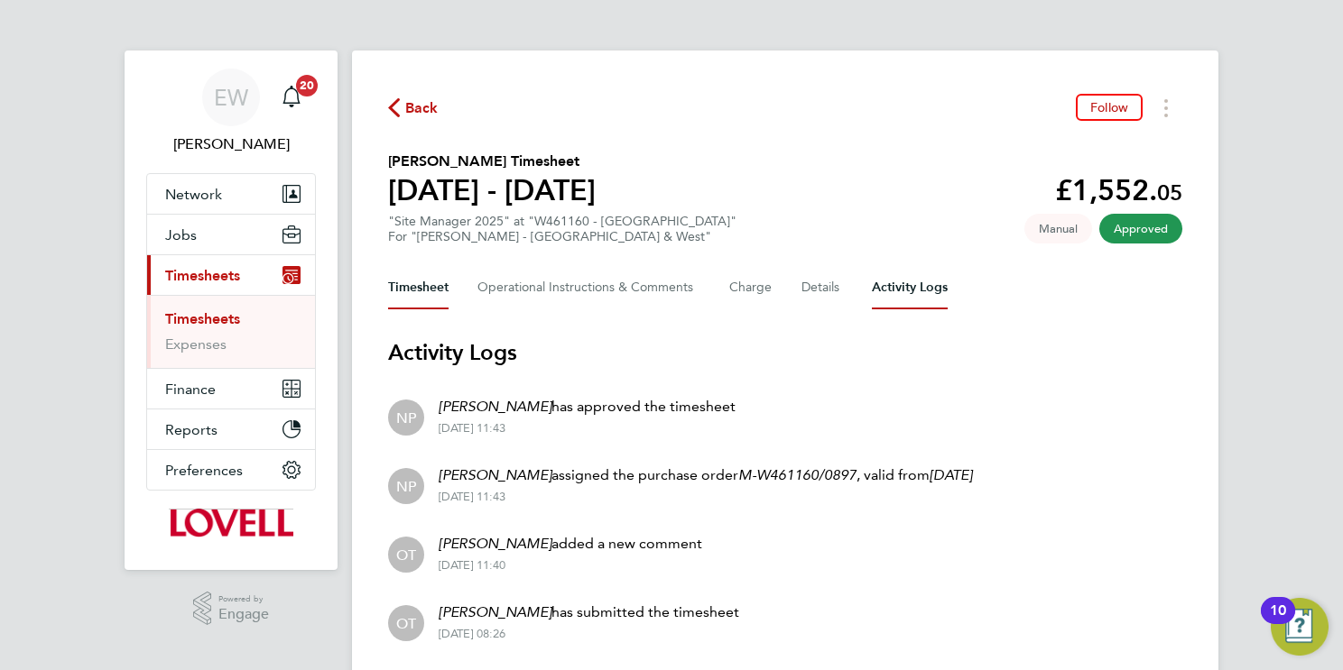
click at [431, 287] on button "Timesheet" at bounding box center [418, 287] width 60 height 43
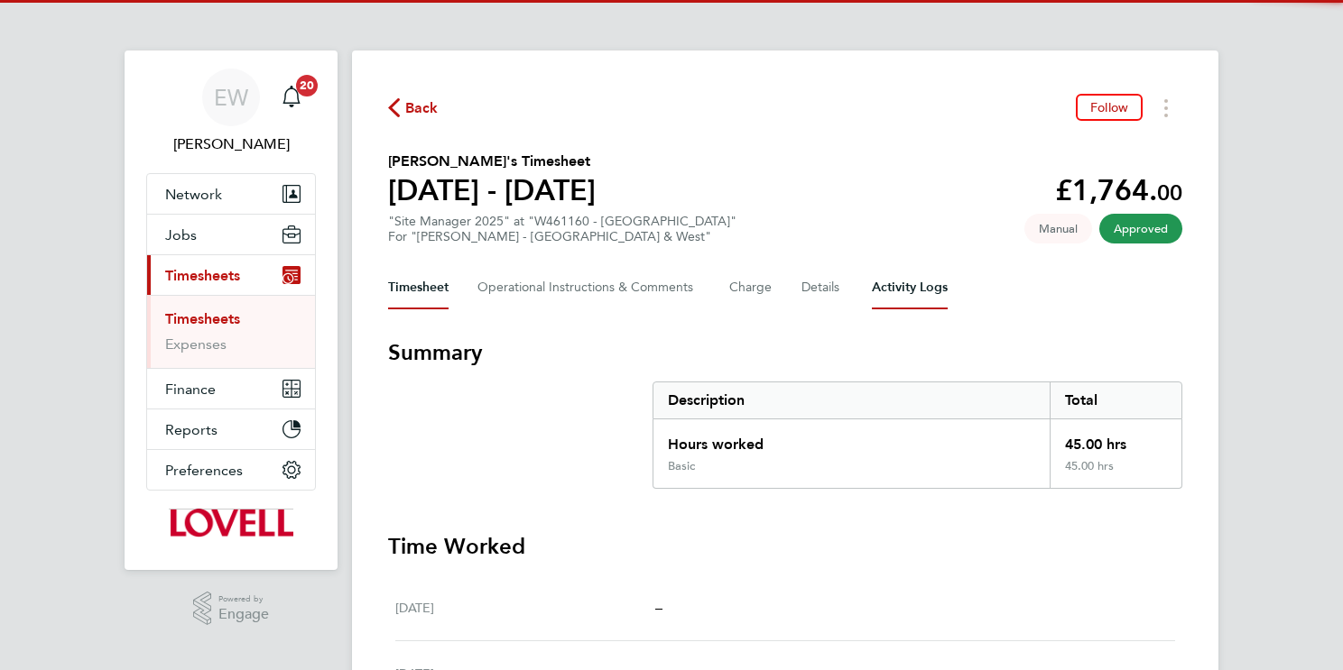
click at [920, 287] on Logs-tab "Activity Logs" at bounding box center [910, 287] width 76 height 43
click at [917, 290] on Logs-tab "Activity Logs" at bounding box center [910, 287] width 76 height 43
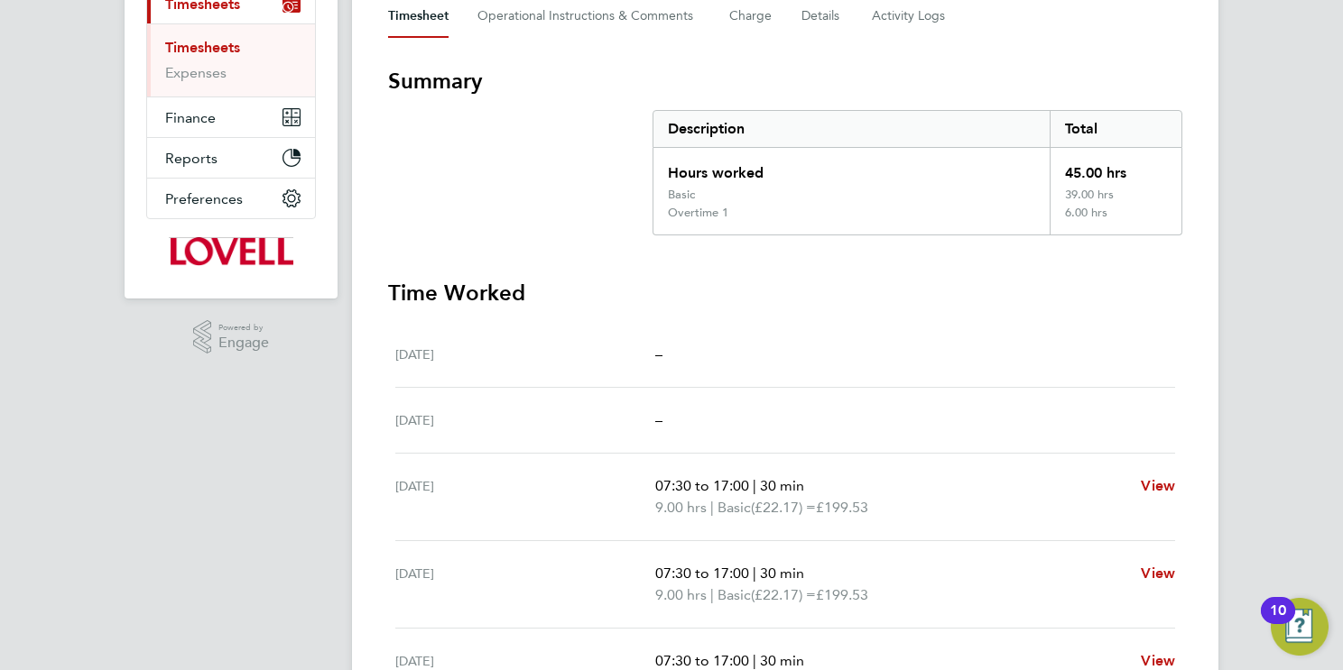
scroll to position [262, 0]
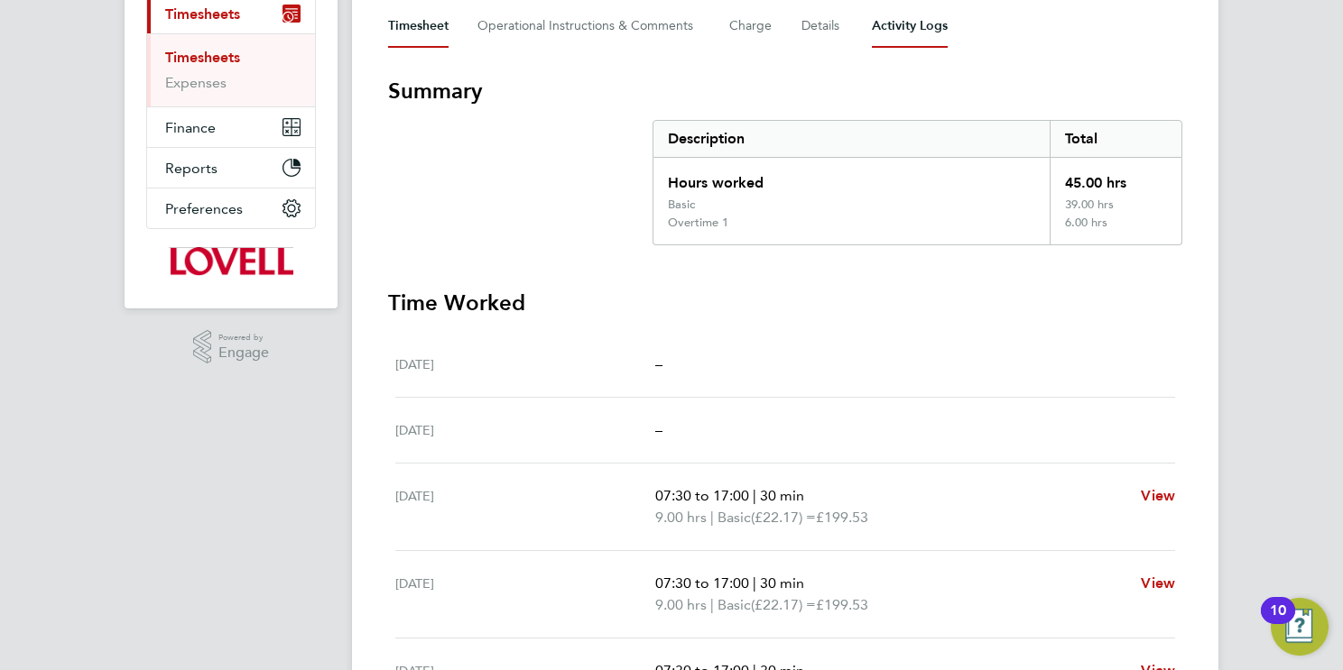
click at [923, 26] on Logs-tab "Activity Logs" at bounding box center [910, 26] width 76 height 43
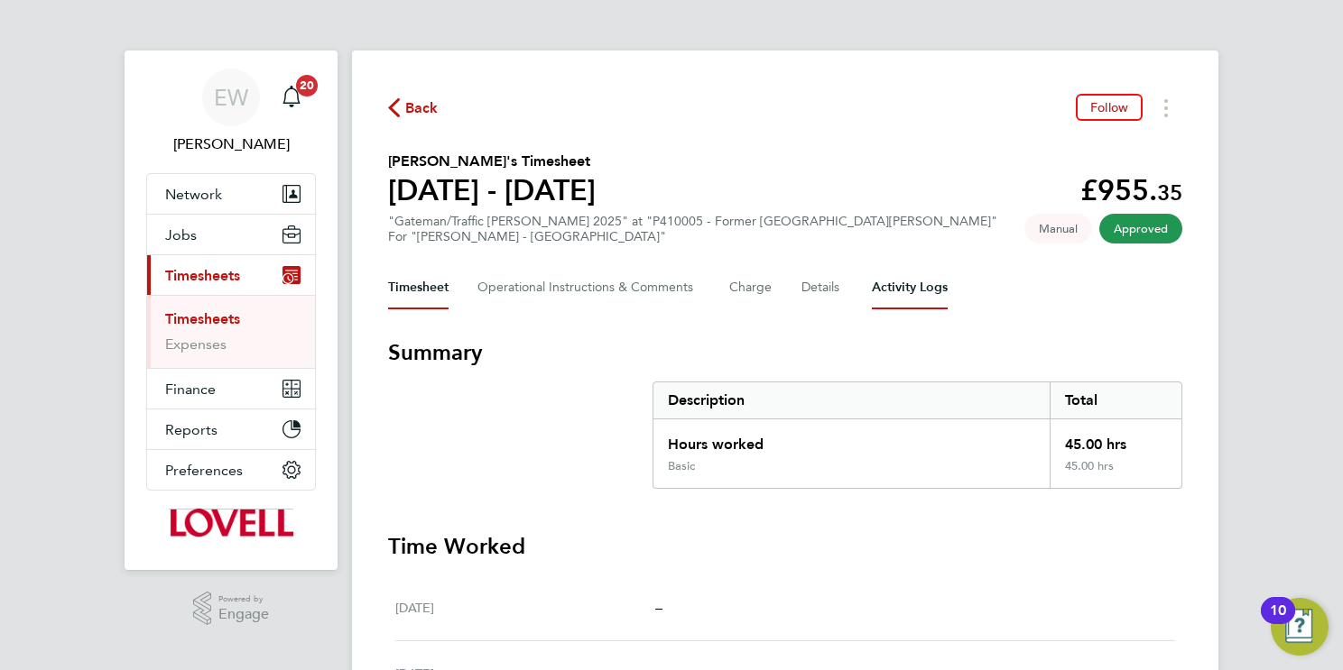
click at [900, 279] on Logs-tab "Activity Logs" at bounding box center [910, 287] width 76 height 43
click at [910, 276] on Logs-tab "Activity Logs" at bounding box center [910, 287] width 76 height 43
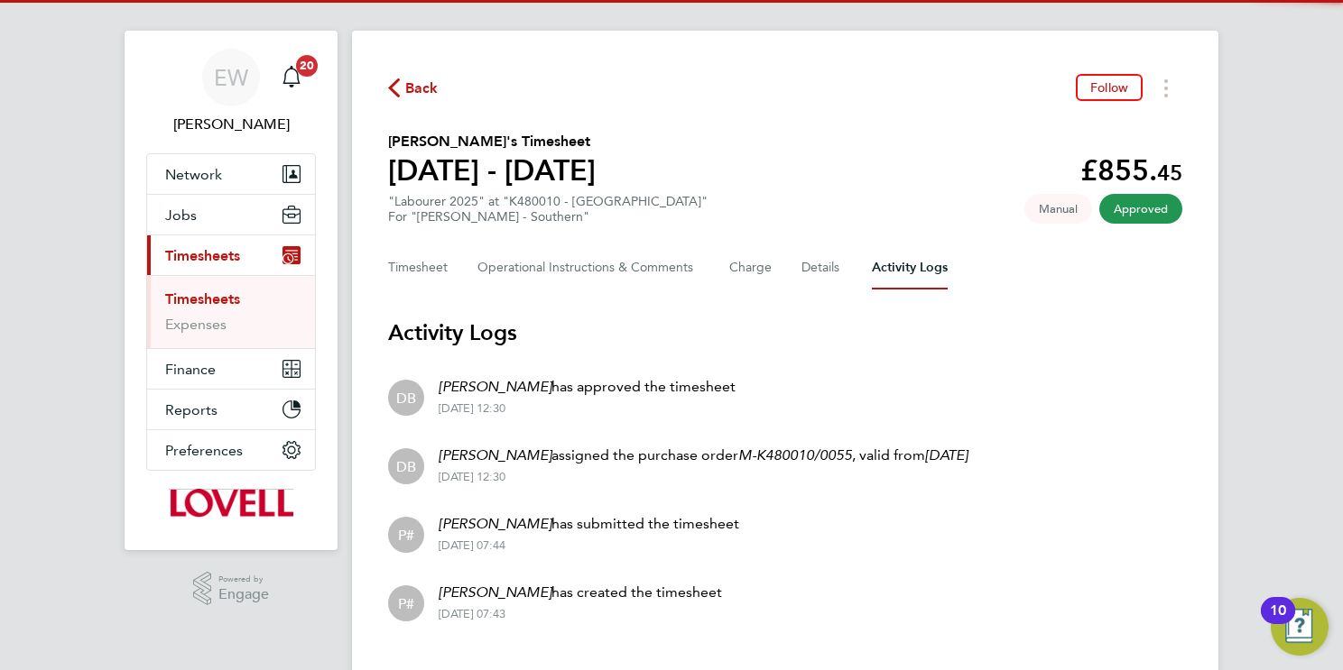
scroll to position [56, 0]
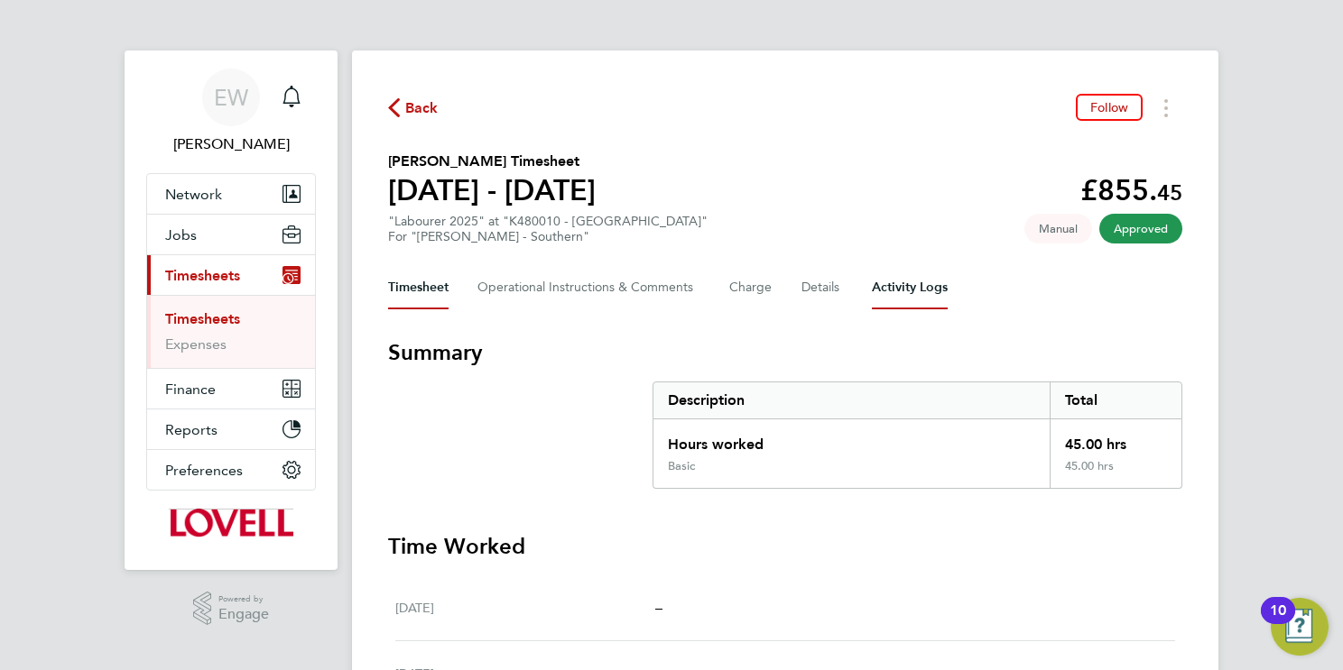
click at [903, 291] on Logs-tab "Activity Logs" at bounding box center [910, 287] width 76 height 43
click at [911, 278] on Logs-tab "Activity Logs" at bounding box center [910, 287] width 76 height 43
click at [903, 300] on Logs-tab "Activity Logs" at bounding box center [910, 287] width 76 height 43
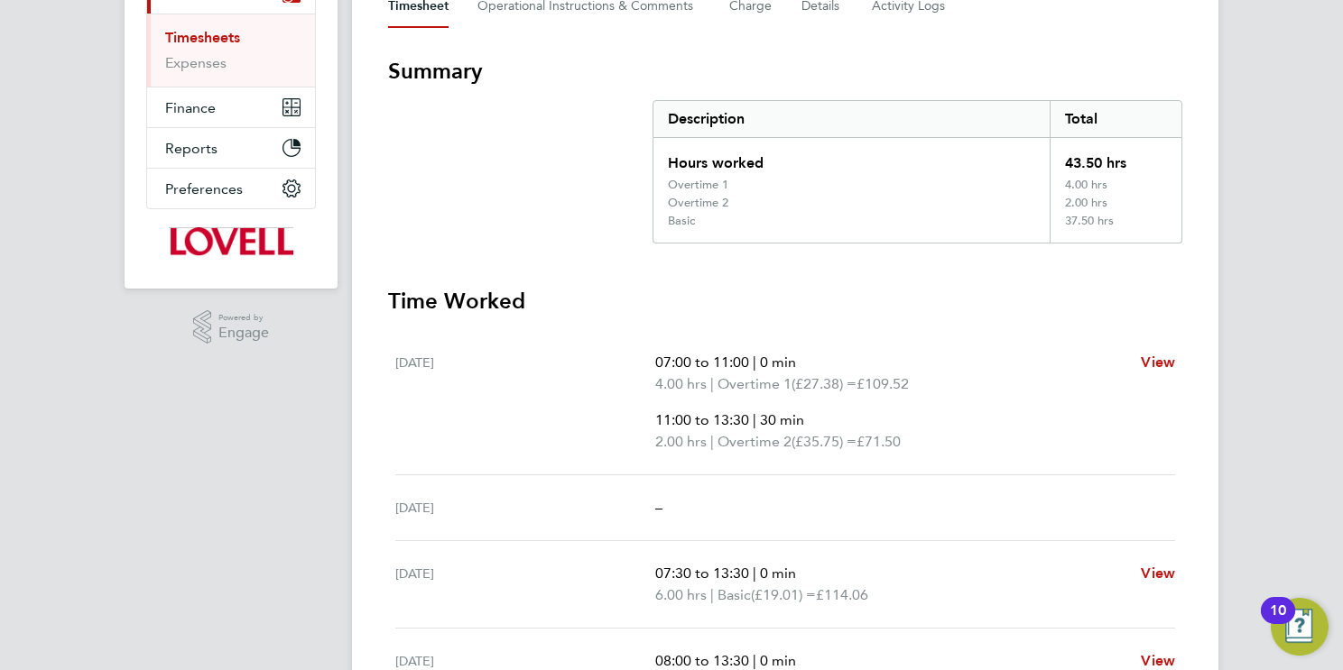
scroll to position [271, 0]
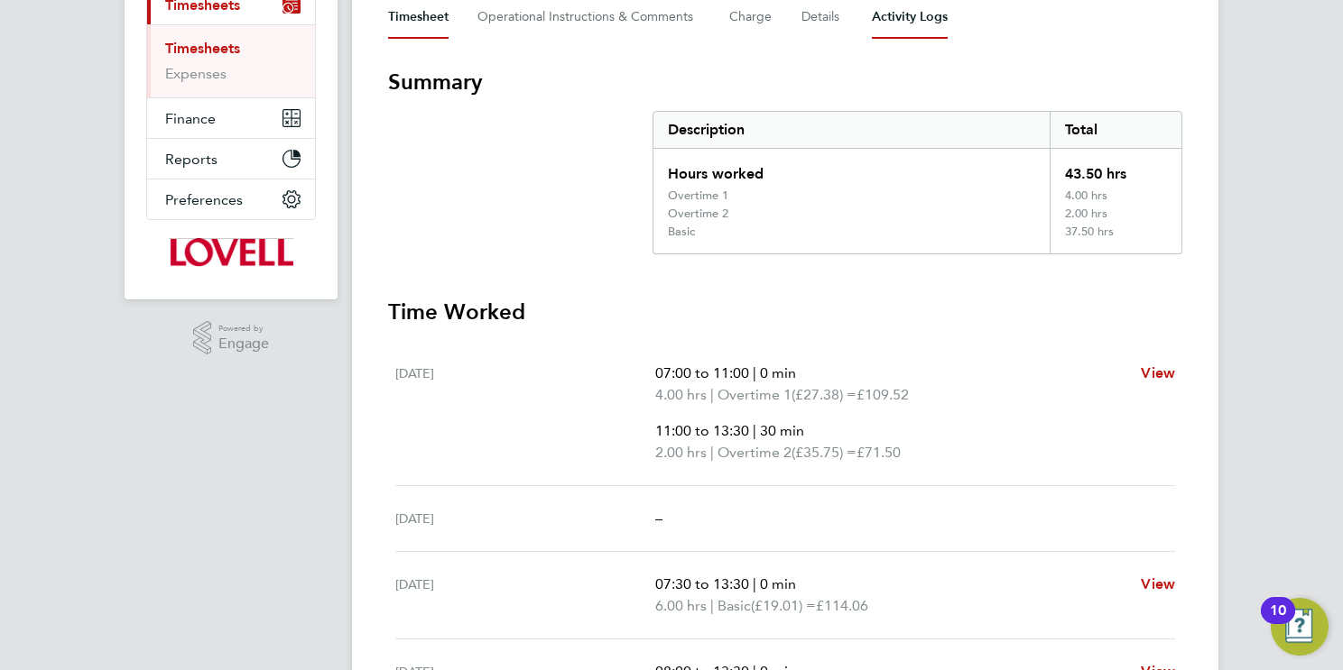
click at [928, 18] on Logs-tab "Activity Logs" at bounding box center [910, 16] width 76 height 43
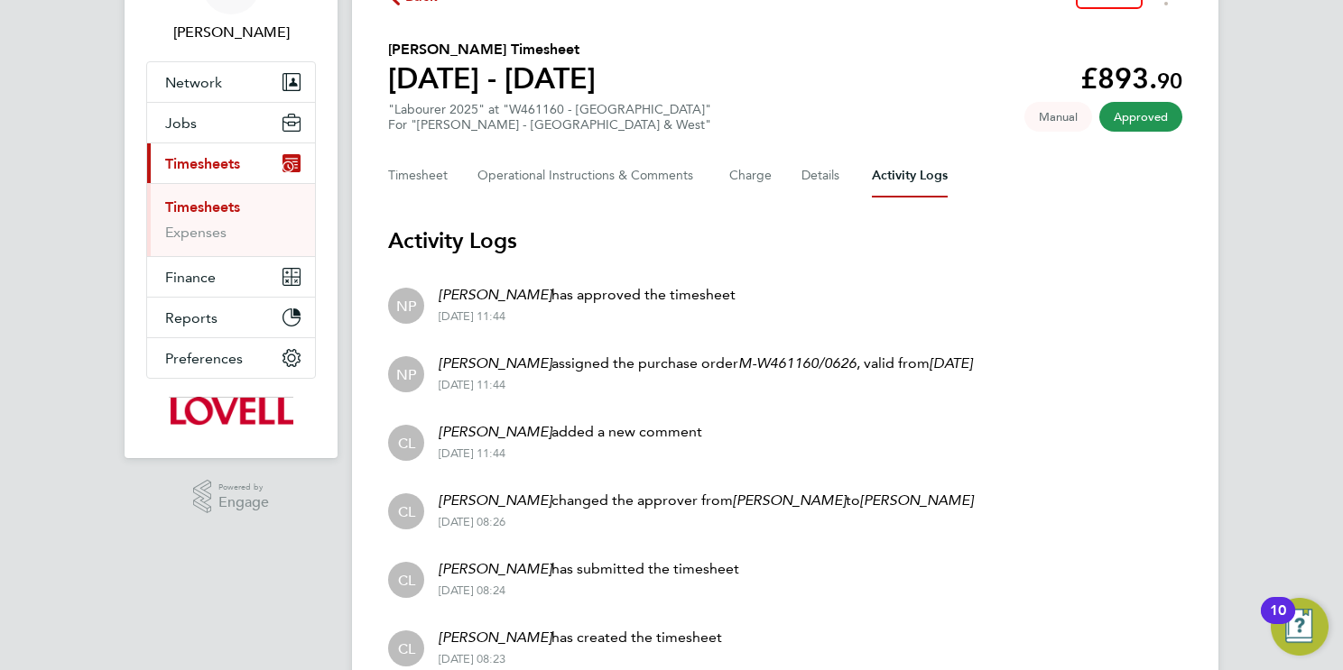
scroll to position [63, 0]
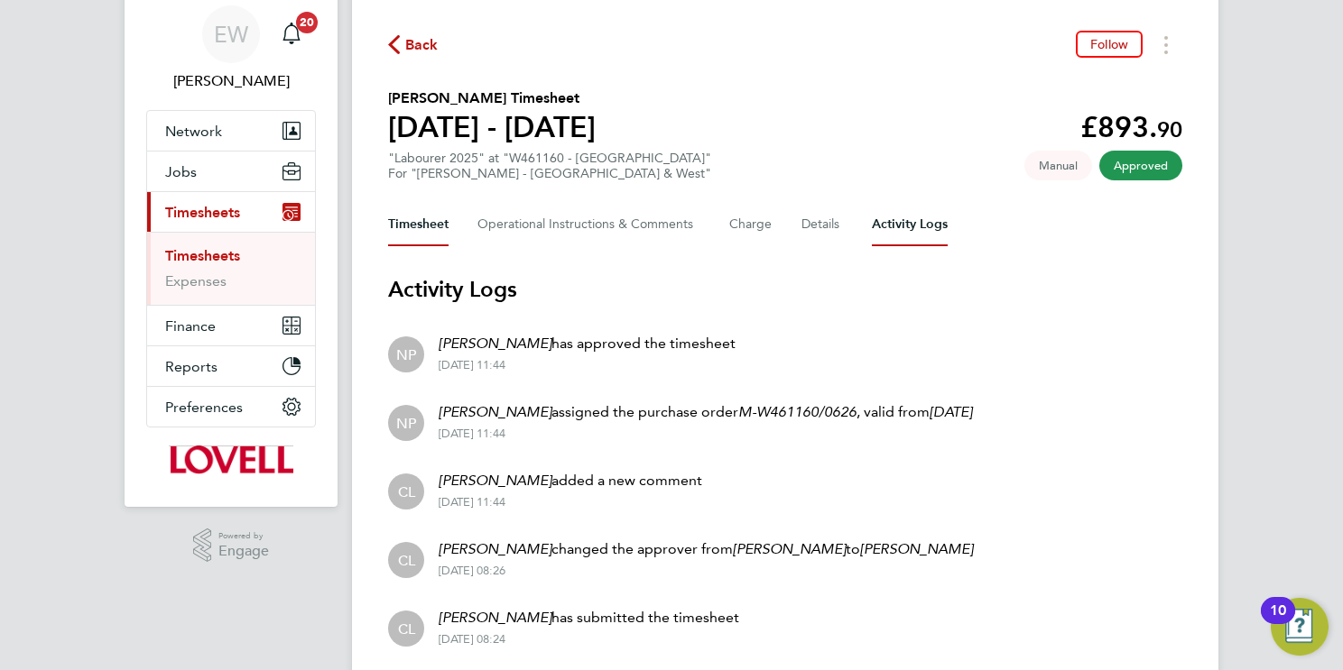
click at [433, 217] on button "Timesheet" at bounding box center [418, 224] width 60 height 43
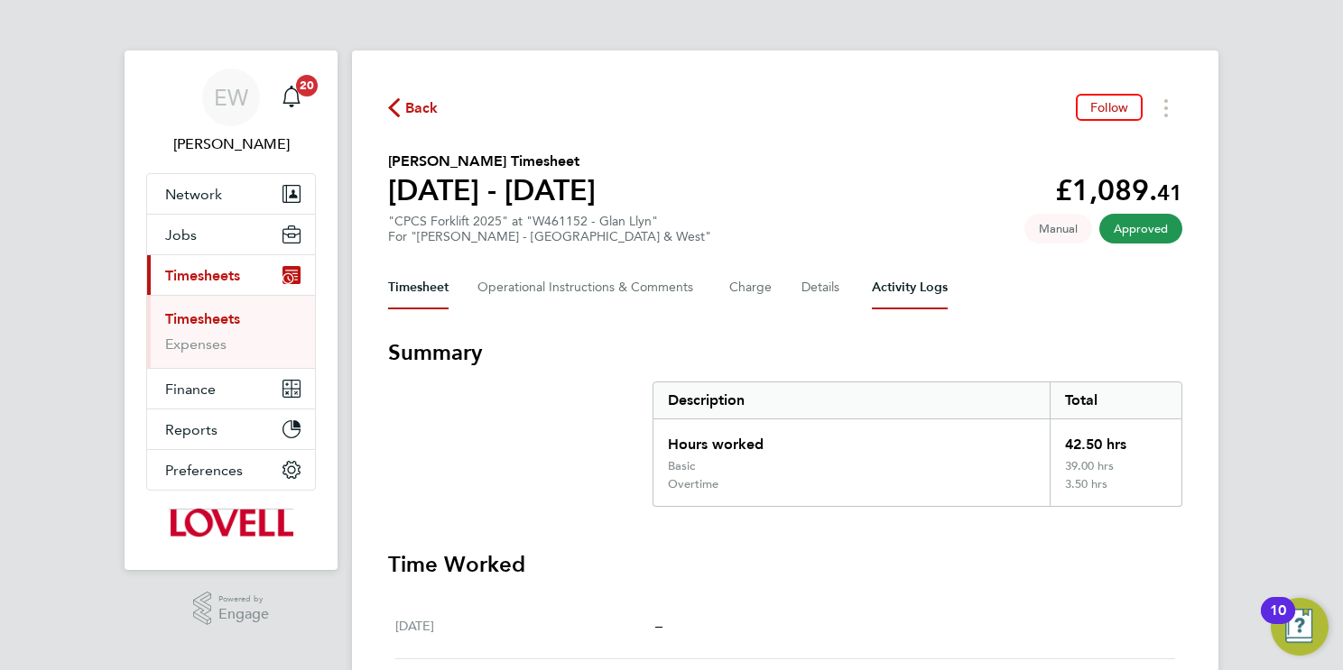
click at [914, 288] on Logs-tab "Activity Logs" at bounding box center [910, 287] width 76 height 43
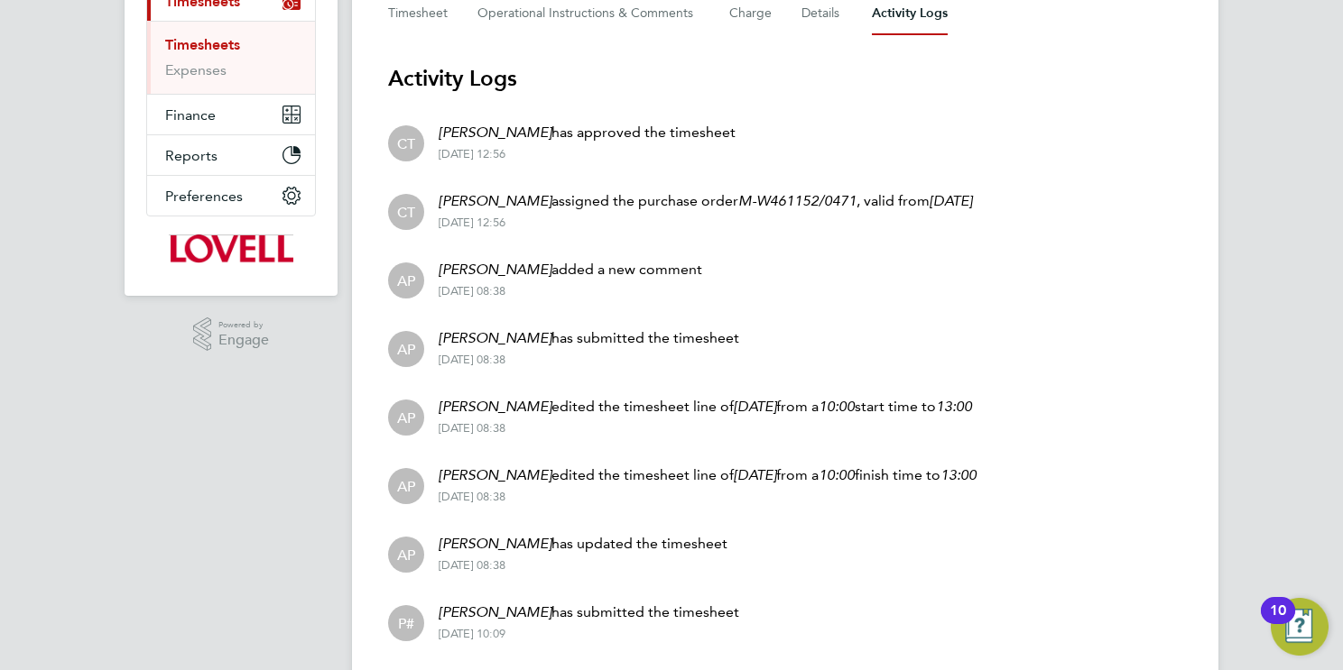
scroll to position [332, 0]
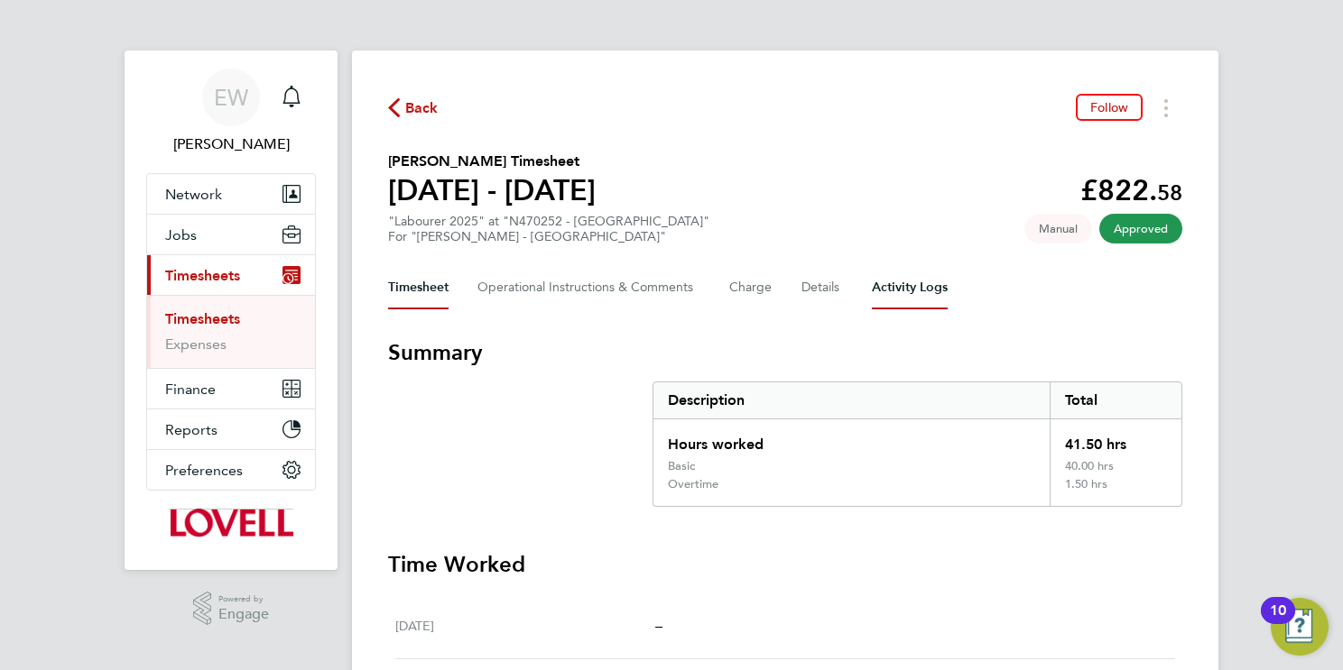
click at [894, 281] on Logs-tab "Activity Logs" at bounding box center [910, 287] width 76 height 43
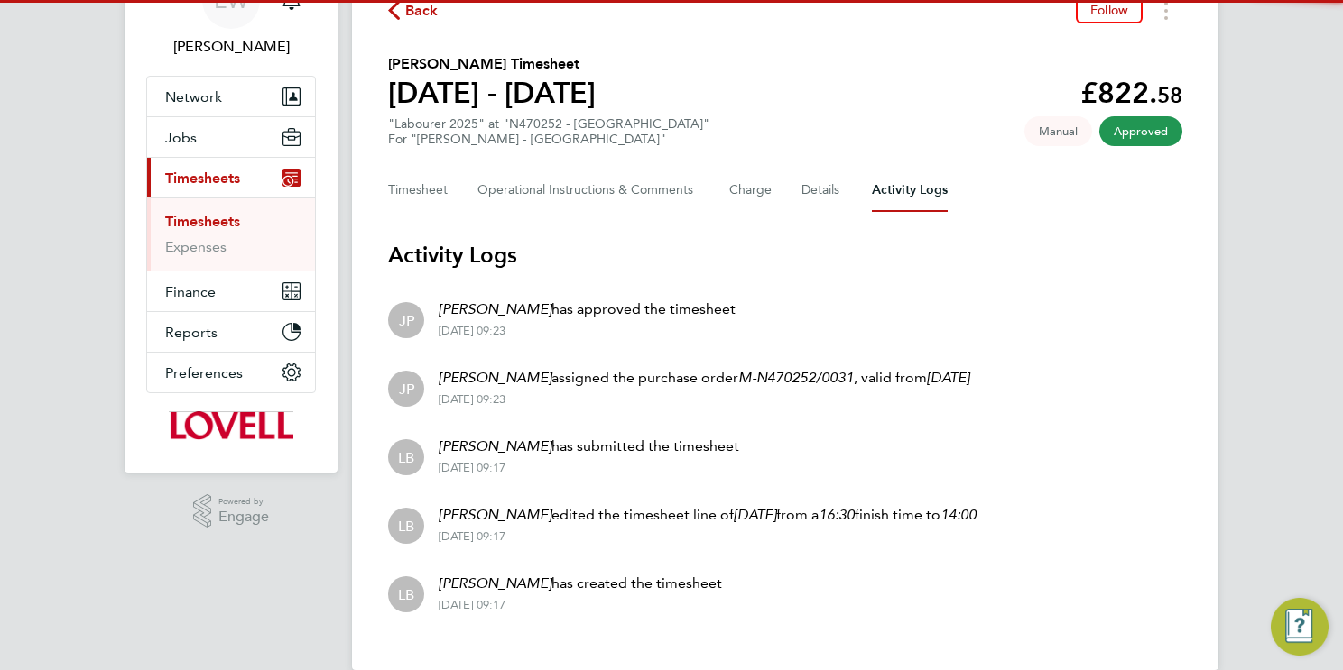
scroll to position [125, 0]
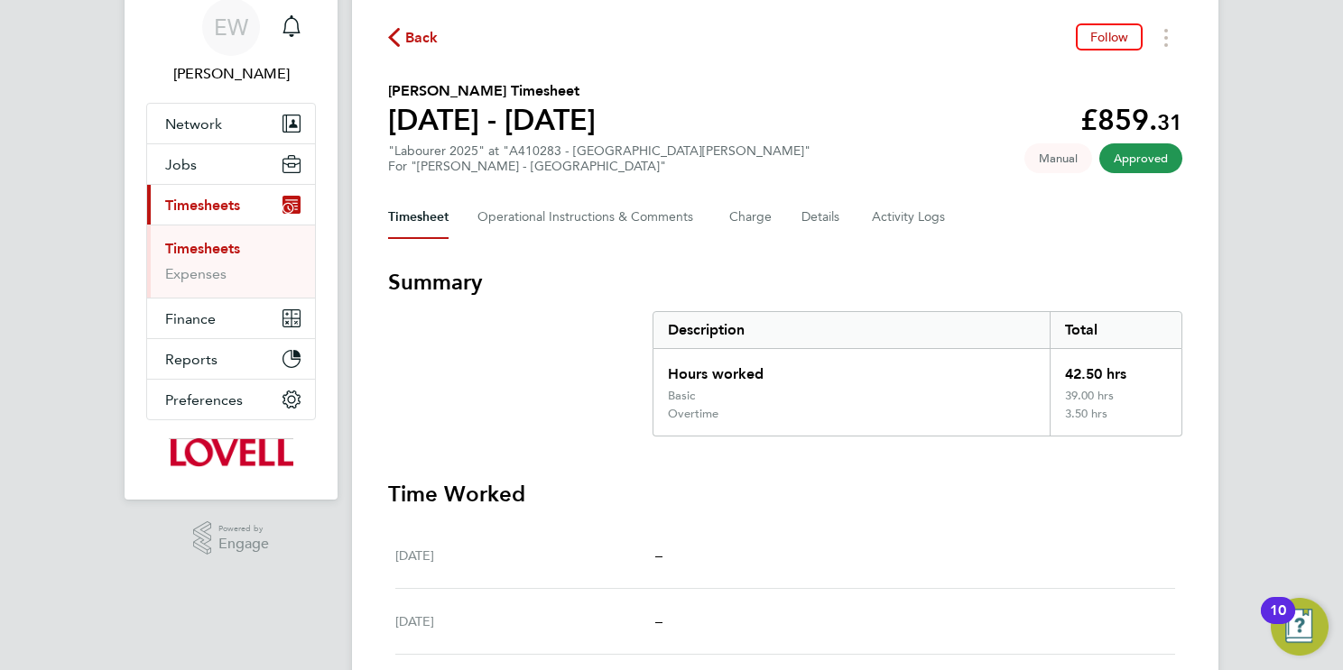
scroll to position [4, 0]
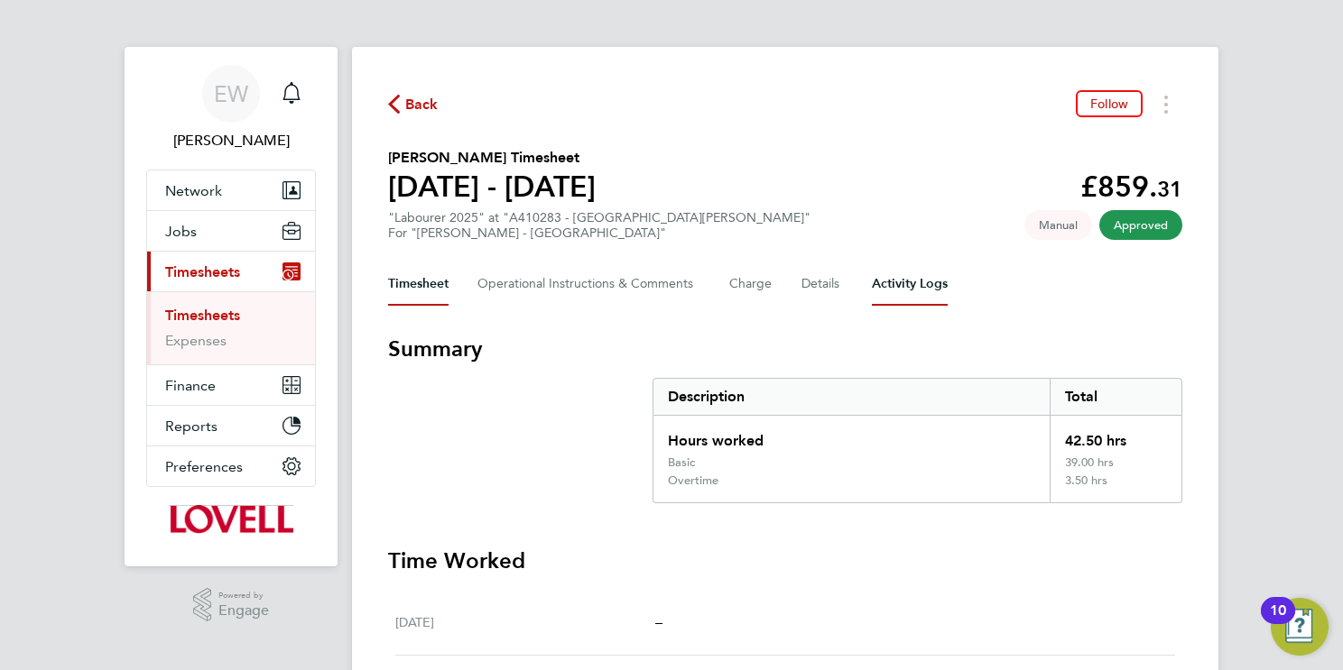
click at [903, 280] on Logs-tab "Activity Logs" at bounding box center [910, 284] width 76 height 43
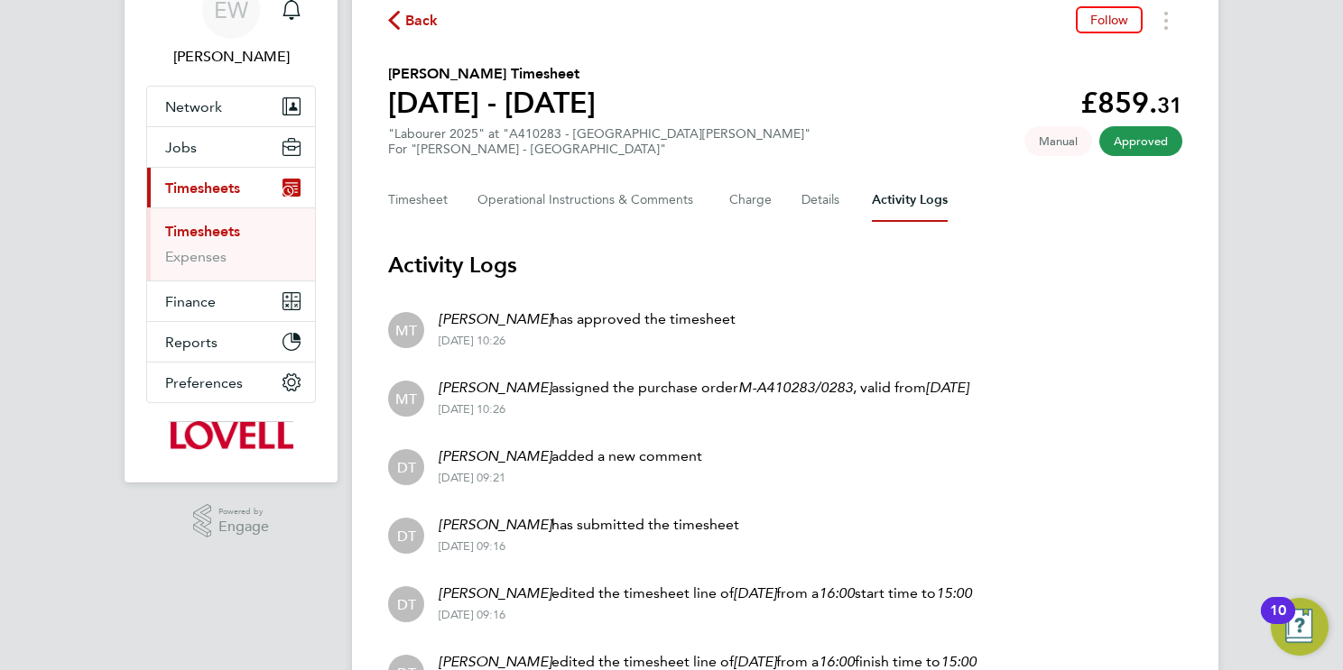
scroll to position [85, 0]
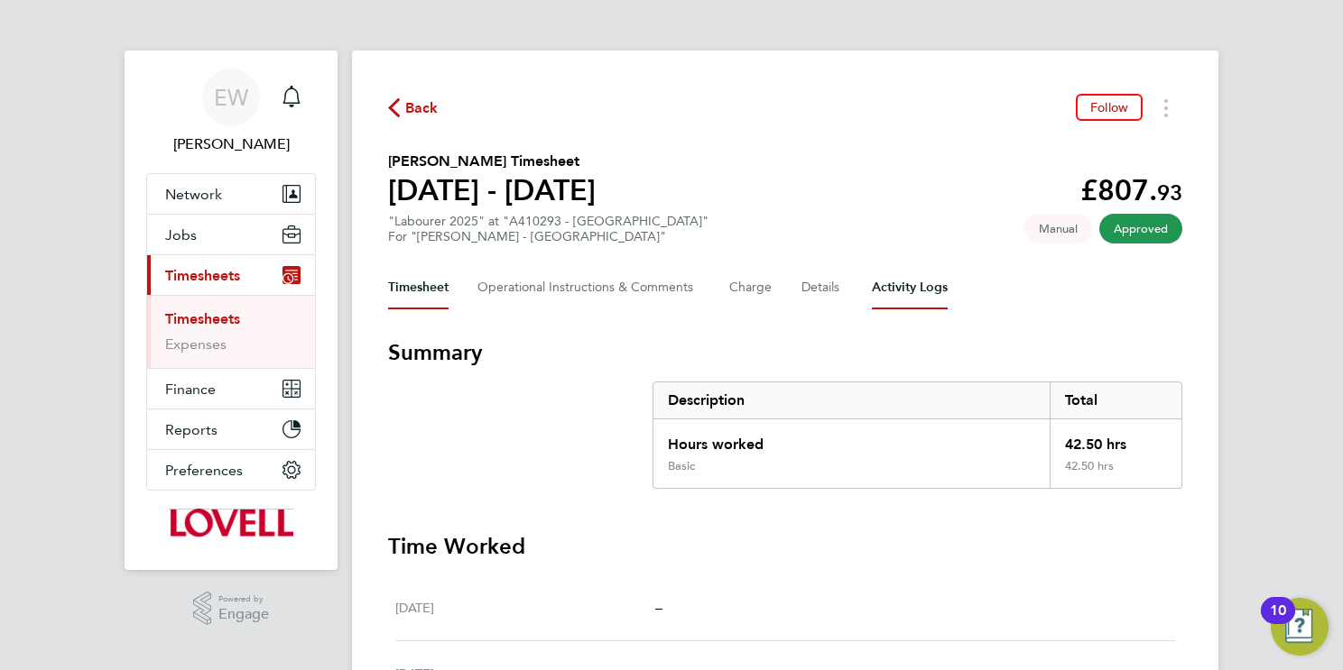
click at [930, 287] on Logs-tab "Activity Logs" at bounding box center [910, 287] width 76 height 43
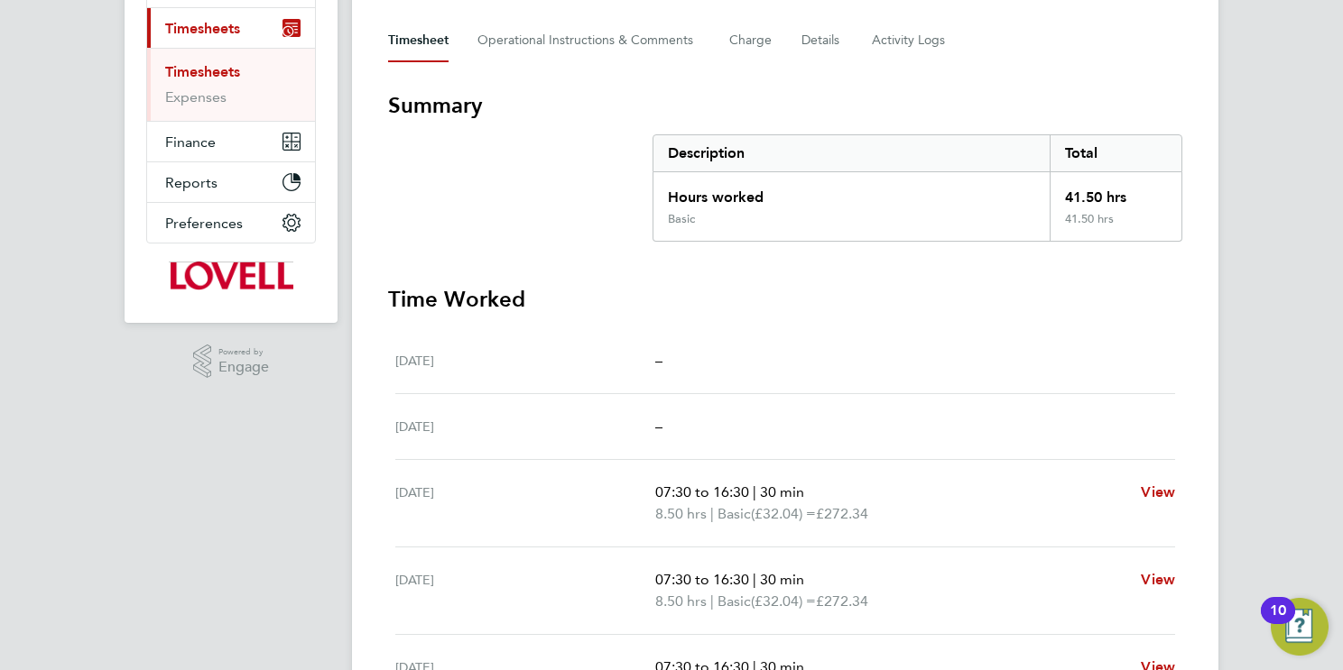
scroll to position [58, 0]
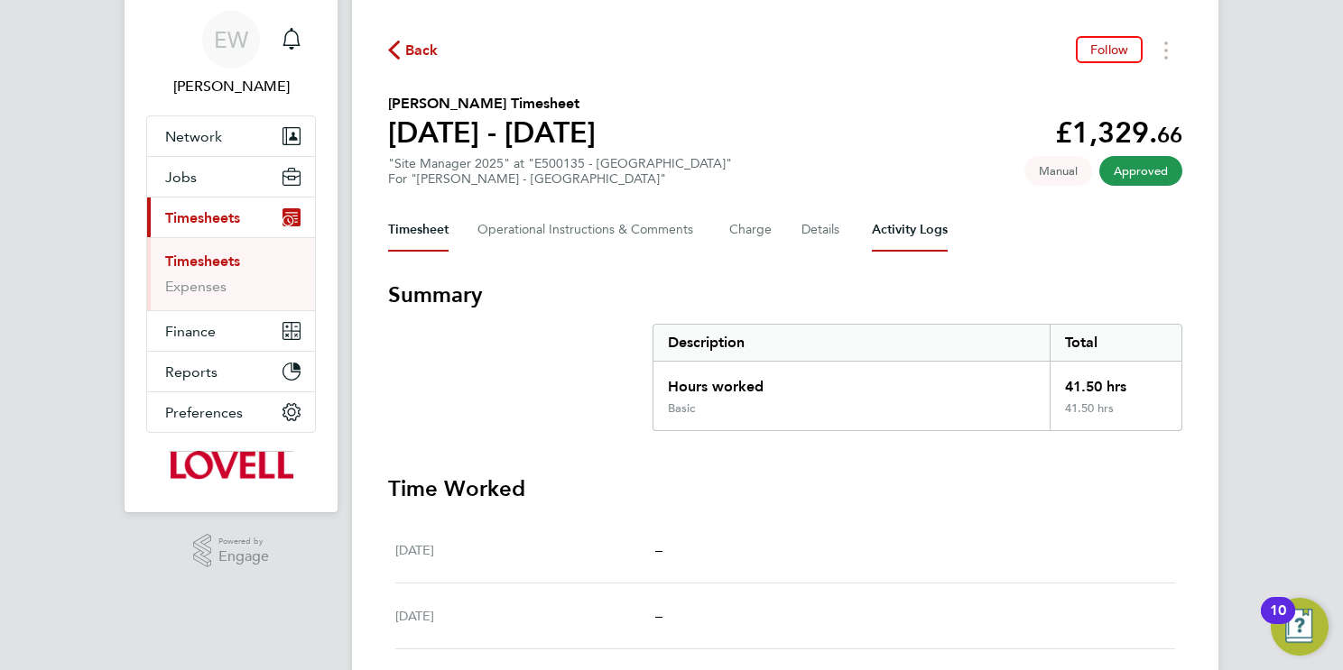
click at [921, 221] on Logs-tab "Activity Logs" at bounding box center [910, 229] width 76 height 43
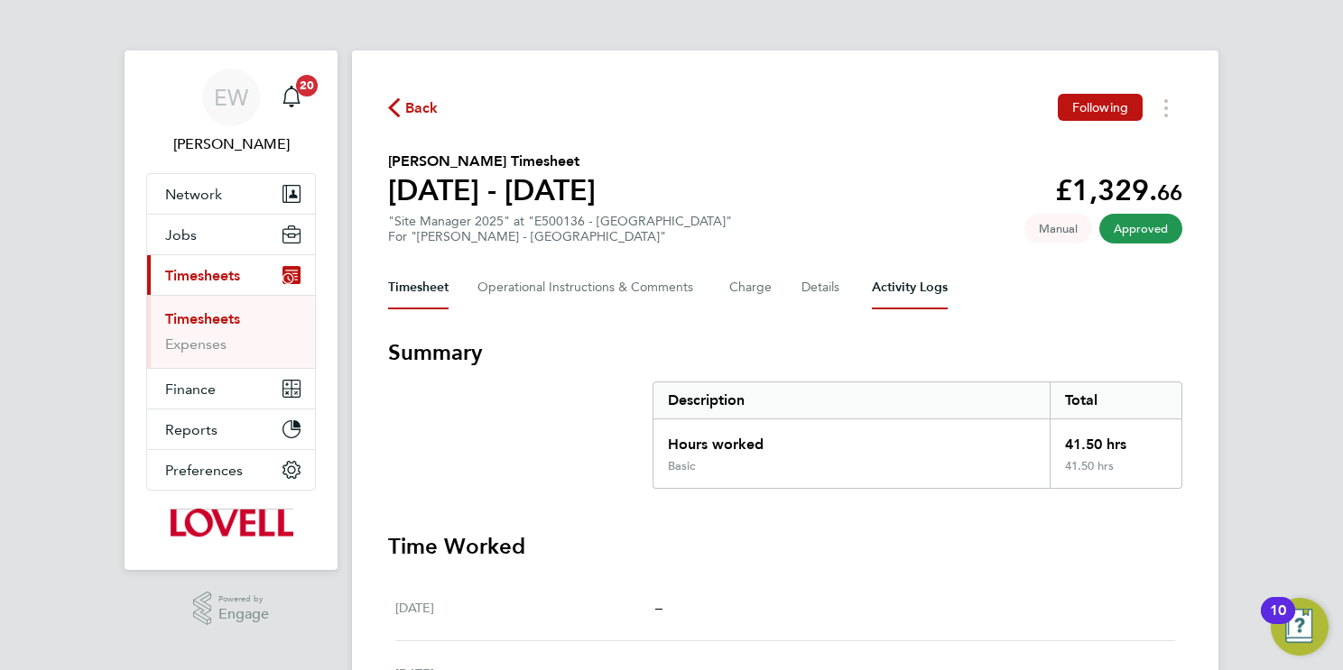
click at [930, 291] on Logs-tab "Activity Logs" at bounding box center [910, 287] width 76 height 43
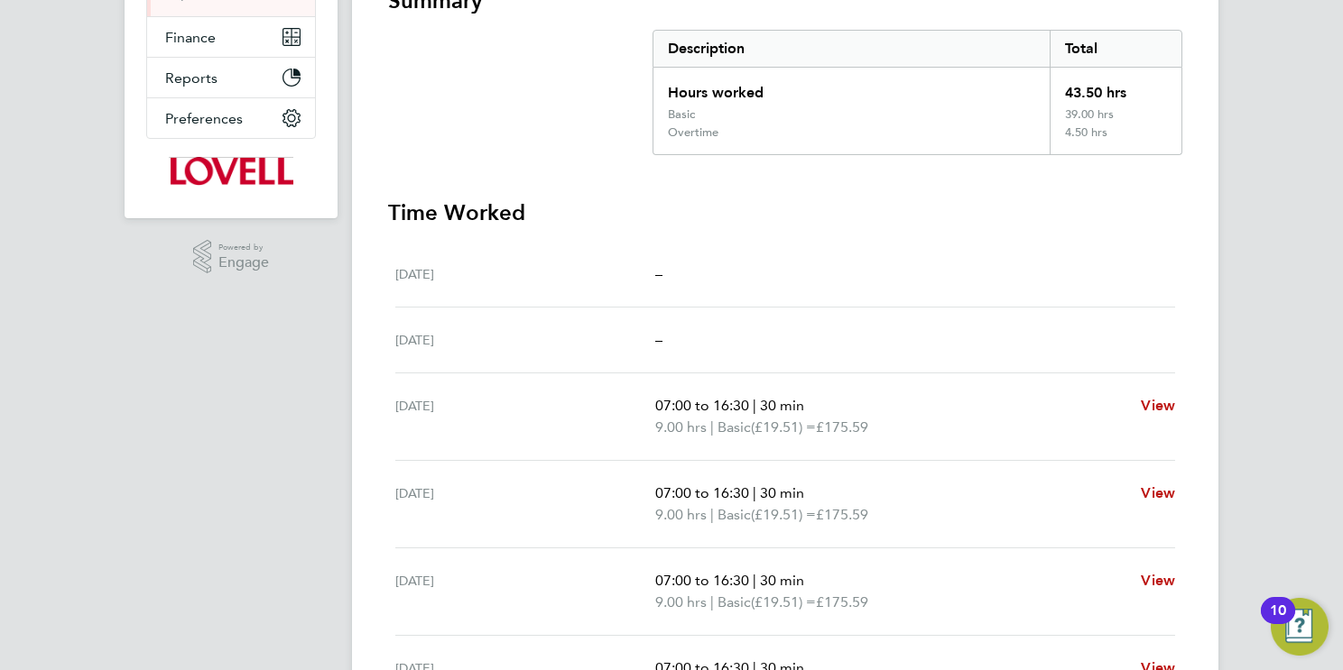
scroll to position [14, 0]
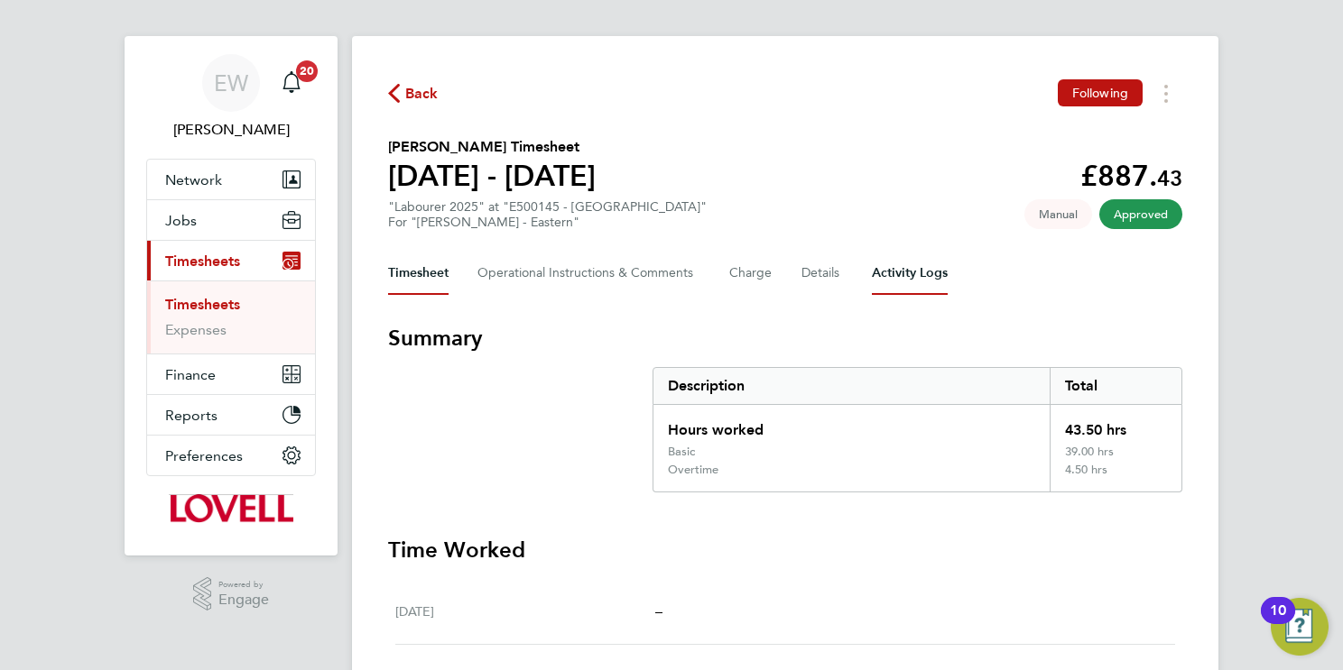
click at [924, 275] on Logs-tab "Activity Logs" at bounding box center [910, 273] width 76 height 43
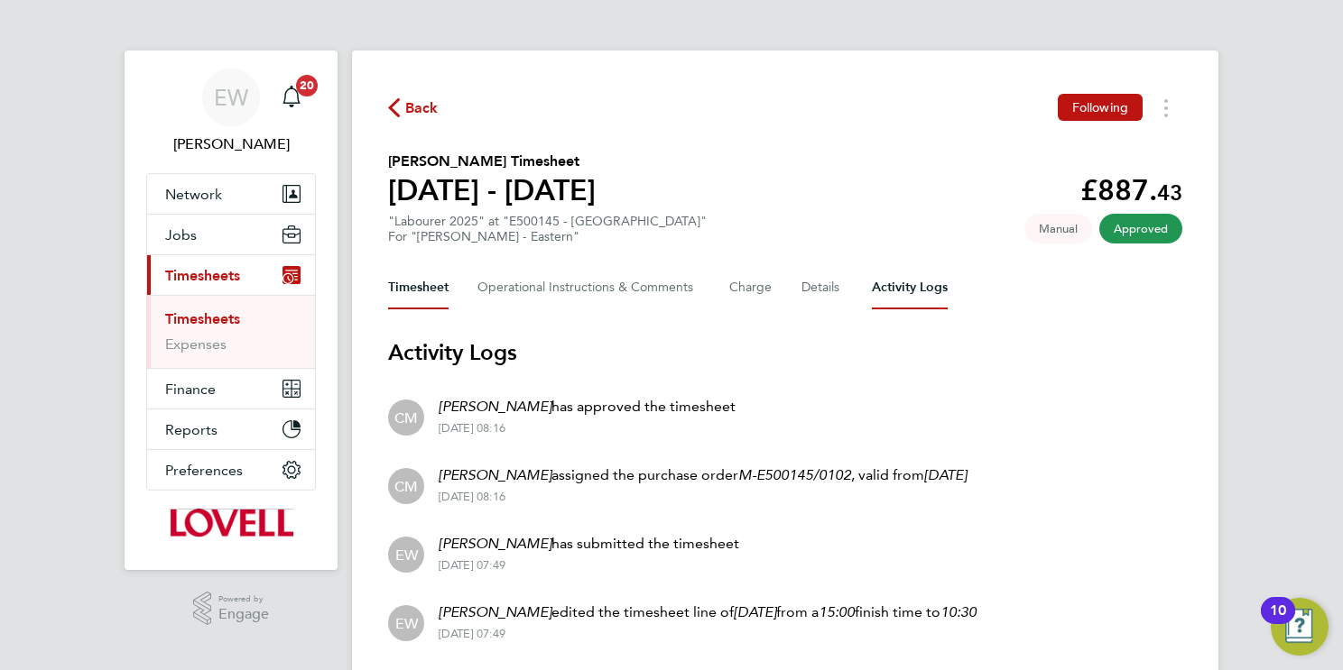
click at [439, 291] on button "Timesheet" at bounding box center [418, 287] width 60 height 43
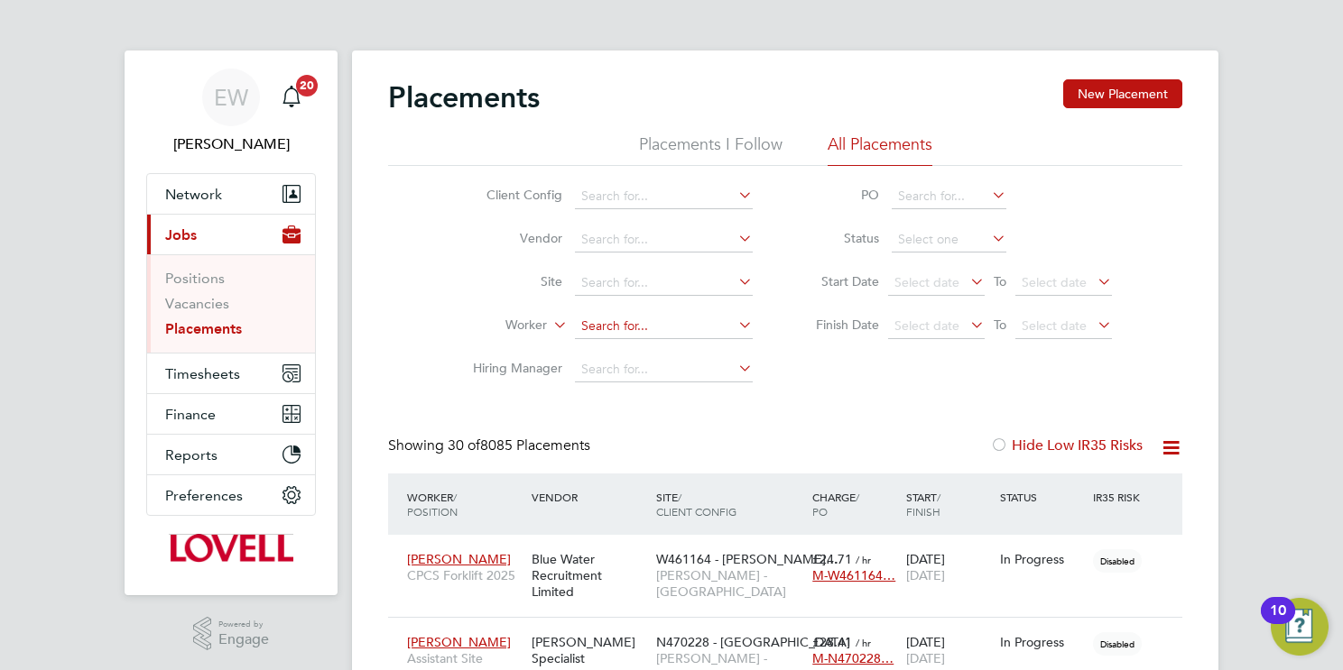
click at [632, 326] on input at bounding box center [664, 326] width 178 height 25
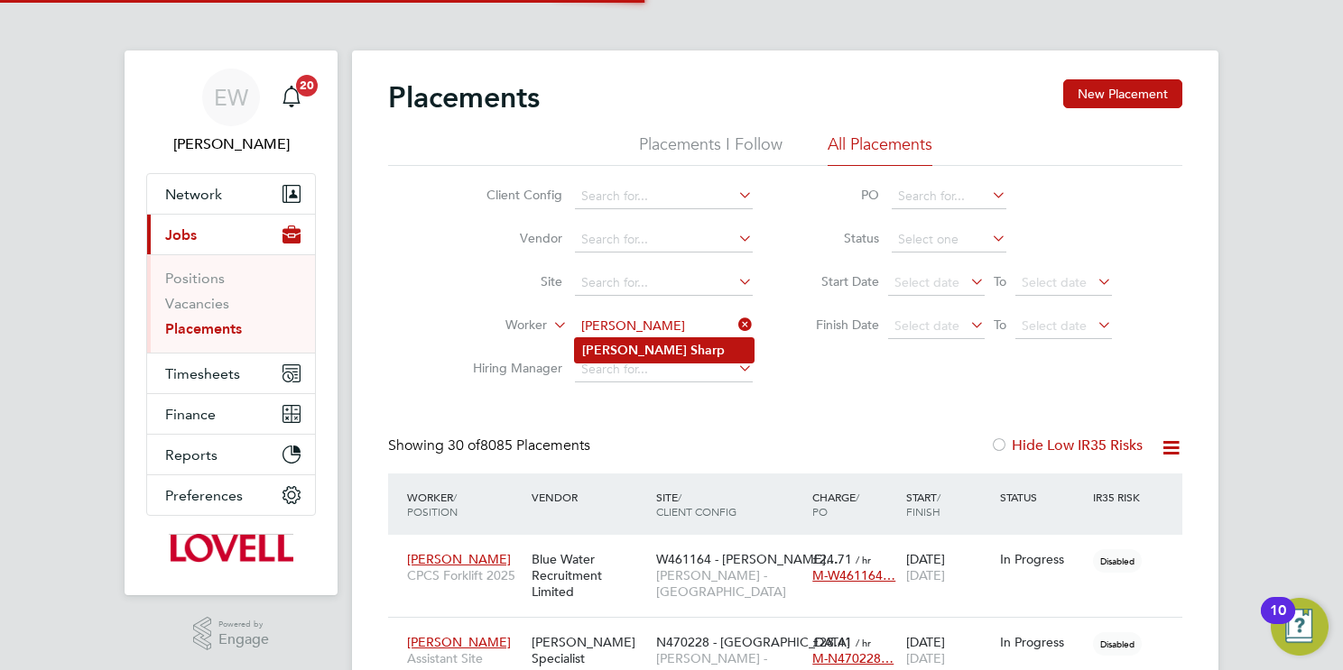
click at [692, 349] on li "Stephen Sharp" at bounding box center [664, 350] width 179 height 24
type input "Stephen Sharp"
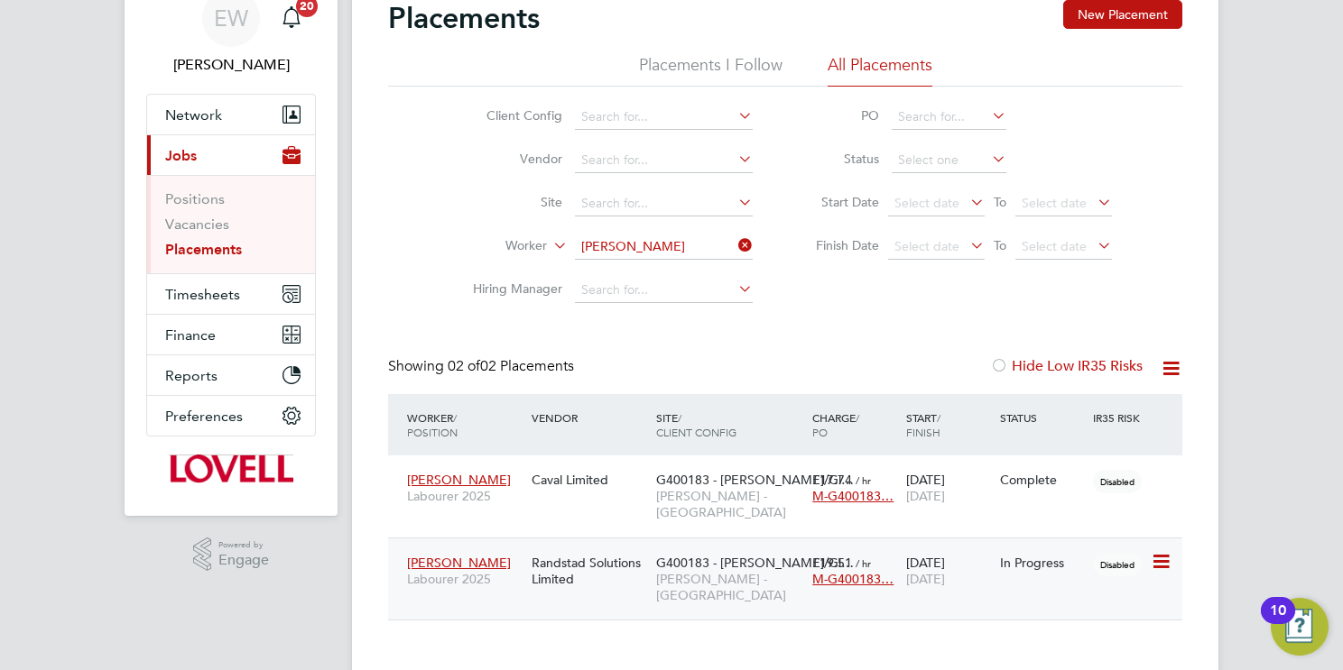
click at [738, 571] on span "Lovell - Scotland" at bounding box center [729, 587] width 147 height 32
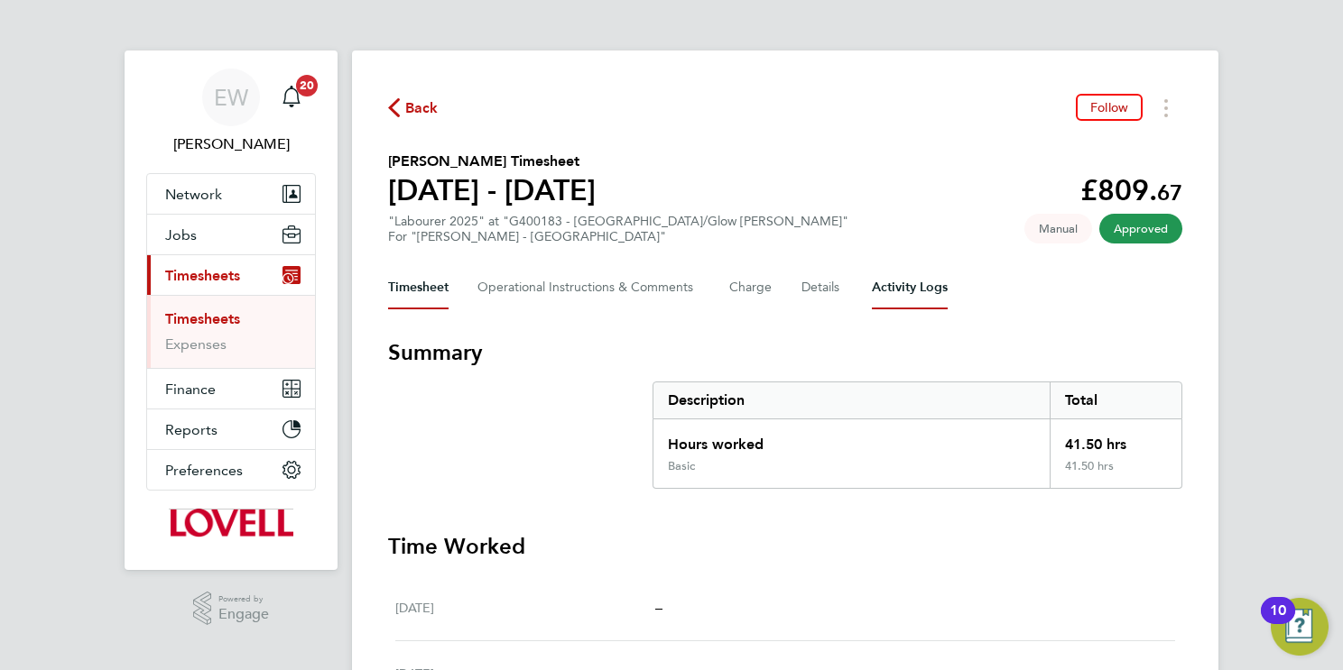
click at [894, 281] on Logs-tab "Activity Logs" at bounding box center [910, 287] width 76 height 43
click at [915, 278] on Logs-tab "Activity Logs" at bounding box center [910, 287] width 76 height 43
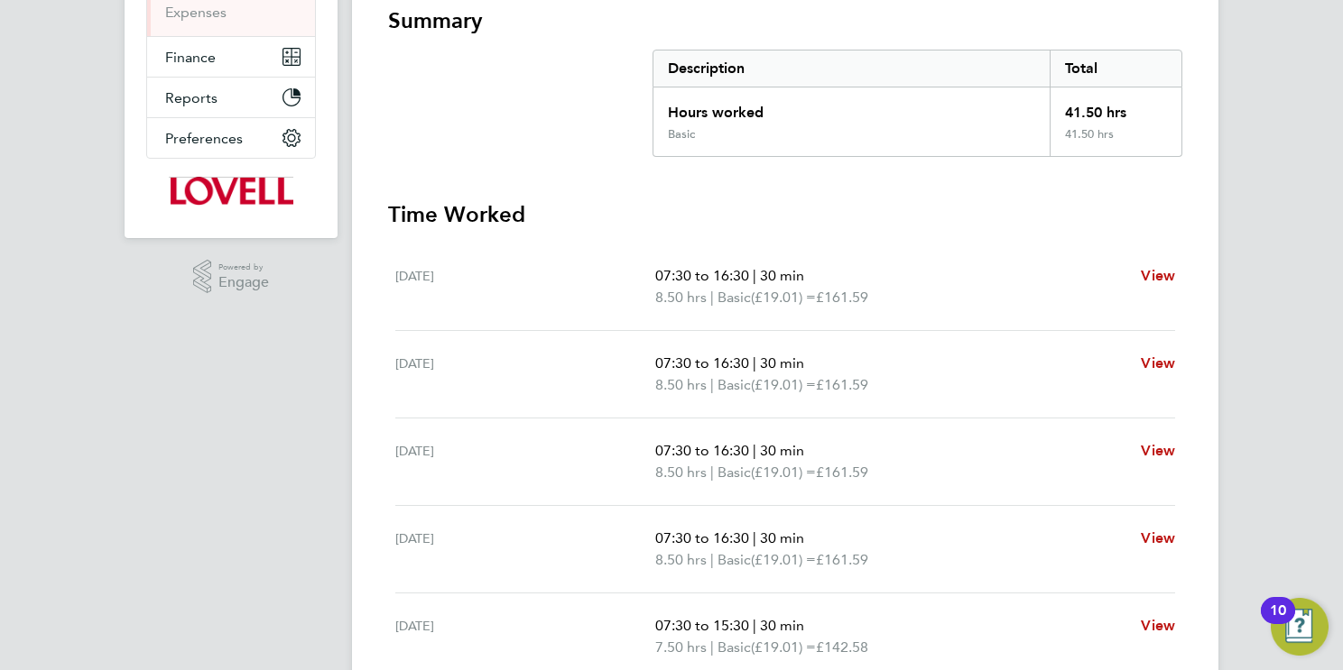
scroll to position [14, 0]
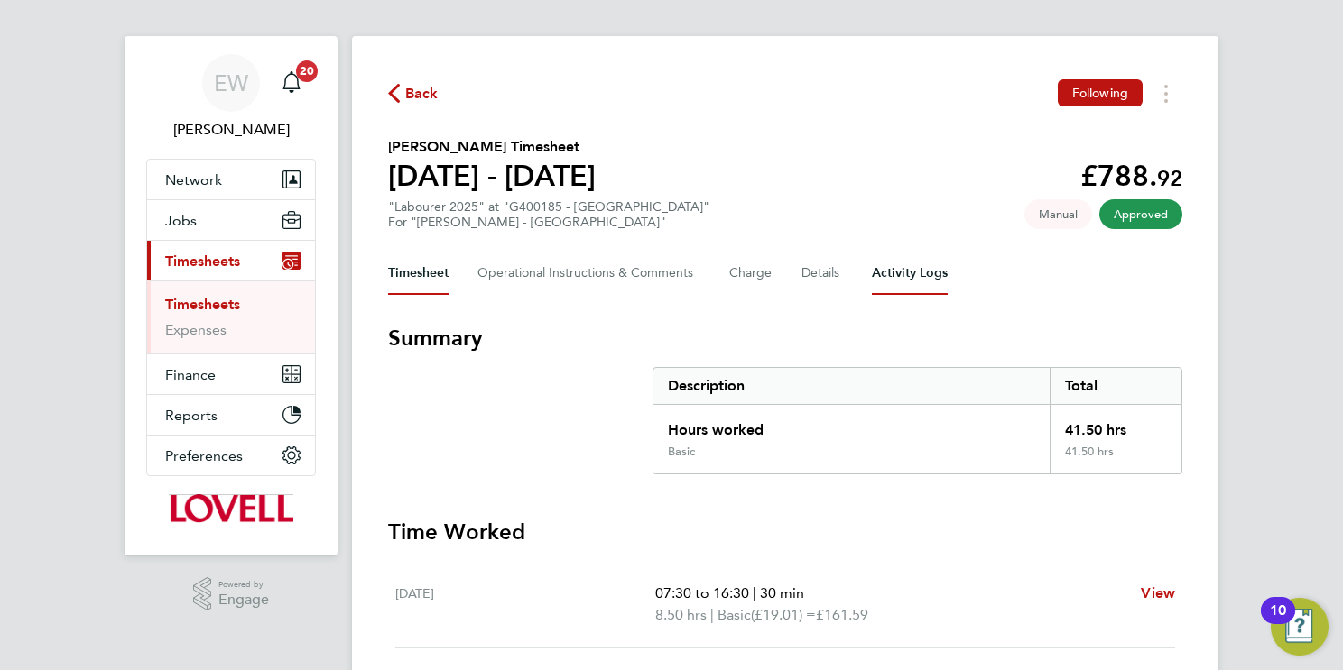
click at [909, 256] on Logs-tab "Activity Logs" at bounding box center [910, 273] width 76 height 43
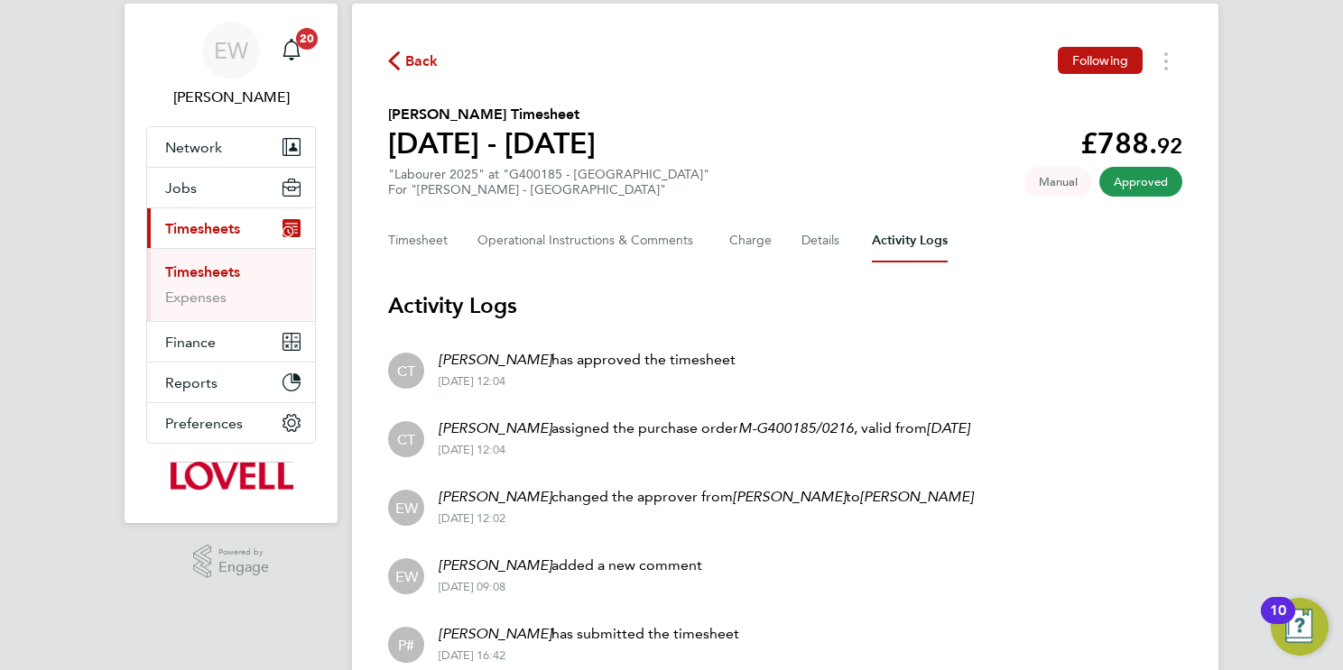
scroll to position [193, 0]
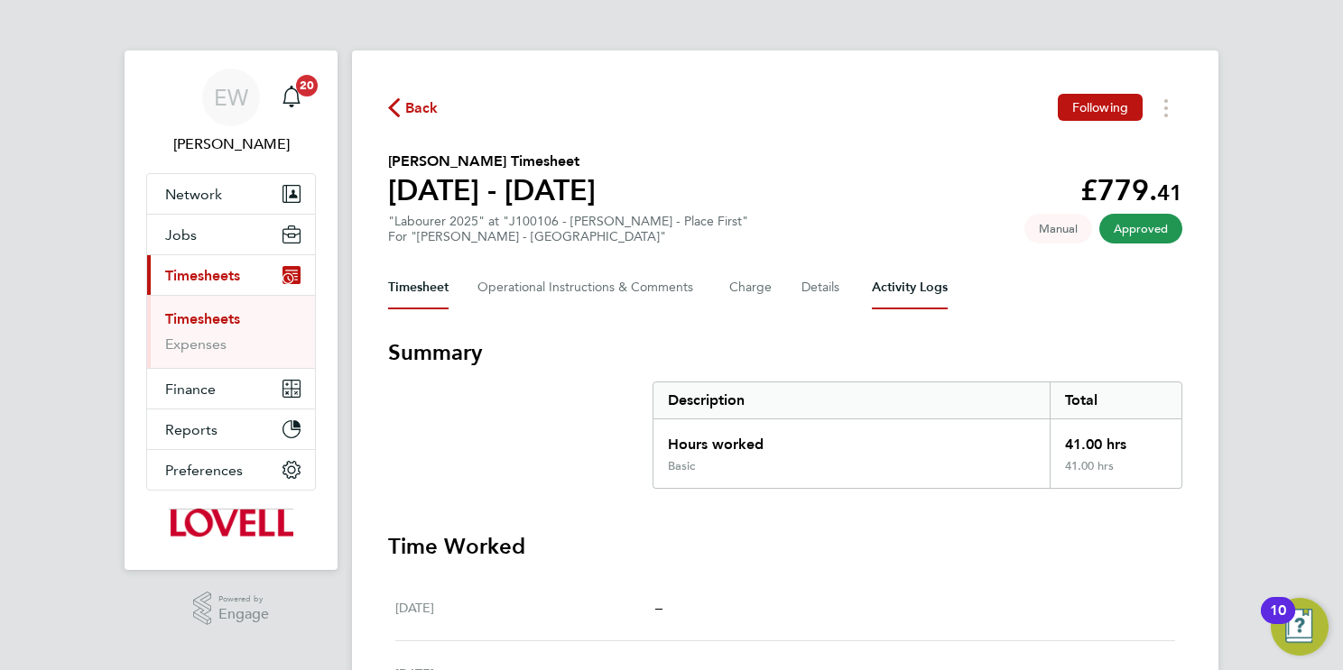
click at [903, 279] on Logs-tab "Activity Logs" at bounding box center [910, 287] width 76 height 43
click at [905, 283] on Logs-tab "Activity Logs" at bounding box center [910, 287] width 76 height 43
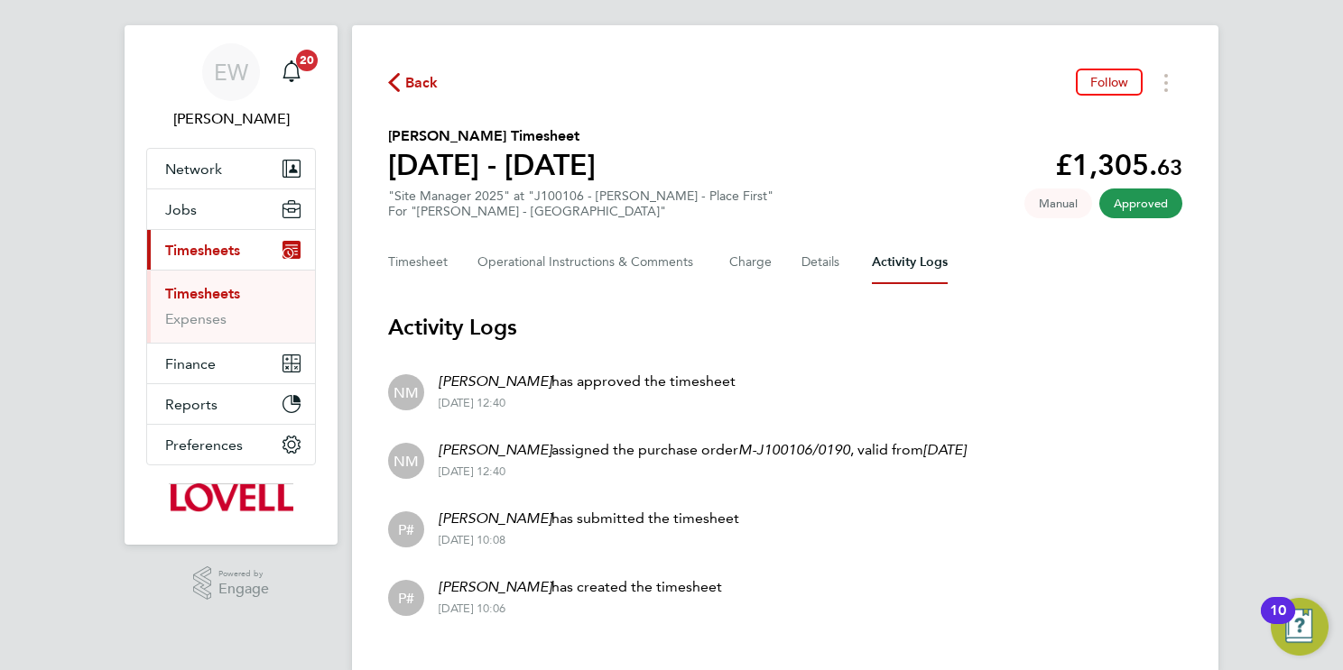
scroll to position [56, 0]
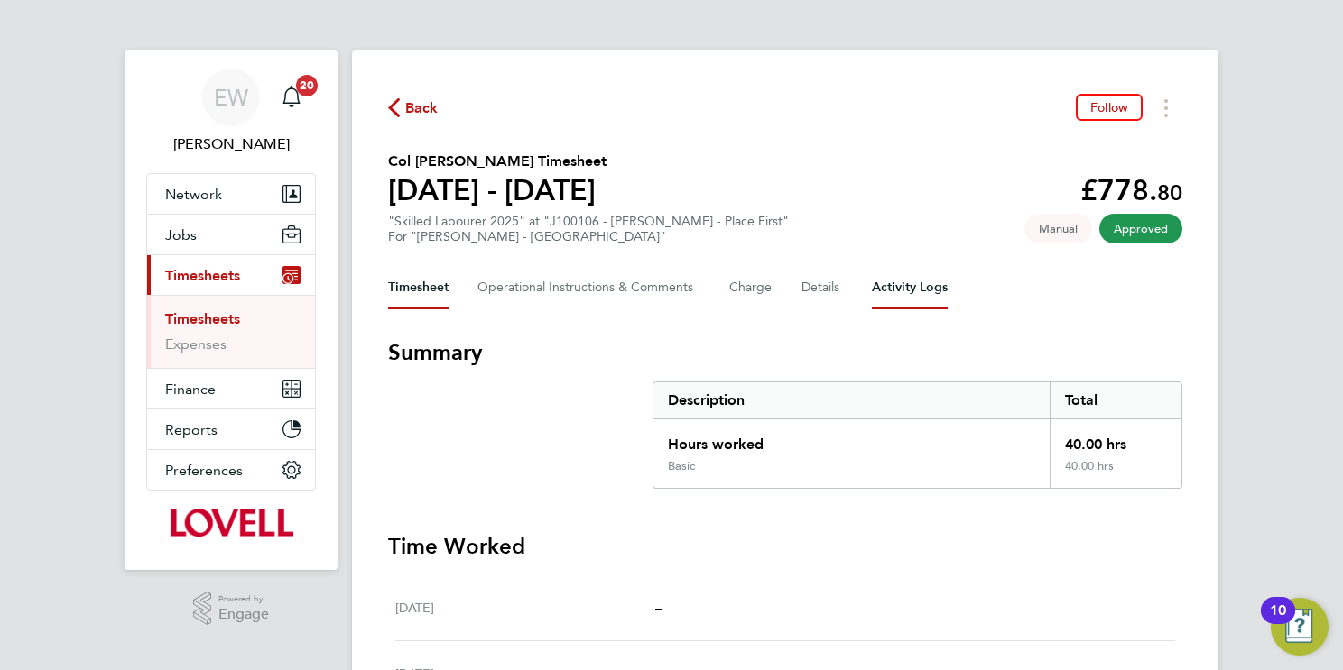
click at [911, 285] on Logs-tab "Activity Logs" at bounding box center [910, 287] width 76 height 43
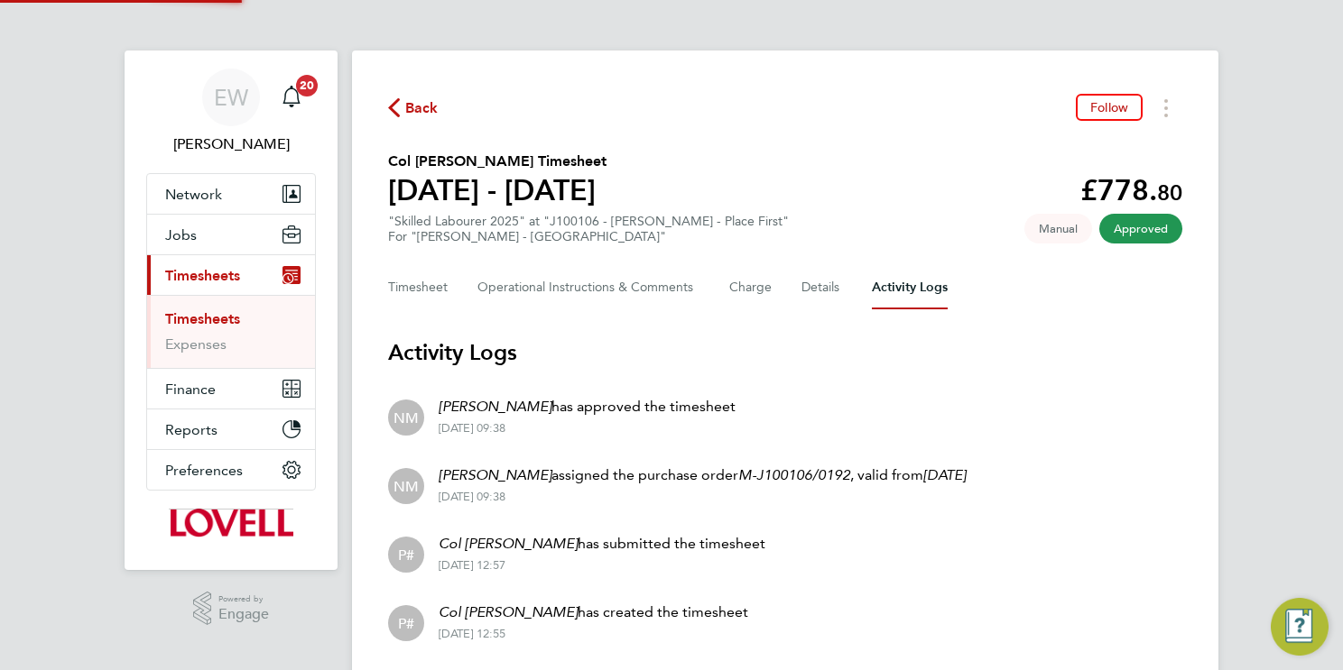
scroll to position [56, 0]
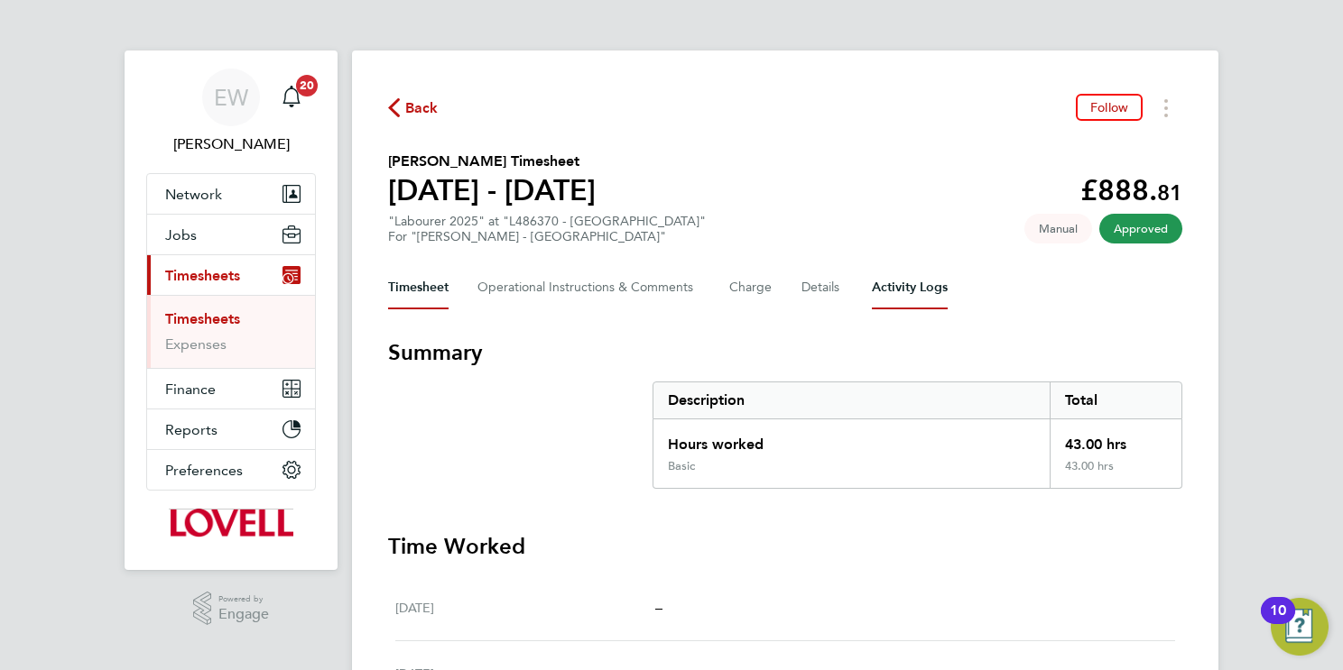
click at [922, 281] on Logs-tab "Activity Logs" at bounding box center [910, 287] width 76 height 43
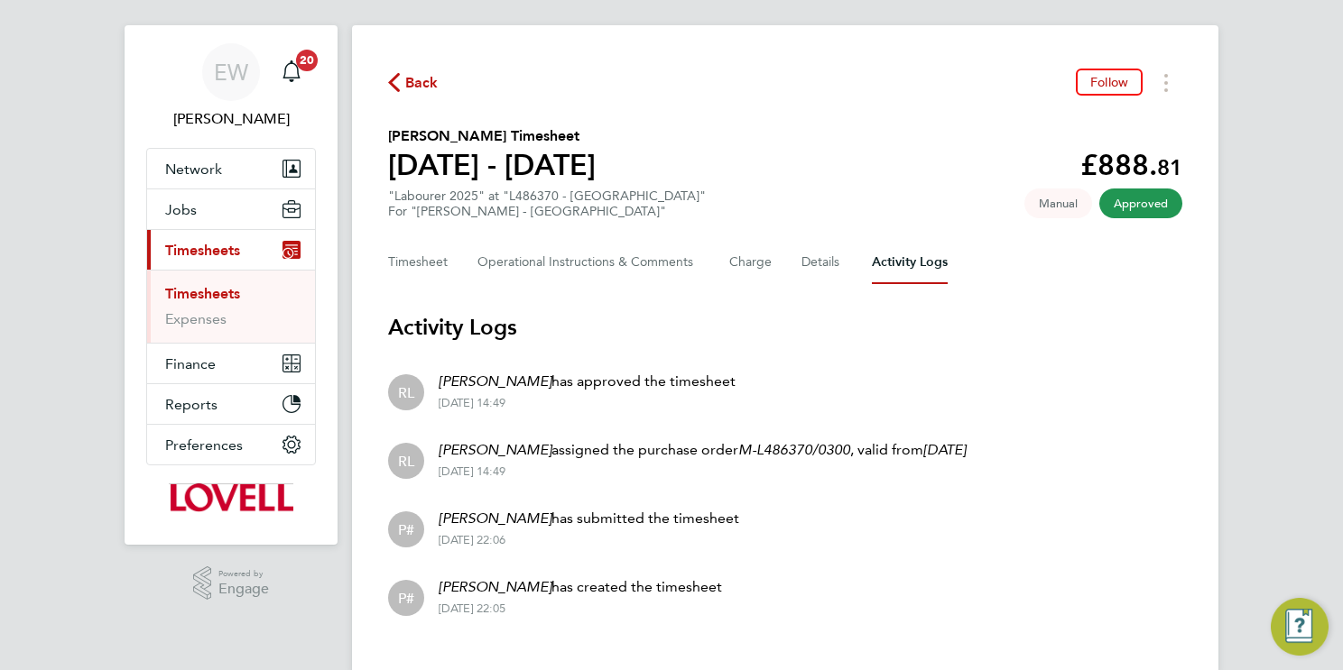
scroll to position [56, 0]
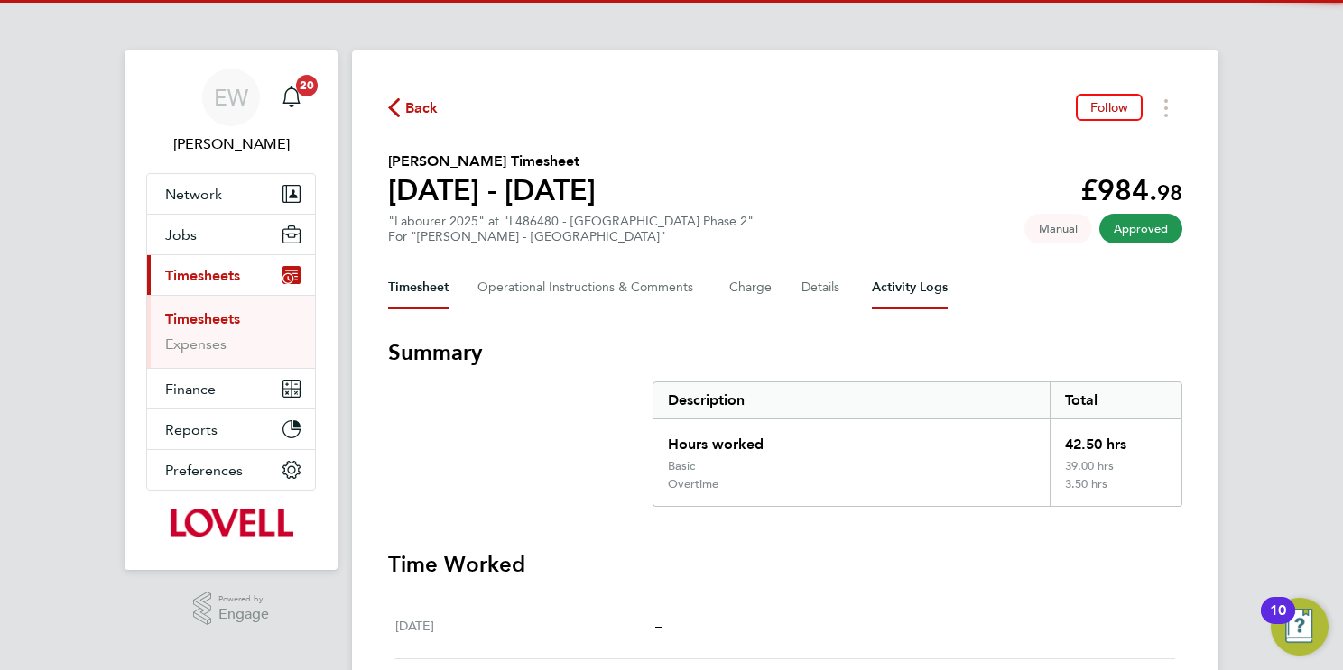
click at [872, 307] on Logs-tab "Activity Logs" at bounding box center [910, 287] width 76 height 43
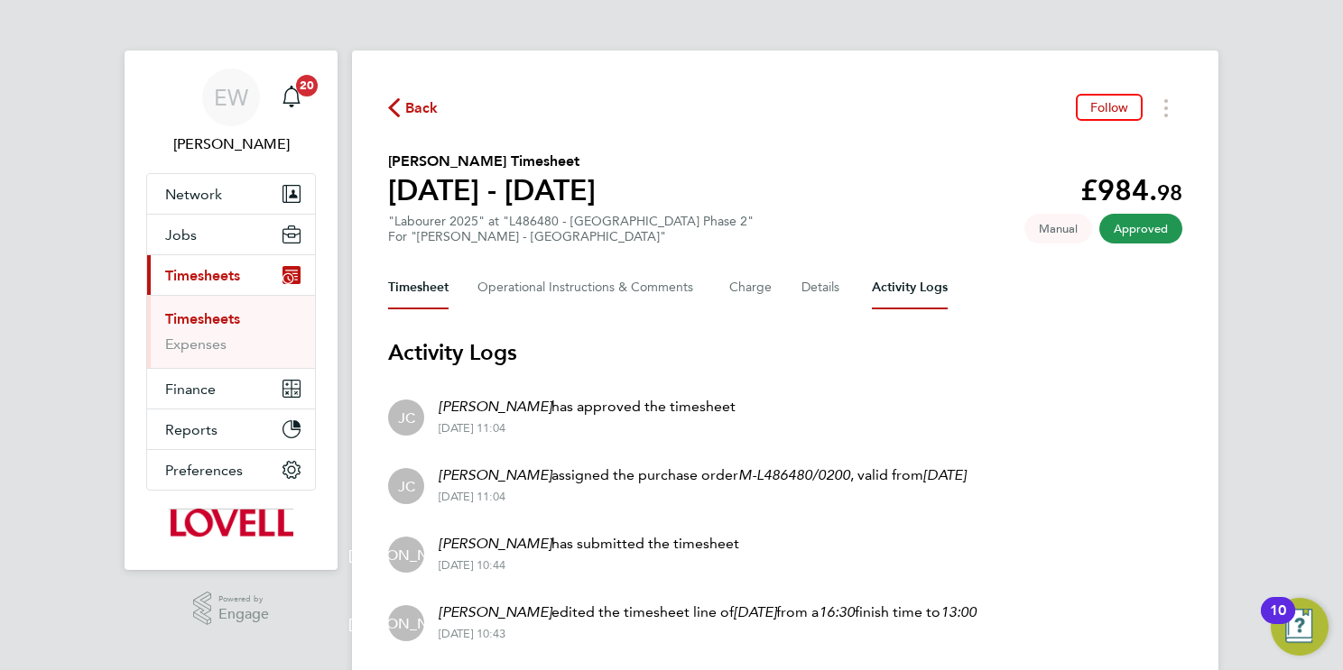
click at [417, 277] on button "Timesheet" at bounding box center [418, 287] width 60 height 43
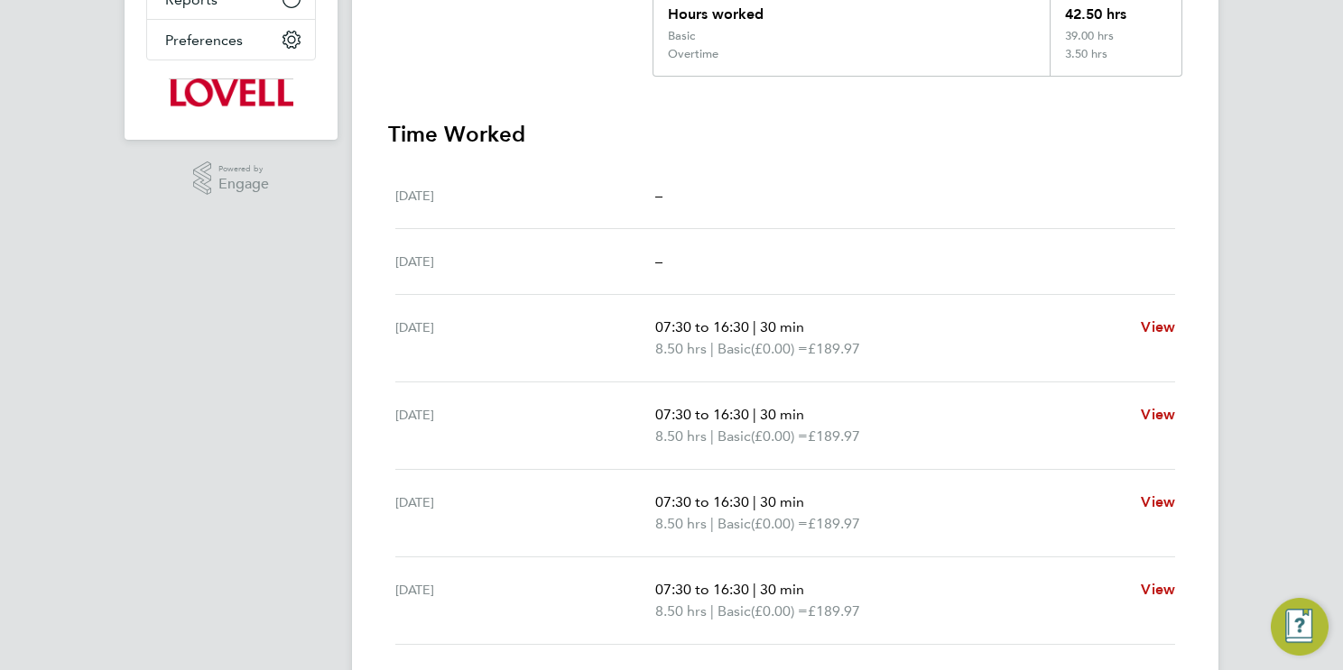
scroll to position [705, 0]
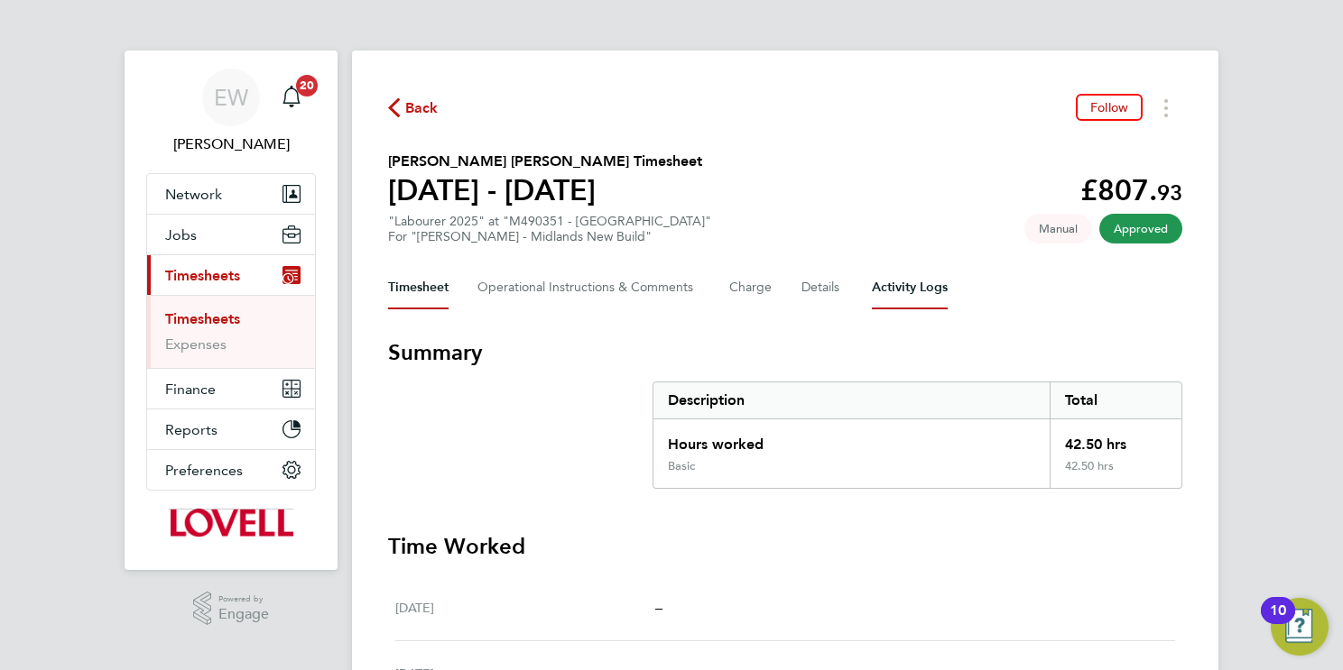
click at [937, 280] on Logs-tab "Activity Logs" at bounding box center [910, 287] width 76 height 43
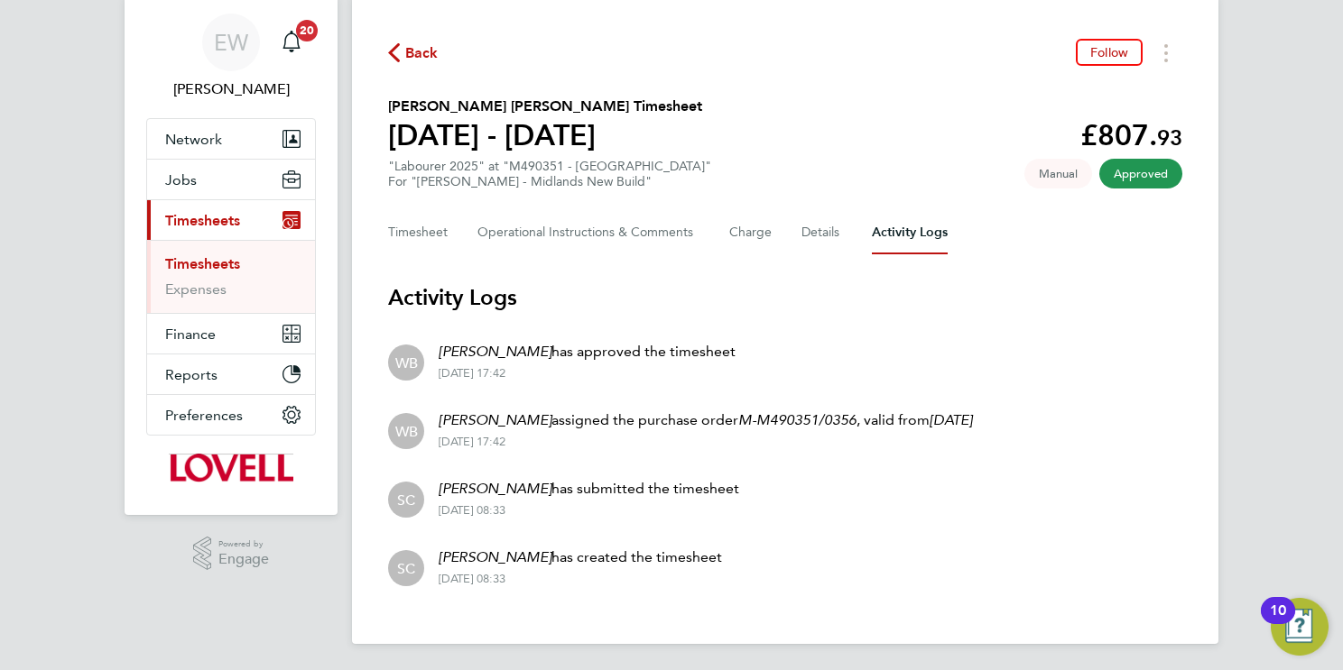
scroll to position [56, 0]
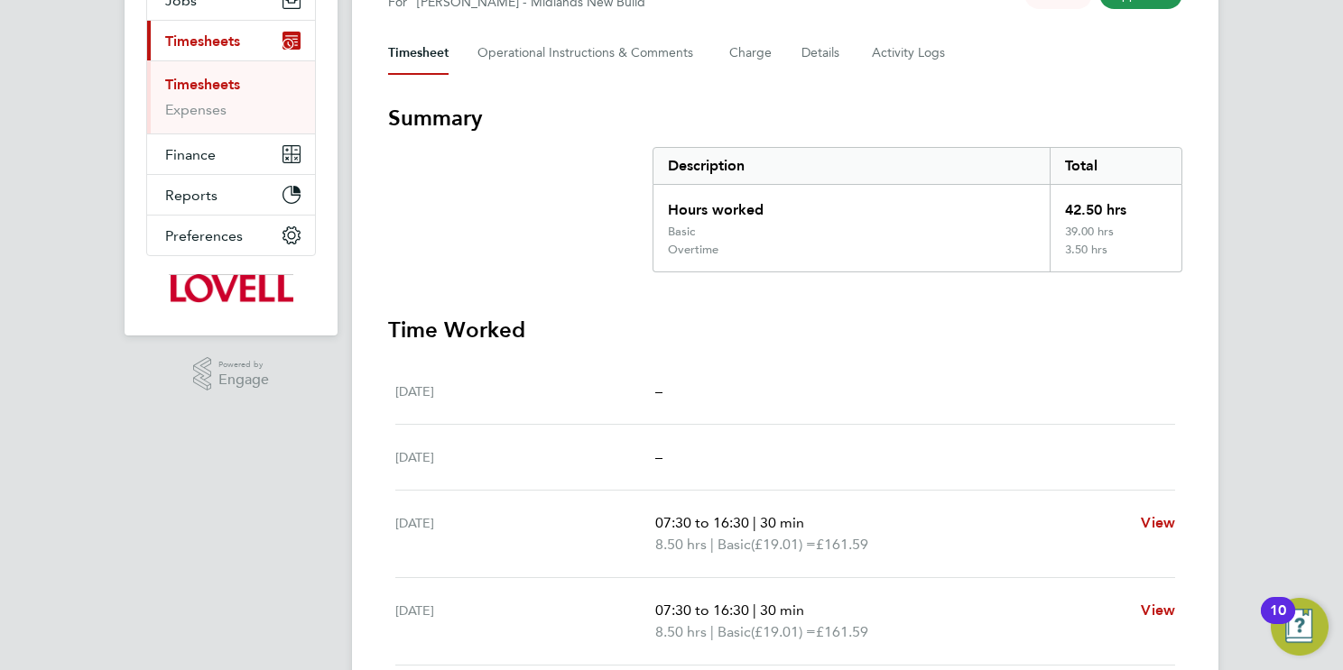
scroll to position [111, 0]
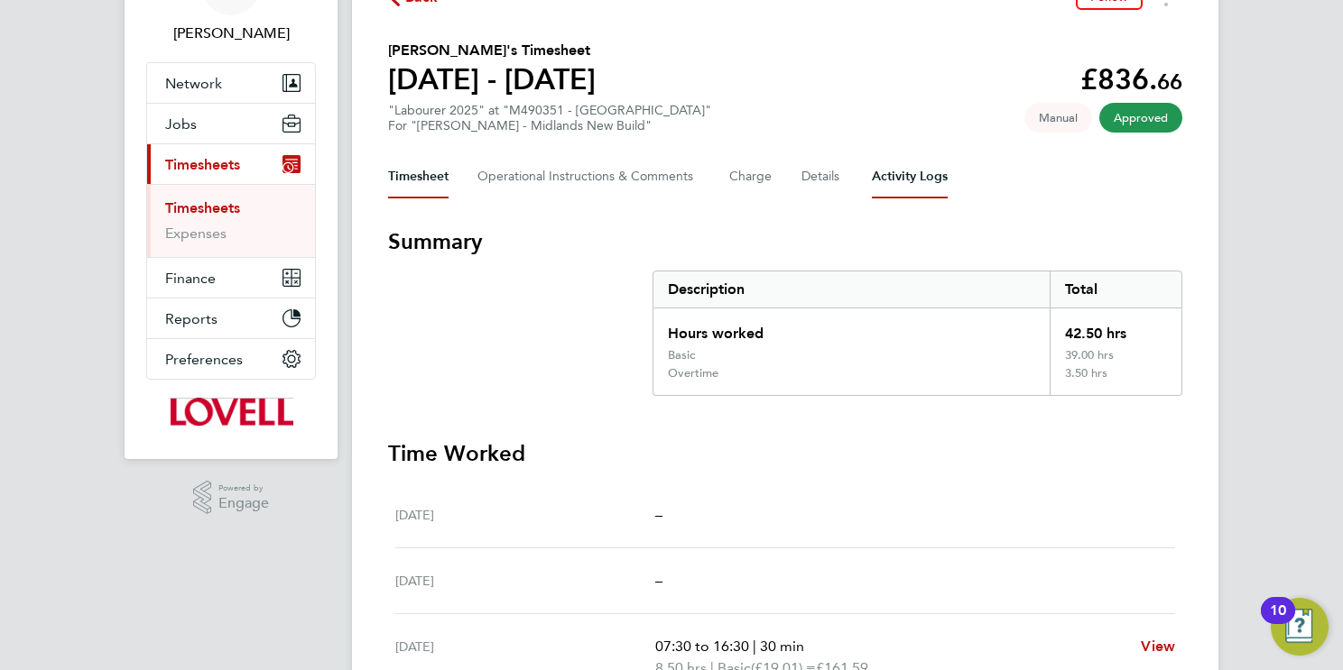
click at [922, 172] on Logs-tab "Activity Logs" at bounding box center [910, 176] width 76 height 43
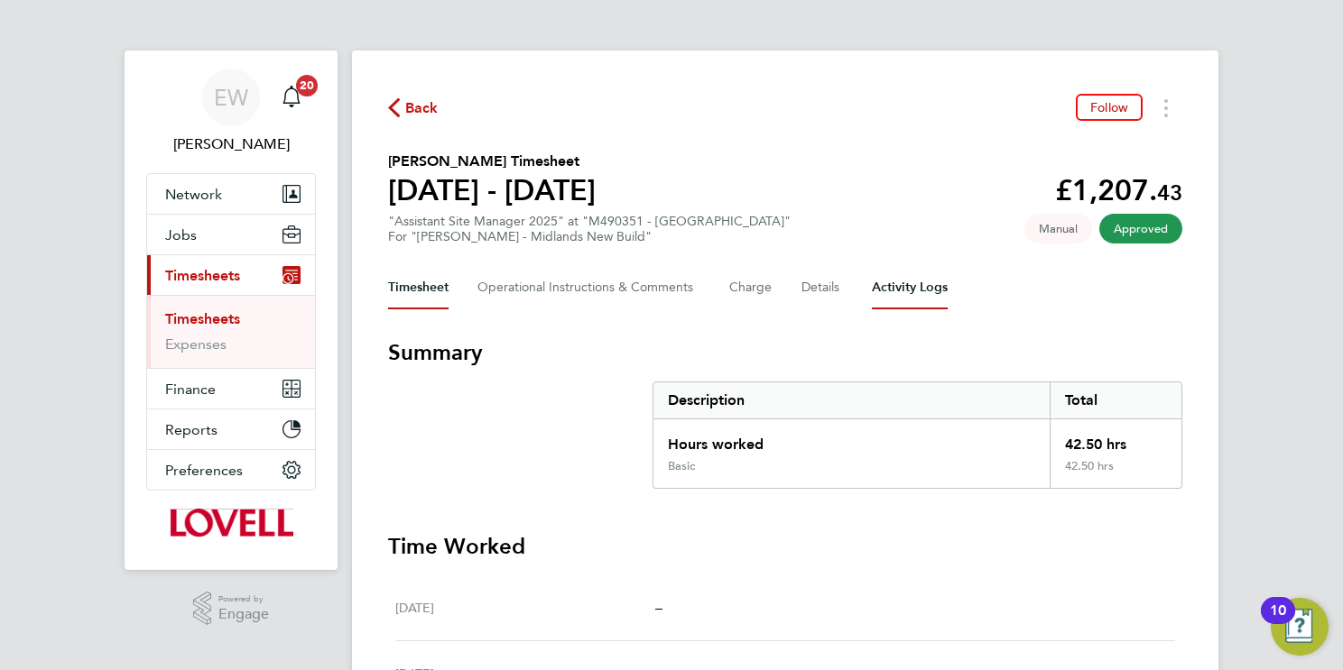
click at [913, 287] on Logs-tab "Activity Logs" at bounding box center [910, 287] width 76 height 43
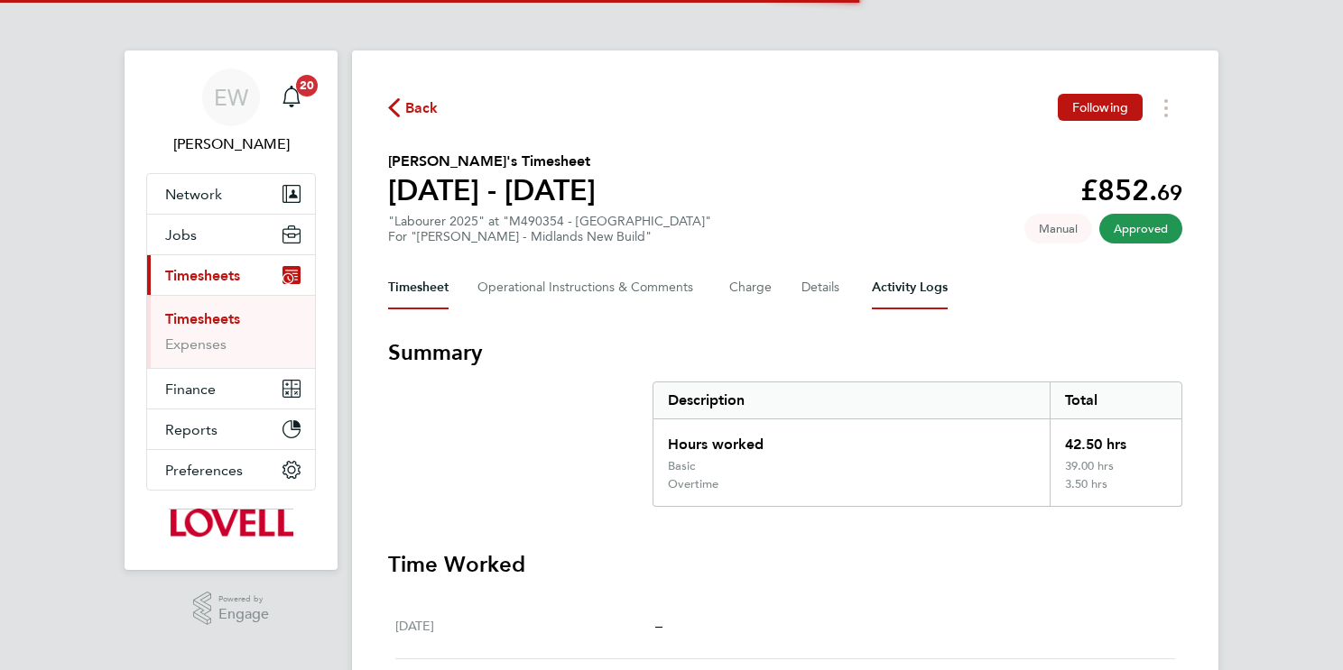
drag, startPoint x: 907, startPoint y: 293, endPoint x: 719, endPoint y: 288, distance: 187.8
click at [905, 291] on Logs-tab "Activity Logs" at bounding box center [910, 287] width 76 height 43
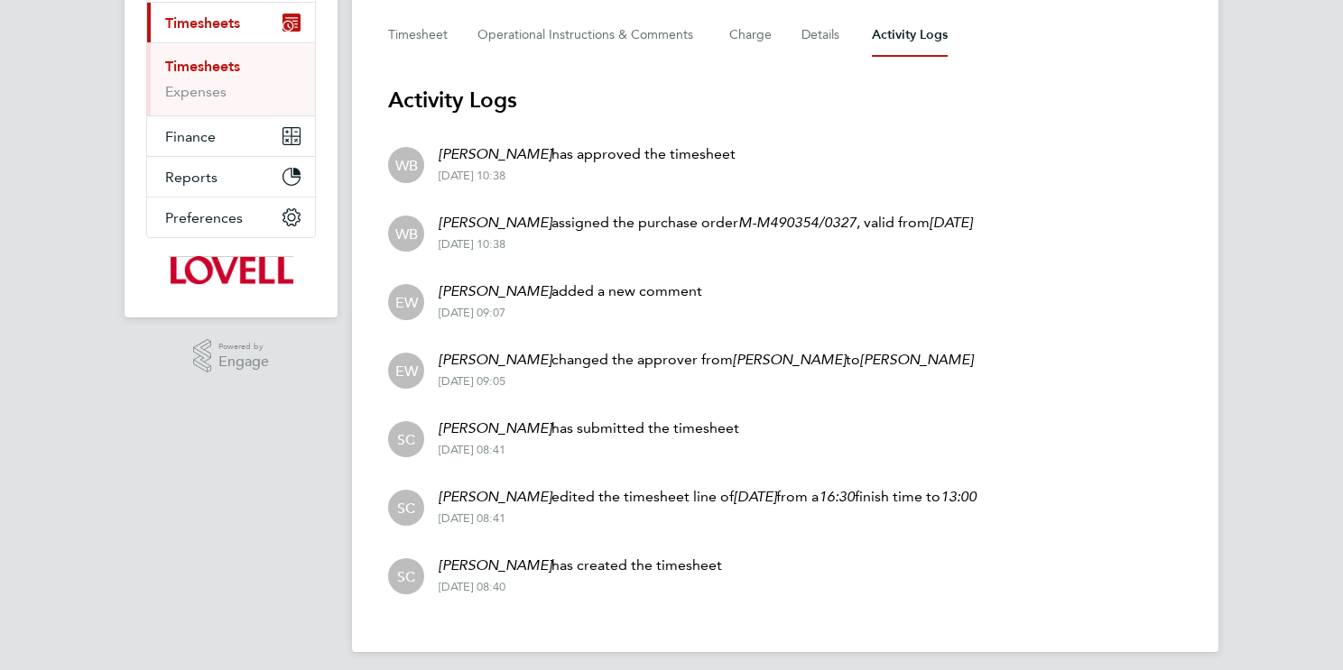
scroll to position [235, 0]
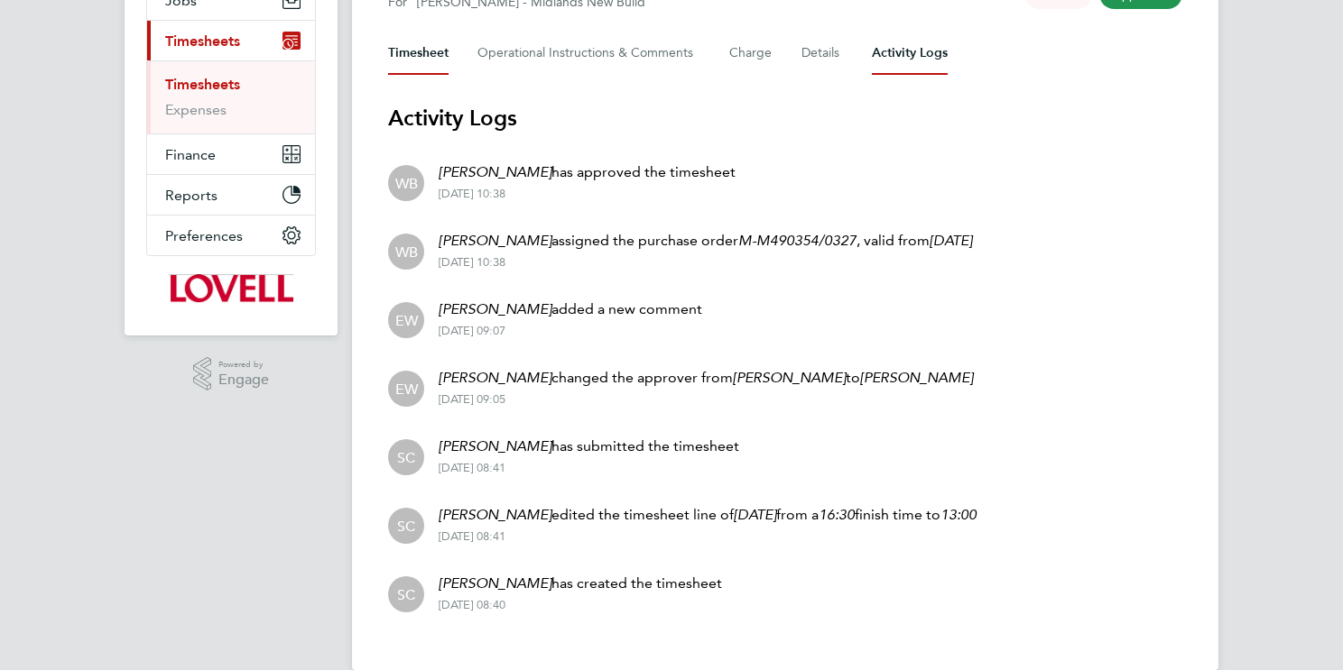
drag, startPoint x: 433, startPoint y: 42, endPoint x: 471, endPoint y: 87, distance: 58.9
click at [433, 41] on button "Timesheet" at bounding box center [418, 53] width 60 height 43
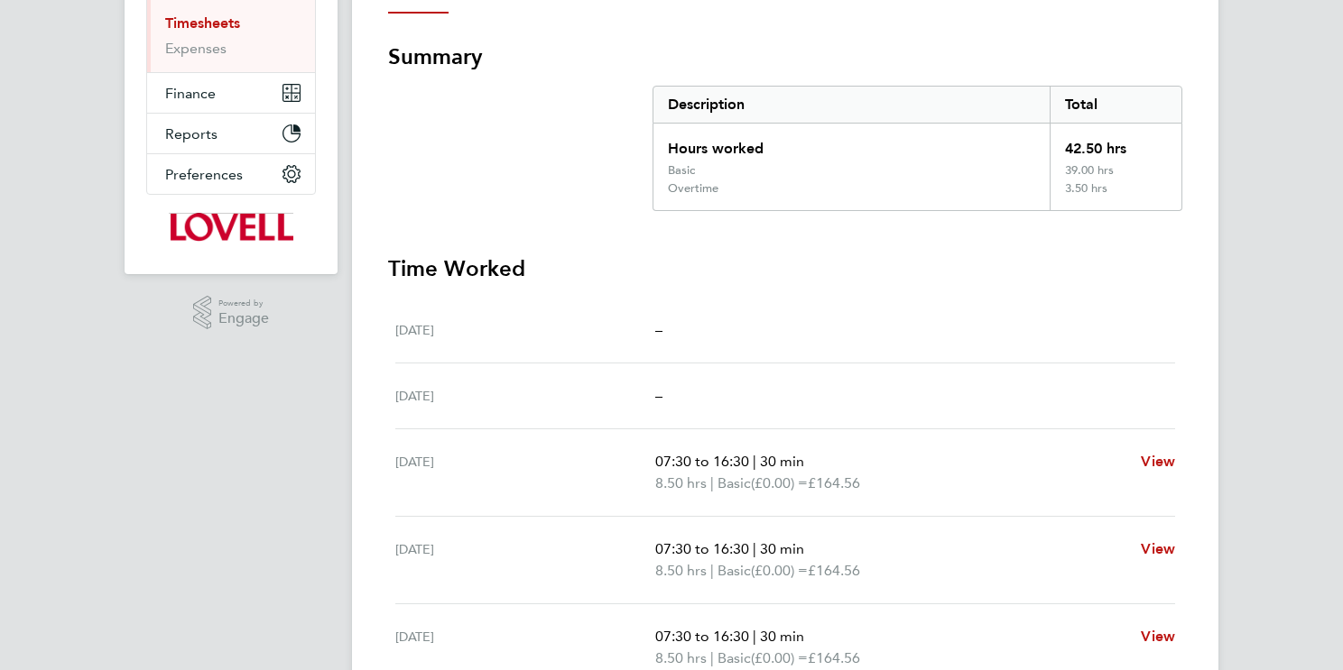
scroll to position [549, 0]
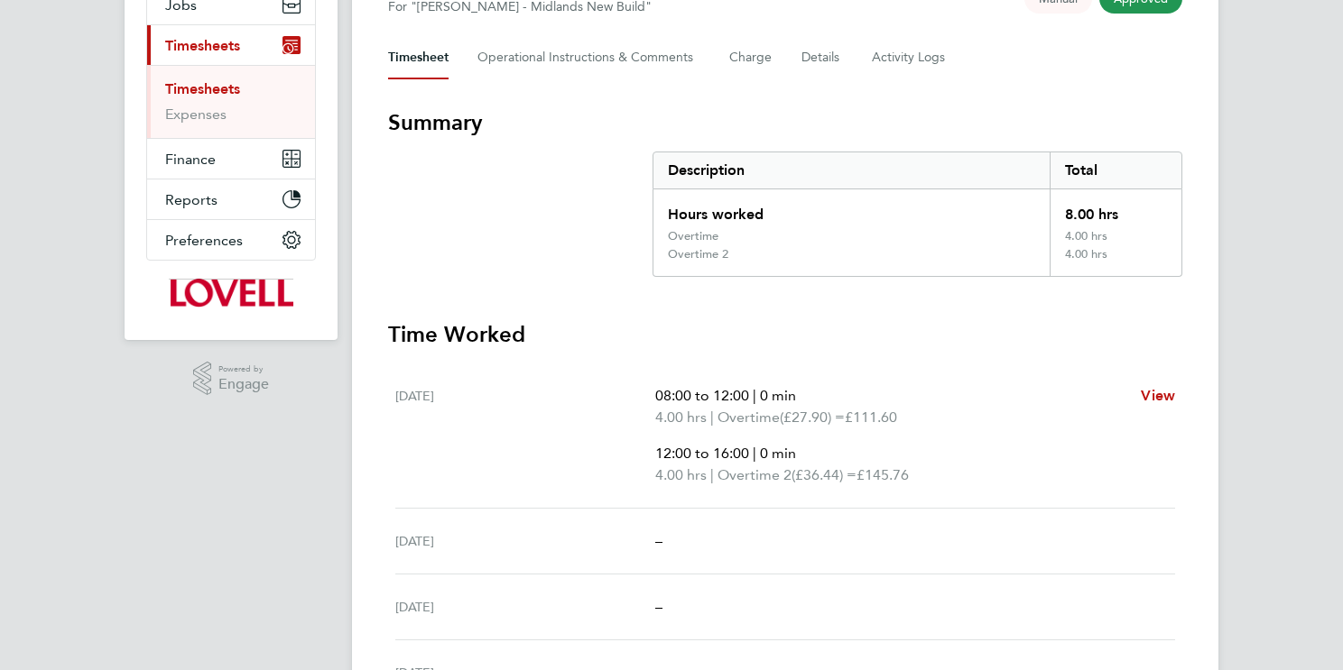
scroll to position [49, 0]
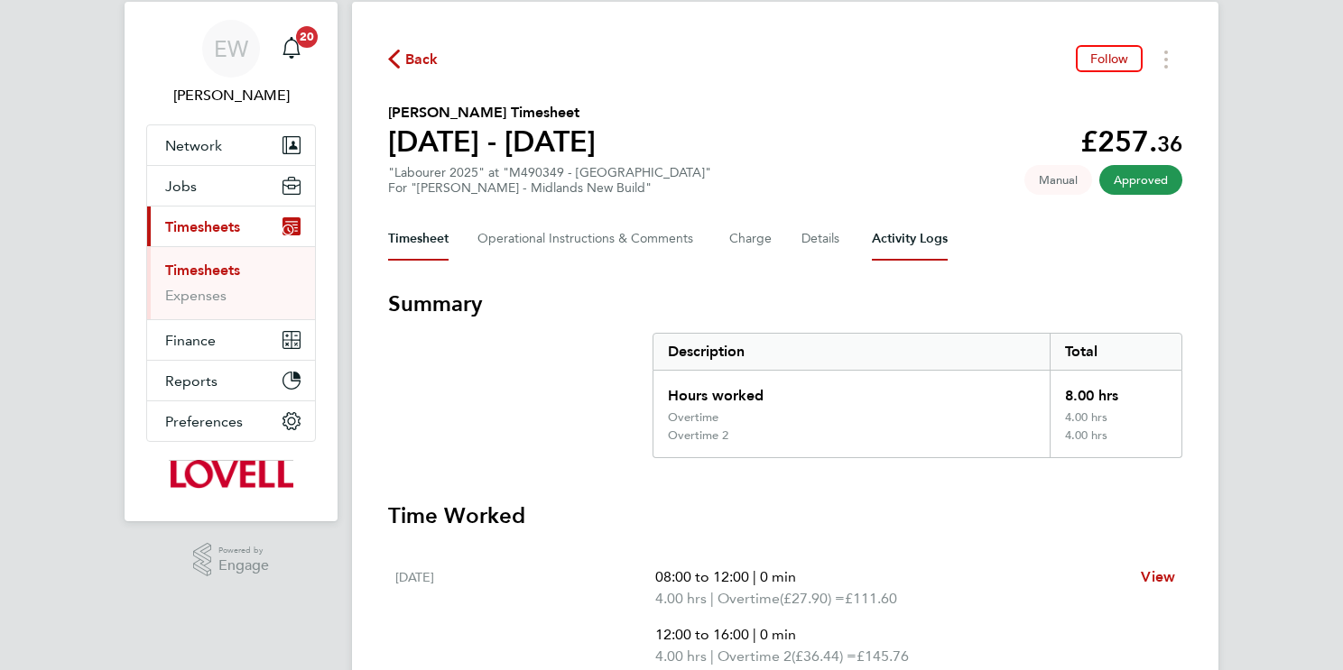
click at [905, 238] on Logs-tab "Activity Logs" at bounding box center [910, 238] width 76 height 43
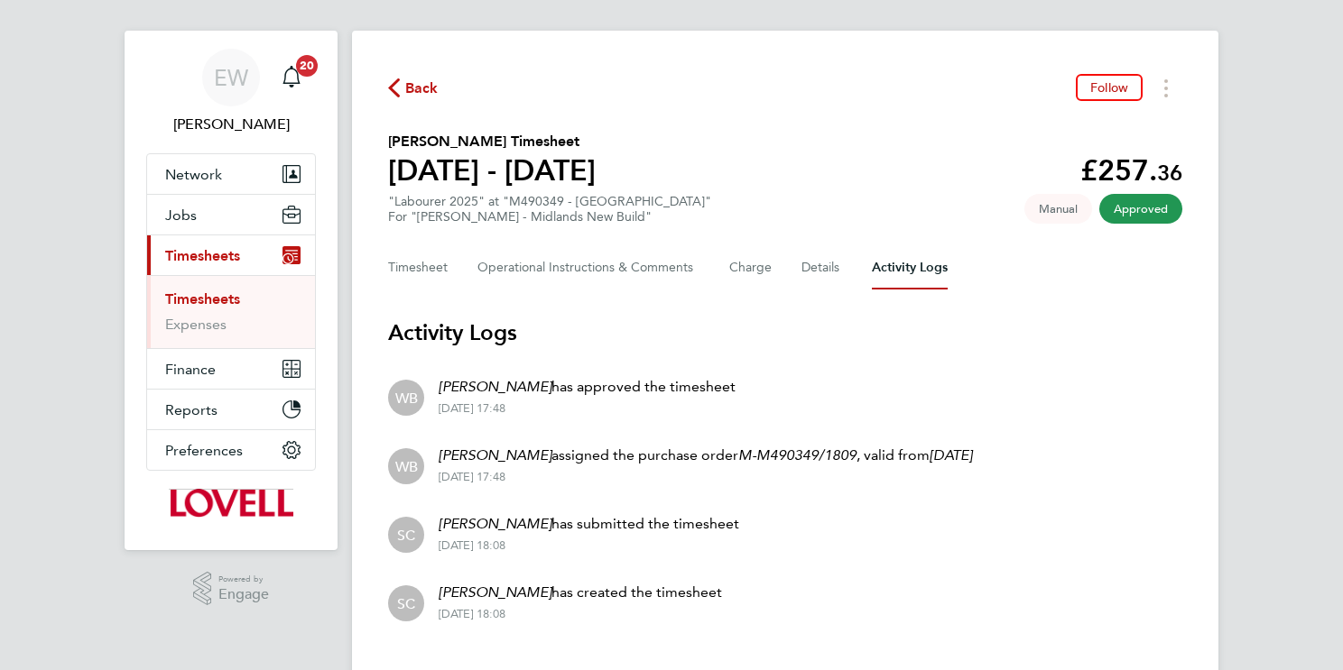
scroll to position [56, 0]
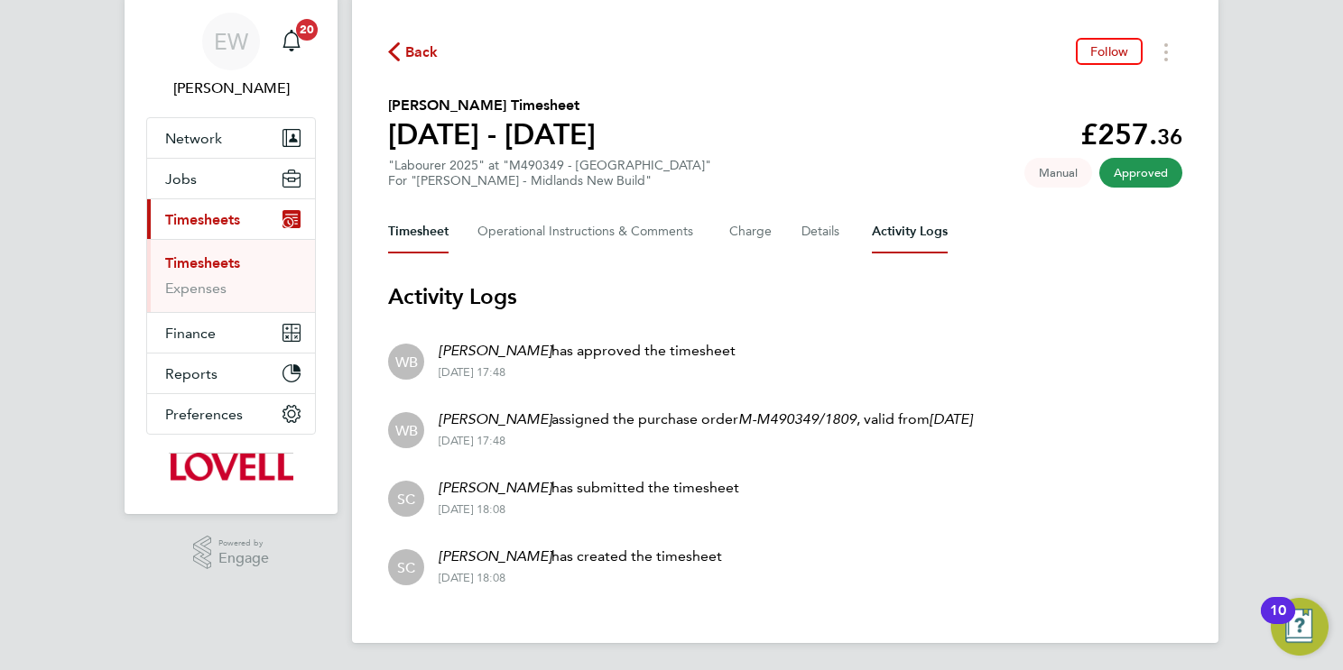
click at [427, 233] on button "Timesheet" at bounding box center [418, 231] width 60 height 43
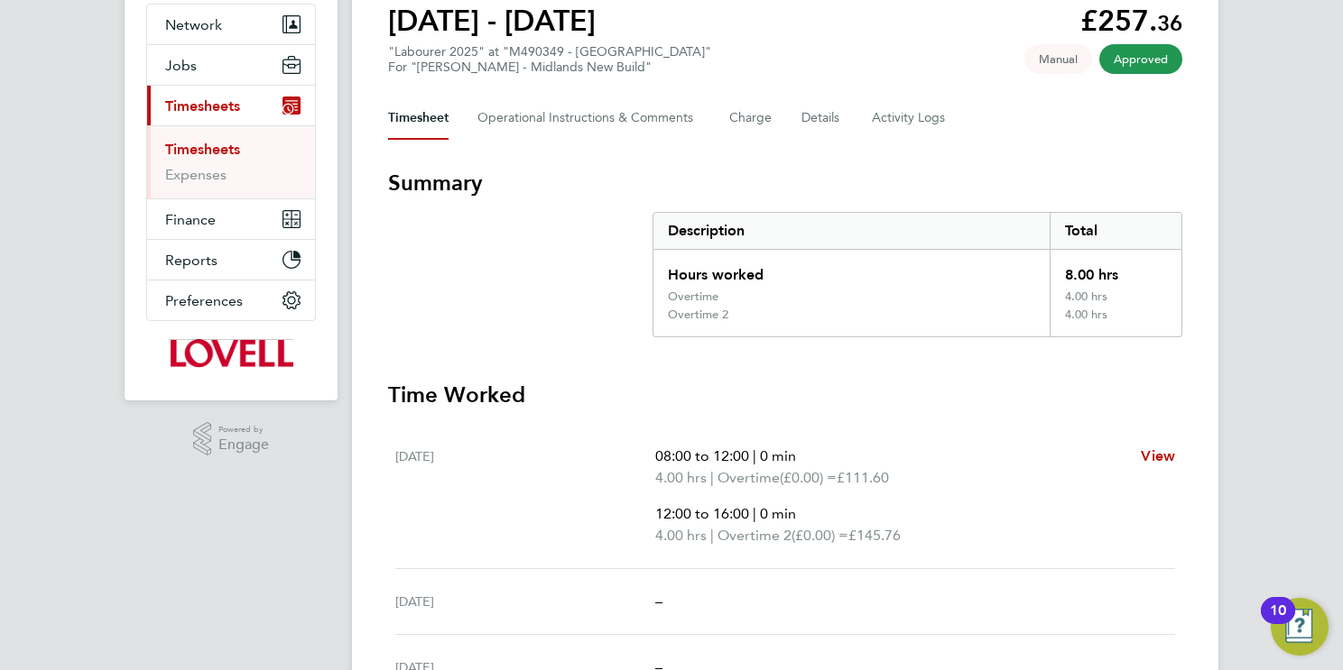
scroll to position [169, 0]
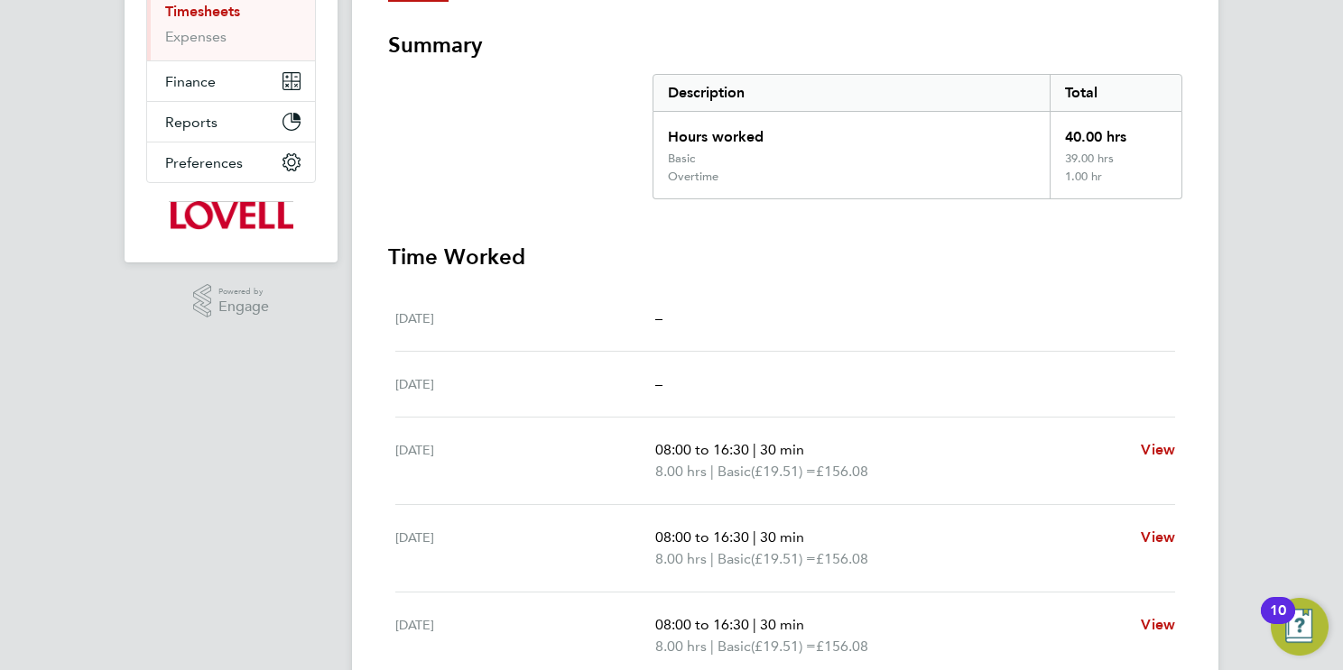
scroll to position [108, 0]
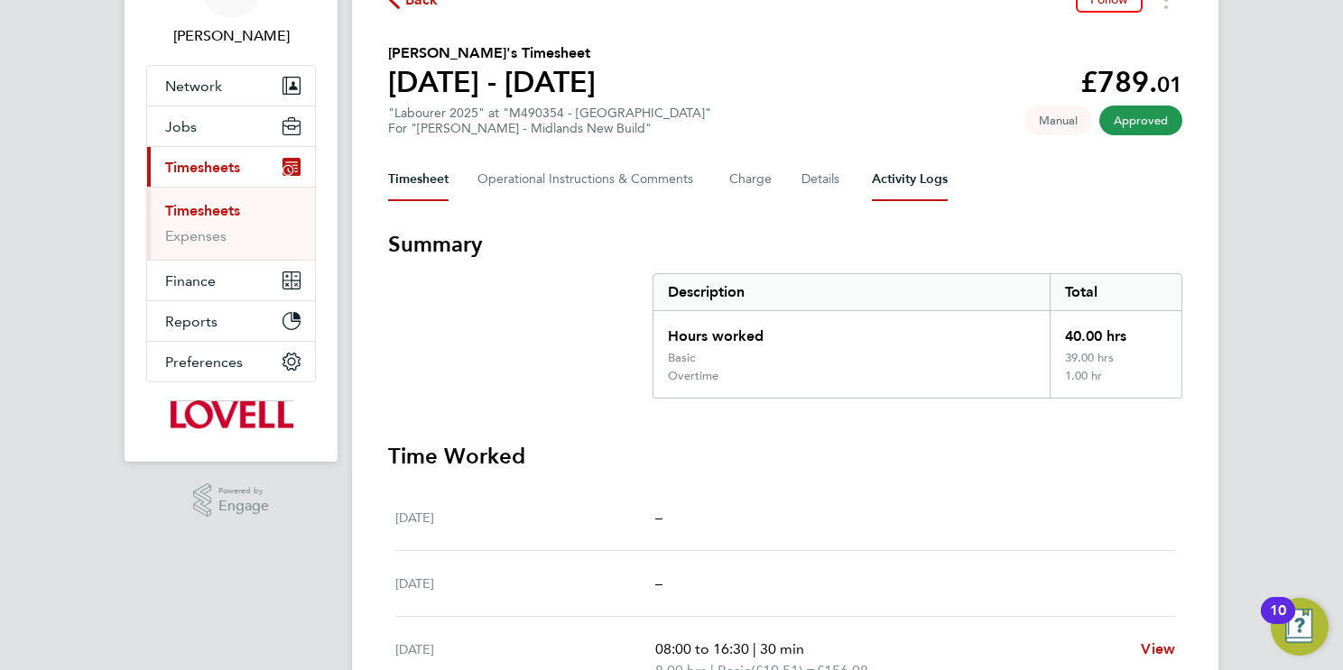
click at [922, 181] on Logs-tab "Activity Logs" at bounding box center [910, 179] width 76 height 43
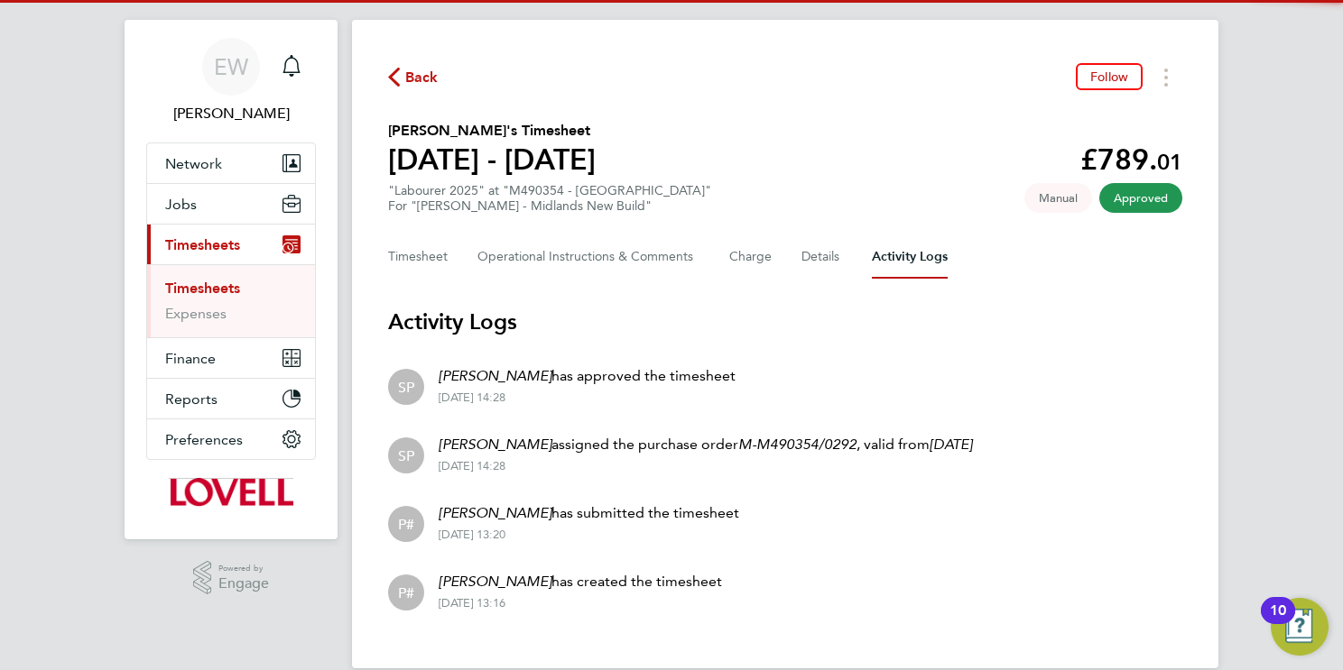
scroll to position [56, 0]
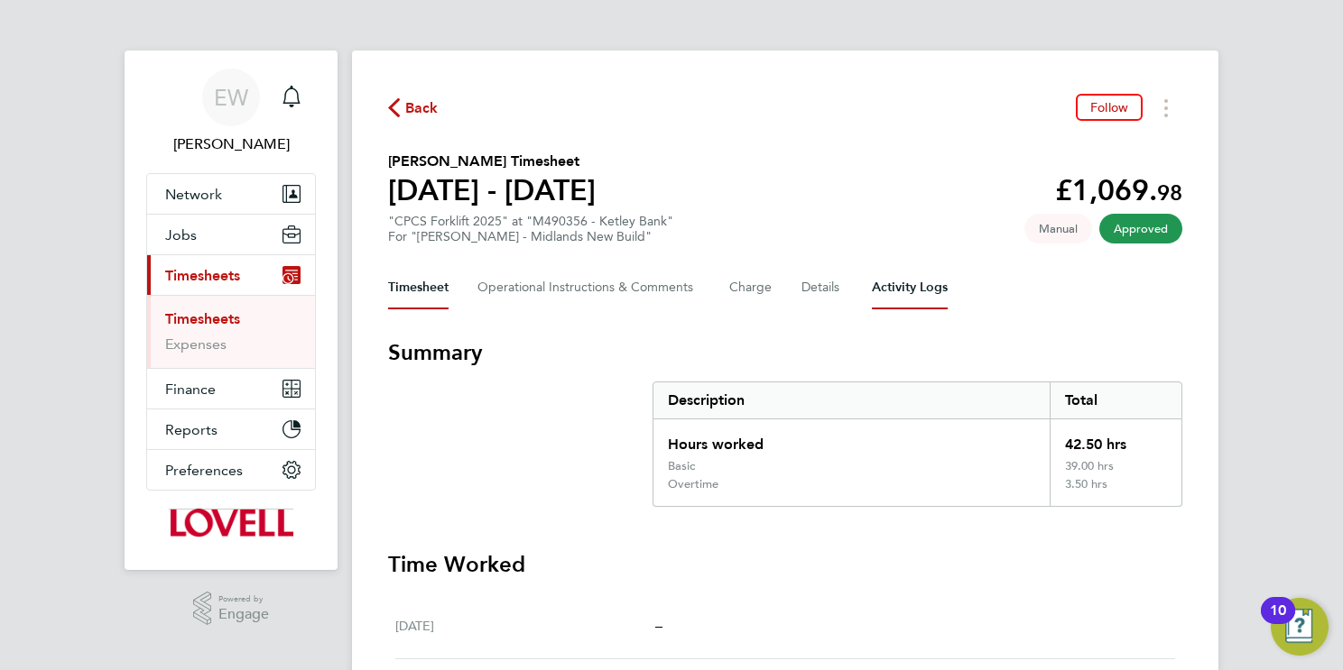
click at [922, 287] on Logs-tab "Activity Logs" at bounding box center [910, 287] width 76 height 43
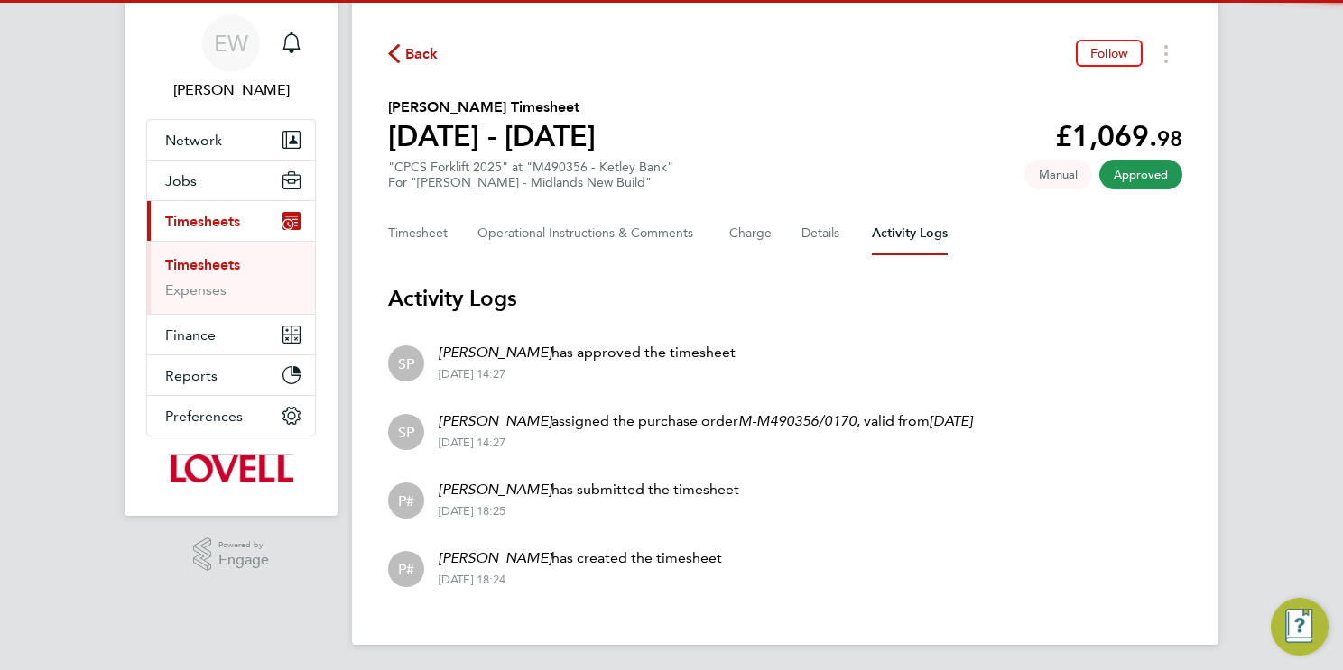
scroll to position [56, 0]
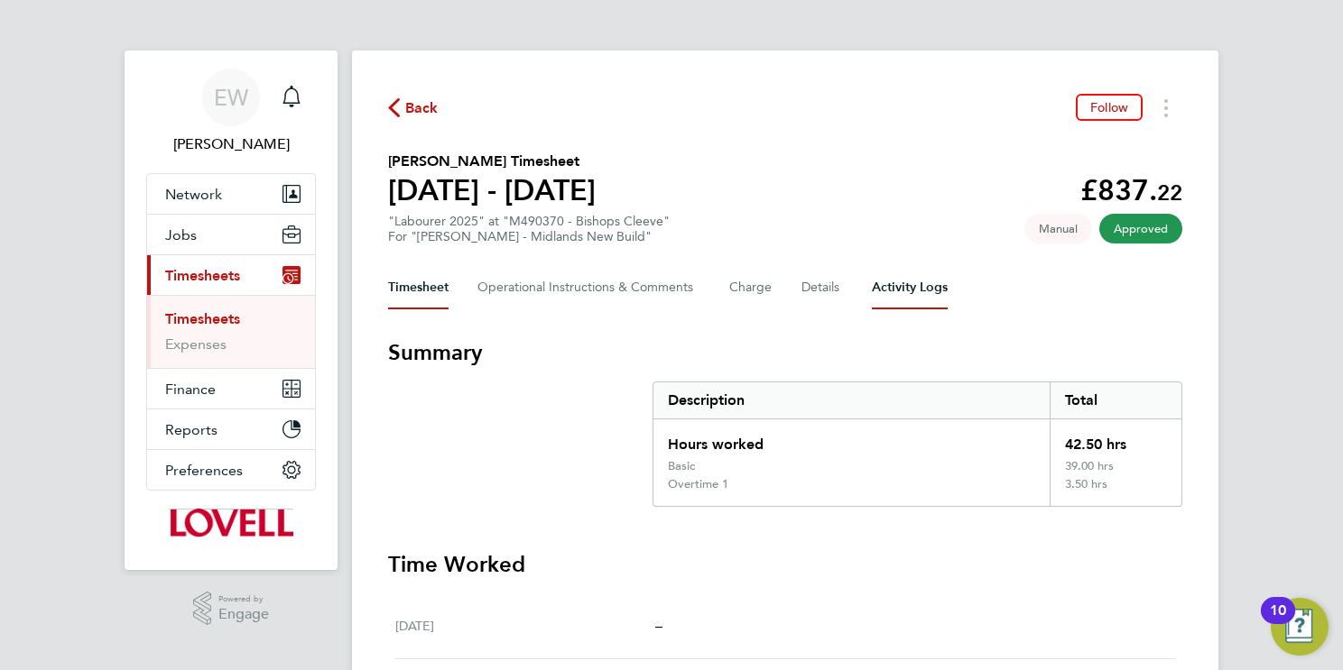
click at [909, 276] on Logs-tab "Activity Logs" at bounding box center [910, 287] width 76 height 43
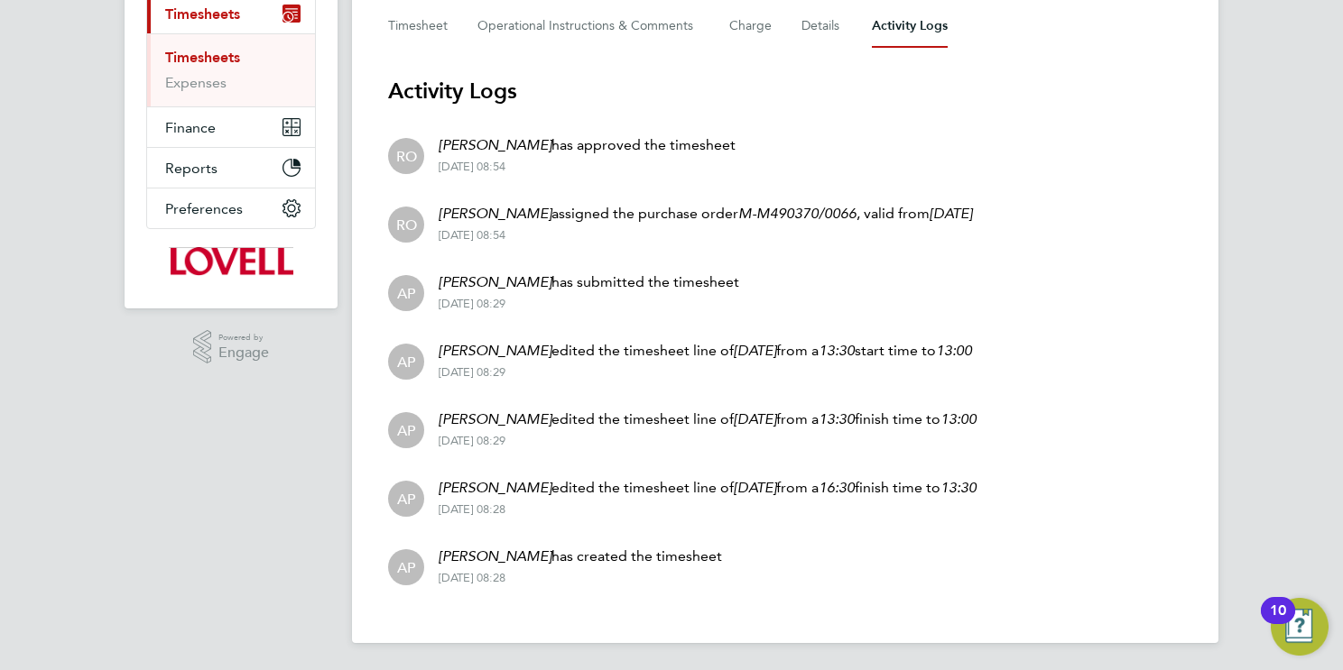
scroll to position [254, 0]
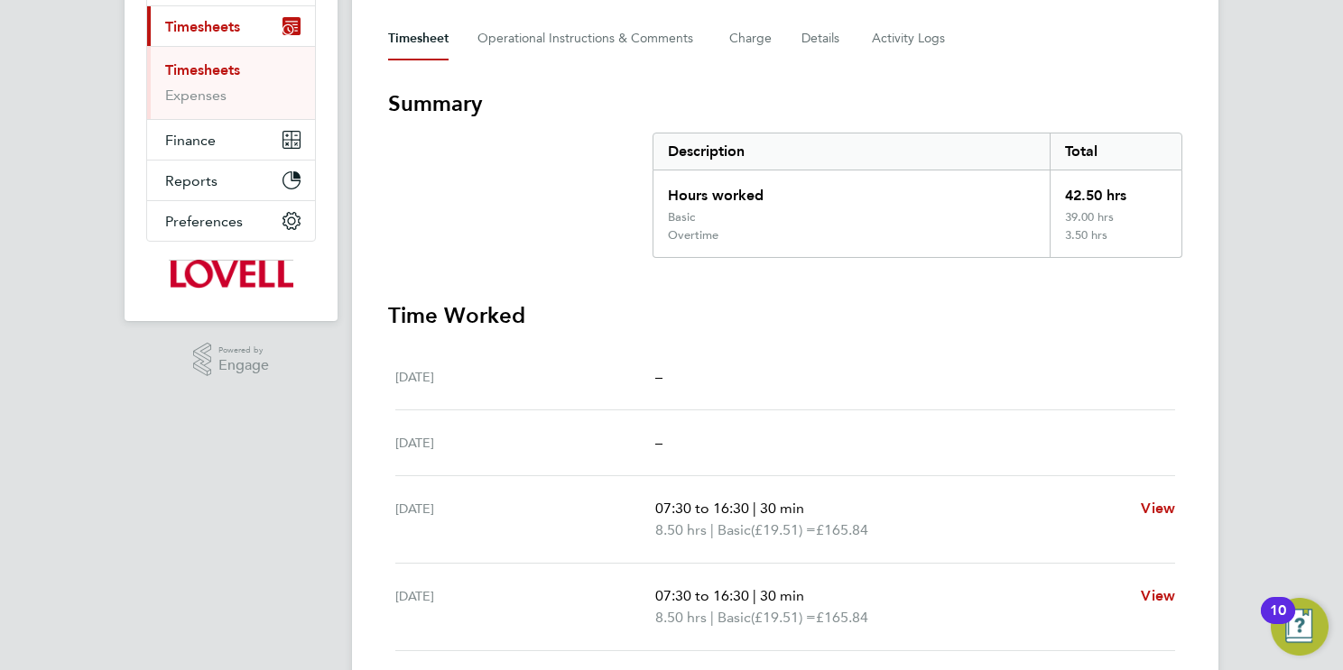
scroll to position [253, 0]
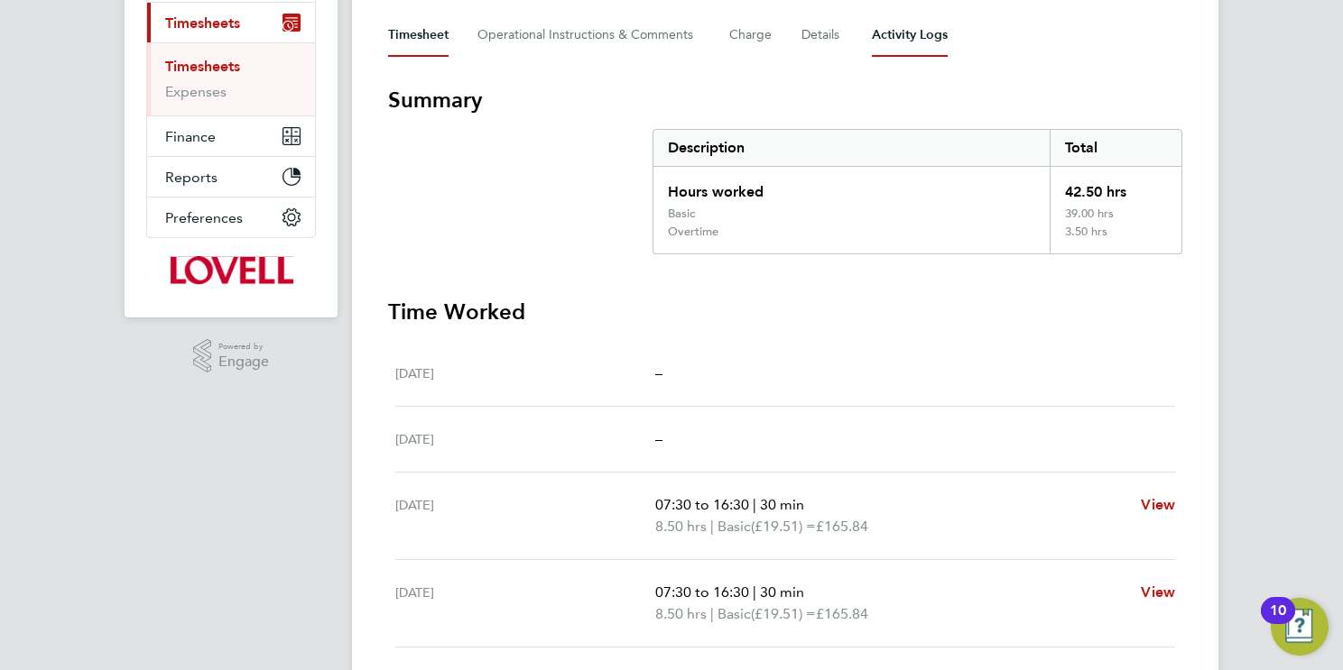
click at [906, 32] on Logs-tab "Activity Logs" at bounding box center [910, 35] width 76 height 43
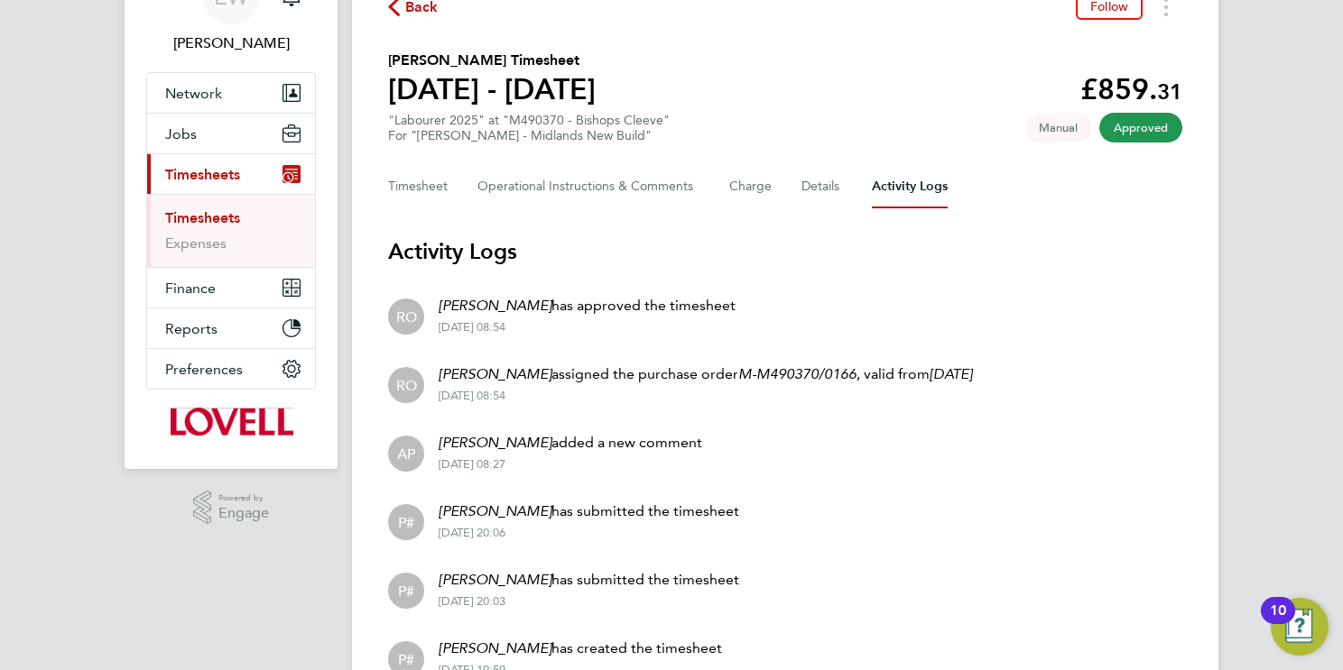
scroll to position [193, 0]
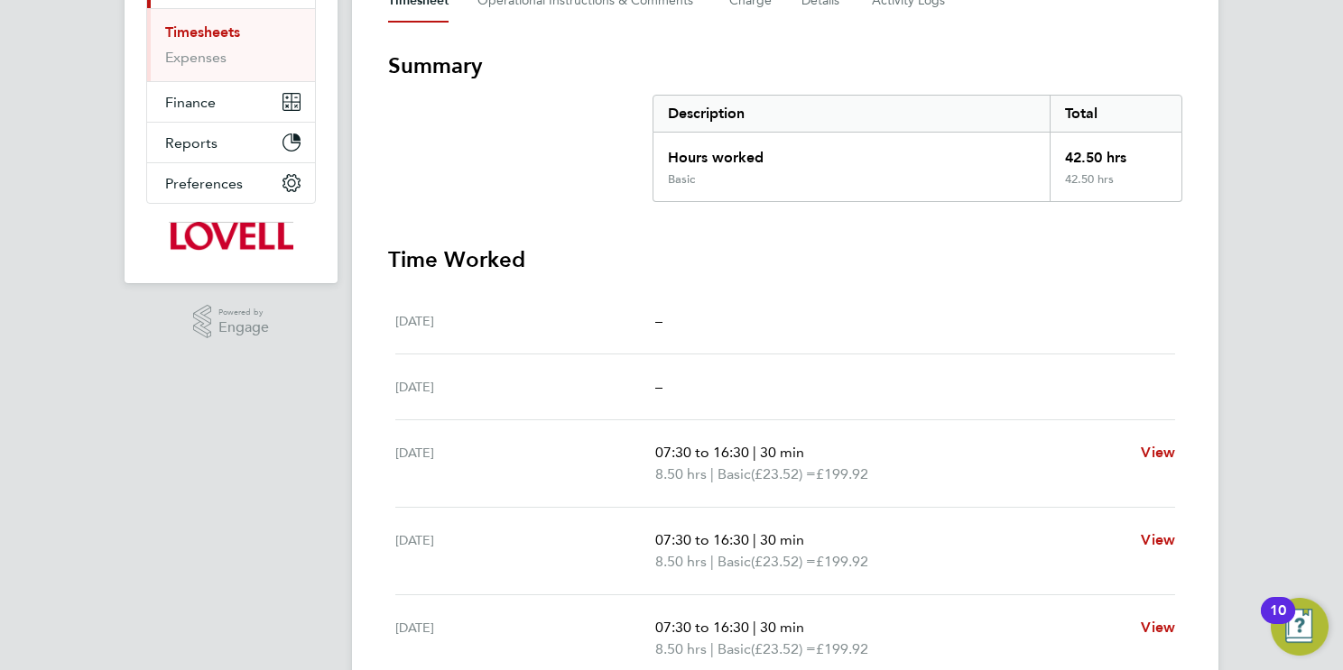
scroll to position [280, 0]
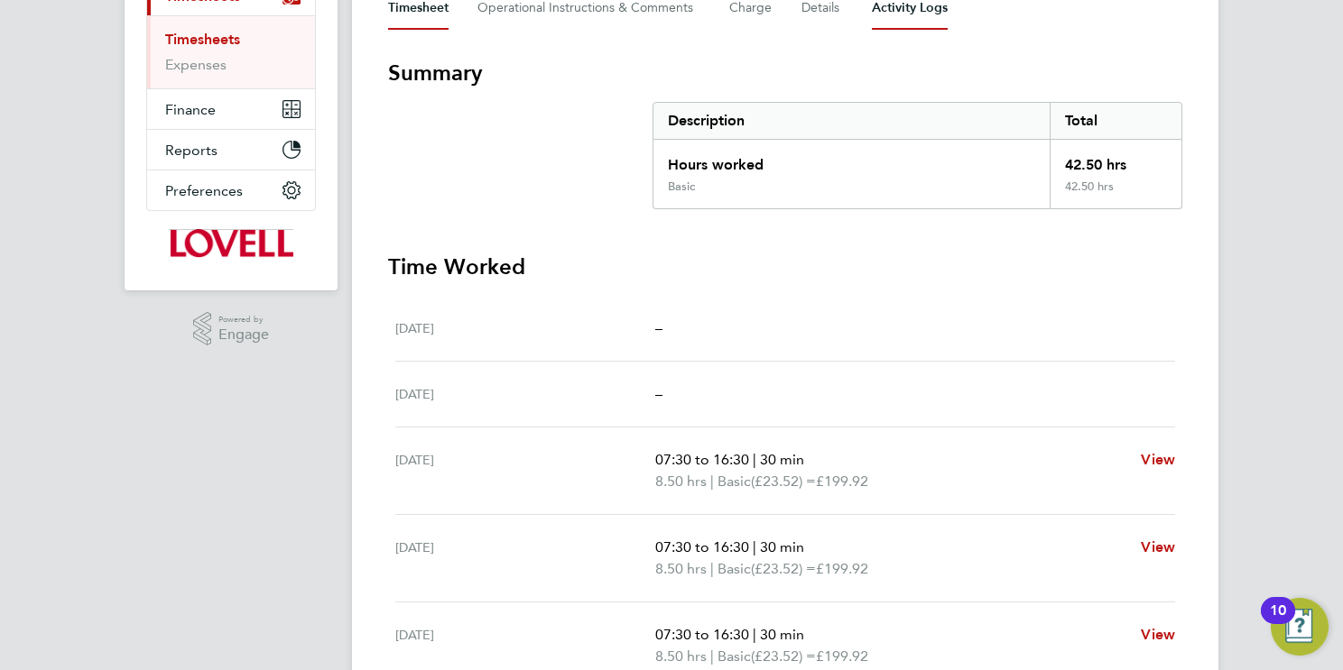
click at [927, 14] on Logs-tab "Activity Logs" at bounding box center [910, 7] width 76 height 43
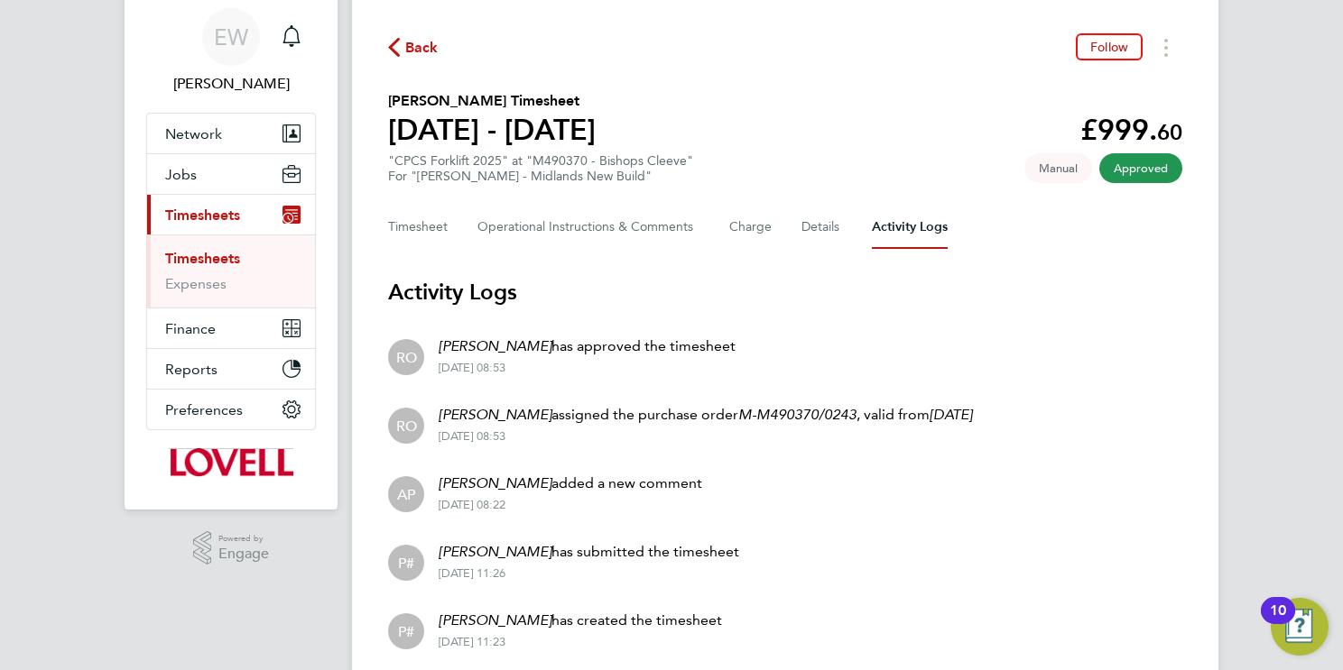
scroll to position [125, 0]
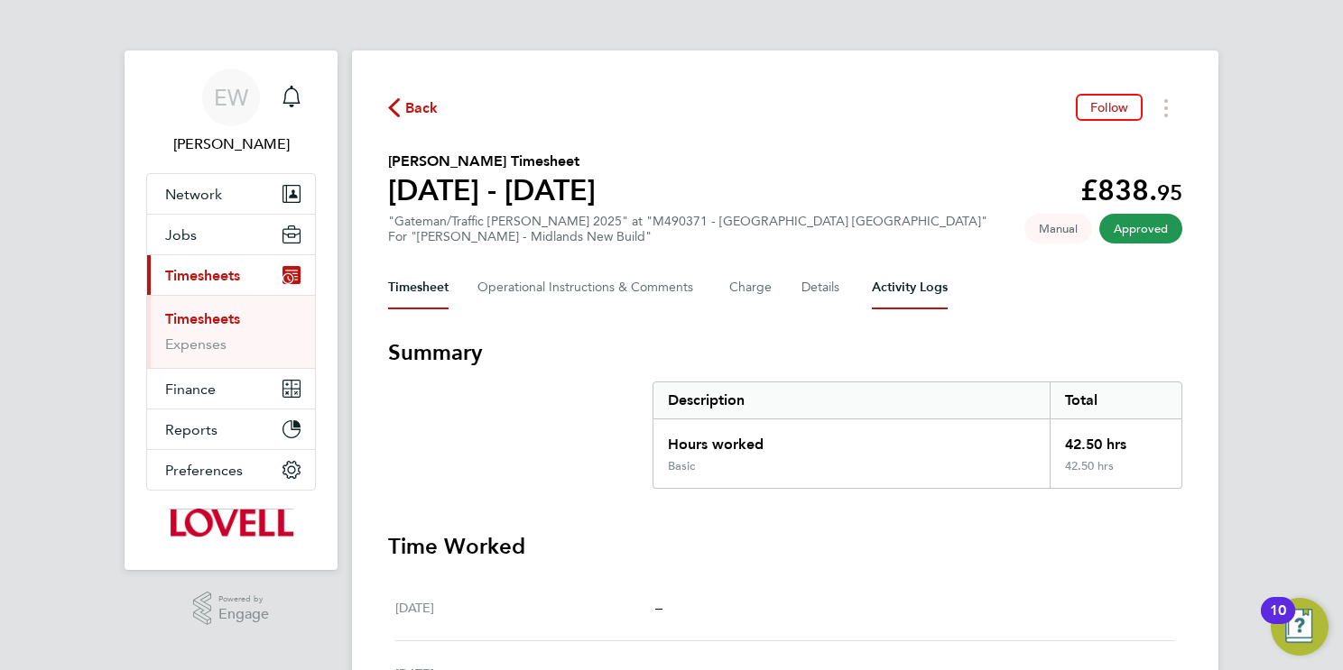
click at [892, 273] on Logs-tab "Activity Logs" at bounding box center [910, 287] width 76 height 43
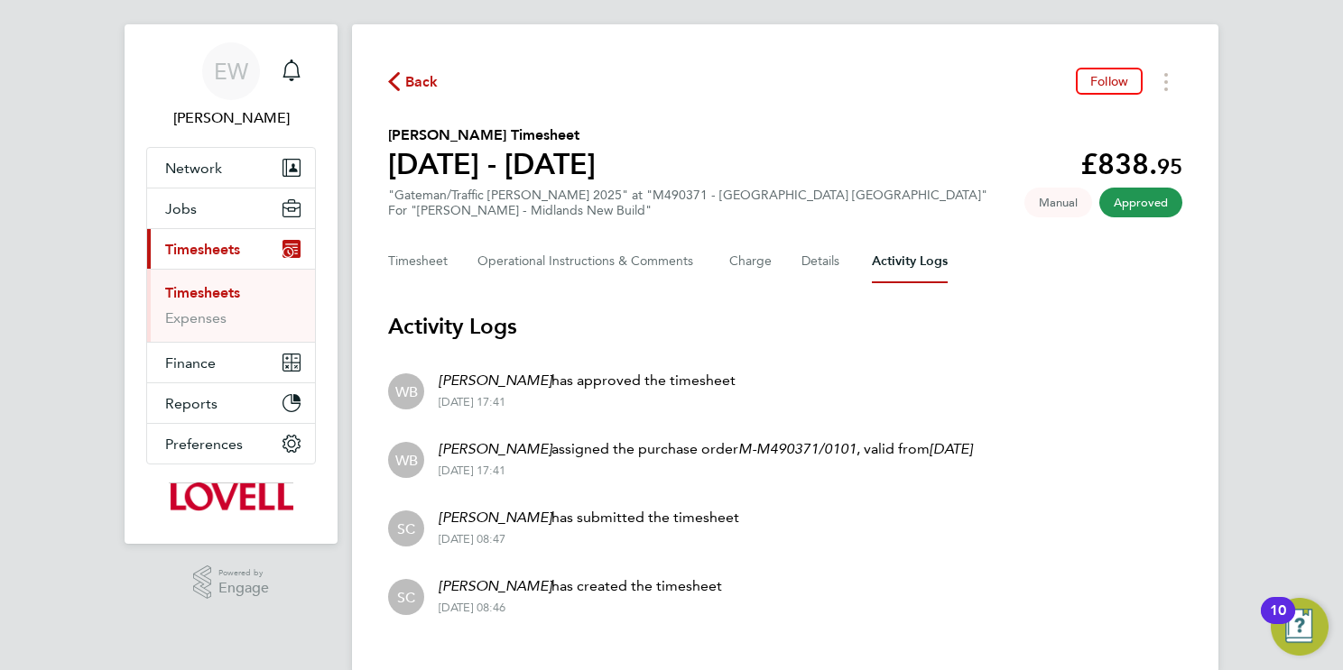
scroll to position [56, 0]
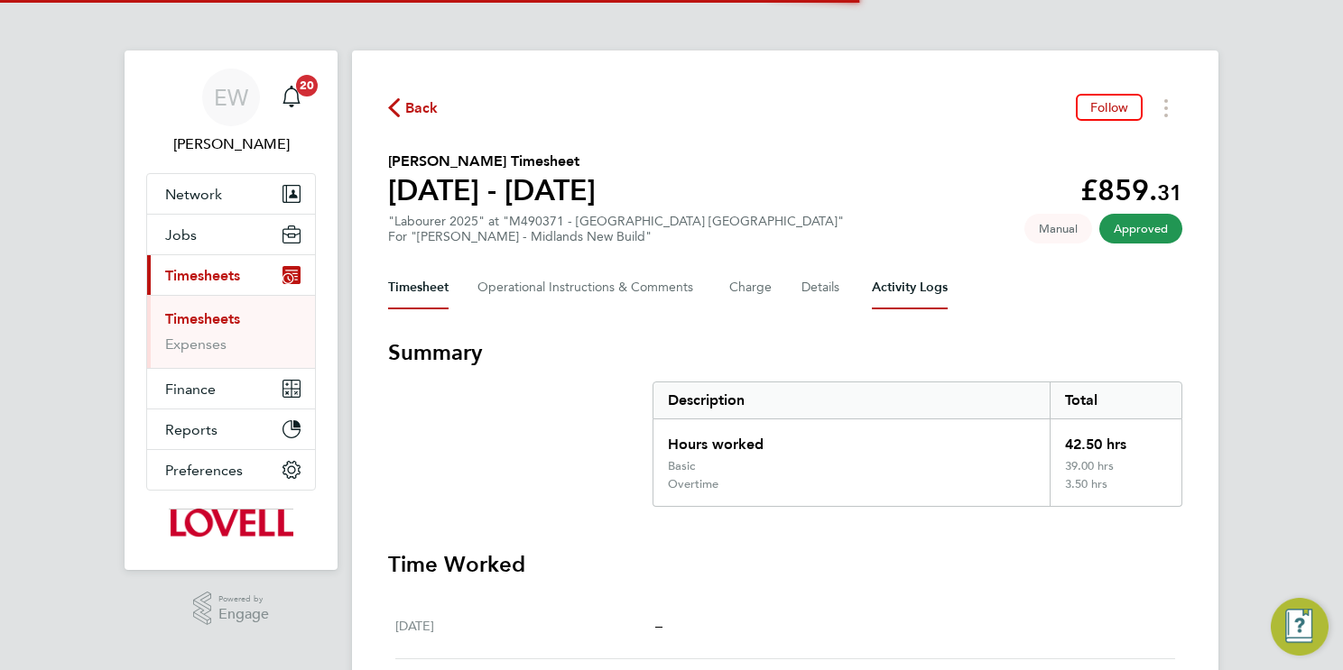
click at [923, 290] on Logs-tab "Activity Logs" at bounding box center [910, 287] width 76 height 43
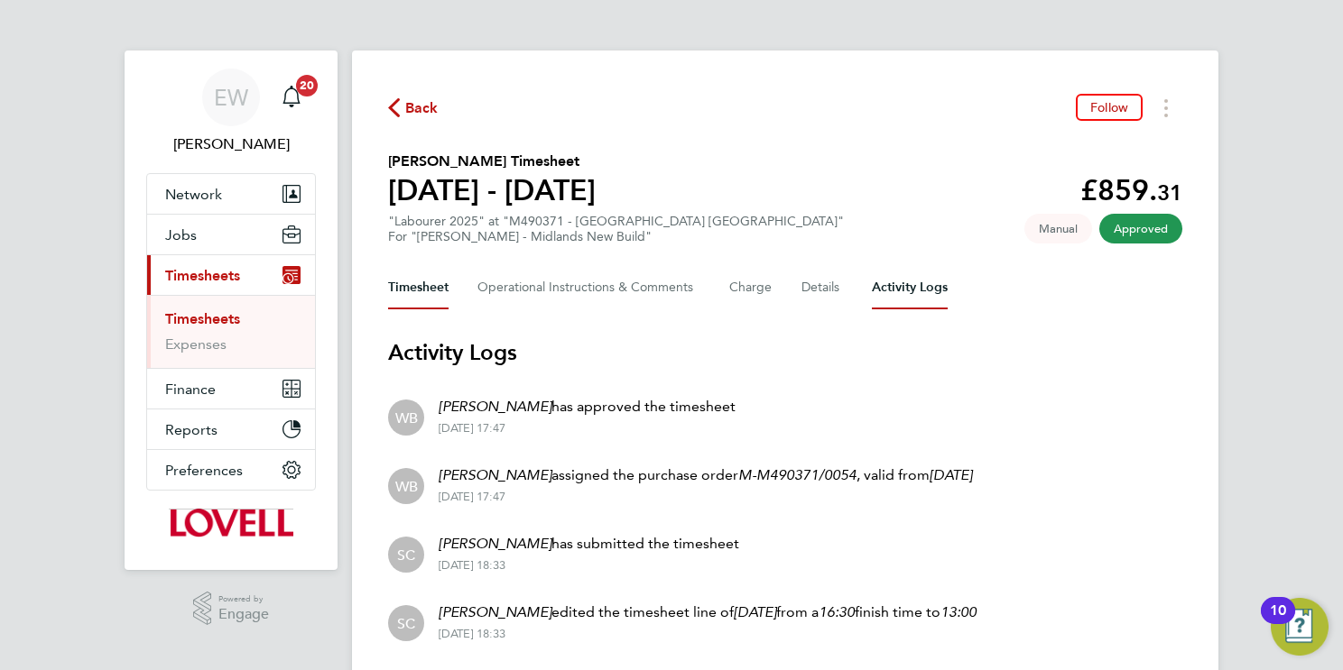
click at [420, 284] on button "Timesheet" at bounding box center [418, 287] width 60 height 43
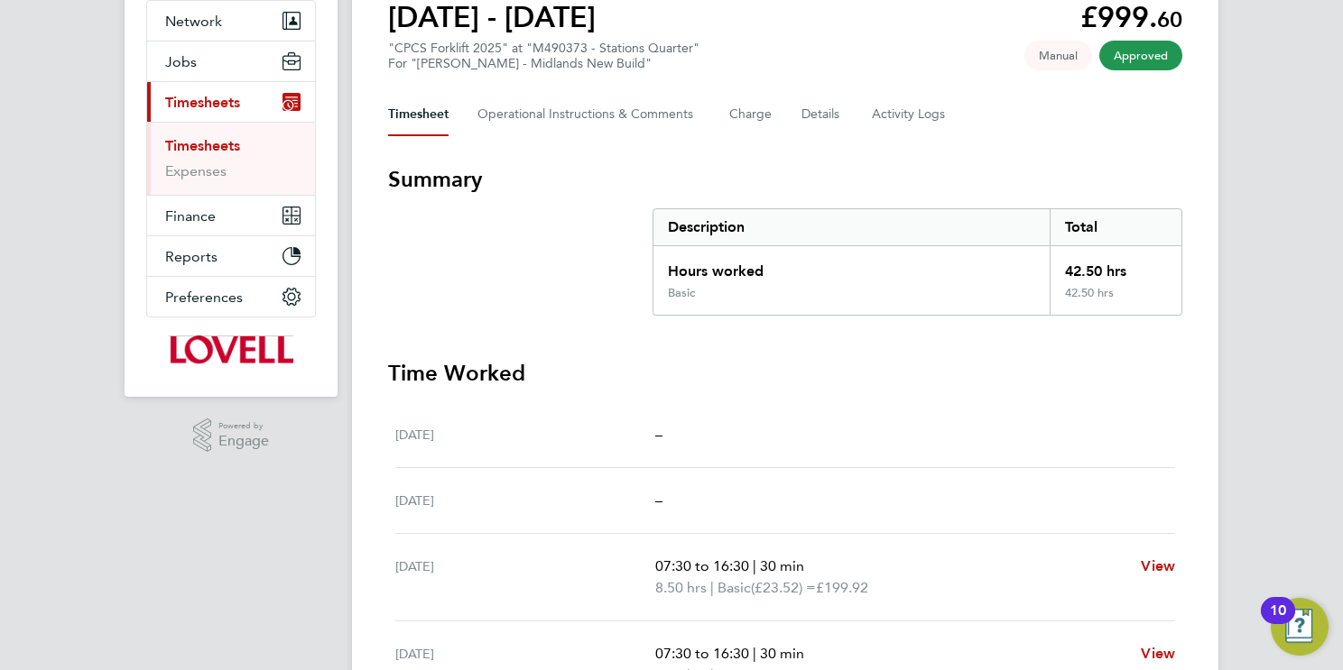
scroll to position [155, 0]
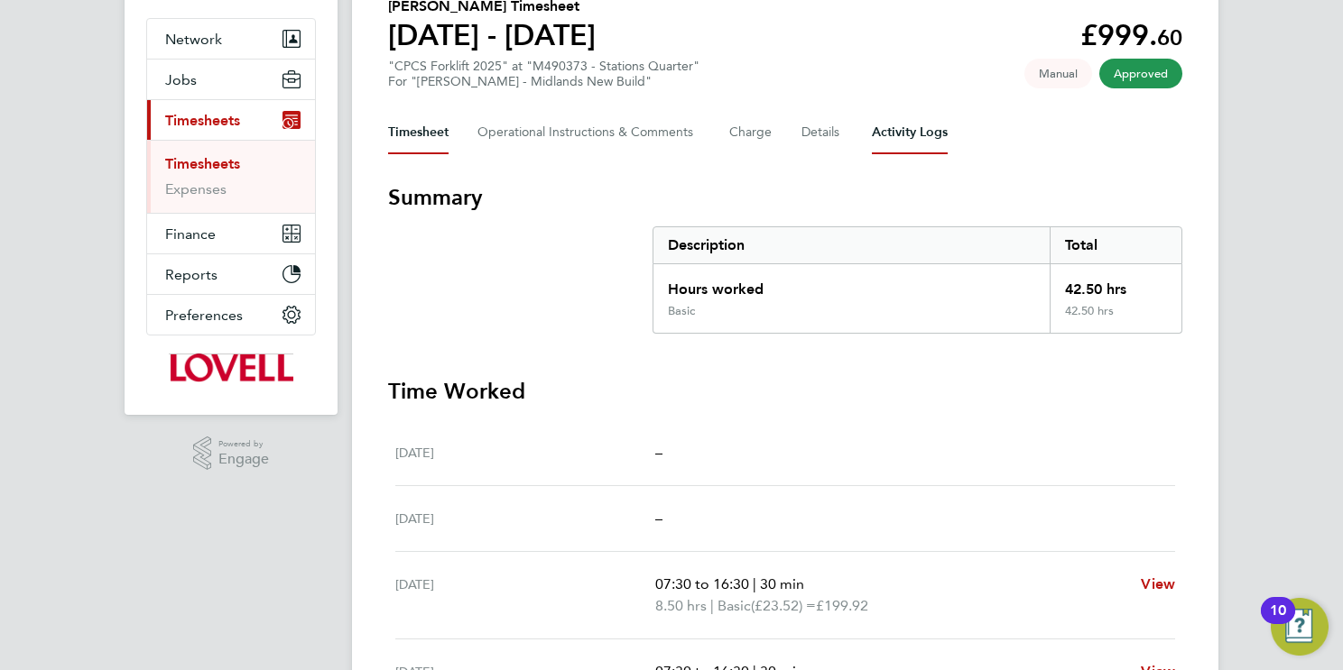
click at [907, 124] on Logs-tab "Activity Logs" at bounding box center [910, 132] width 76 height 43
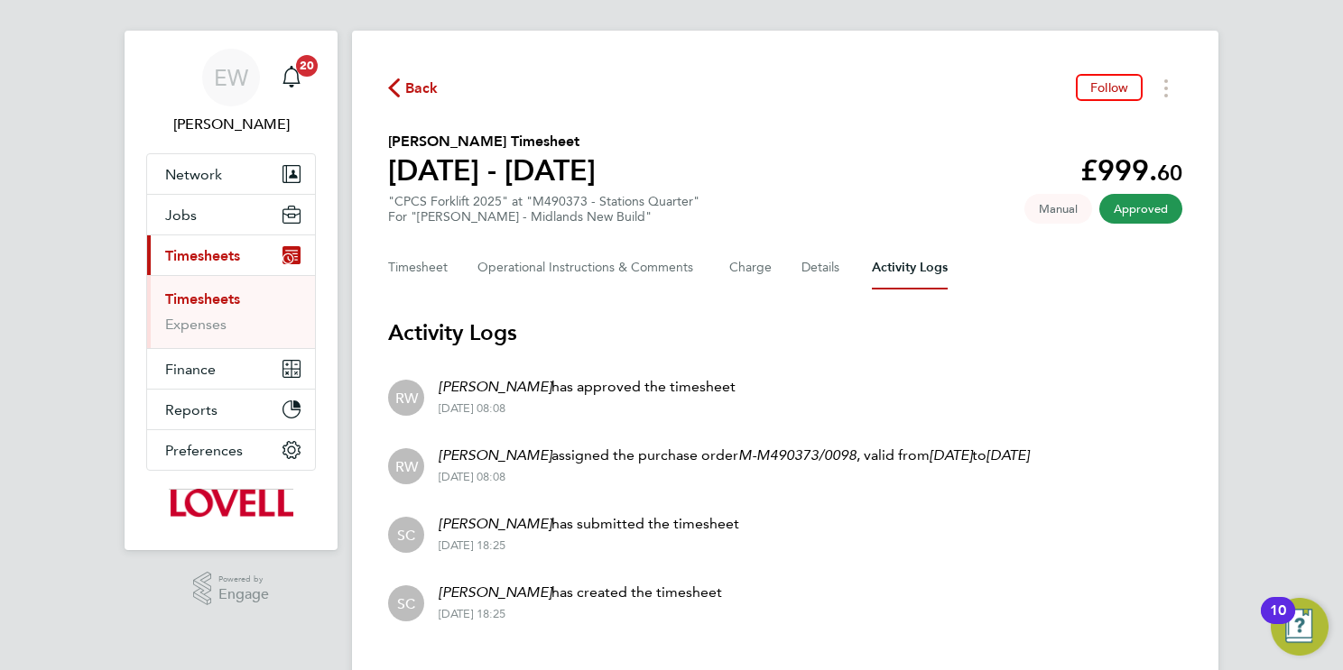
scroll to position [56, 0]
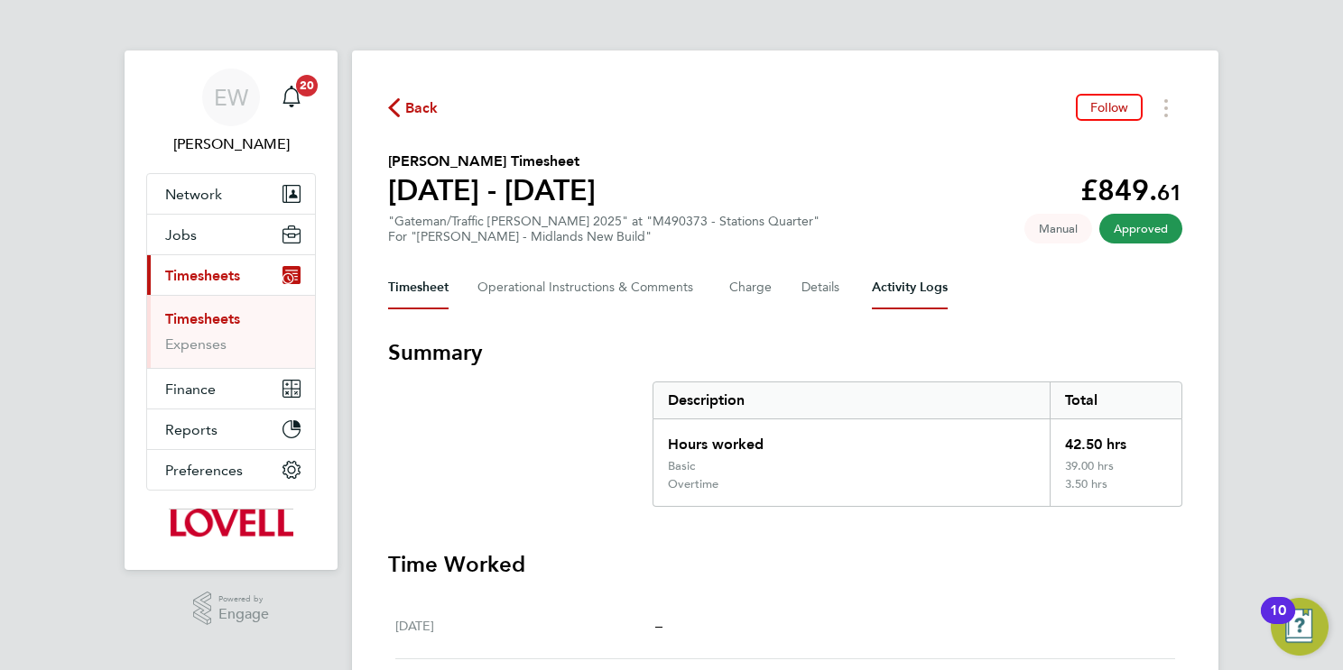
click at [897, 281] on Logs-tab "Activity Logs" at bounding box center [910, 287] width 76 height 43
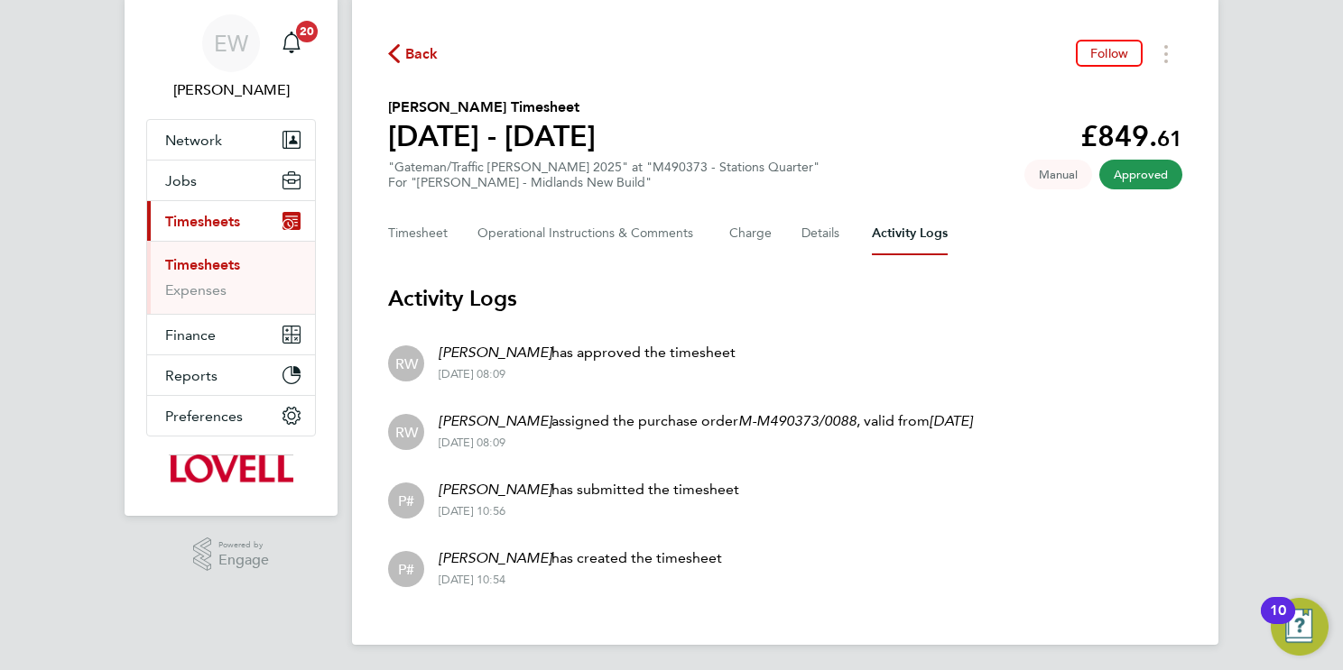
scroll to position [56, 0]
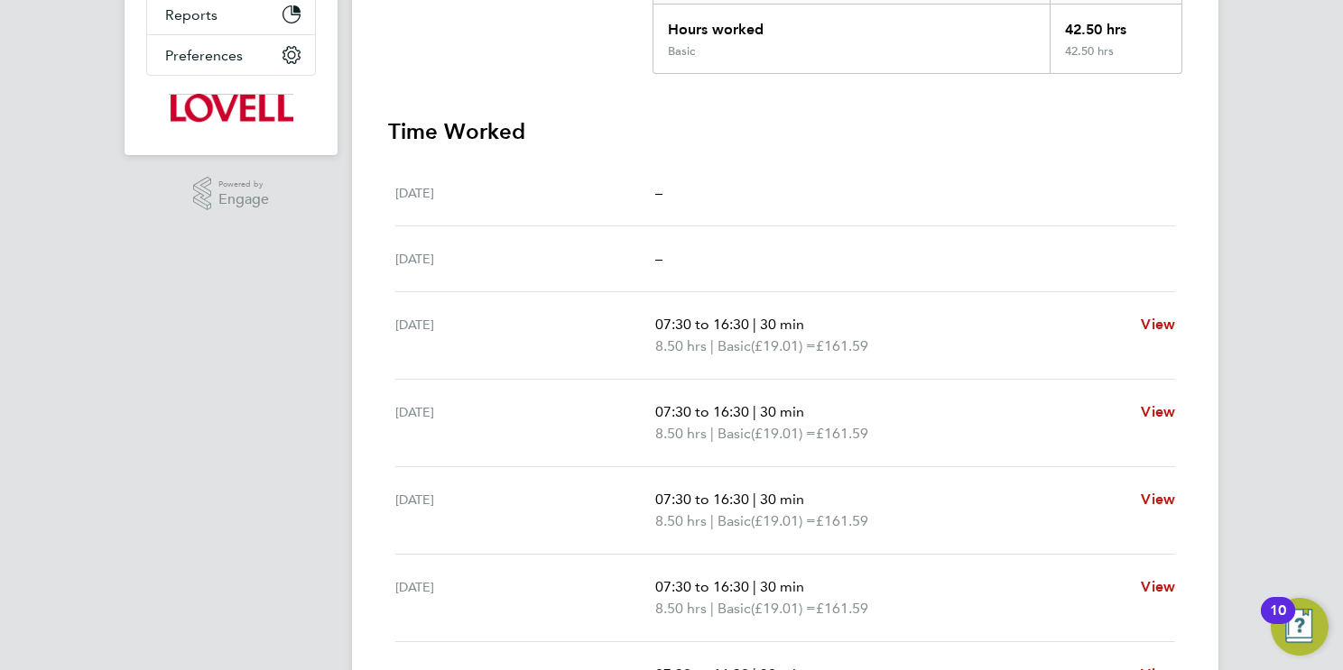
scroll to position [180, 0]
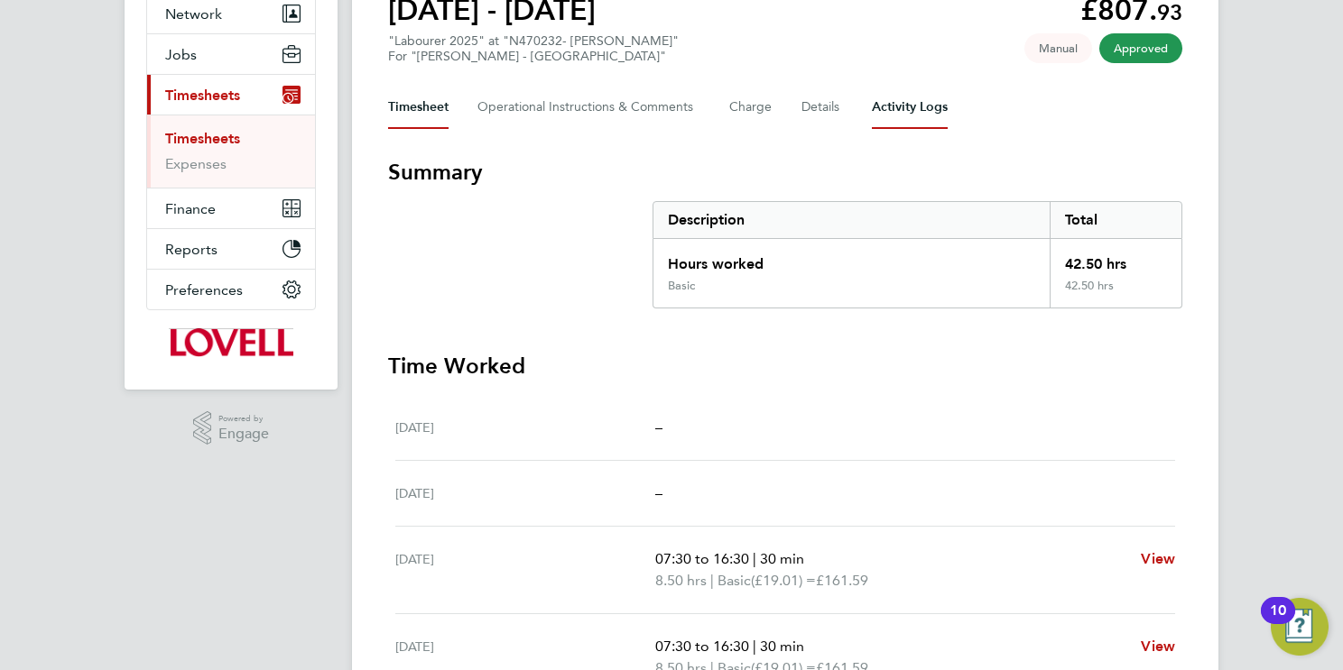
click at [909, 111] on Logs-tab "Activity Logs" at bounding box center [910, 107] width 76 height 43
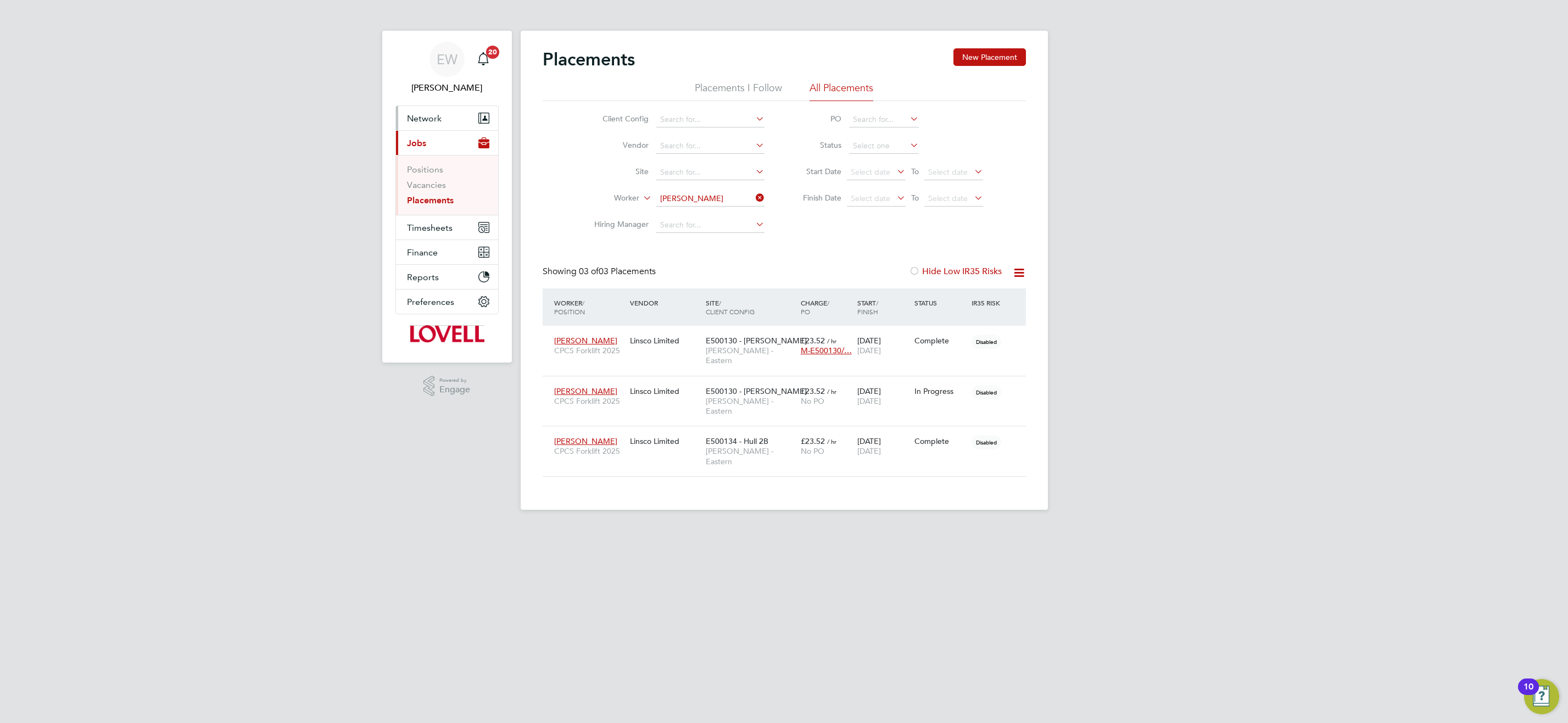
click at [427, 123] on button "Network" at bounding box center [447, 118] width 102 height 24
click at [414, 180] on link "Sites" at bounding box center [417, 175] width 19 height 10
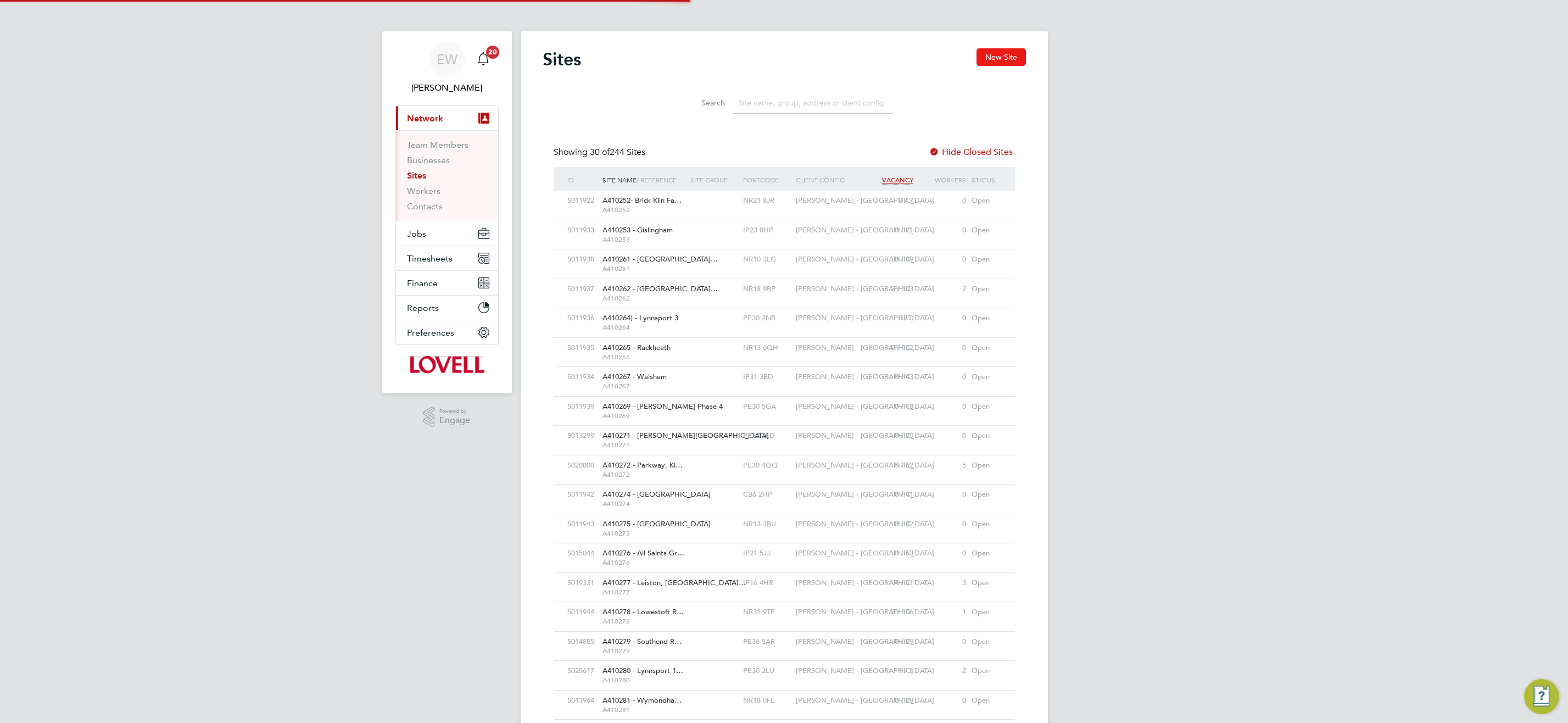
scroll to position [21, 54]
drag, startPoint x: 1001, startPoint y: 59, endPoint x: 972, endPoint y: 66, distance: 29.8
click at [1001, 59] on button "New Site" at bounding box center [1001, 57] width 49 height 18
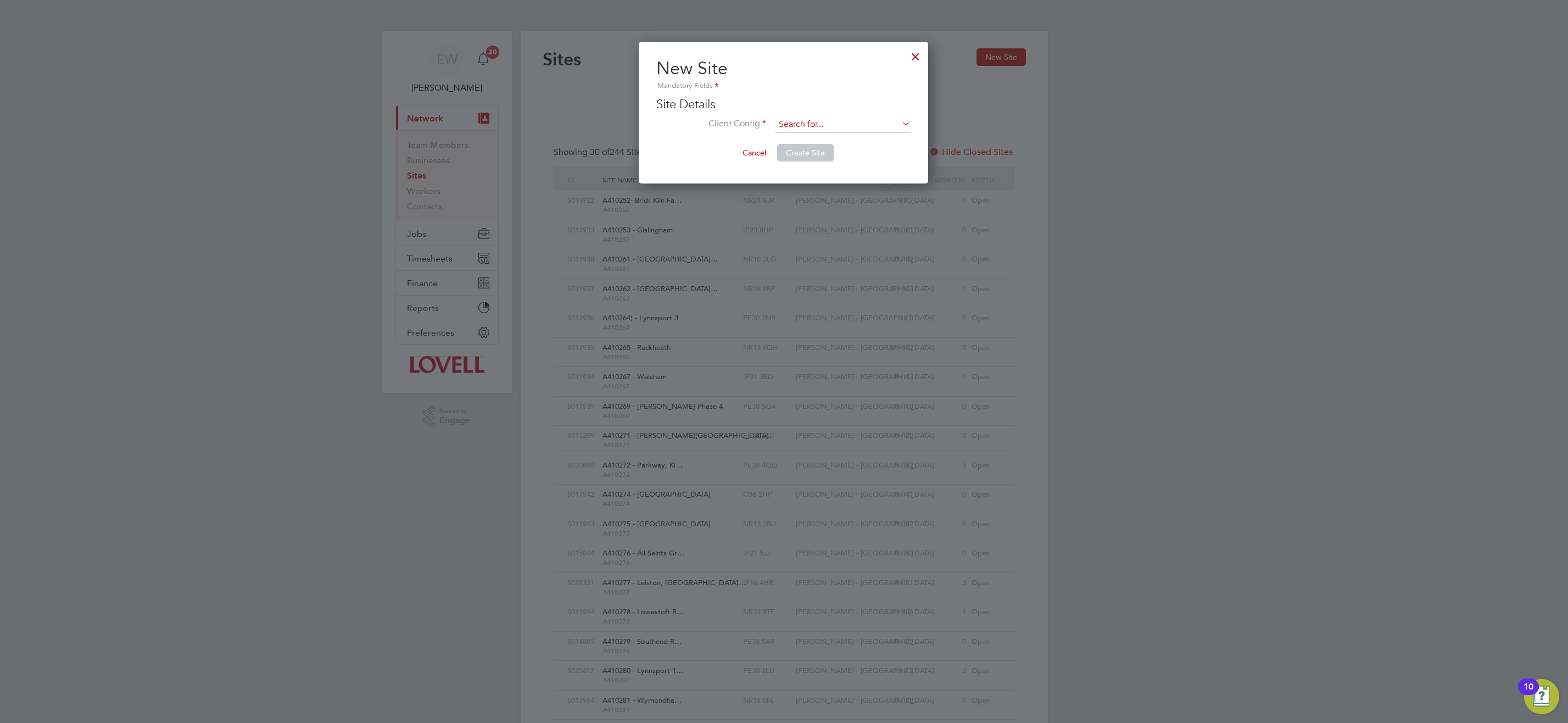
click at [797, 122] on input at bounding box center [842, 124] width 136 height 16
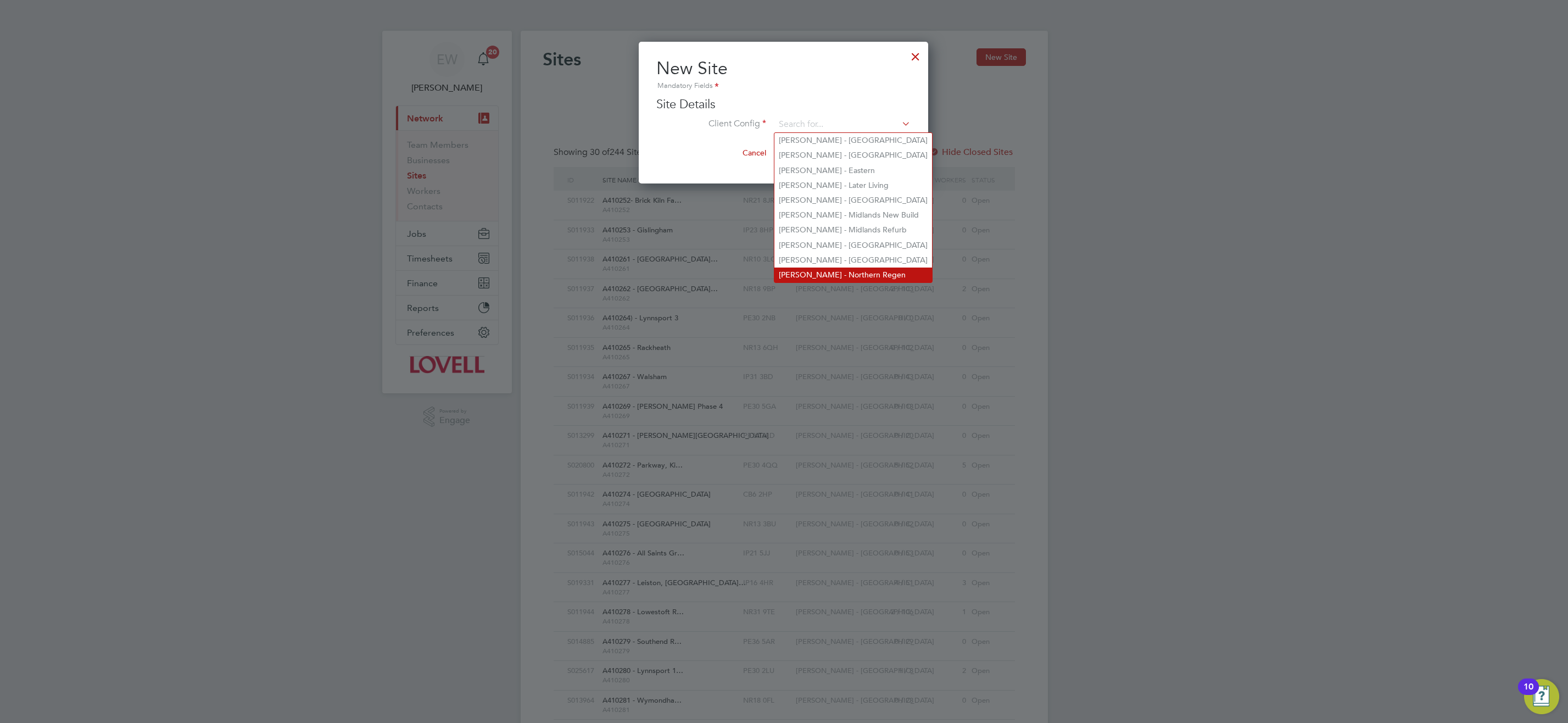
click at [849, 273] on li "Lovell - Northern Regen" at bounding box center [853, 275] width 158 height 15
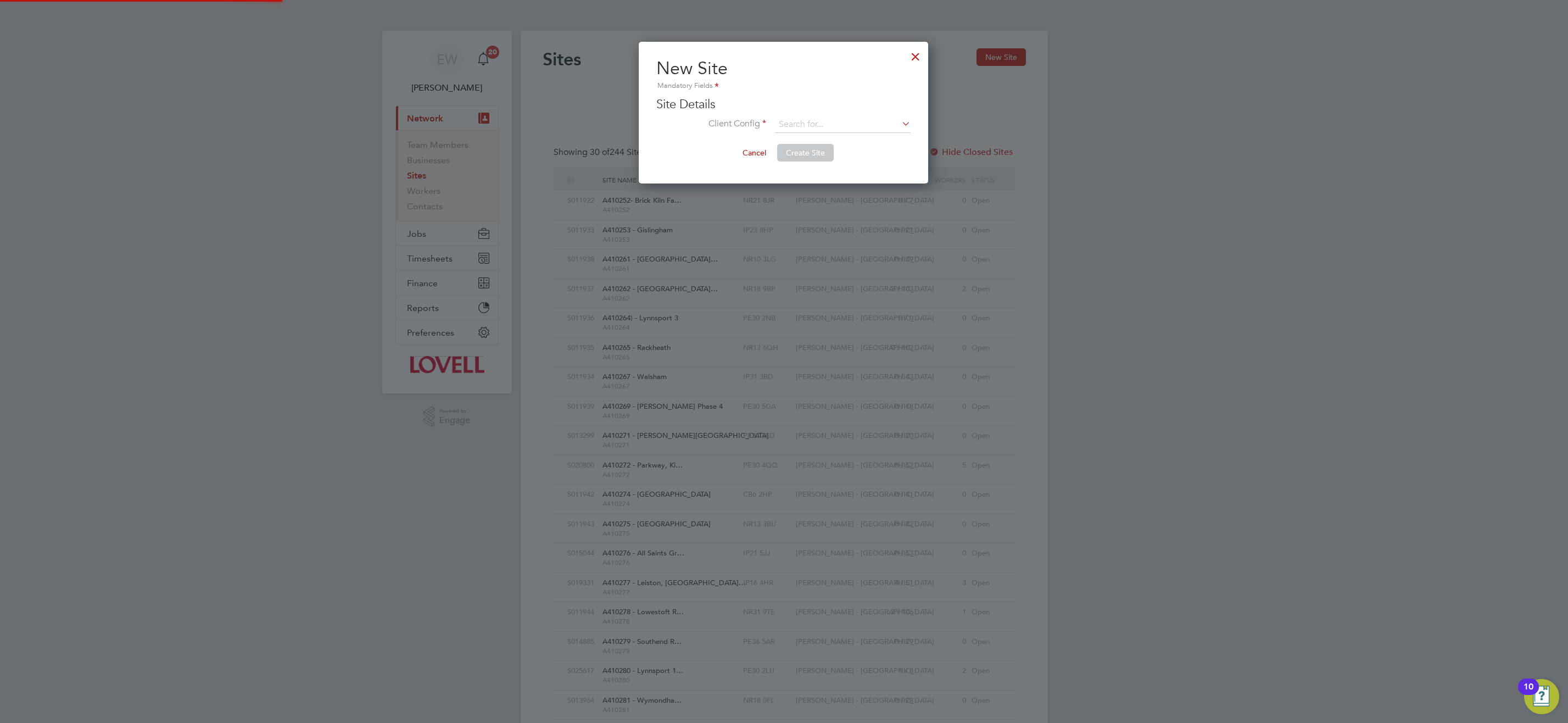
type input "Lovell - Northern Regen"
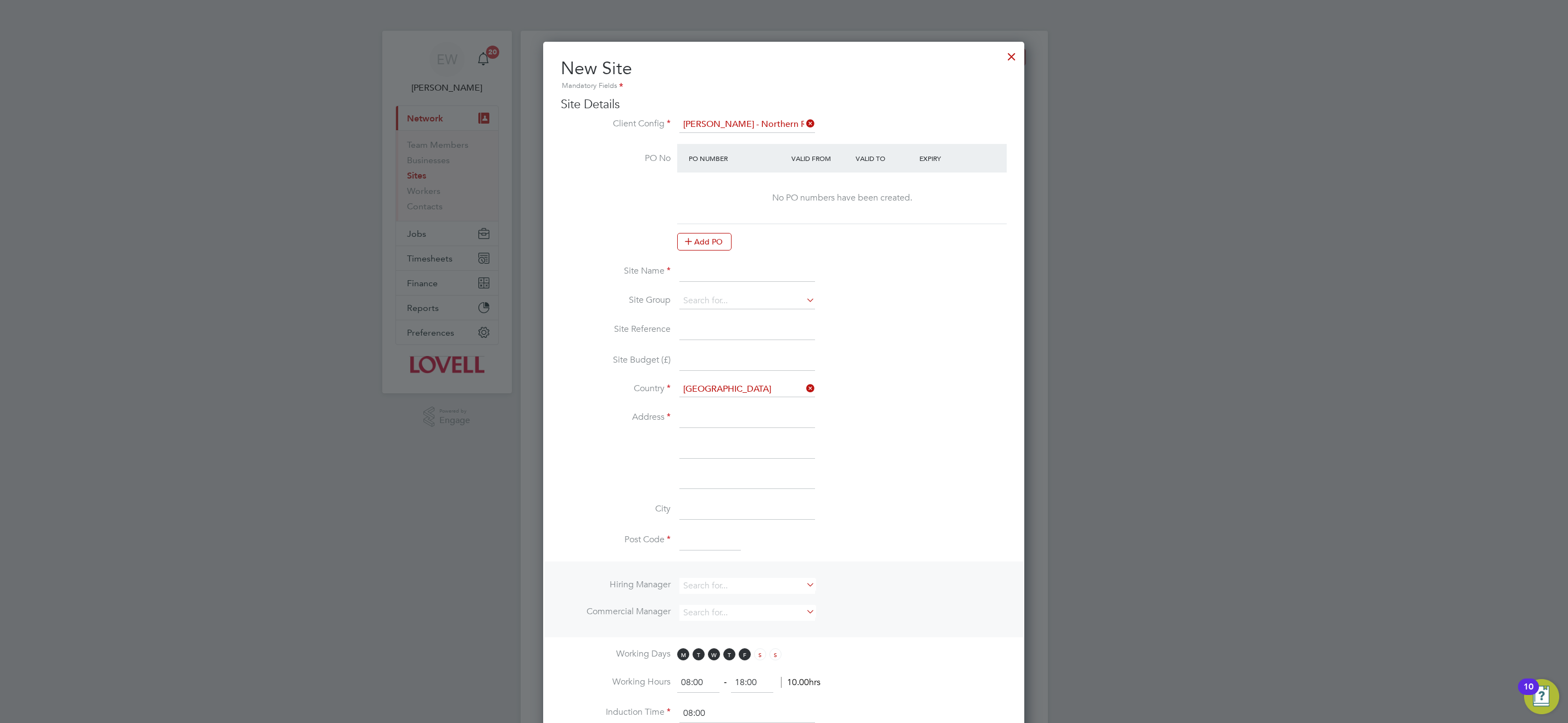
click at [711, 270] on input at bounding box center [747, 272] width 136 height 19
type input "F470011 - Leeds City Council"
click at [718, 329] on input at bounding box center [747, 330] width 136 height 19
type input "F470011"
click at [717, 415] on input at bounding box center [747, 418] width 136 height 19
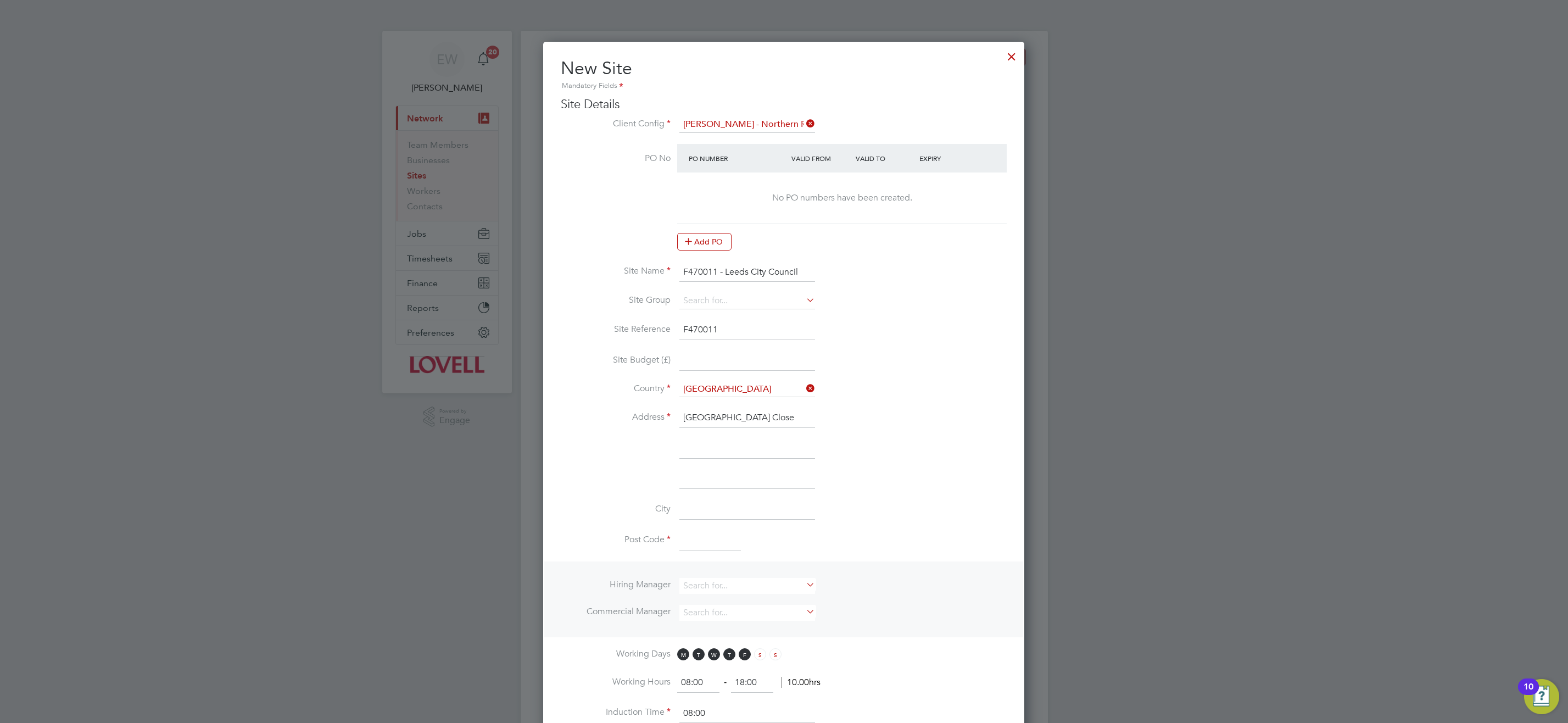
type input "Manor Farm Close"
click at [736, 446] on input at bounding box center [747, 449] width 136 height 19
type input "Middleton"
click at [718, 503] on input at bounding box center [747, 510] width 136 height 19
type input "Leeds"
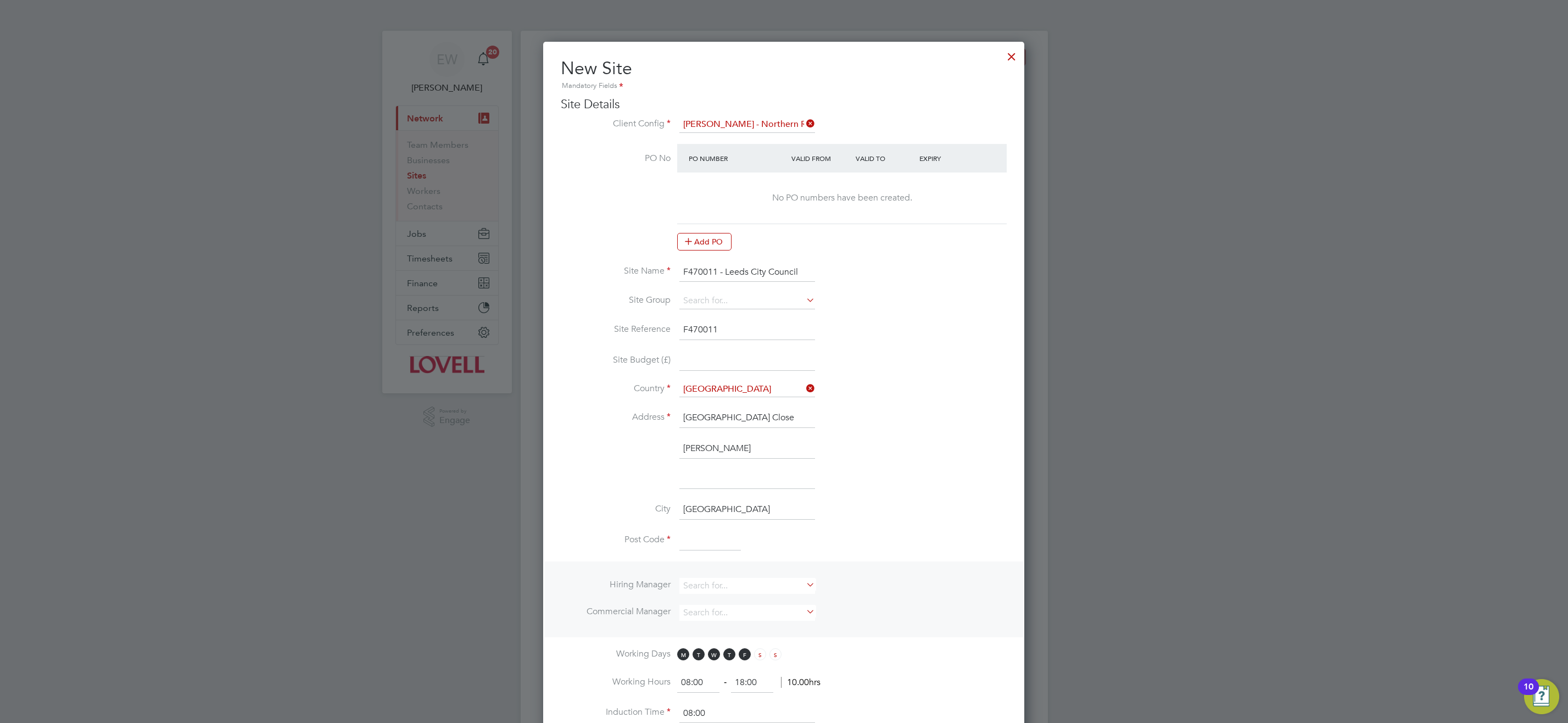
click at [704, 543] on input at bounding box center [710, 541] width 61 height 19
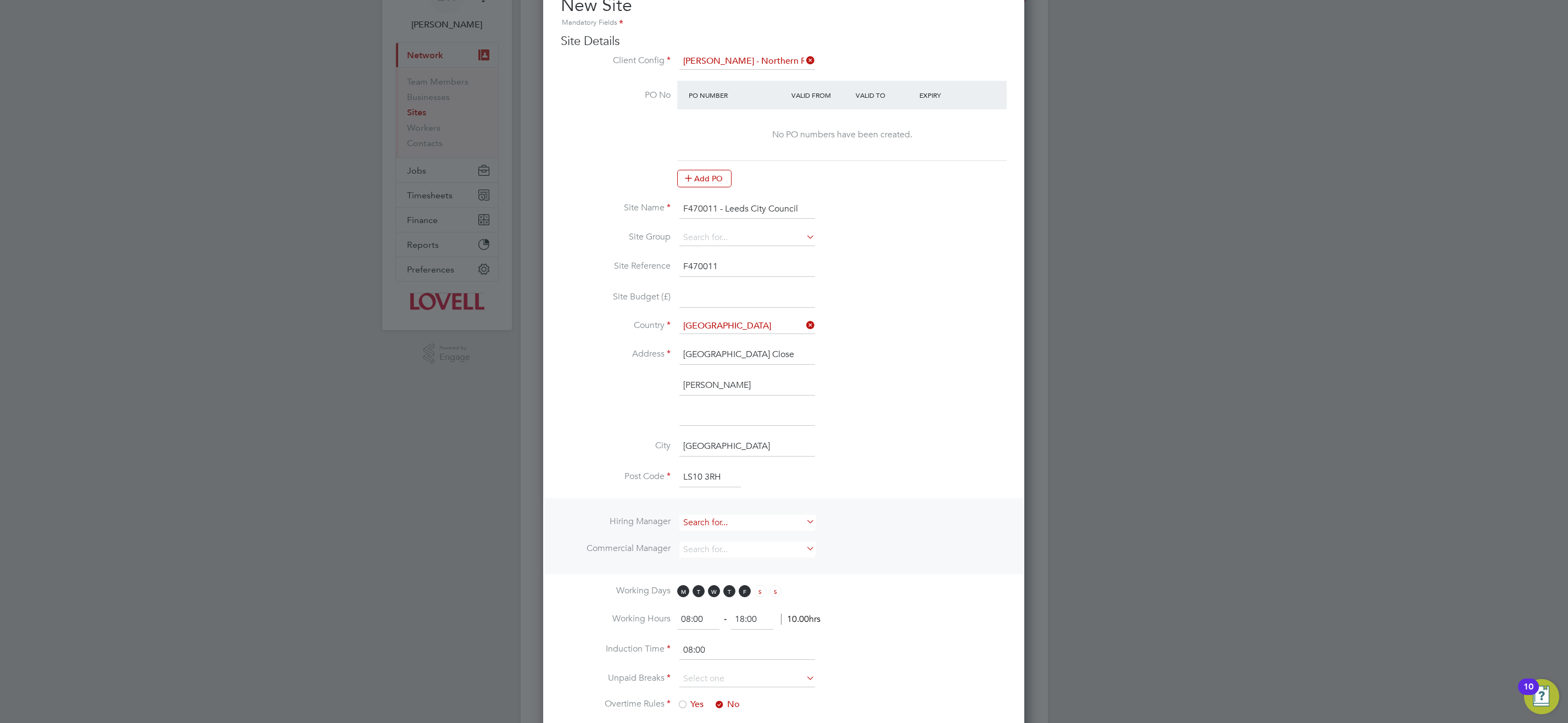
type input "LS10 3RH"
click at [743, 520] on input at bounding box center [747, 523] width 136 height 16
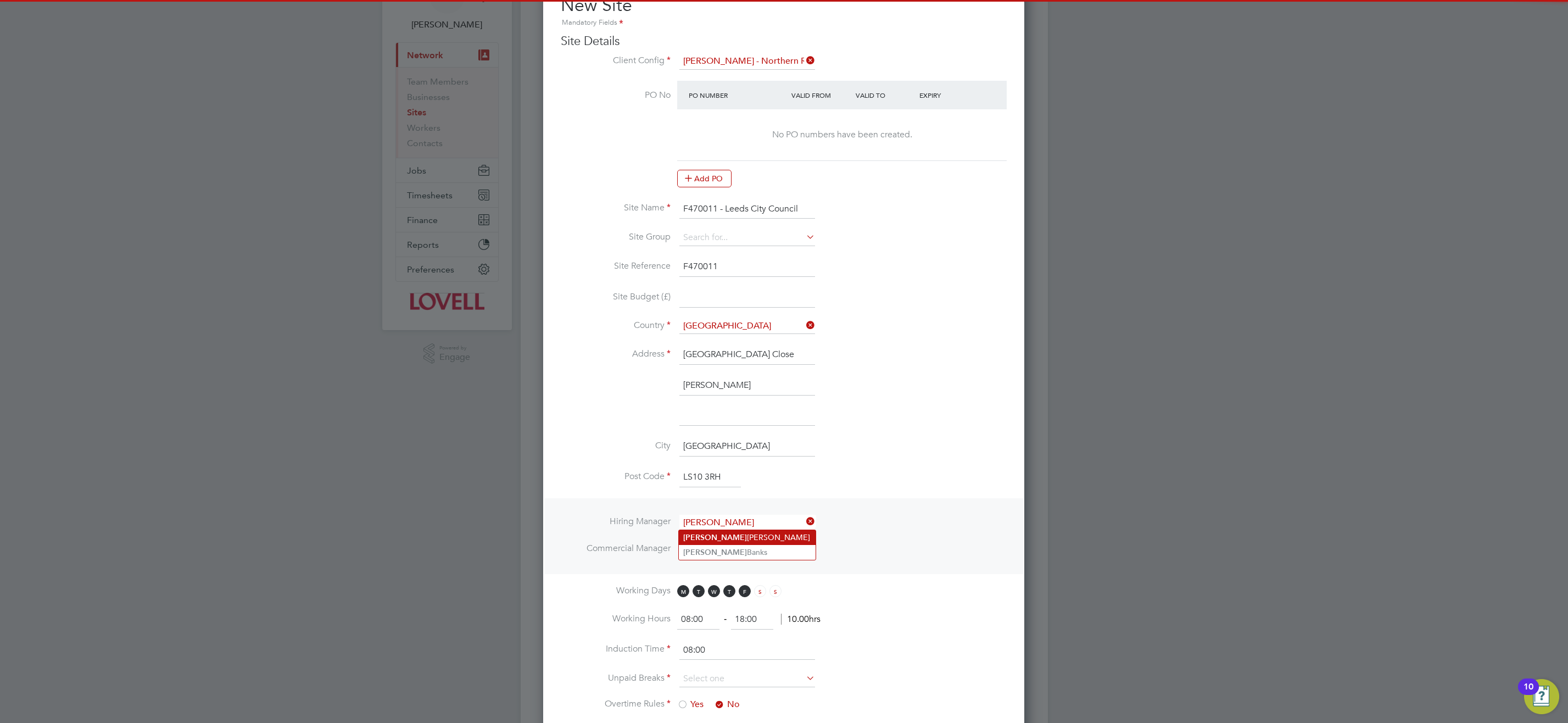
click at [755, 533] on li "Alan Cooper" at bounding box center [747, 538] width 137 height 15
type input "Alan Cooper"
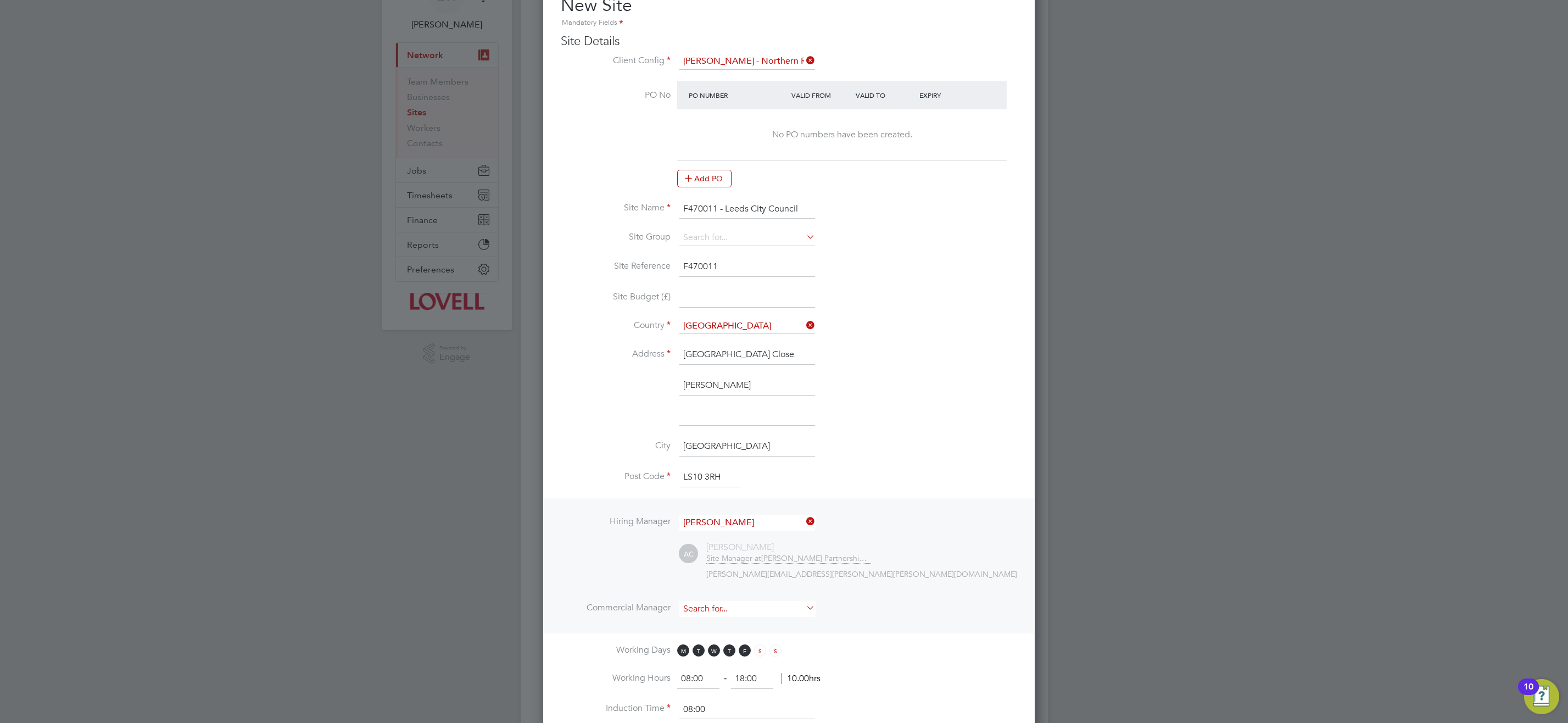
click at [733, 608] on input at bounding box center [747, 609] width 136 height 16
click at [783, 618] on li "Matt Wilkinson" at bounding box center [747, 624] width 137 height 15
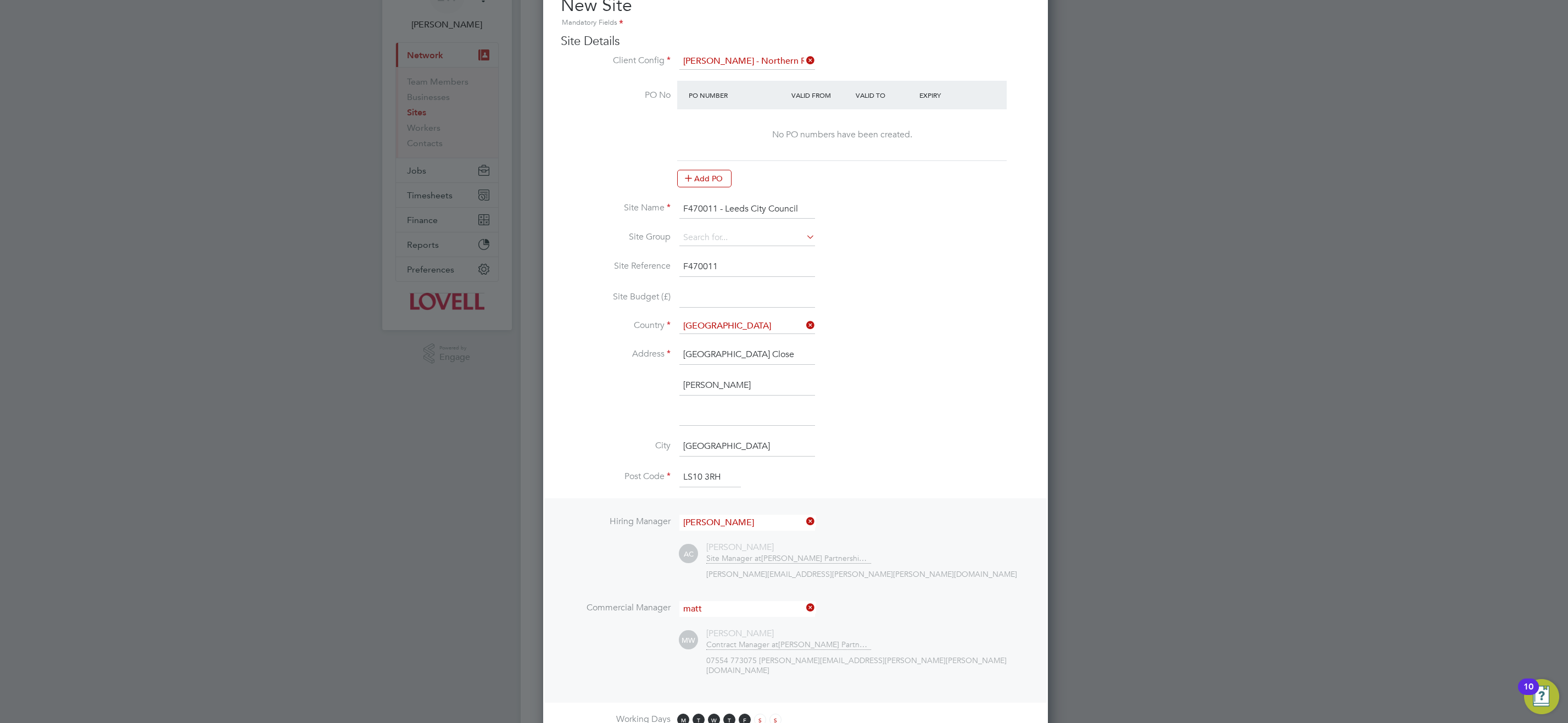
type input "Matt Wilkinson"
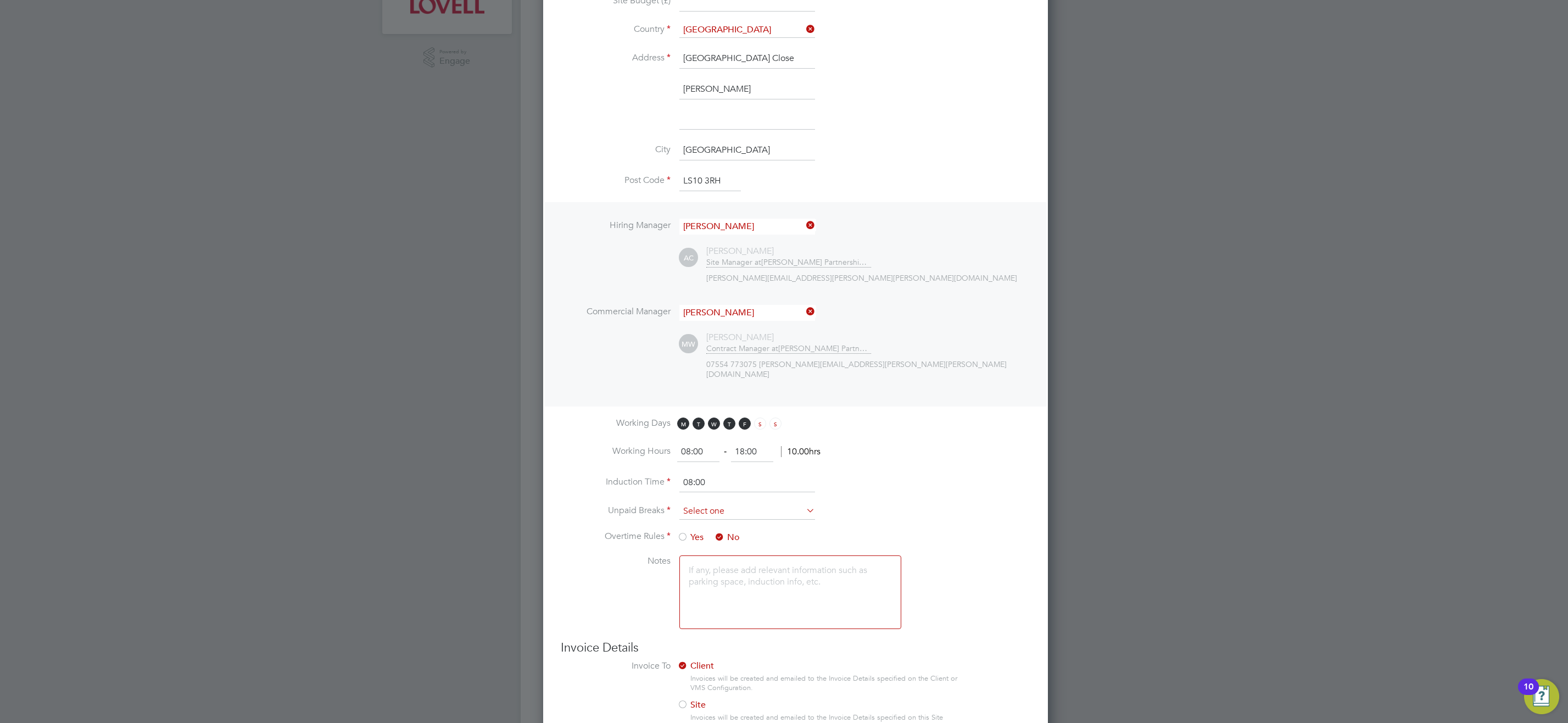
click at [729, 503] on input at bounding box center [747, 511] width 136 height 16
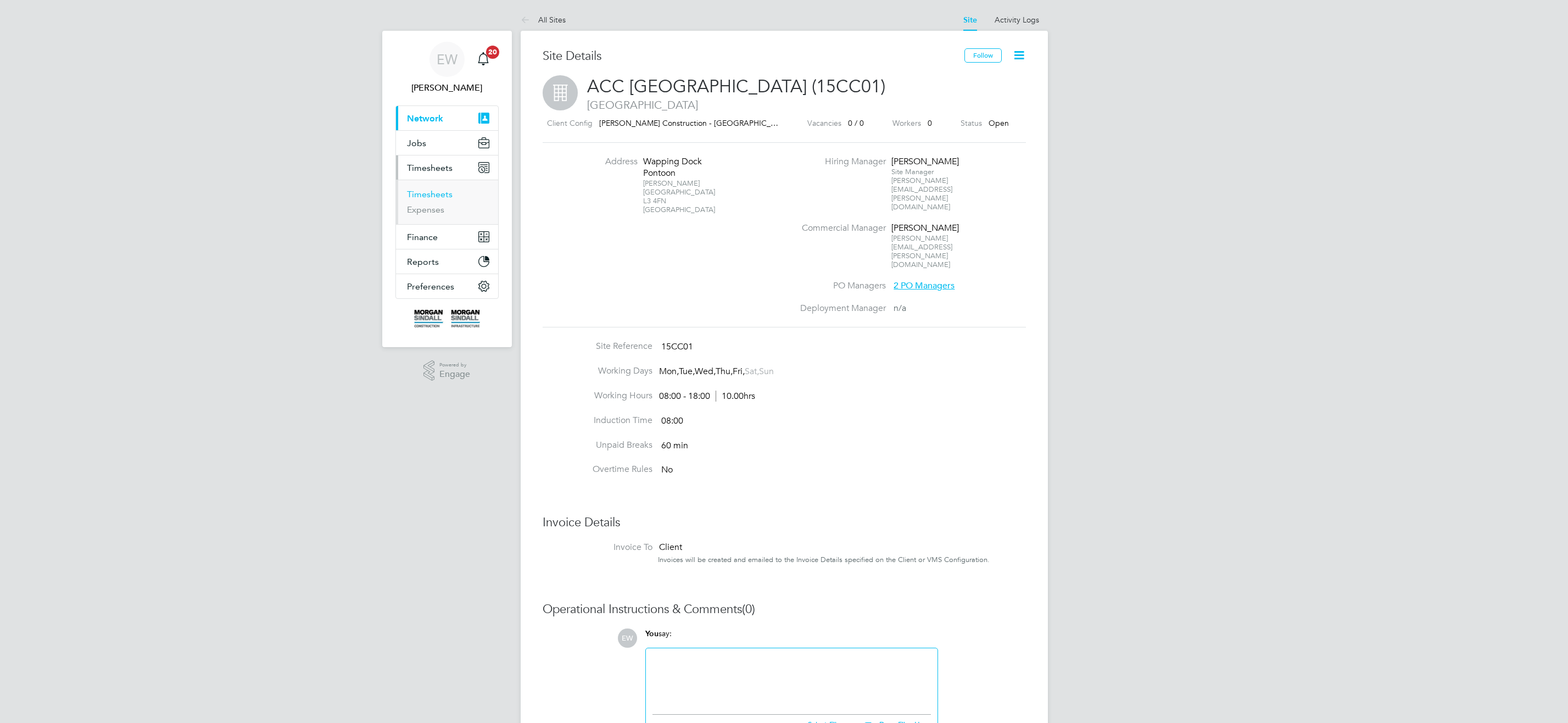
click at [437, 197] on link "Timesheets" at bounding box center [430, 194] width 46 height 10
click at [431, 193] on link "Timesheets" at bounding box center [430, 194] width 46 height 10
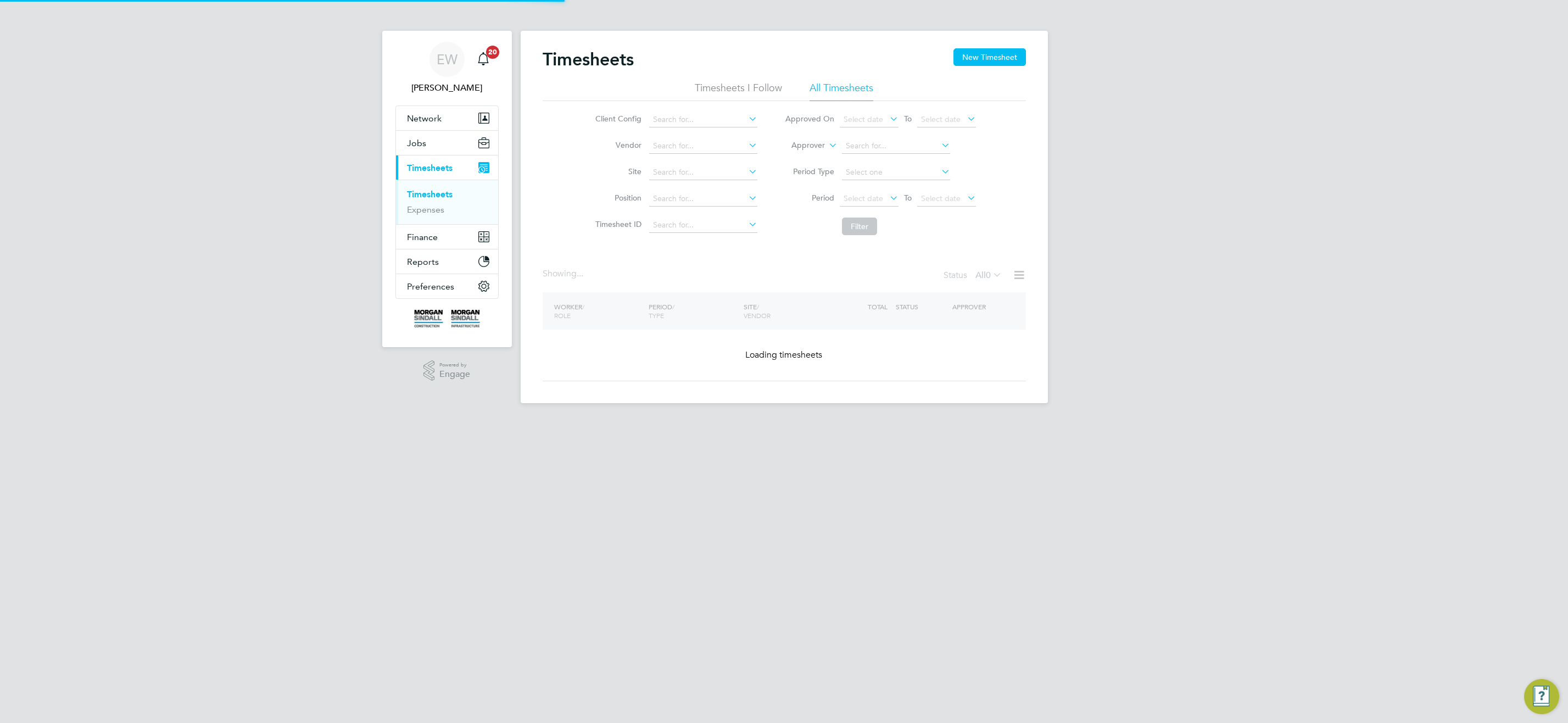
click at [827, 145] on icon at bounding box center [827, 143] width 0 height 10
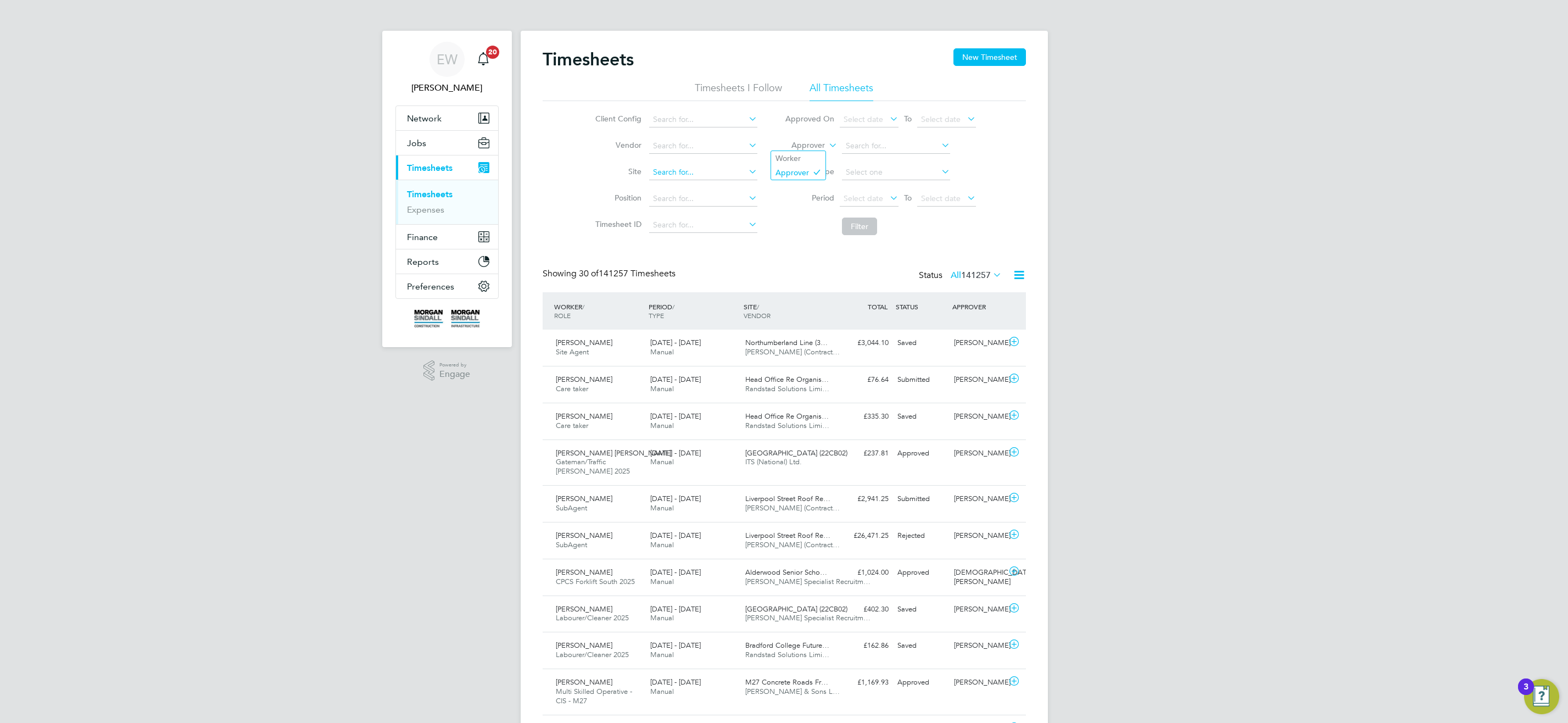
click at [667, 174] on input at bounding box center [703, 172] width 108 height 15
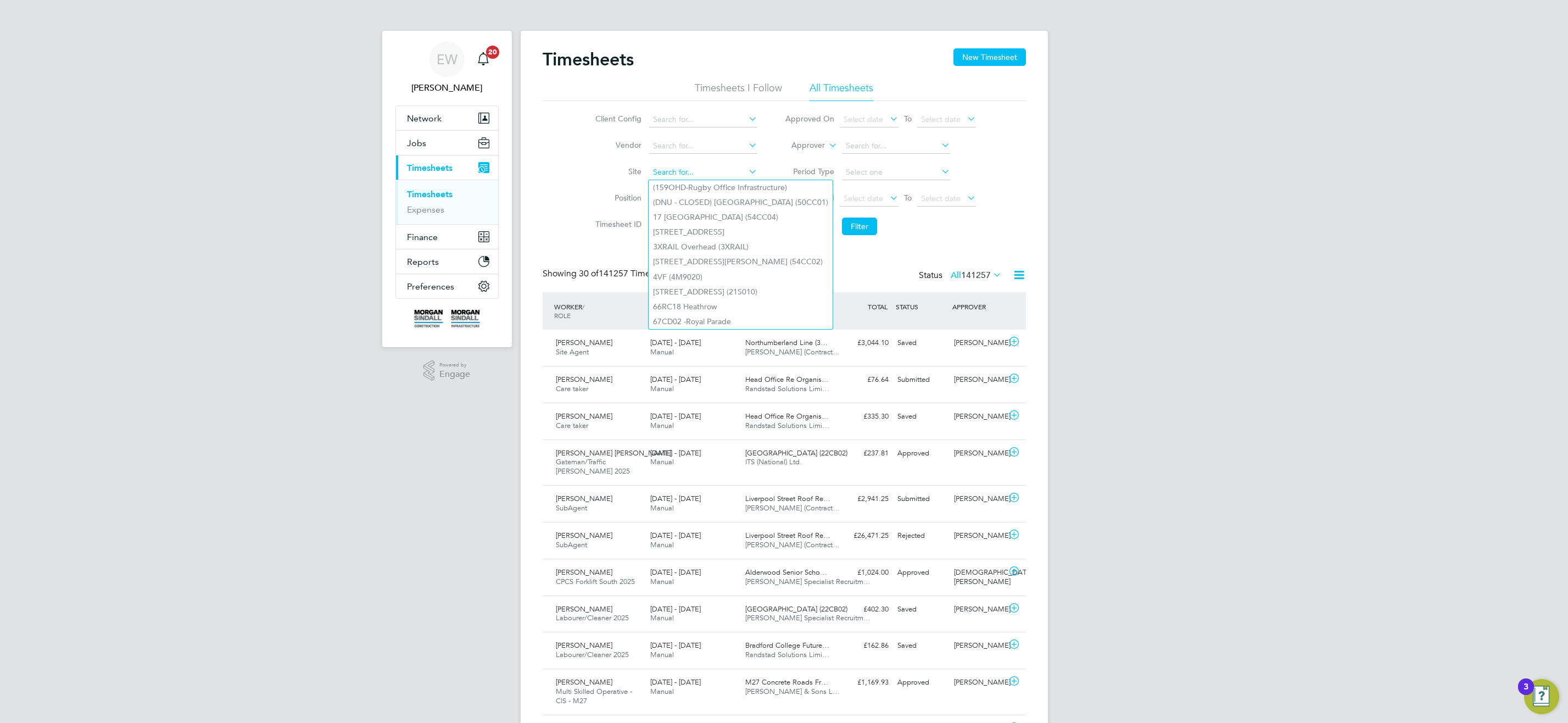
click at [699, 168] on input at bounding box center [703, 172] width 108 height 15
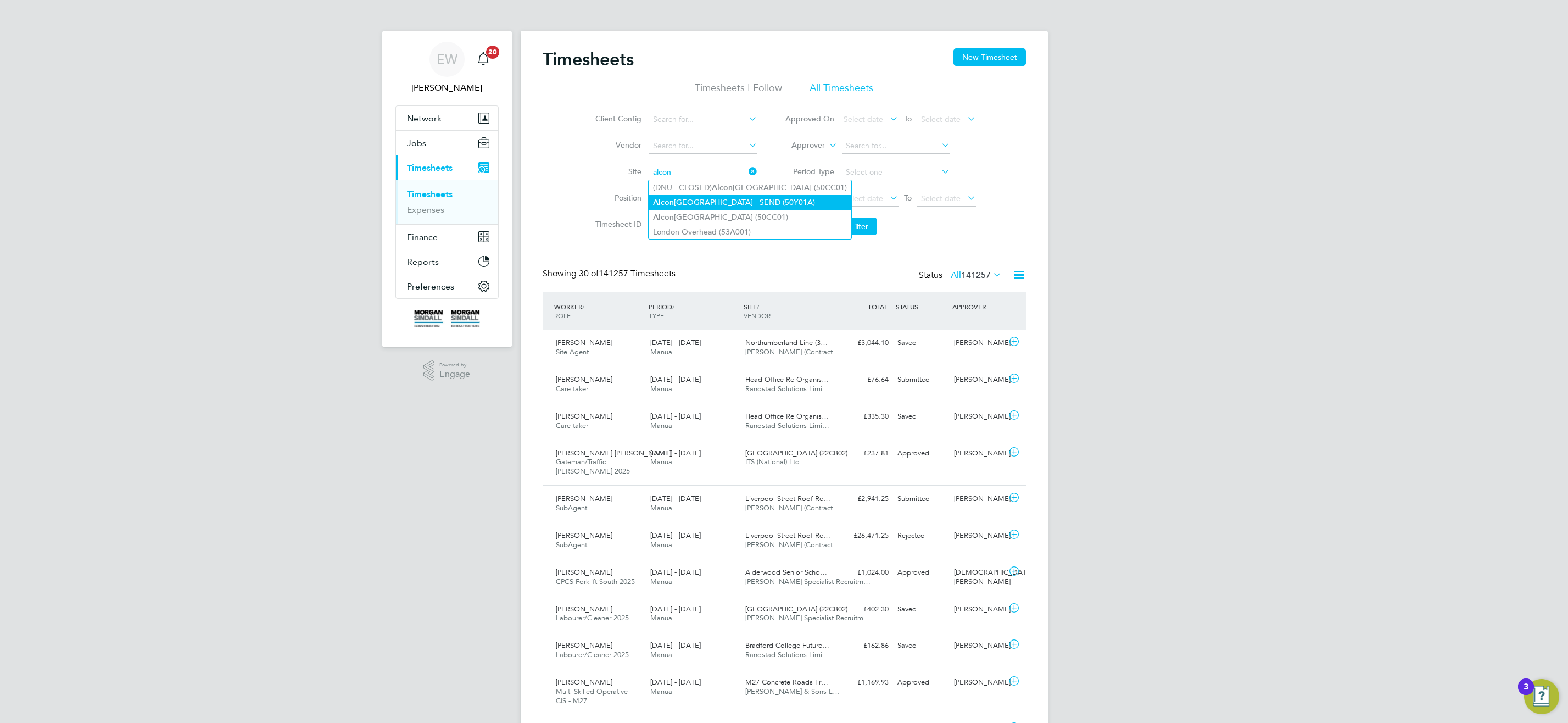
click at [797, 203] on li "Alcon bury Weald Education Campus - SEND (50Y01A)" at bounding box center [750, 202] width 203 height 15
type input "Alconbury Weald Education Campus - SEND (50Y01A)"
click at [856, 227] on button "Filter" at bounding box center [859, 226] width 35 height 18
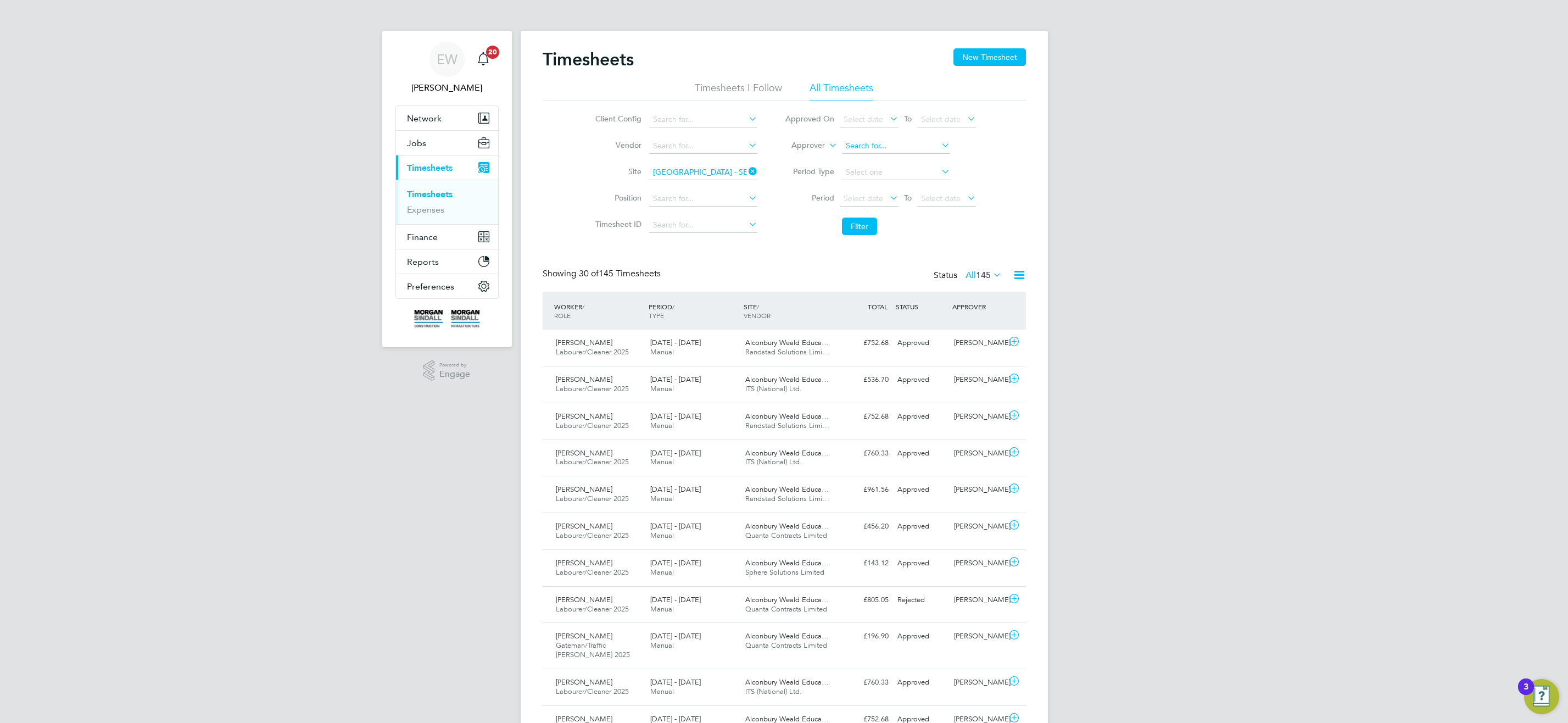
click at [883, 146] on input at bounding box center [896, 146] width 108 height 15
click at [827, 142] on icon at bounding box center [827, 143] width 0 height 10
click at [816, 155] on li "Worker" at bounding box center [798, 158] width 54 height 14
click at [851, 146] on input at bounding box center [896, 146] width 108 height 15
click at [933, 235] on li "Eusebiu Cristian Spi ridon" at bounding box center [907, 235] width 132 height 15
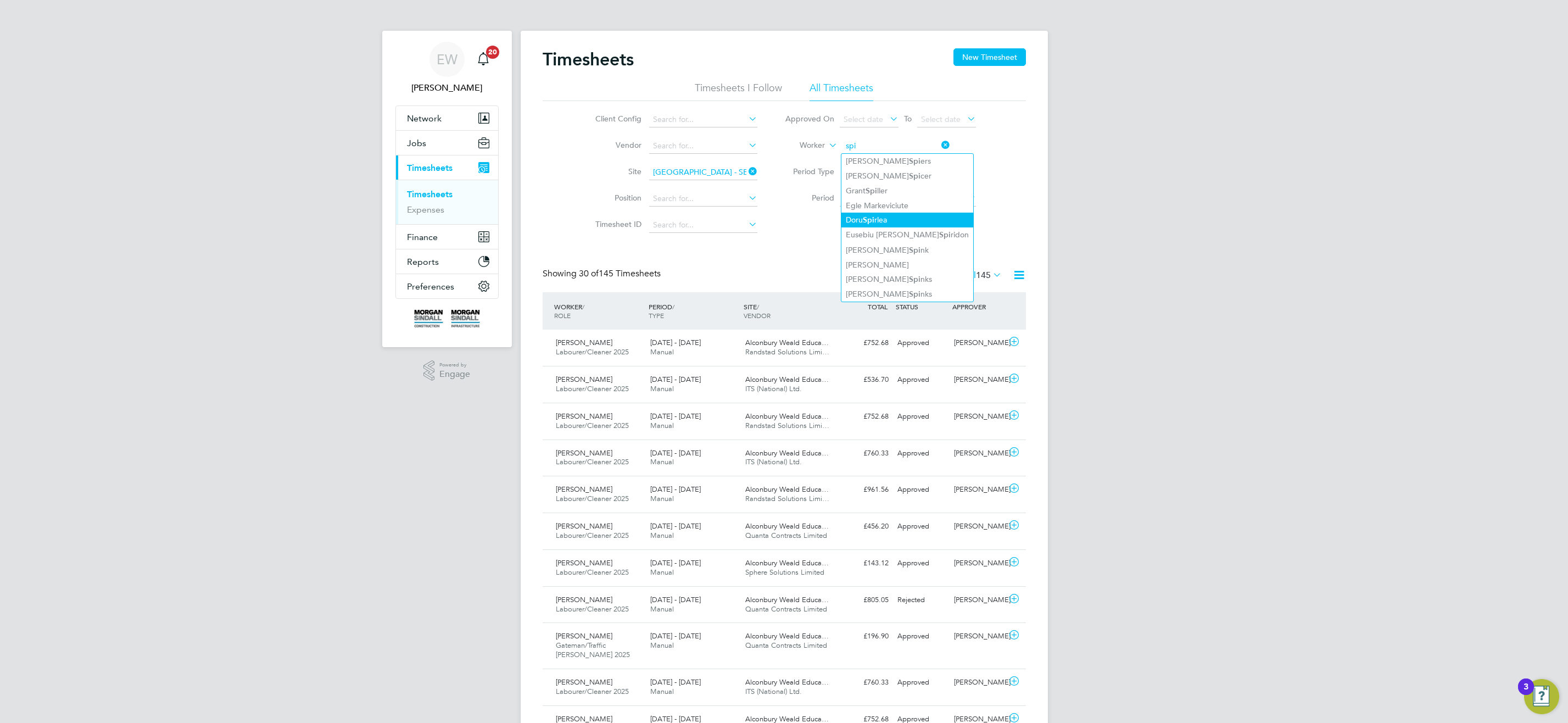
type input "Eusebiu Cristian Spiridon"
drag, startPoint x: 747, startPoint y: 169, endPoint x: 757, endPoint y: 172, distance: 10.4
click at [746, 169] on icon at bounding box center [746, 171] width 0 height 15
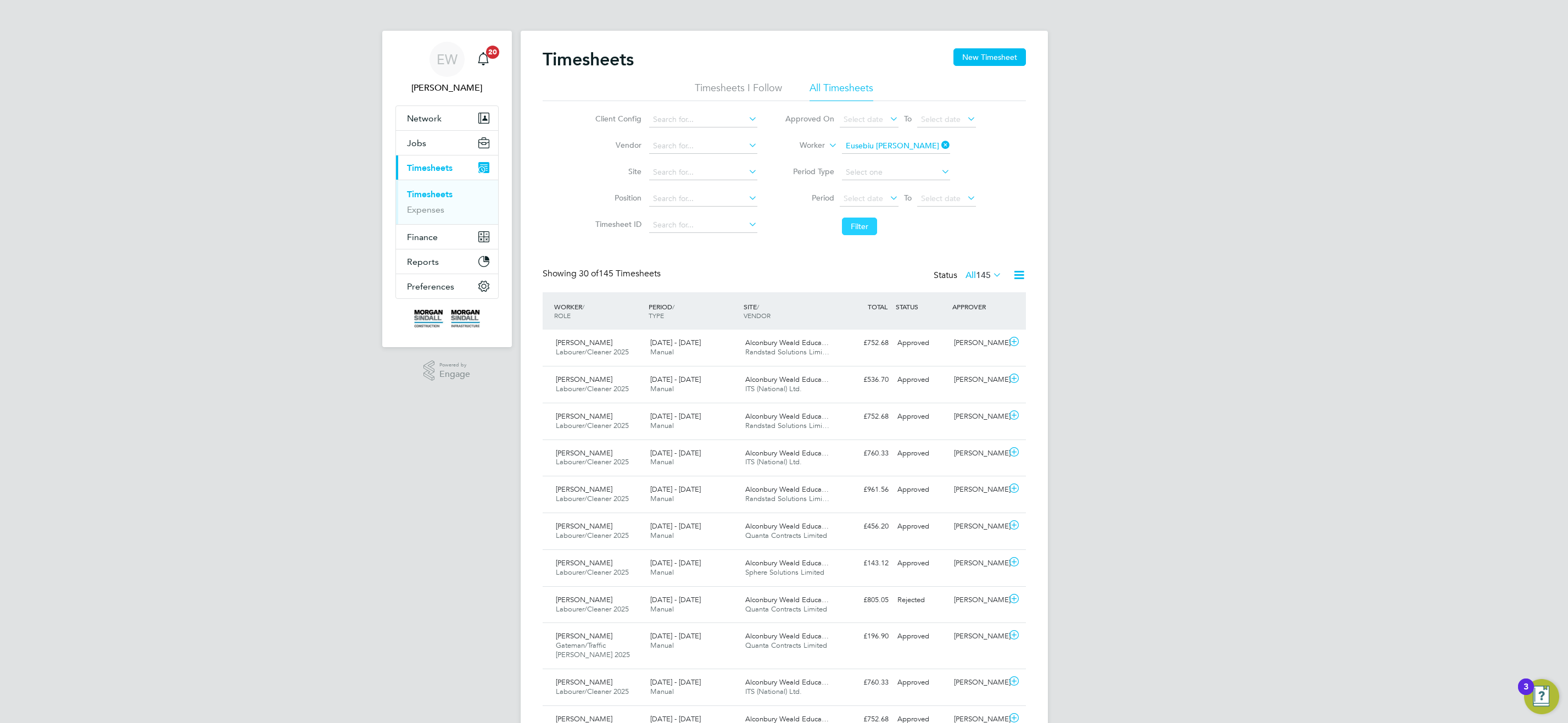
click at [865, 225] on button "Filter" at bounding box center [859, 226] width 35 height 18
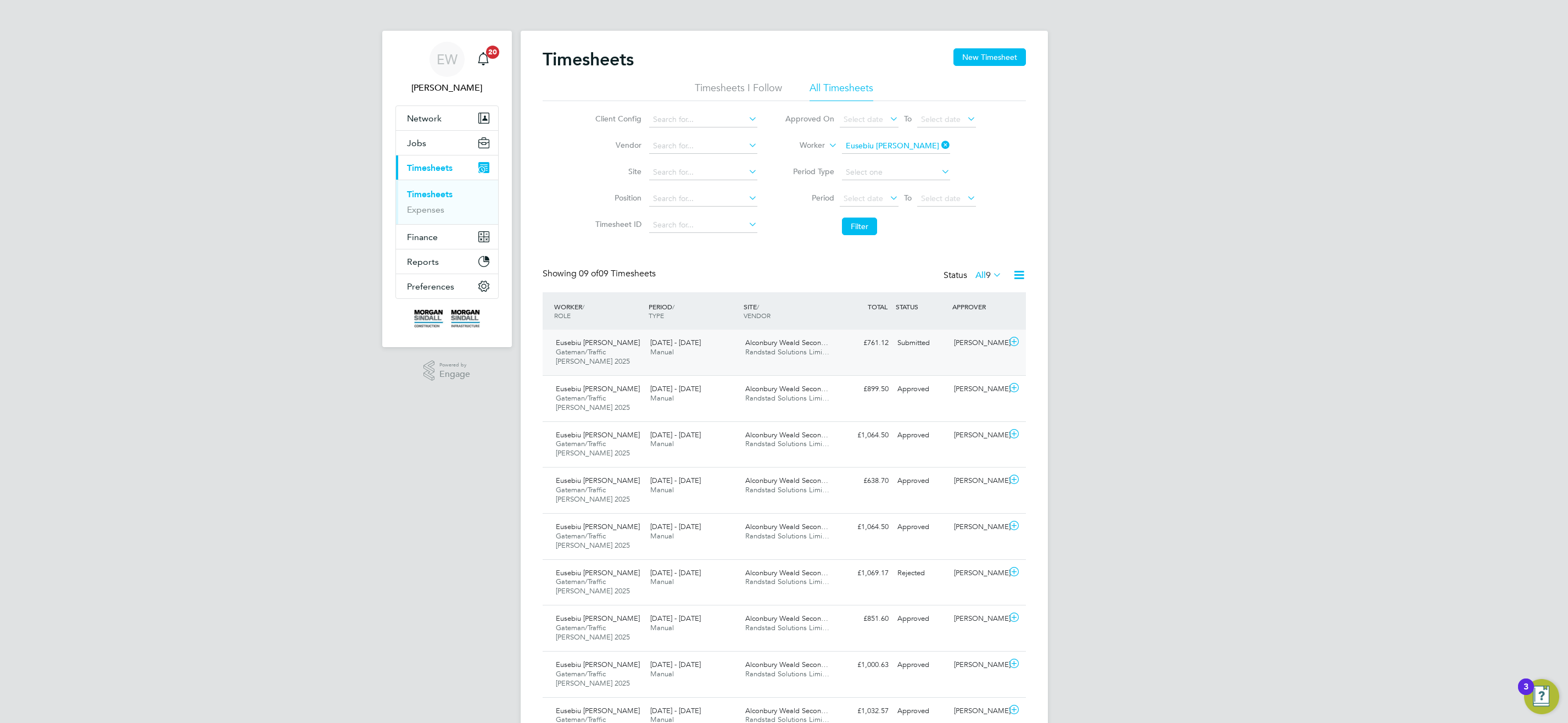
click at [761, 351] on span "Randstad Solutions Limi…" at bounding box center [787, 351] width 84 height 9
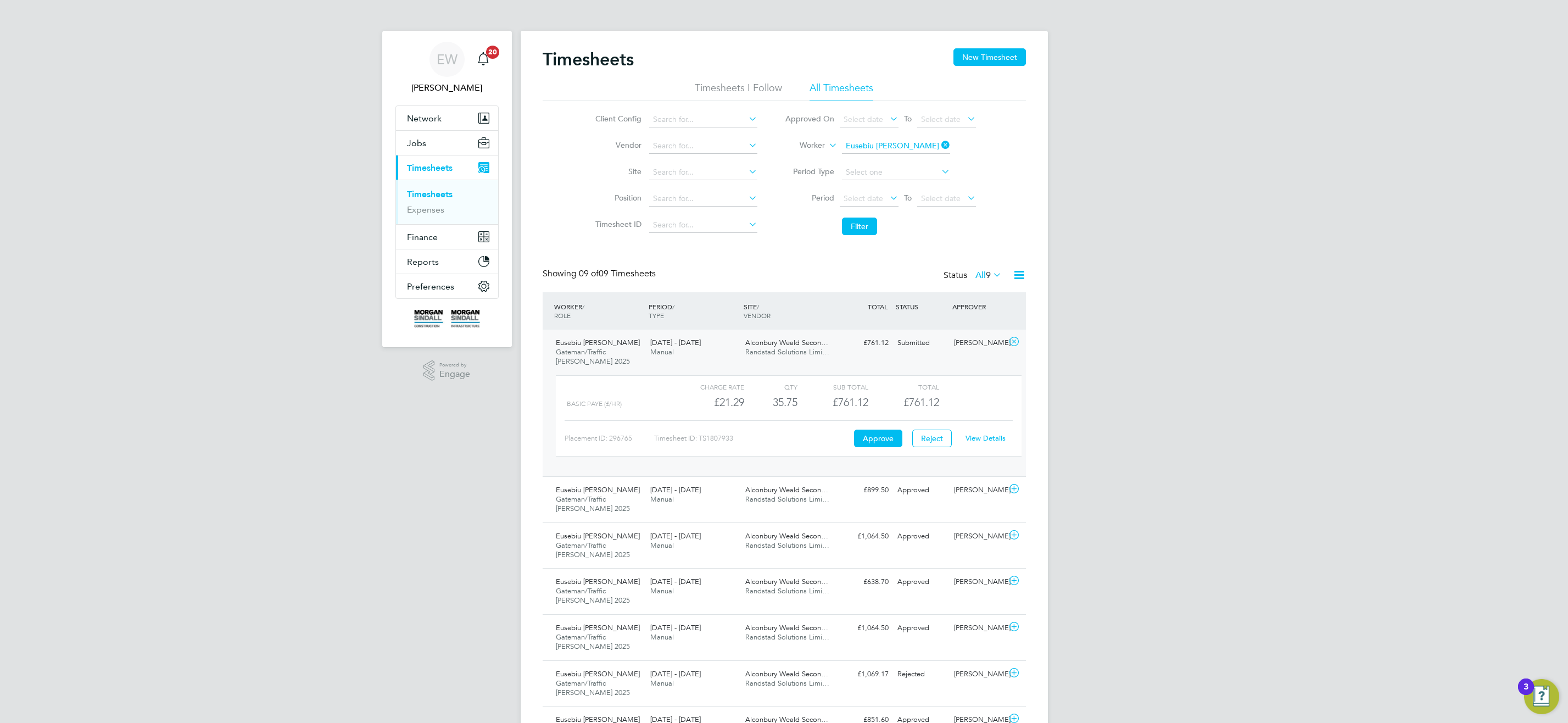
click at [987, 437] on link "View Details" at bounding box center [985, 438] width 40 height 9
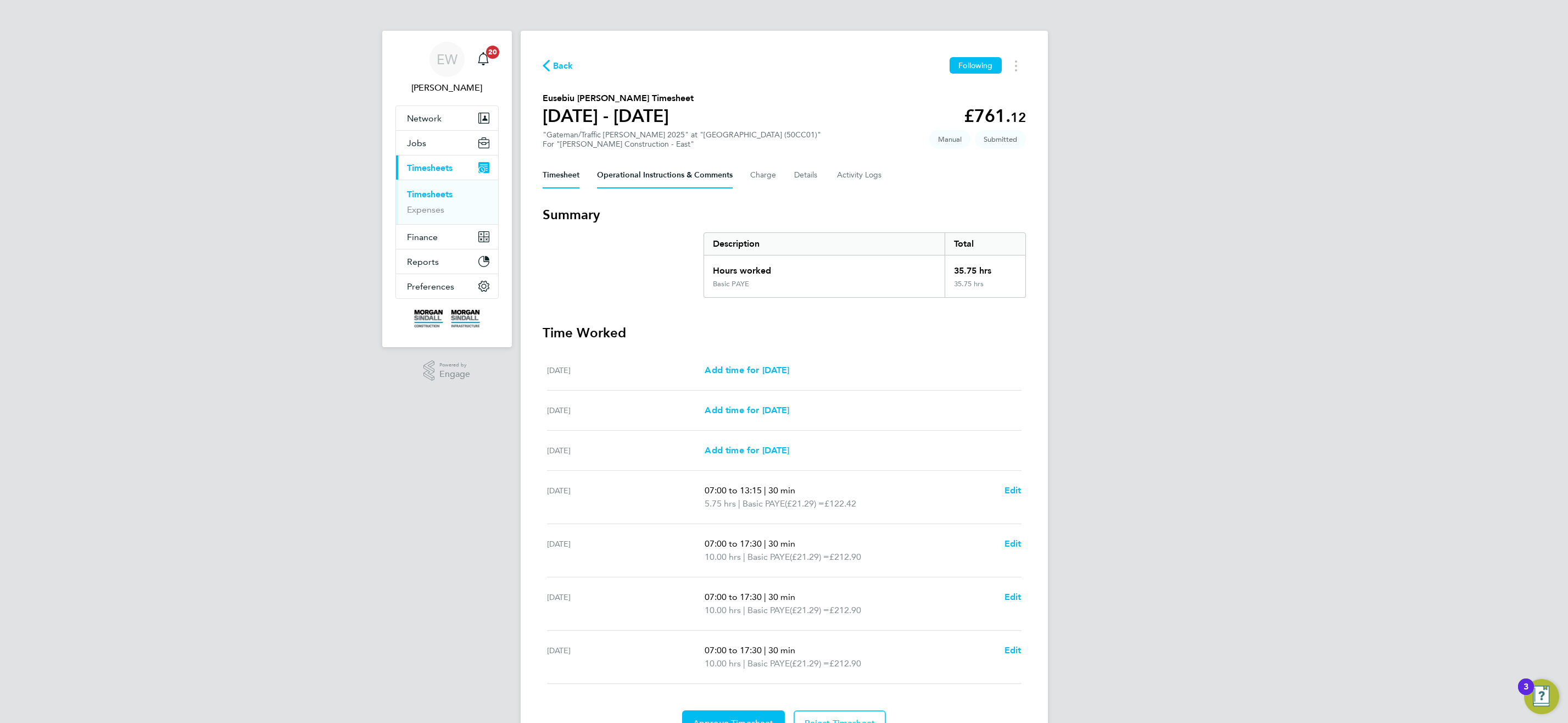
click at [639, 177] on Comments-tab "Operational Instructions & Comments" at bounding box center [665, 175] width 136 height 26
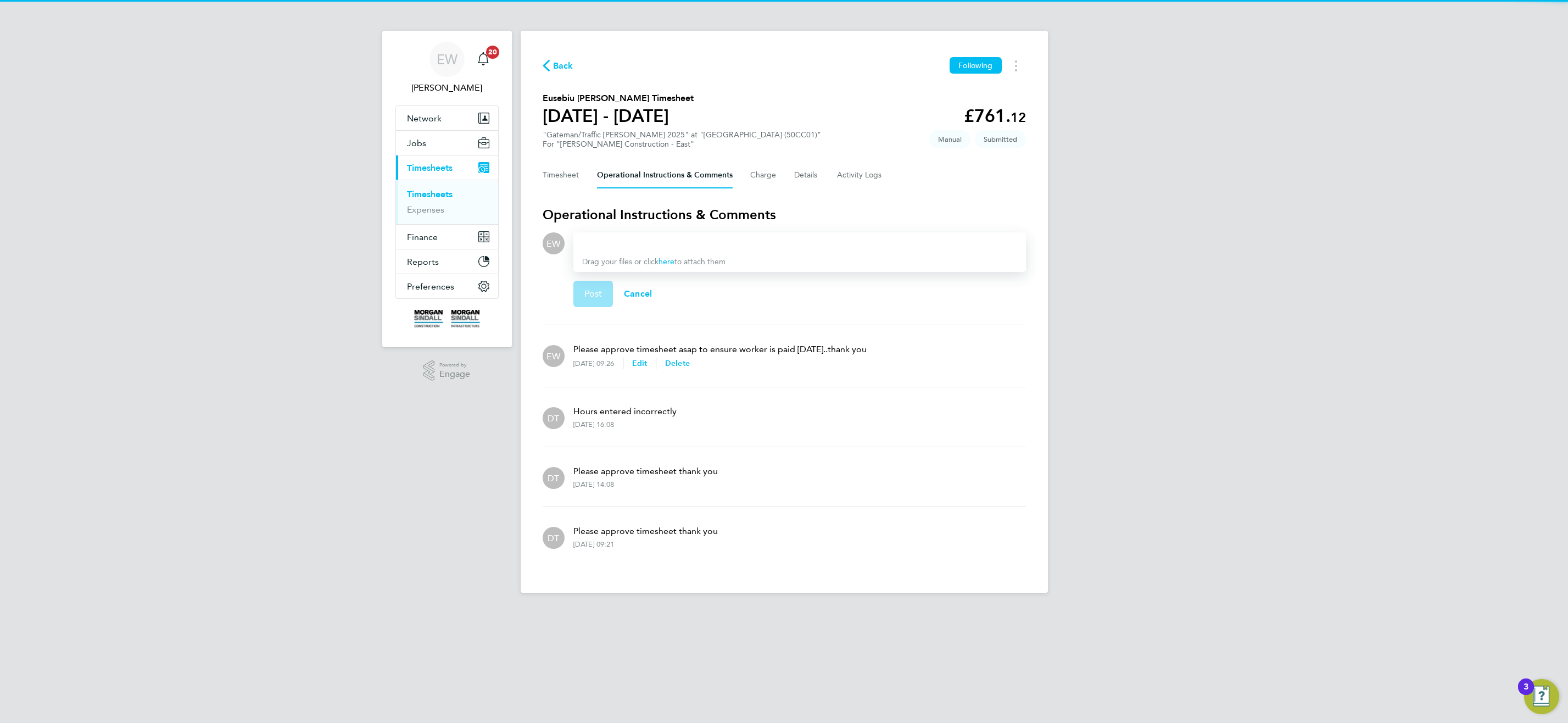
click at [618, 245] on div at bounding box center [799, 244] width 435 height 13
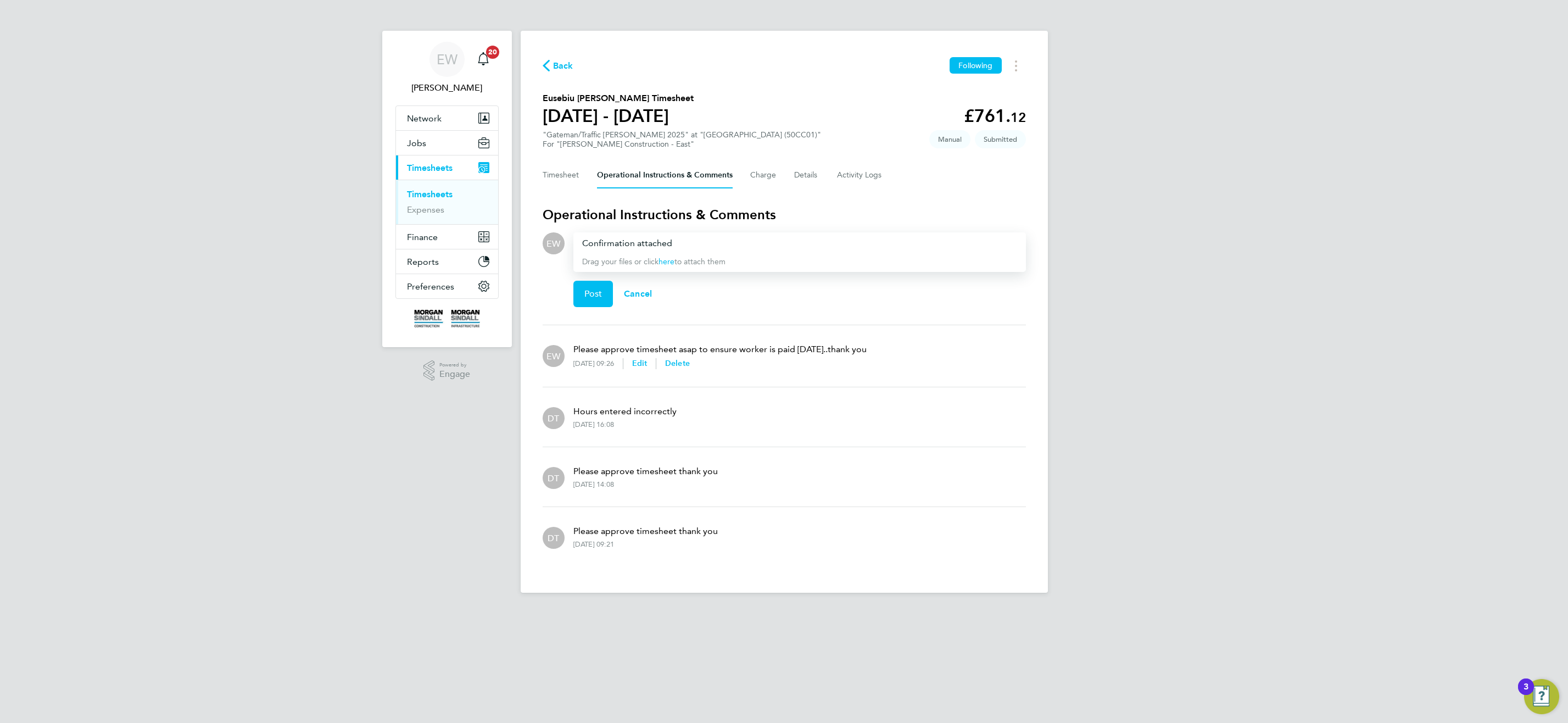
click at [671, 266] on link "here" at bounding box center [667, 261] width 16 height 9
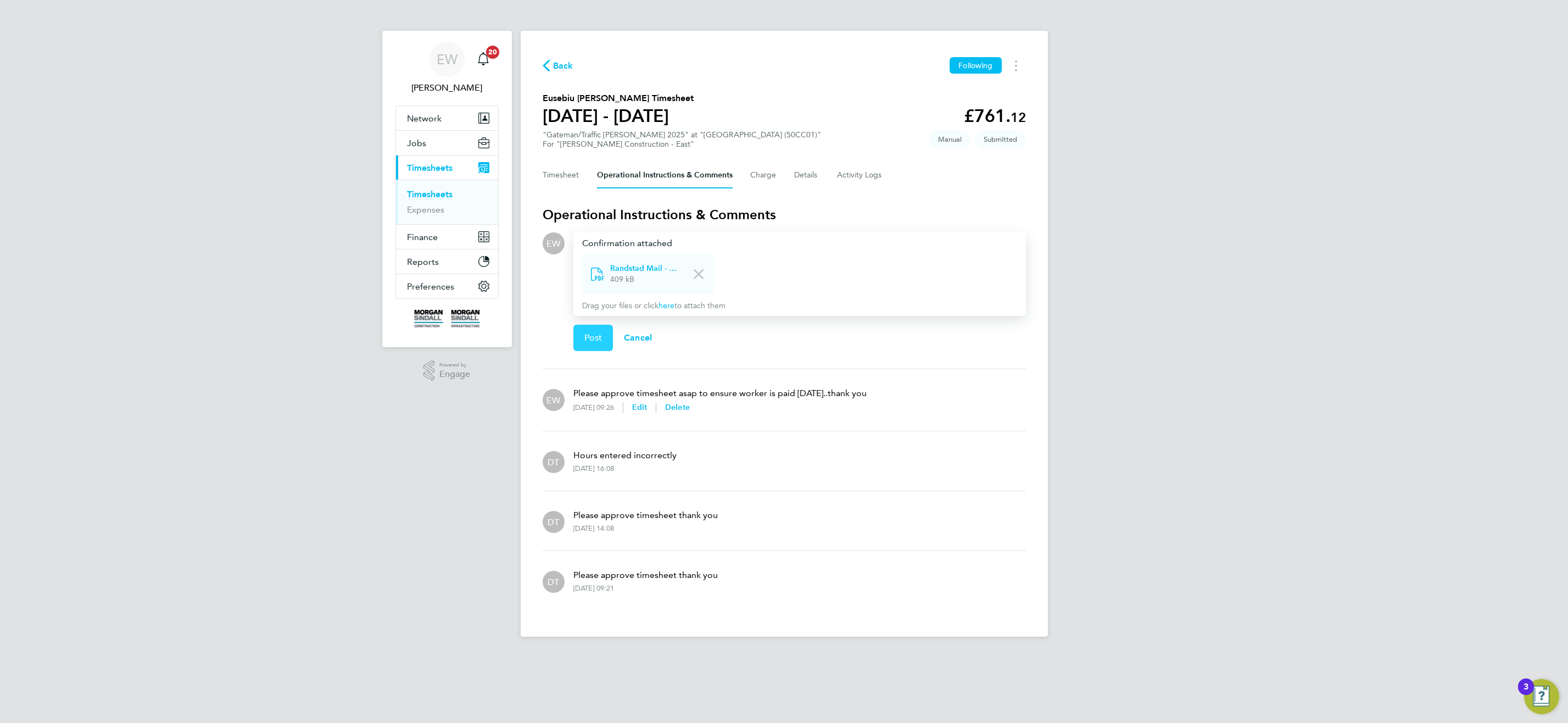
click at [593, 337] on span "Post" at bounding box center [593, 338] width 18 height 11
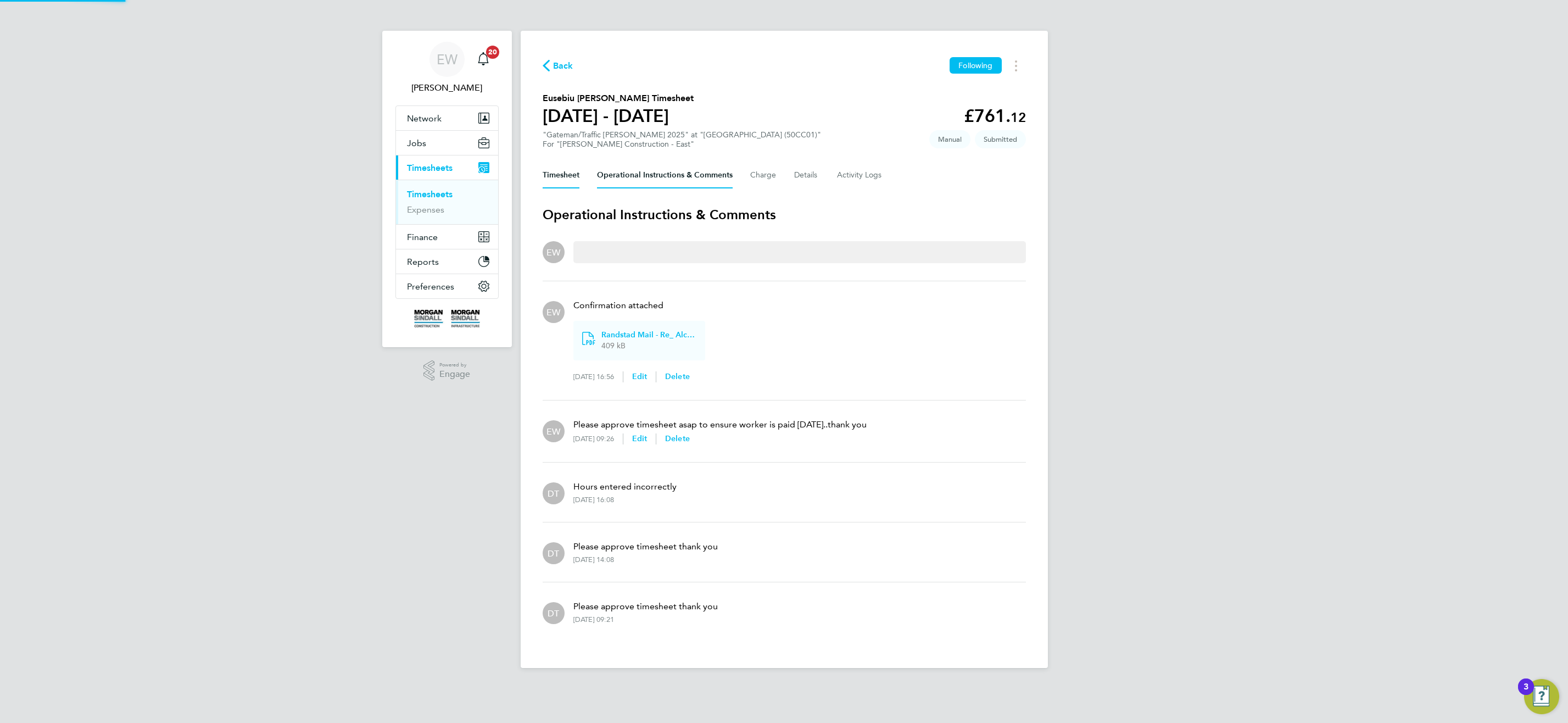
click at [567, 172] on button "Timesheet" at bounding box center [561, 175] width 37 height 26
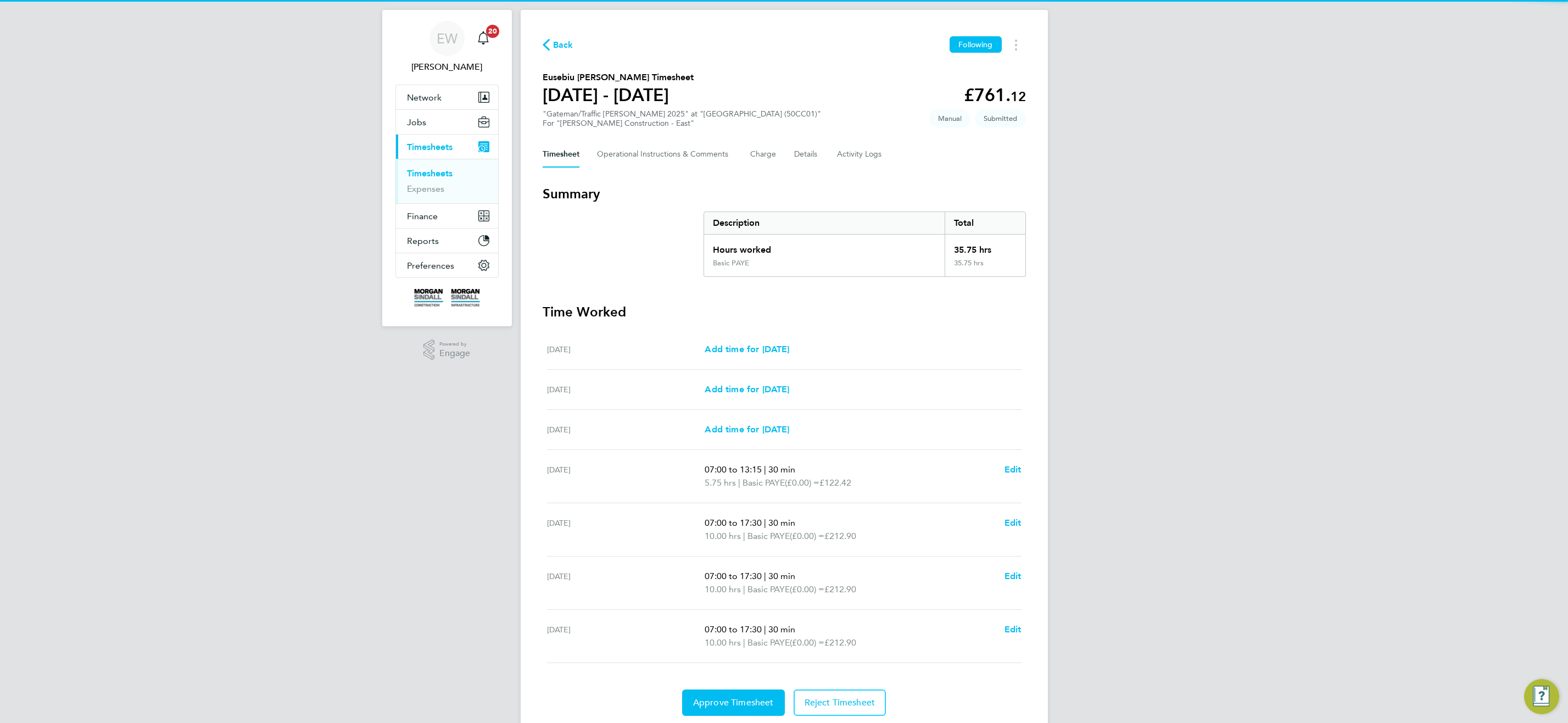
scroll to position [58, 0]
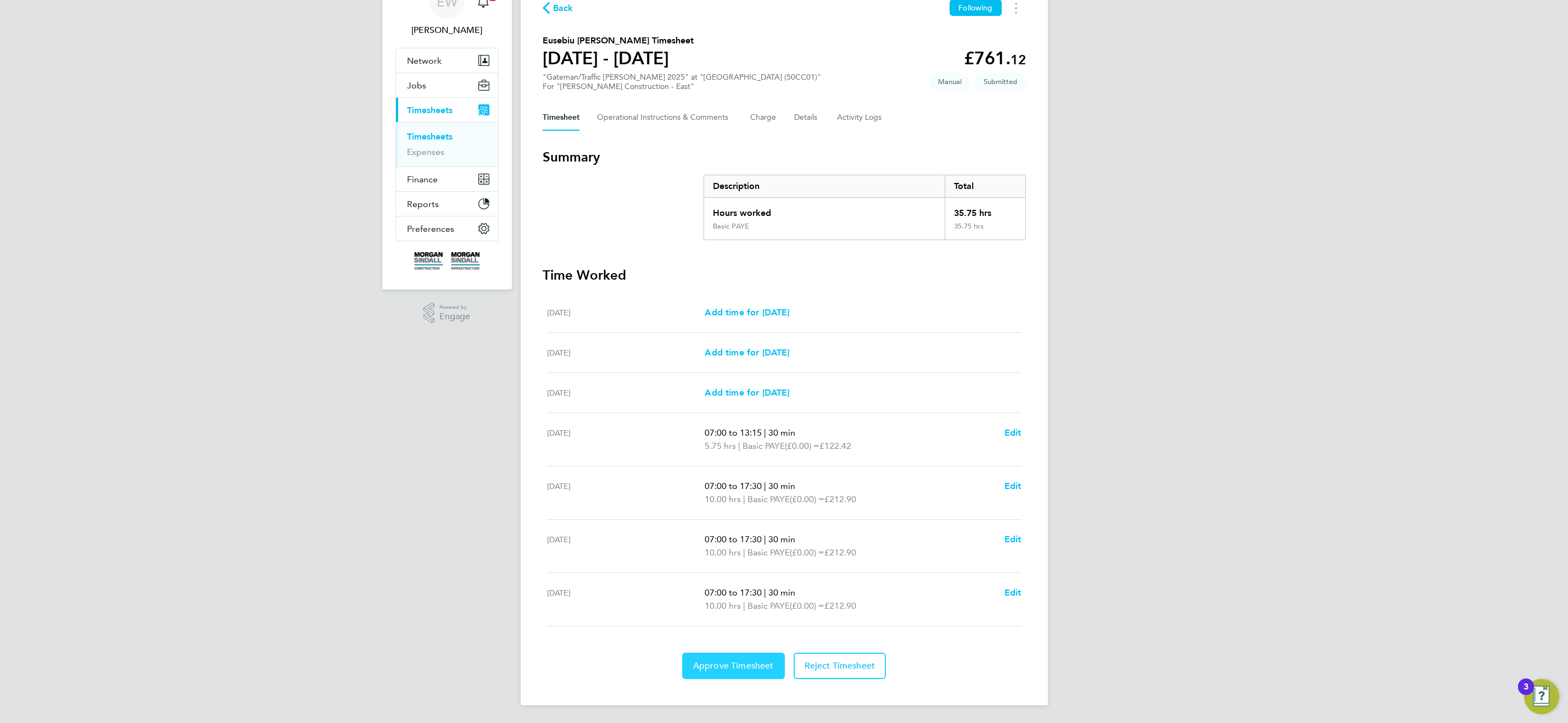
click at [724, 675] on button "Approve Timesheet" at bounding box center [733, 666] width 103 height 26
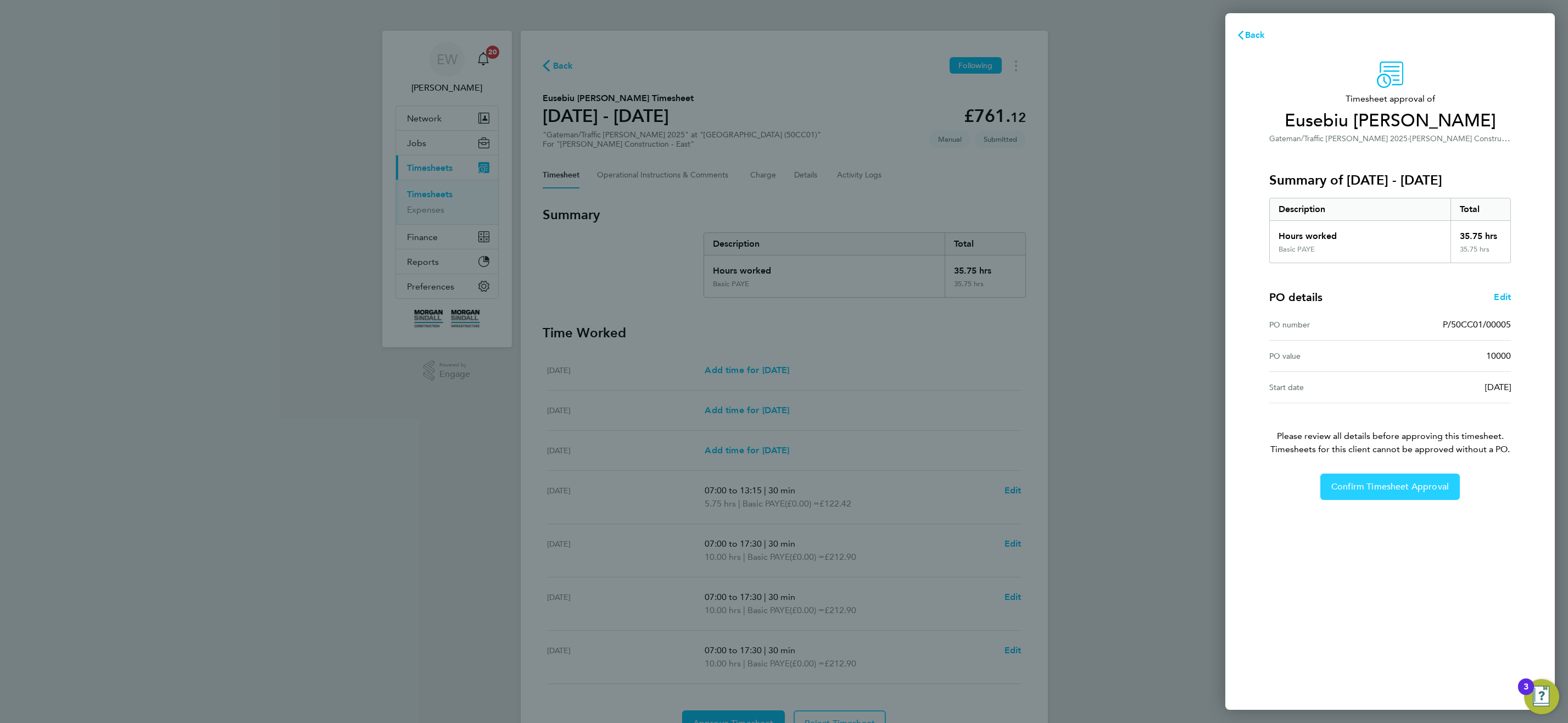
click at [1393, 486] on span "Confirm Timesheet Approval" at bounding box center [1390, 487] width 117 height 11
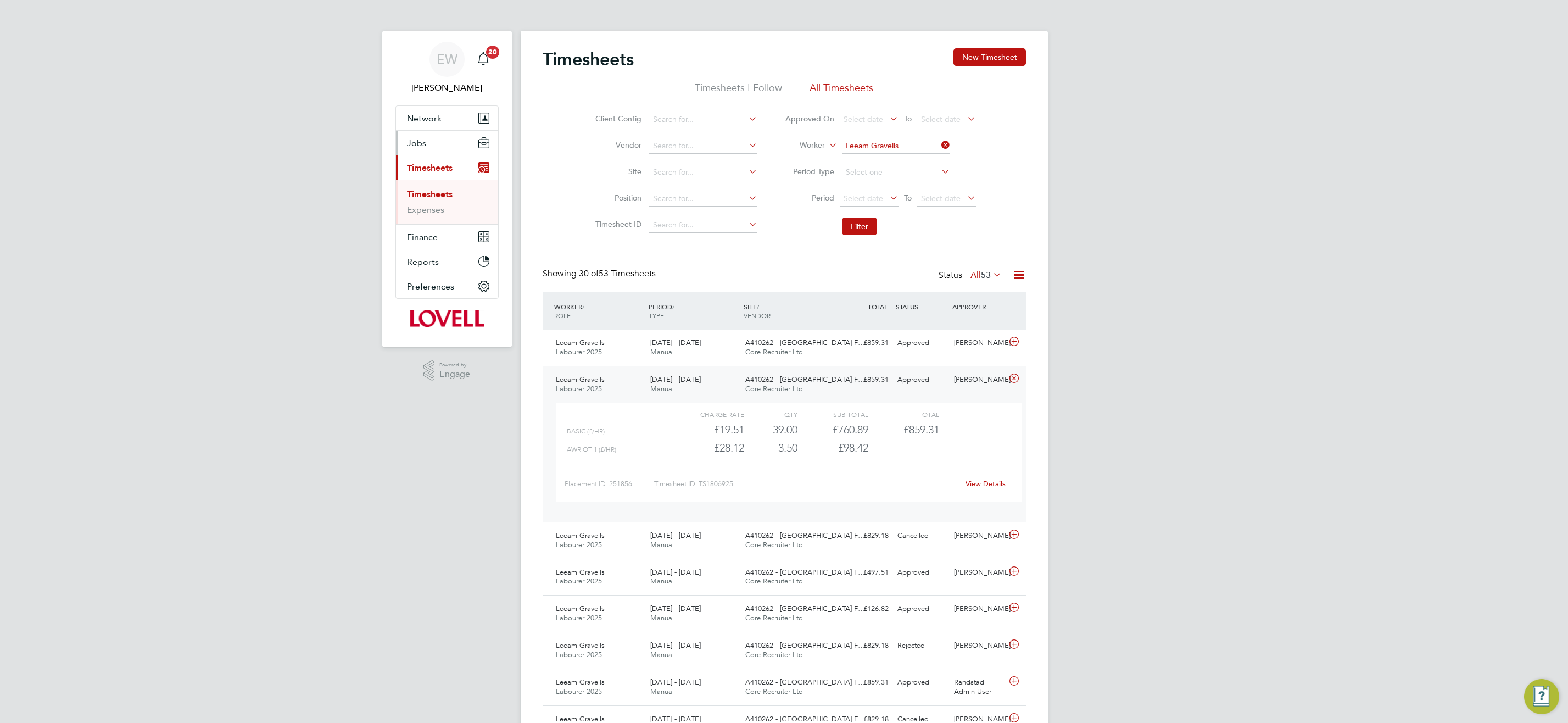
click at [408, 143] on span "Jobs" at bounding box center [417, 143] width 19 height 10
click at [431, 203] on link "Placements" at bounding box center [430, 200] width 46 height 10
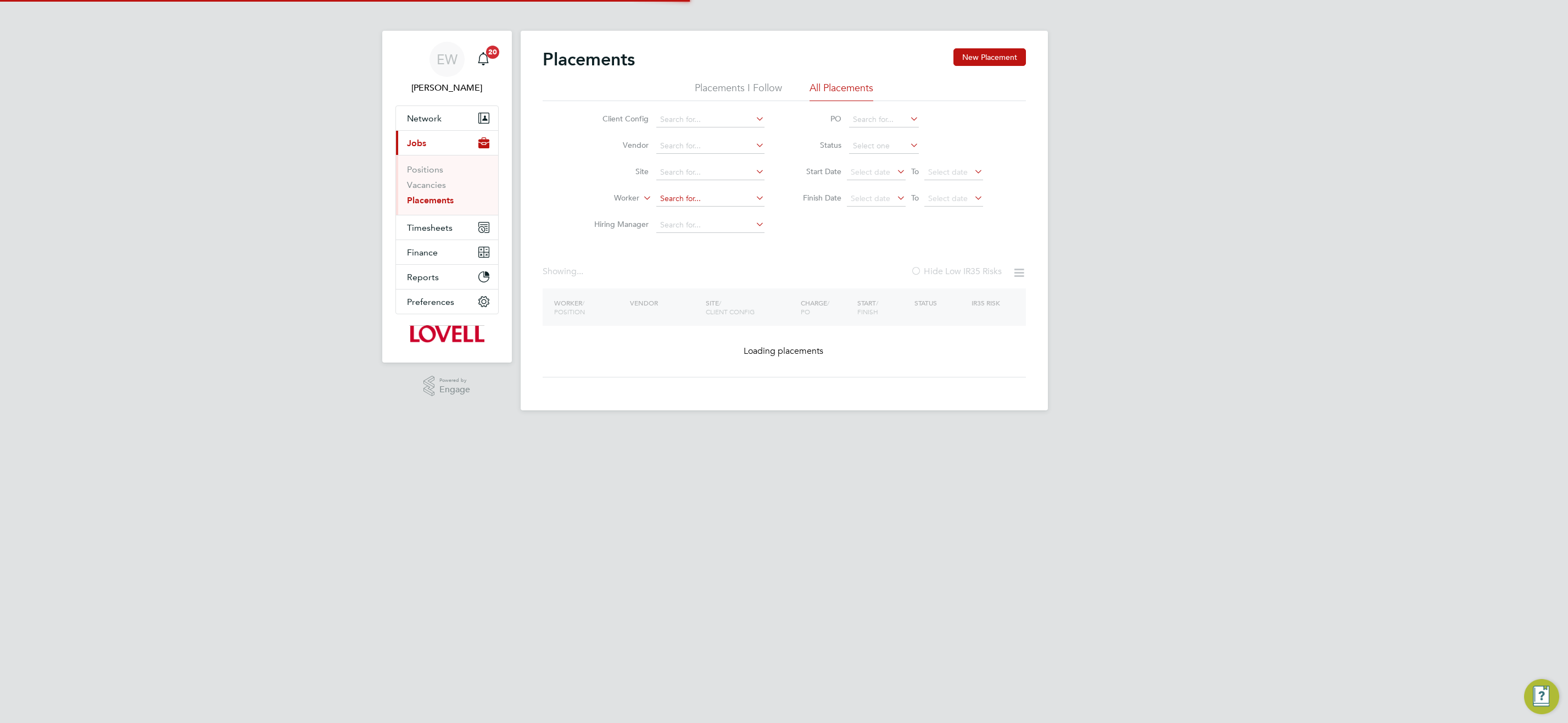
click at [690, 200] on input at bounding box center [710, 199] width 108 height 15
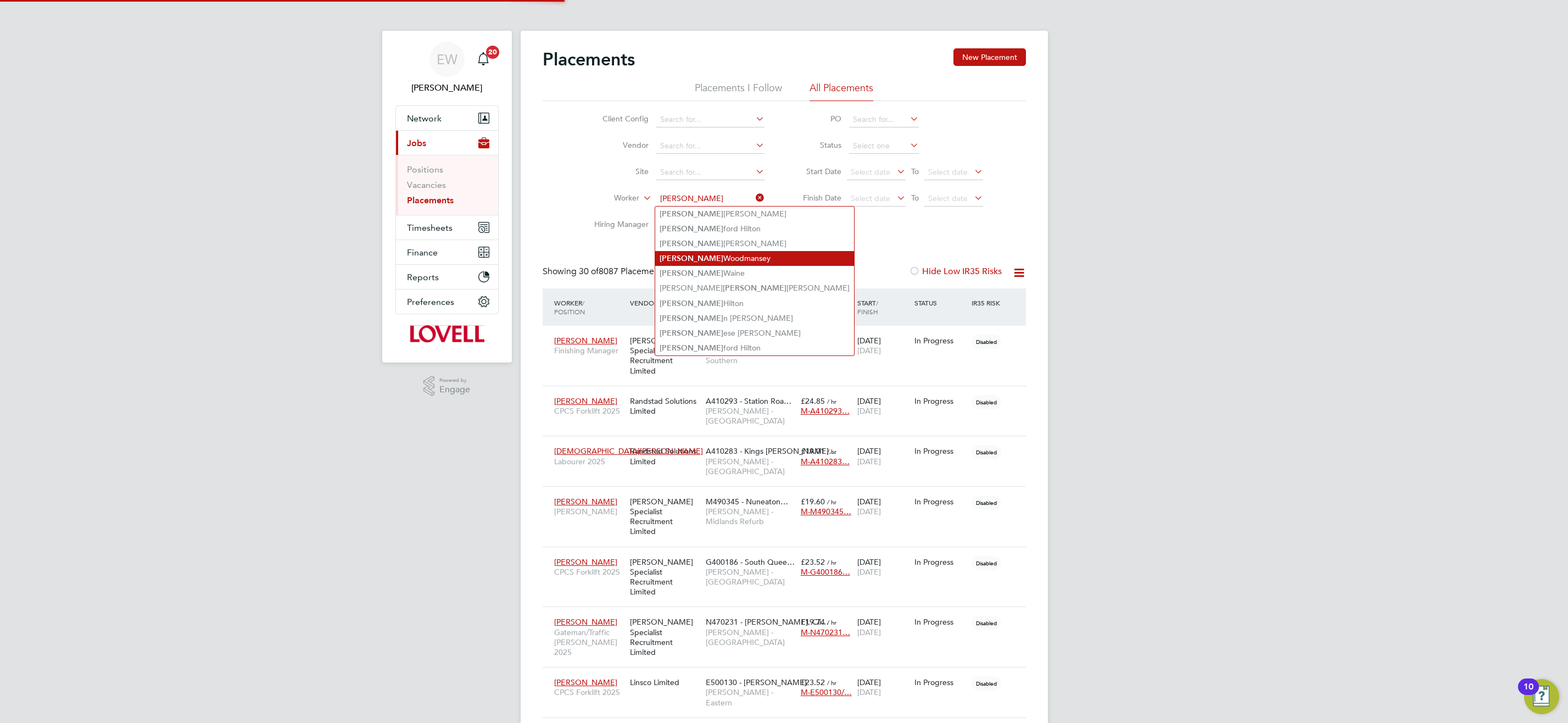
click at [735, 258] on li "Glen Woodmansey" at bounding box center [754, 258] width 199 height 15
type input "Glen Woodmansey"
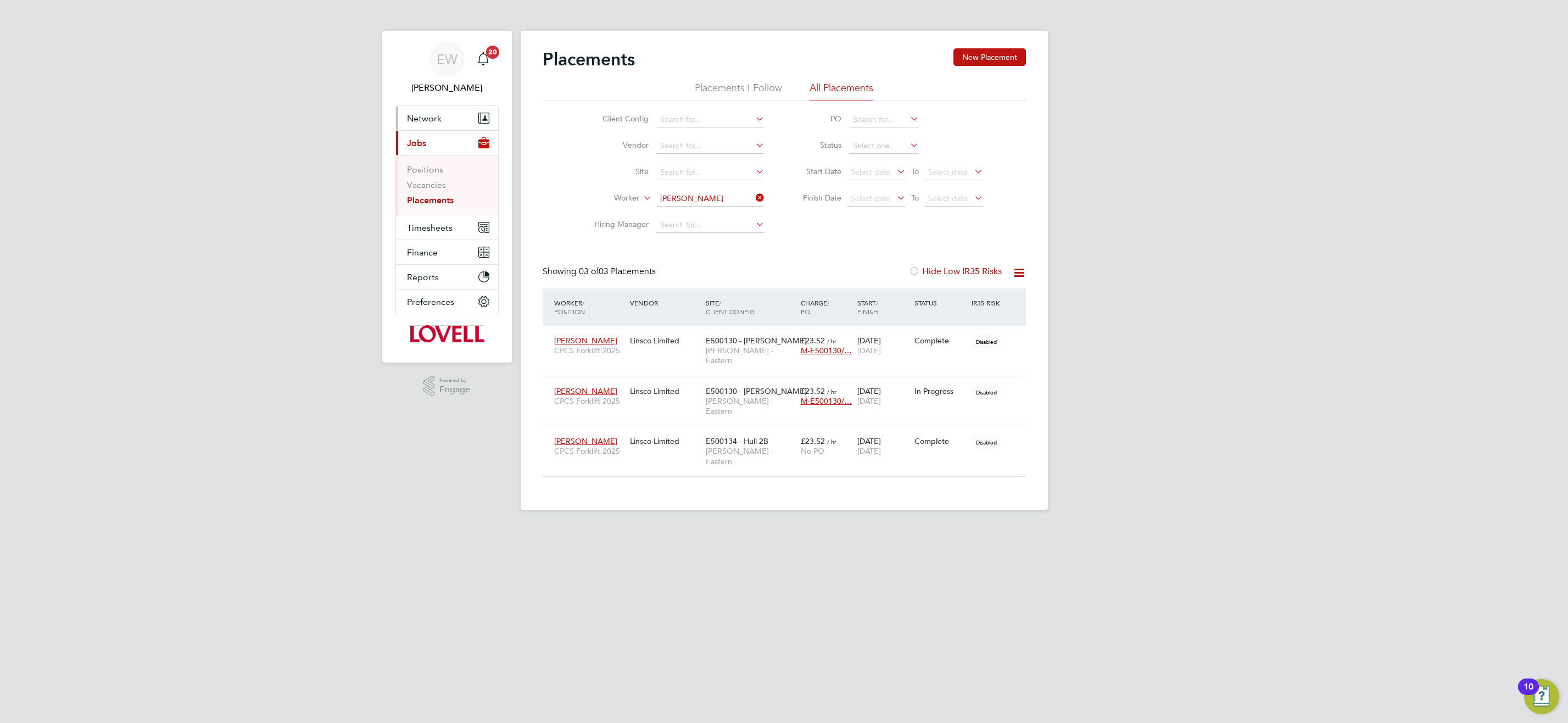
click at [422, 119] on span "Network" at bounding box center [424, 118] width 35 height 10
click at [441, 143] on link "Team Members" at bounding box center [438, 144] width 61 height 10
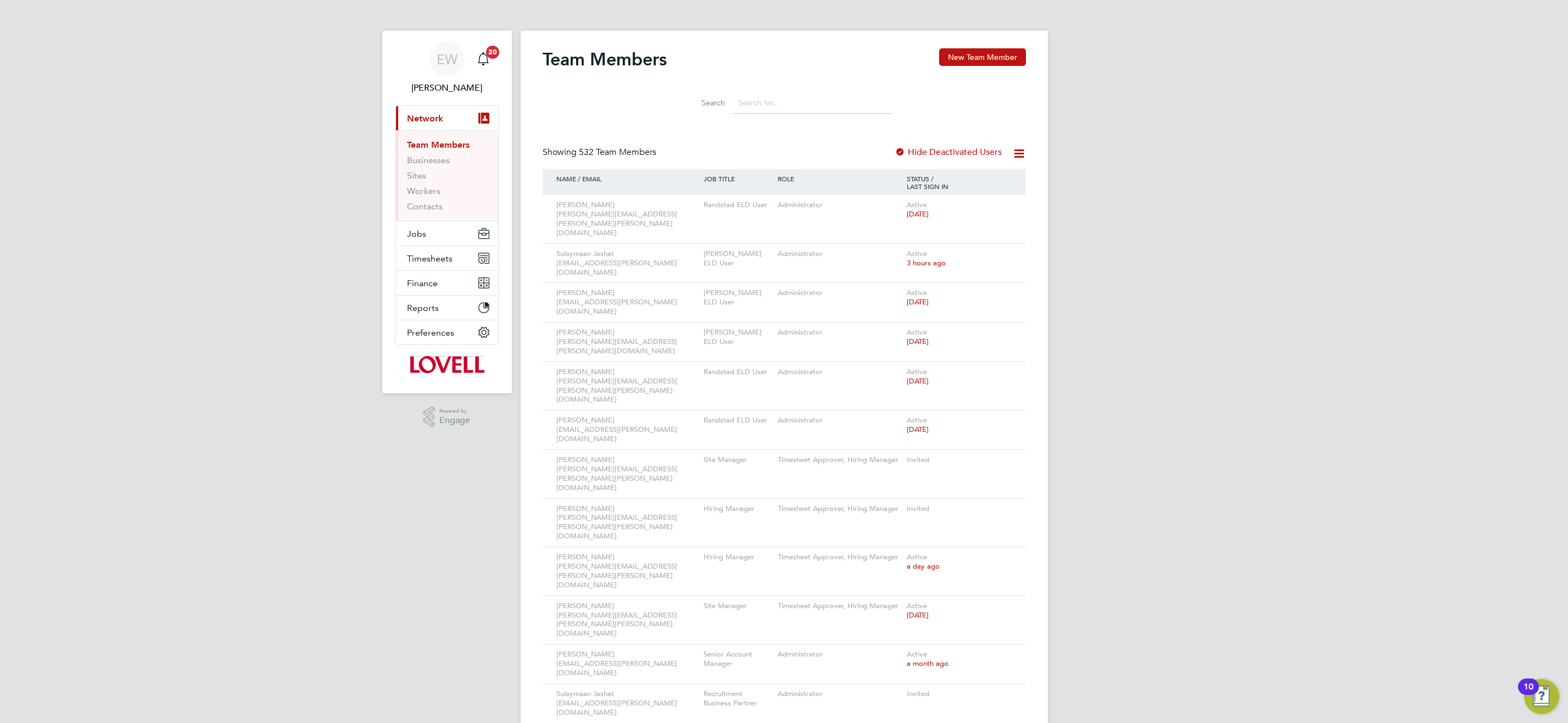
click at [749, 104] on input at bounding box center [813, 103] width 160 height 21
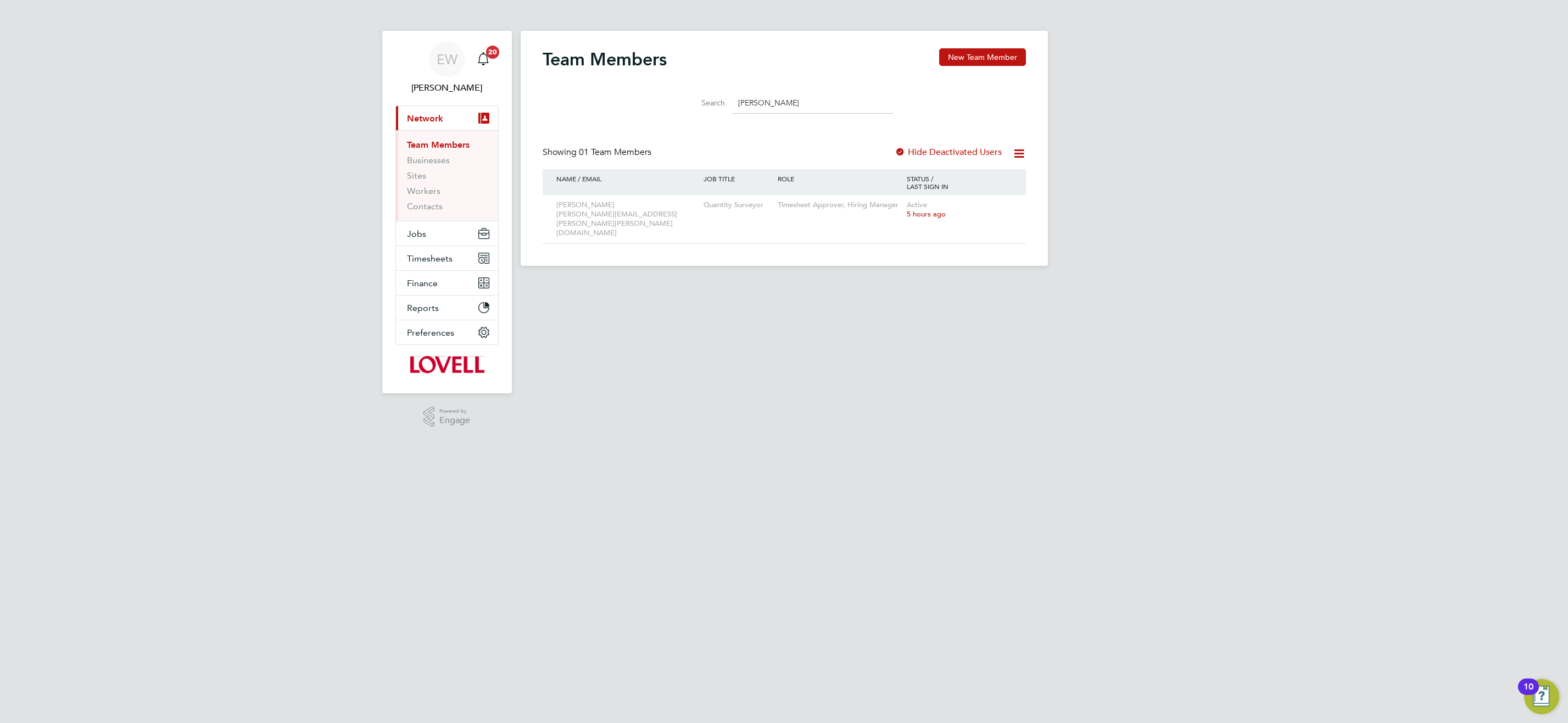
click at [751, 103] on input "nath williams" at bounding box center [813, 103] width 160 height 21
type input "nath williams"
click at [1003, 208] on icon at bounding box center [1002, 206] width 11 height 13
click at [891, 227] on li "Edit User" at bounding box center [940, 230] width 132 height 15
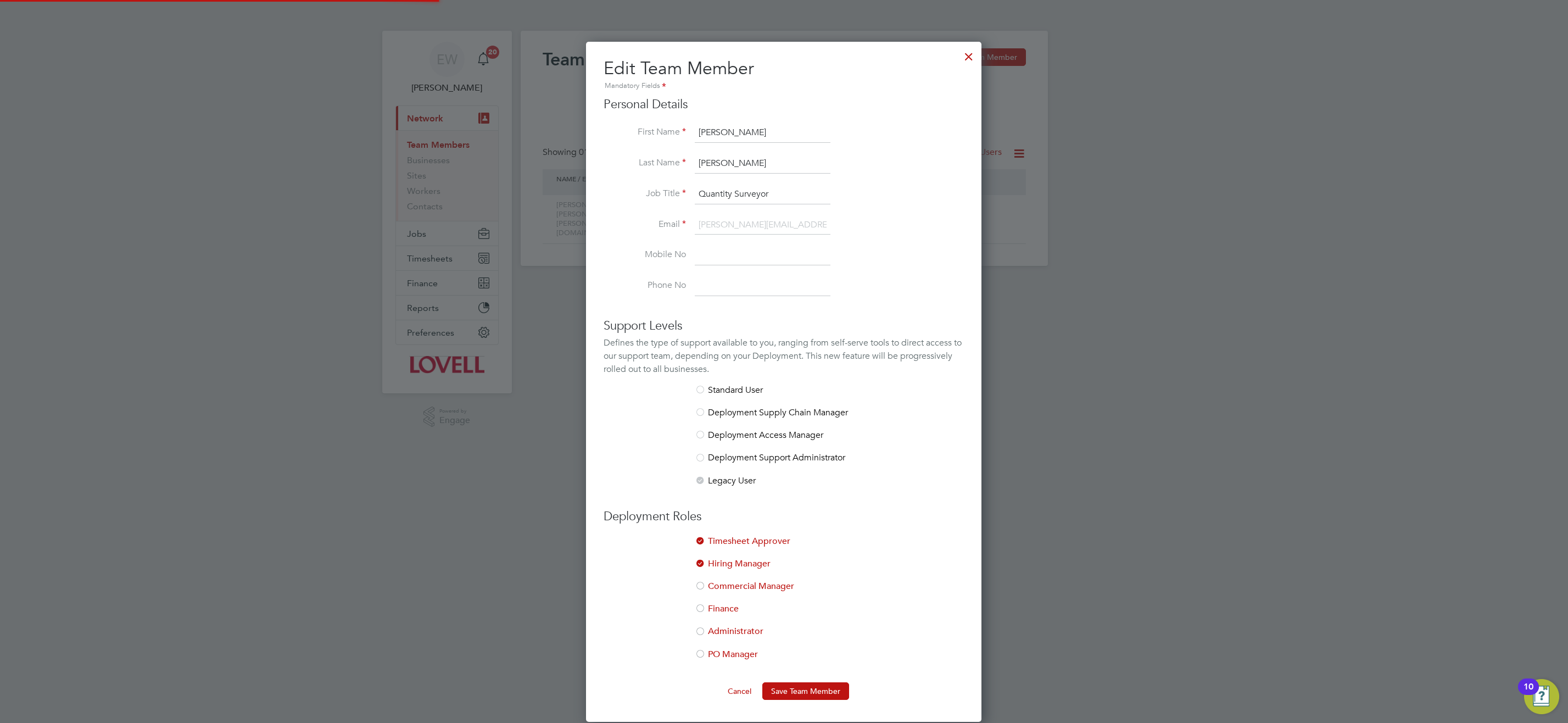
scroll to position [681, 396]
click at [727, 629] on li "Administrator" at bounding box center [784, 637] width 360 height 23
click at [777, 688] on button "Save Team Member" at bounding box center [805, 691] width 87 height 18
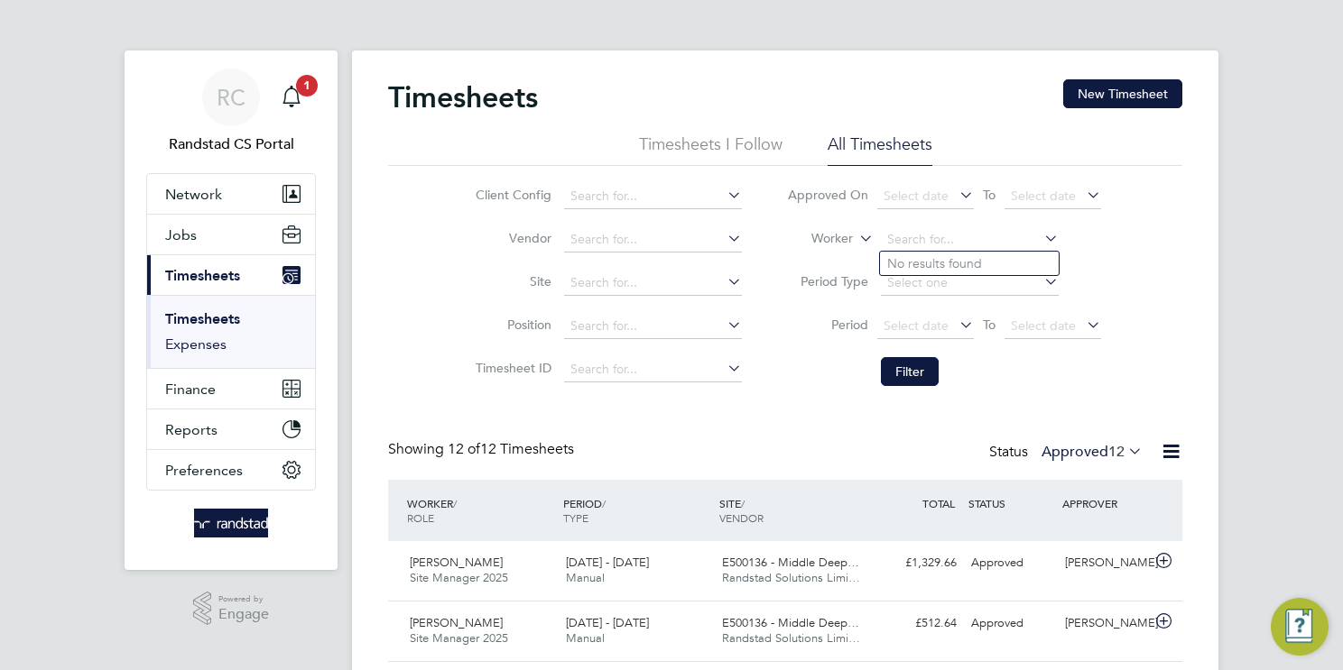
click at [194, 340] on link "Expenses" at bounding box center [195, 344] width 61 height 17
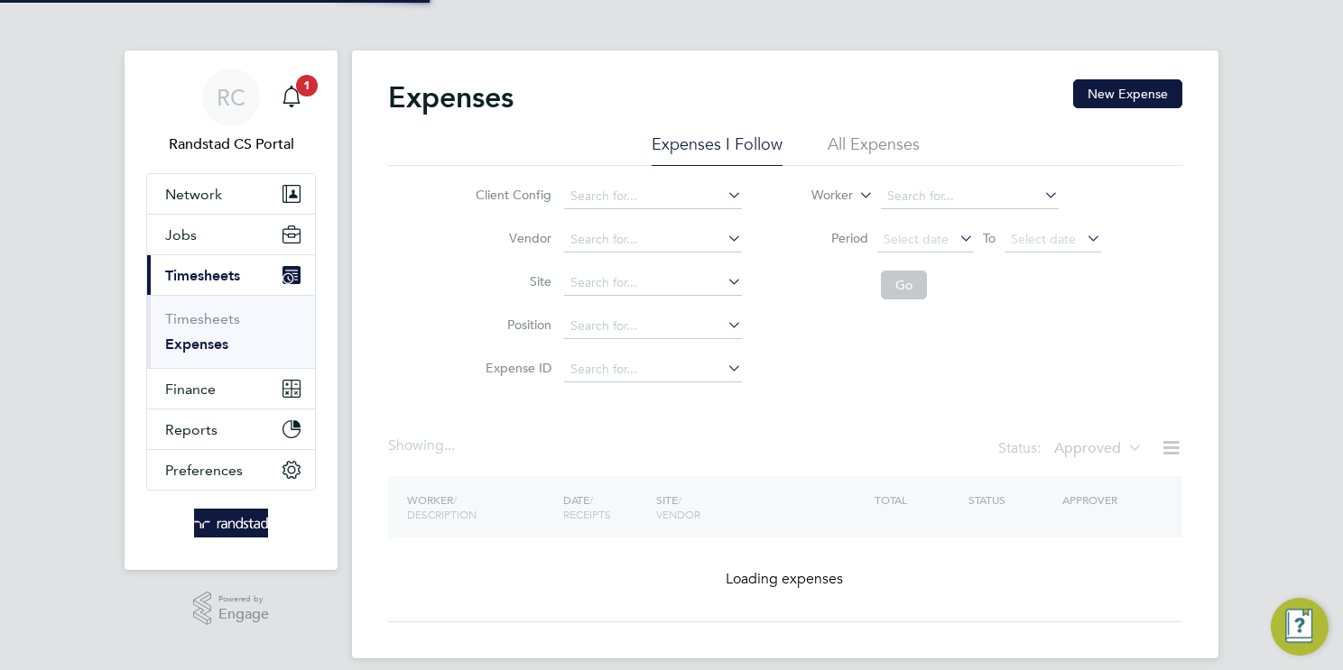
click at [873, 143] on li "All Expenses" at bounding box center [873, 150] width 92 height 32
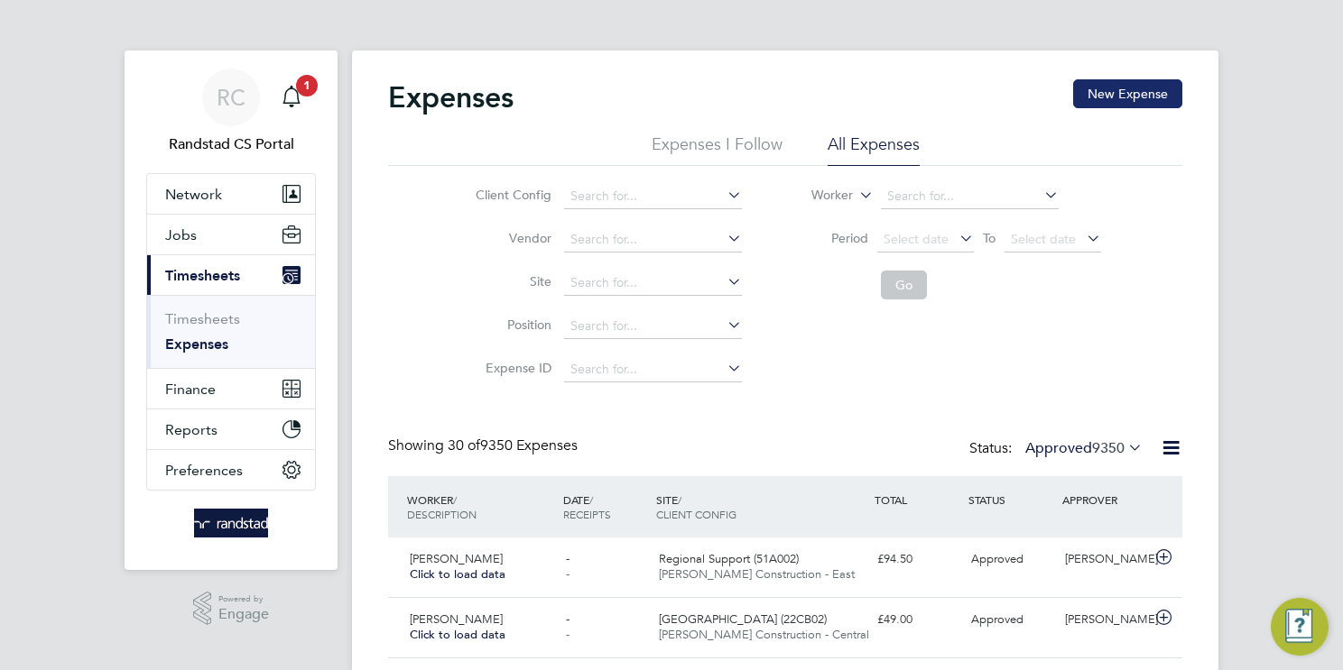
click at [1115, 91] on button "New Expense" at bounding box center [1127, 93] width 109 height 29
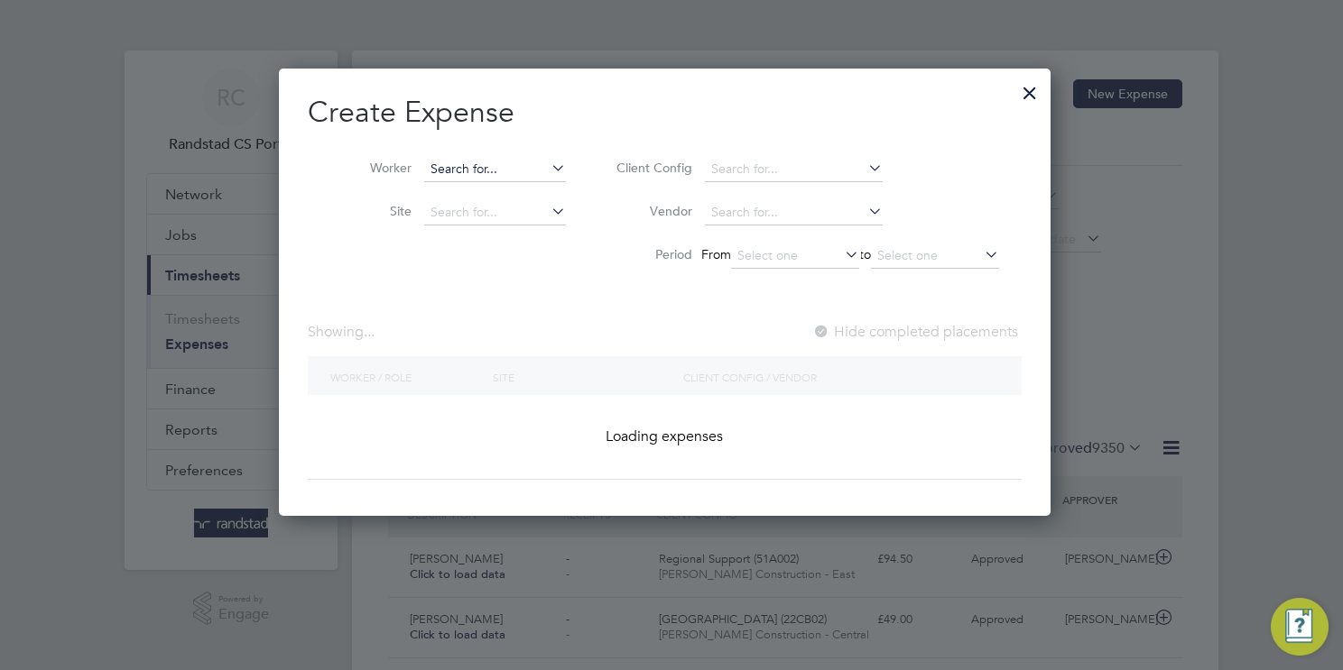
click at [494, 168] on input at bounding box center [495, 169] width 142 height 25
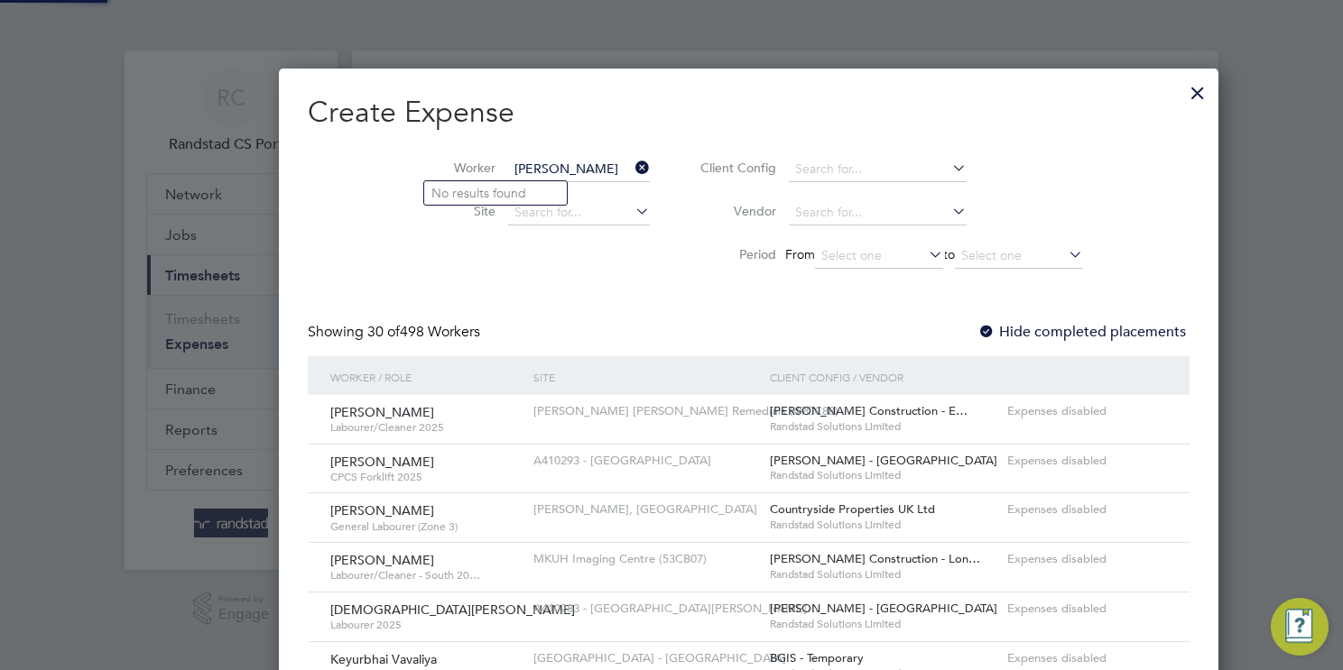
click at [508, 166] on input "colin br" at bounding box center [579, 169] width 142 height 25
click at [515, 190] on li "Collin Br owne" at bounding box center [495, 193] width 143 height 24
type input "Collin Browne"
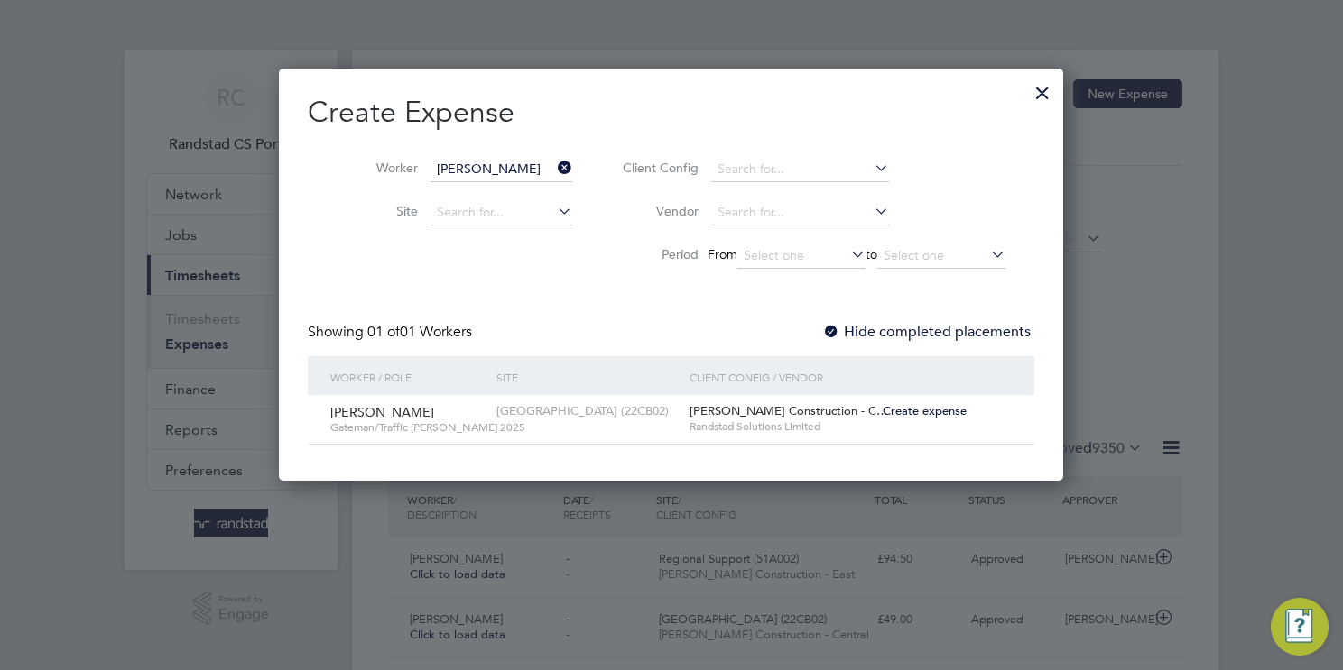
click at [919, 414] on span "Create expense" at bounding box center [924, 410] width 84 height 15
type input "Ricardo Moreira"
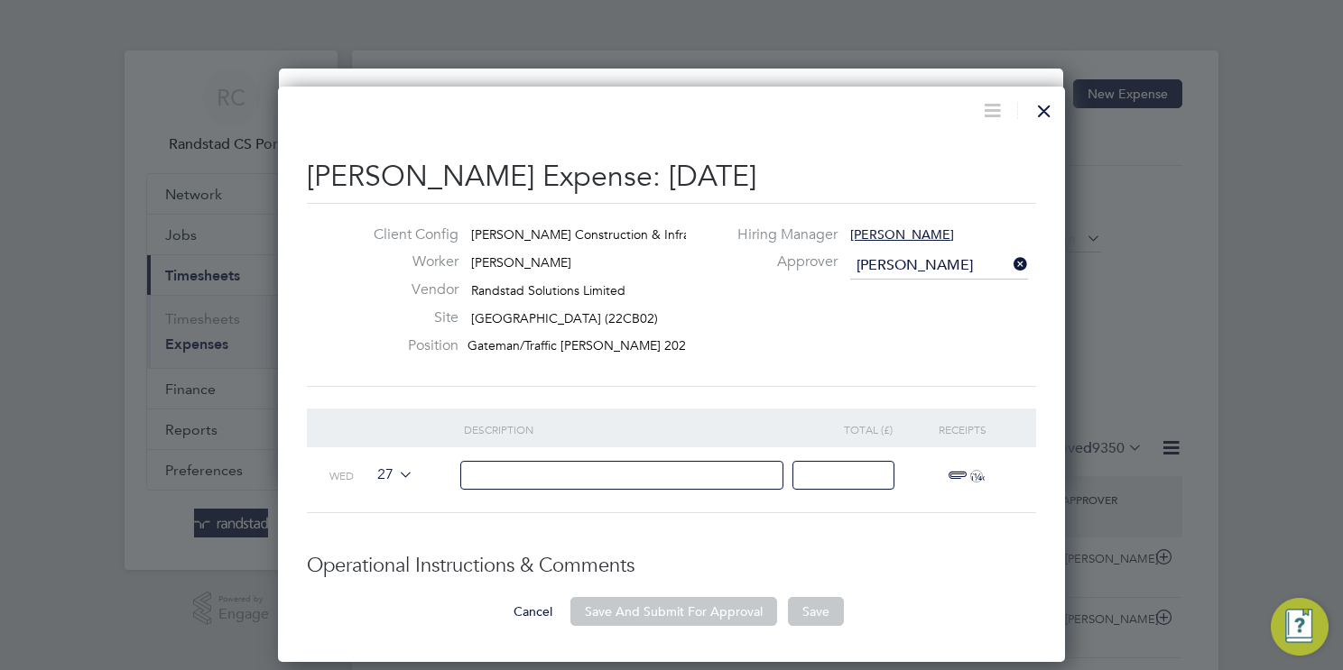
click at [395, 472] on icon at bounding box center [395, 474] width 0 height 14
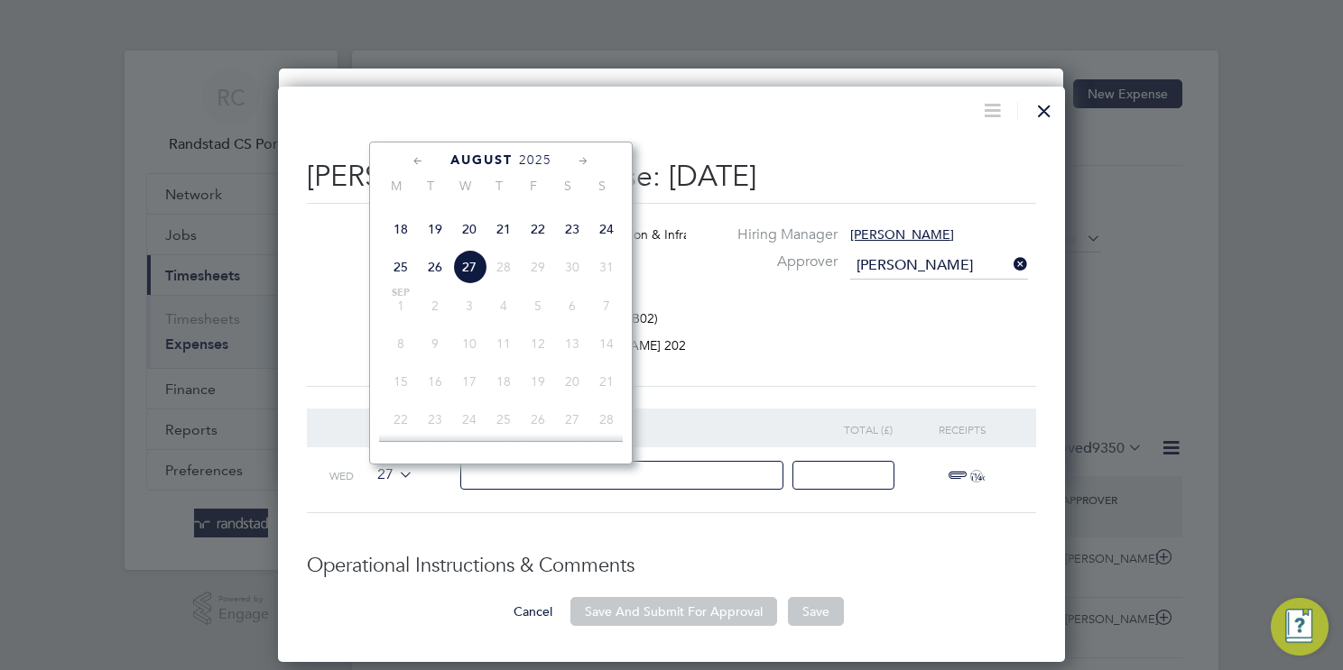
click at [524, 478] on input at bounding box center [622, 476] width 324 height 30
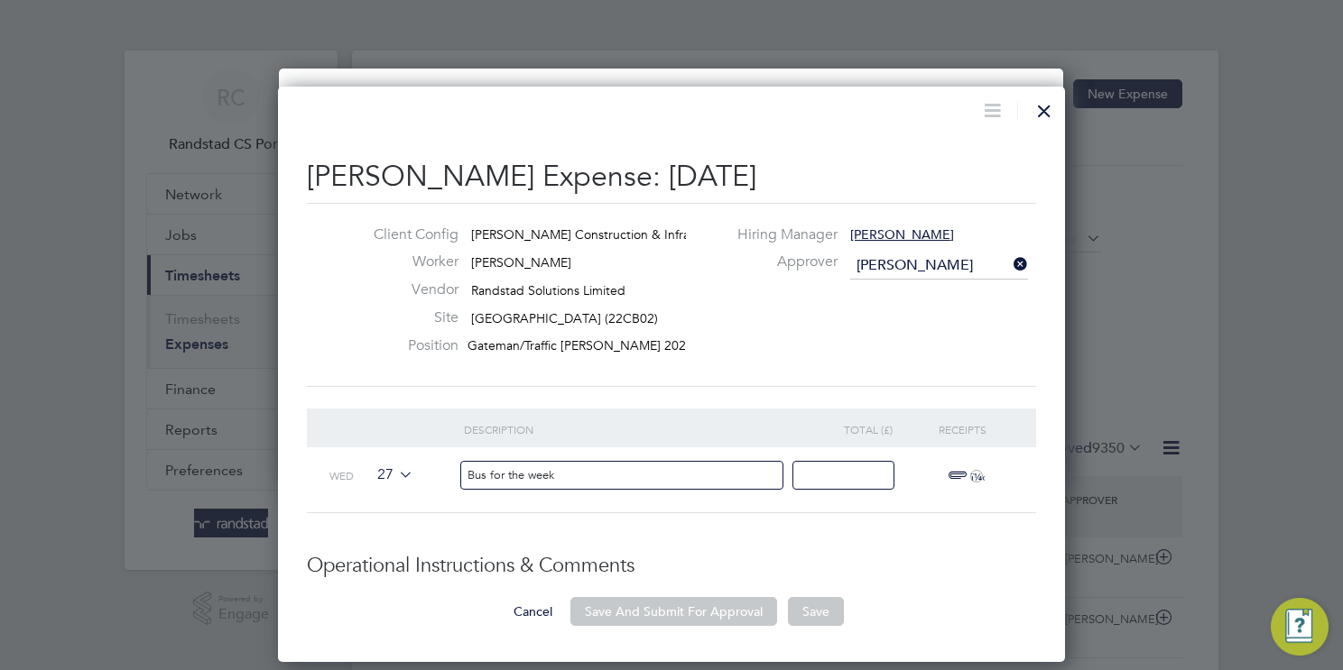
type input "Bus for the week"
click at [850, 481] on input at bounding box center [843, 476] width 102 height 30
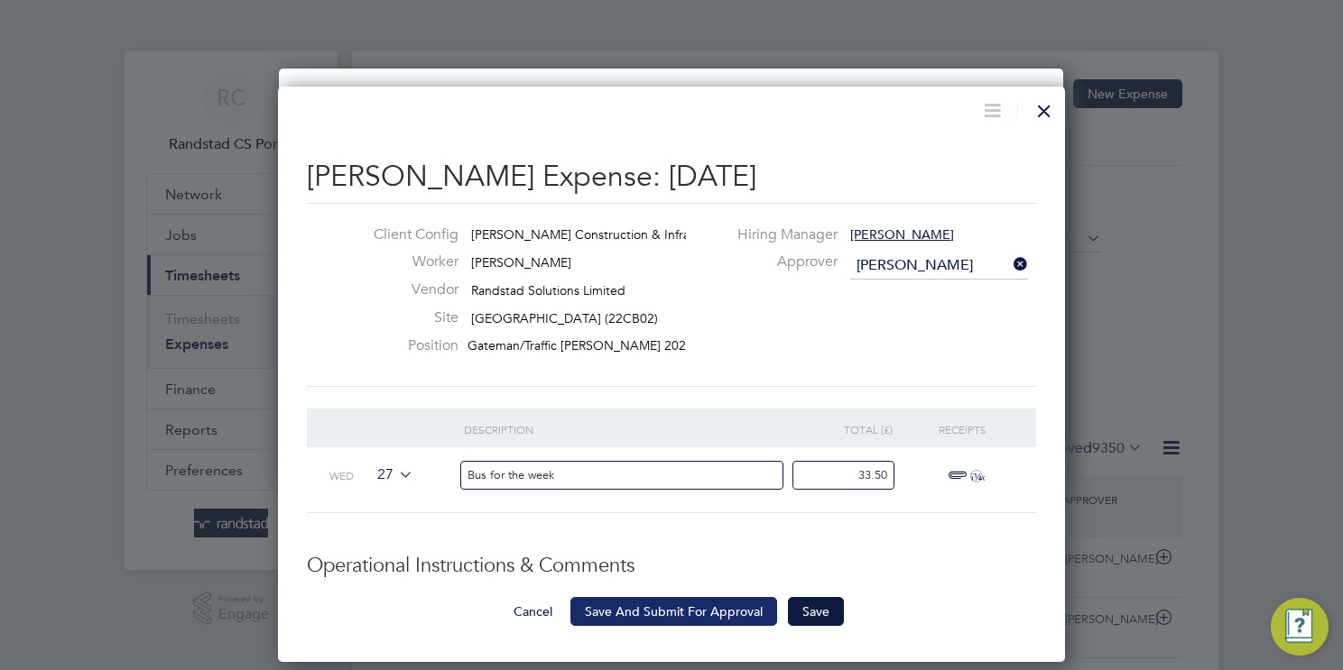
type input "33.50"
click at [679, 611] on button "Save And Submit For Approval" at bounding box center [673, 611] width 207 height 29
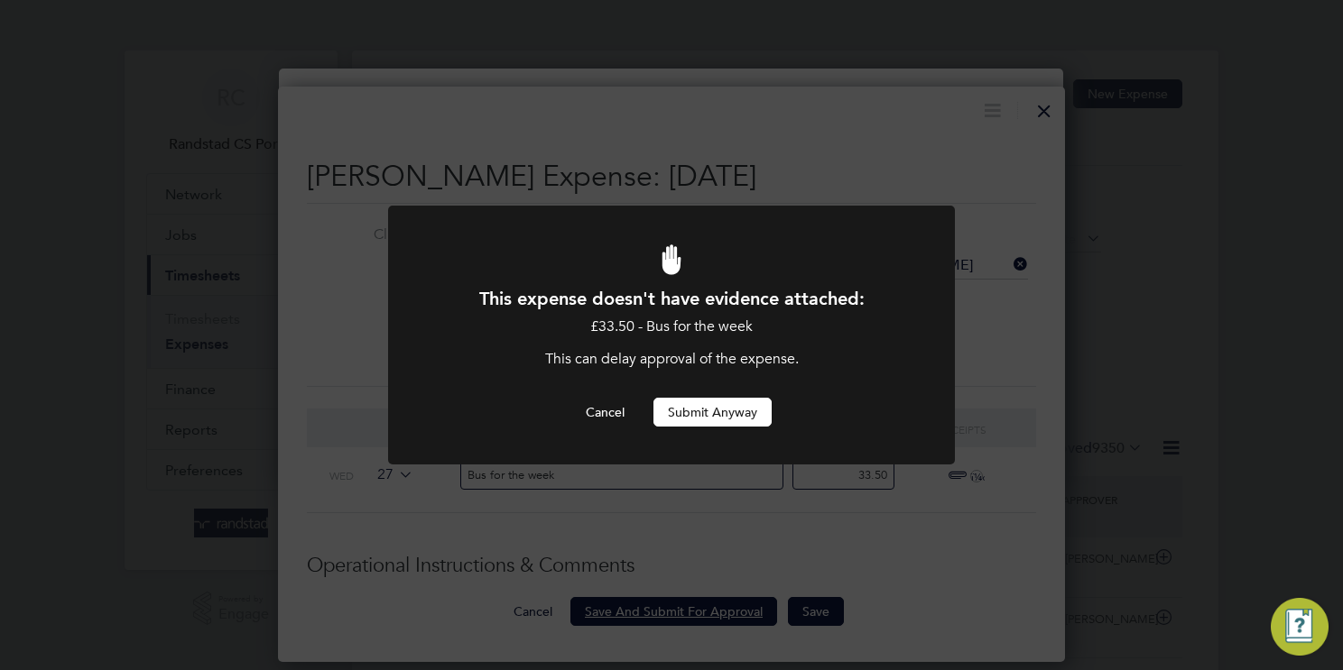
click at [726, 416] on button "Submit Anyway" at bounding box center [712, 412] width 118 height 29
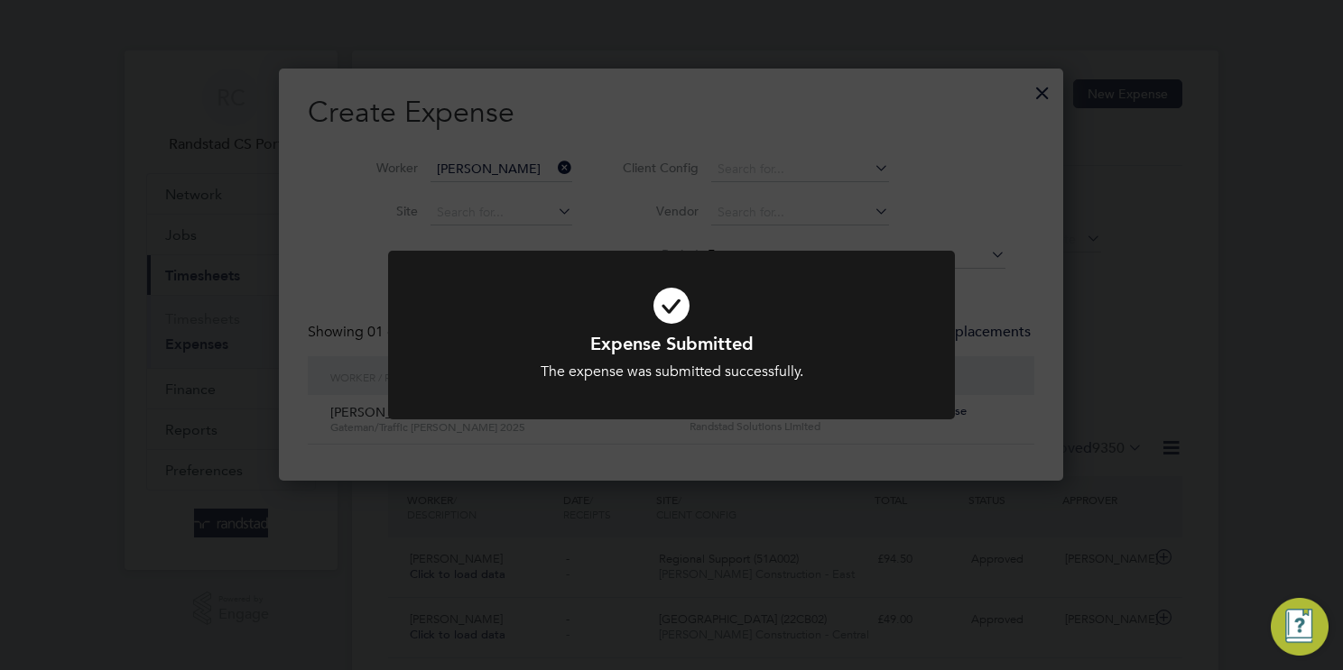
click at [1030, 98] on div "Expense Submitted The expense was submitted successfully. Cancel Okay" at bounding box center [671, 335] width 1343 height 670
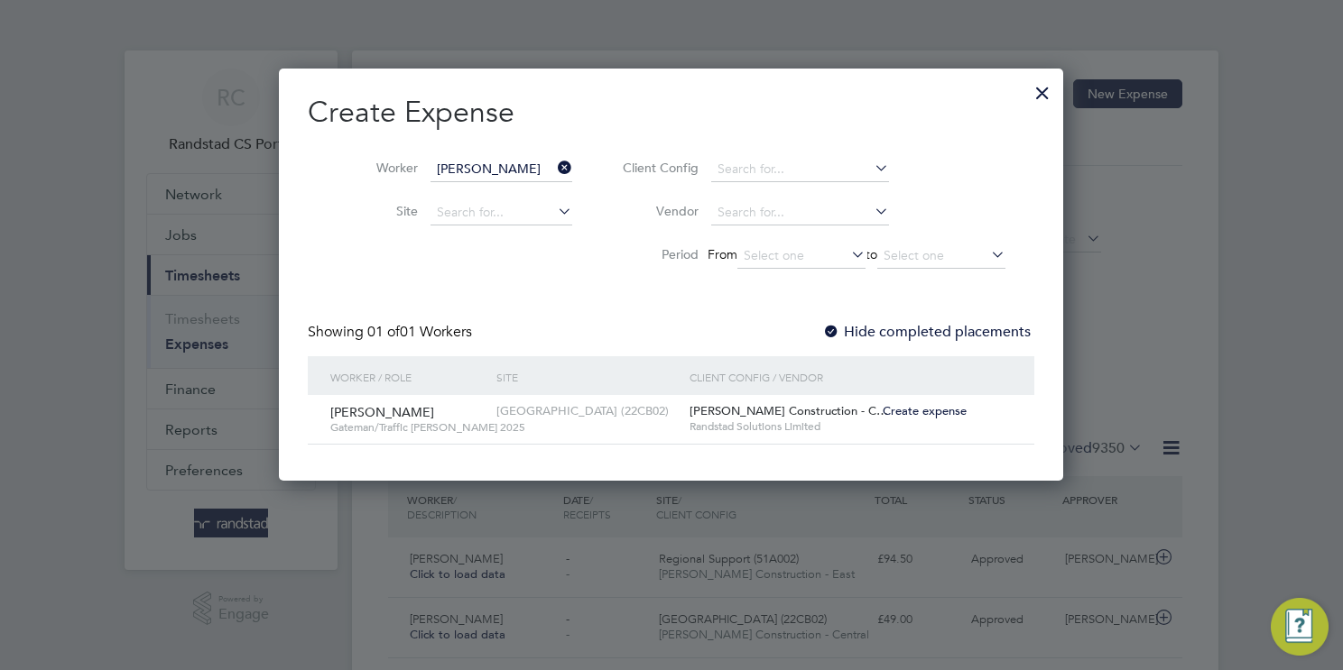
click at [1035, 96] on div at bounding box center [1042, 88] width 32 height 32
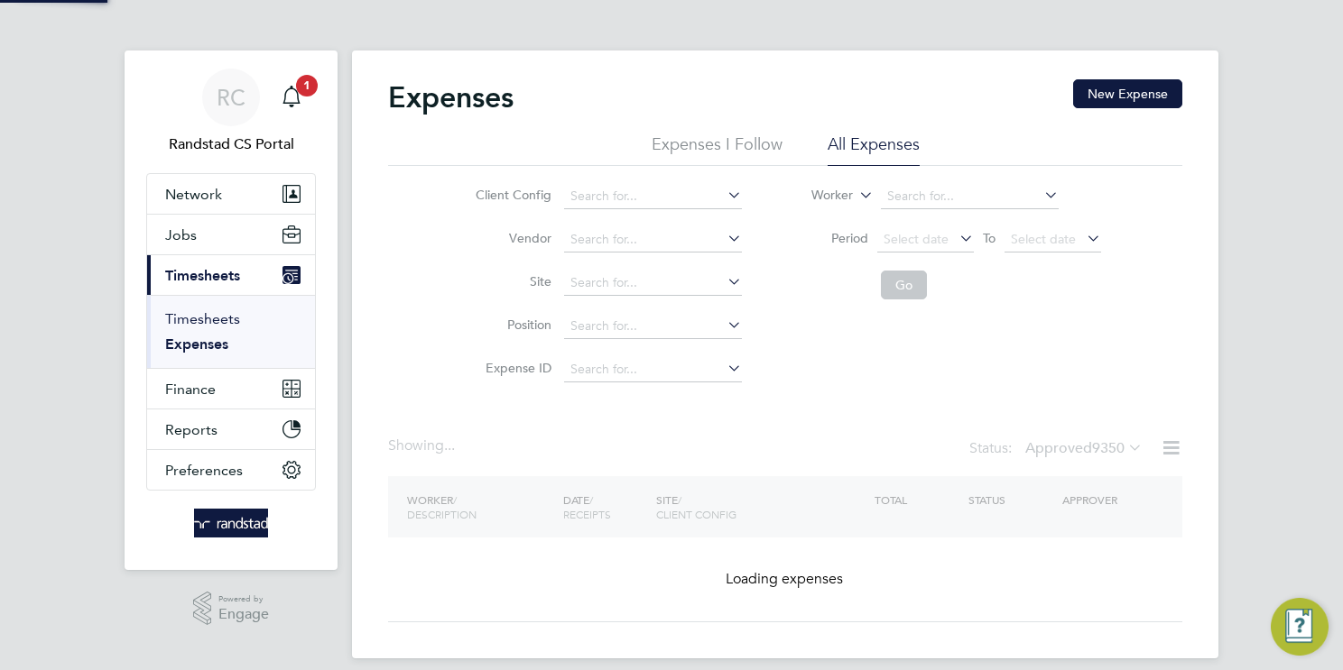
click at [208, 317] on link "Timesheets" at bounding box center [202, 318] width 75 height 17
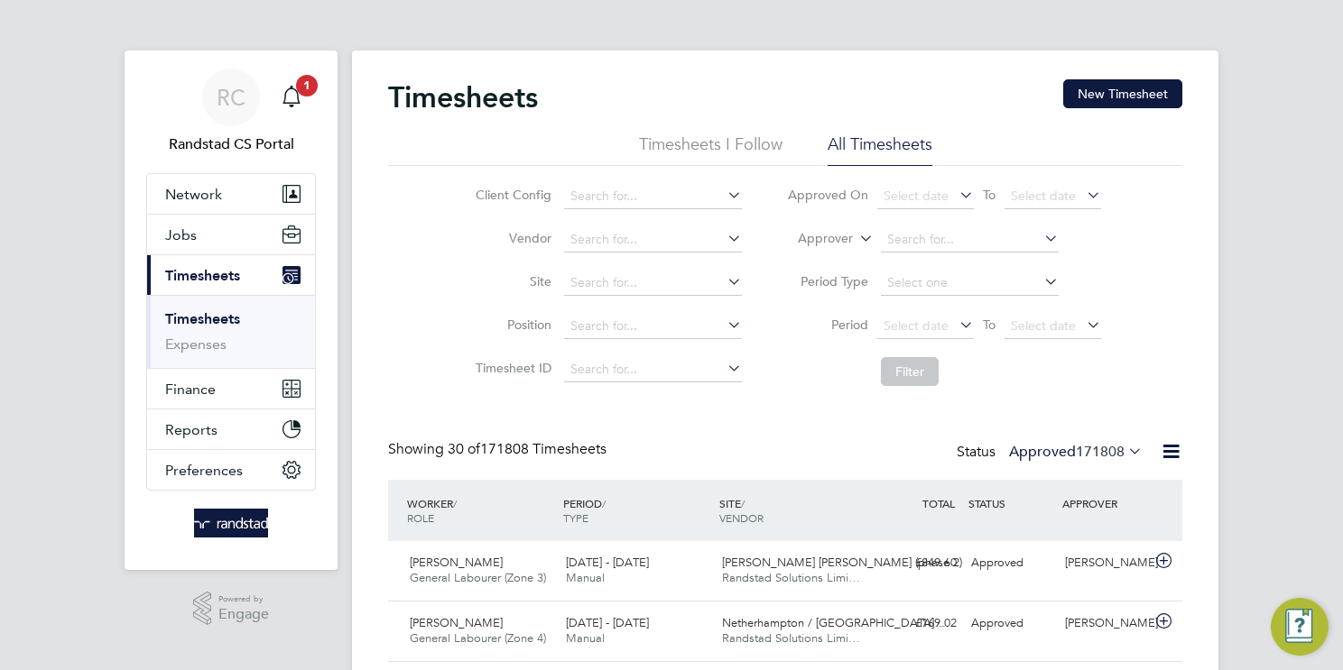
click at [1080, 96] on button "New Timesheet" at bounding box center [1122, 93] width 119 height 29
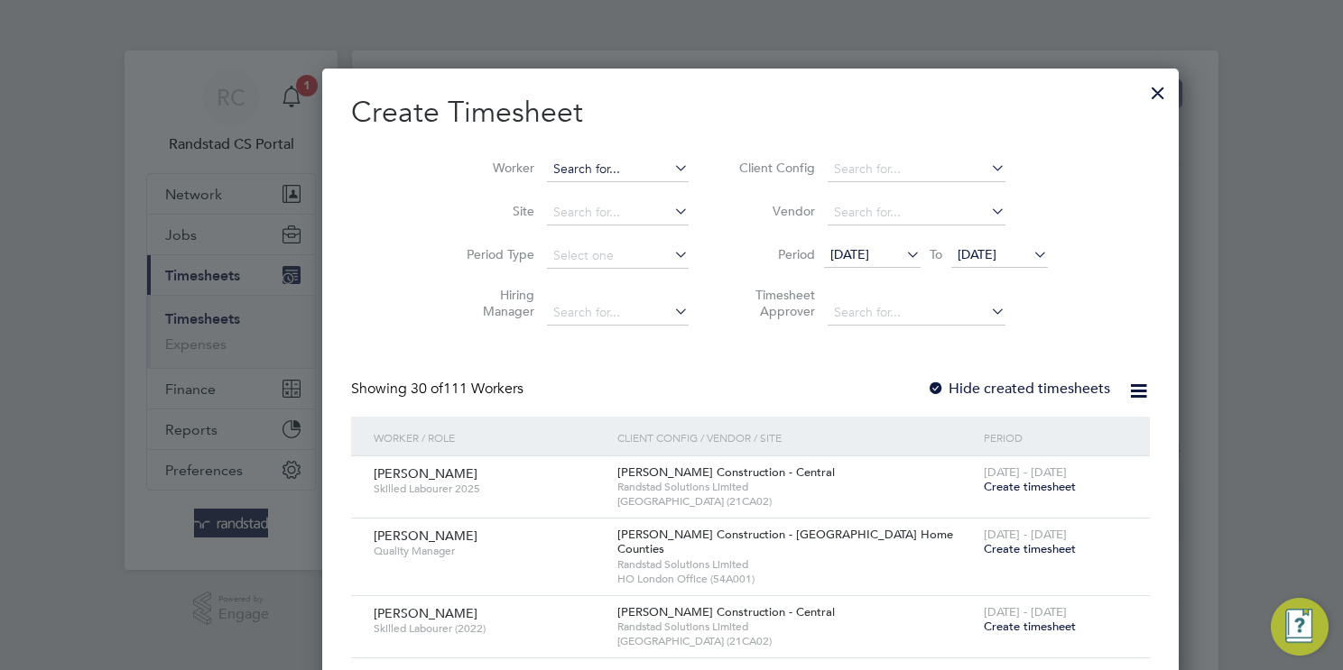
click at [547, 163] on input at bounding box center [618, 169] width 142 height 25
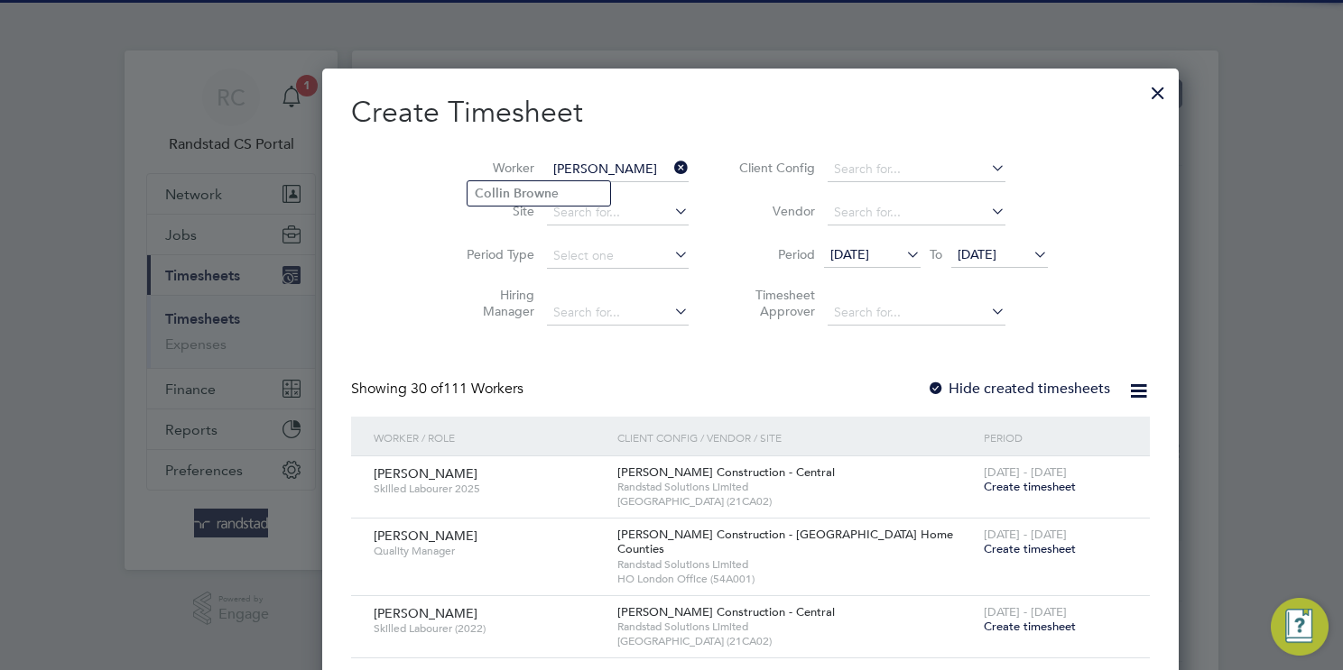
drag, startPoint x: 568, startPoint y: 196, endPoint x: 632, endPoint y: 220, distance: 68.5
click at [568, 196] on li "Collin Brown e" at bounding box center [538, 193] width 143 height 24
type input "[PERSON_NAME]"
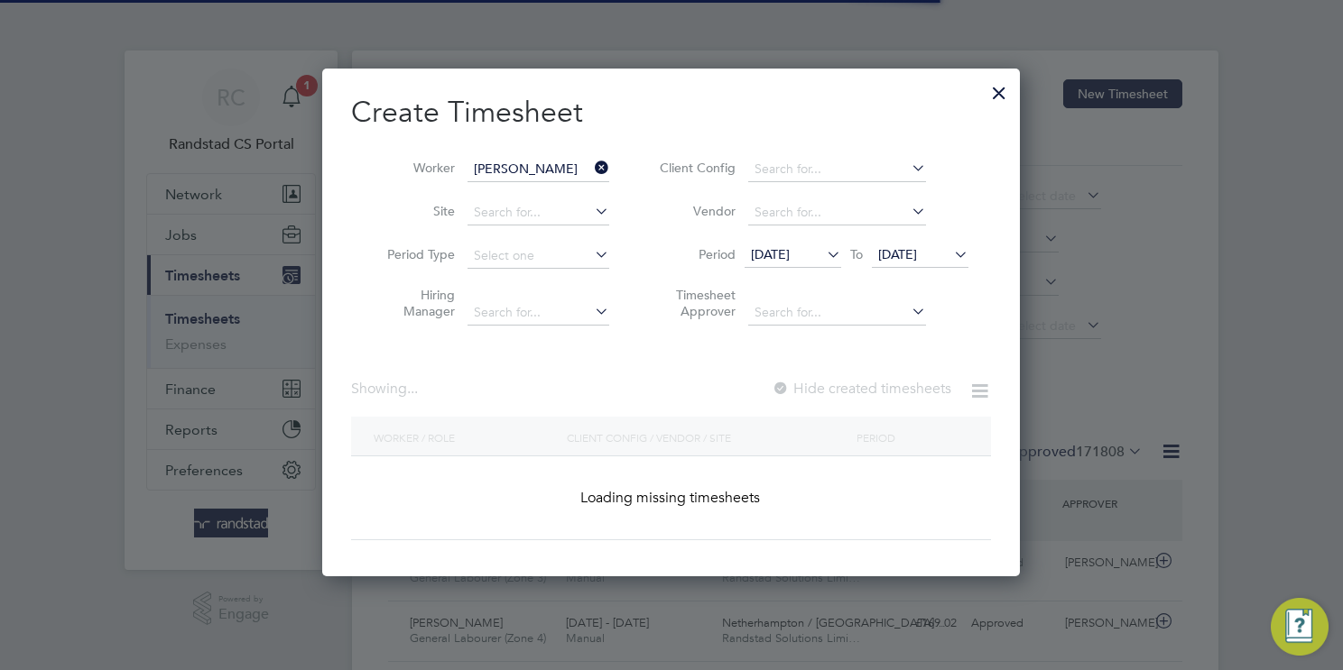
click at [917, 258] on span "[DATE]" at bounding box center [897, 254] width 39 height 16
click at [917, 248] on span "[DATE]" at bounding box center [897, 254] width 39 height 16
click at [917, 254] on span "[DATE]" at bounding box center [897, 254] width 39 height 16
click at [950, 253] on icon at bounding box center [950, 254] width 0 height 25
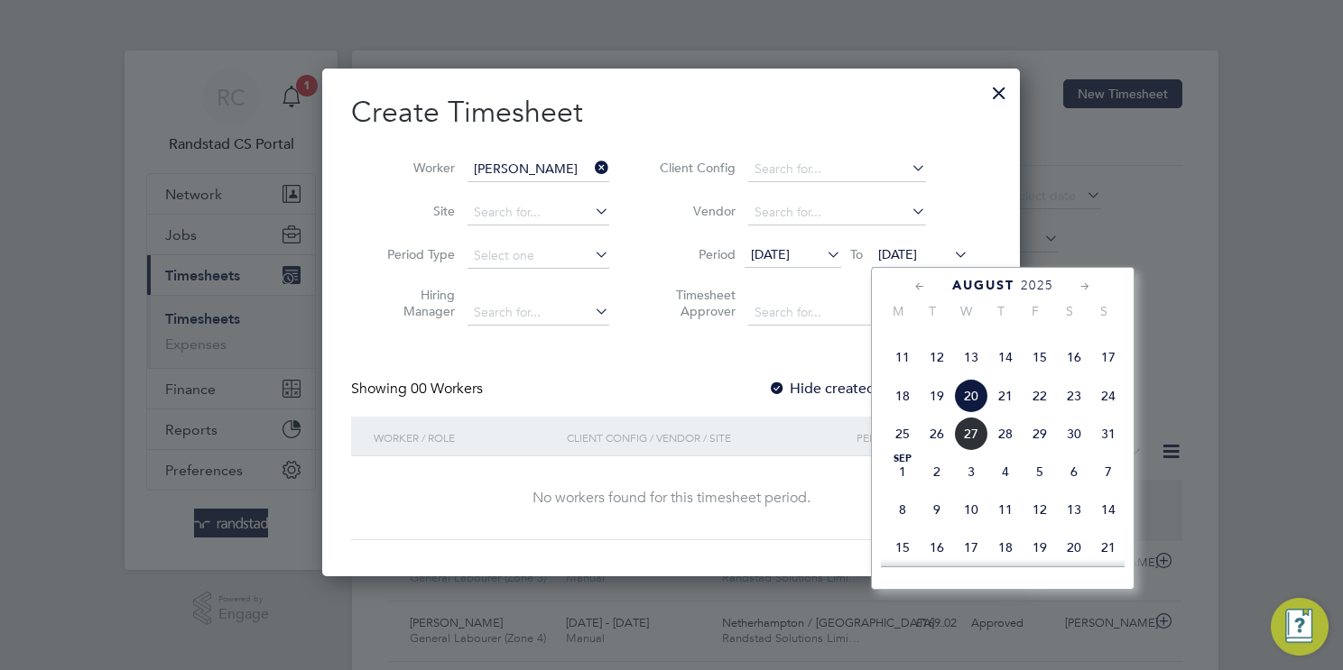
click at [1043, 451] on span "29" at bounding box center [1039, 434] width 34 height 34
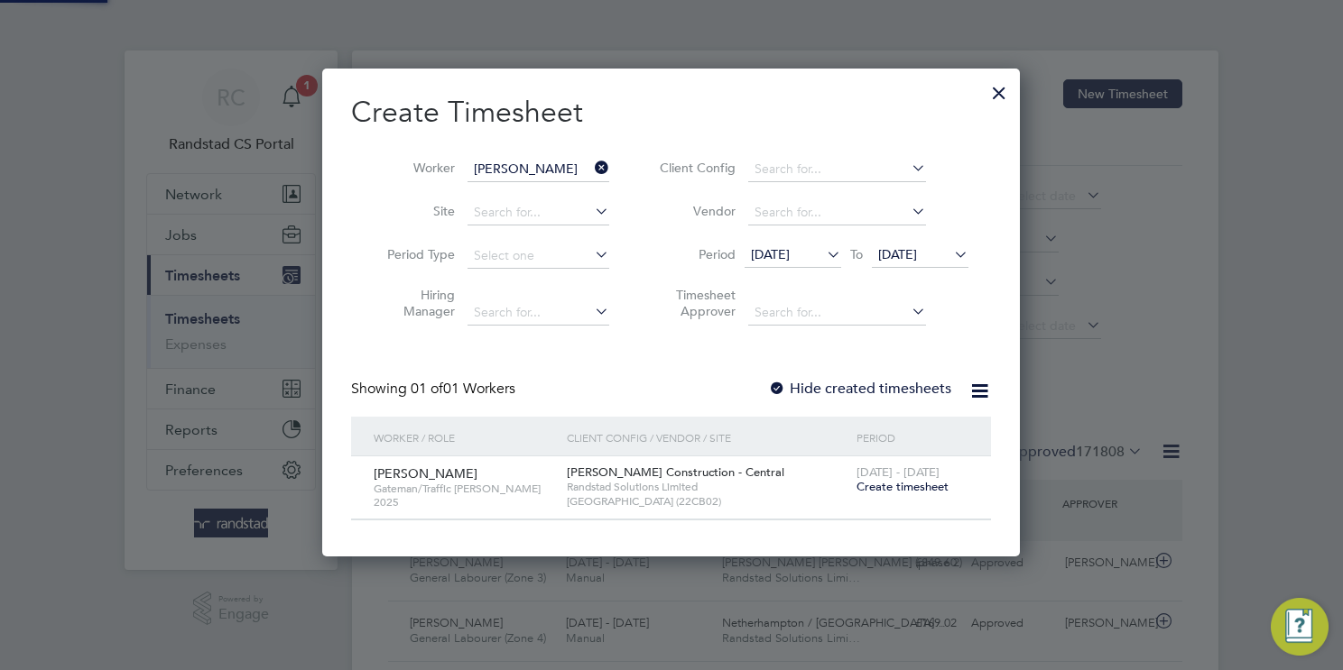
click at [911, 475] on span "[DATE] - [DATE]" at bounding box center [897, 472] width 83 height 15
click at [909, 480] on span "Create timesheet" at bounding box center [902, 486] width 92 height 15
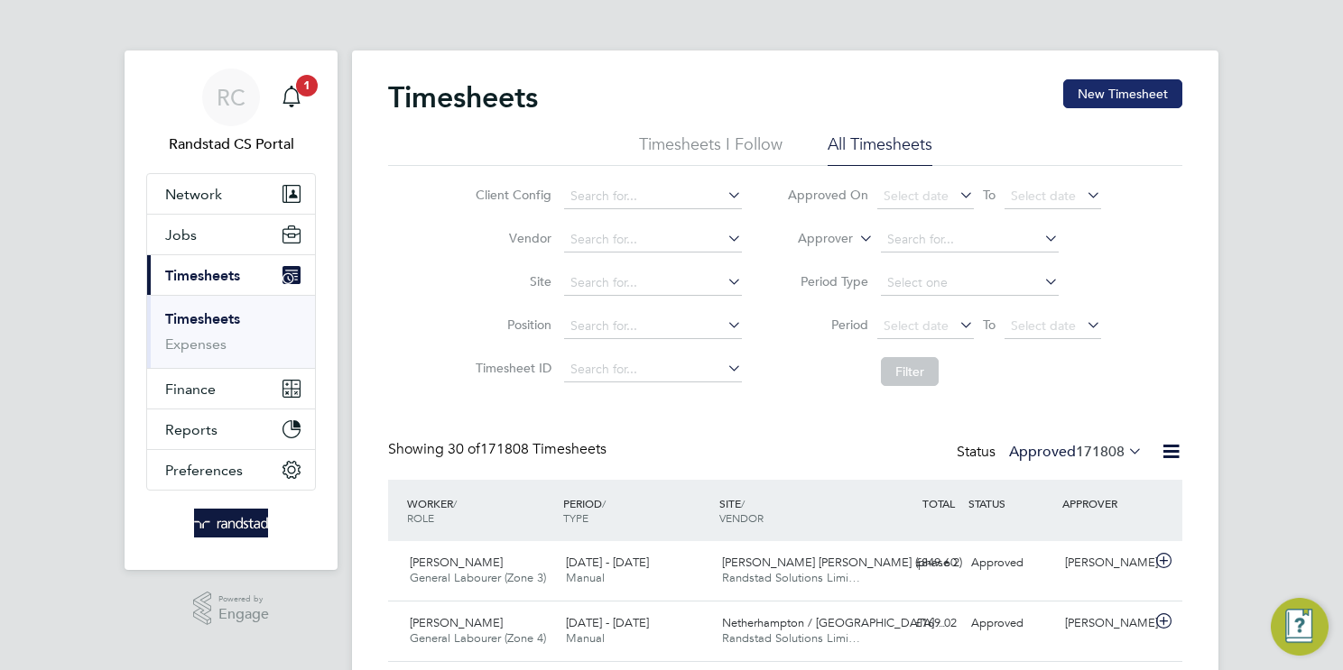
click at [1086, 97] on button "New Timesheet" at bounding box center [1122, 93] width 119 height 29
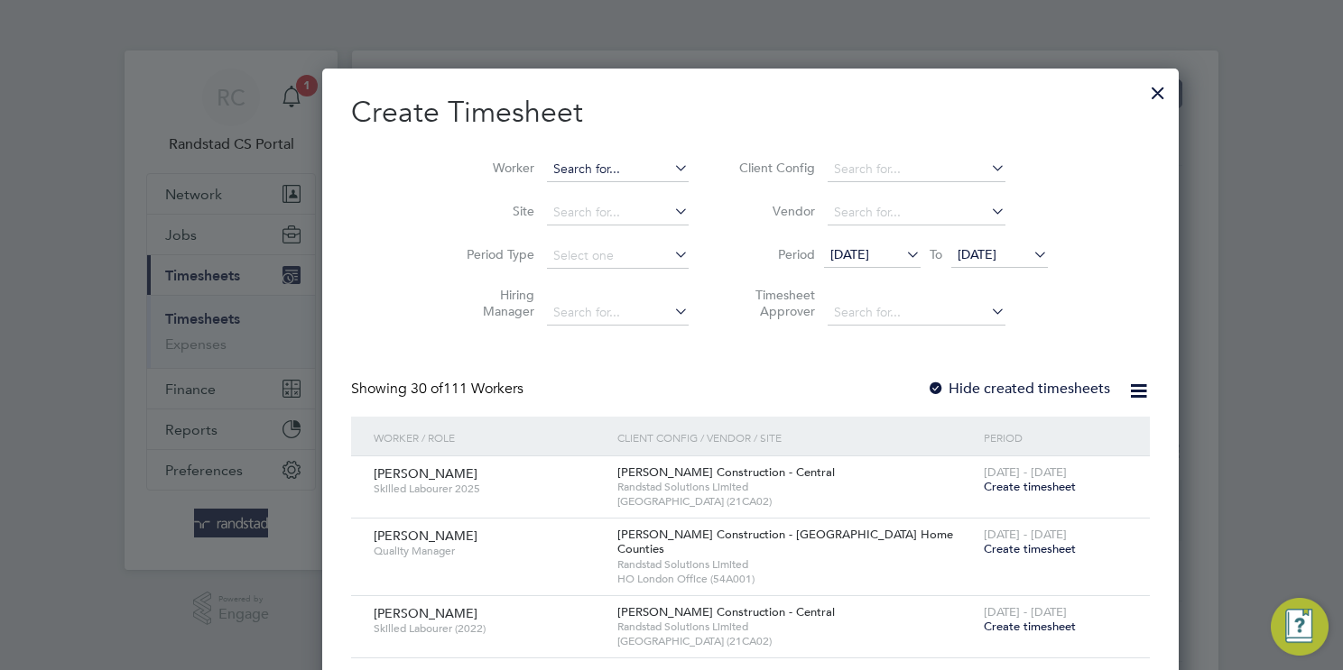
click at [547, 159] on input at bounding box center [618, 169] width 142 height 25
click at [547, 165] on input "colin brown" at bounding box center [618, 169] width 142 height 25
click at [563, 198] on li "Collin Brown e" at bounding box center [538, 193] width 143 height 24
type input "[PERSON_NAME]"
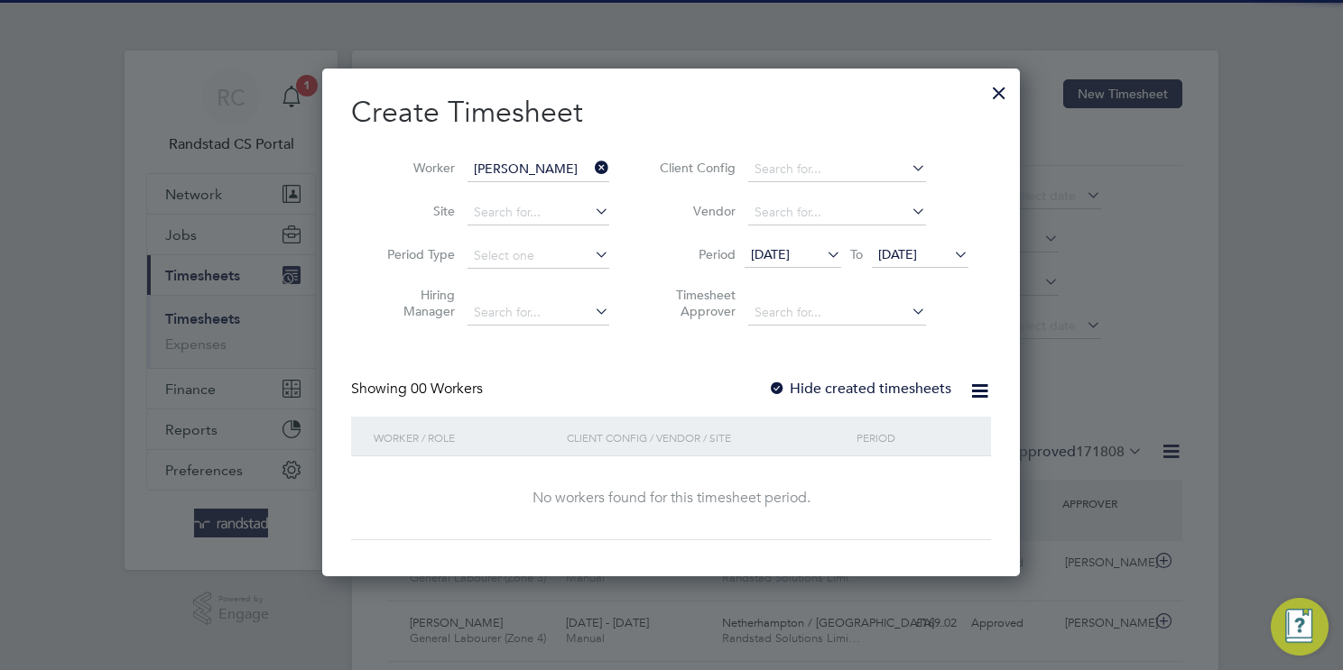
click at [950, 256] on icon at bounding box center [950, 254] width 0 height 25
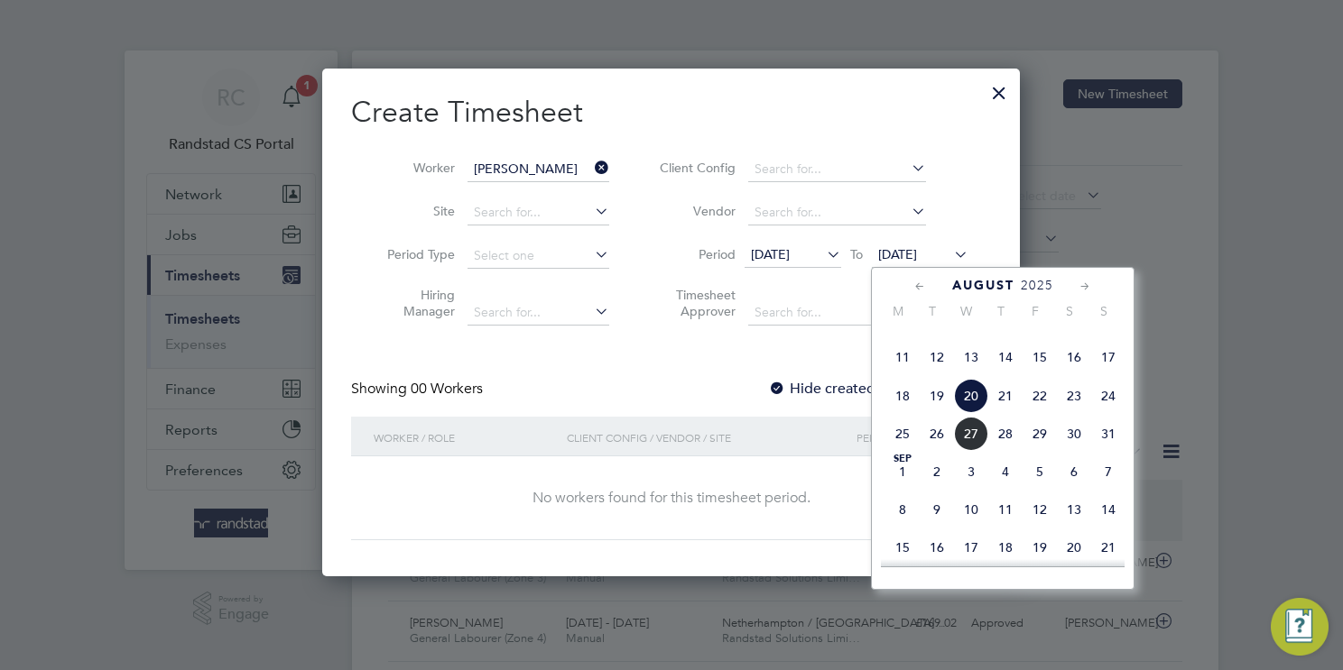
click at [1040, 451] on span "29" at bounding box center [1039, 434] width 34 height 34
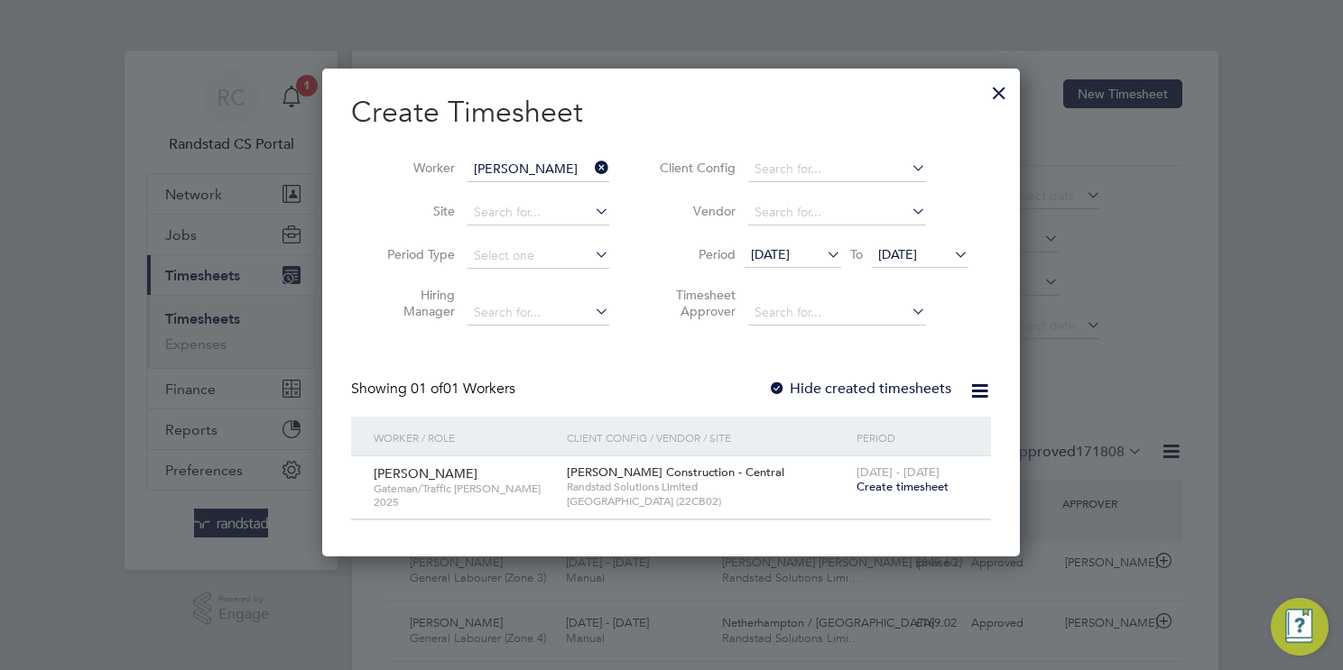
click at [909, 484] on span "Create timesheet" at bounding box center [902, 486] width 92 height 15
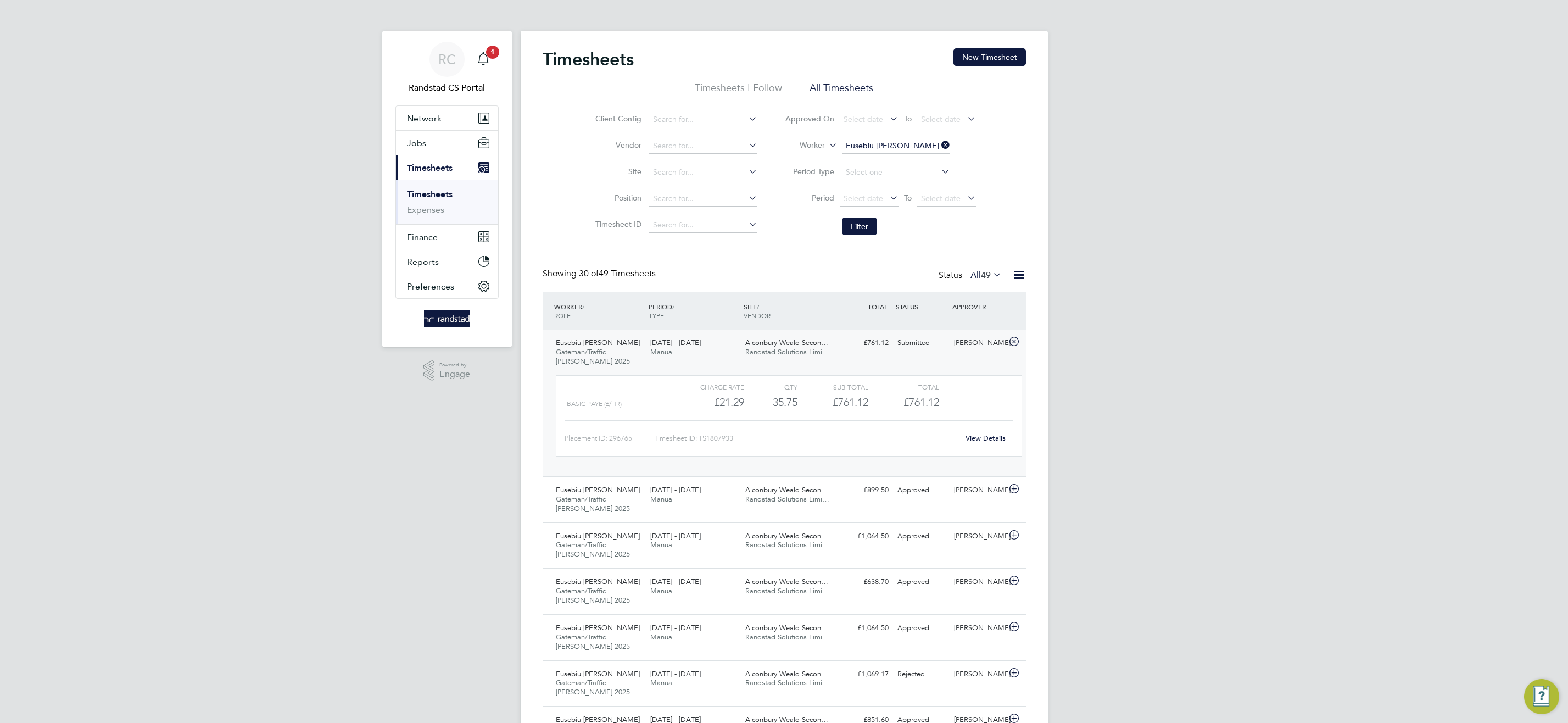
click at [879, 142] on input "Eusebiu [PERSON_NAME]" at bounding box center [896, 146] width 108 height 15
click at [860, 146] on input "[PERSON_NAME]" at bounding box center [896, 146] width 108 height 15
click at [915, 158] on li "[PERSON_NAME]" at bounding box center [896, 161] width 110 height 15
type input "[PERSON_NAME]"
click at [867, 224] on button "Filter" at bounding box center [859, 226] width 35 height 18
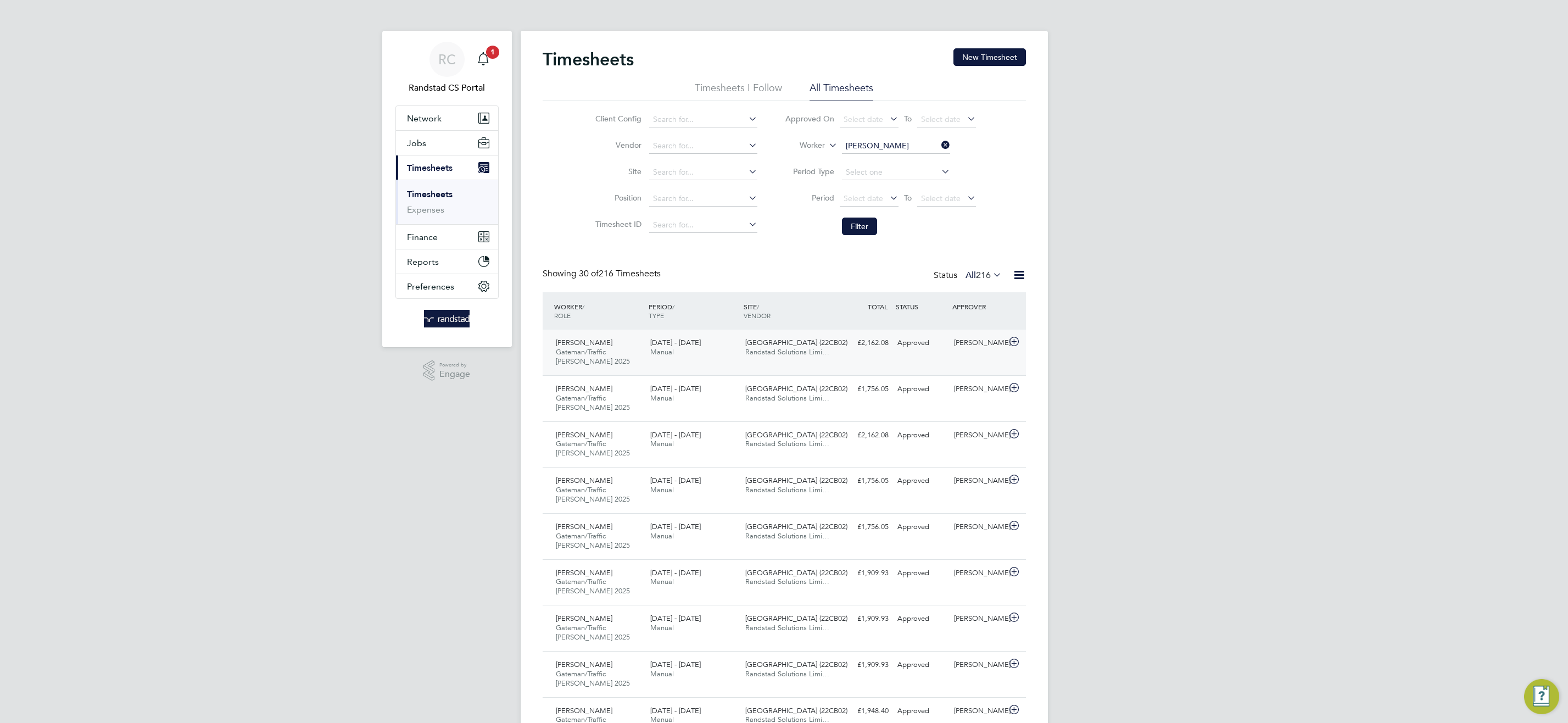
click at [742, 359] on div "[GEOGRAPHIC_DATA] (22CB02) Randstad Solutions Limi…" at bounding box center [788, 348] width 95 height 27
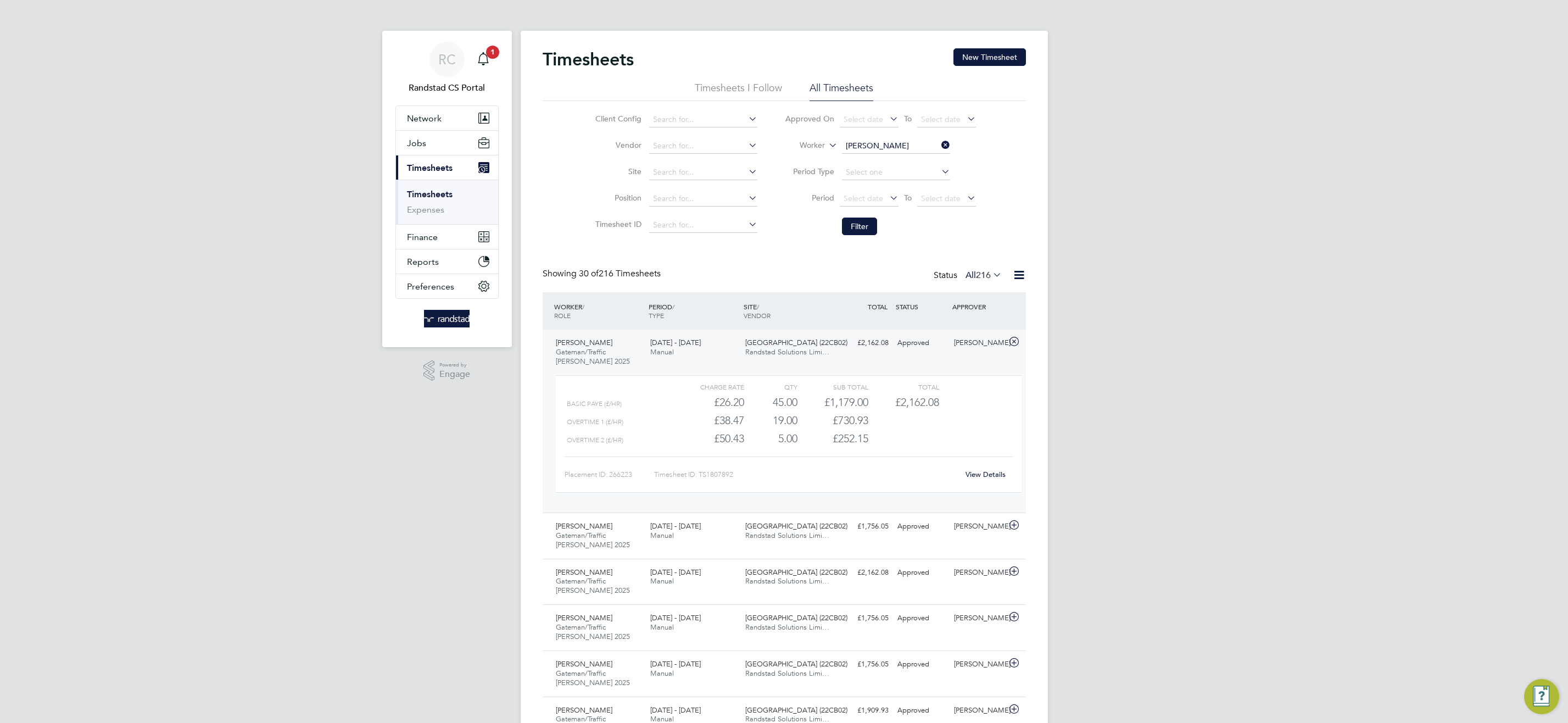
click at [973, 475] on link "View Details" at bounding box center [985, 474] width 40 height 9
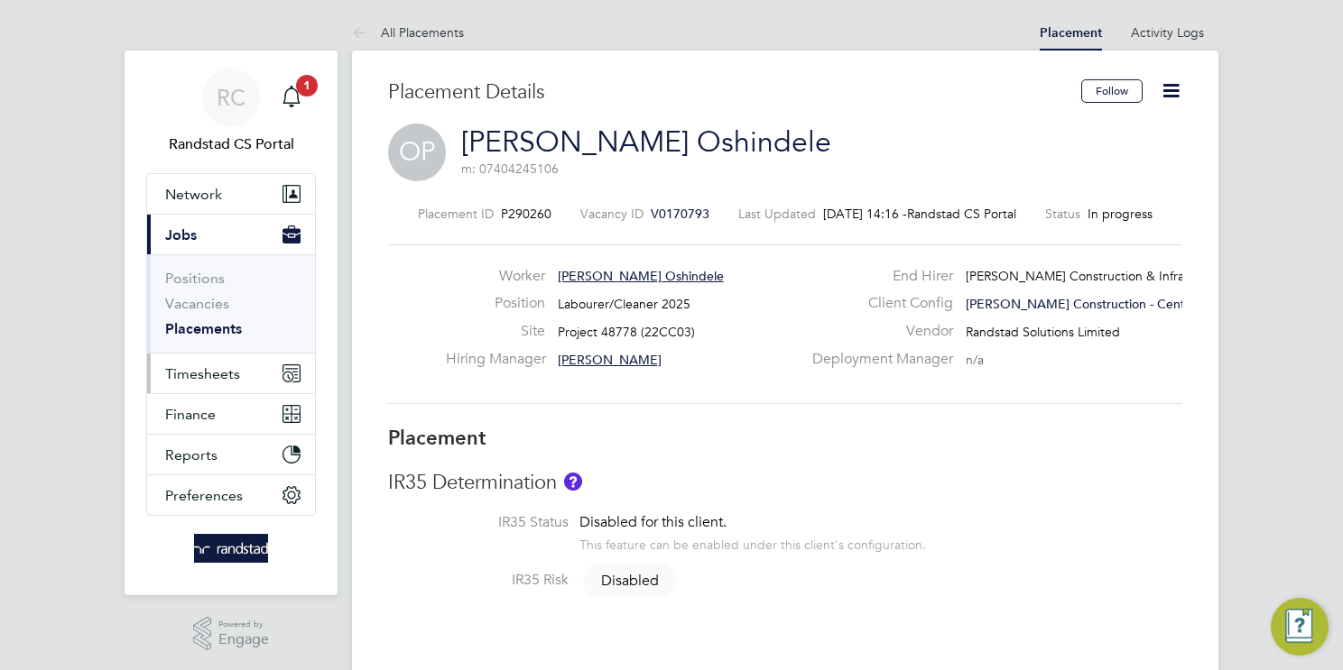
click at [183, 382] on button "Timesheets" at bounding box center [231, 374] width 168 height 40
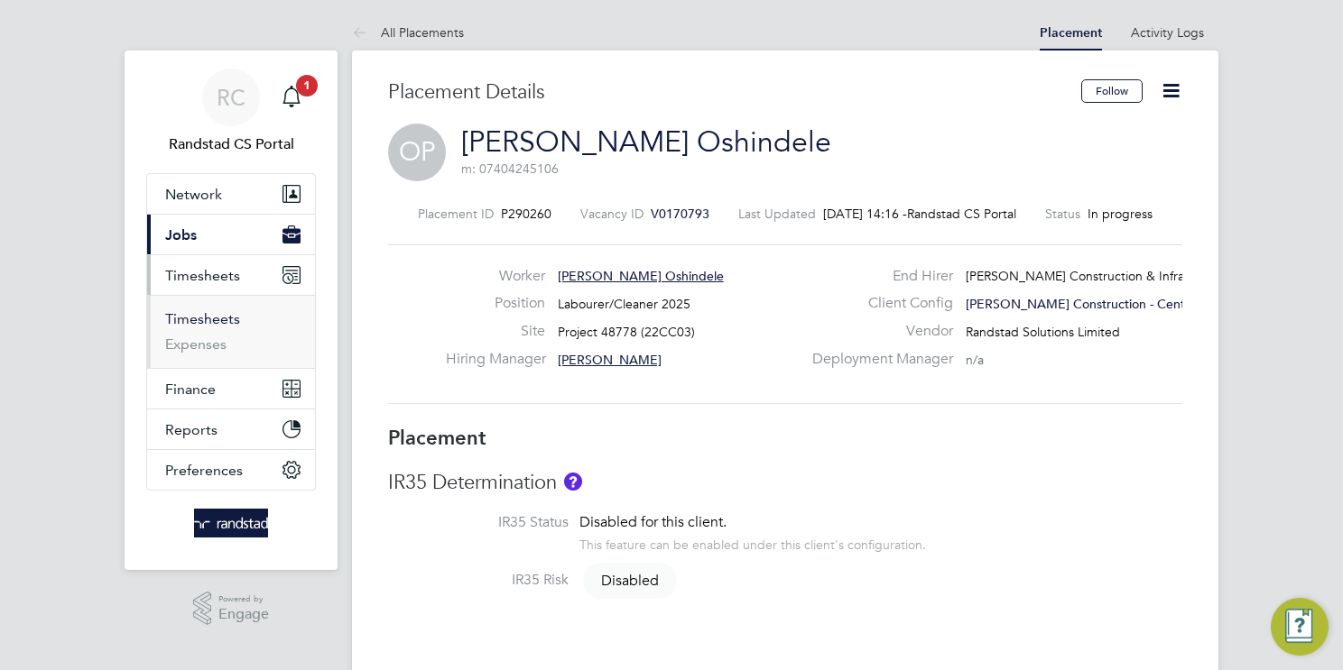
click at [225, 312] on link "Timesheets" at bounding box center [202, 318] width 75 height 17
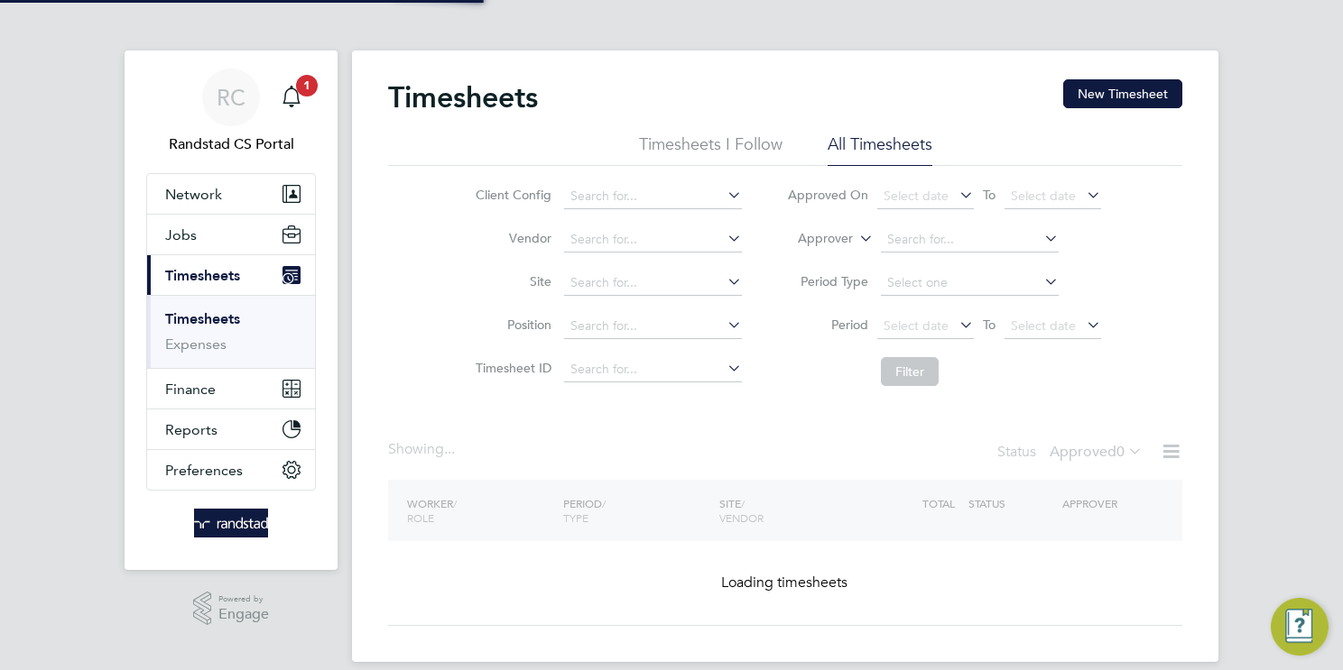
click at [1097, 88] on button "New Timesheet" at bounding box center [1122, 93] width 119 height 29
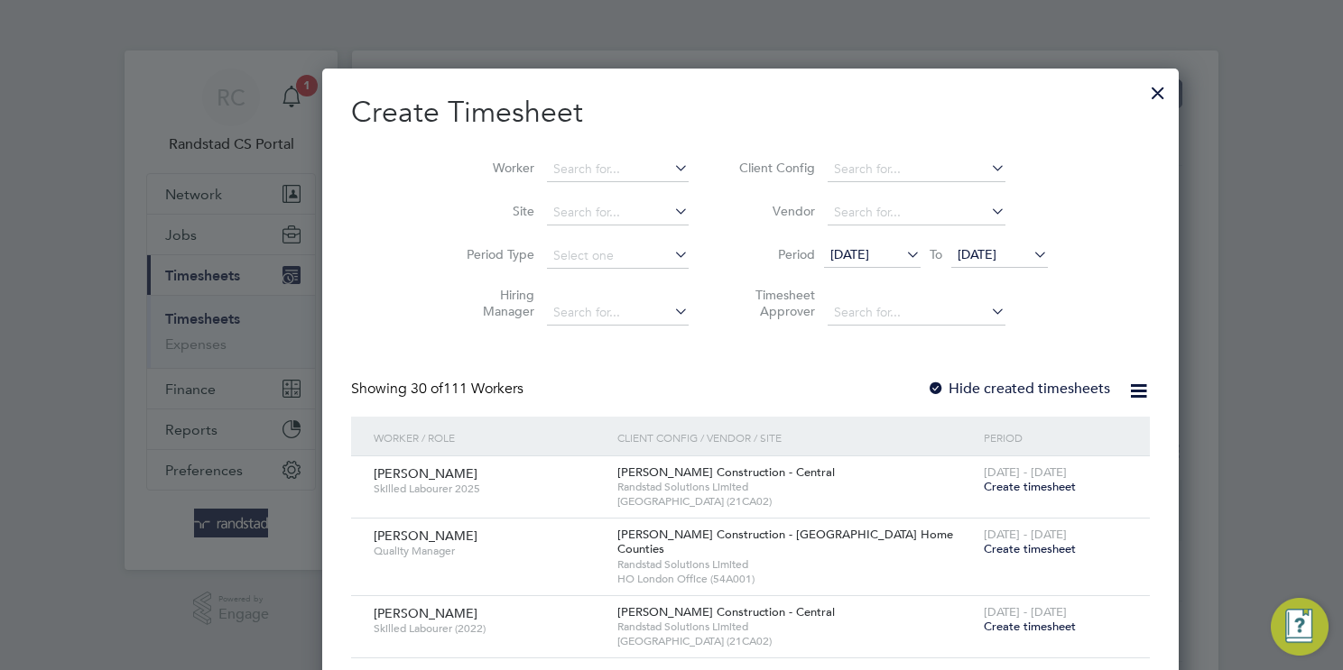
click at [957, 252] on span "[DATE]" at bounding box center [976, 254] width 39 height 16
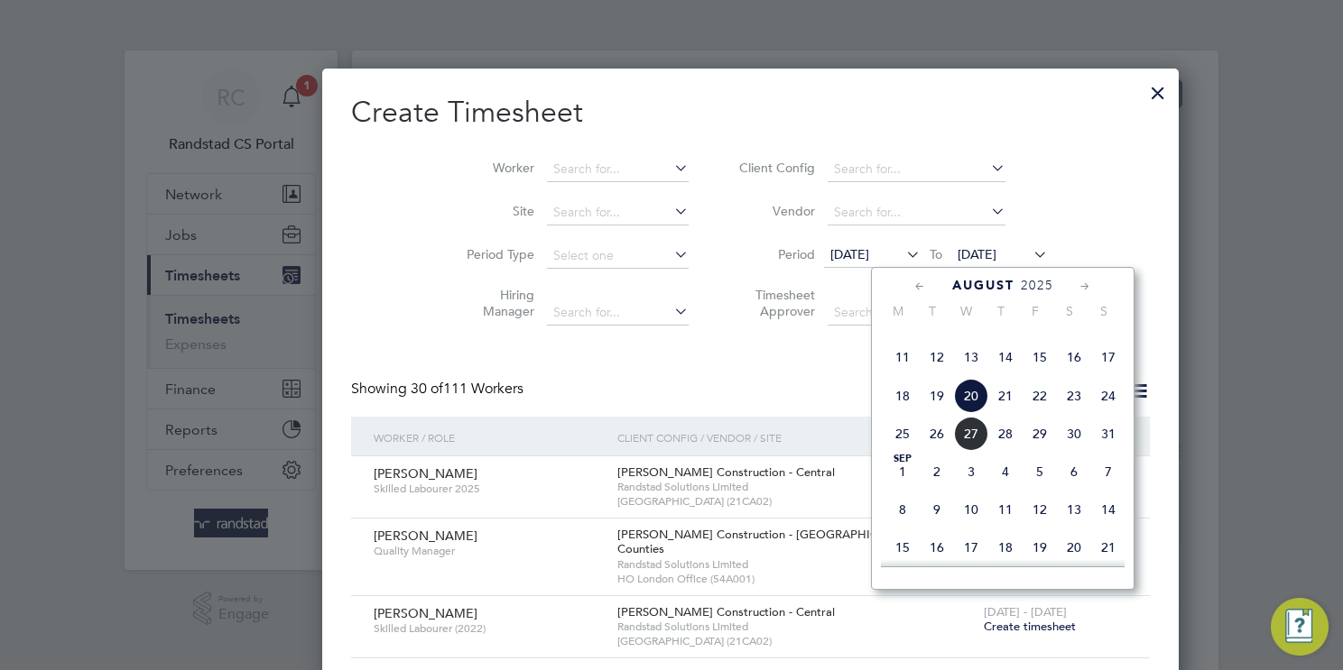
click at [1041, 451] on span "29" at bounding box center [1039, 434] width 34 height 34
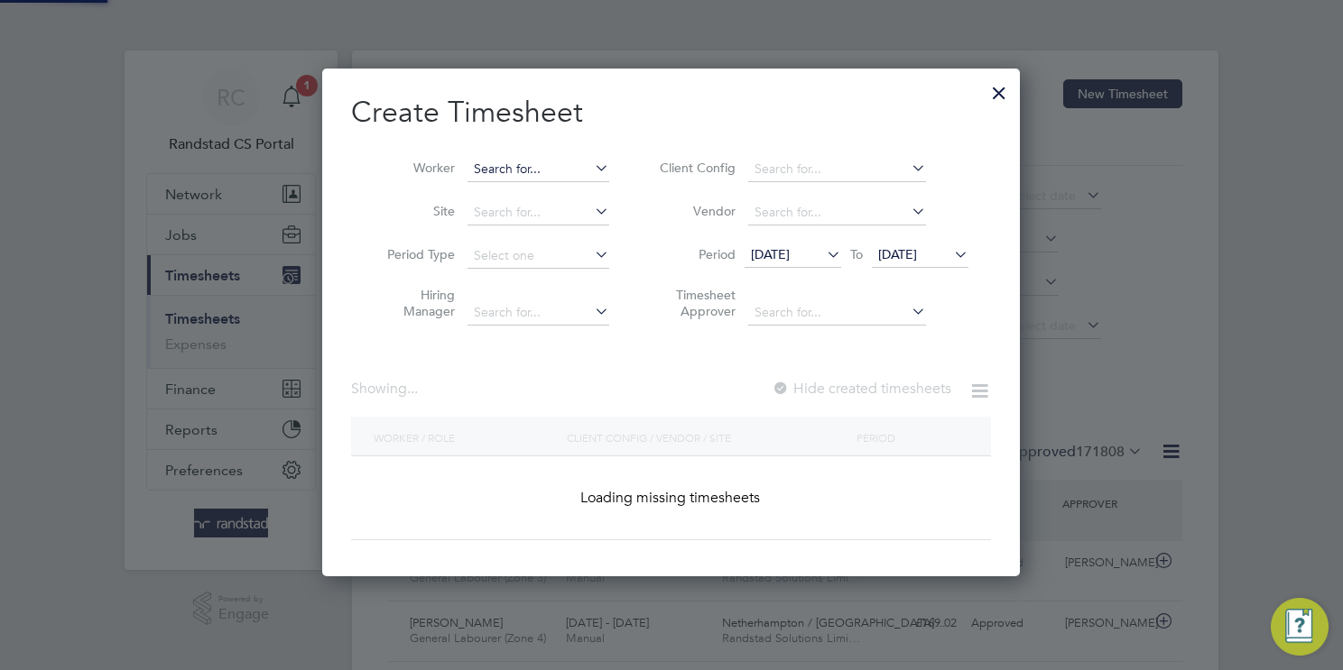
click at [524, 168] on input at bounding box center [538, 169] width 142 height 25
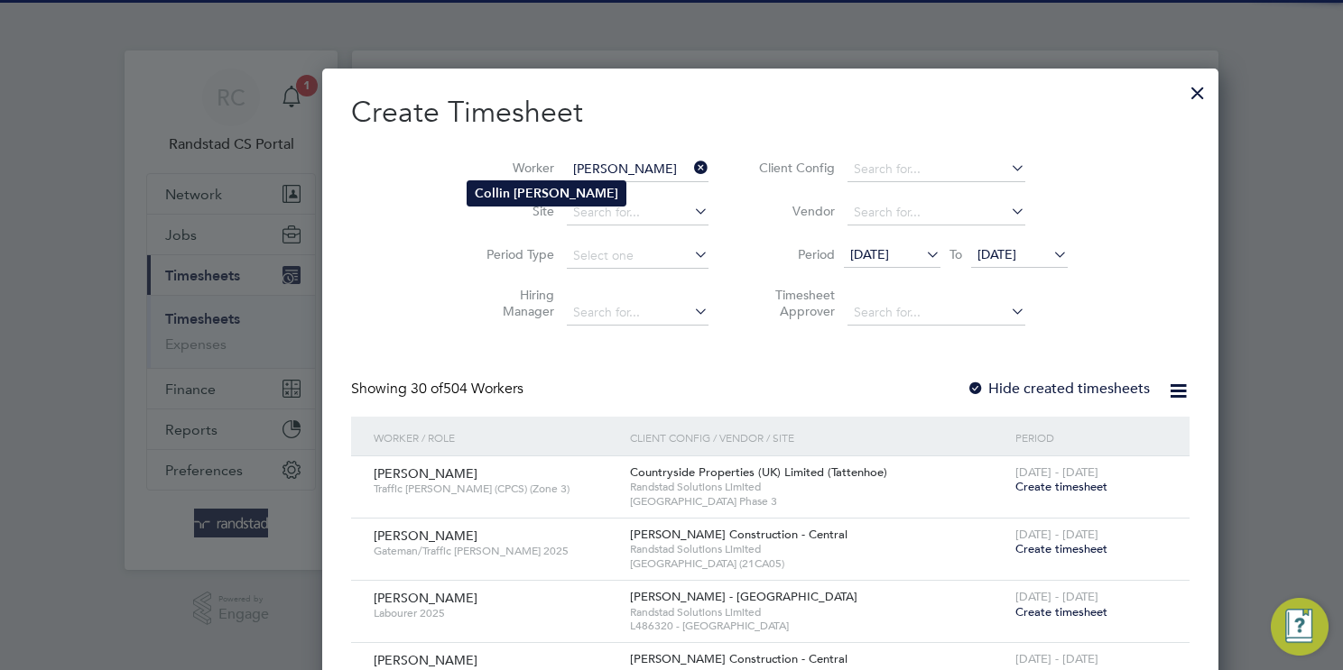
click at [573, 199] on li "[PERSON_NAME]" at bounding box center [546, 193] width 158 height 24
type input "[PERSON_NAME]"
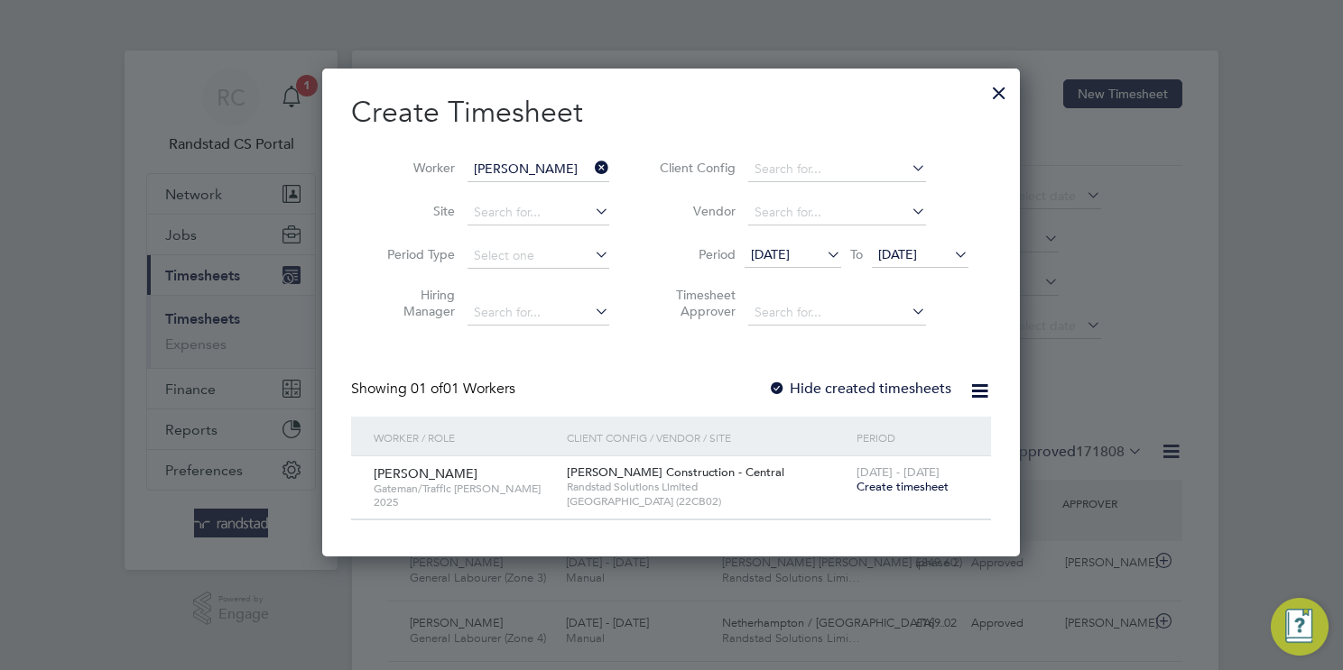
click at [897, 487] on span "Create timesheet" at bounding box center [902, 486] width 92 height 15
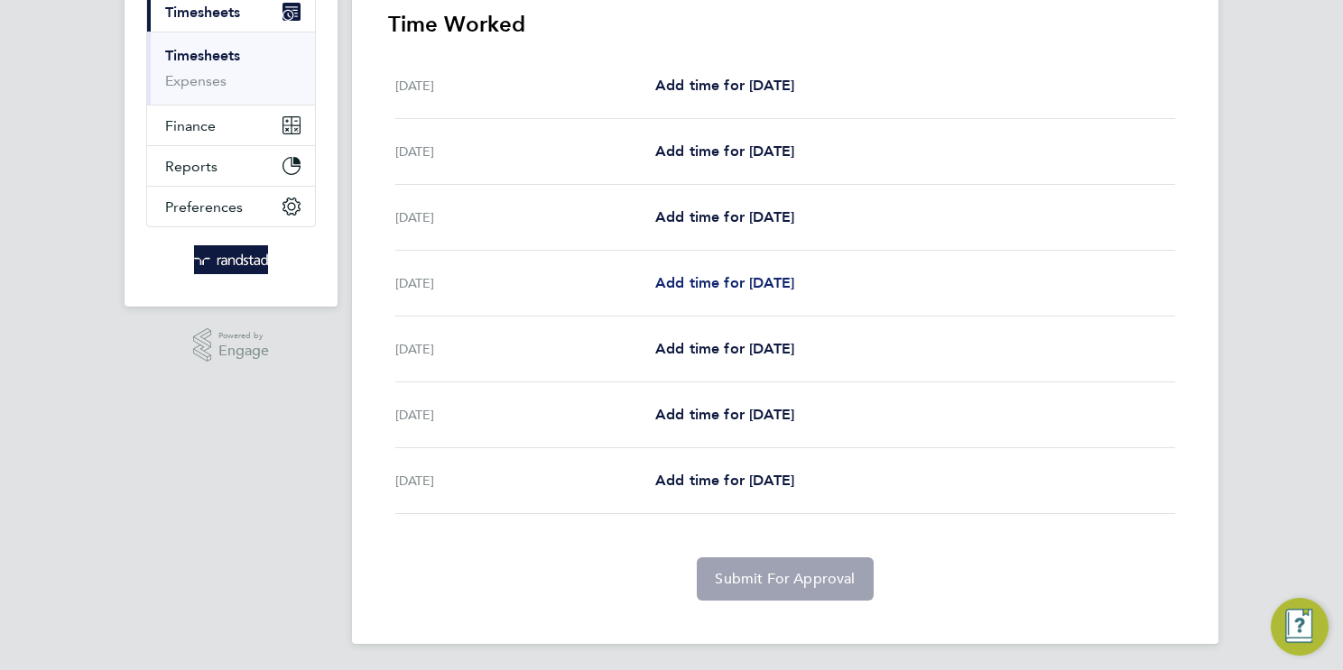
click at [786, 285] on span "Add time for [DATE]" at bounding box center [724, 282] width 139 height 17
select select "30"
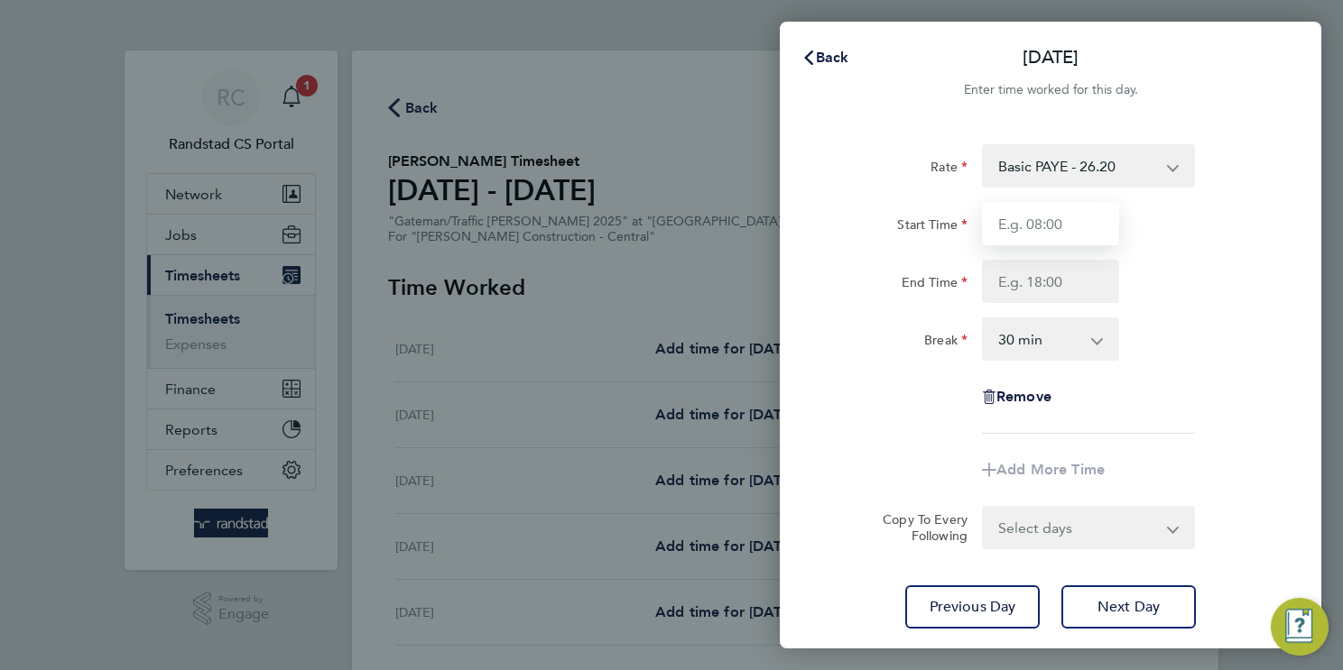
click at [1030, 231] on input "Start Time" at bounding box center [1050, 223] width 137 height 43
type input "06:00"
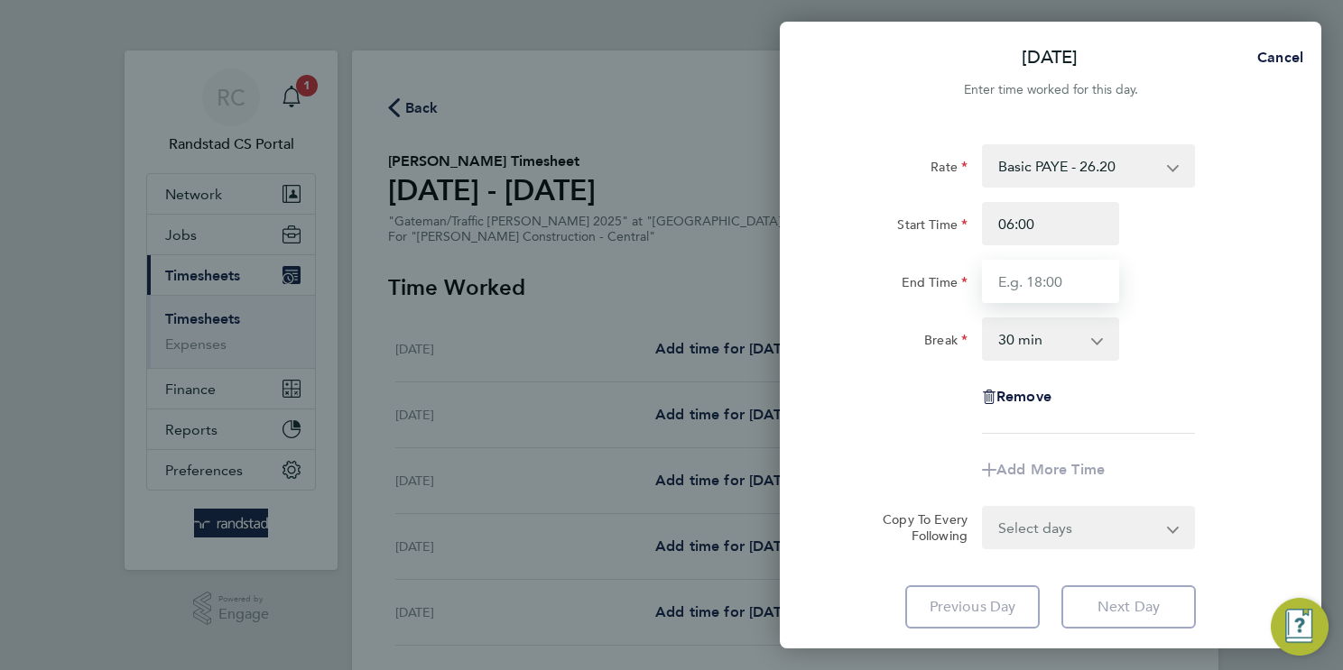
click at [1059, 281] on input "End Time" at bounding box center [1050, 281] width 137 height 43
type input "18:00"
click at [1099, 345] on app-icon-cross-button at bounding box center [1106, 339] width 22 height 40
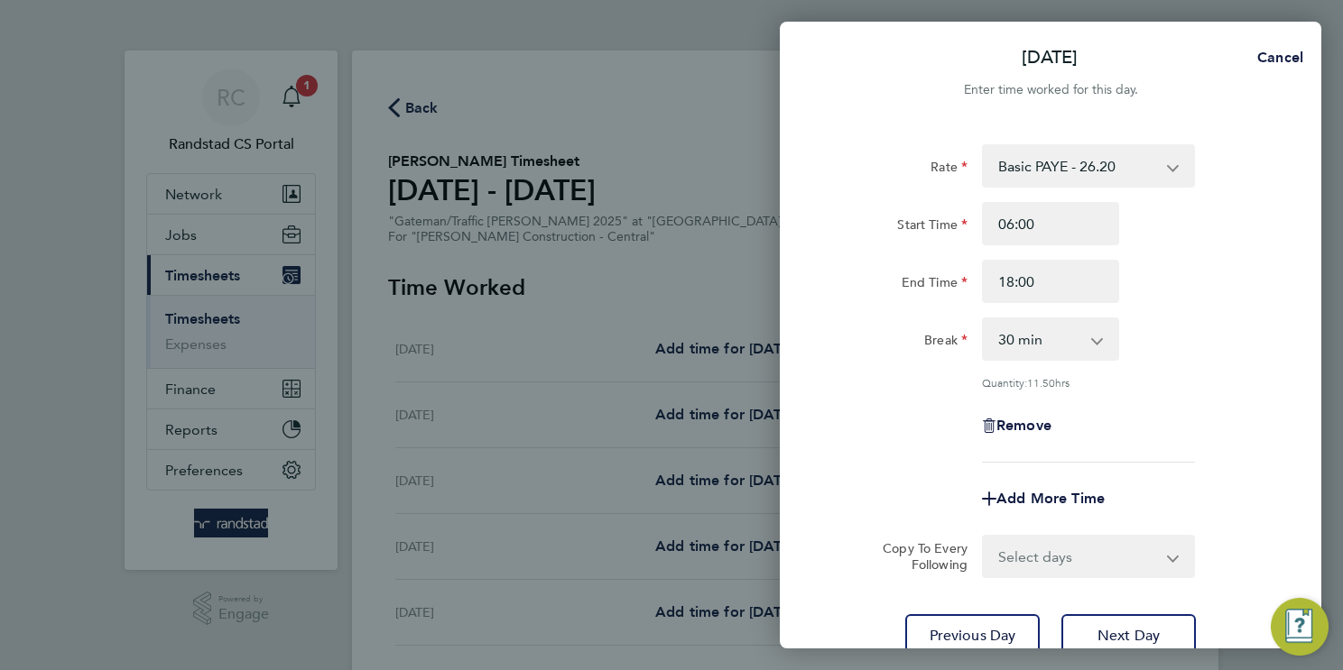
click at [1089, 340] on select "0 min 15 min 30 min 45 min 60 min 75 min 90 min" at bounding box center [1039, 339] width 112 height 40
select select "0"
click at [983, 319] on select "0 min 15 min 30 min 45 min 60 min 75 min 90 min" at bounding box center [1039, 339] width 112 height 40
click at [1076, 562] on select "Select days Day [DATE] [DATE] [DATE]" at bounding box center [1077, 557] width 189 height 40
select select "DAY"
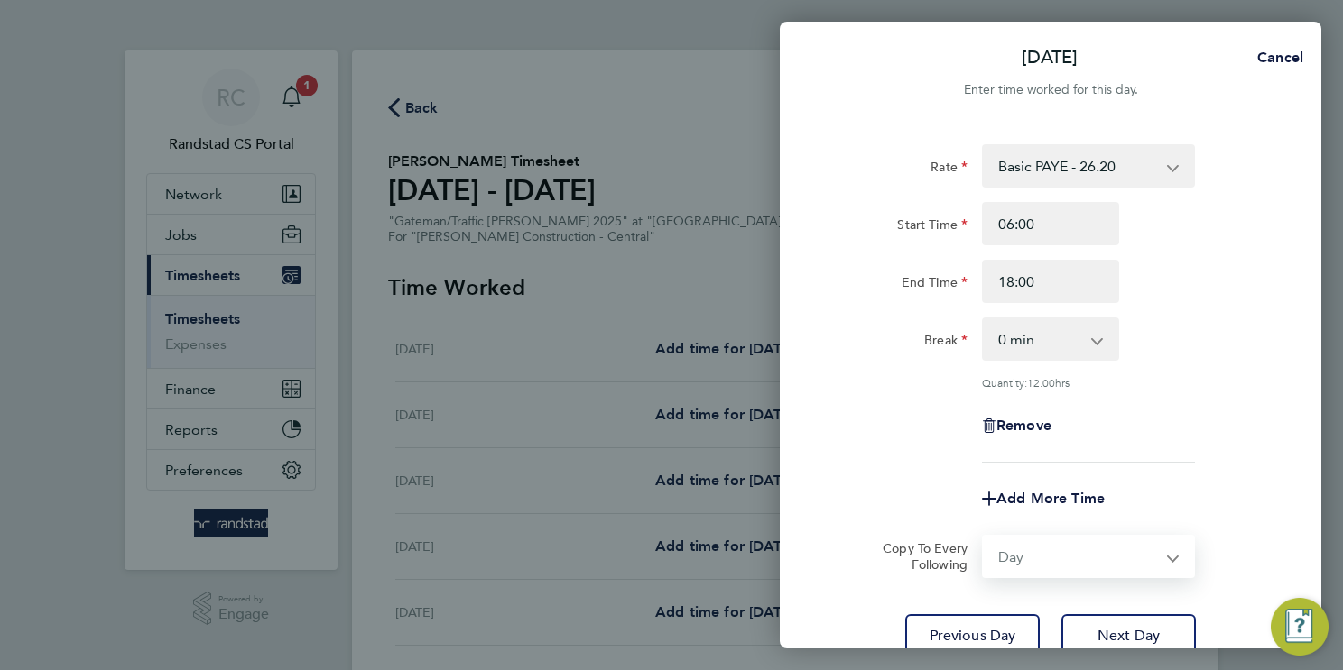
click at [983, 537] on select "Select days Day [DATE] [DATE] [DATE]" at bounding box center [1077, 557] width 189 height 40
select select "[DATE]"
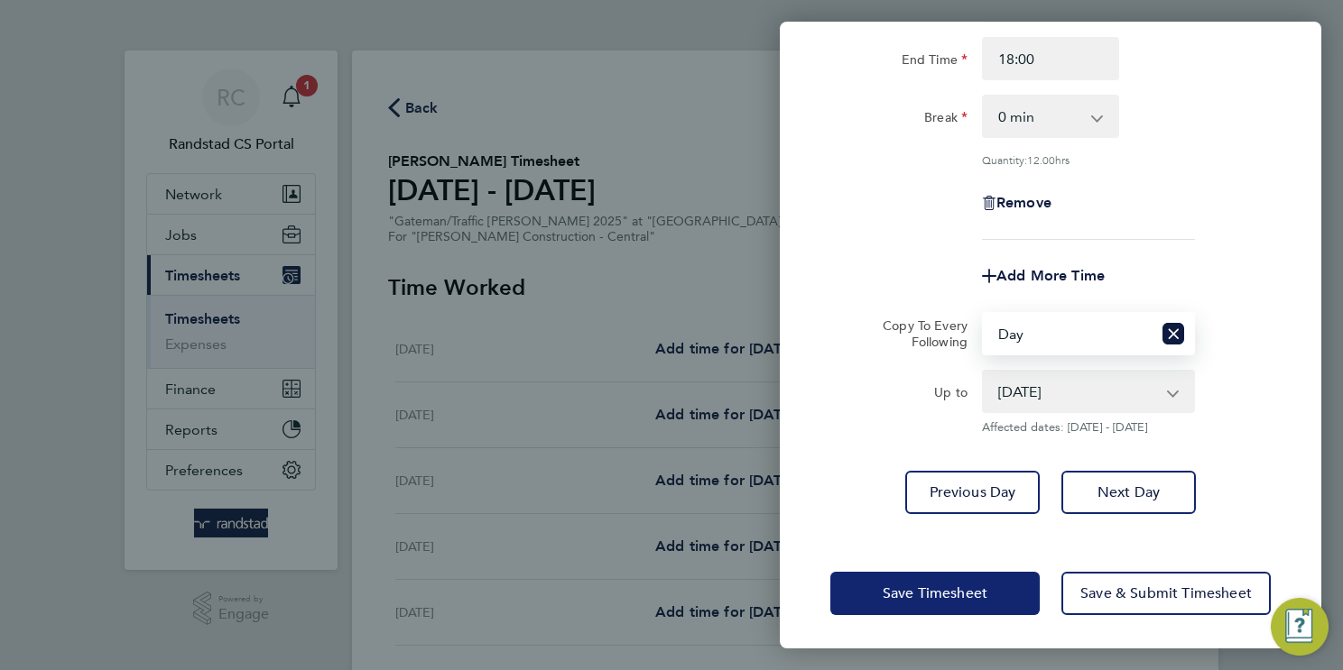
click at [978, 588] on span "Save Timesheet" at bounding box center [934, 594] width 105 height 18
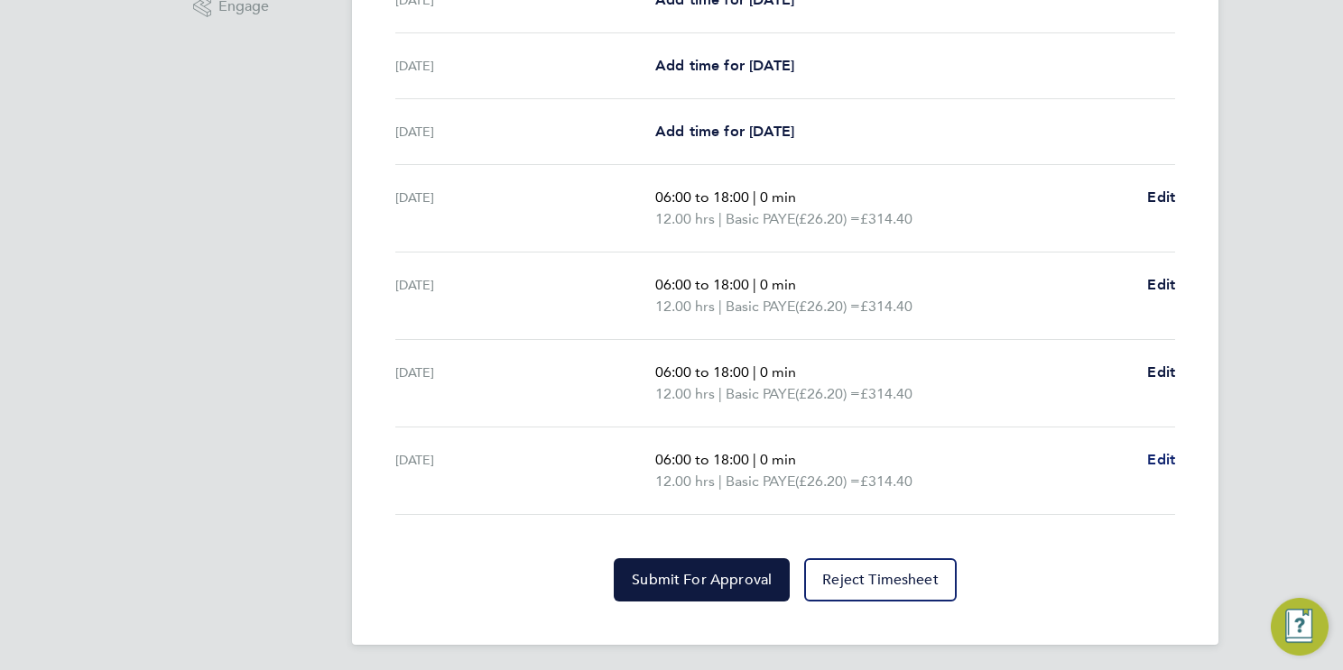
click at [1160, 456] on span "Edit" at bounding box center [1161, 459] width 28 height 17
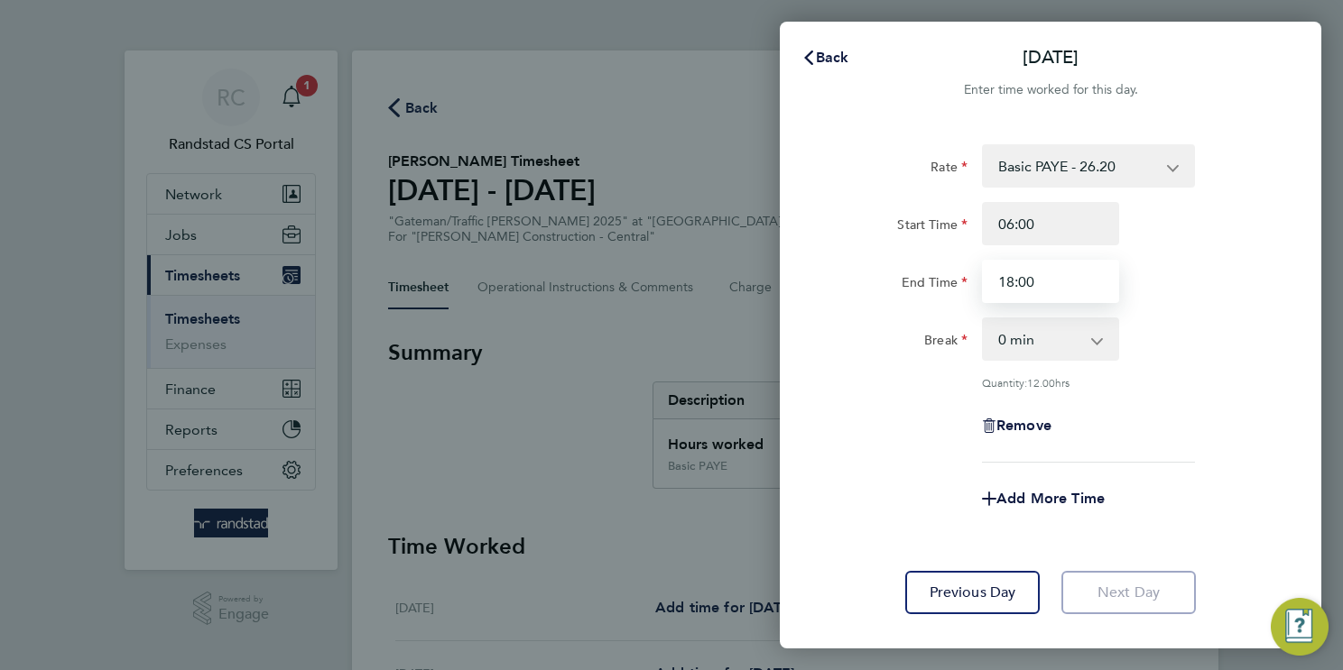
click at [1014, 282] on input "18:00" at bounding box center [1050, 281] width 137 height 43
type input "16:00"
drag, startPoint x: 1192, startPoint y: 418, endPoint x: 1178, endPoint y: 424, distance: 14.9
click at [1191, 418] on div "Remove" at bounding box center [1050, 425] width 455 height 43
click at [1053, 497] on span "Add More Time" at bounding box center [1050, 498] width 108 height 17
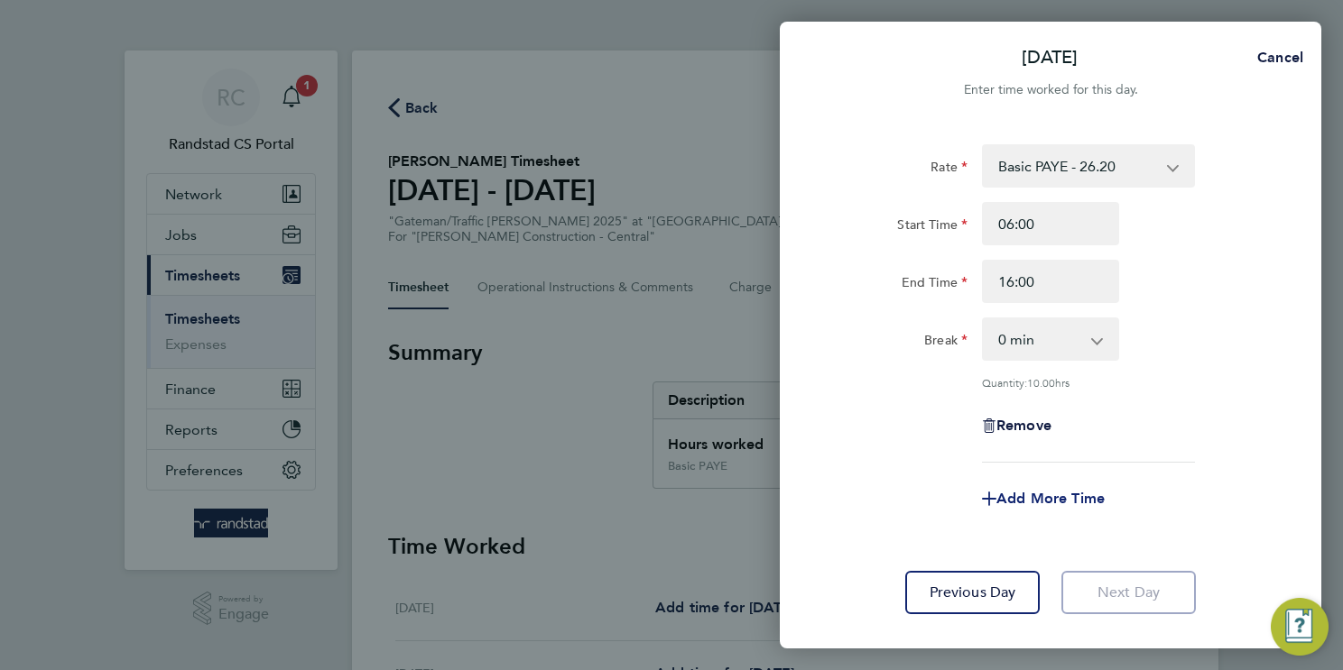
select select "null"
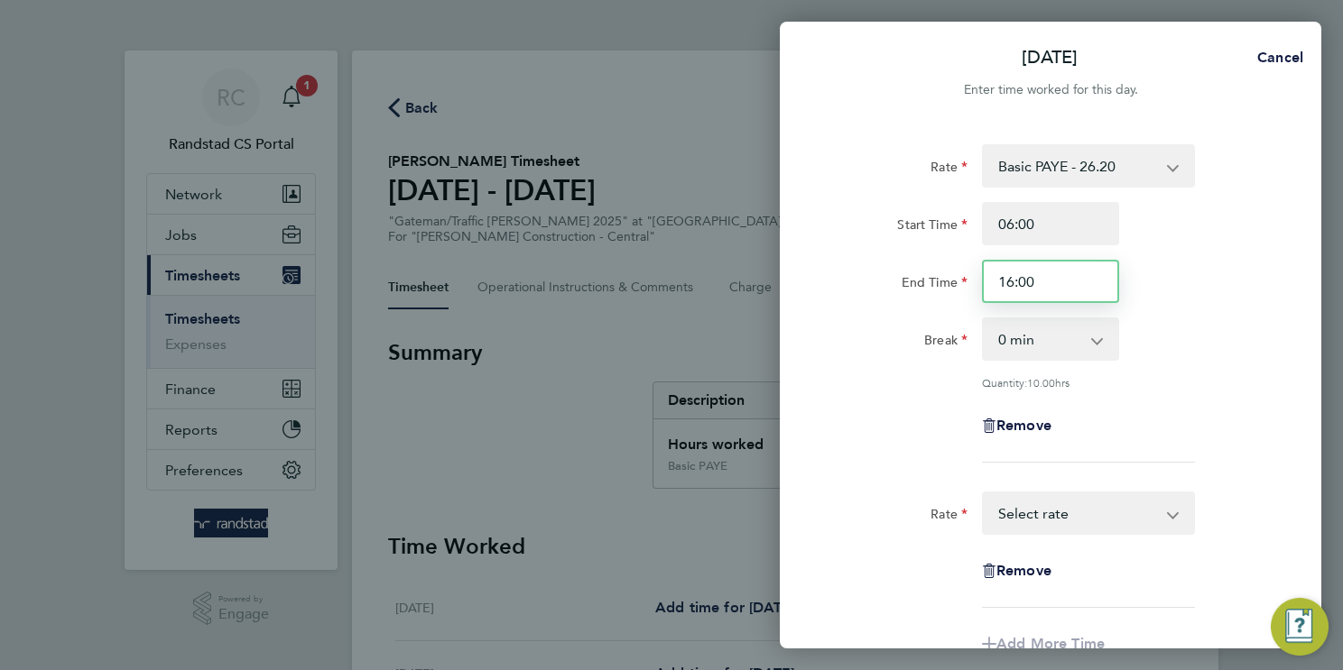
click at [1007, 283] on input "16:00" at bounding box center [1050, 281] width 137 height 43
type input "15:00"
click at [1055, 515] on select "Basic PAYE - 26.20 Overtime 1 - 38.47 Overtime 2 - 50.43 Select rate" at bounding box center [1077, 514] width 188 height 40
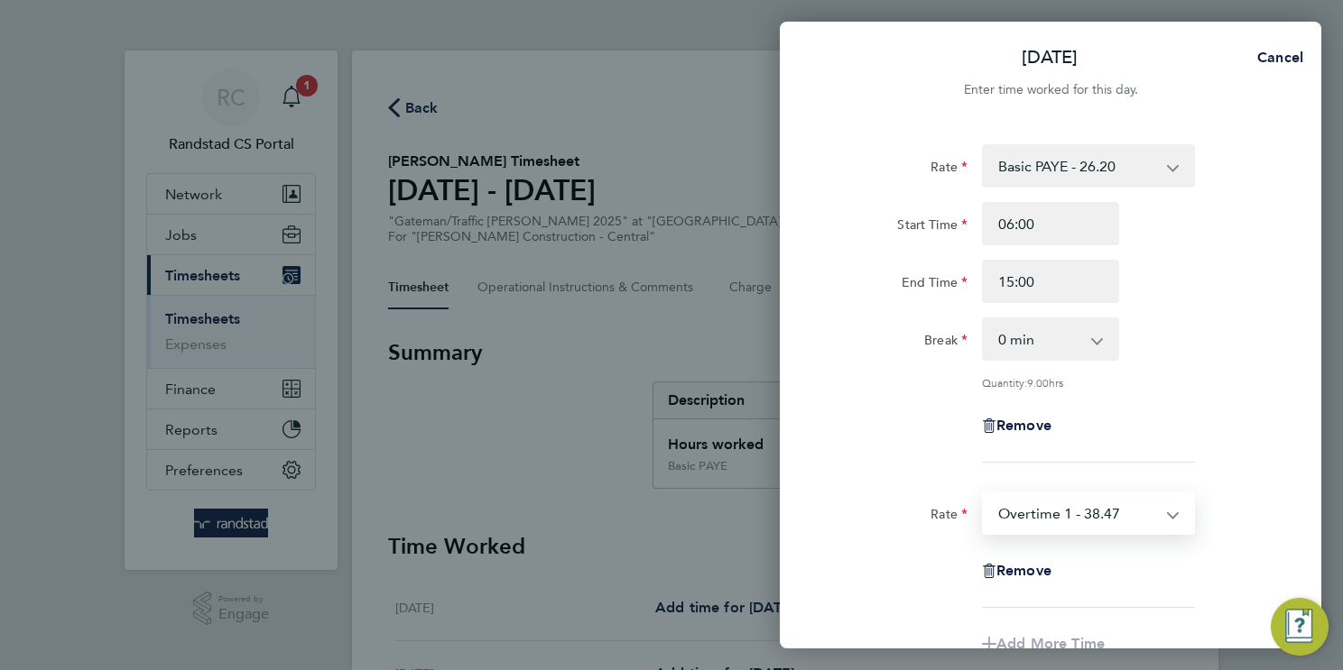
select select "30"
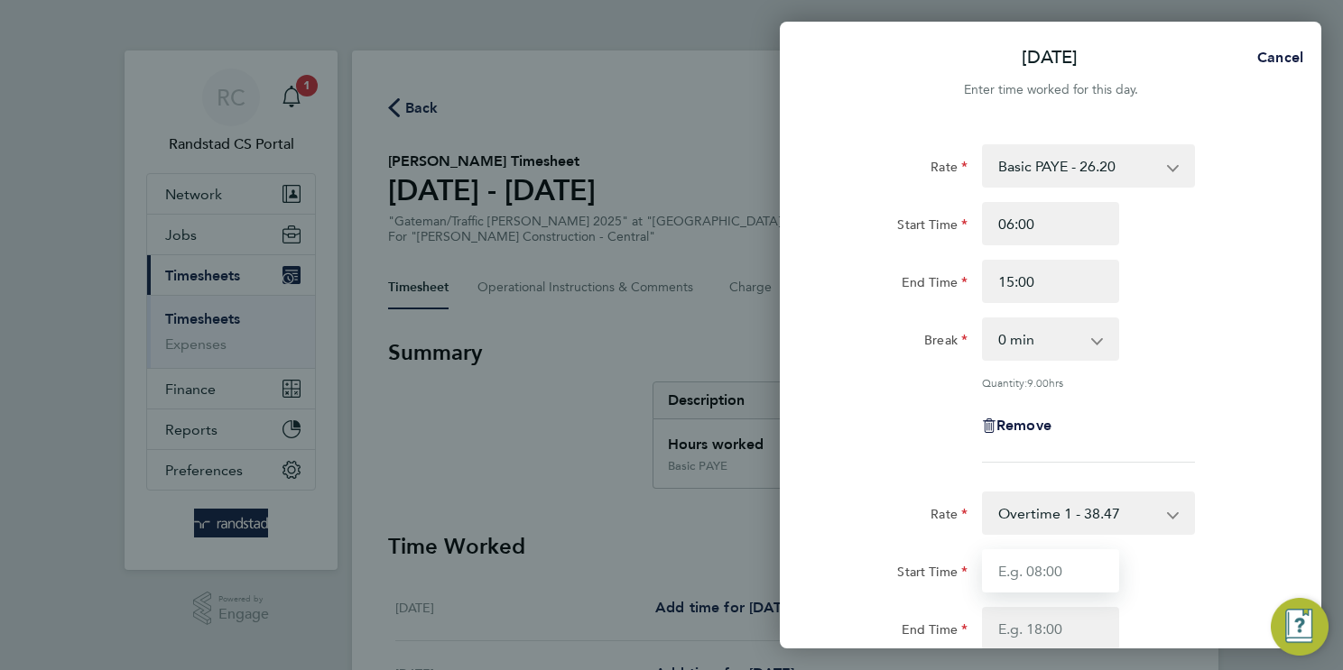
click at [1026, 572] on input "Start Time" at bounding box center [1050, 570] width 137 height 43
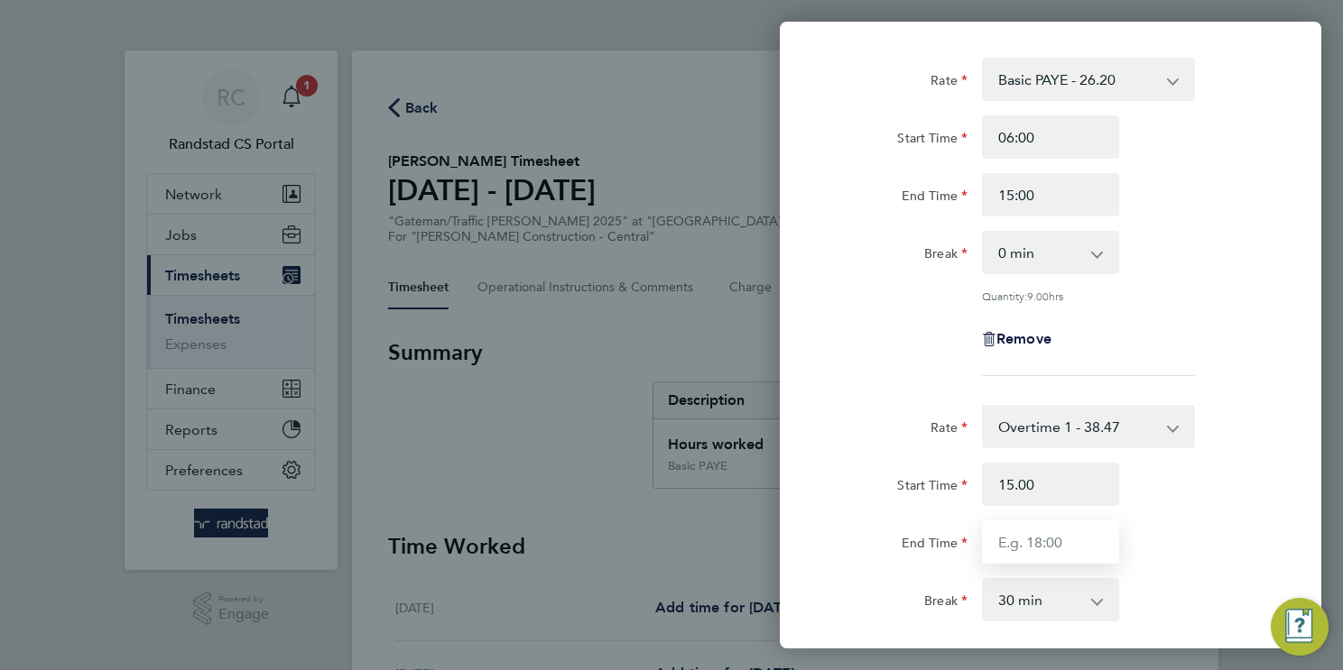
type input "15:00"
click at [1044, 539] on input "End Time" at bounding box center [1050, 542] width 137 height 43
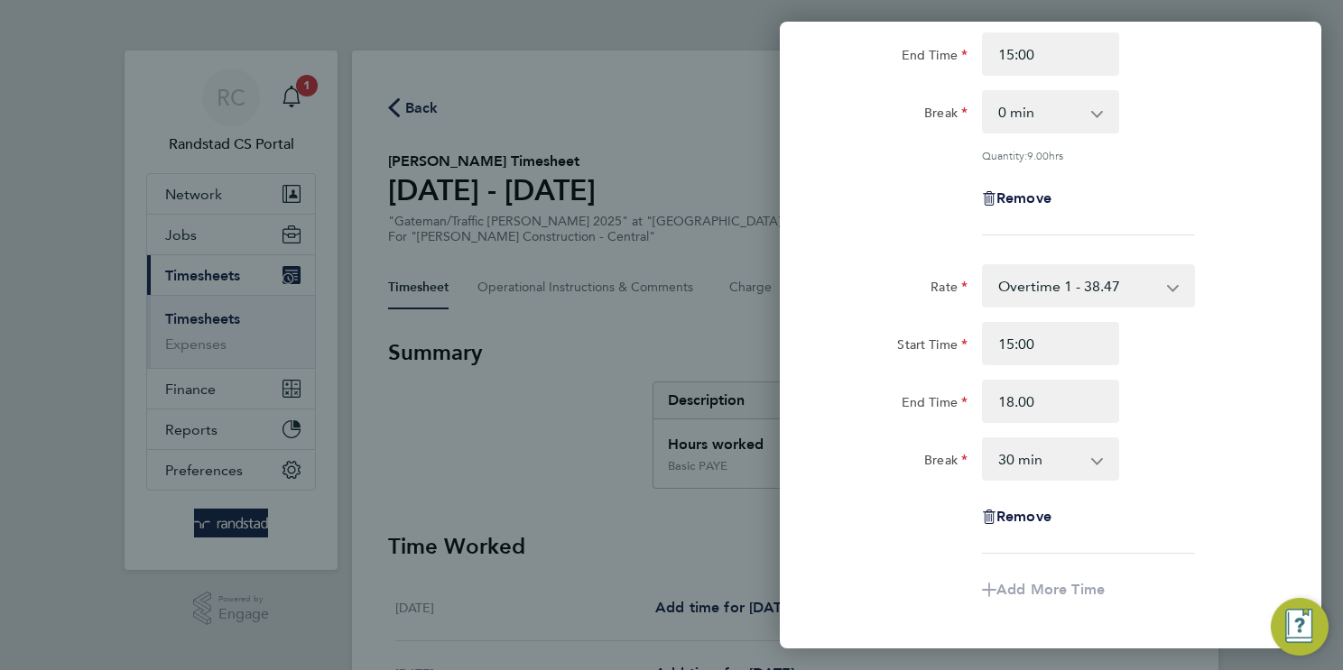
click at [1058, 447] on select "0 min 15 min 30 min 45 min 60 min 75 min 90 min" at bounding box center [1039, 459] width 112 height 40
type input "18:00"
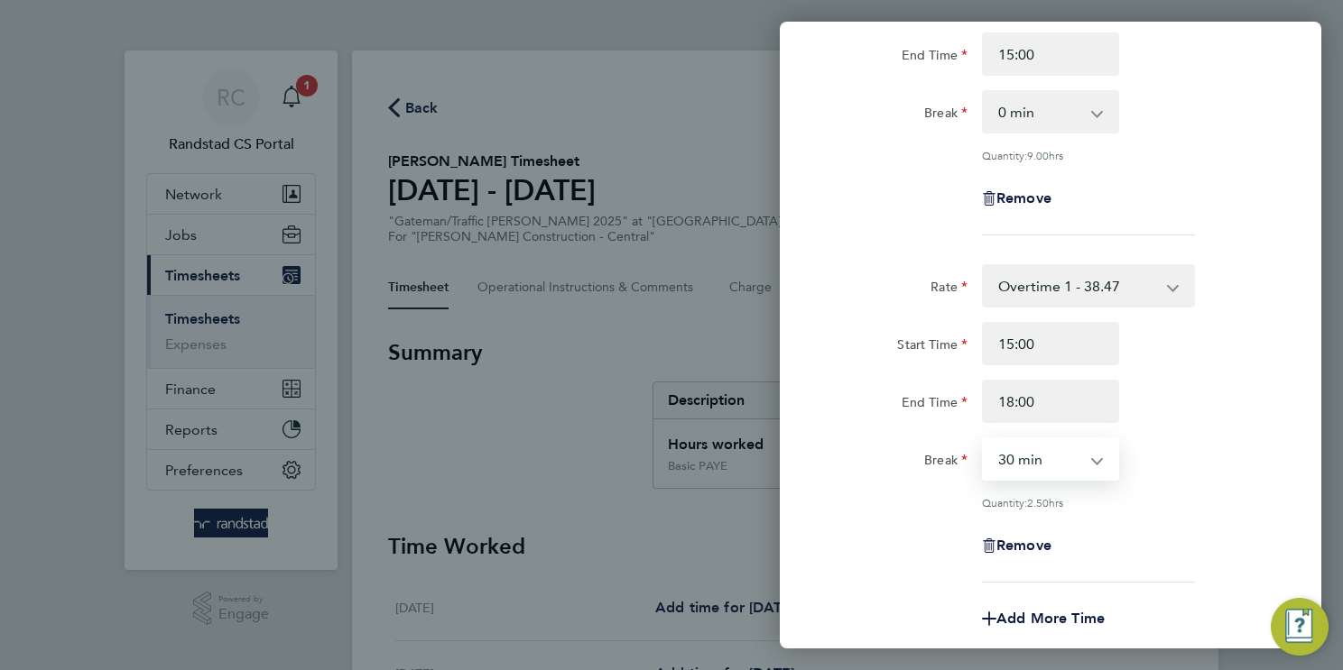
click at [1088, 463] on select "0 min 15 min 30 min 45 min 60 min 75 min 90 min" at bounding box center [1039, 459] width 112 height 40
select select "0"
click at [983, 439] on select "0 min 15 min 30 min 45 min 60 min 75 min 90 min" at bounding box center [1039, 459] width 112 height 40
drag, startPoint x: 1175, startPoint y: 522, endPoint x: 1159, endPoint y: 530, distance: 17.8
click at [1175, 524] on div "Remove" at bounding box center [1050, 545] width 455 height 43
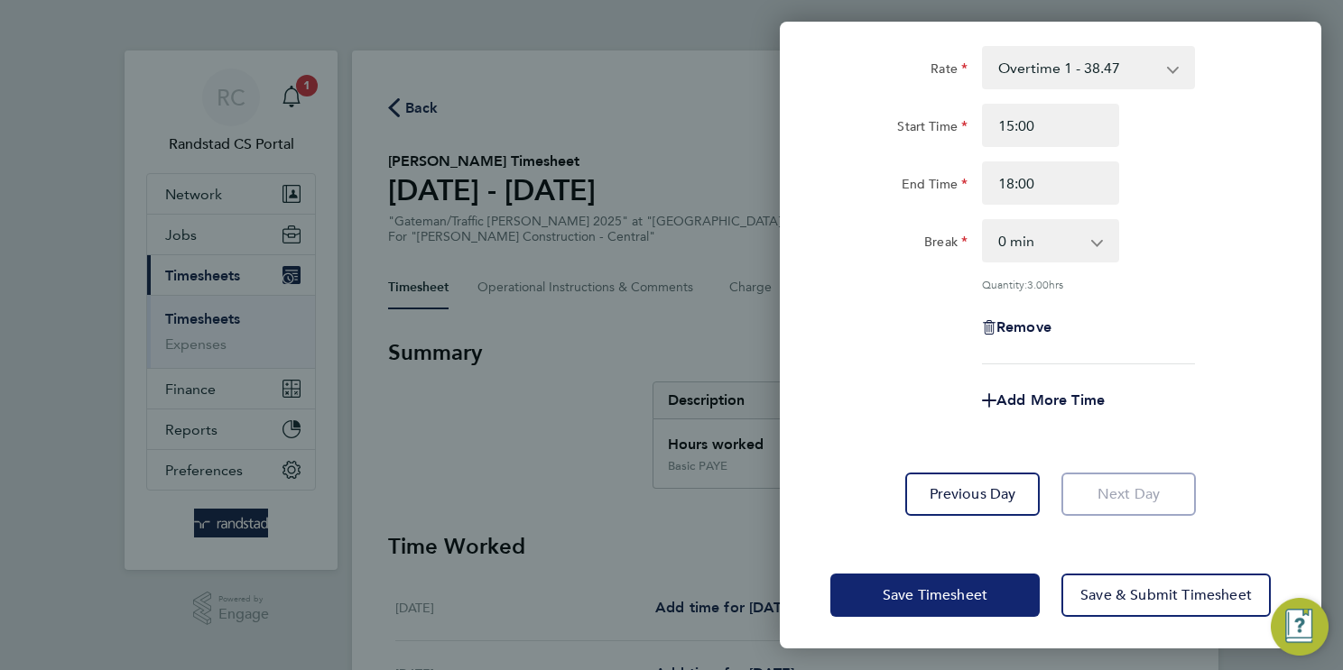
click at [948, 605] on button "Save Timesheet" at bounding box center [934, 595] width 209 height 43
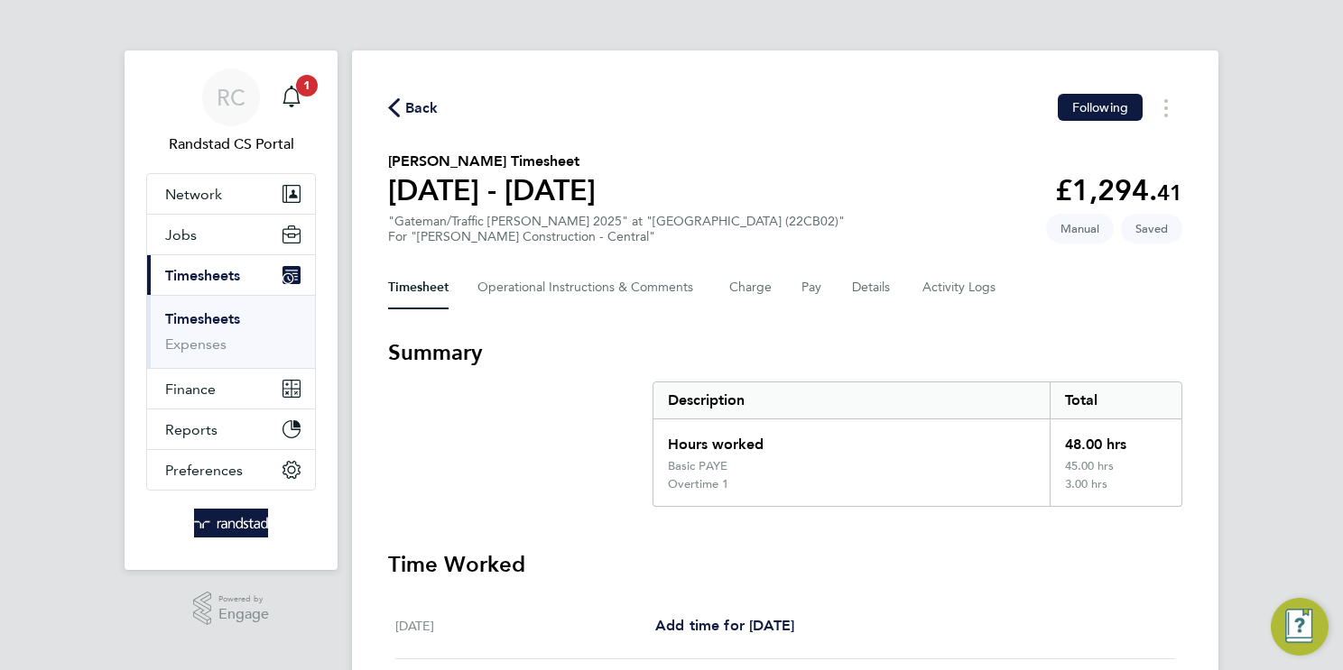
drag, startPoint x: 1051, startPoint y: 554, endPoint x: 1042, endPoint y: 555, distance: 9.1
click at [1048, 555] on h3 "Time Worked" at bounding box center [785, 564] width 794 height 29
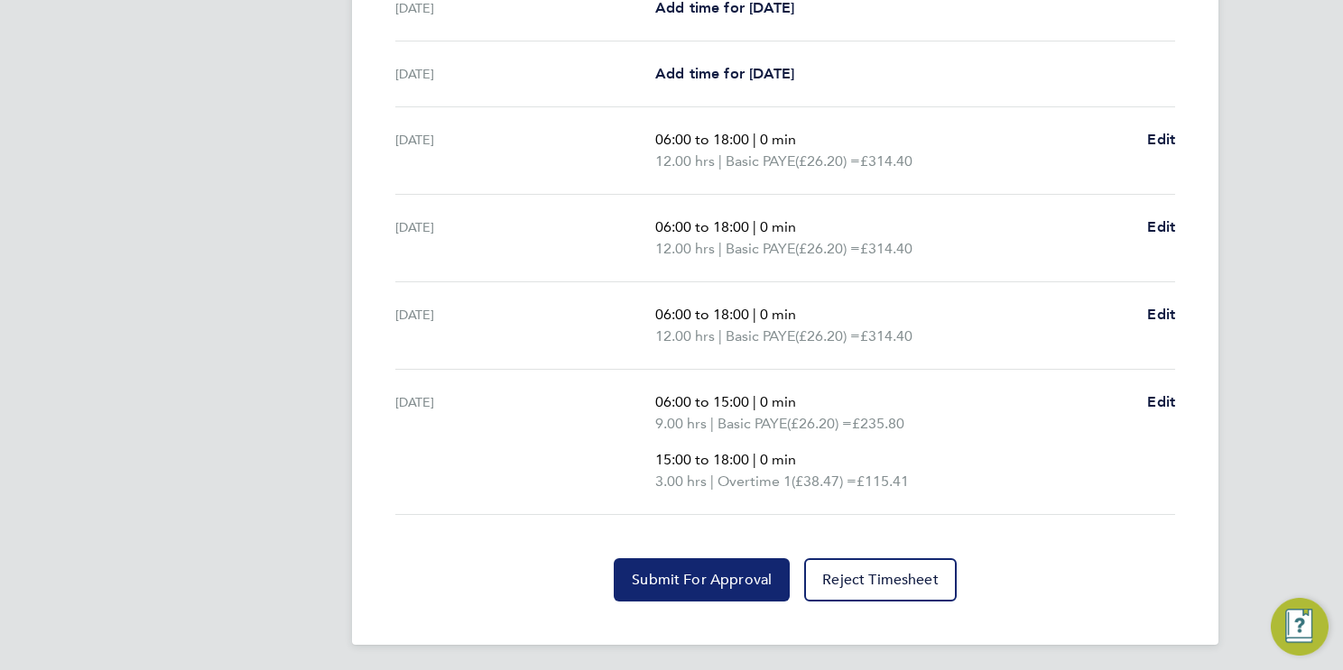
click at [704, 584] on span "Submit For Approval" at bounding box center [702, 580] width 140 height 18
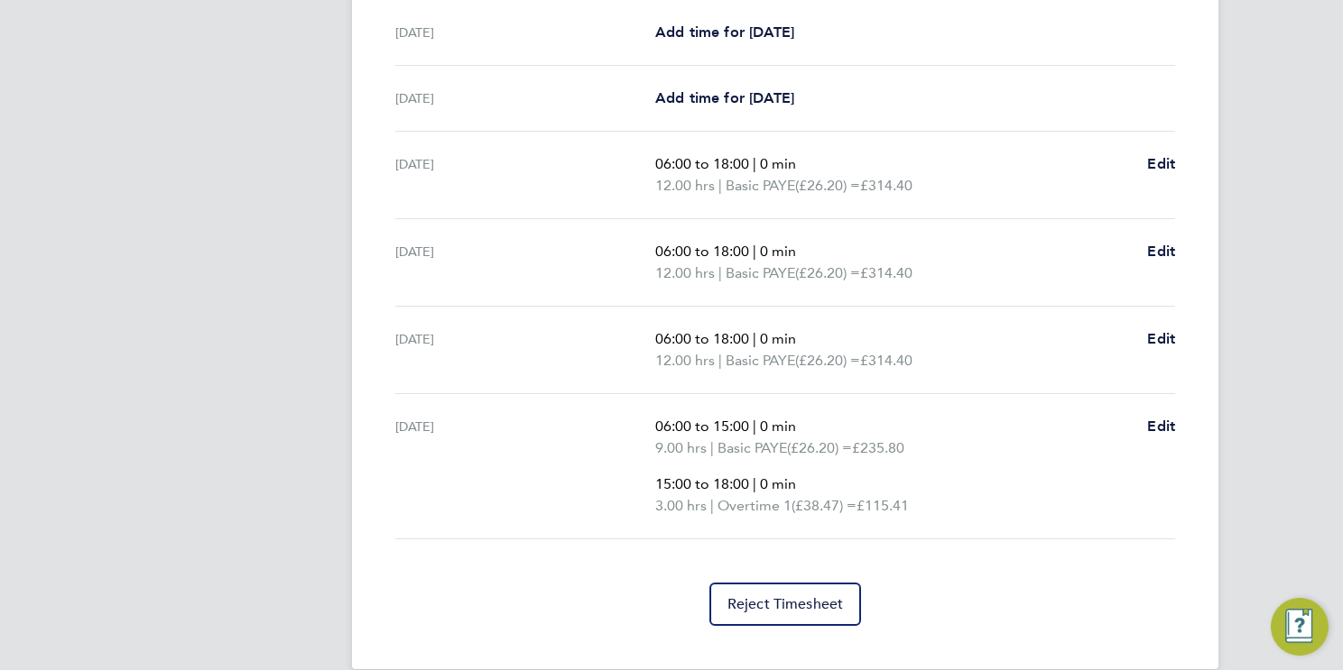
scroll to position [655, 0]
